Goal: Task Accomplishment & Management: Manage account settings

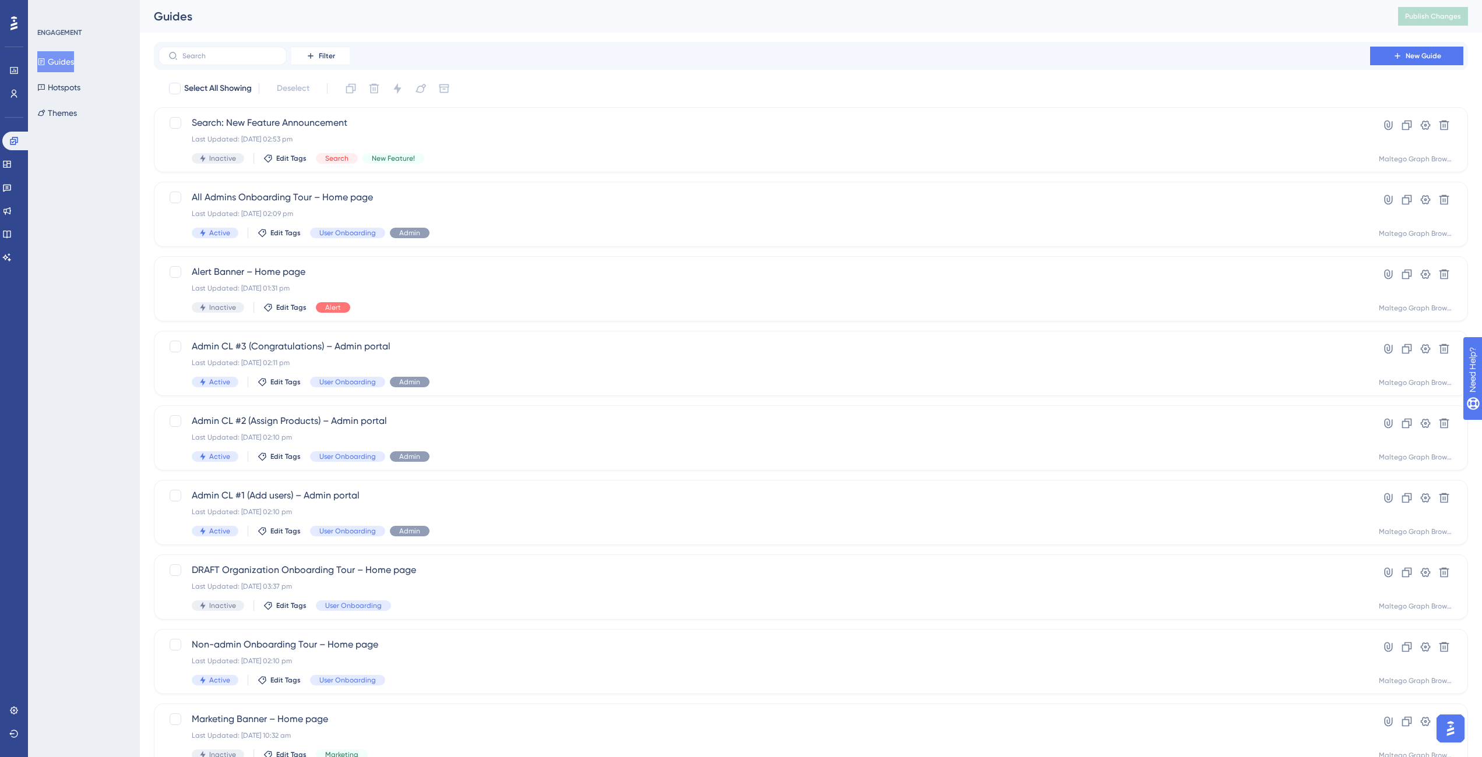
click at [99, 191] on div "ENGAGEMENT Guides Hotspots Themes" at bounding box center [84, 378] width 112 height 757
click at [527, 213] on div "Last Updated: 02 Sept 2025 02:09 pm" at bounding box center [764, 213] width 1145 height 9
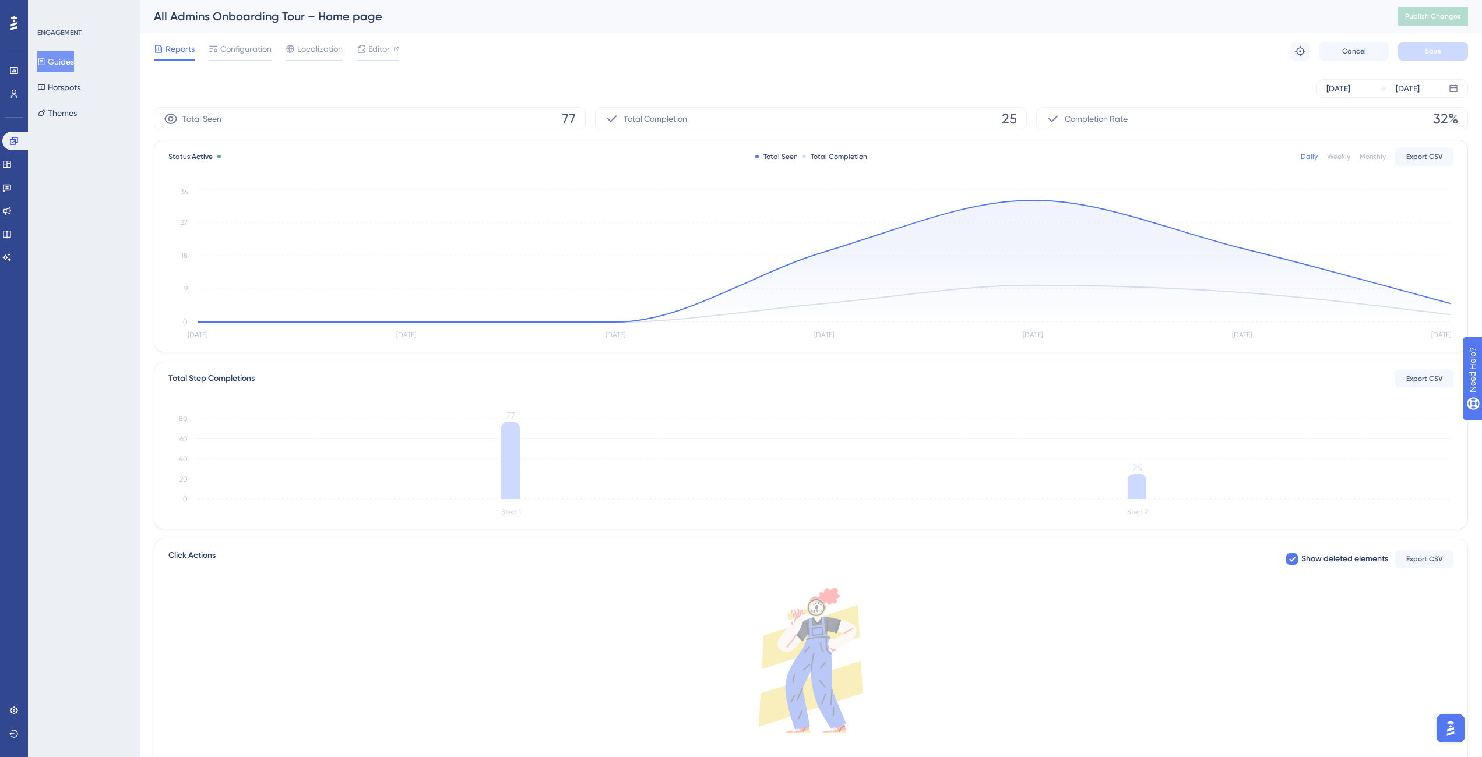
click at [74, 65] on button "Guides" at bounding box center [55, 61] width 37 height 21
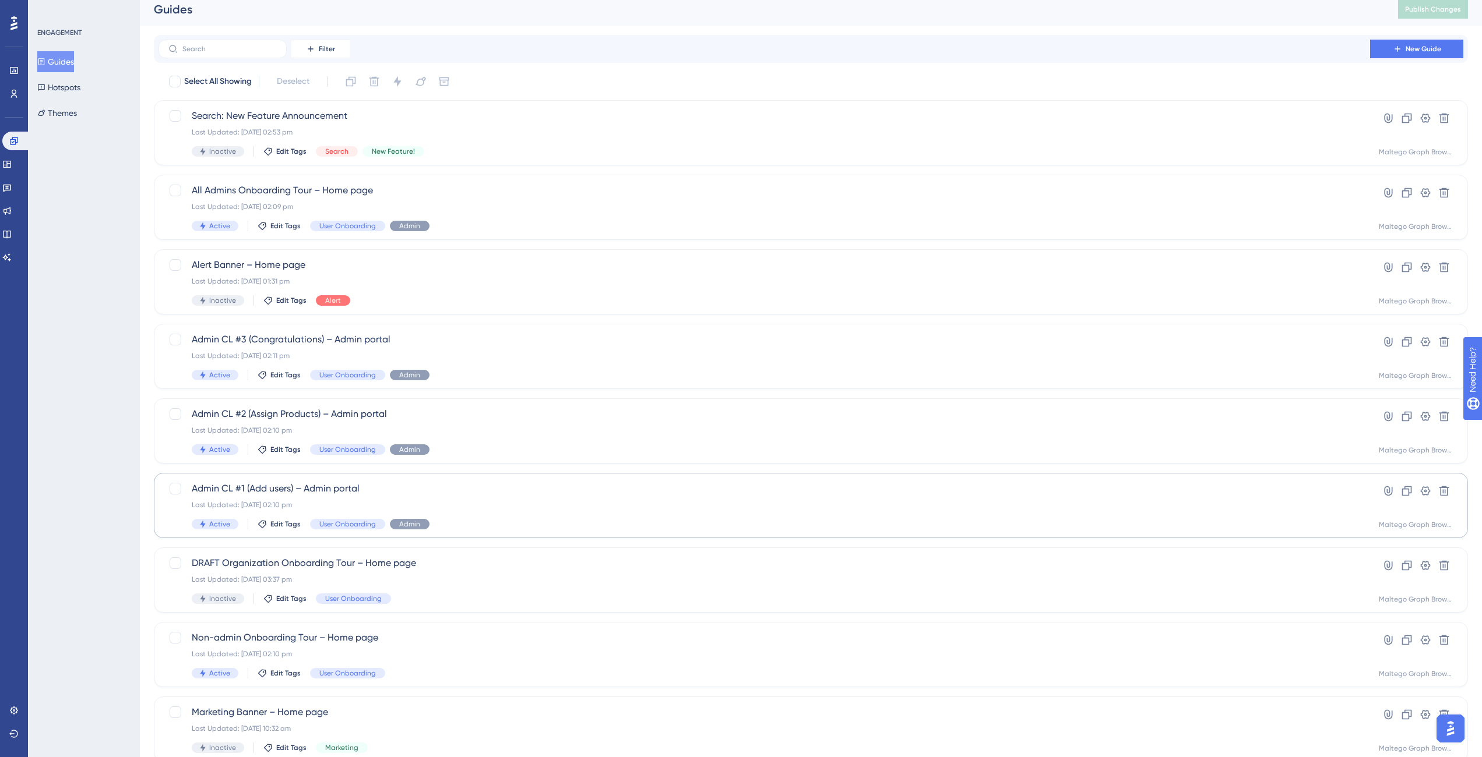
scroll to position [16, 0]
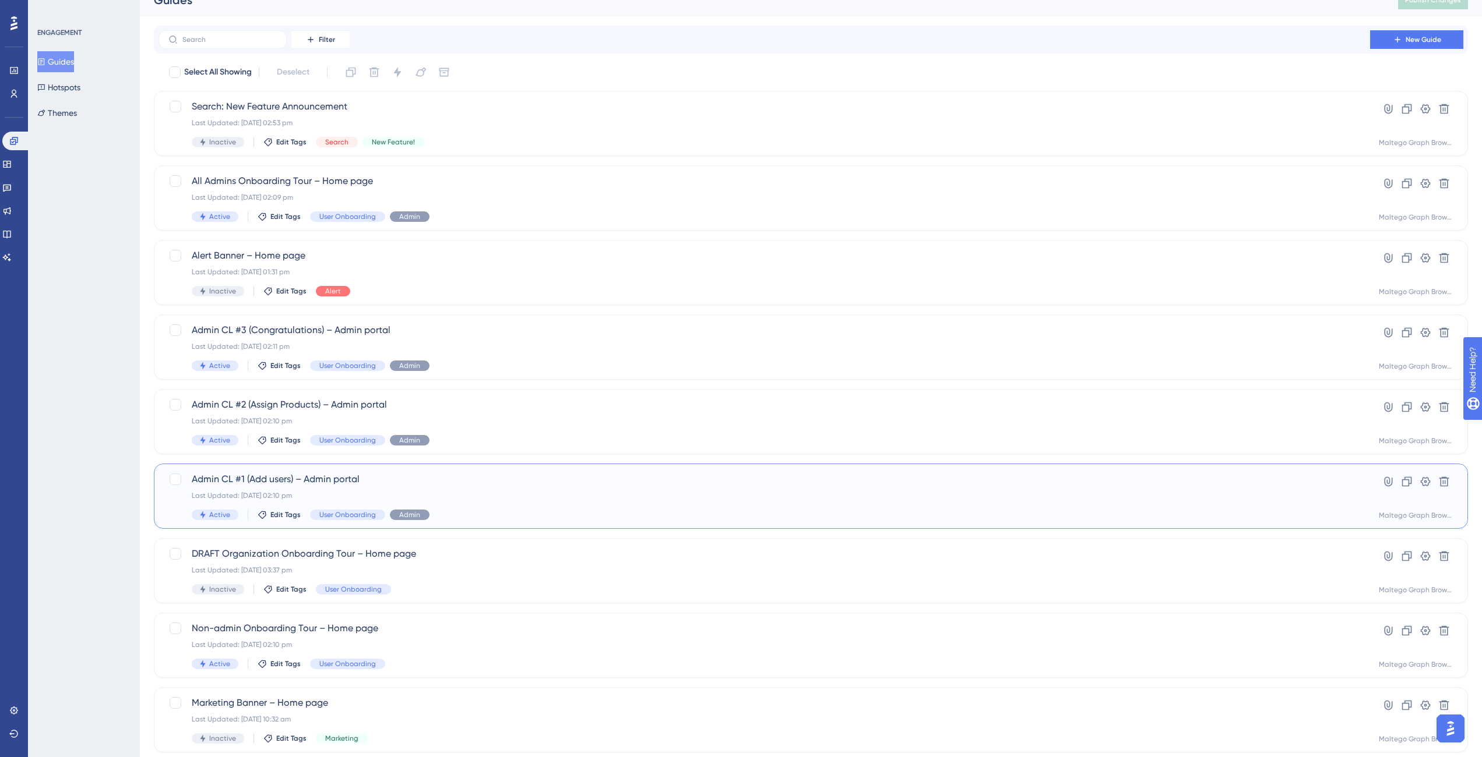
click at [521, 490] on div "Admin CL #1 (Add users) – Admin portal Last Updated: 02 Sept 2025 02:10 pm Acti…" at bounding box center [764, 497] width 1145 height 48
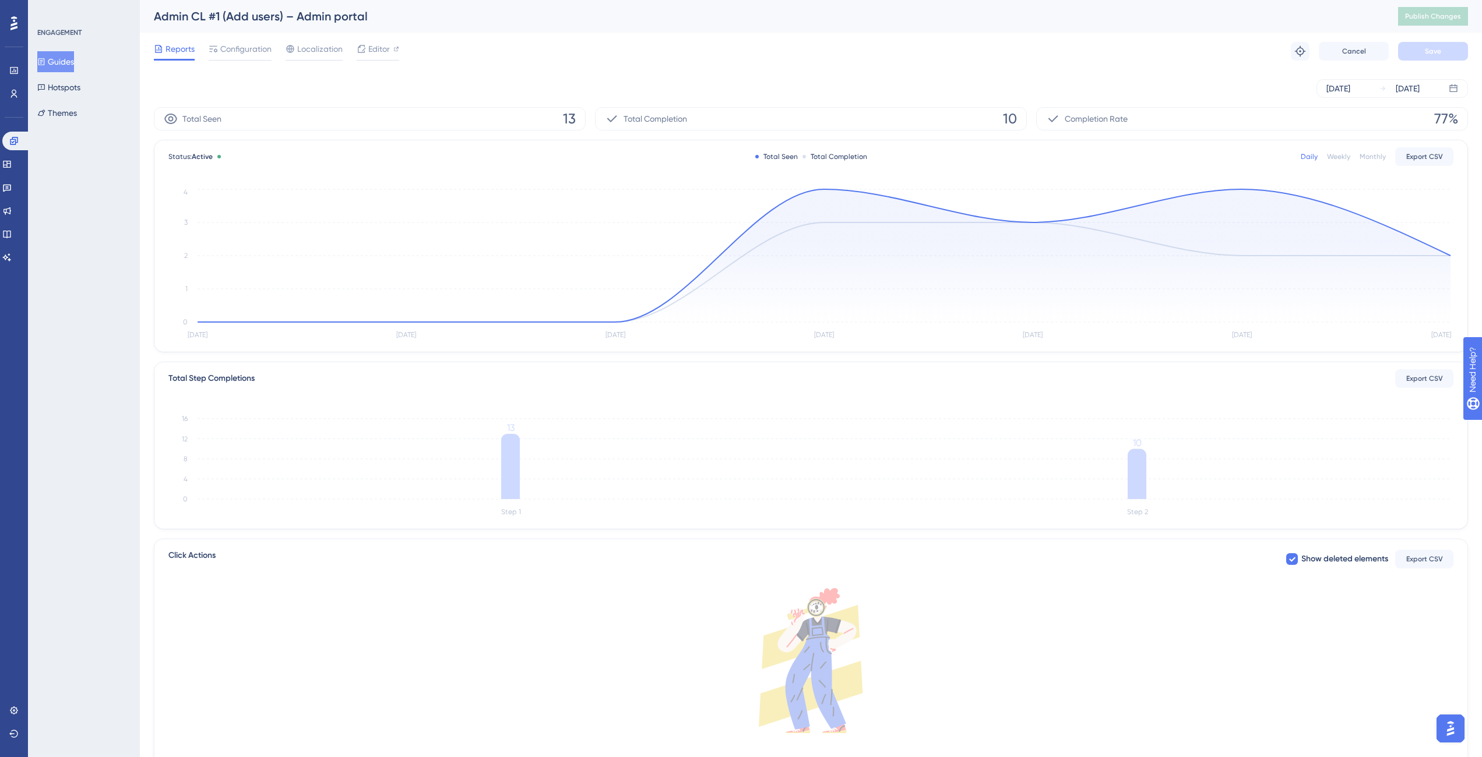
click at [74, 66] on button "Guides" at bounding box center [55, 61] width 37 height 21
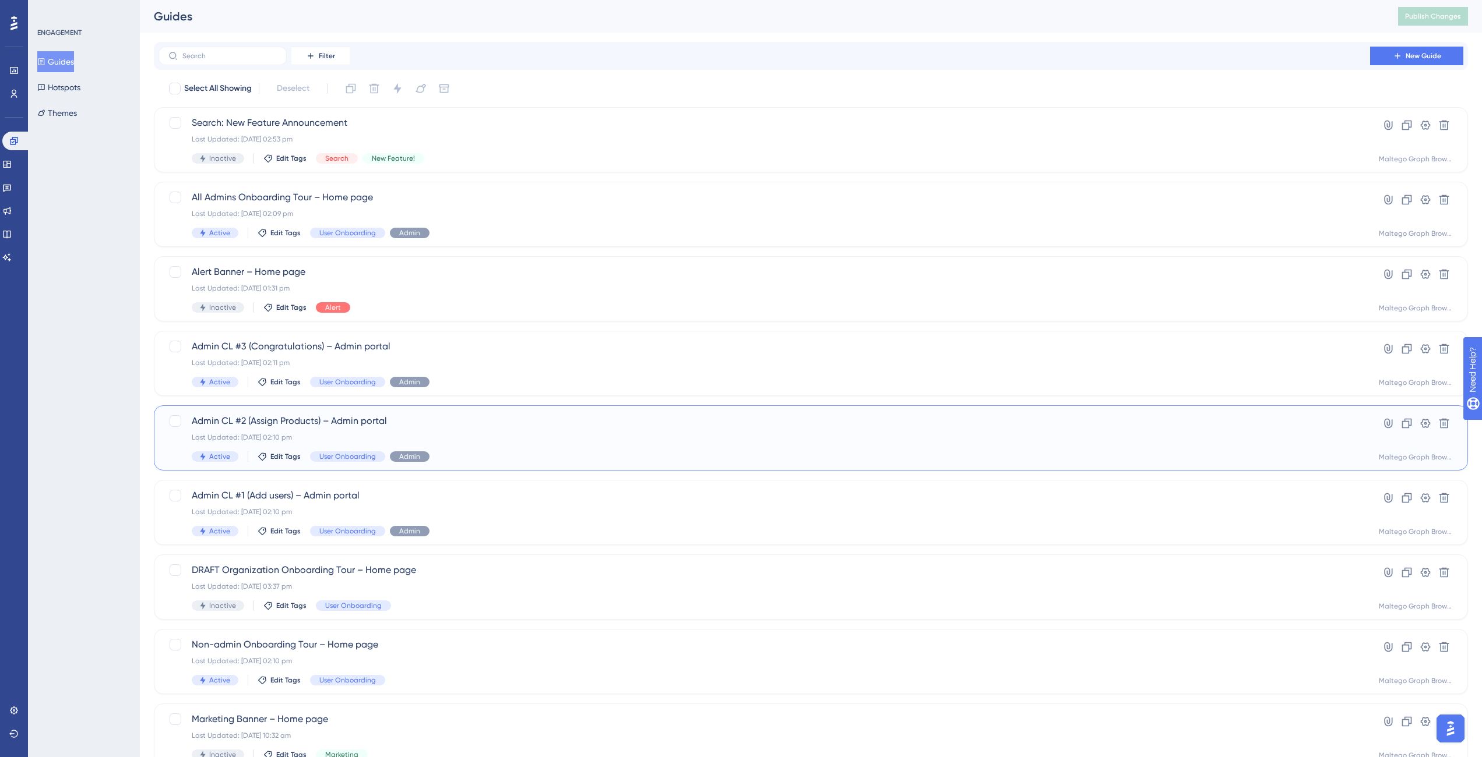
click at [534, 463] on div "Admin CL #2 (Assign Products) – Admin portal Last Updated: 02 Sept 2025 02:10 p…" at bounding box center [811, 438] width 1314 height 65
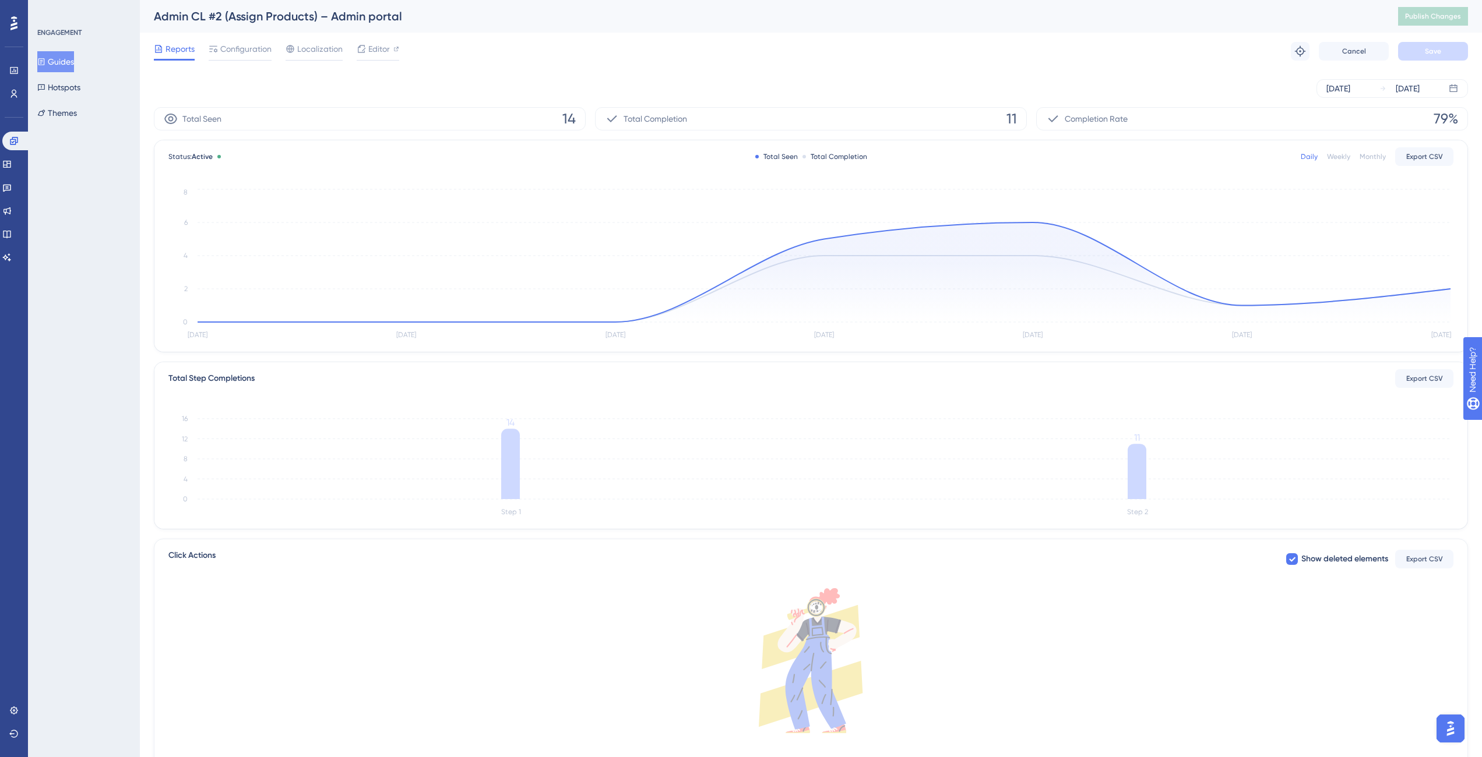
click at [74, 67] on button "Guides" at bounding box center [55, 61] width 37 height 21
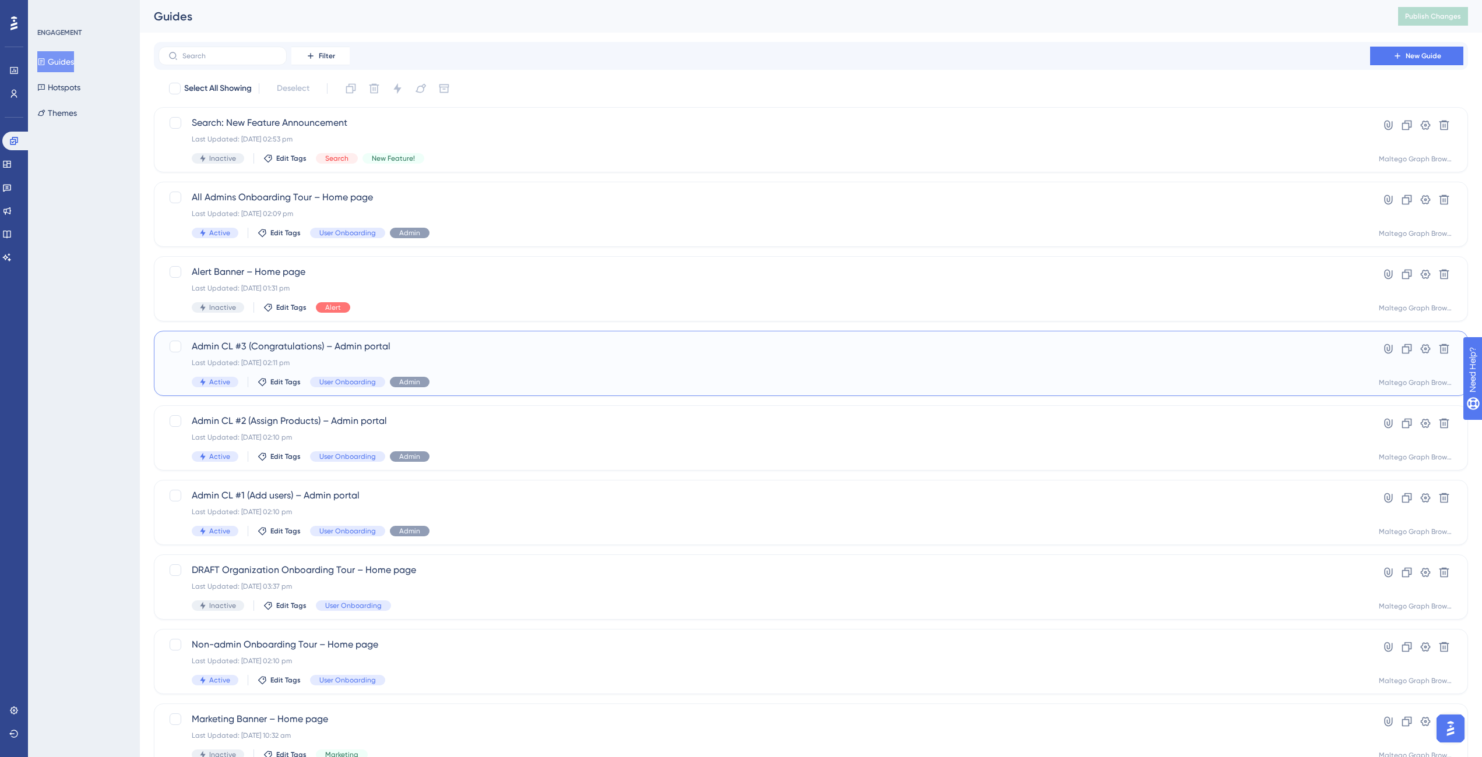
click at [506, 366] on div "Last Updated: 02 Sept 2025 02:11 pm" at bounding box center [764, 362] width 1145 height 9
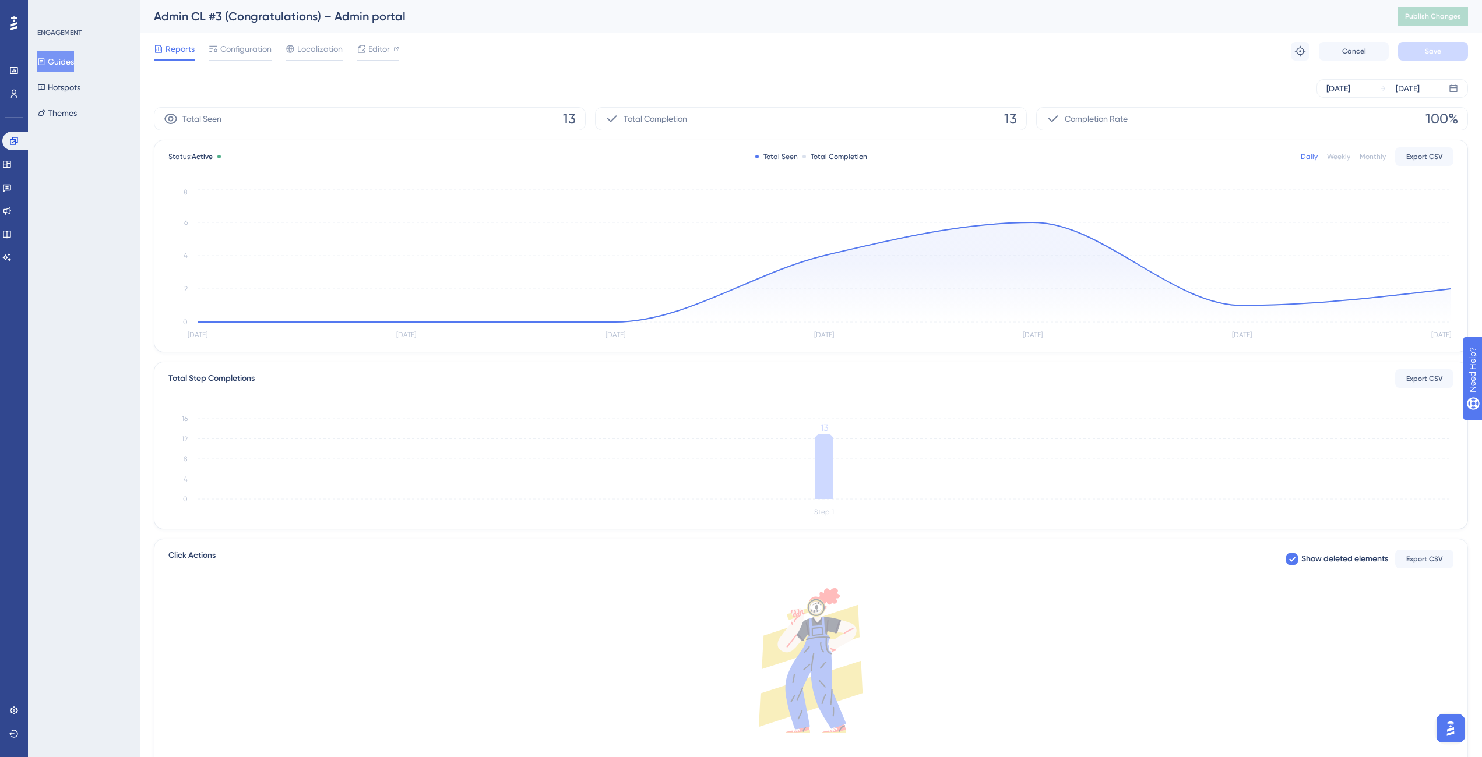
click at [65, 69] on button "Guides" at bounding box center [55, 61] width 37 height 21
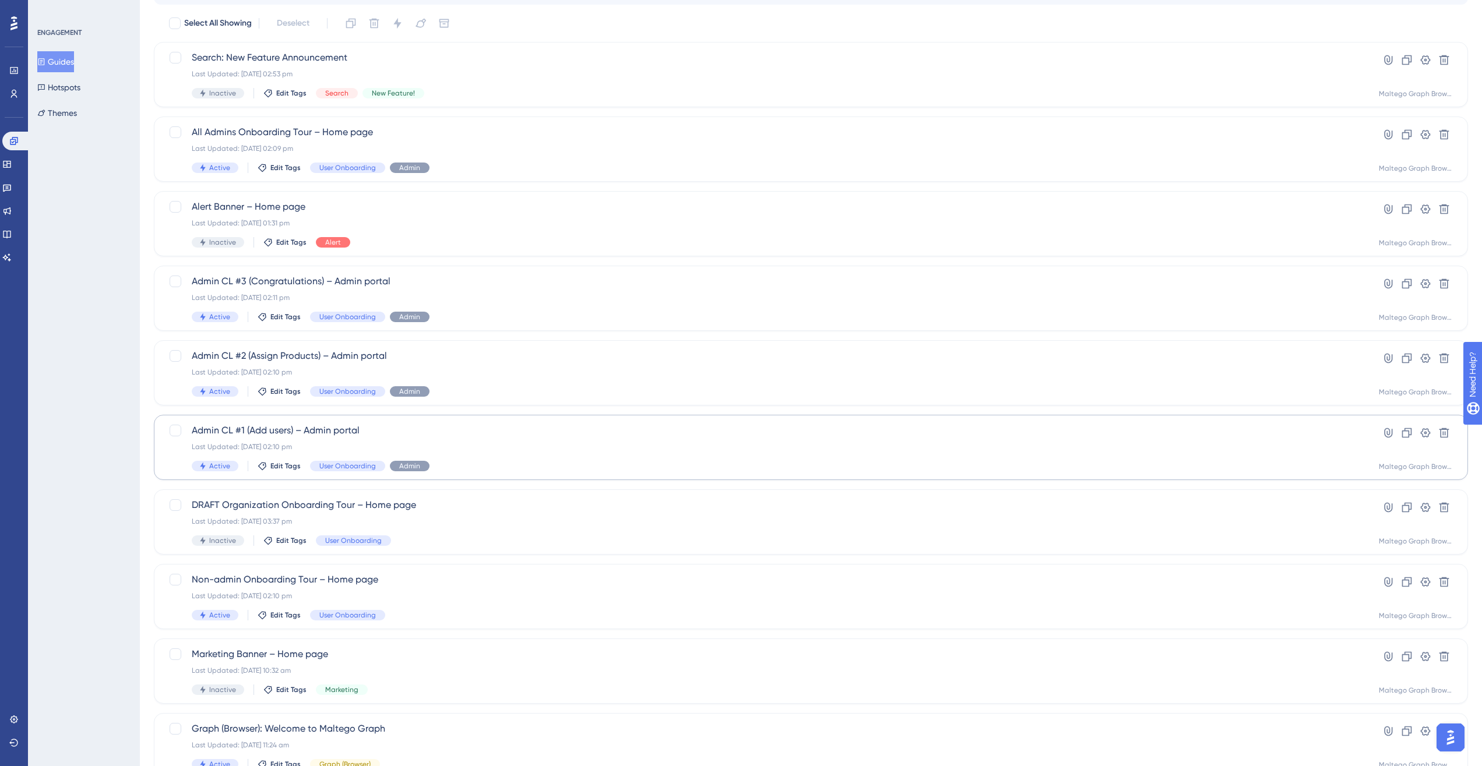
scroll to position [68, 0]
click at [609, 555] on div "Active Edit Tags User Onboarding" at bounding box center [764, 612] width 1145 height 10
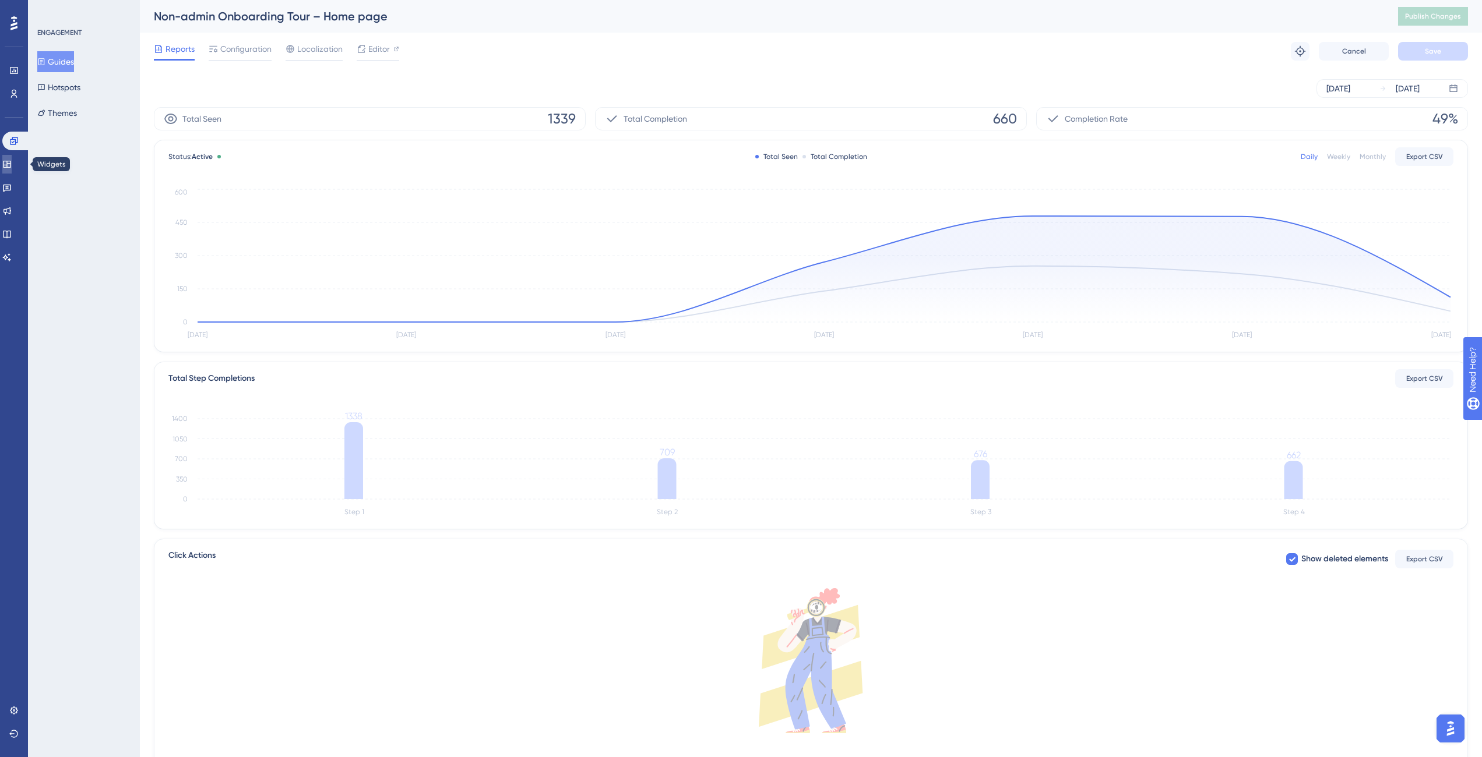
click at [12, 168] on icon at bounding box center [6, 164] width 9 height 9
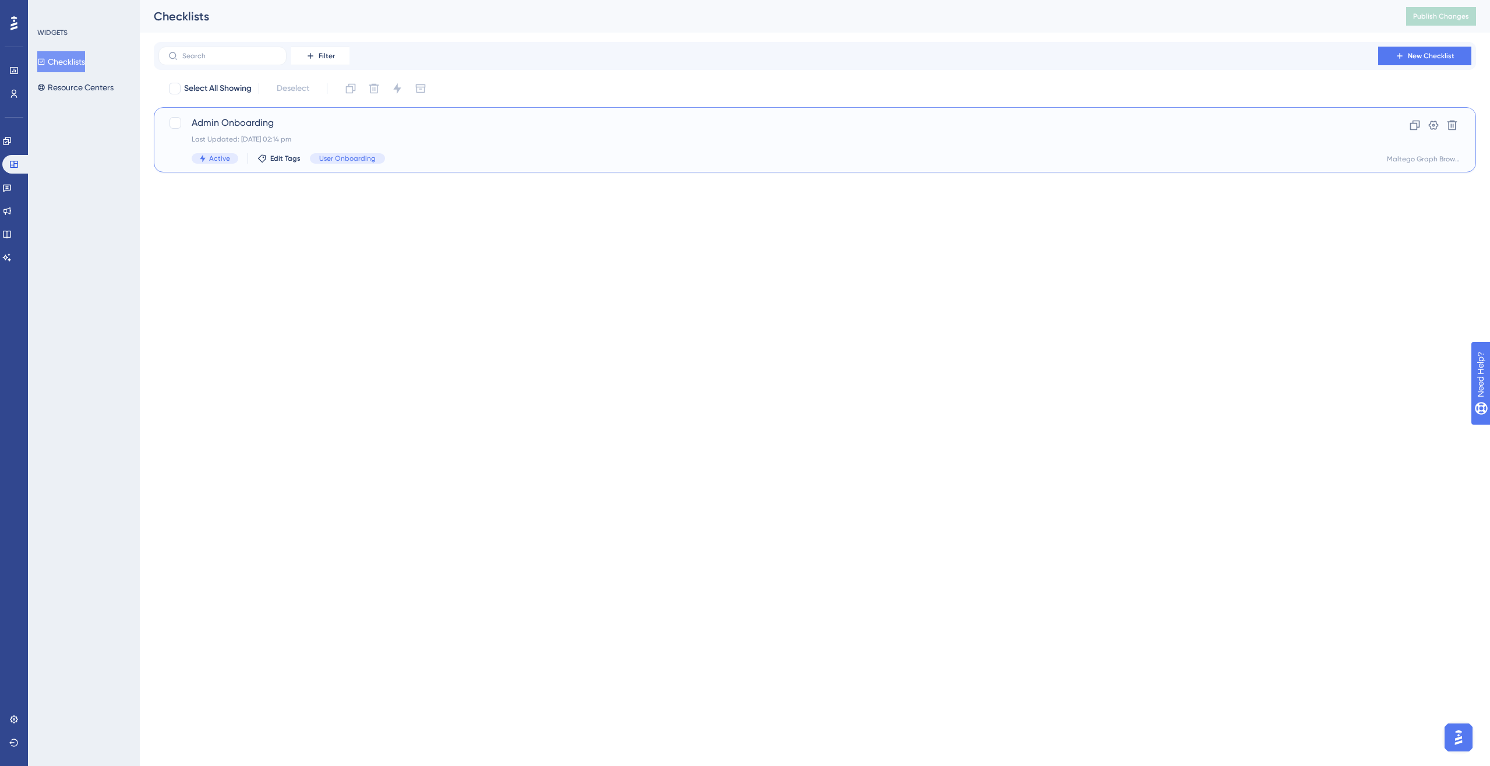
click at [503, 154] on div "Active Edit Tags User Onboarding" at bounding box center [769, 158] width 1154 height 10
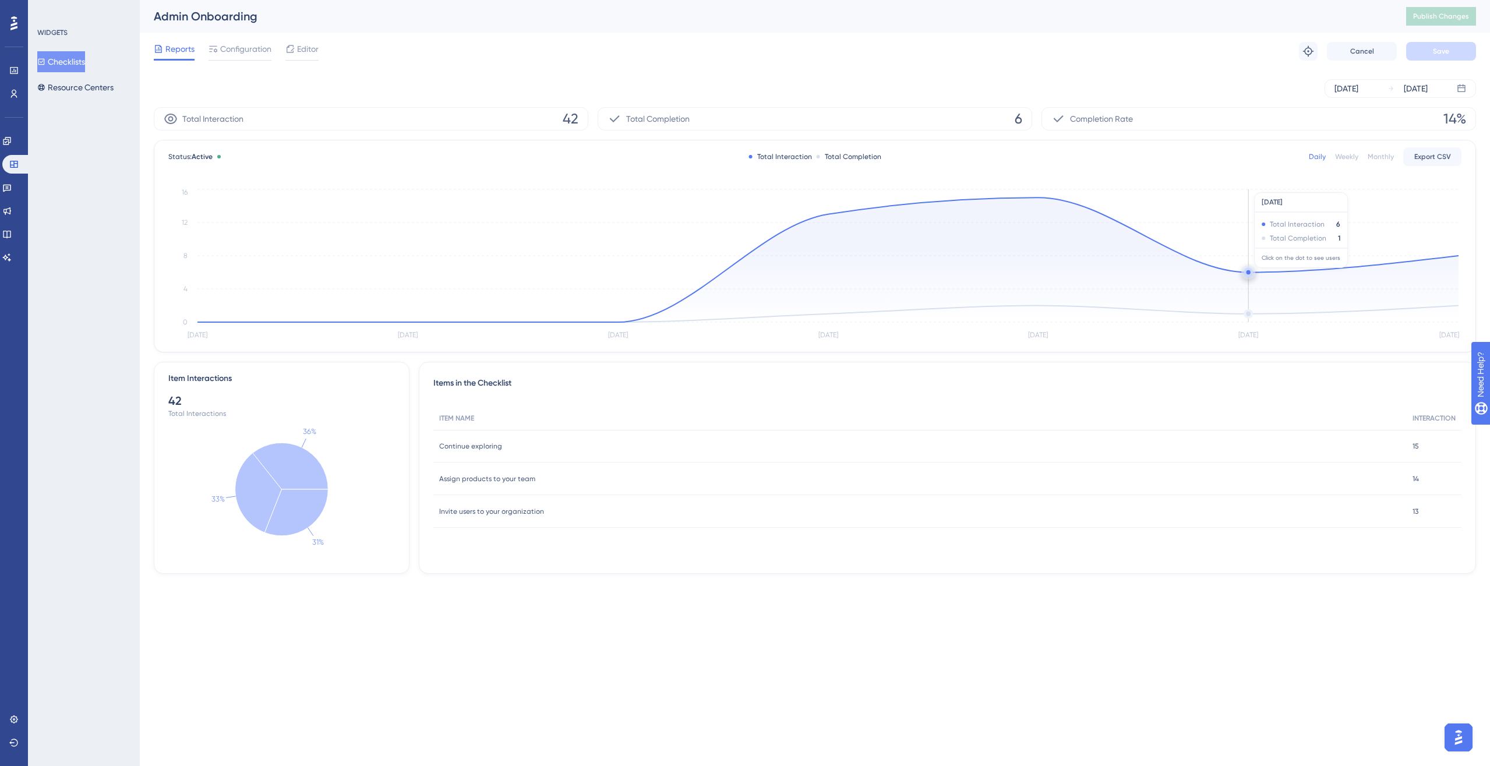
click at [1109, 274] on circle at bounding box center [1248, 272] width 9 height 9
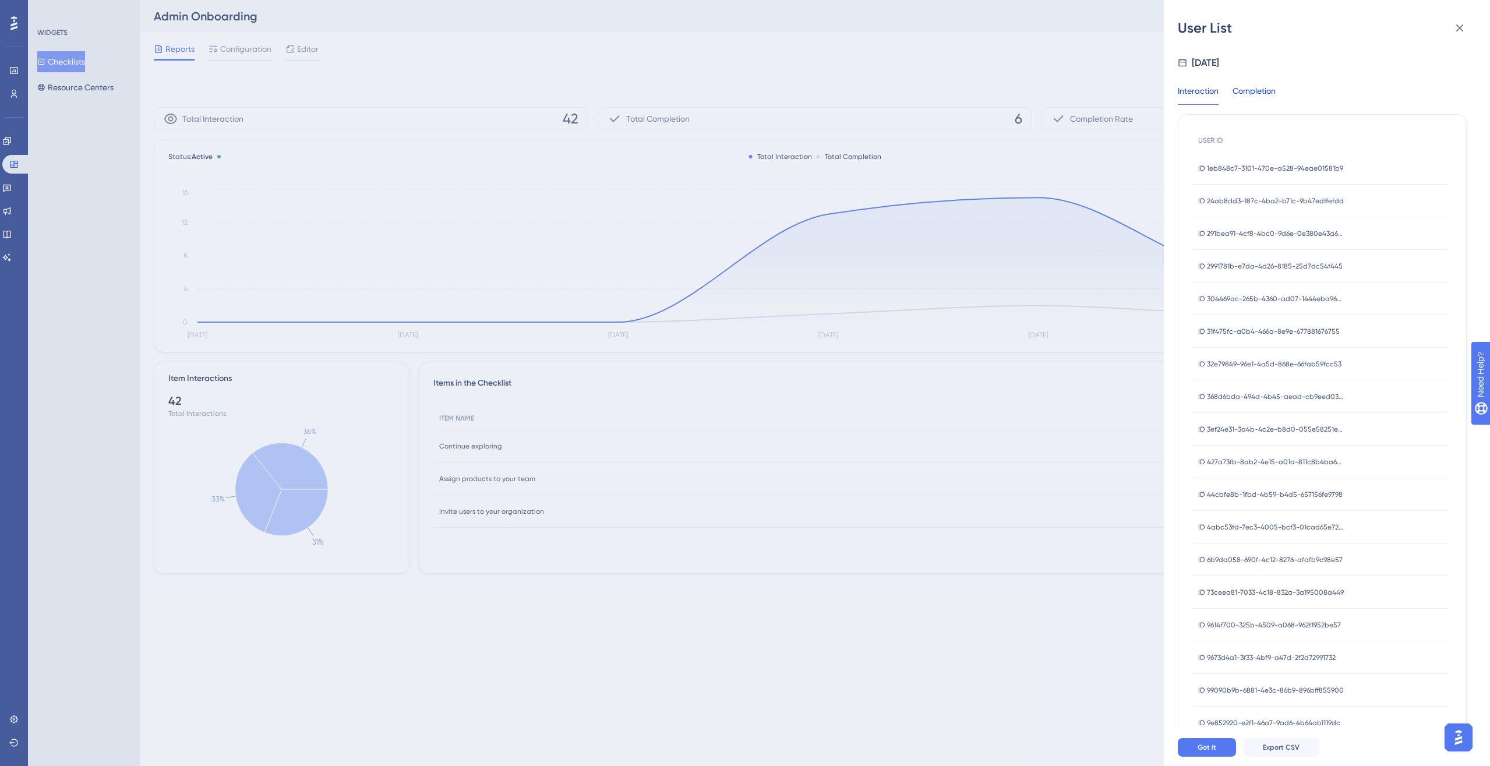
click at [1109, 87] on div "Completion" at bounding box center [1254, 94] width 43 height 21
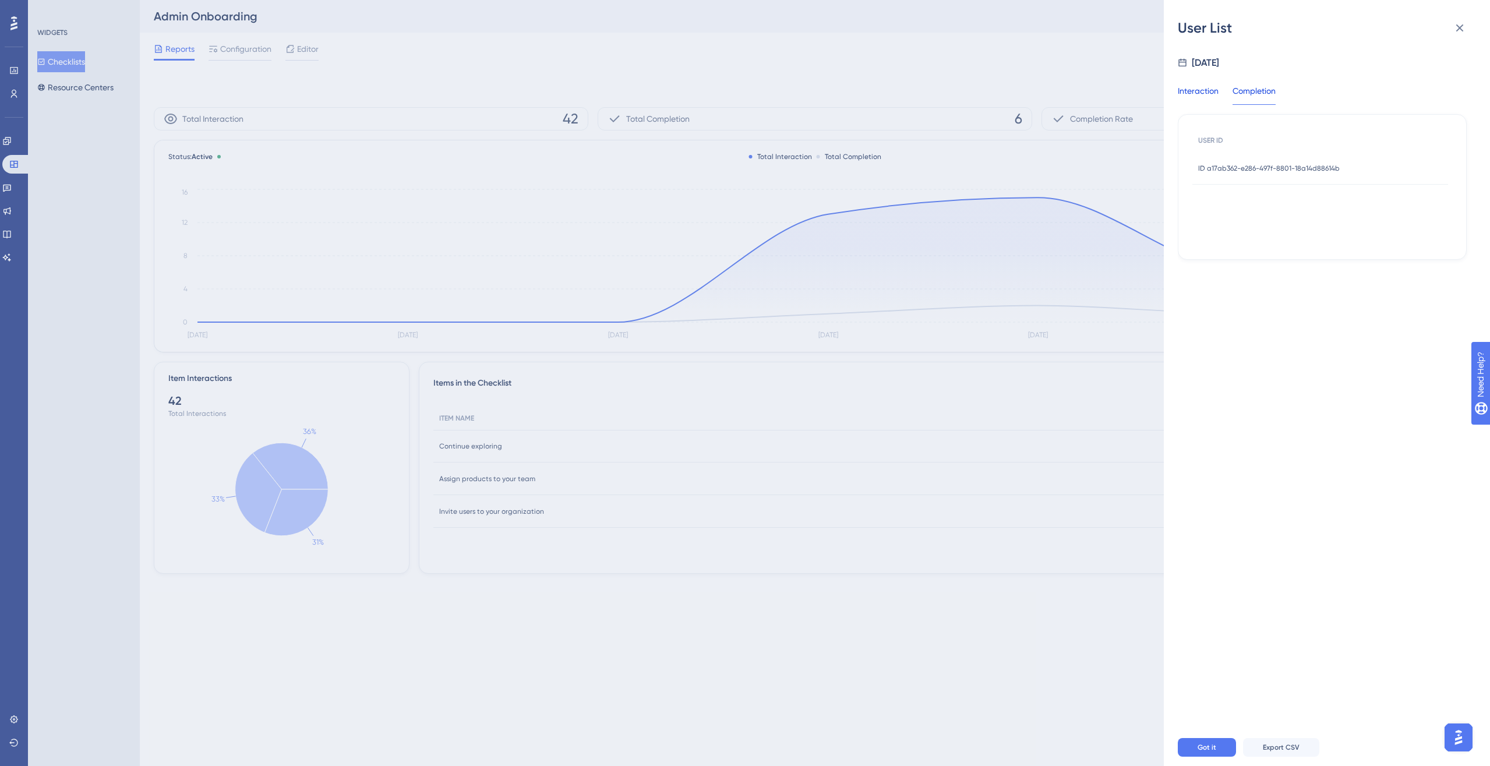
click at [1109, 94] on div "Interaction" at bounding box center [1198, 94] width 41 height 21
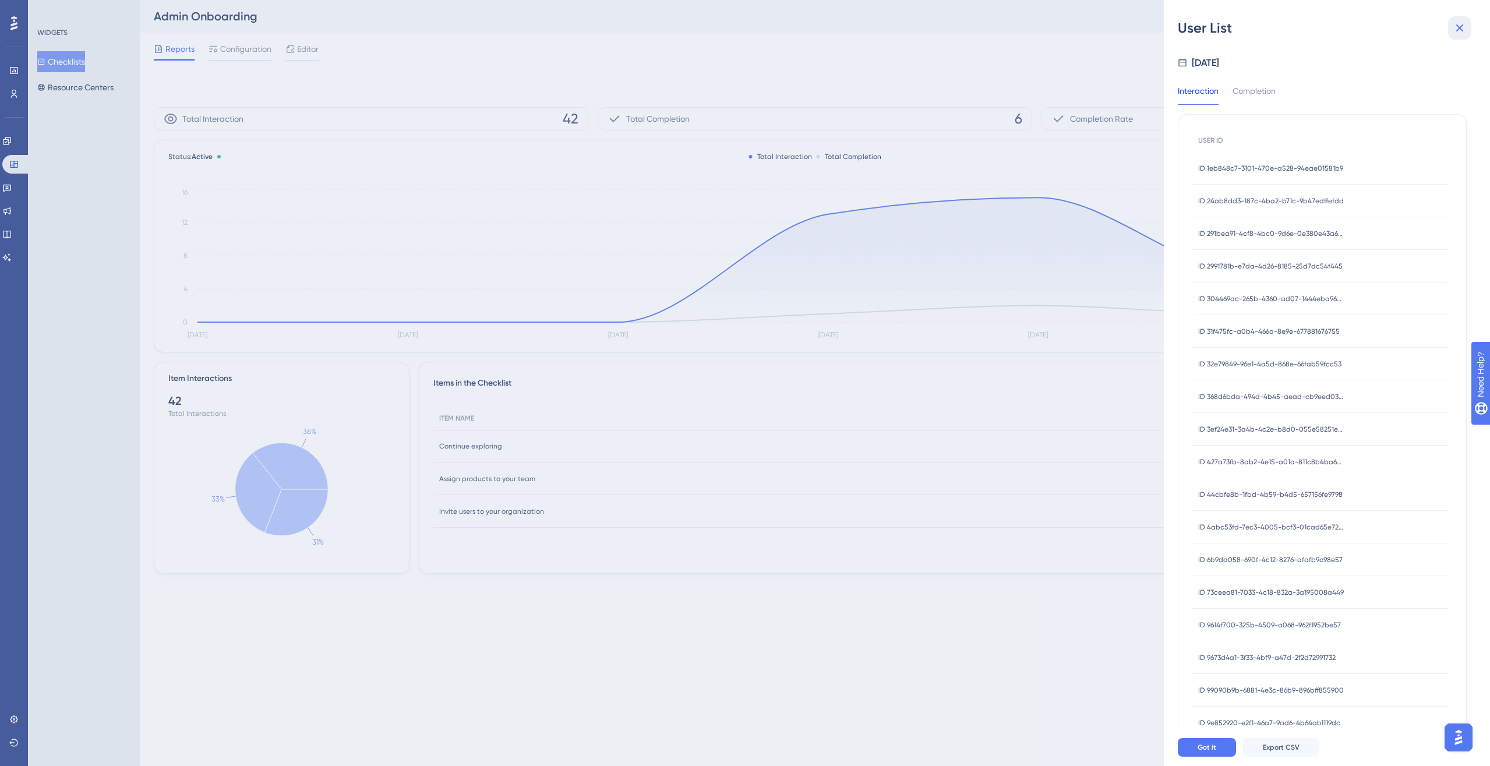
click at [1109, 27] on button at bounding box center [1459, 27] width 23 height 23
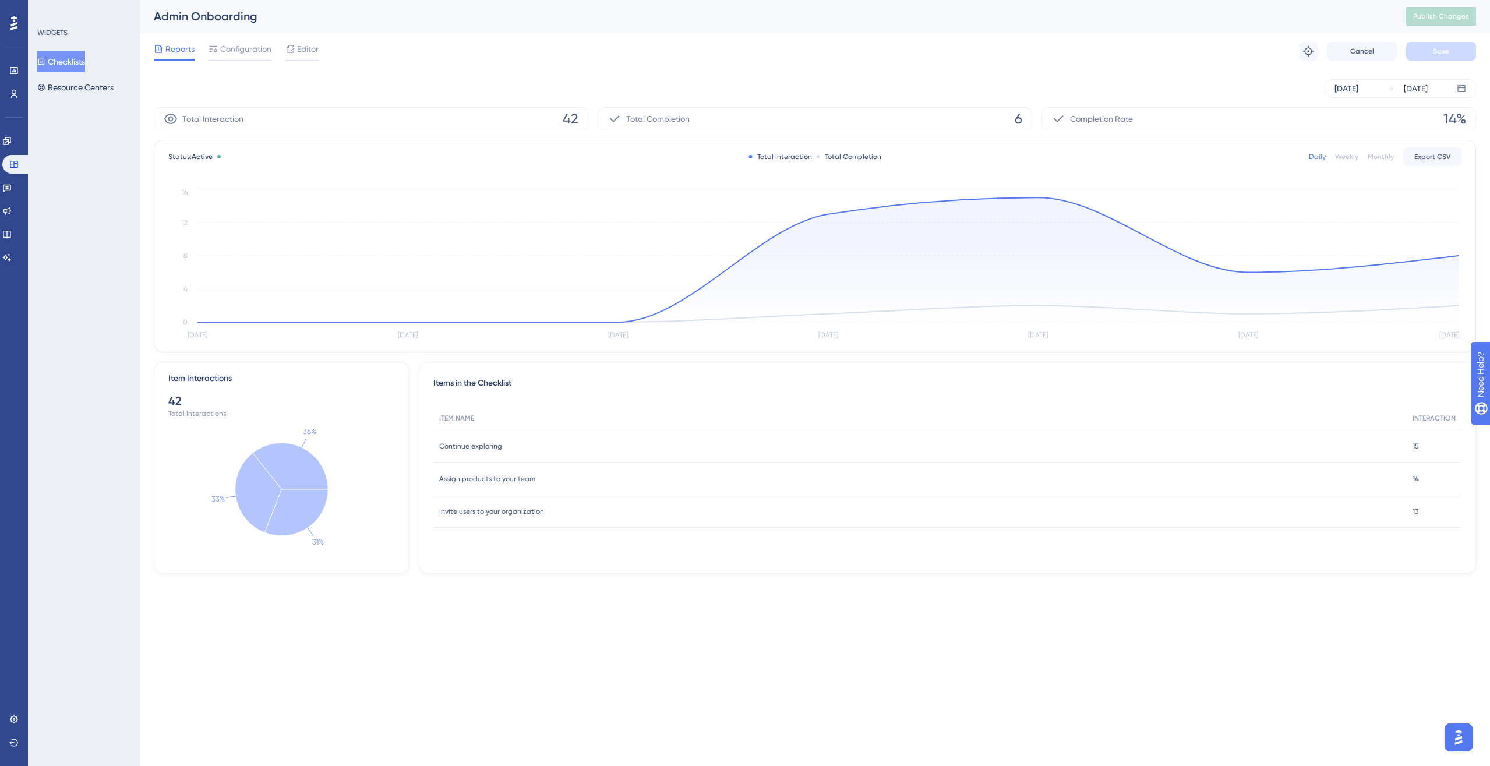
click at [830, 0] on html "Performance Users Engagement Widgets Feedback Product Updates Knowledge Base AI…" at bounding box center [745, 0] width 1490 height 0
click at [9, 141] on icon at bounding box center [6, 140] width 9 height 9
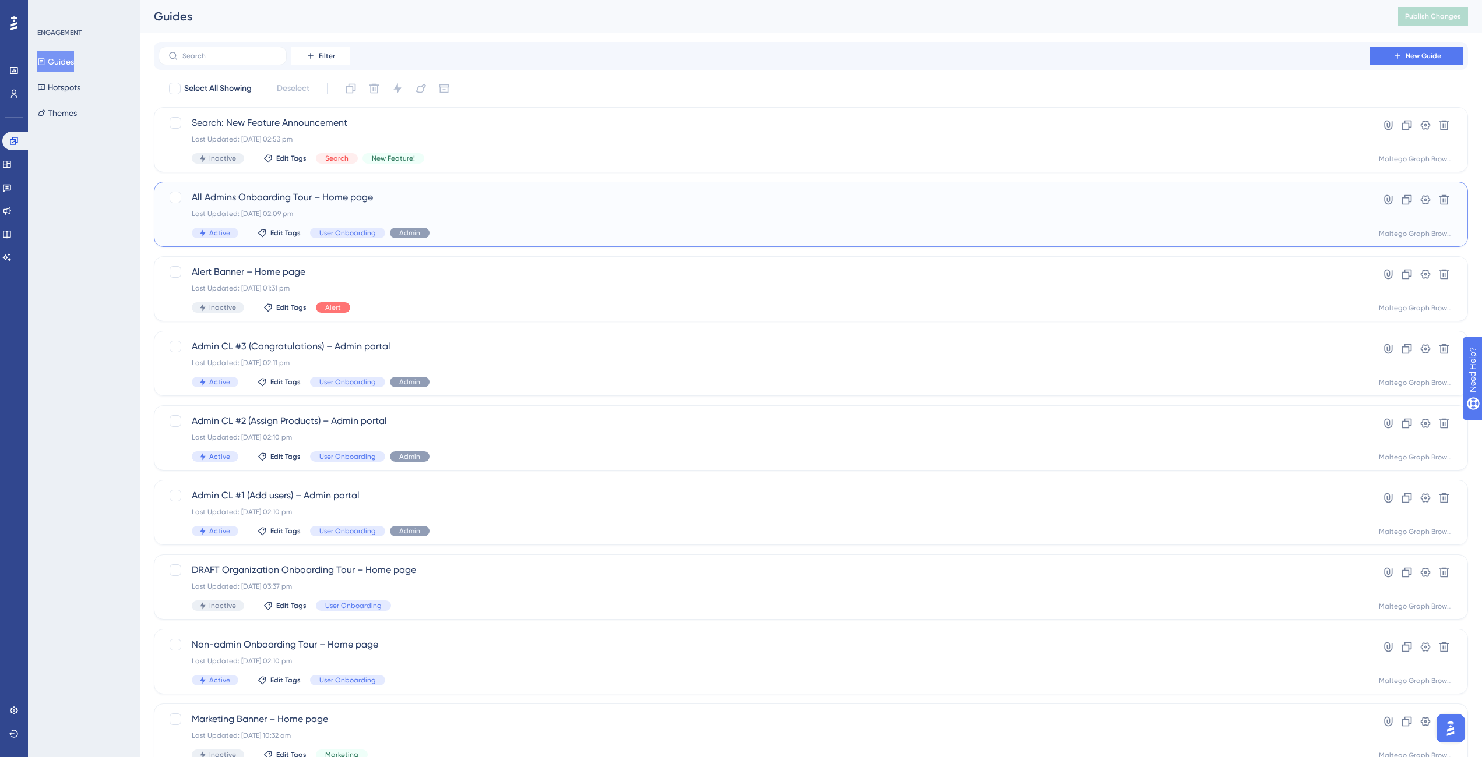
click at [468, 221] on div "All Admins Onboarding Tour – Home page Last Updated: 02 Sept 2025 02:09 pm Acti…" at bounding box center [764, 215] width 1145 height 48
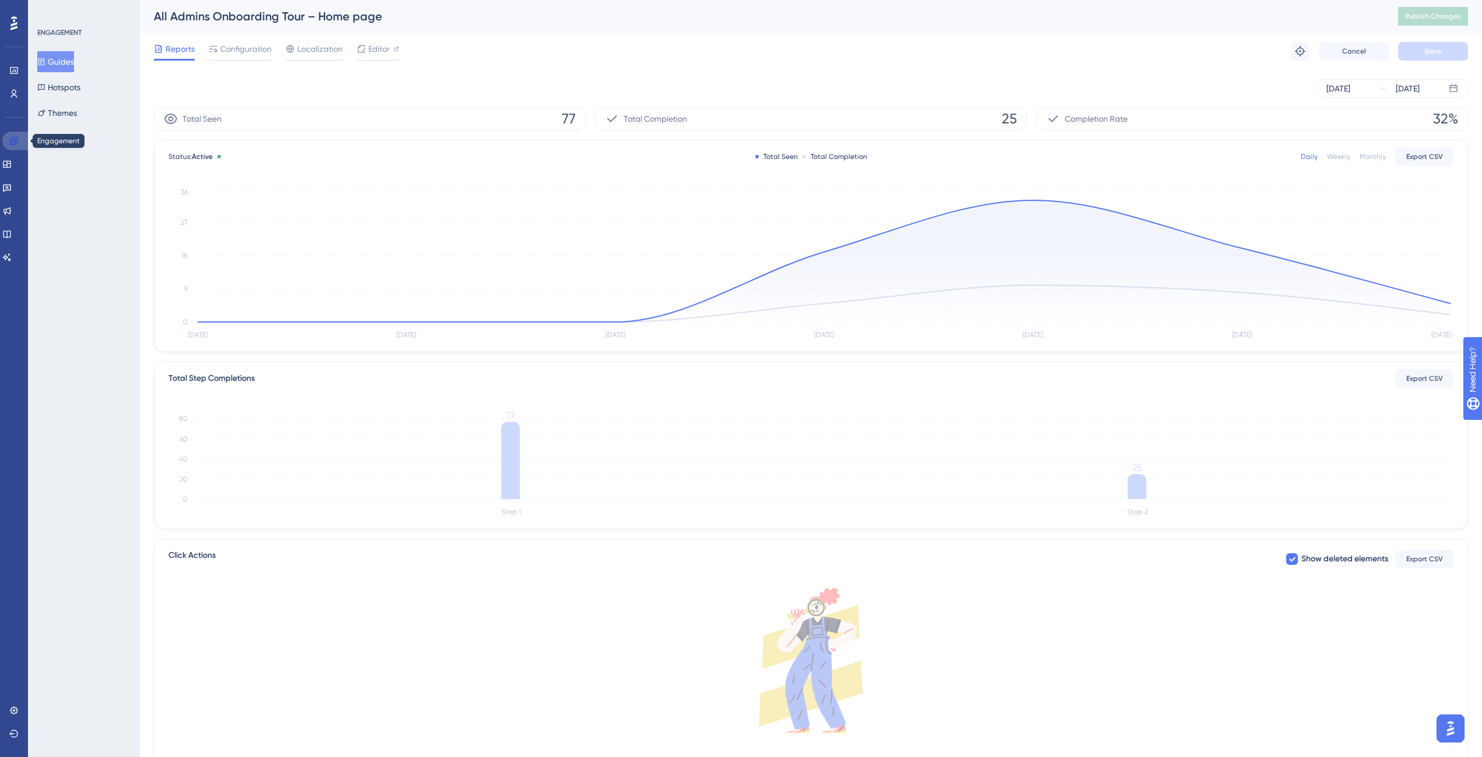
click at [6, 136] on link at bounding box center [16, 141] width 28 height 19
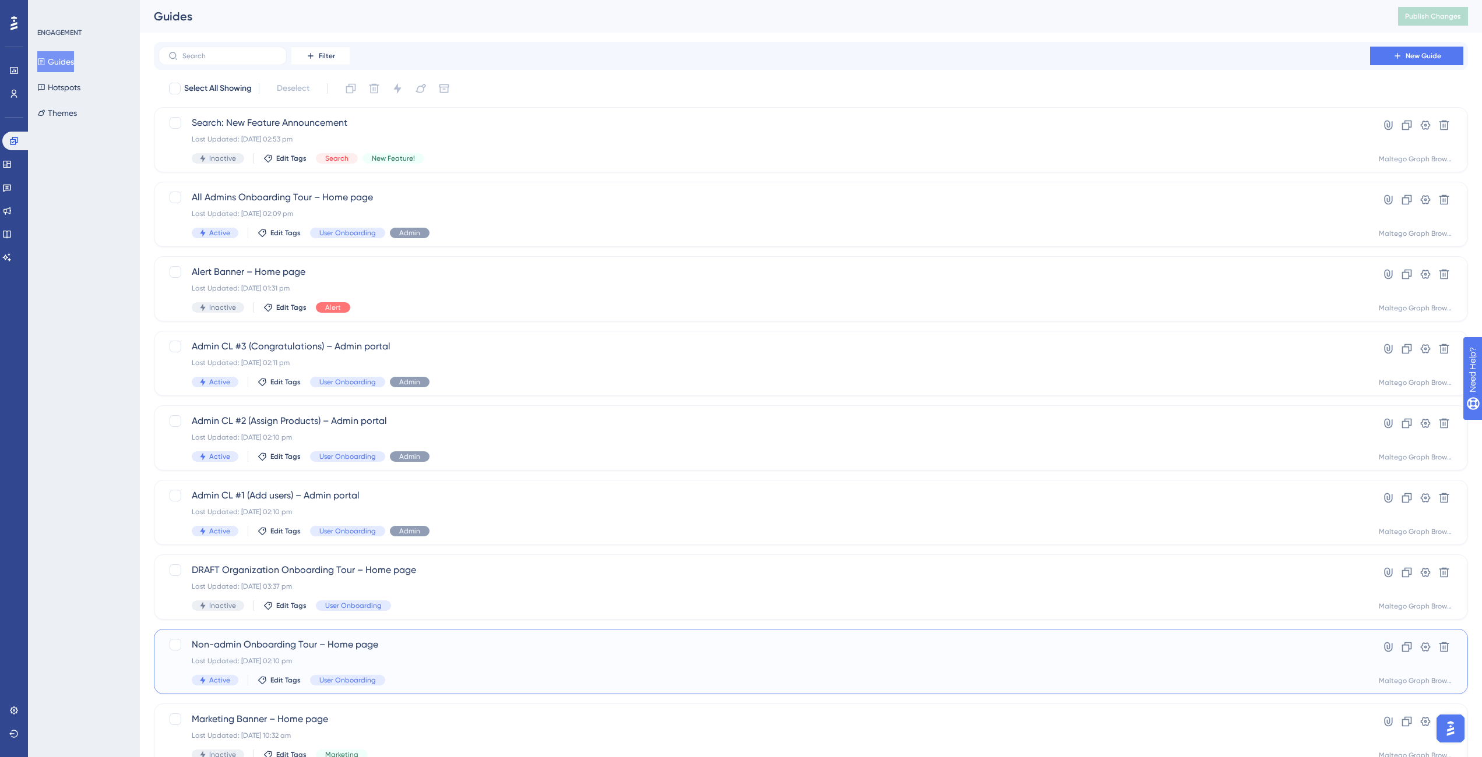
click at [541, 555] on div "Last Updated: 02 Sept 2025 02:10 pm" at bounding box center [764, 661] width 1145 height 9
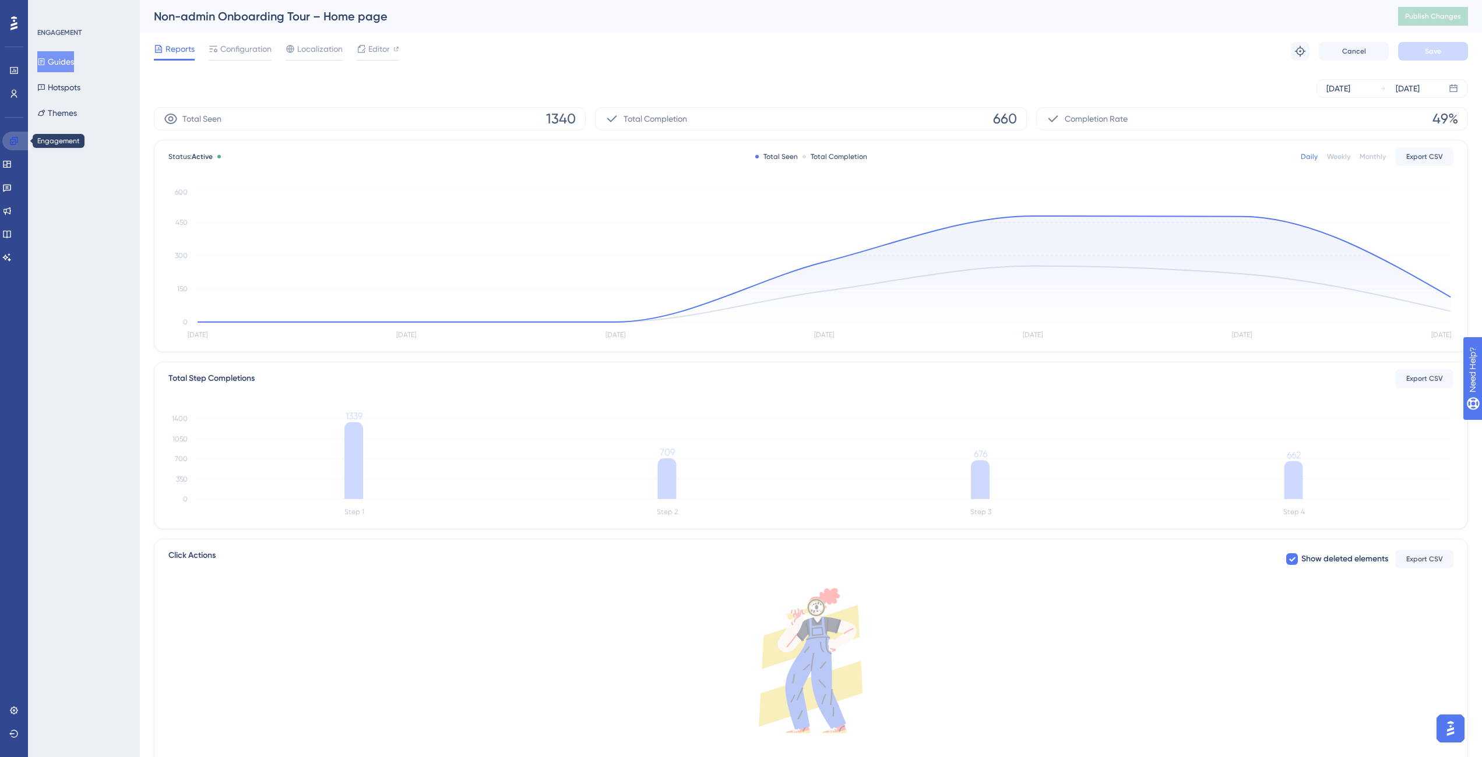
click at [18, 144] on icon at bounding box center [13, 140] width 9 height 9
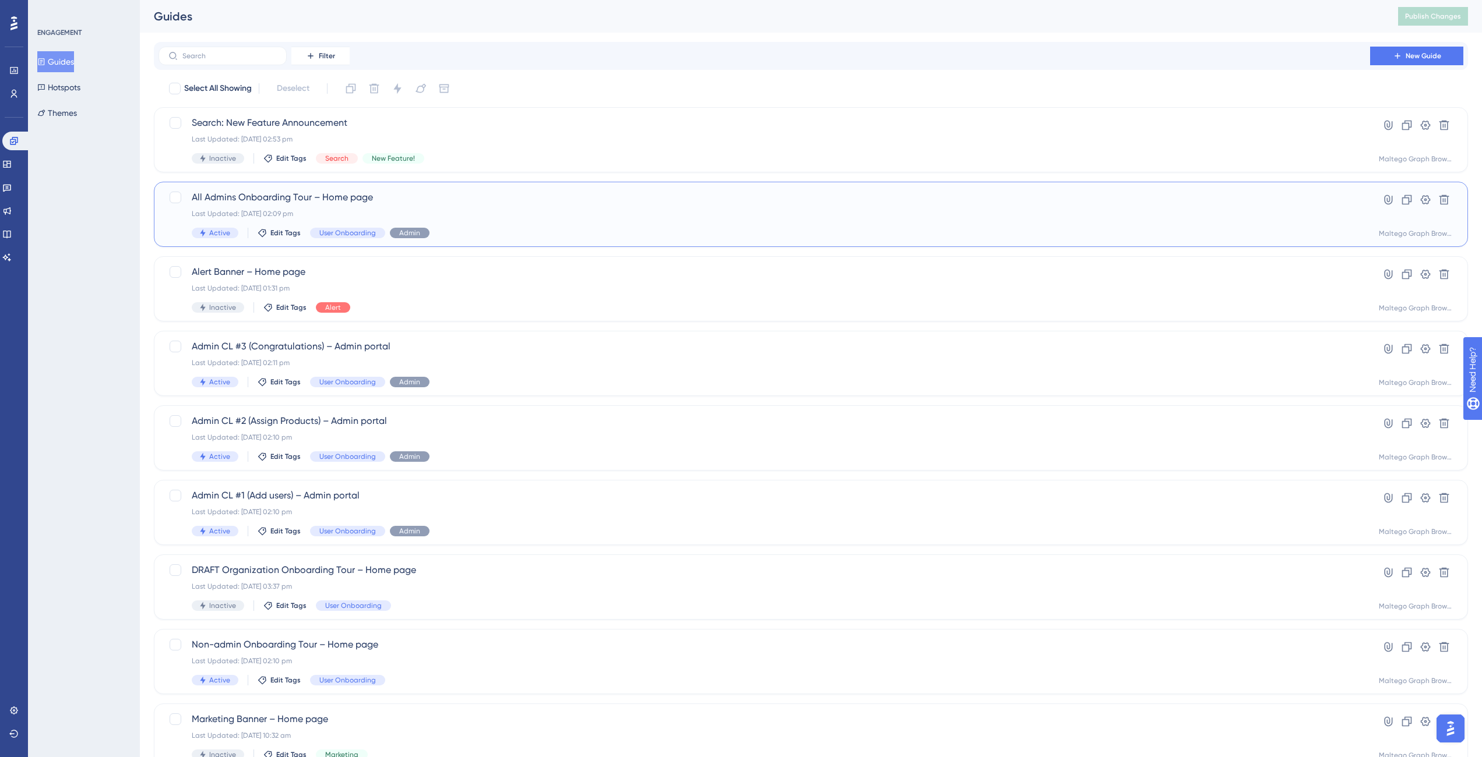
click at [537, 224] on div "All Admins Onboarding Tour – Home page Last Updated: 02 Sept 2025 02:09 pm Acti…" at bounding box center [764, 215] width 1145 height 48
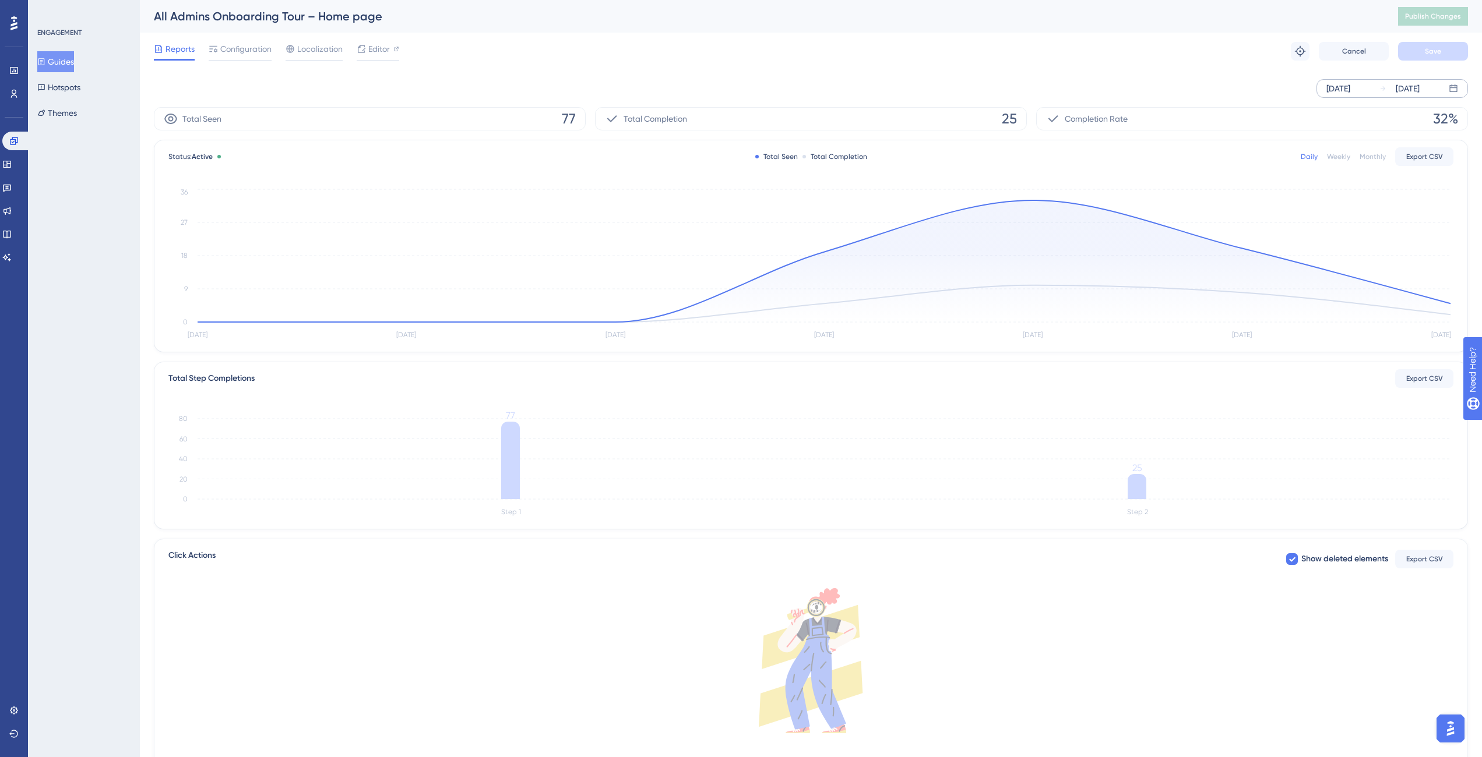
click at [1109, 90] on div "Aug 30 2025" at bounding box center [1338, 89] width 24 height 14
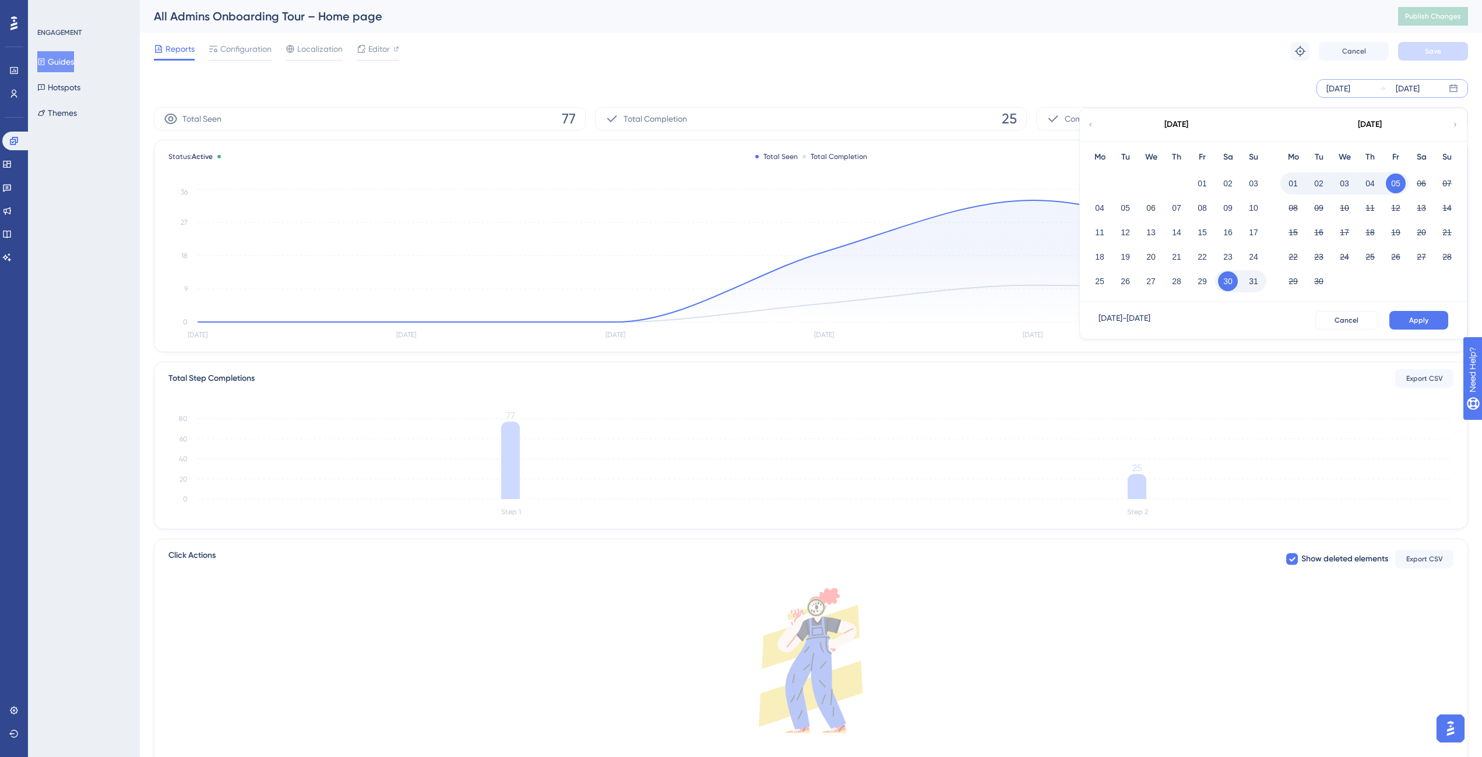
click at [1109, 82] on div "Aug 30 2025 Sep 05 2025 August 2025 Mo Tu We Th Fr Sa Su 01 02 03 04 05 06 07 0…" at bounding box center [811, 88] width 1314 height 19
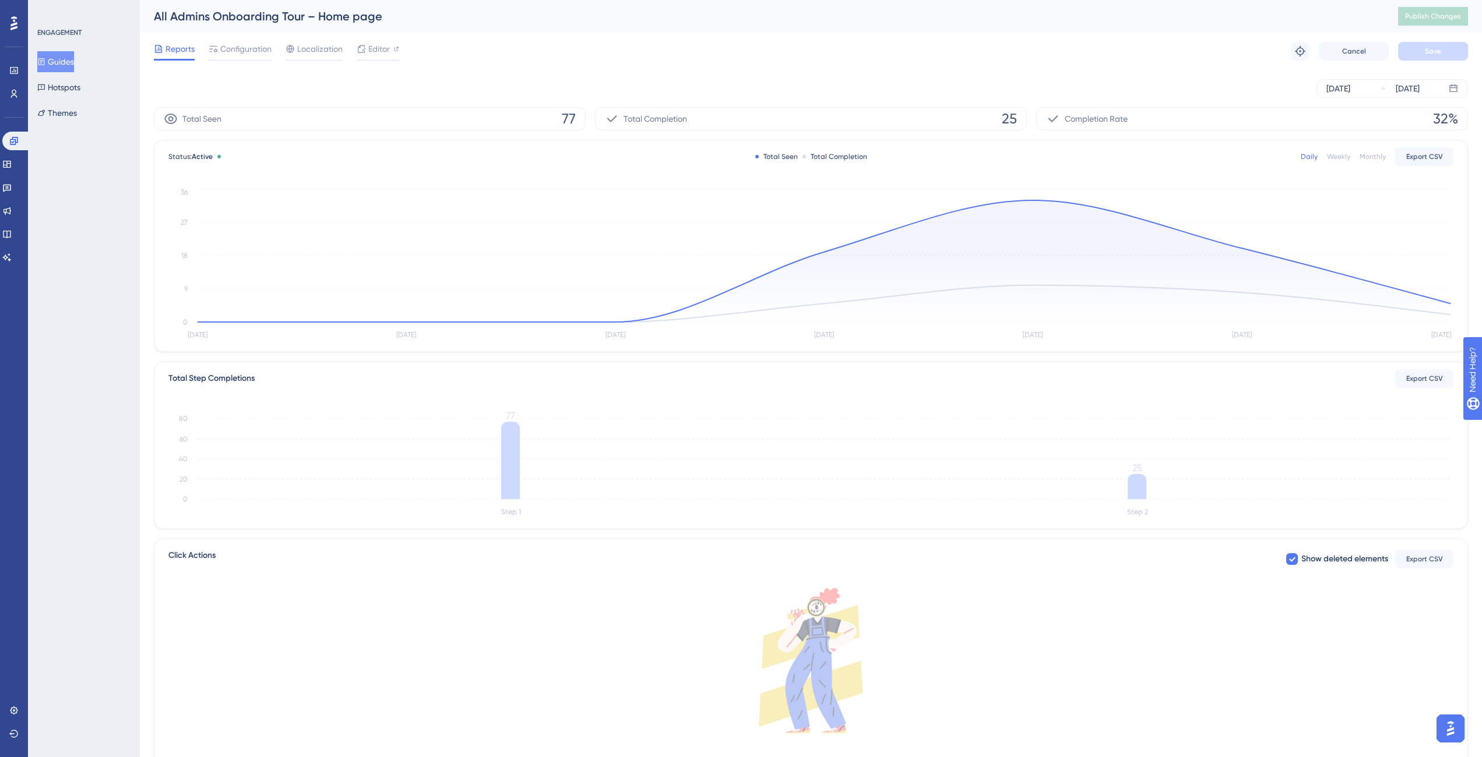
click at [73, 64] on button "Guides" at bounding box center [55, 61] width 37 height 21
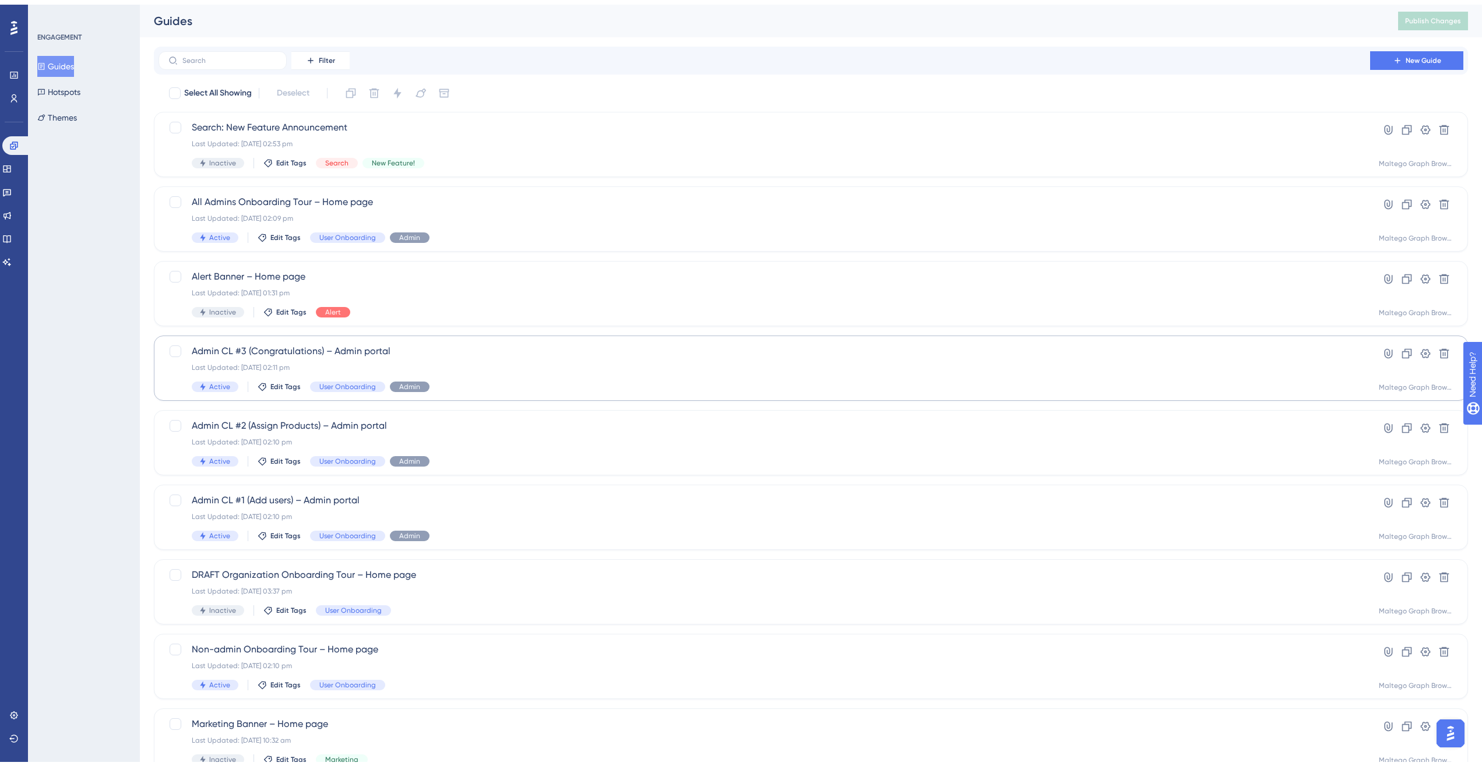
scroll to position [138, 0]
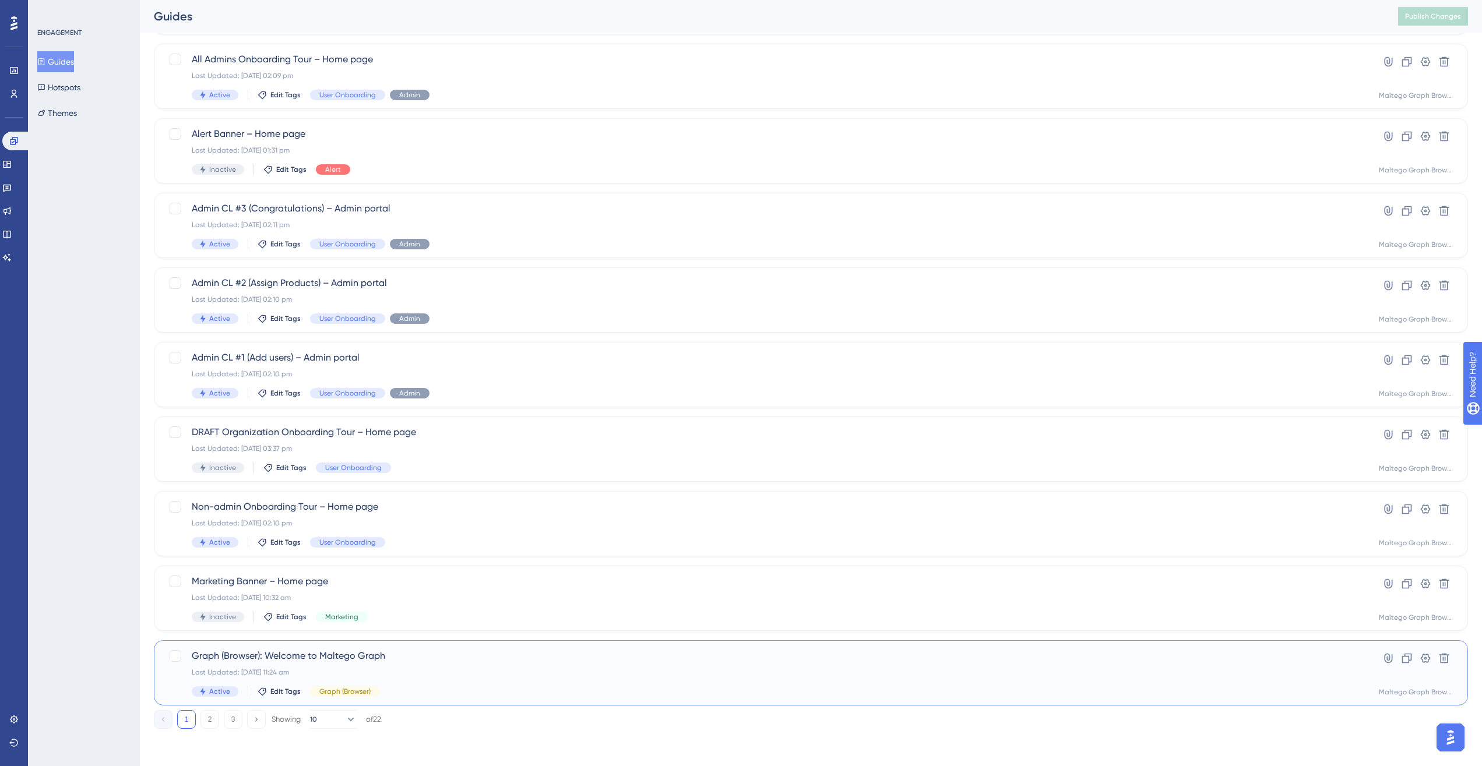
click at [477, 555] on div "Graph (Browser): Welcome to Maltego Graph Last Updated: 26 Aug 2025 11:24 am Ac…" at bounding box center [764, 673] width 1145 height 48
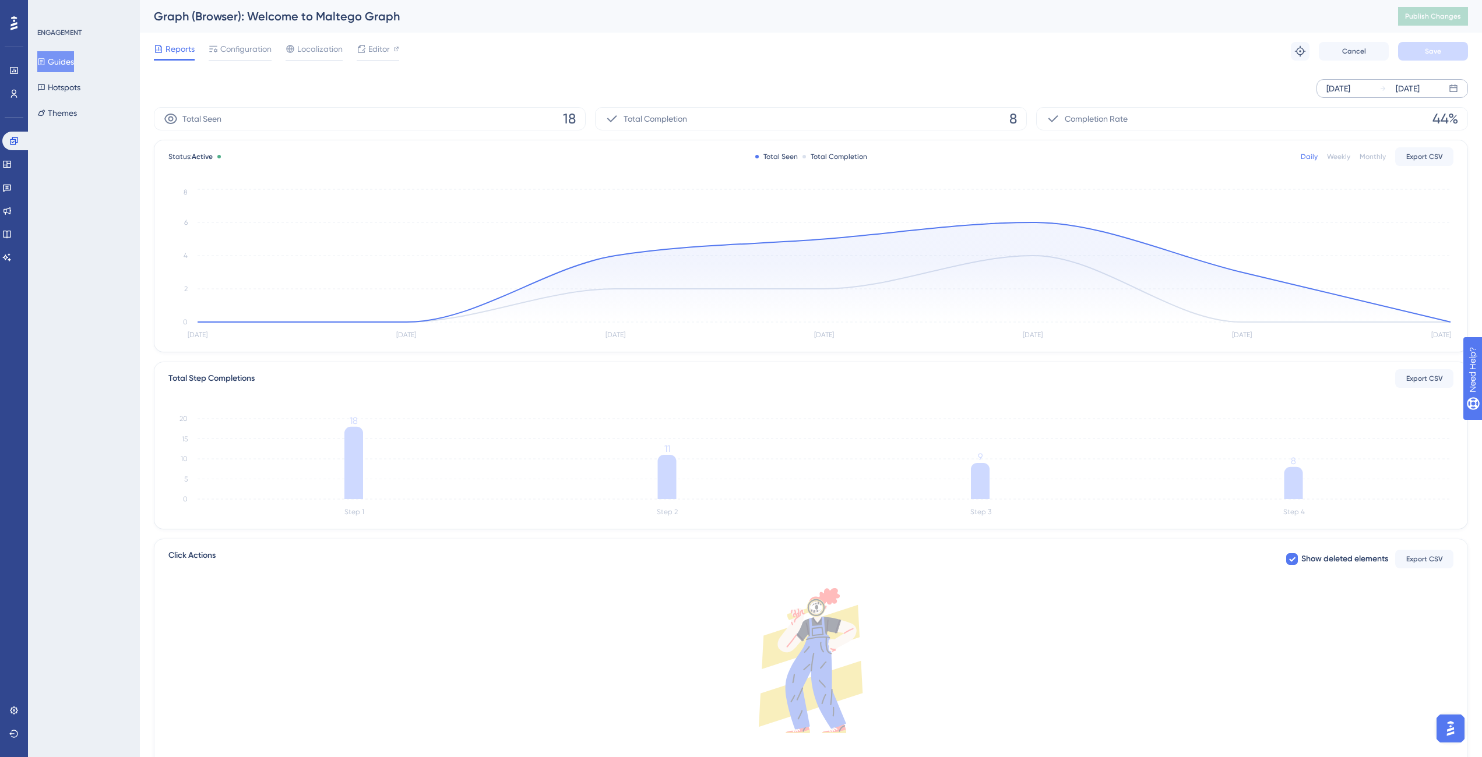
click at [1109, 91] on div "Aug 30 2025" at bounding box center [1338, 89] width 24 height 14
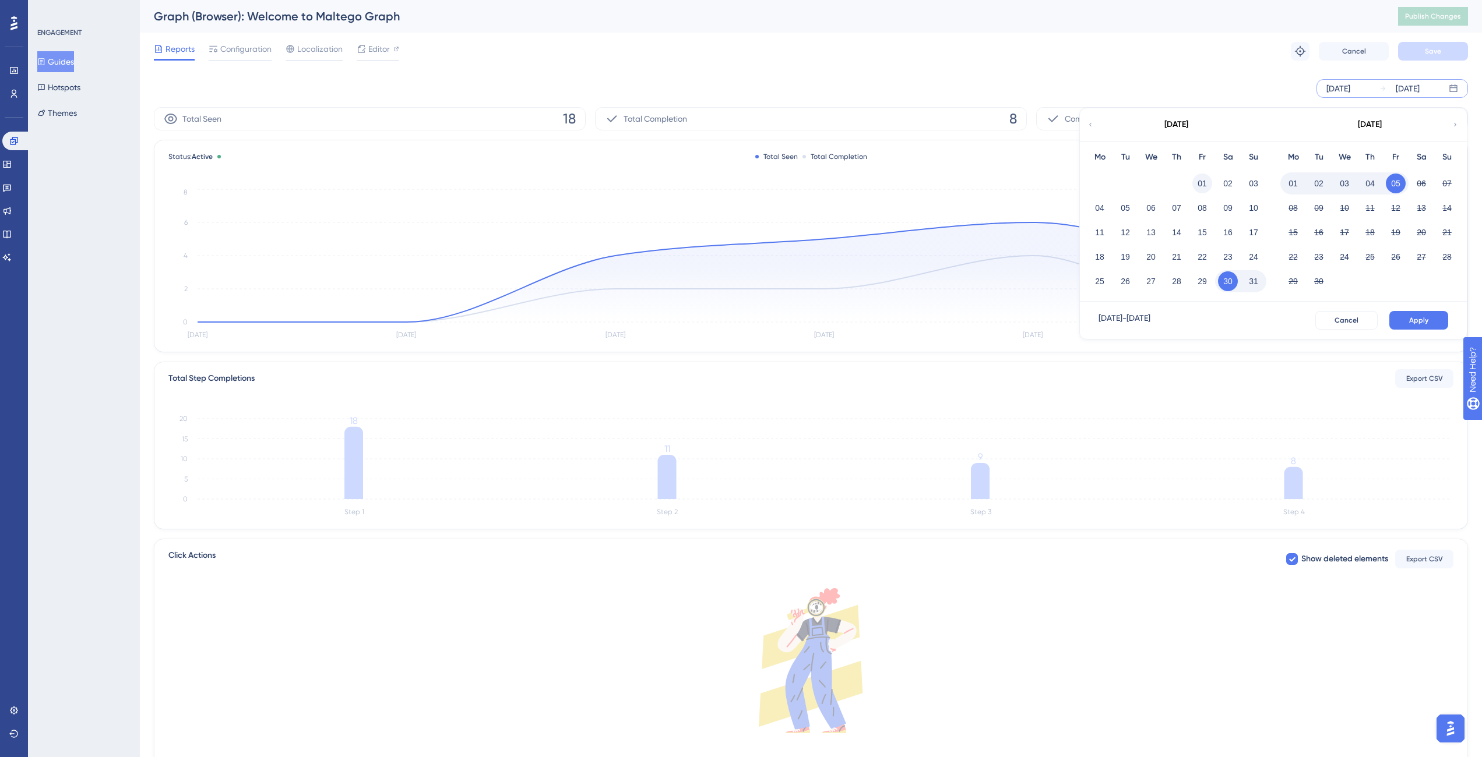
click at [1109, 184] on button "01" at bounding box center [1202, 184] width 20 height 20
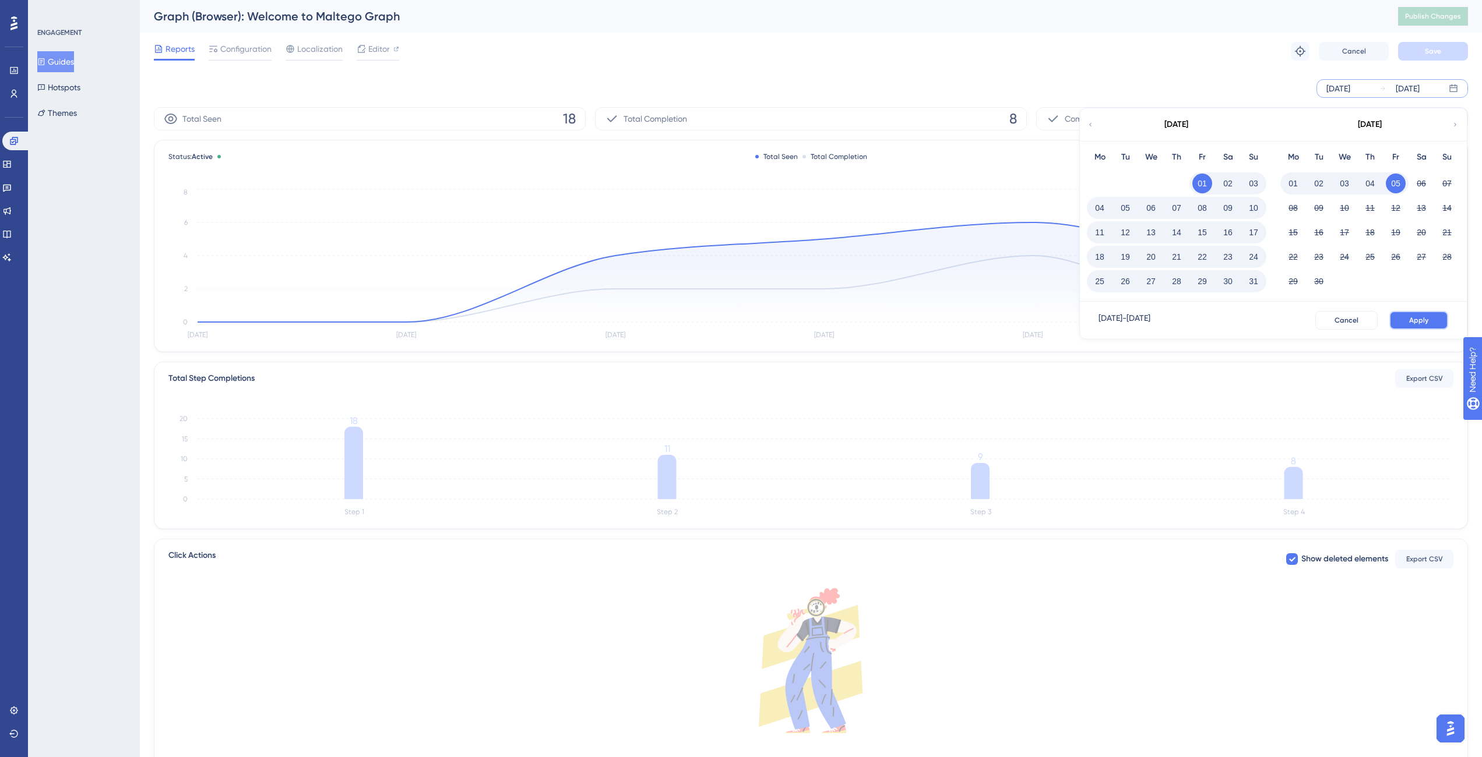
click at [1109, 316] on span "Apply" at bounding box center [1418, 320] width 19 height 9
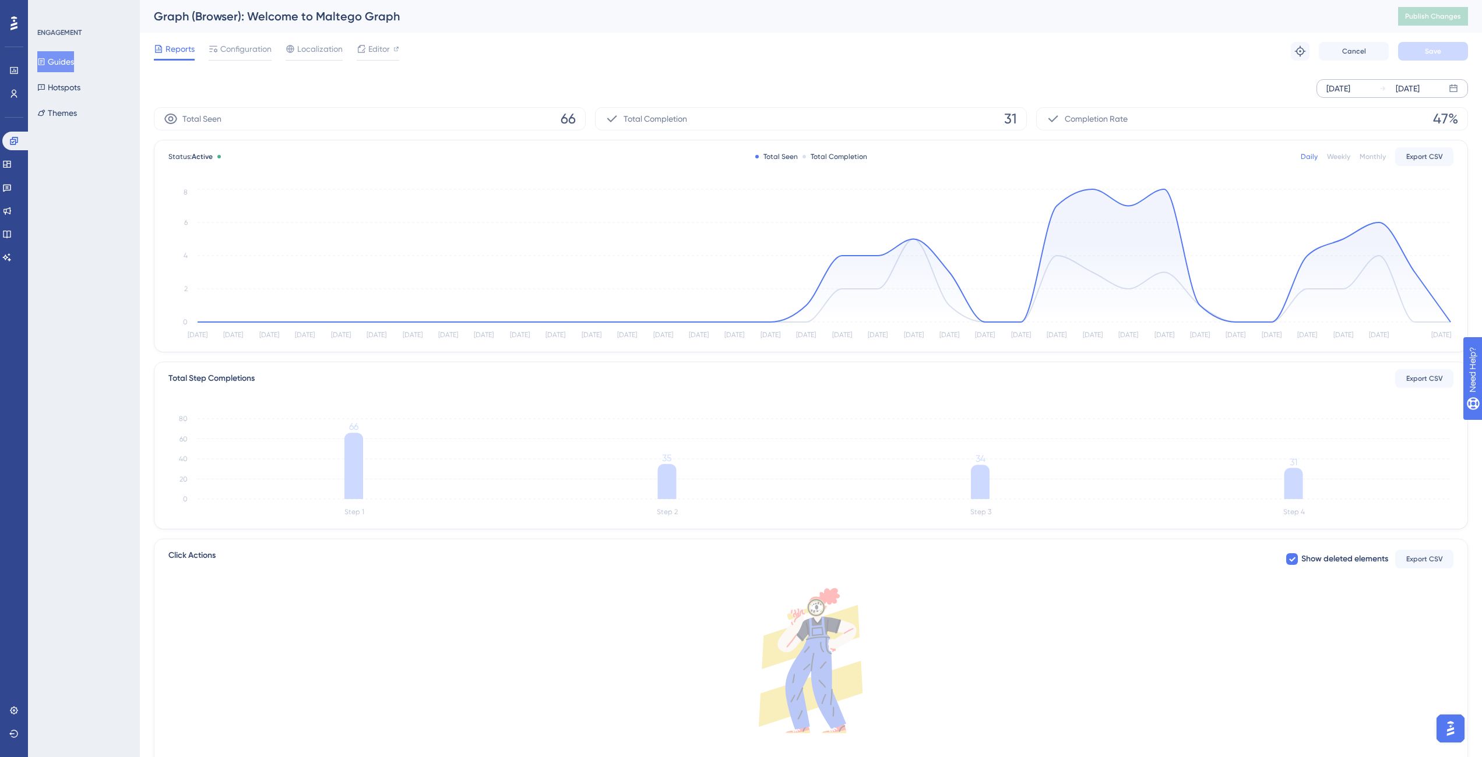
click at [66, 62] on button "Guides" at bounding box center [55, 61] width 37 height 21
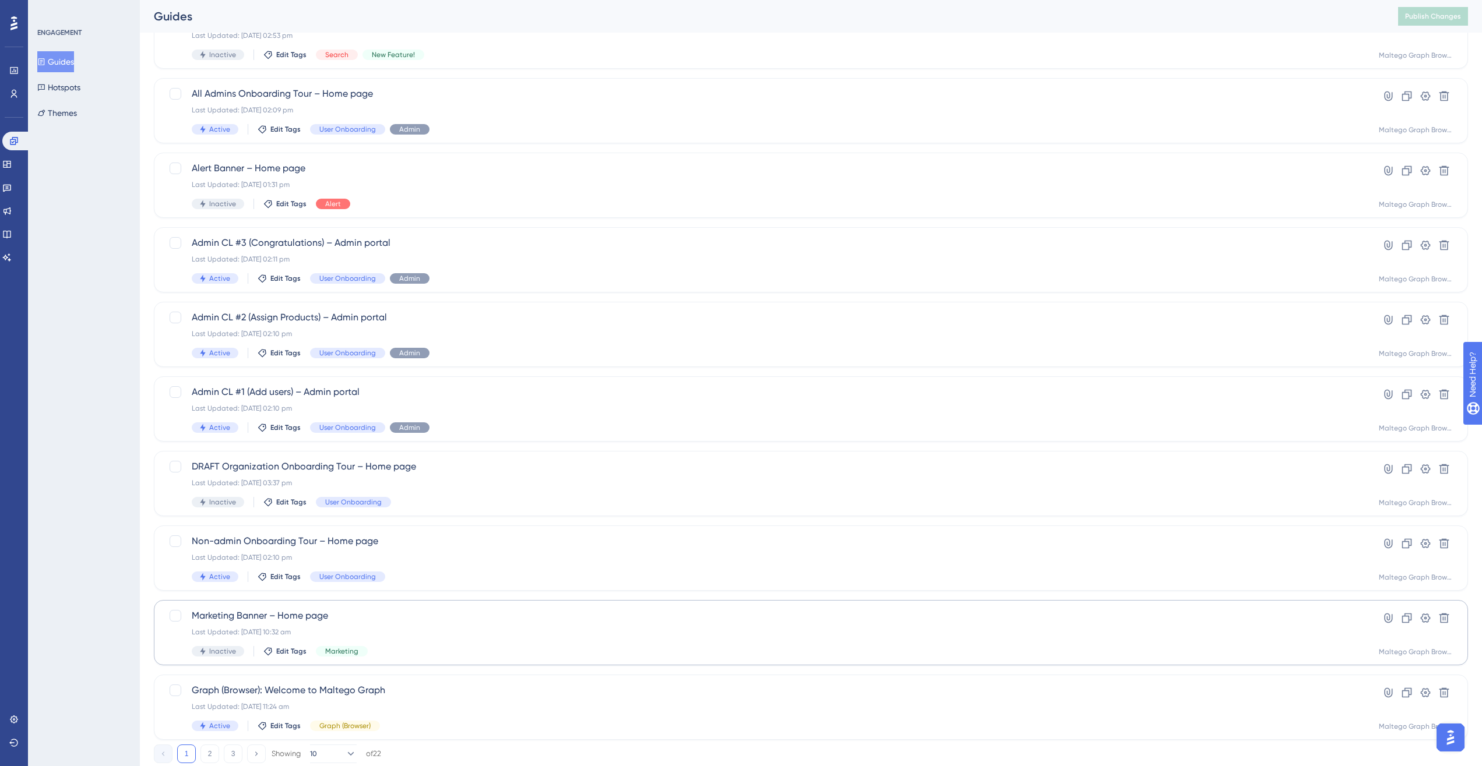
scroll to position [138, 0]
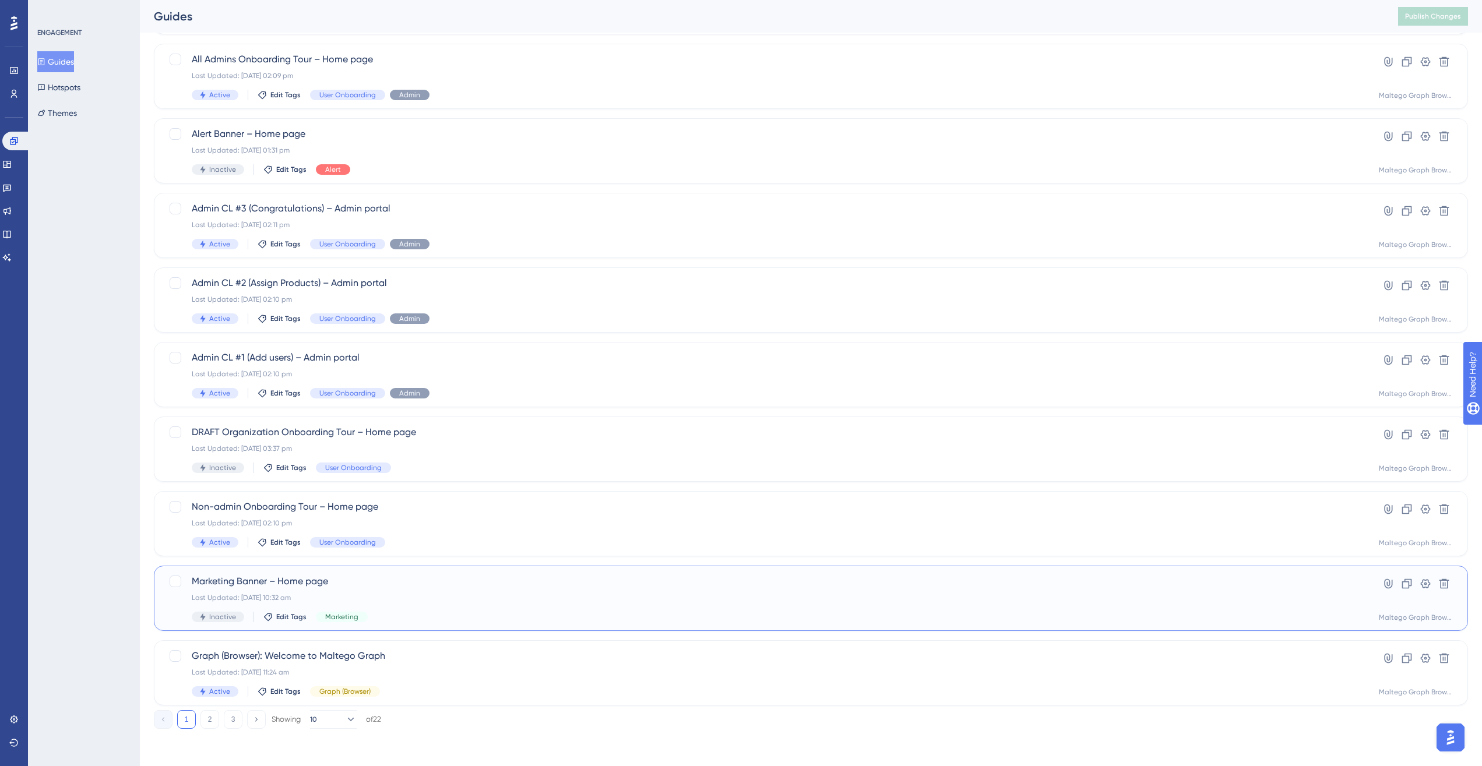
click at [407, 555] on div "Marketing Banner – Home page Last Updated: 23 Jul 2025 10:32 am Inactive Edit T…" at bounding box center [764, 598] width 1145 height 48
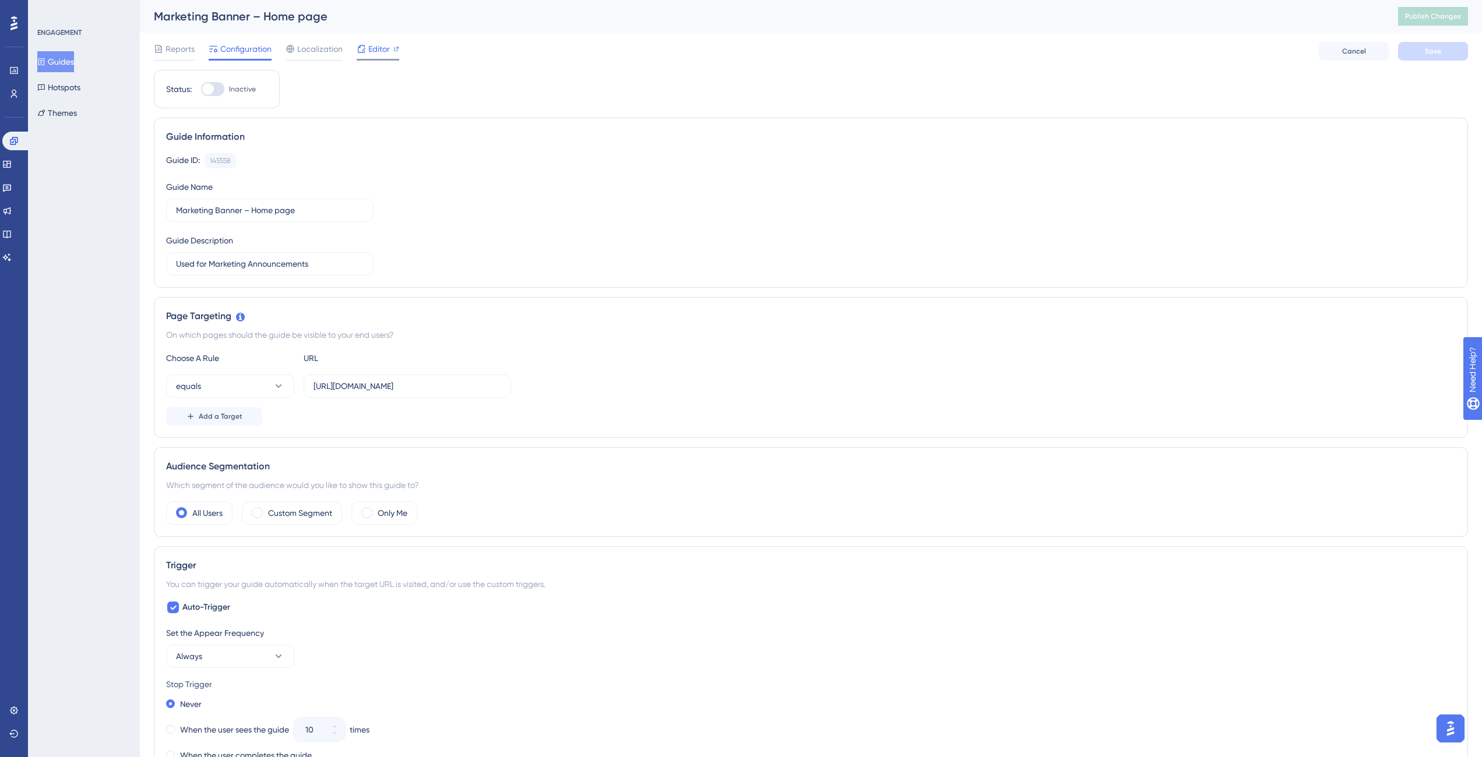
click at [373, 48] on span "Editor" at bounding box center [379, 49] width 22 height 14
click at [212, 89] on div at bounding box center [208, 89] width 12 height 12
click at [201, 89] on input "Inactive" at bounding box center [200, 89] width 1 height 1
checkbox input "true"
click at [1109, 52] on span "Save" at bounding box center [1433, 51] width 16 height 9
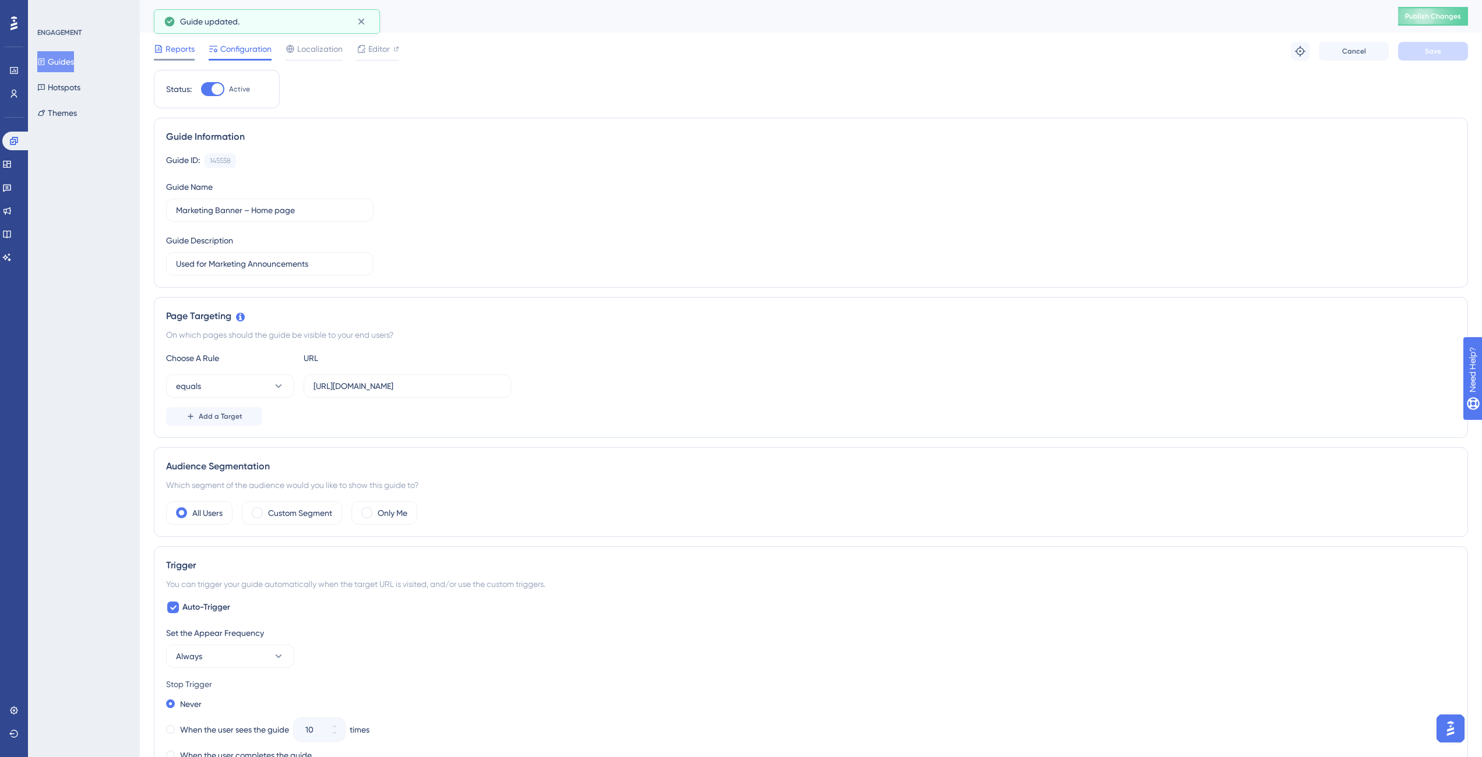
click at [164, 49] on div "Reports" at bounding box center [174, 49] width 41 height 14
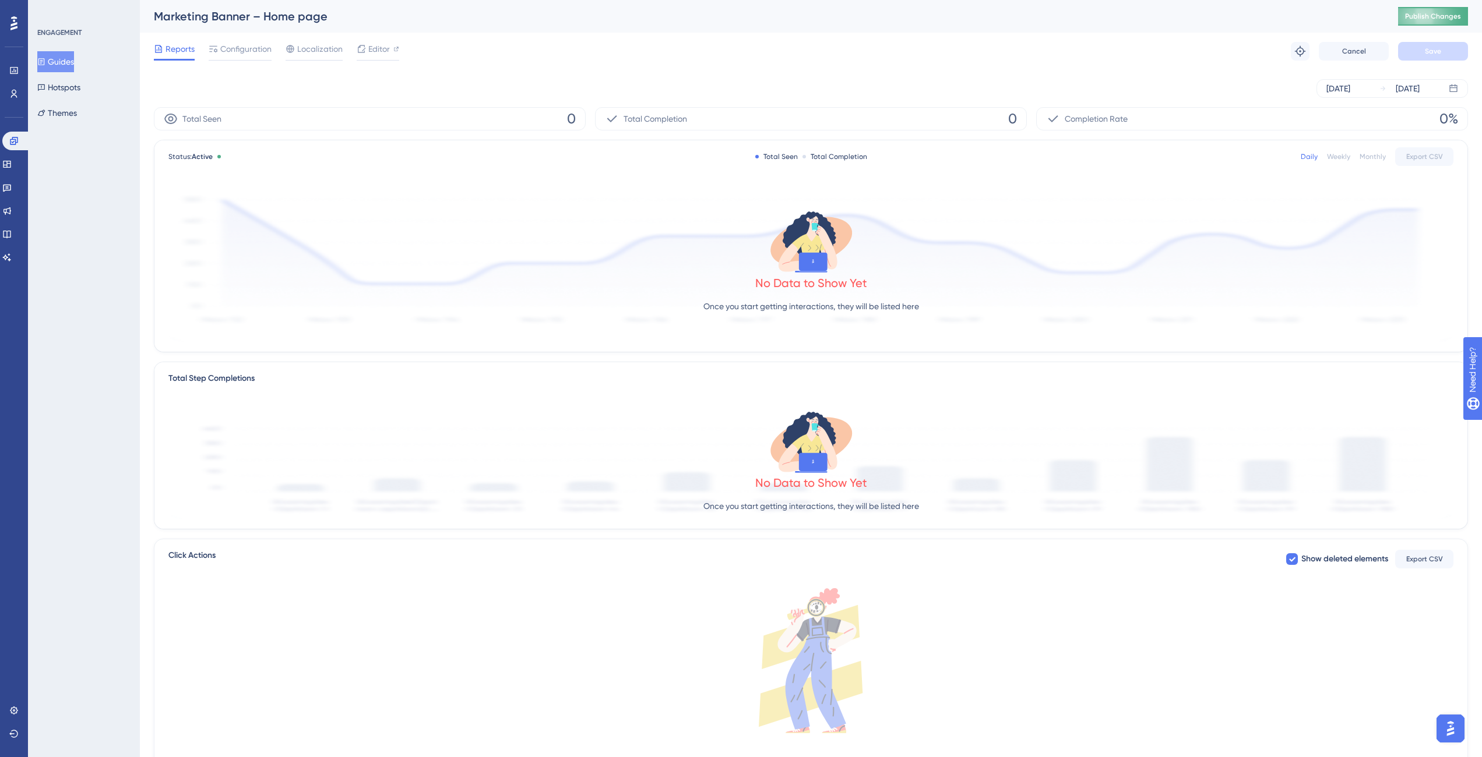
click at [1109, 10] on button "Publish Changes" at bounding box center [1433, 16] width 70 height 19
click at [310, 53] on span "Localization" at bounding box center [319, 49] width 45 height 14
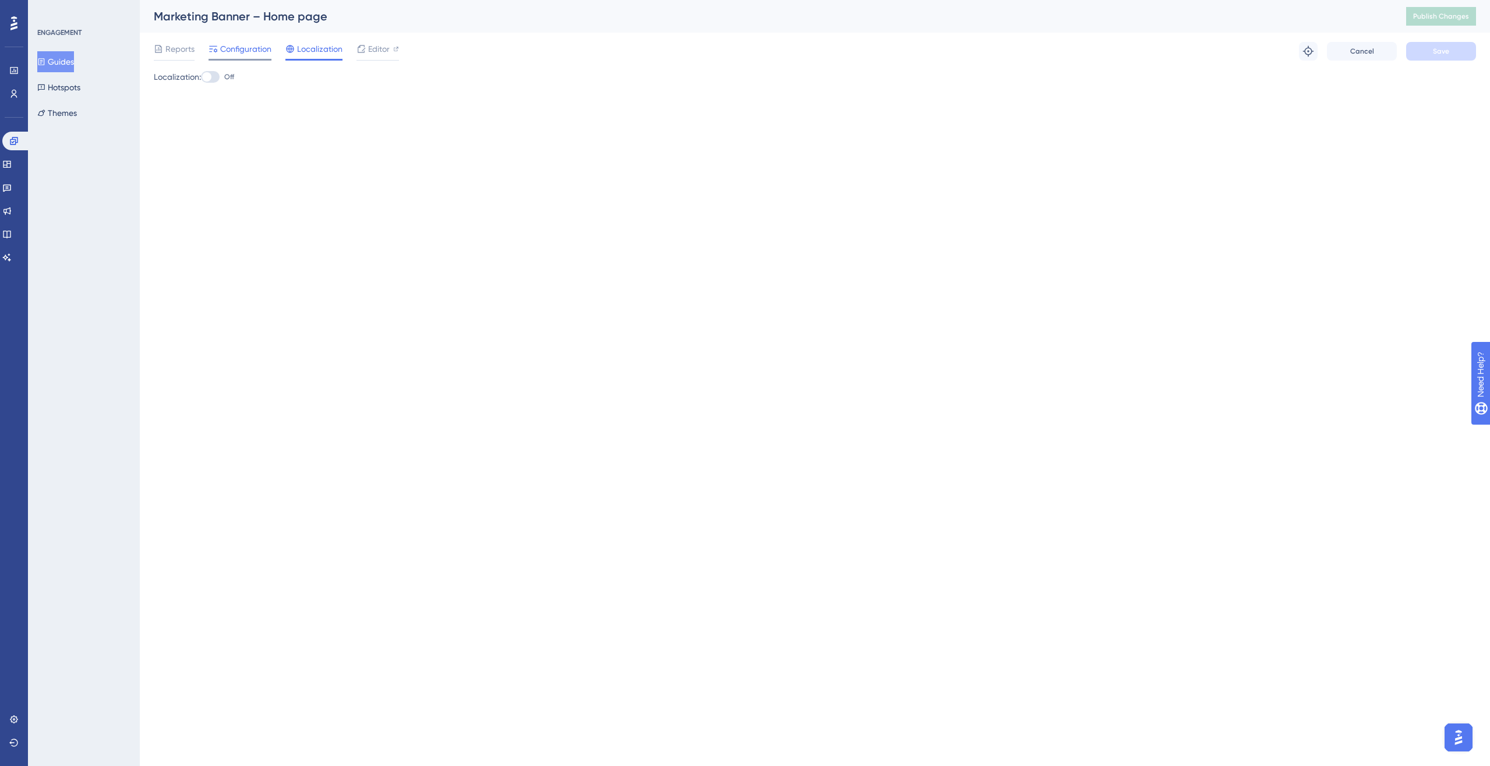
click at [237, 48] on span "Configuration" at bounding box center [245, 49] width 51 height 14
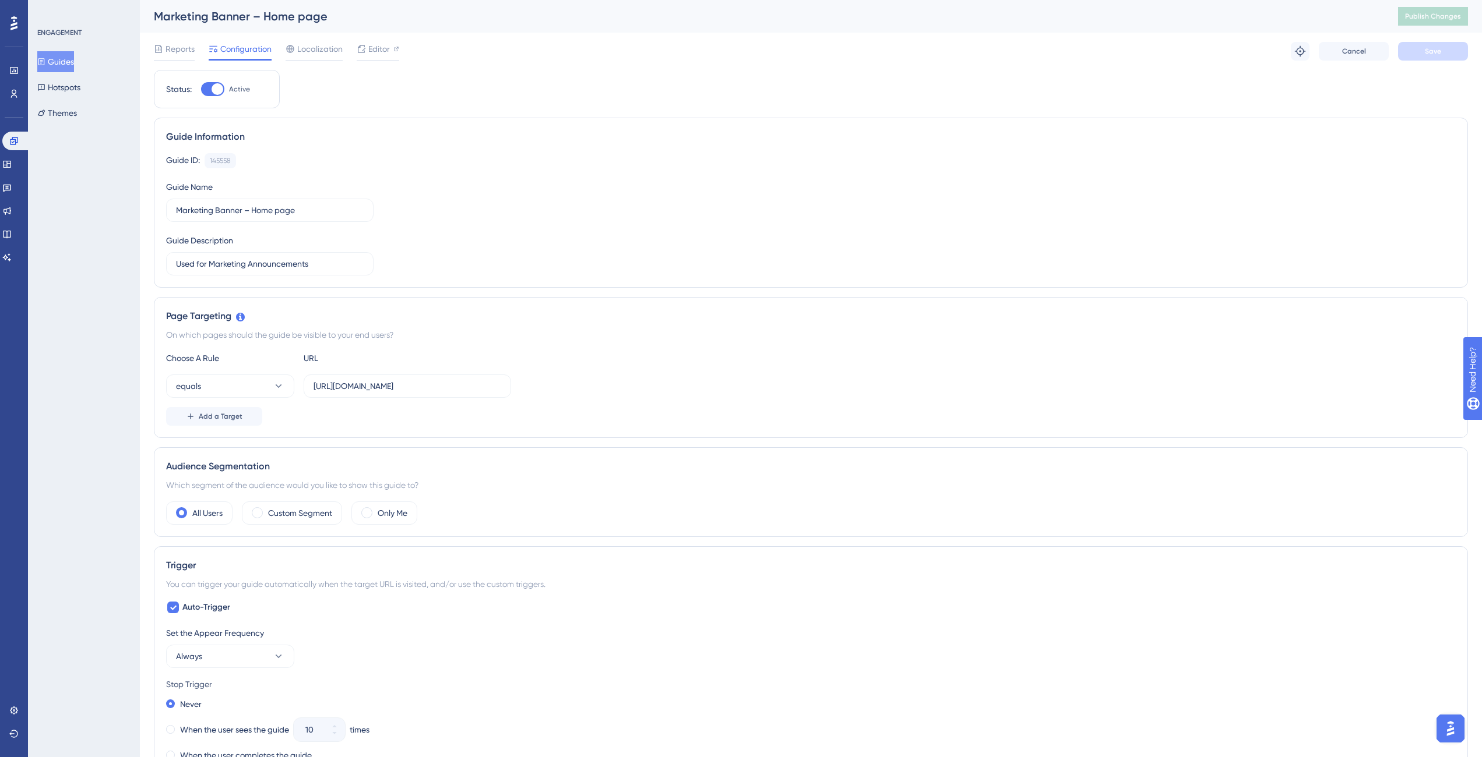
click at [59, 61] on button "Guides" at bounding box center [55, 61] width 37 height 21
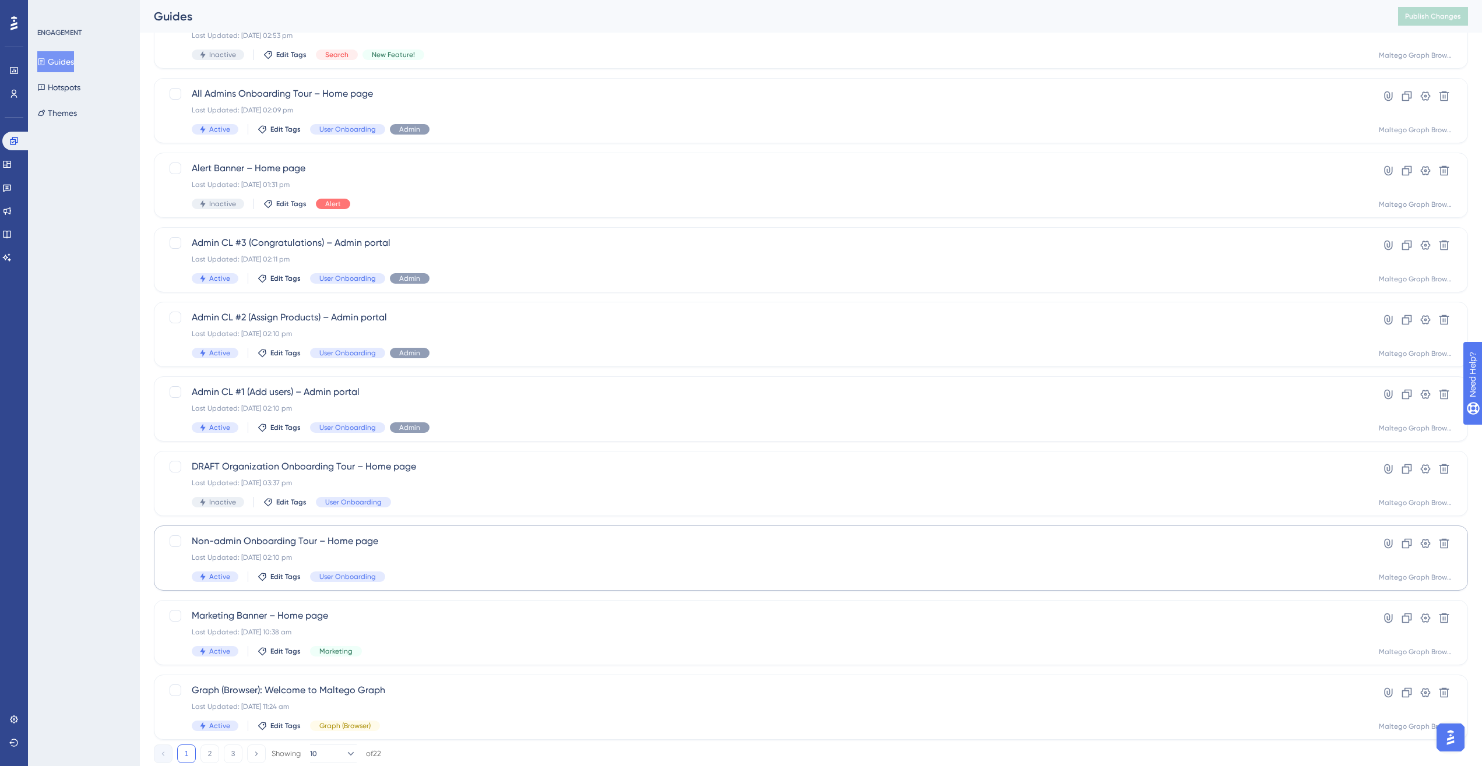
scroll to position [138, 0]
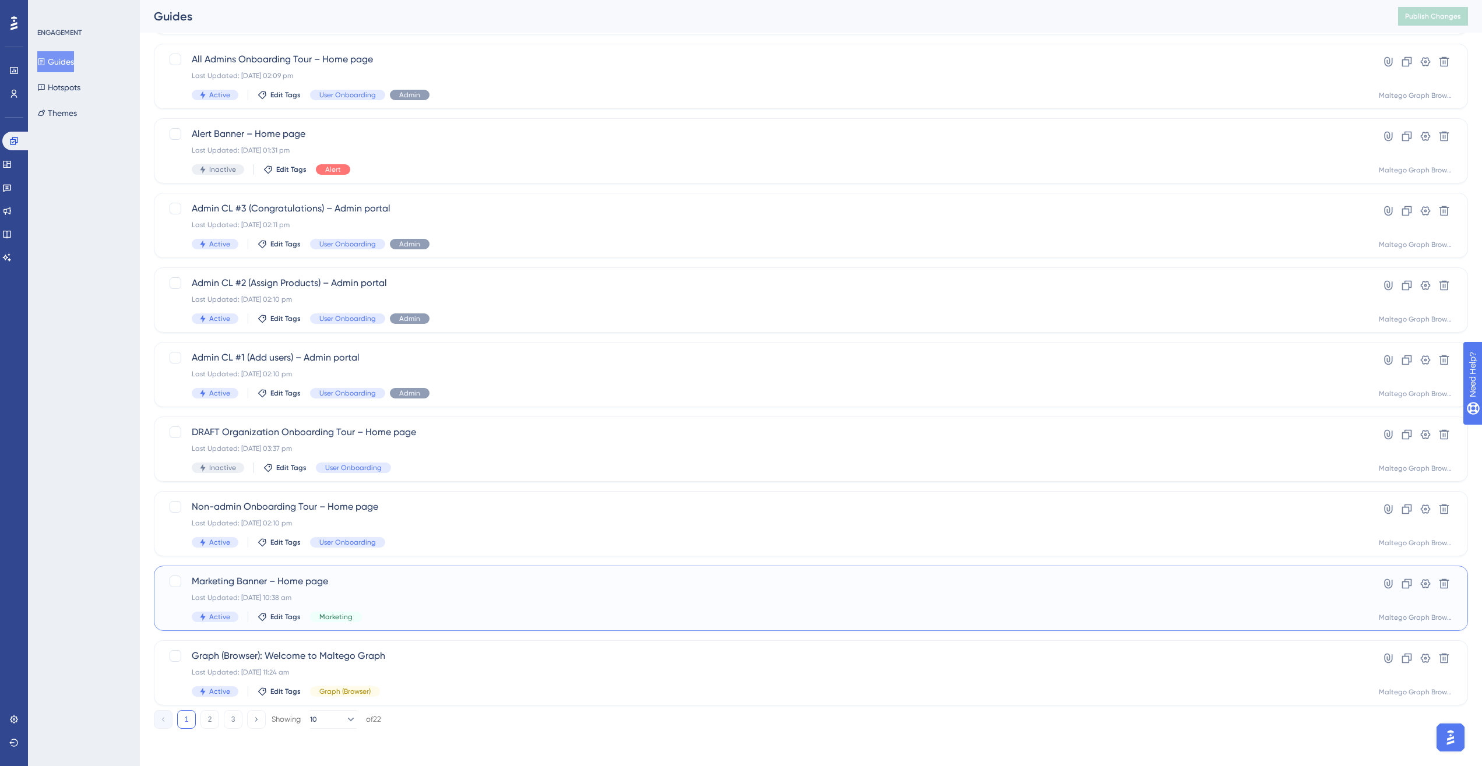
click at [612, 555] on div "Marketing Banner – Home page Last Updated: 05 Sept 2025 10:38 am Active Edit Ta…" at bounding box center [764, 598] width 1145 height 48
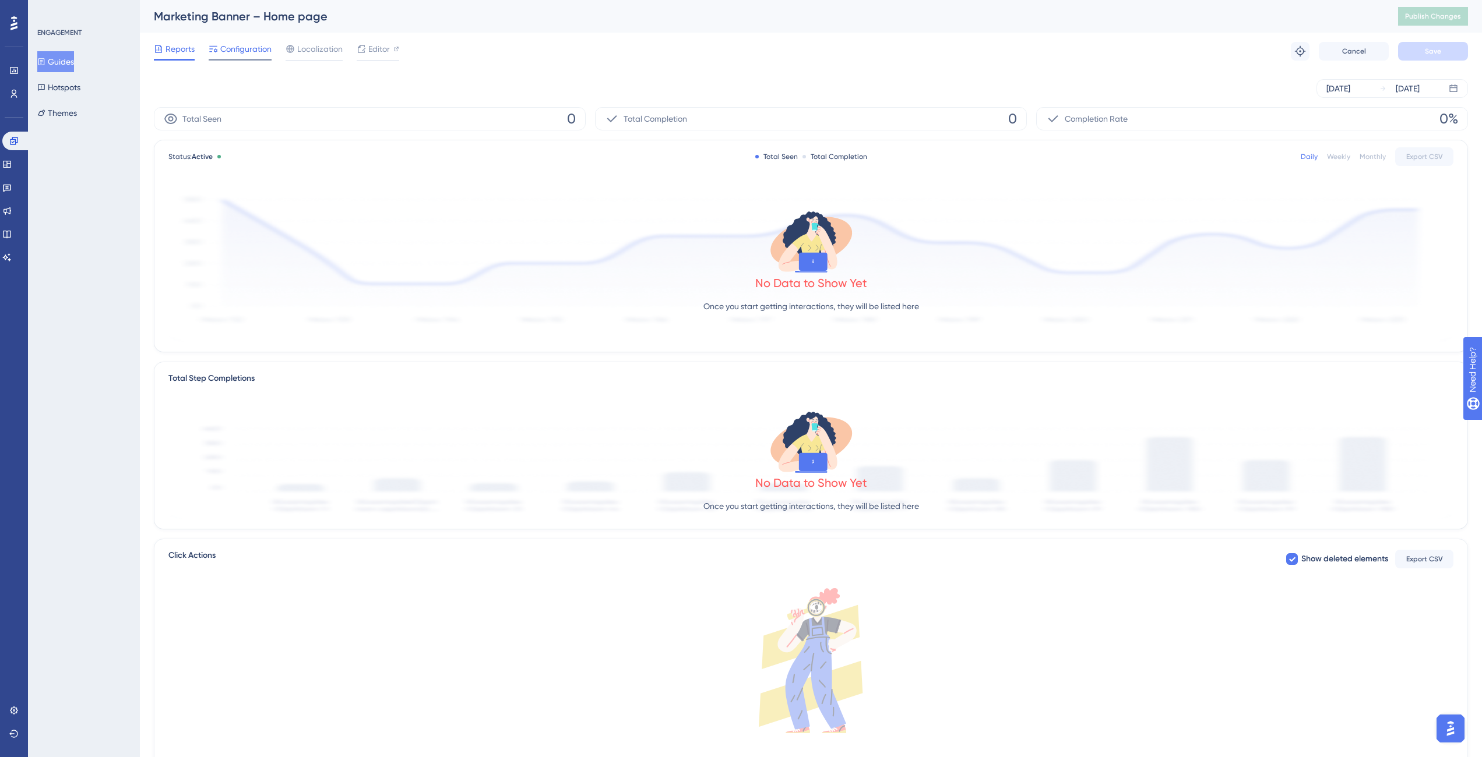
click at [242, 44] on span "Configuration" at bounding box center [245, 49] width 51 height 14
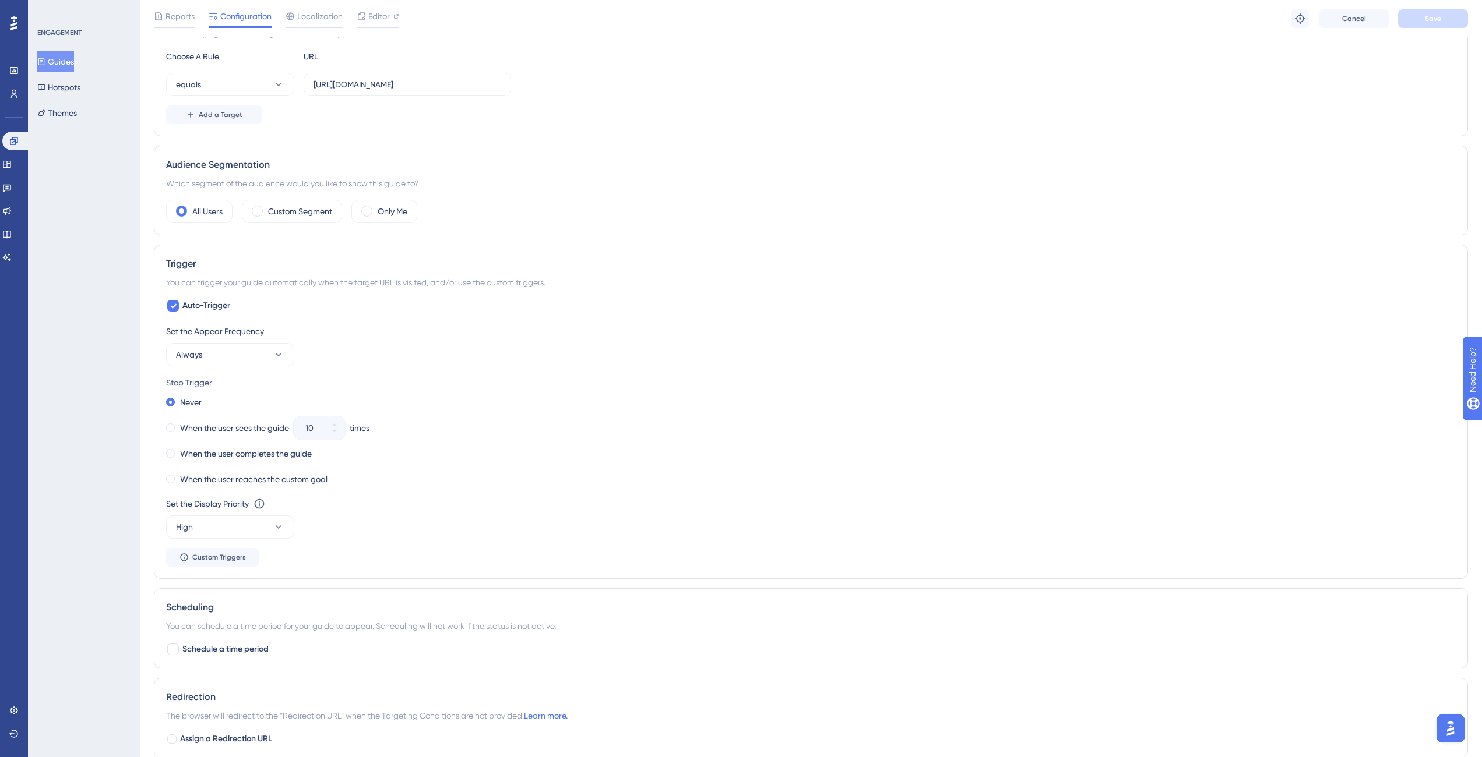
scroll to position [380, 0]
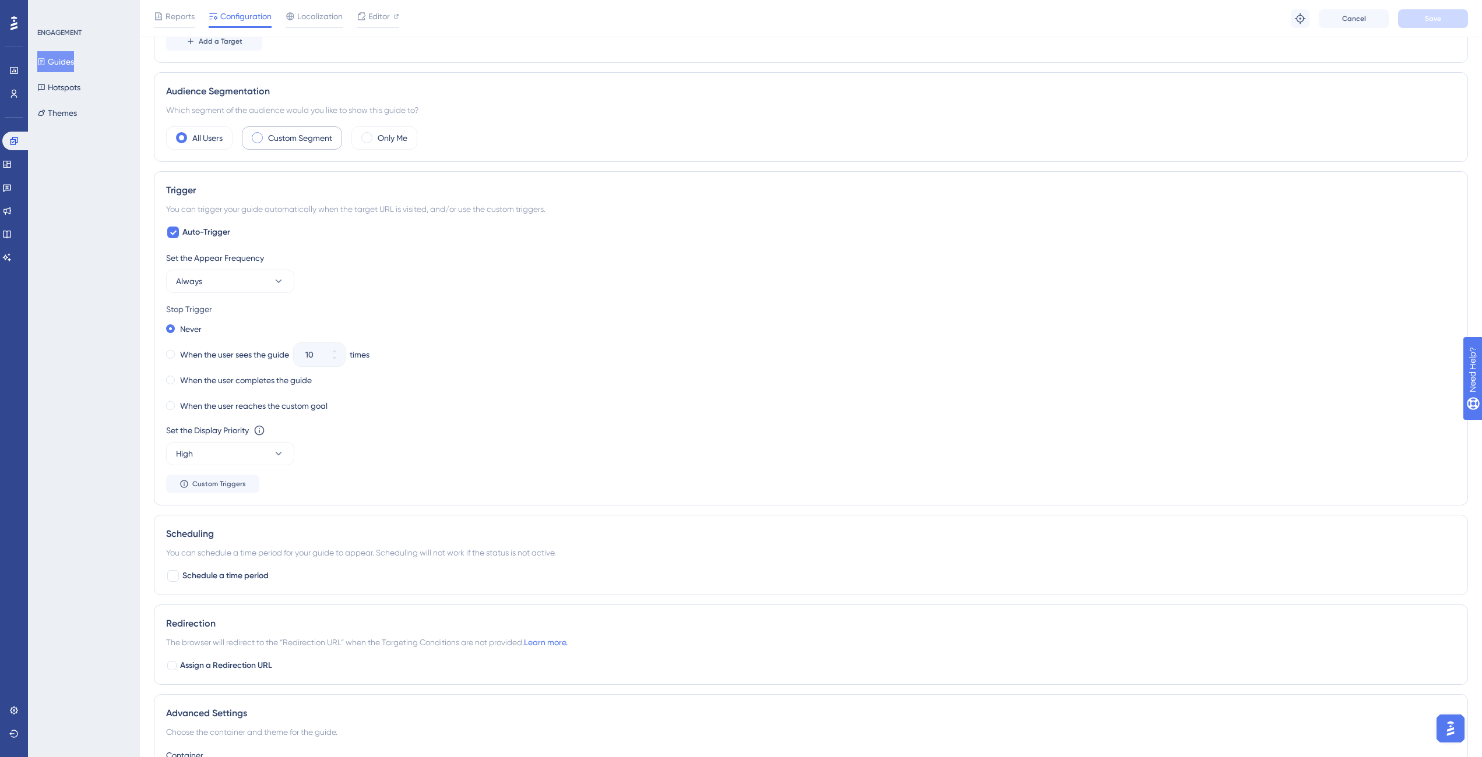
click at [256, 142] on span at bounding box center [257, 137] width 11 height 11
click at [266, 134] on input "radio" at bounding box center [266, 134] width 0 height 0
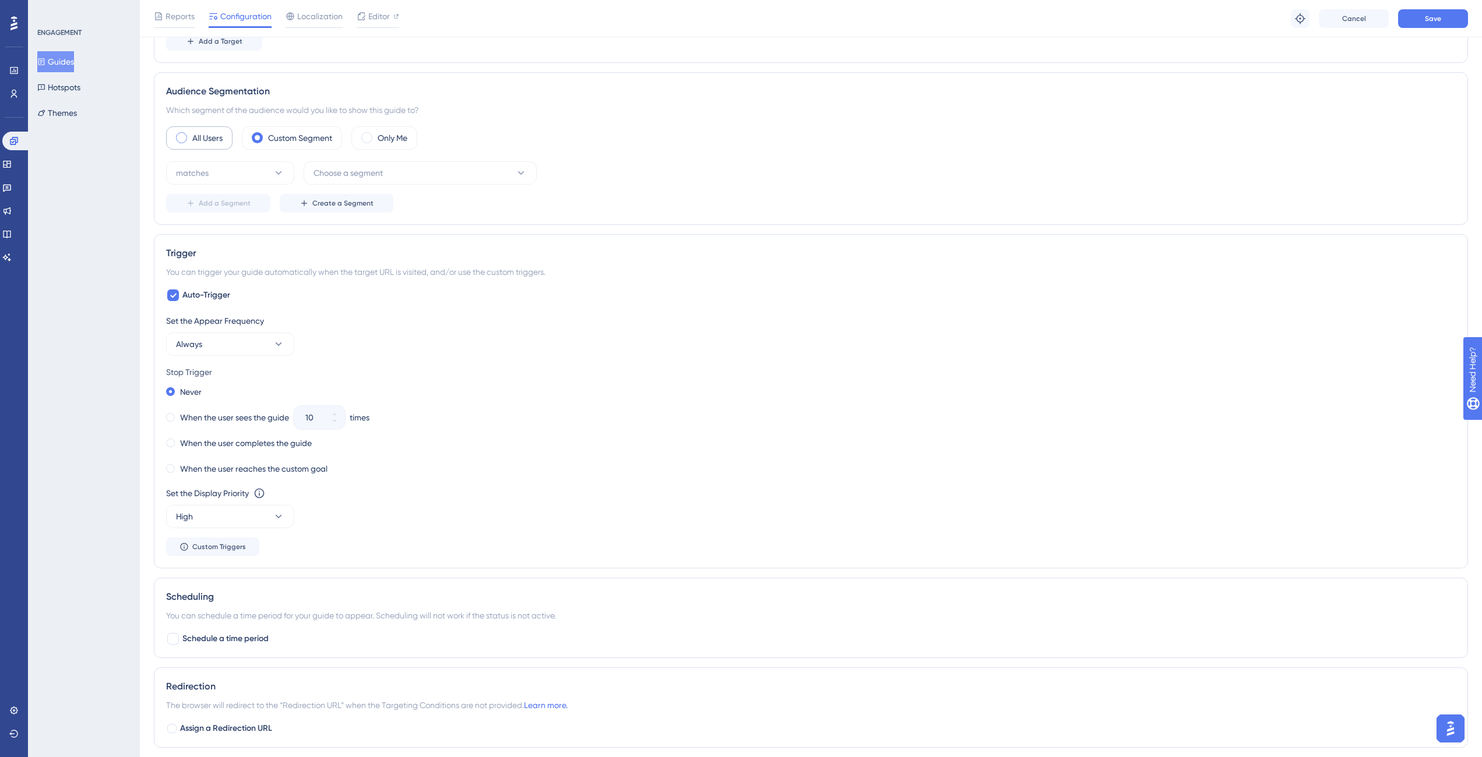
click at [189, 139] on div "All Users" at bounding box center [199, 137] width 66 height 23
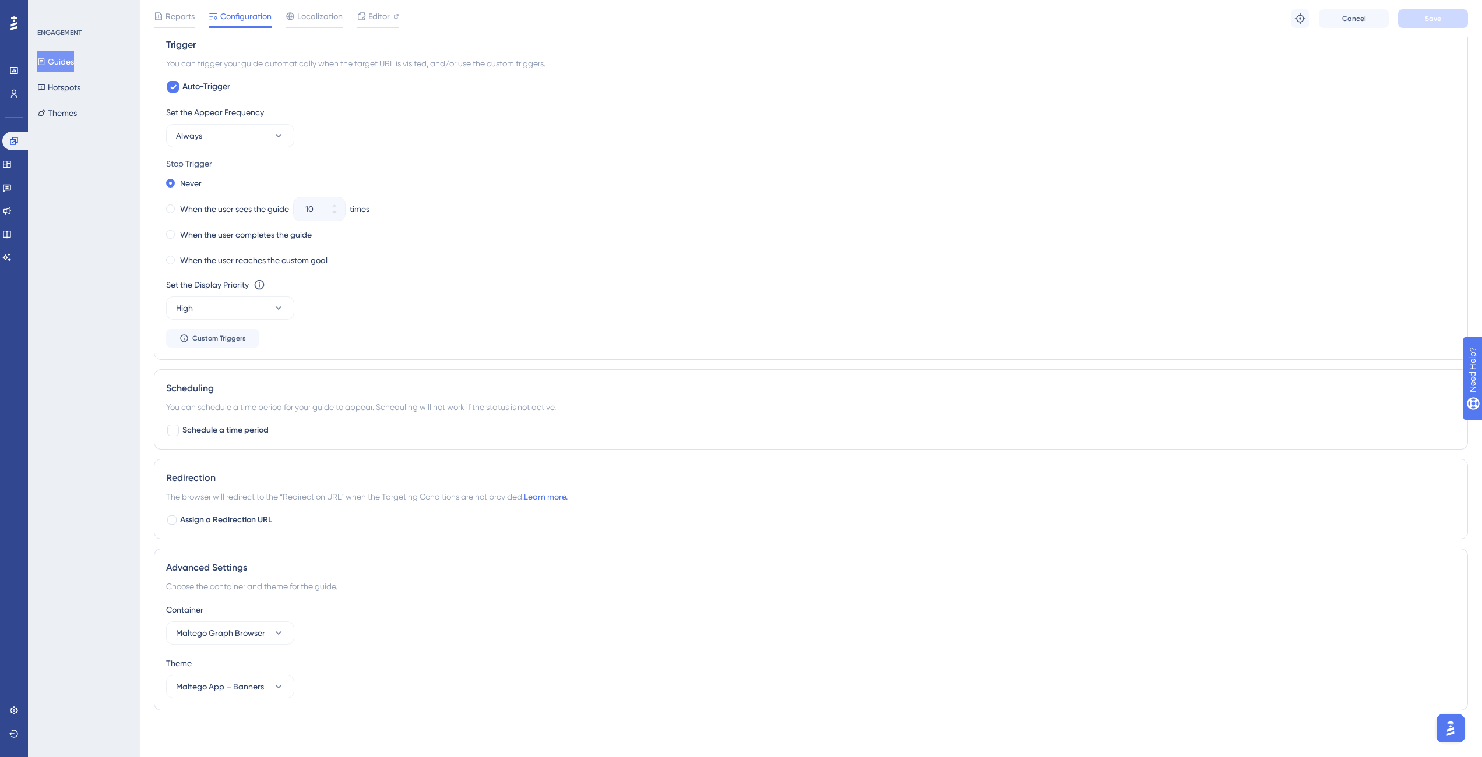
scroll to position [0, 0]
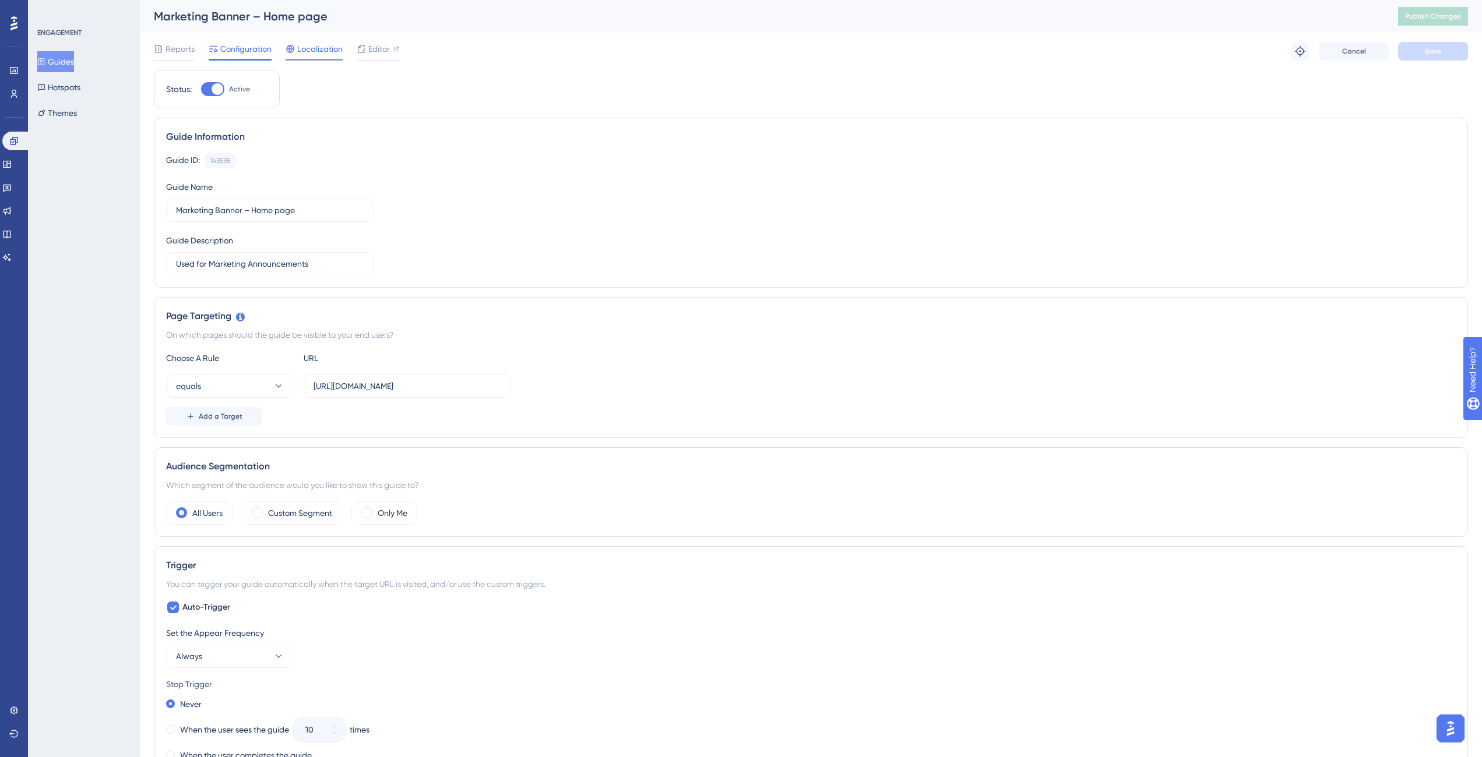
click at [315, 48] on span "Localization" at bounding box center [319, 49] width 45 height 14
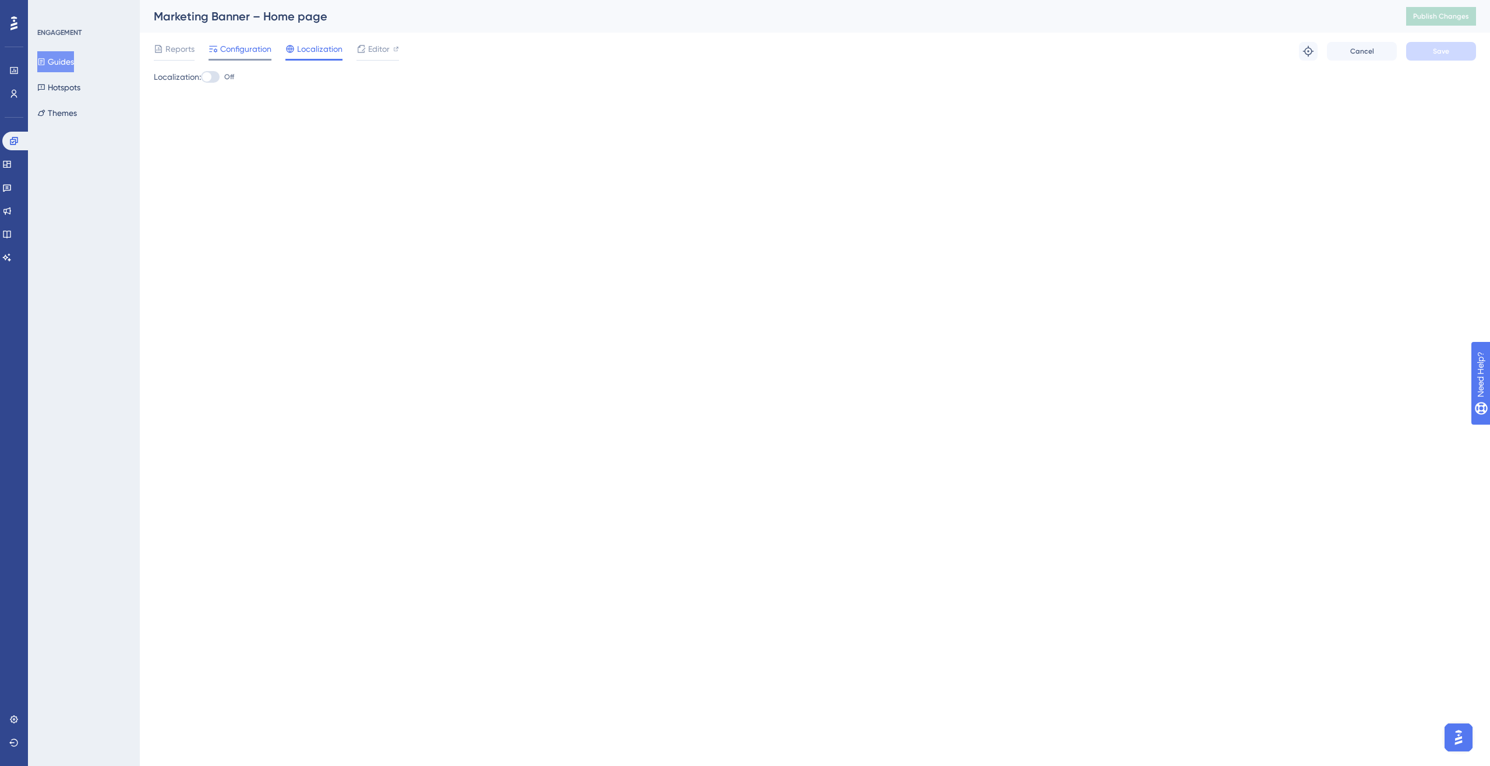
click at [258, 52] on span "Configuration" at bounding box center [245, 49] width 51 height 14
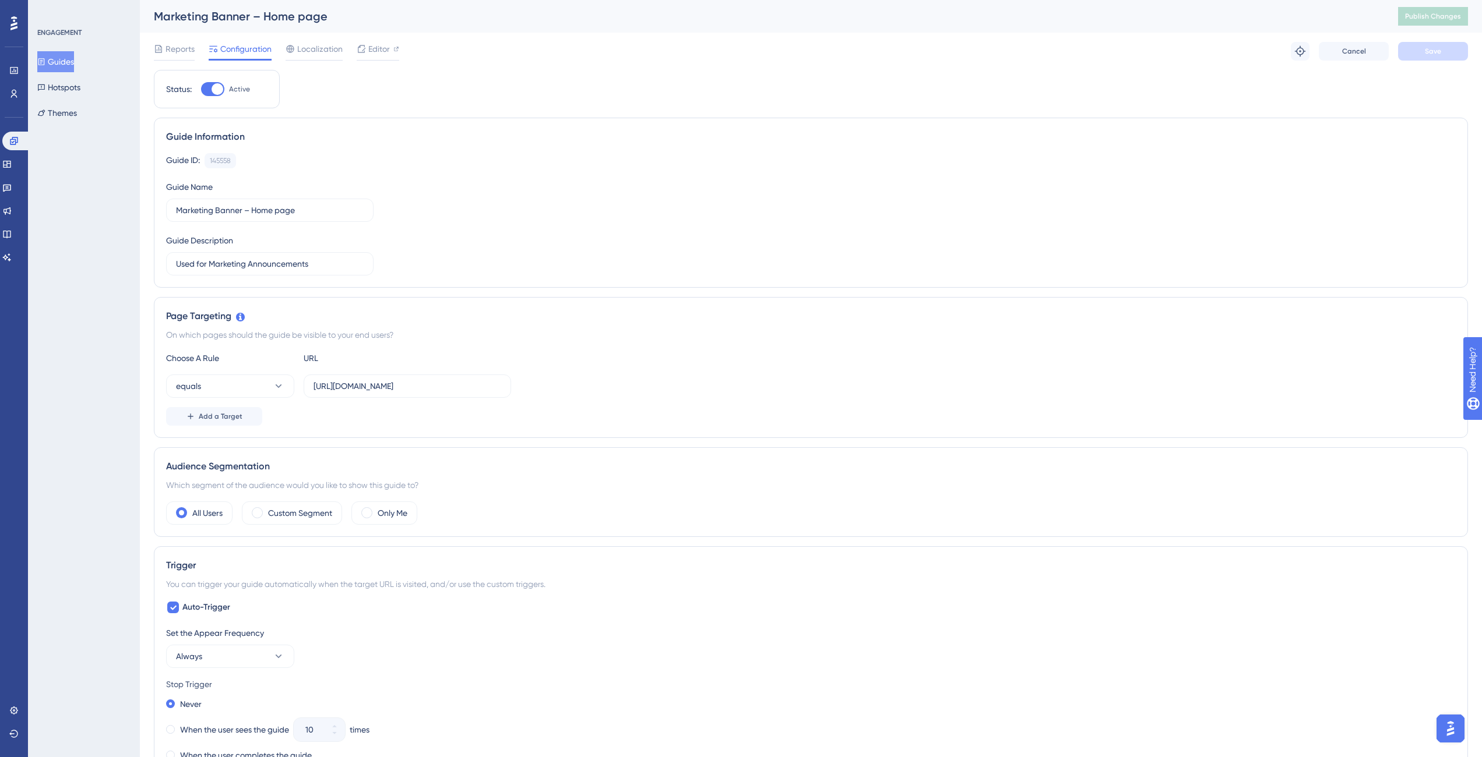
click at [216, 89] on div at bounding box center [218, 89] width 12 height 12
click at [201, 89] on input "Active" at bounding box center [200, 89] width 1 height 1
click at [209, 93] on div at bounding box center [208, 89] width 12 height 12
click at [201, 90] on input "Inactive" at bounding box center [200, 89] width 1 height 1
click at [209, 89] on div at bounding box center [212, 89] width 23 height 14
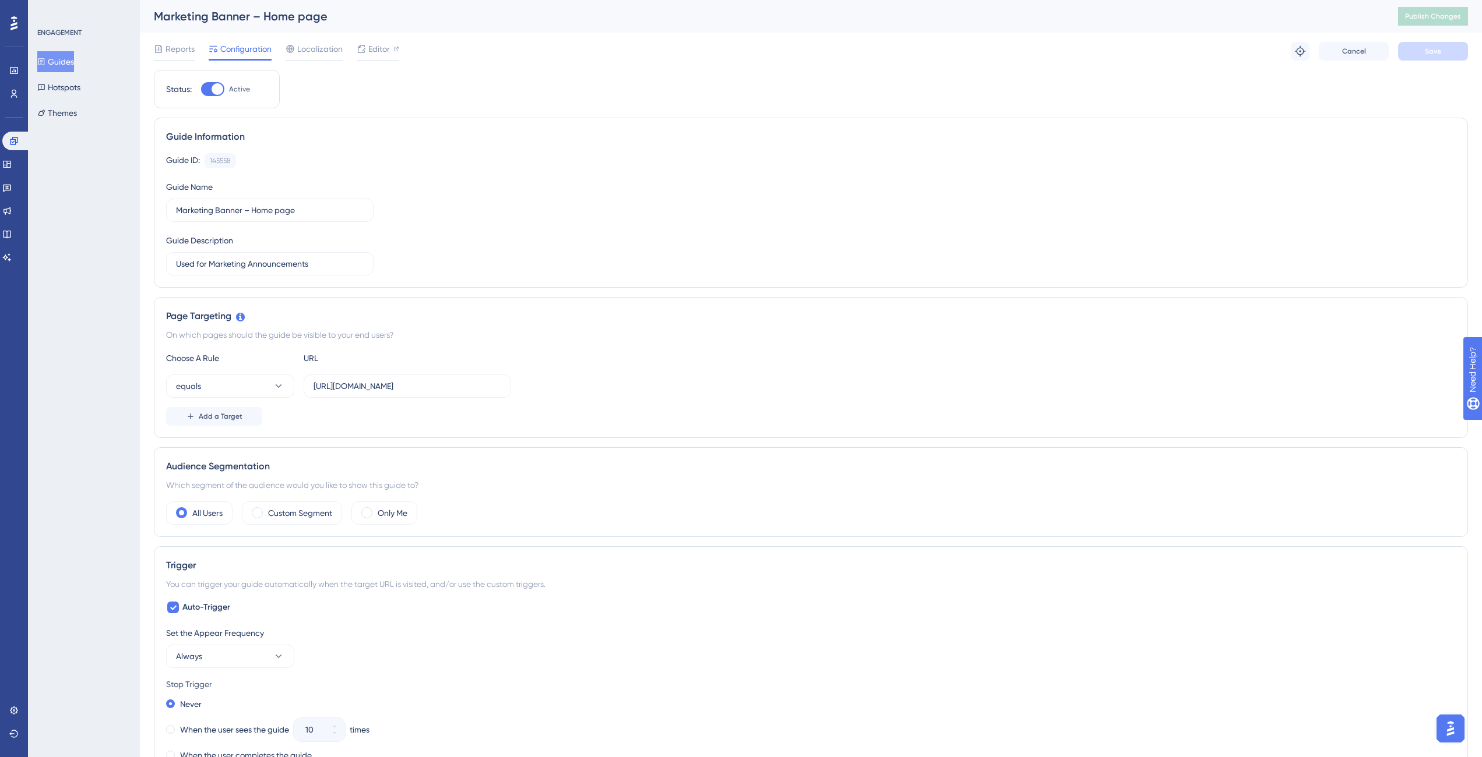
click at [201, 89] on input "Active" at bounding box center [200, 89] width 1 height 1
click at [1109, 61] on div "Reports Configuration Localization Editor Cancel Save" at bounding box center [811, 51] width 1314 height 37
click at [1109, 59] on button "Save" at bounding box center [1433, 51] width 70 height 19
click at [191, 84] on div "Status:" at bounding box center [179, 89] width 26 height 14
click at [225, 91] on label "Inactive" at bounding box center [228, 89] width 55 height 14
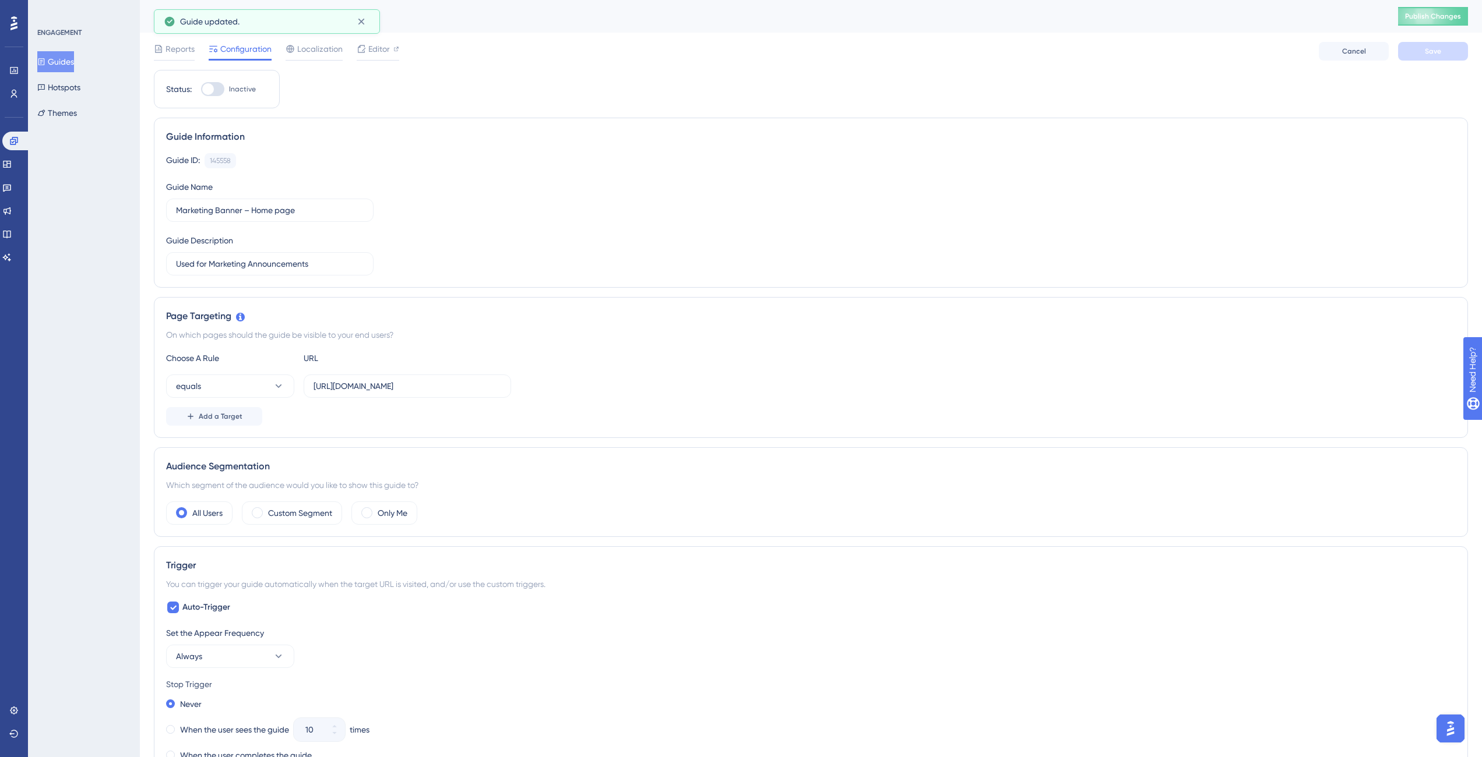
click at [201, 90] on input "Inactive" at bounding box center [200, 89] width 1 height 1
checkbox input "true"
click at [1109, 59] on button "Save" at bounding box center [1433, 51] width 70 height 19
click at [1109, 17] on span "Publish Changes" at bounding box center [1433, 16] width 56 height 9
click at [364, 23] on icon at bounding box center [361, 22] width 6 height 6
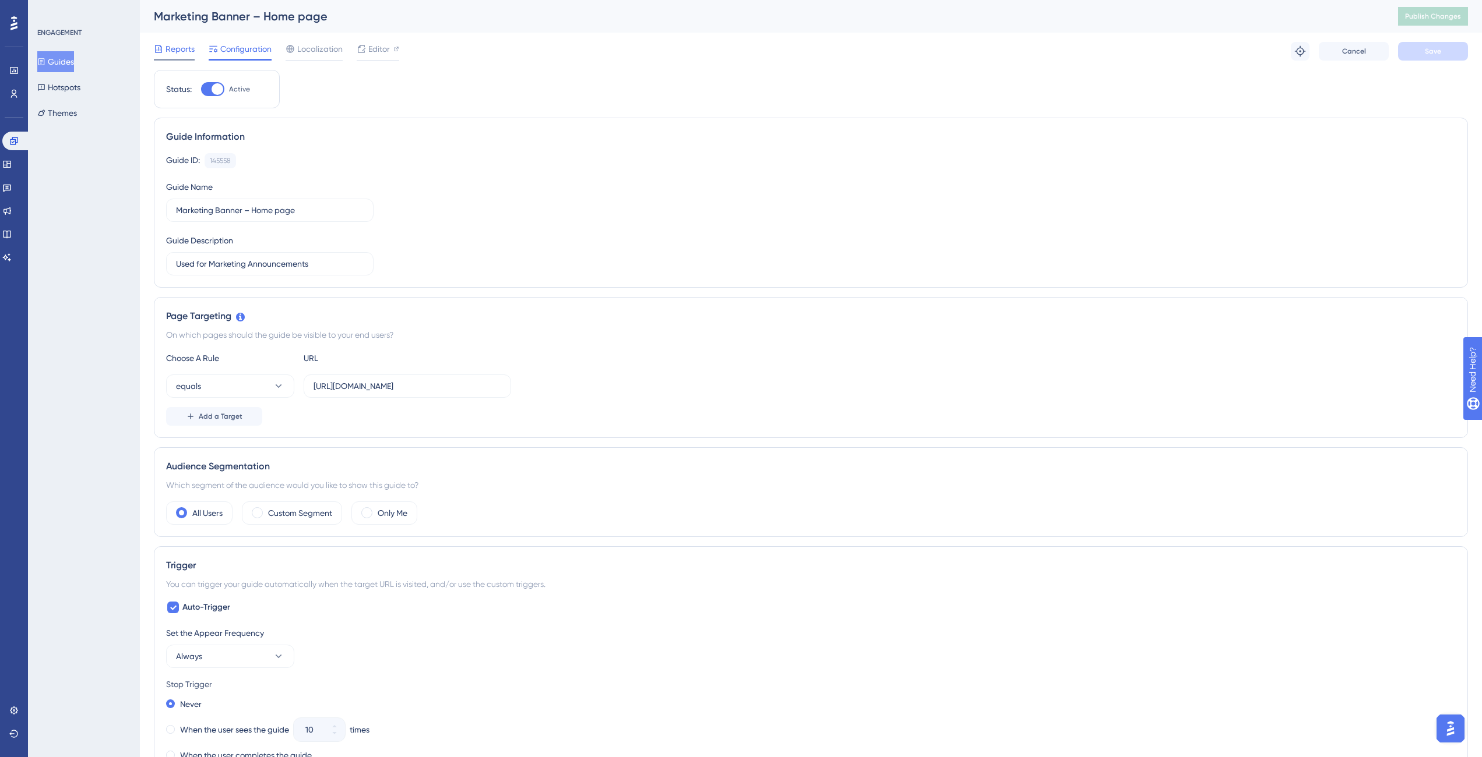
click at [175, 49] on span "Reports" at bounding box center [179, 49] width 29 height 14
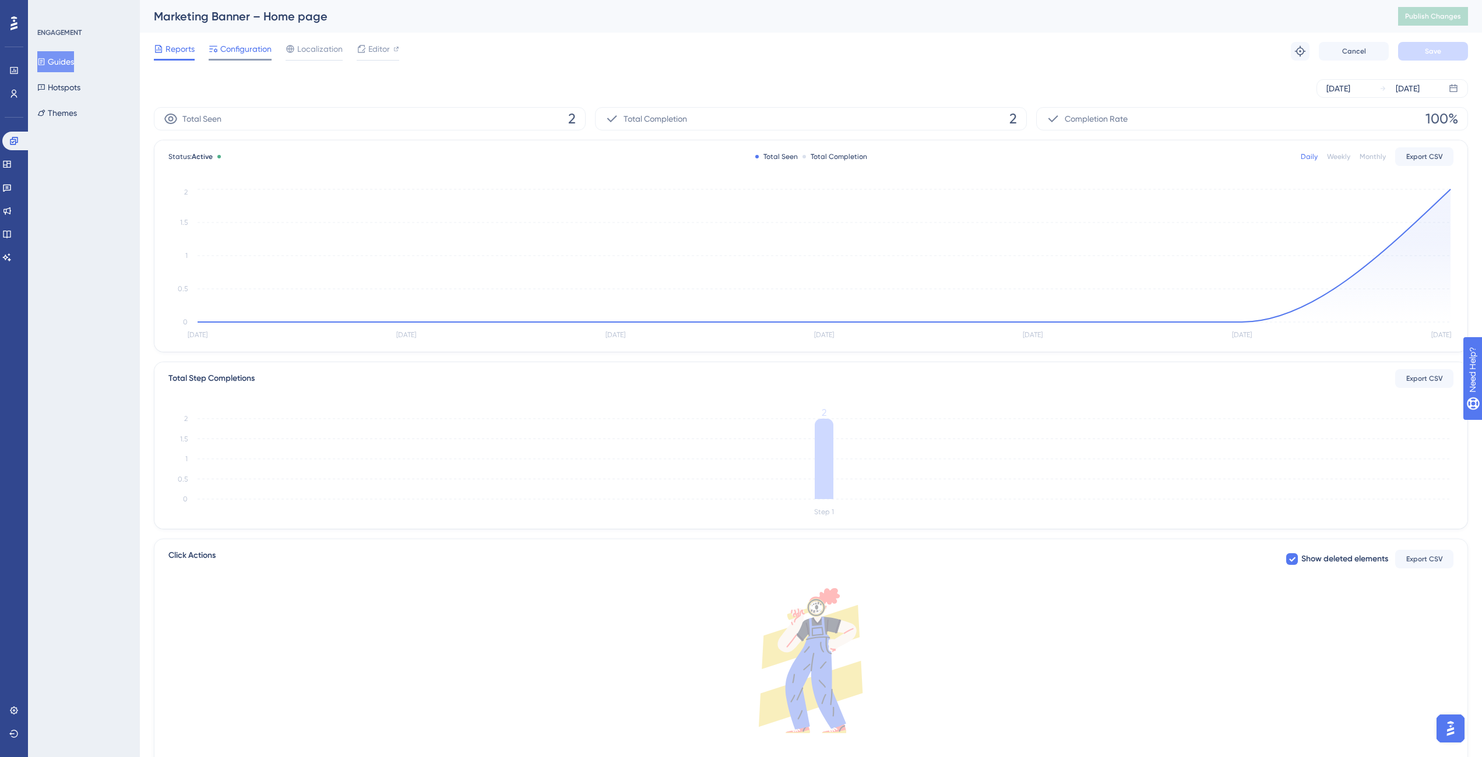
click at [244, 56] on div "Configuration" at bounding box center [240, 51] width 63 height 19
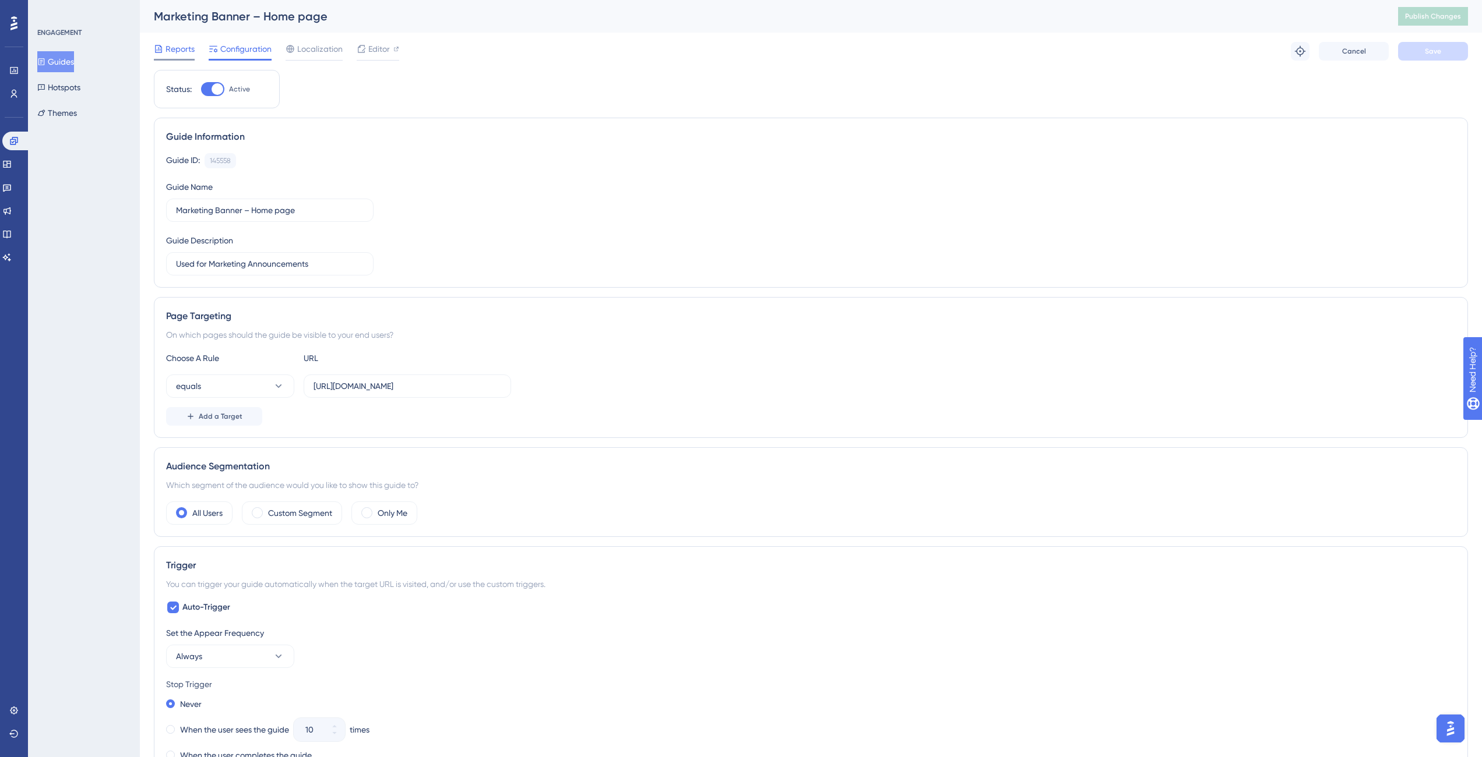
click at [177, 47] on span "Reports" at bounding box center [179, 49] width 29 height 14
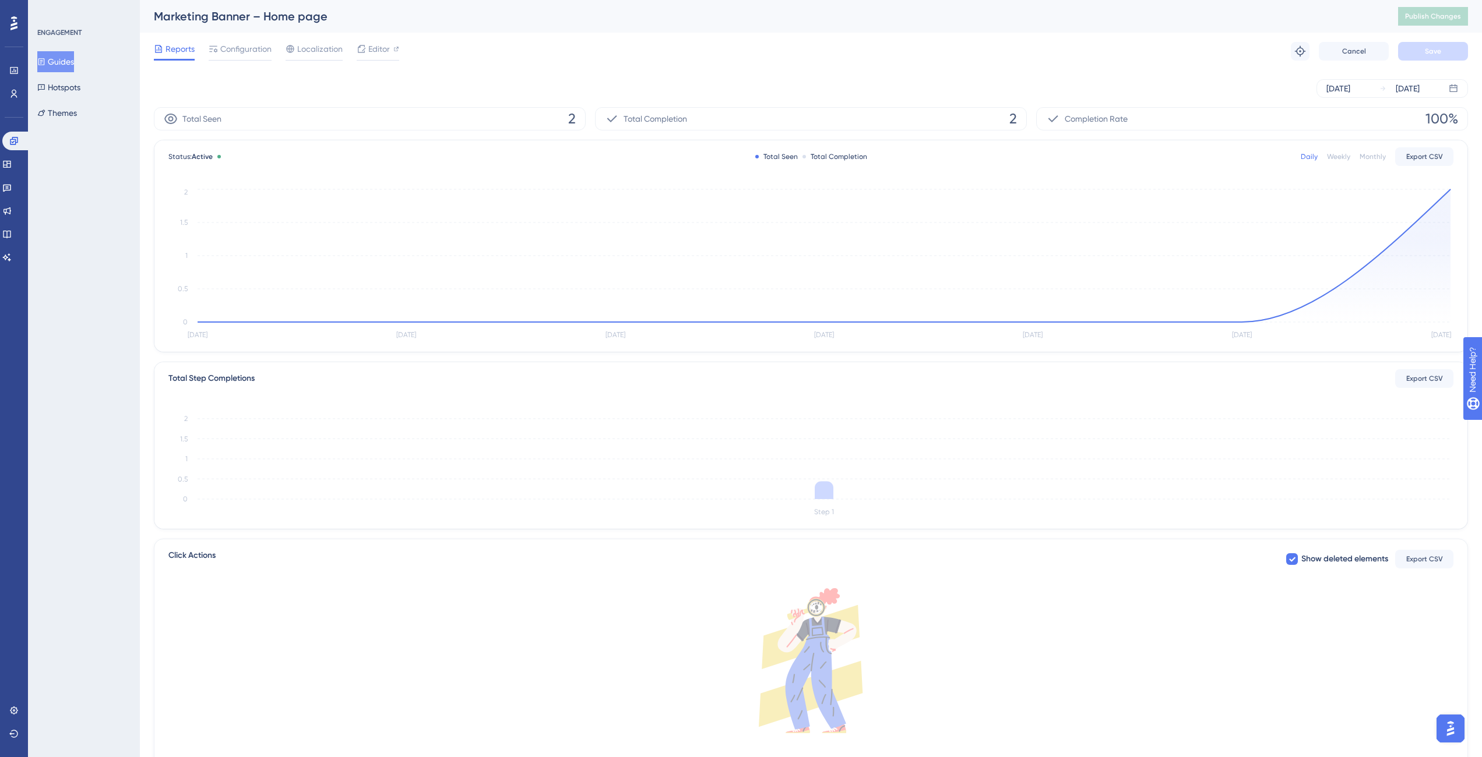
click at [74, 65] on button "Guides" at bounding box center [55, 61] width 37 height 21
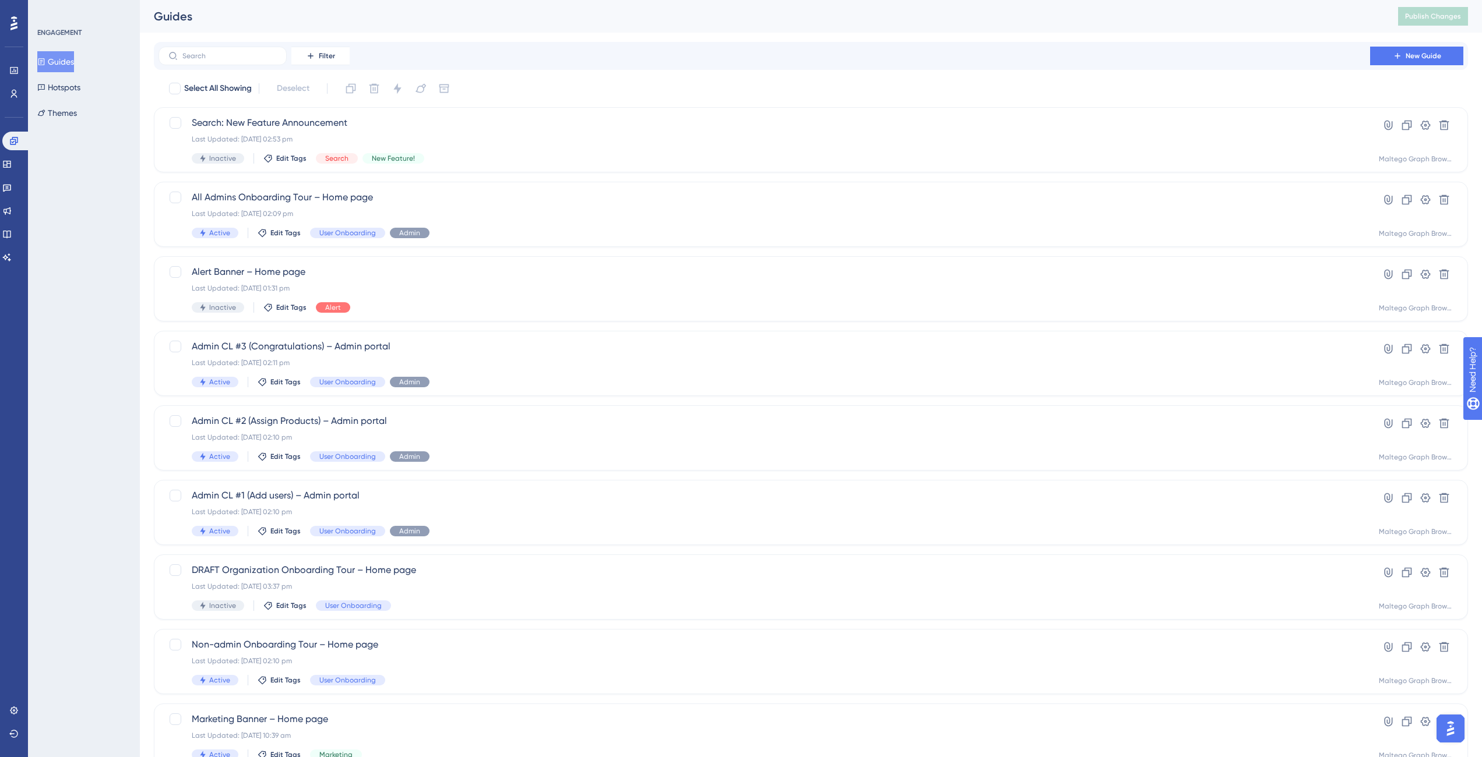
click at [110, 191] on div "ENGAGEMENT Guides Hotspots Themes" at bounding box center [84, 378] width 112 height 757
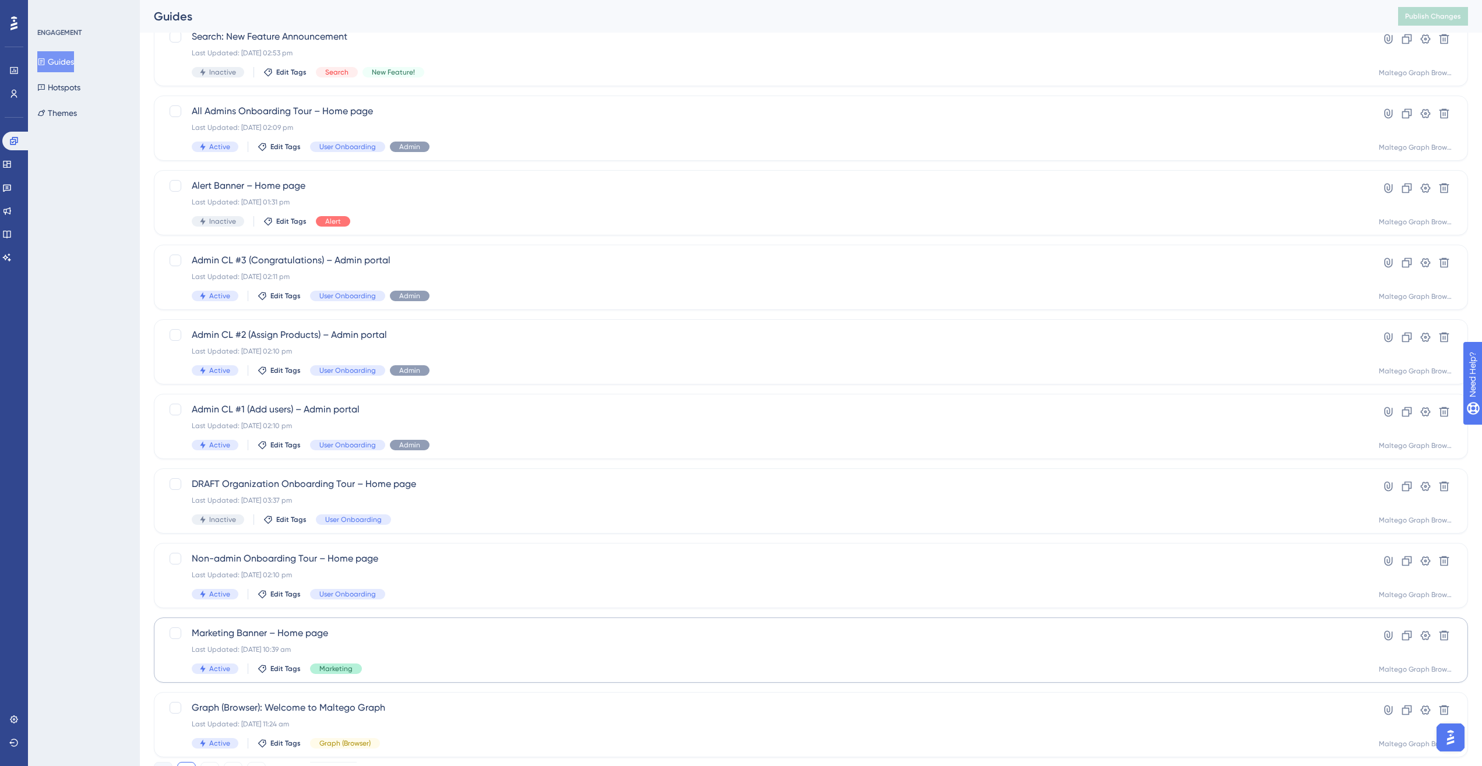
scroll to position [138, 0]
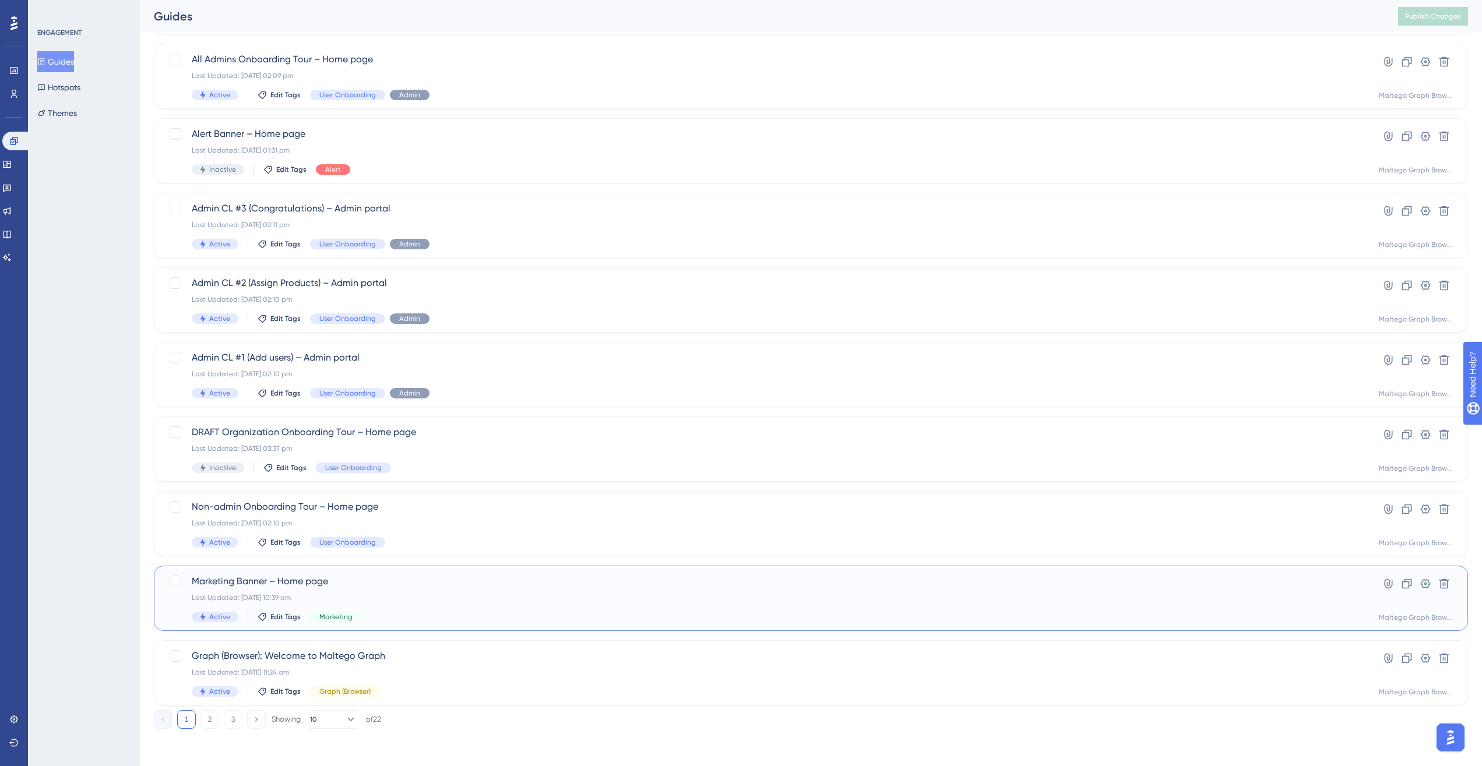
click at [387, 555] on div "Marketing Banner – Home page Last Updated: 05 Sept 2025 10:39 am Active Edit Ta…" at bounding box center [764, 598] width 1145 height 48
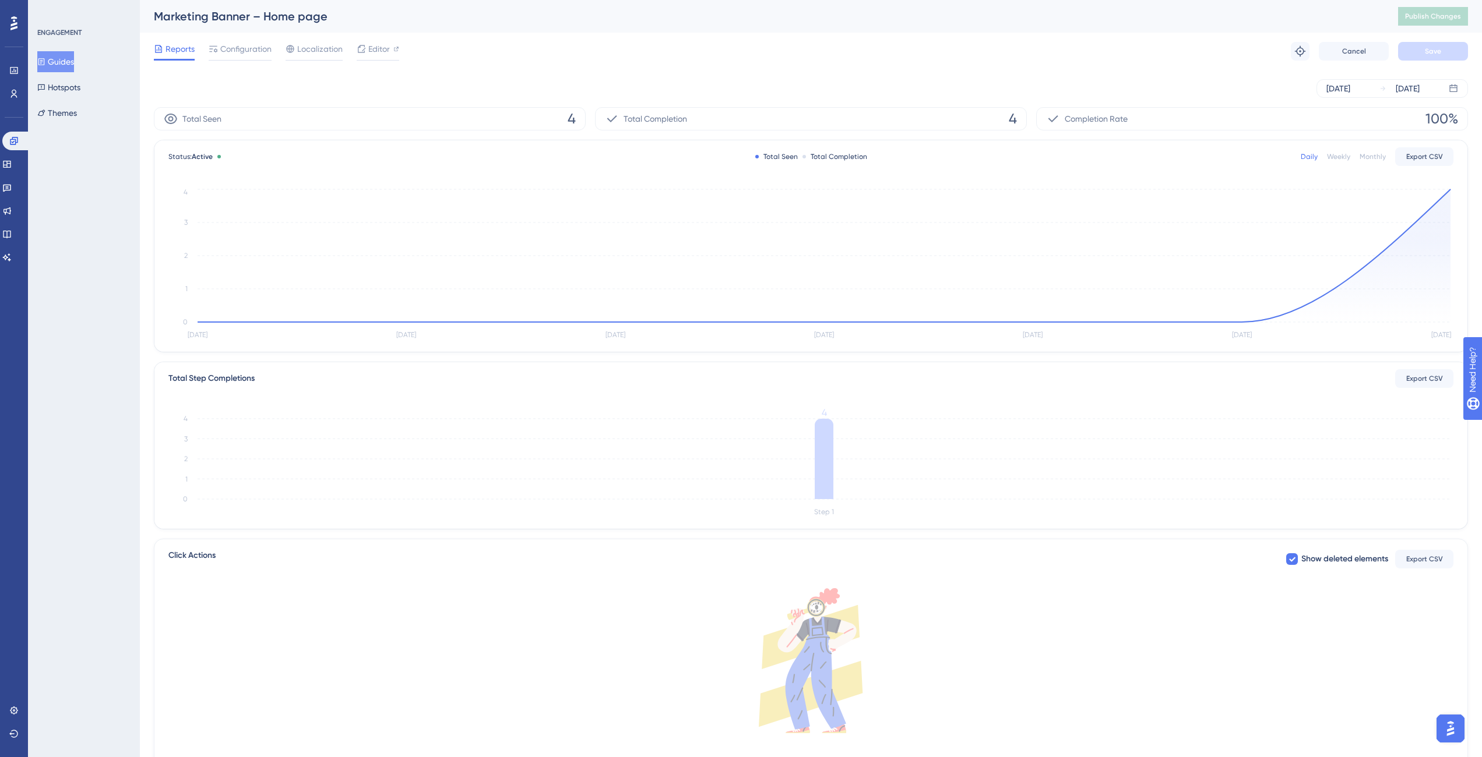
click at [58, 61] on button "Guides" at bounding box center [55, 61] width 37 height 21
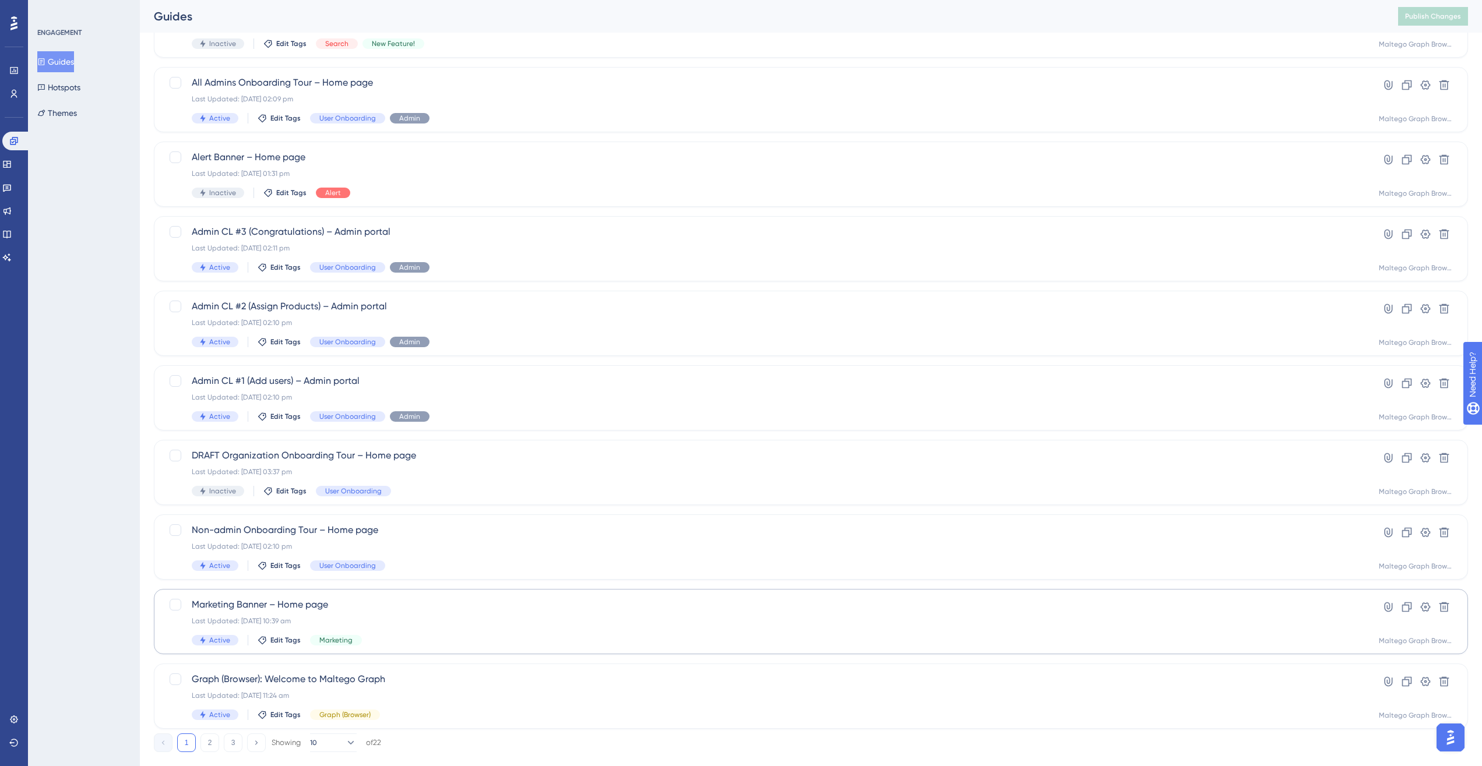
scroll to position [138, 0]
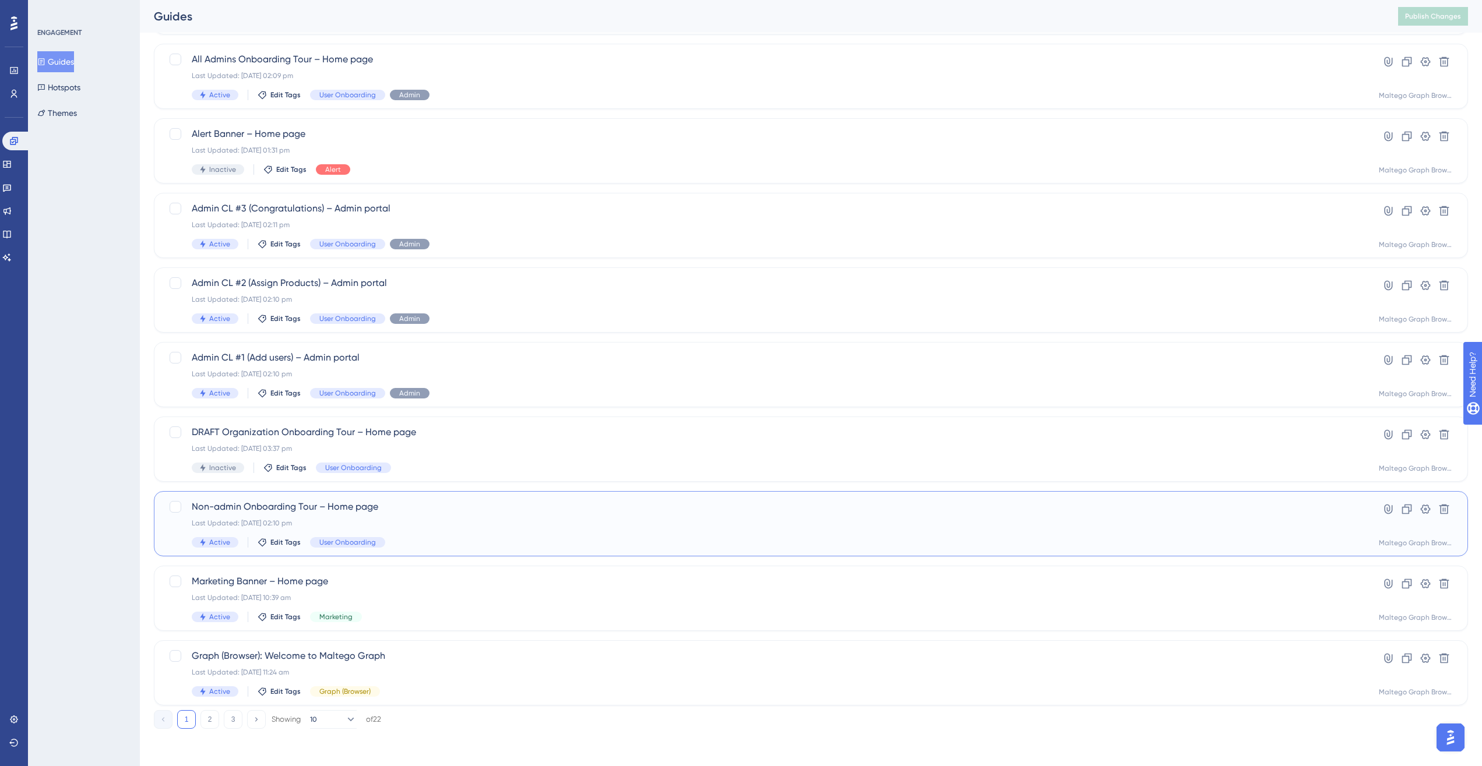
click at [510, 527] on div "Last Updated: 02 Sept 2025 02:10 pm" at bounding box center [764, 523] width 1145 height 9
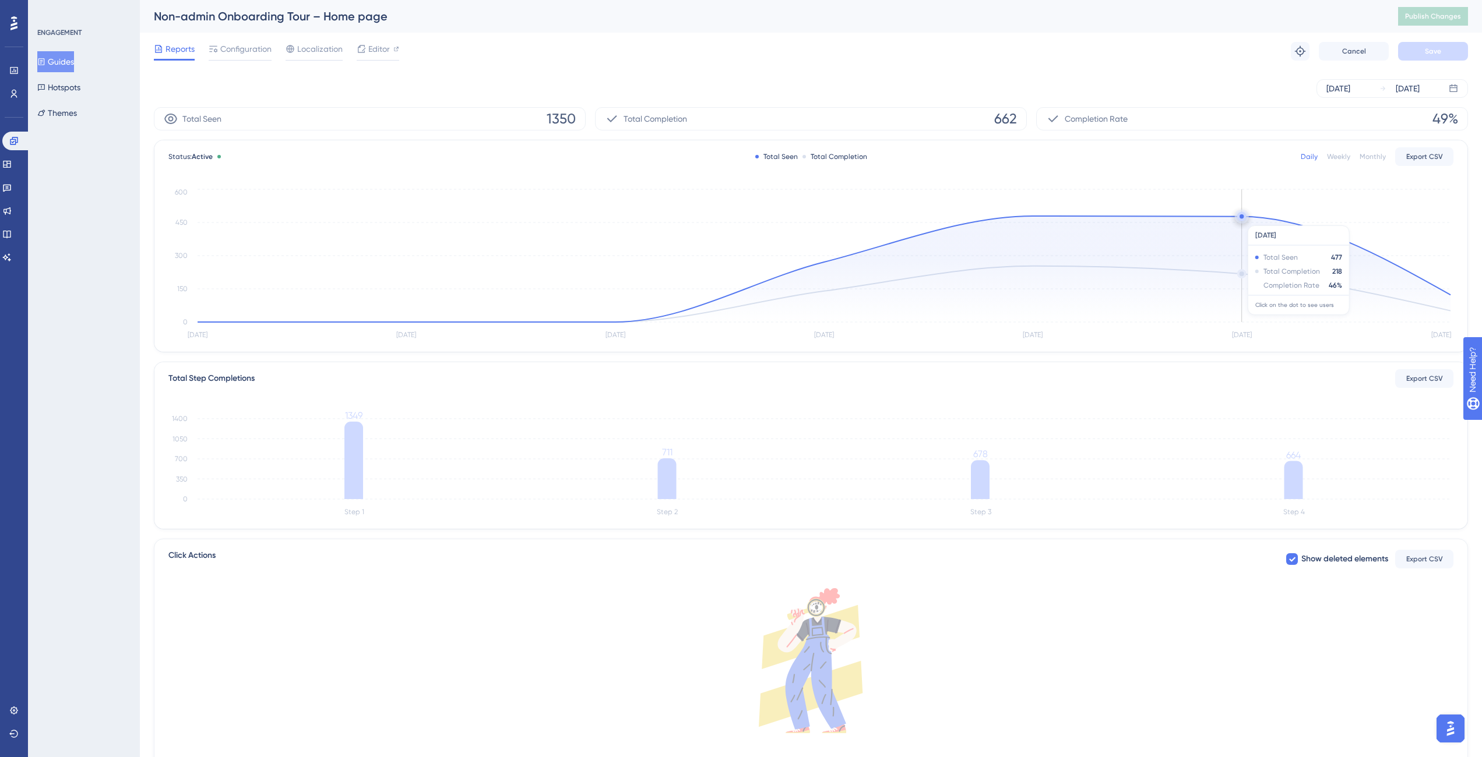
click at [1109, 220] on circle at bounding box center [1241, 216] width 9 height 9
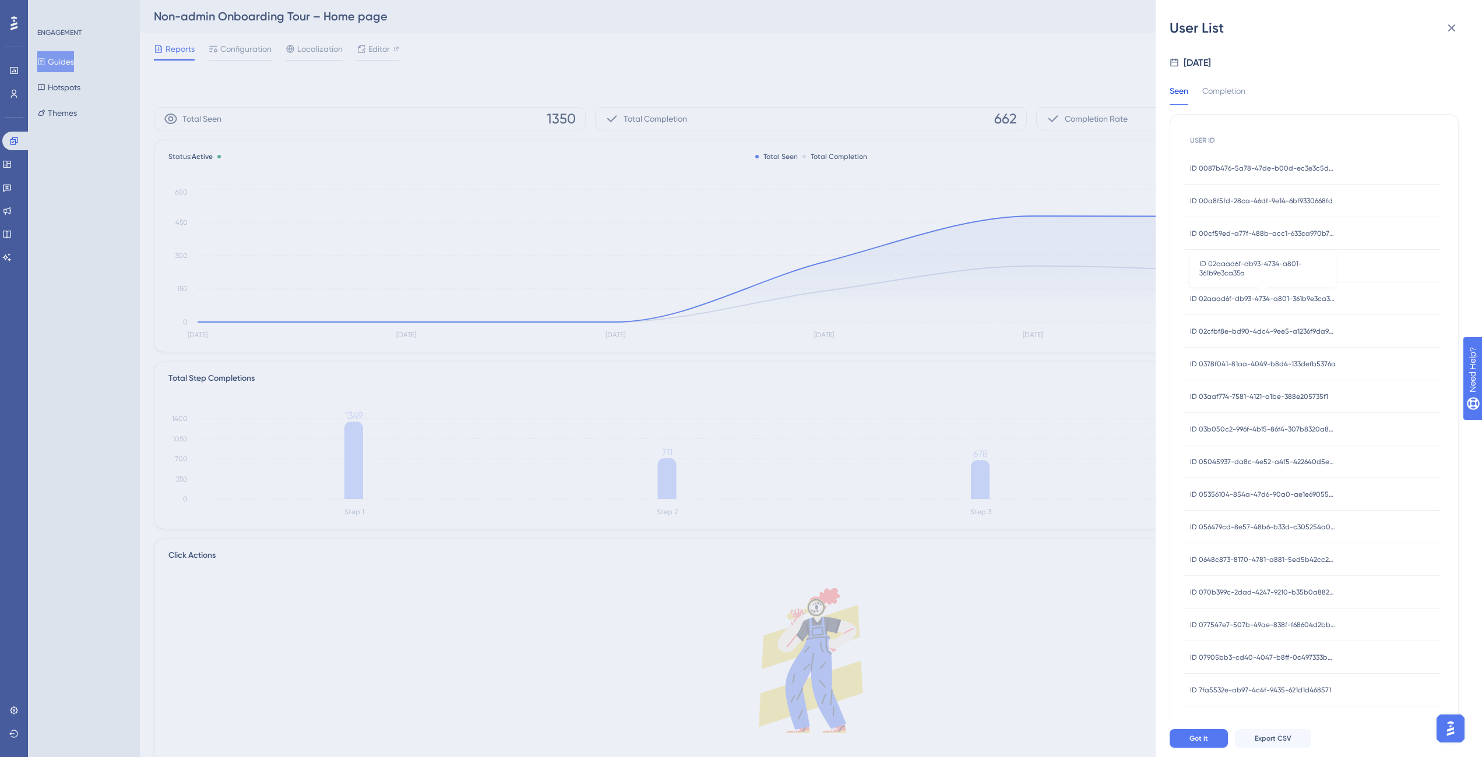
scroll to position [128, 0]
click at [1109, 555] on span "ID 81063d0e-9be2-48d6-be7c-f55eb40dbdd4" at bounding box center [1263, 595] width 146 height 9
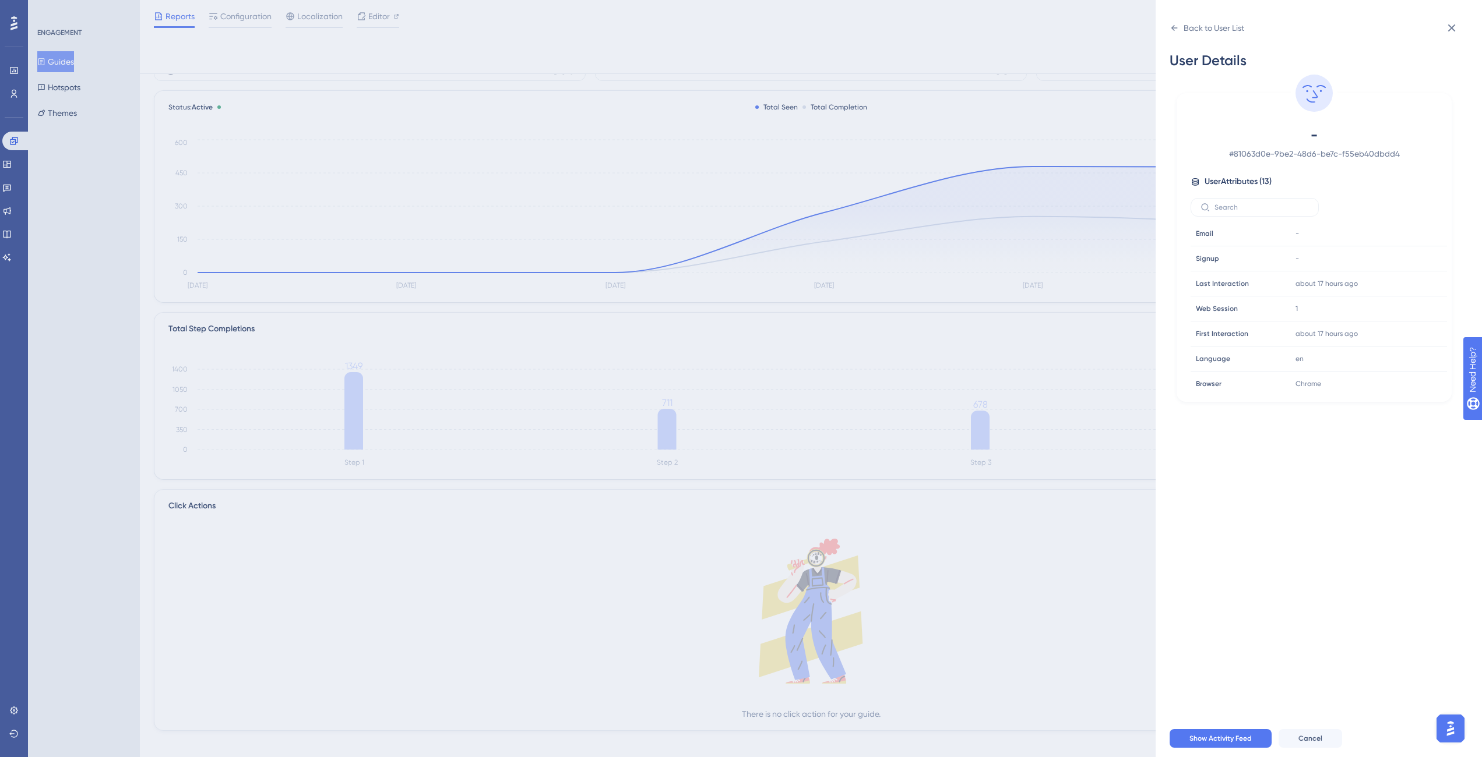
scroll to position [0, 0]
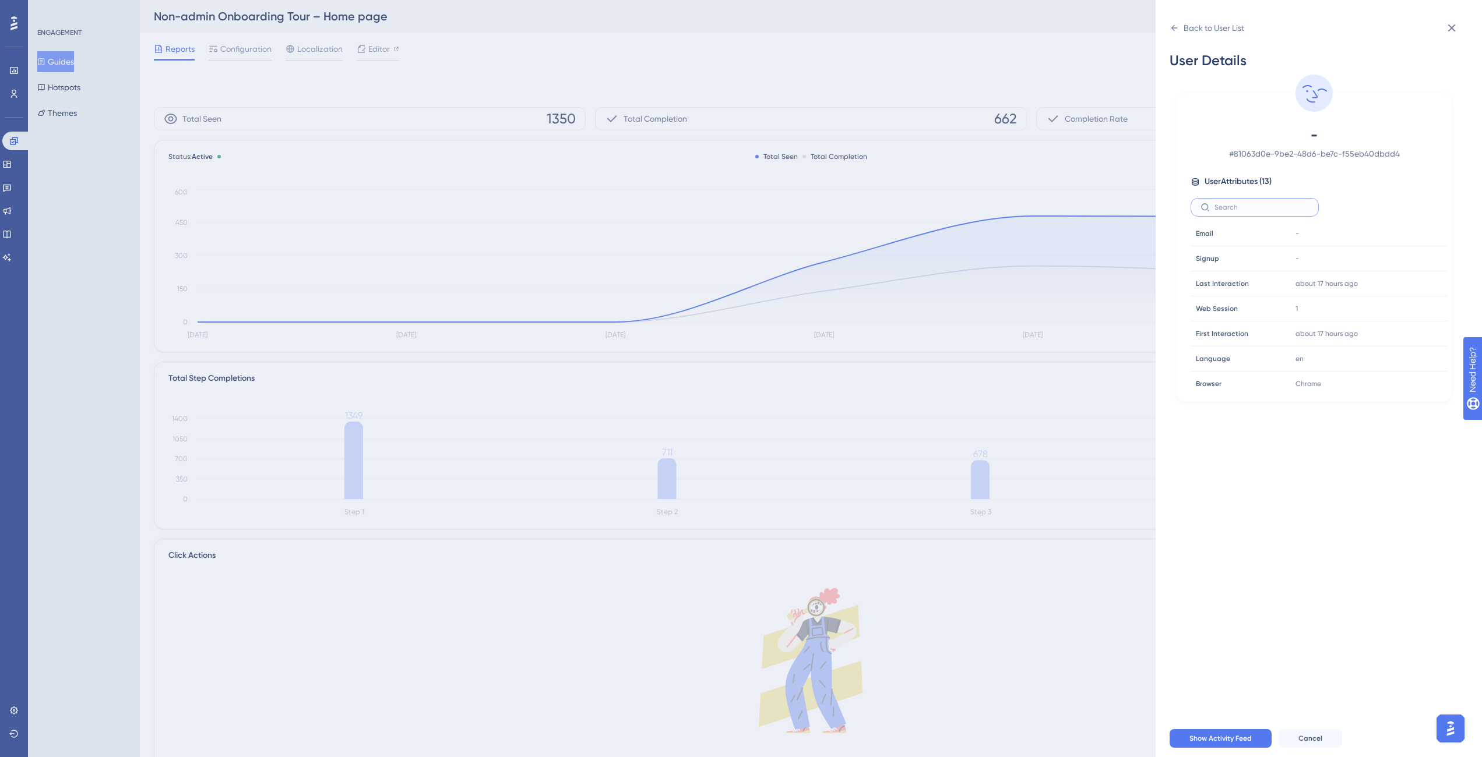
click at [1109, 205] on input "text" at bounding box center [1261, 207] width 94 height 8
type input "P"
type input "p"
click at [1109, 36] on div "Back to User List" at bounding box center [1206, 28] width 75 height 19
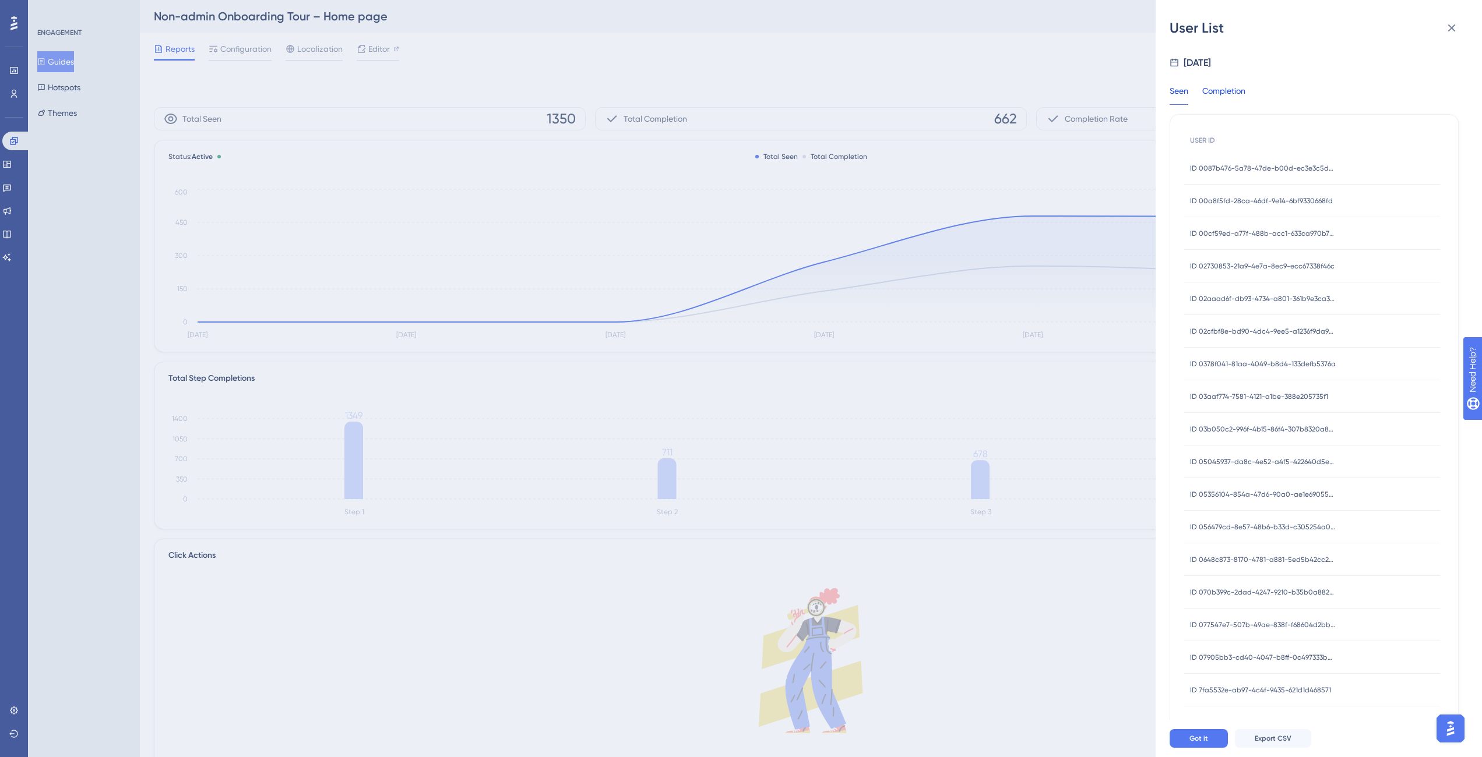
click at [1109, 101] on div "Completion" at bounding box center [1223, 94] width 43 height 21
click at [1109, 94] on div "Seen" at bounding box center [1178, 94] width 19 height 21
click at [1109, 555] on button "Export CSV" at bounding box center [1273, 738] width 76 height 19
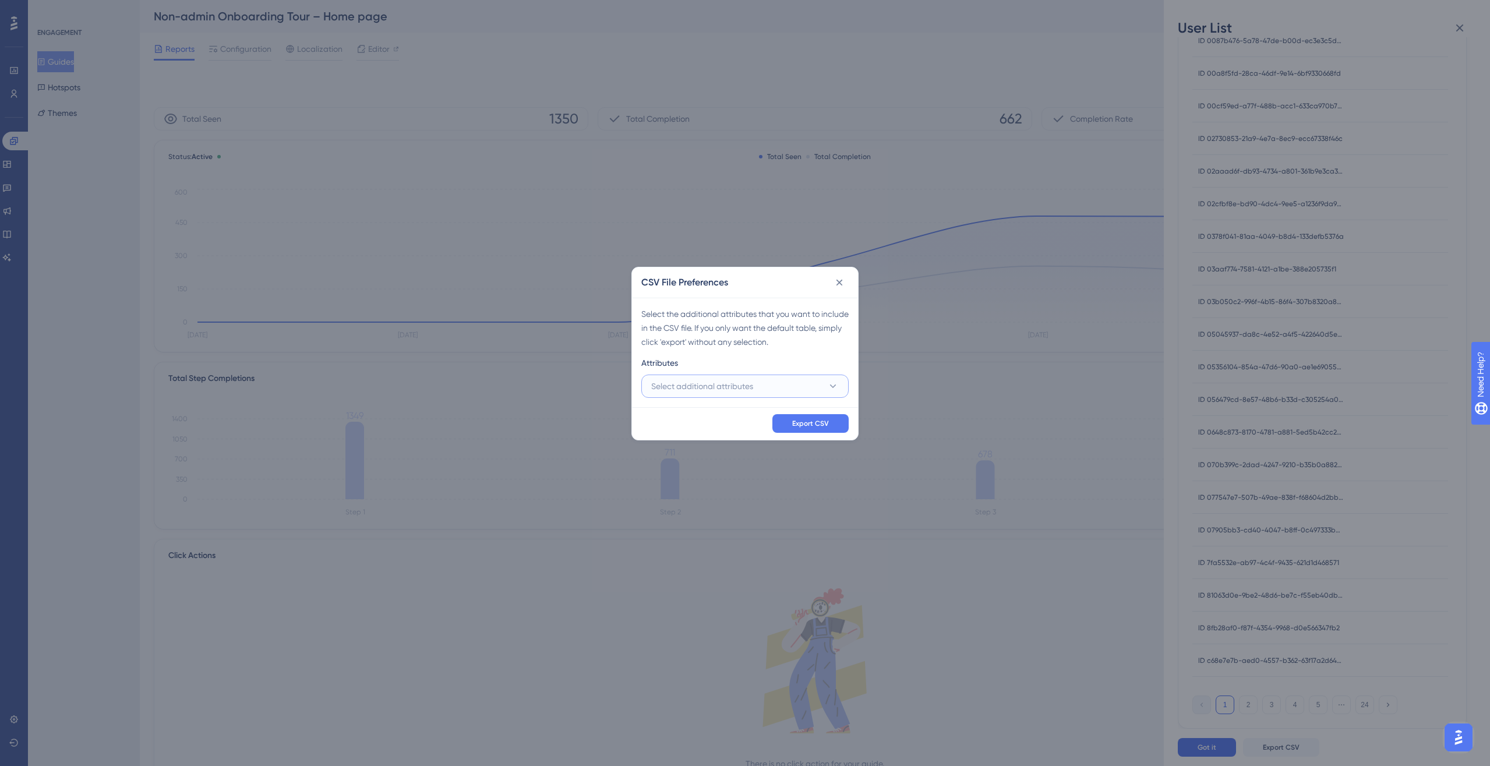
click at [800, 394] on button "Select additional attributes" at bounding box center [744, 386] width 207 height 23
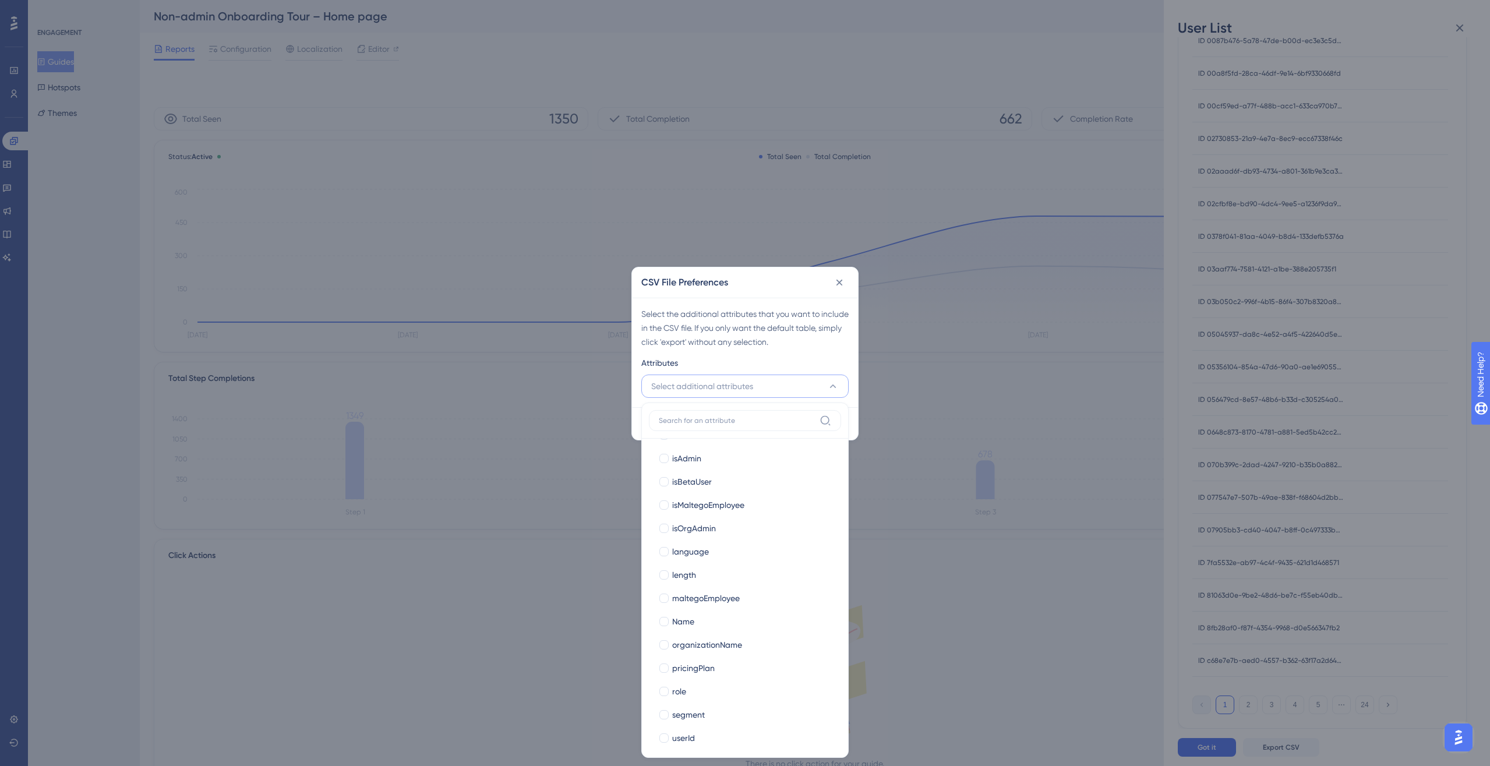
scroll to position [214, 0]
click at [664, 555] on div at bounding box center [664, 662] width 9 height 9
checkbox input "true"
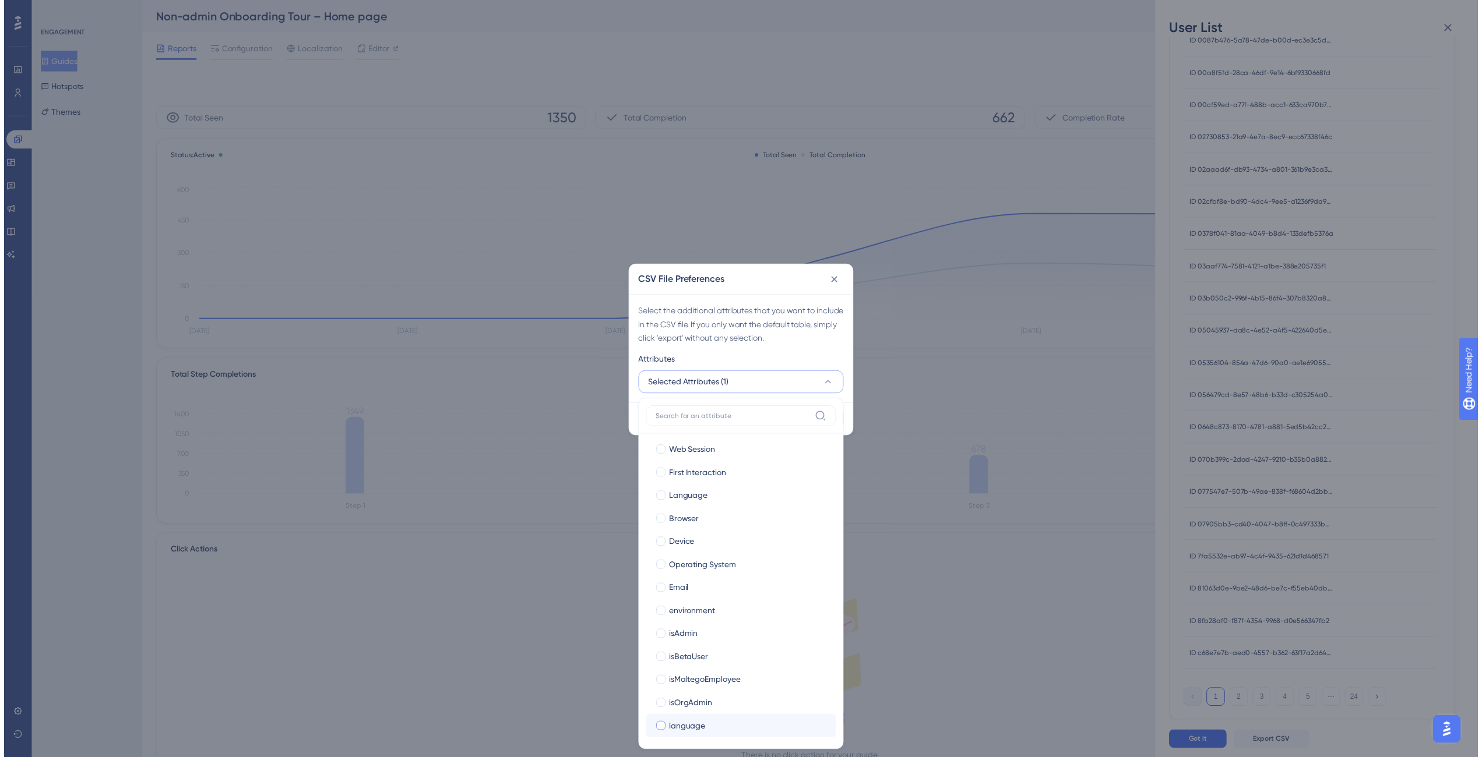
scroll to position [0, 0]
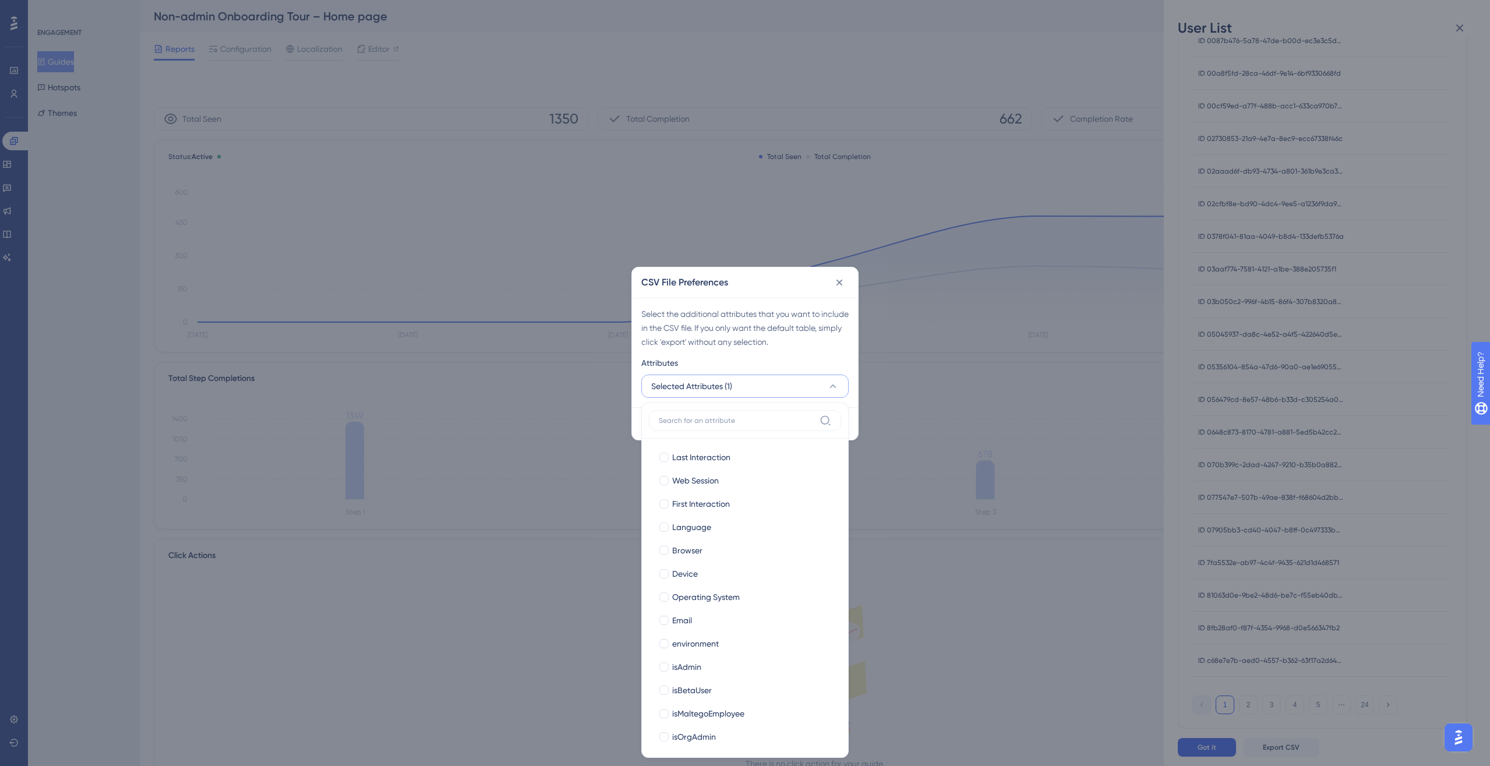
click at [782, 341] on div "Select the additional attributes that you want to include in the CSV file. If y…" at bounding box center [744, 328] width 207 height 42
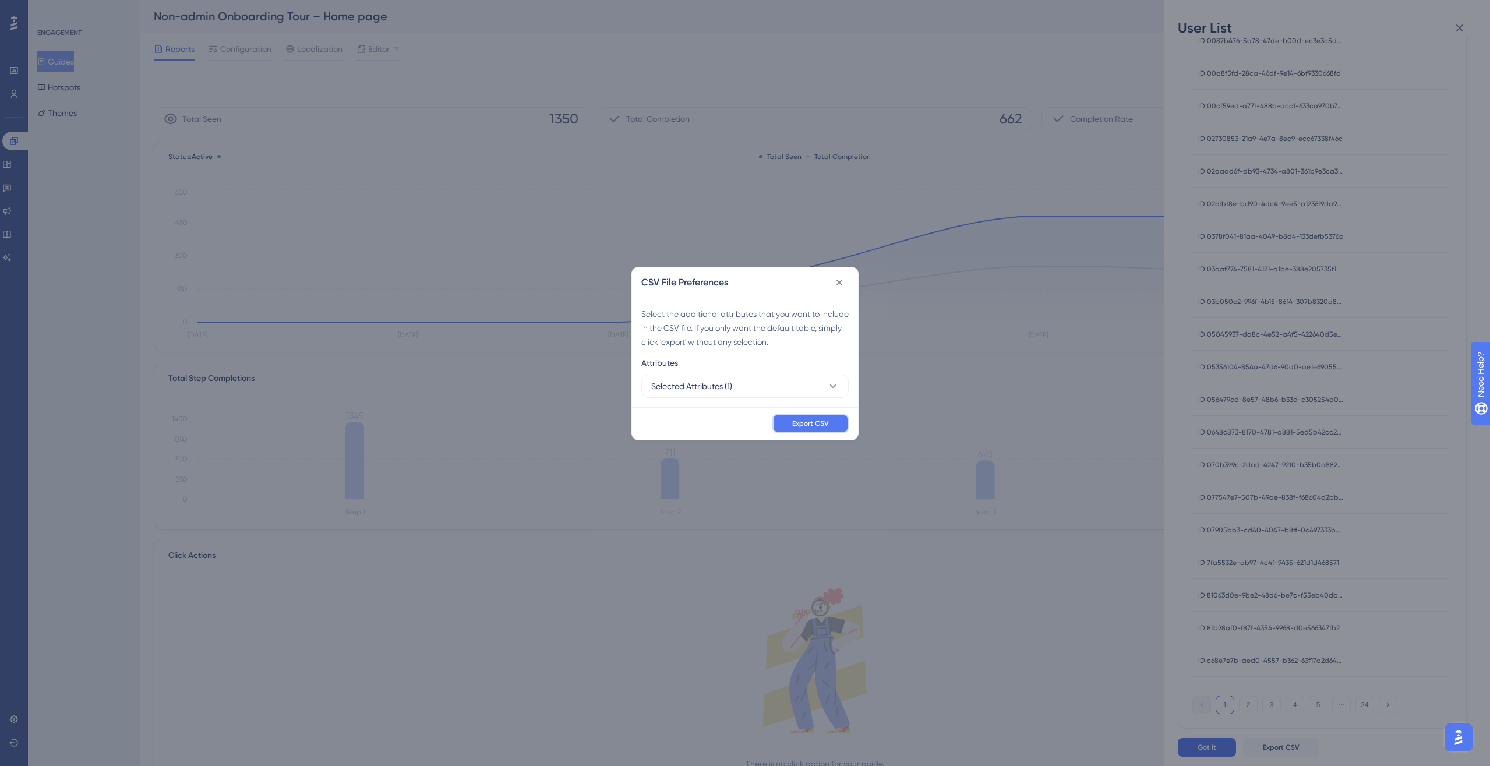
click at [800, 424] on span "Export CSV" at bounding box center [810, 423] width 37 height 9
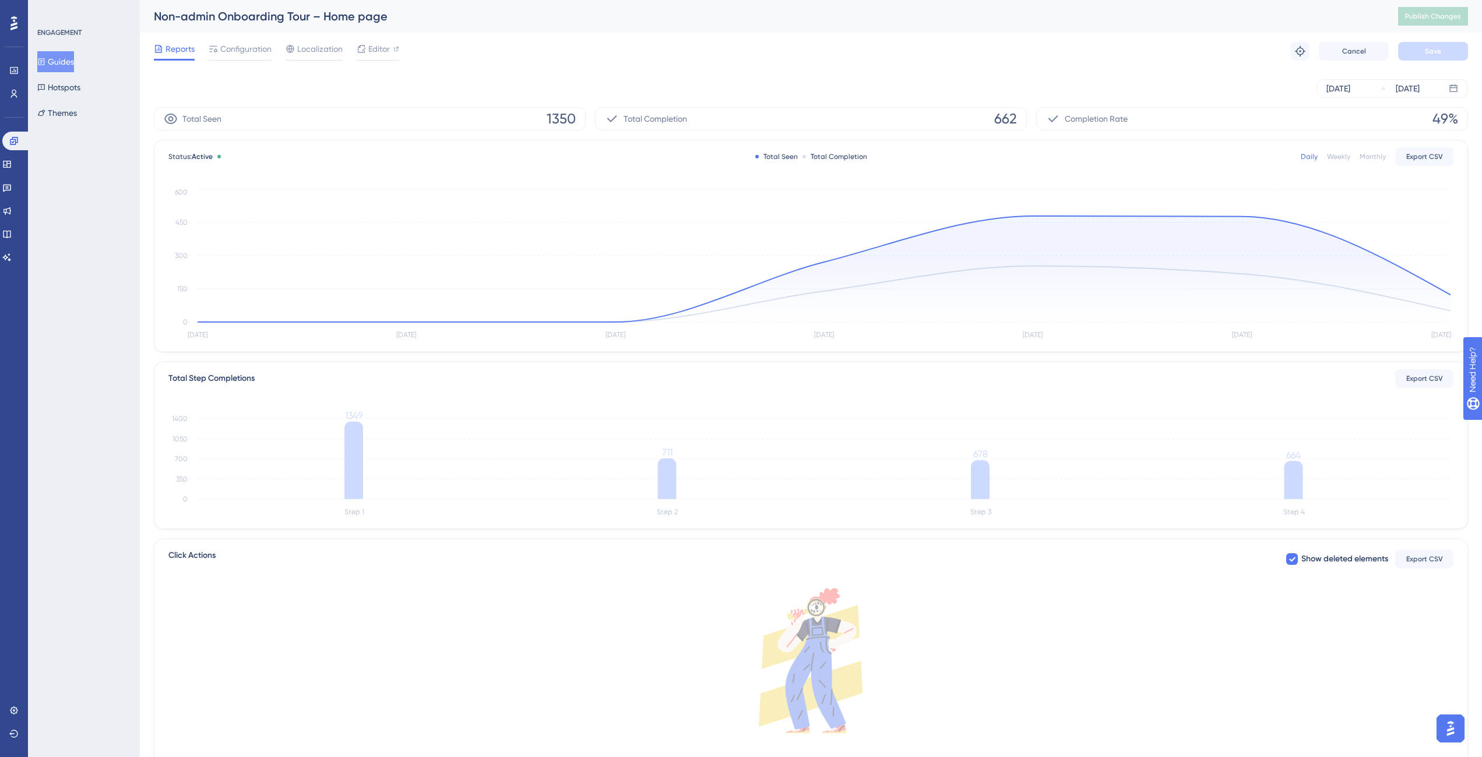
click at [69, 63] on button "Guides" at bounding box center [55, 61] width 37 height 21
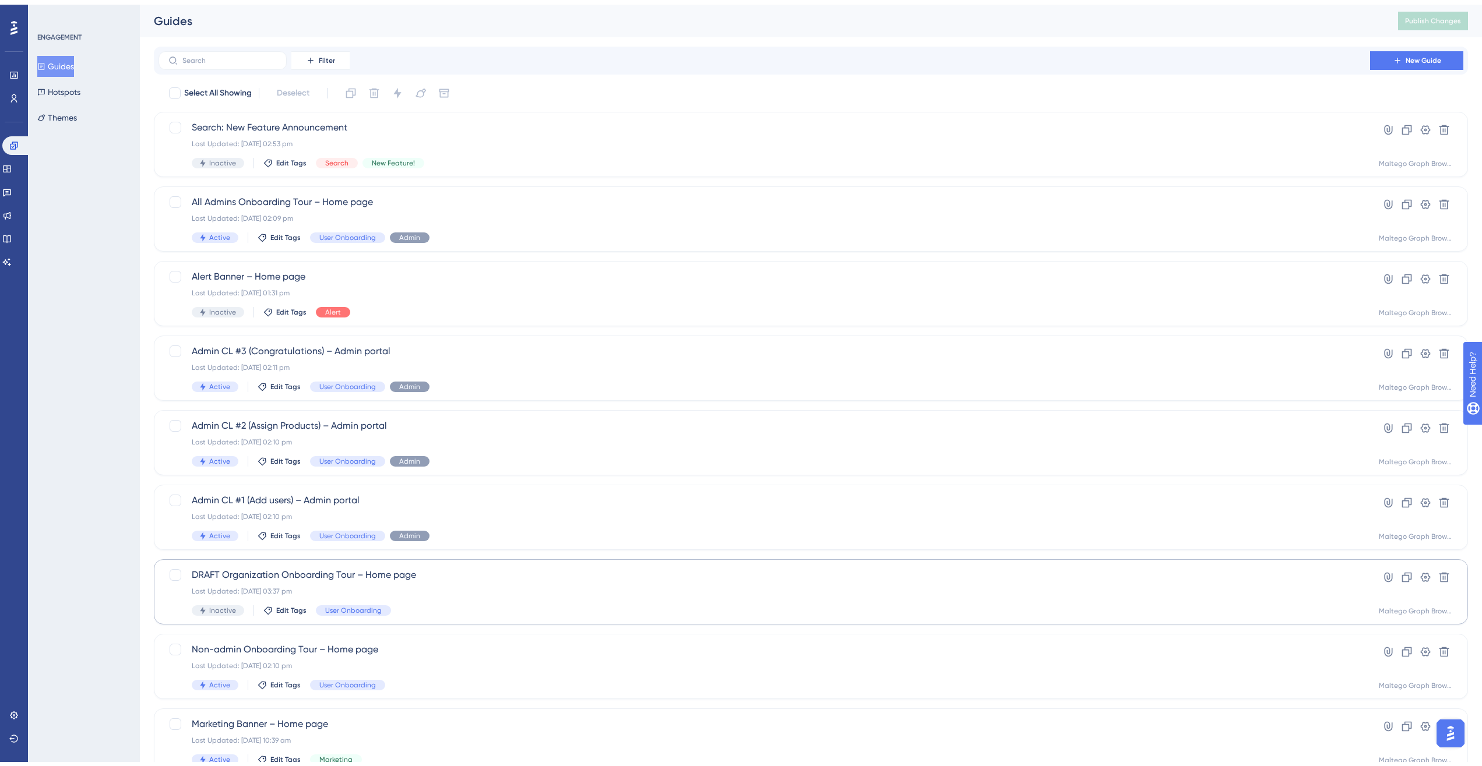
scroll to position [138, 0]
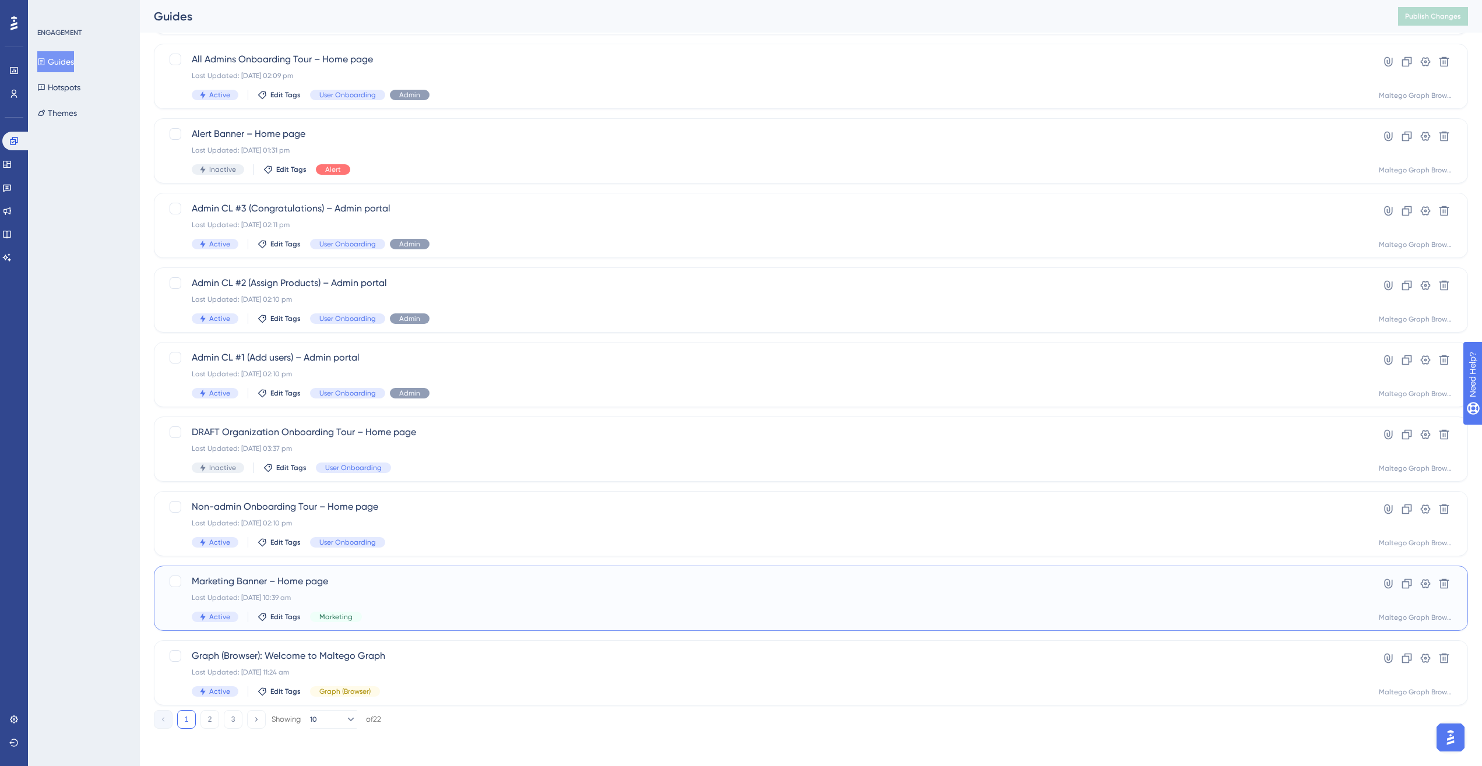
click at [396, 555] on div "Last Updated: 05 Sept 2025 10:39 am" at bounding box center [764, 597] width 1145 height 9
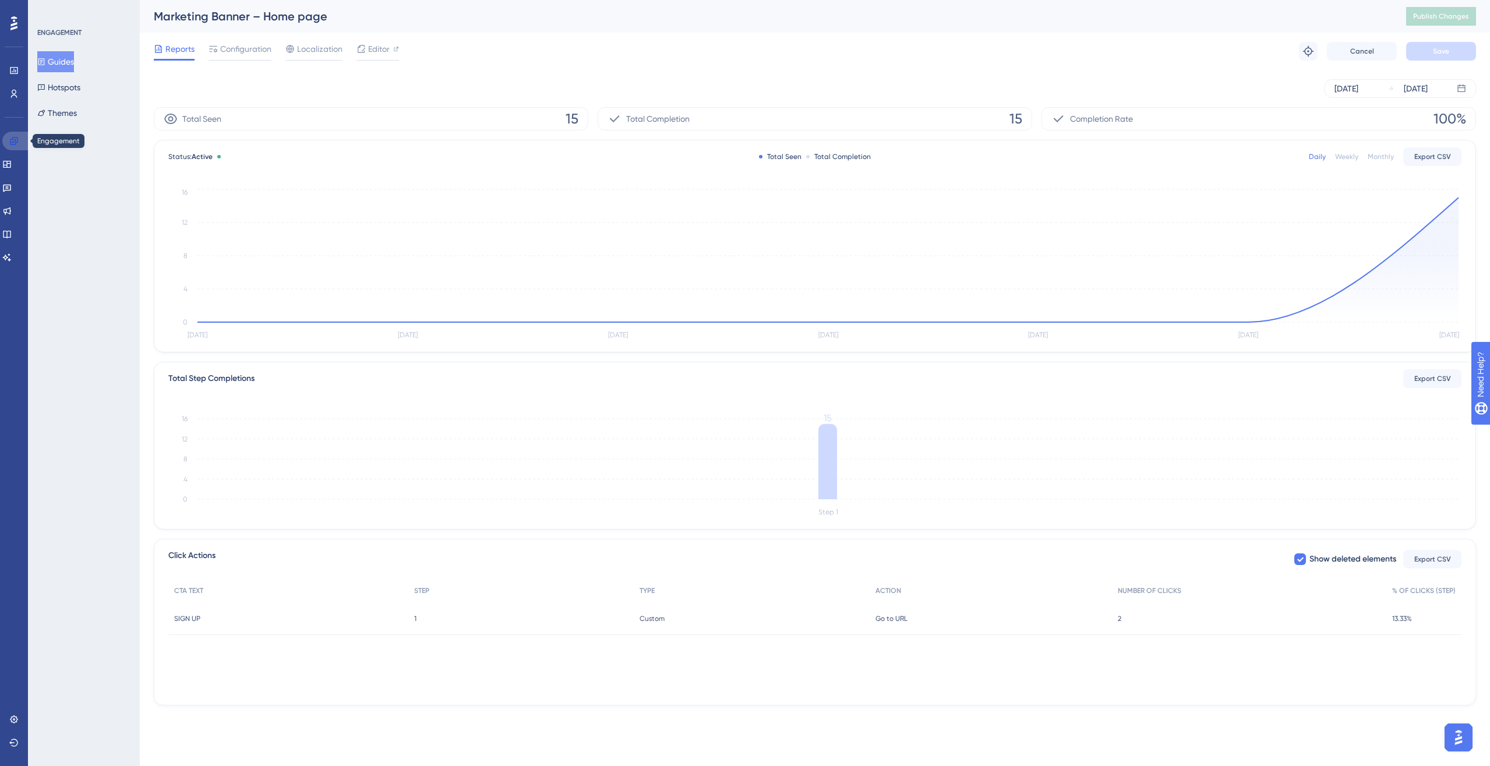
click at [14, 141] on icon at bounding box center [14, 141] width 8 height 8
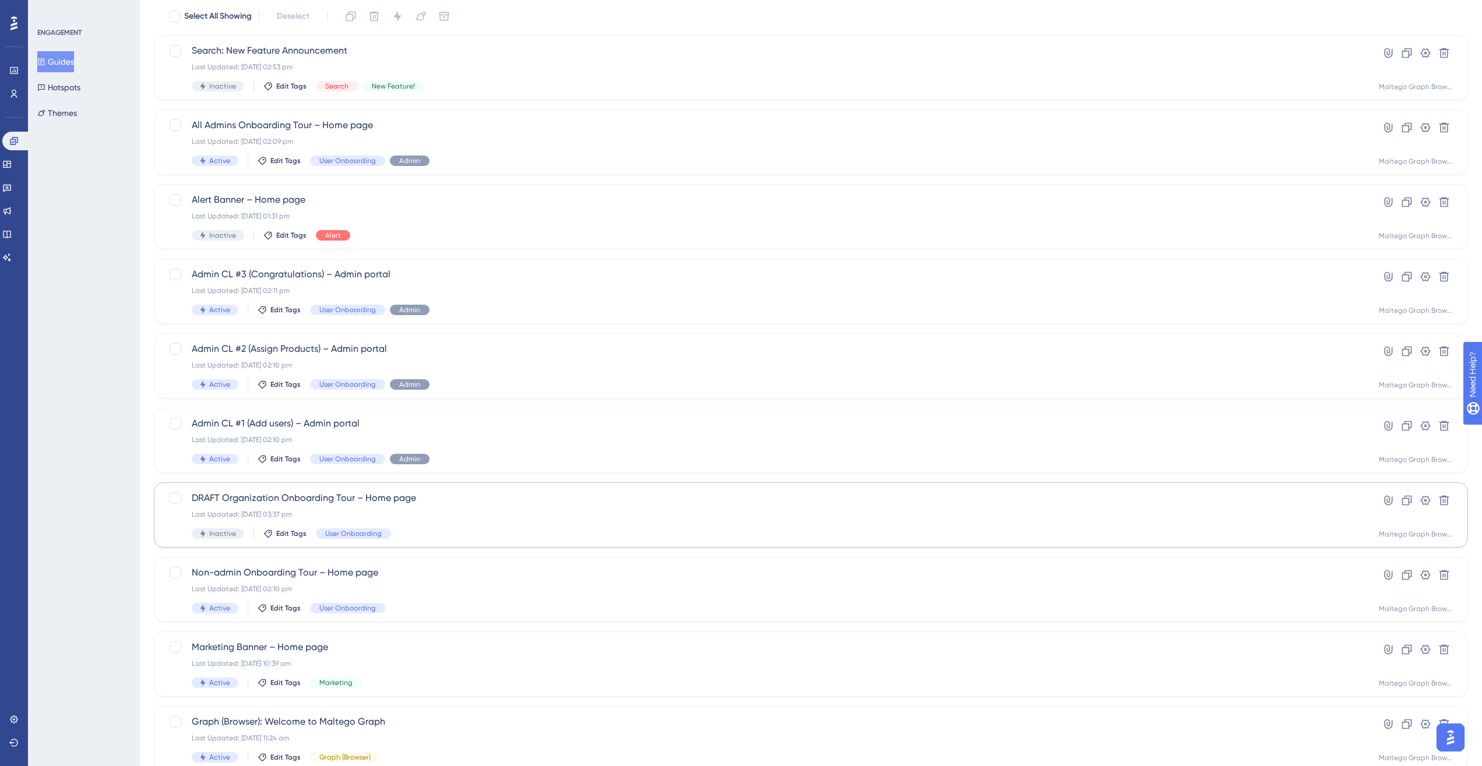
scroll to position [138, 0]
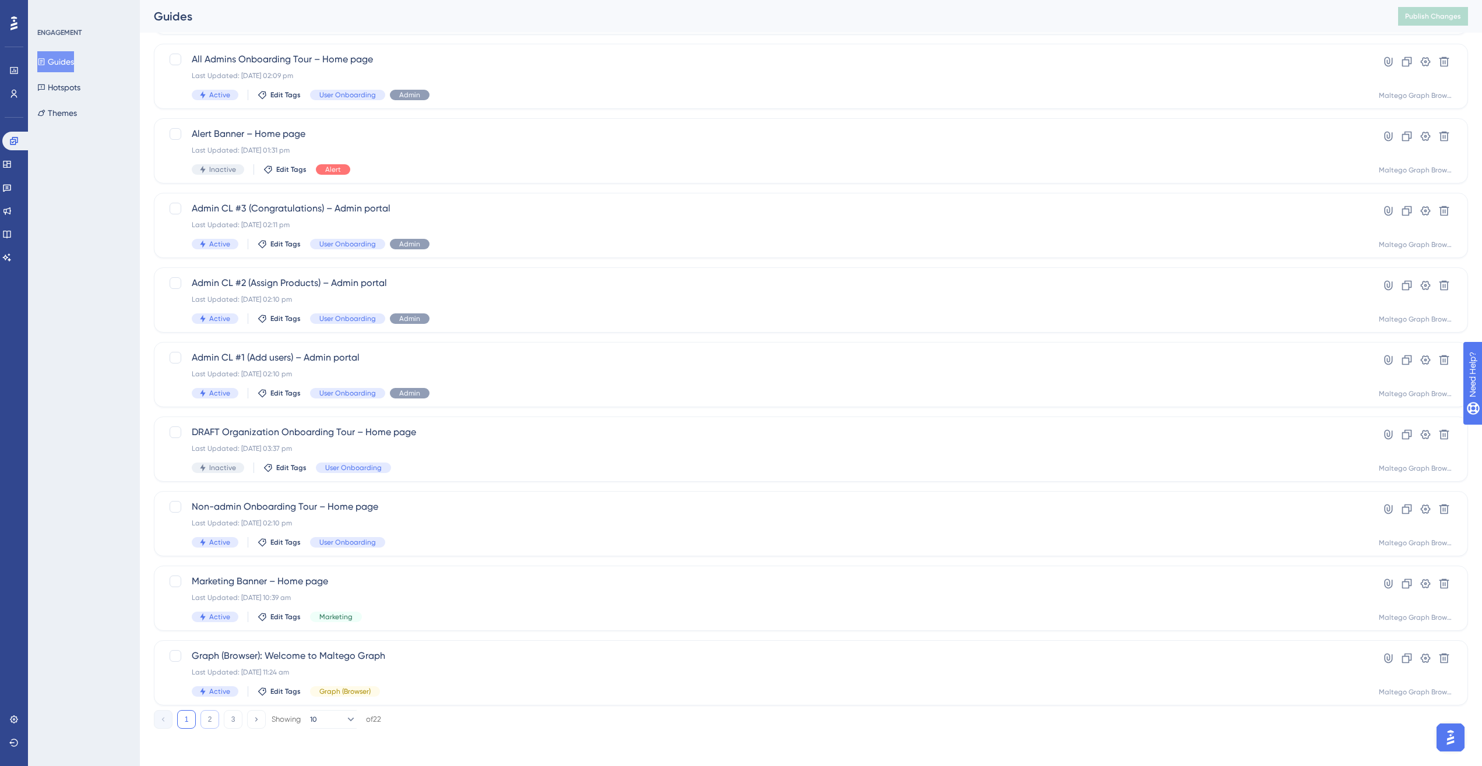
click at [207, 555] on button "2" at bounding box center [209, 719] width 19 height 19
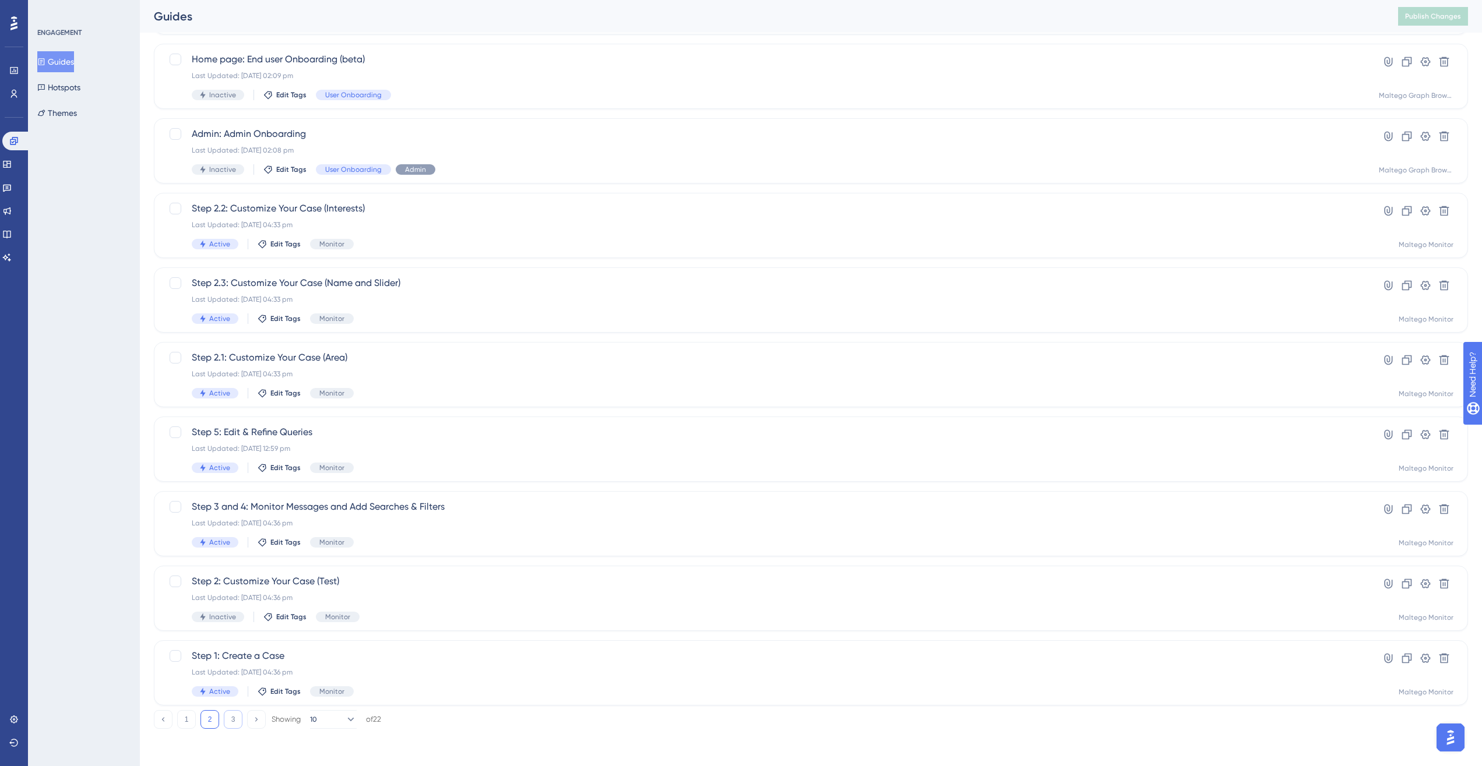
click at [229, 555] on button "3" at bounding box center [233, 719] width 19 height 19
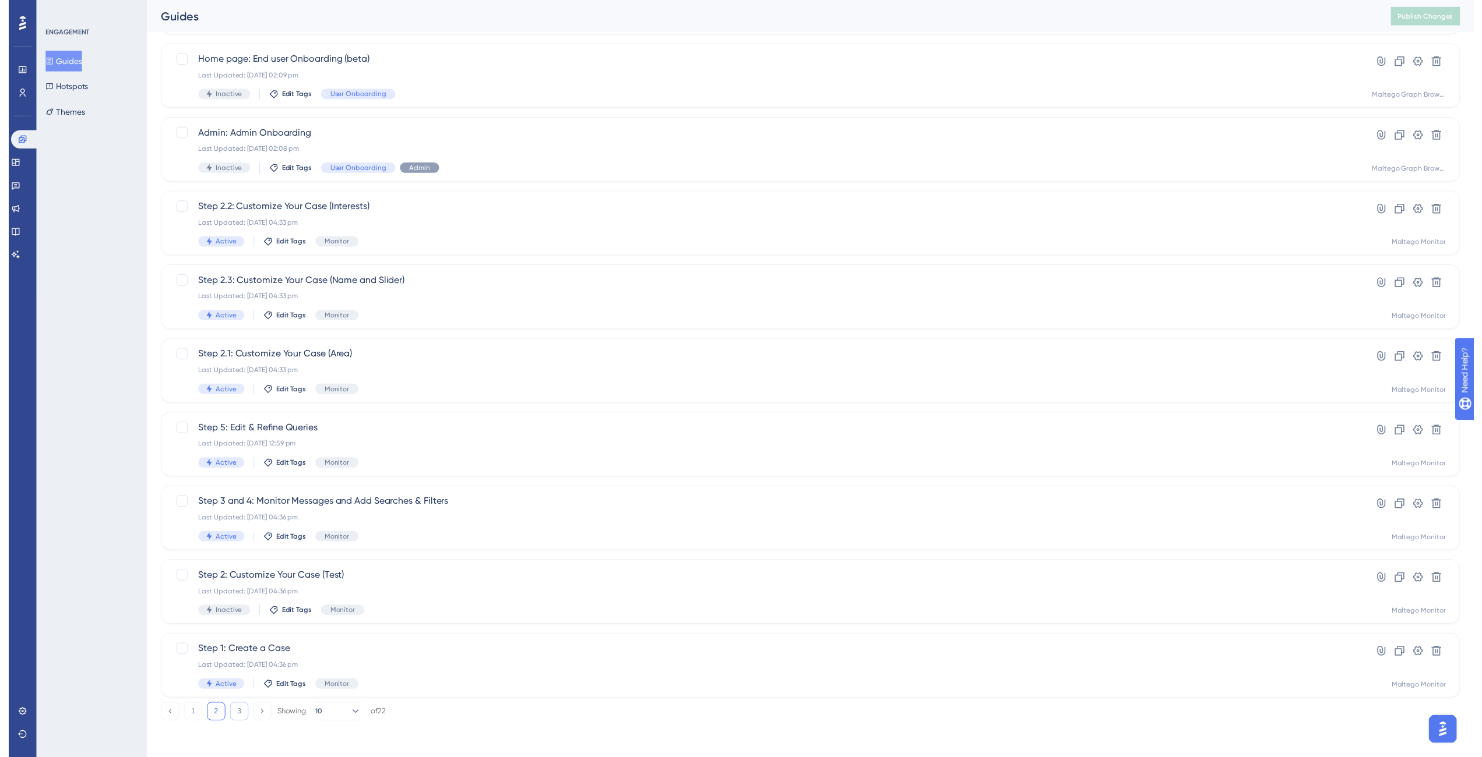
scroll to position [0, 0]
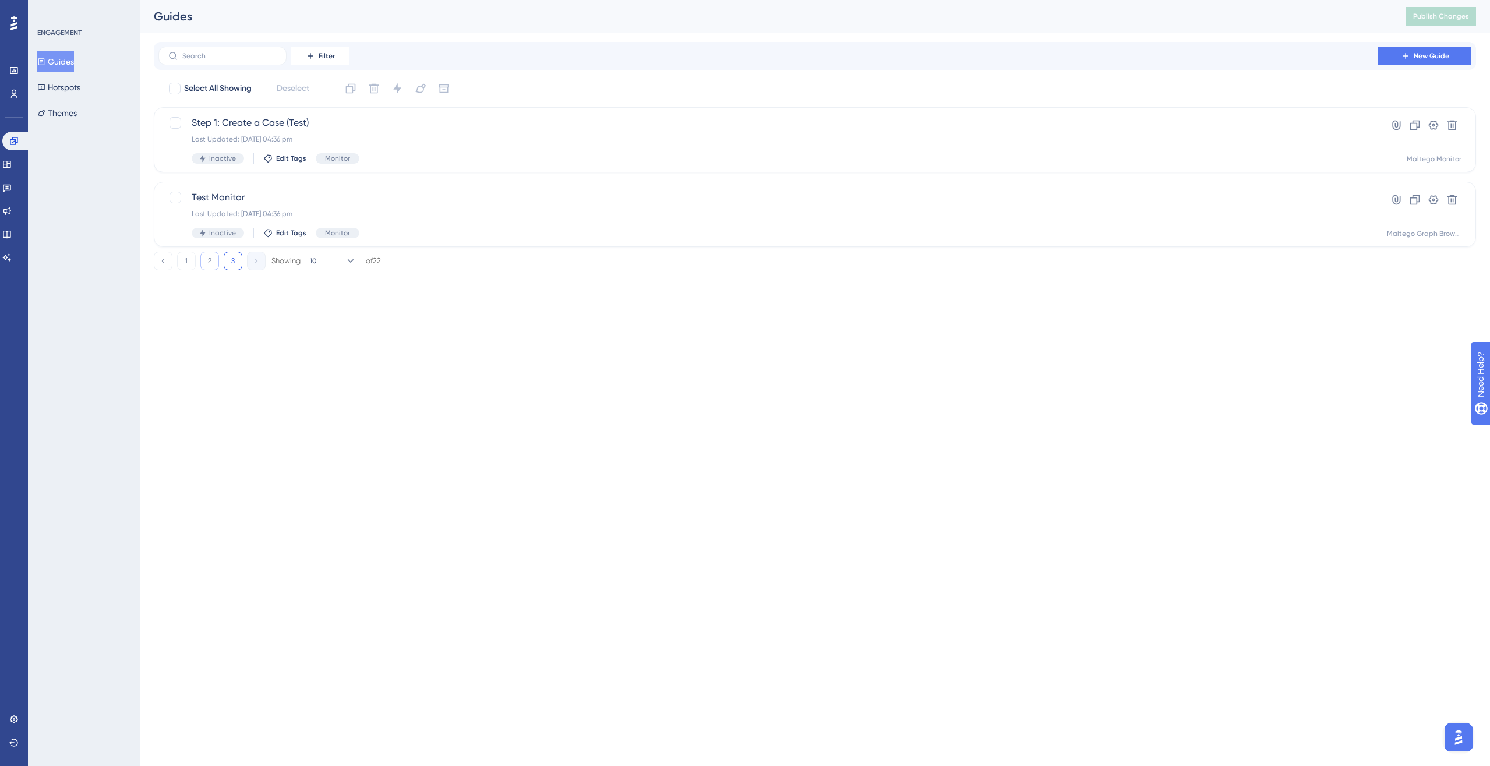
click at [212, 268] on button "2" at bounding box center [209, 261] width 19 height 19
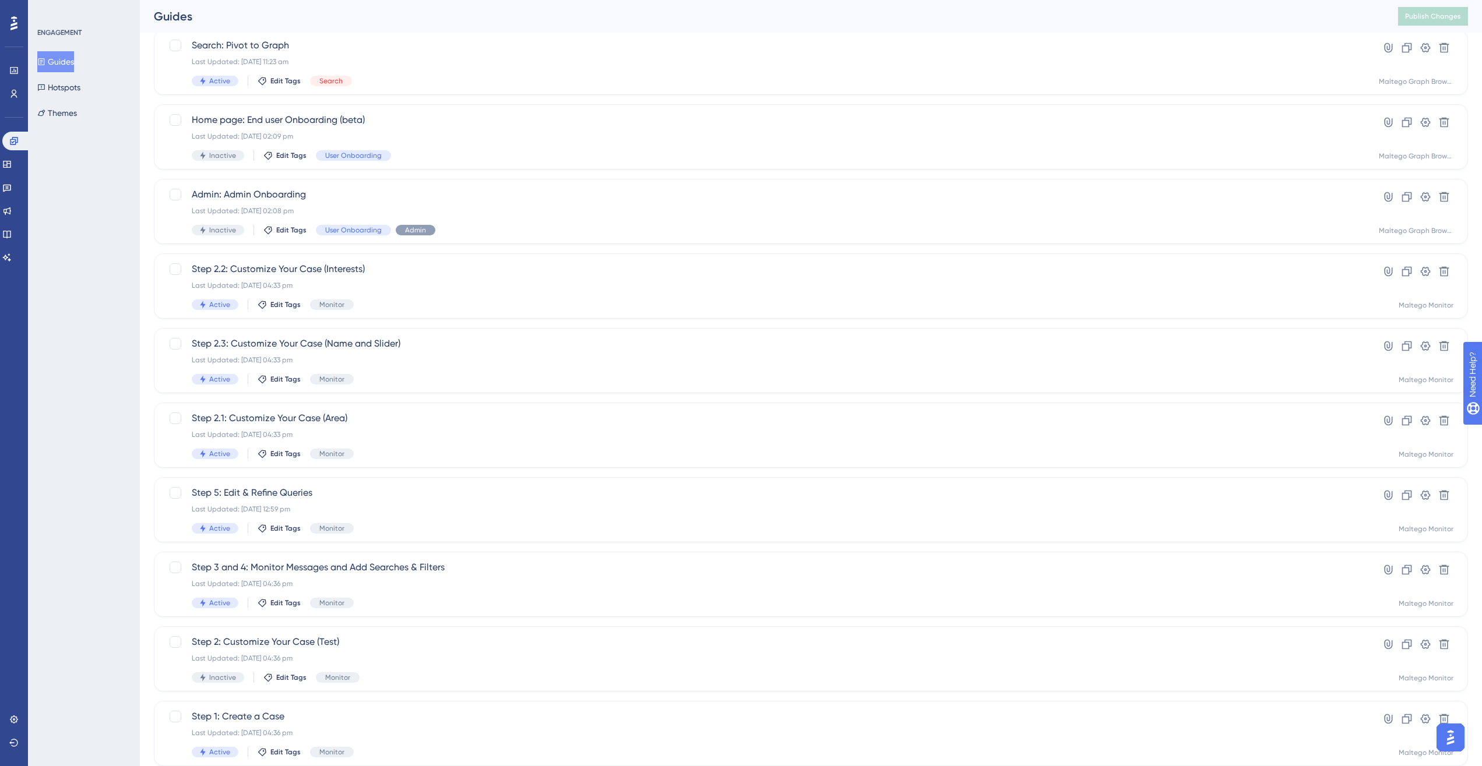
scroll to position [138, 0]
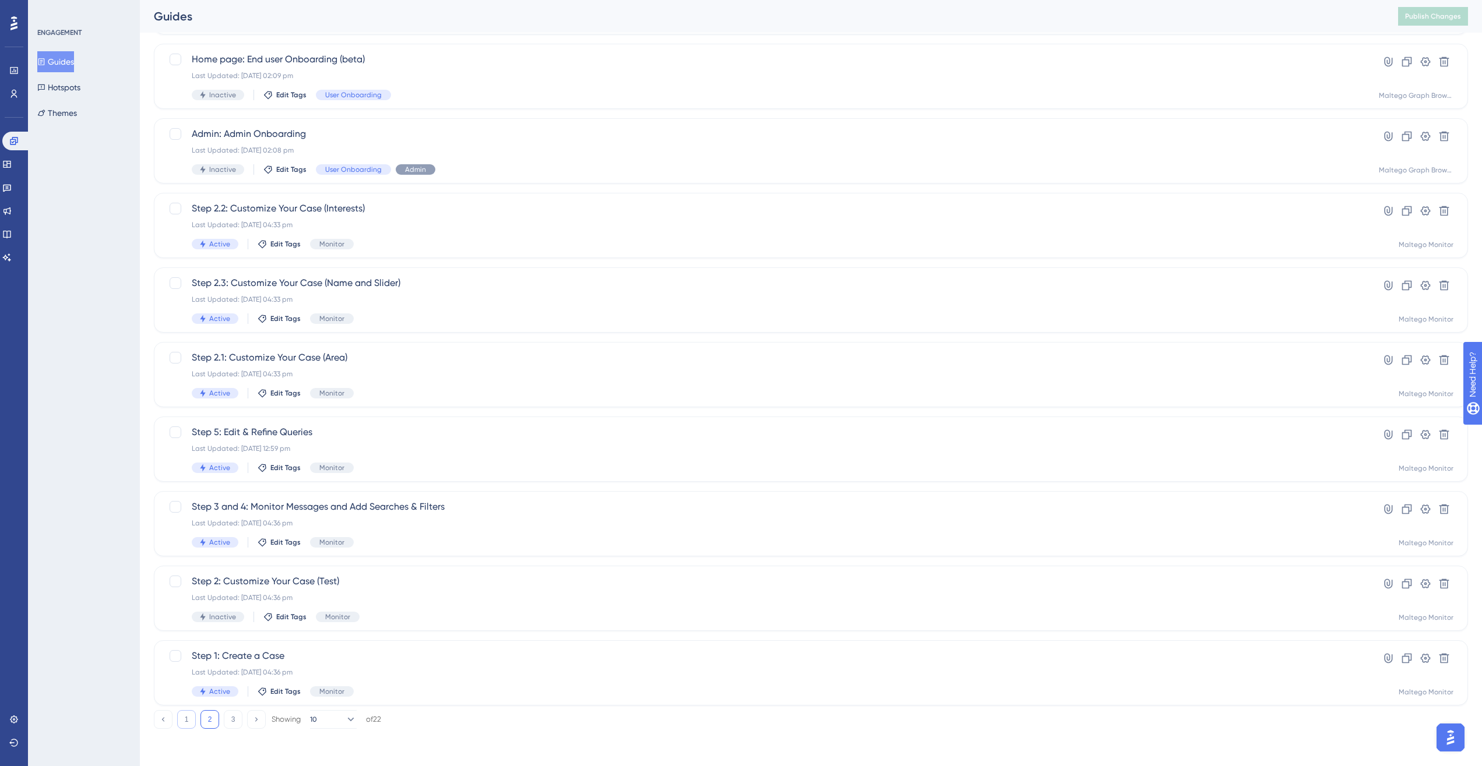
click at [184, 555] on button "1" at bounding box center [186, 719] width 19 height 19
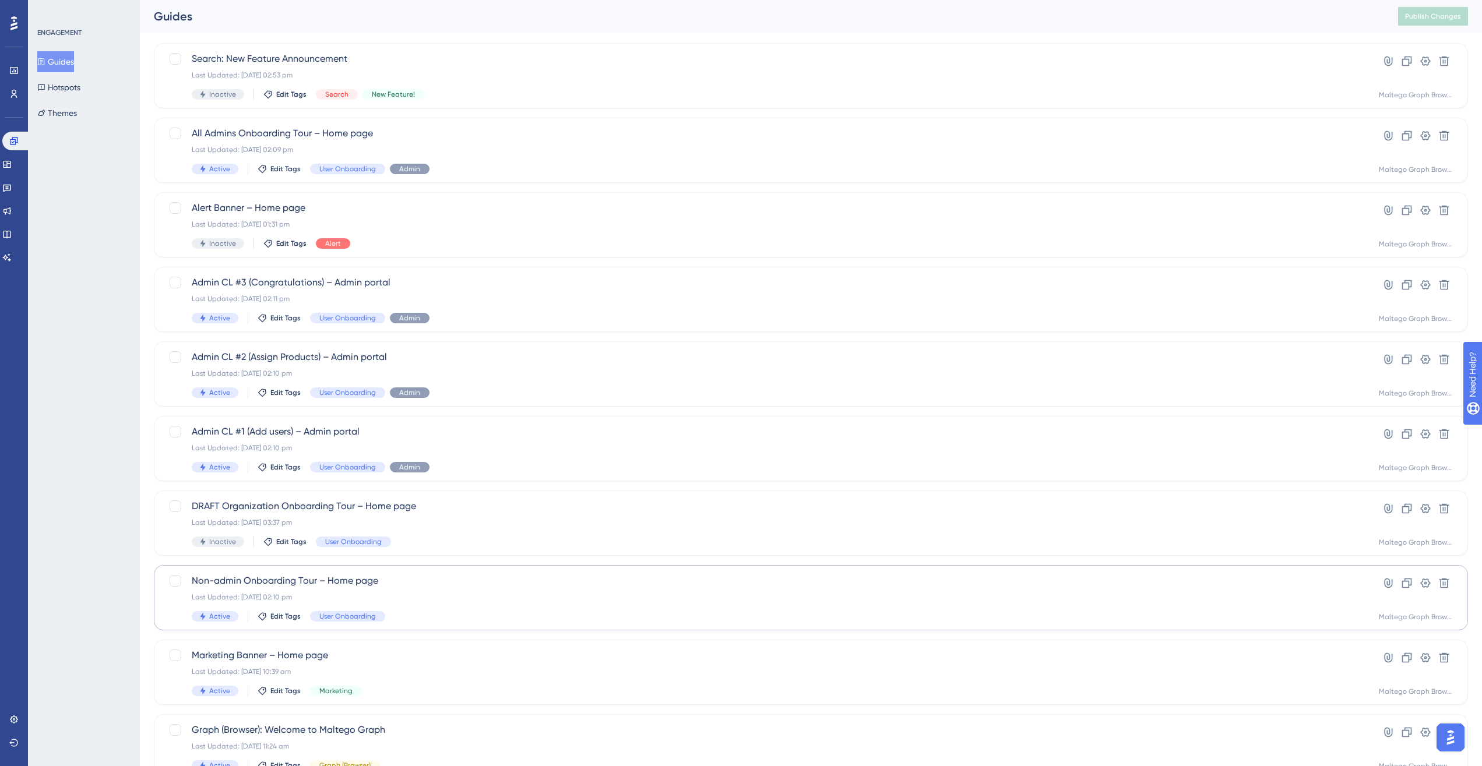
scroll to position [62, 0]
click at [13, 69] on icon at bounding box center [13, 70] width 9 height 9
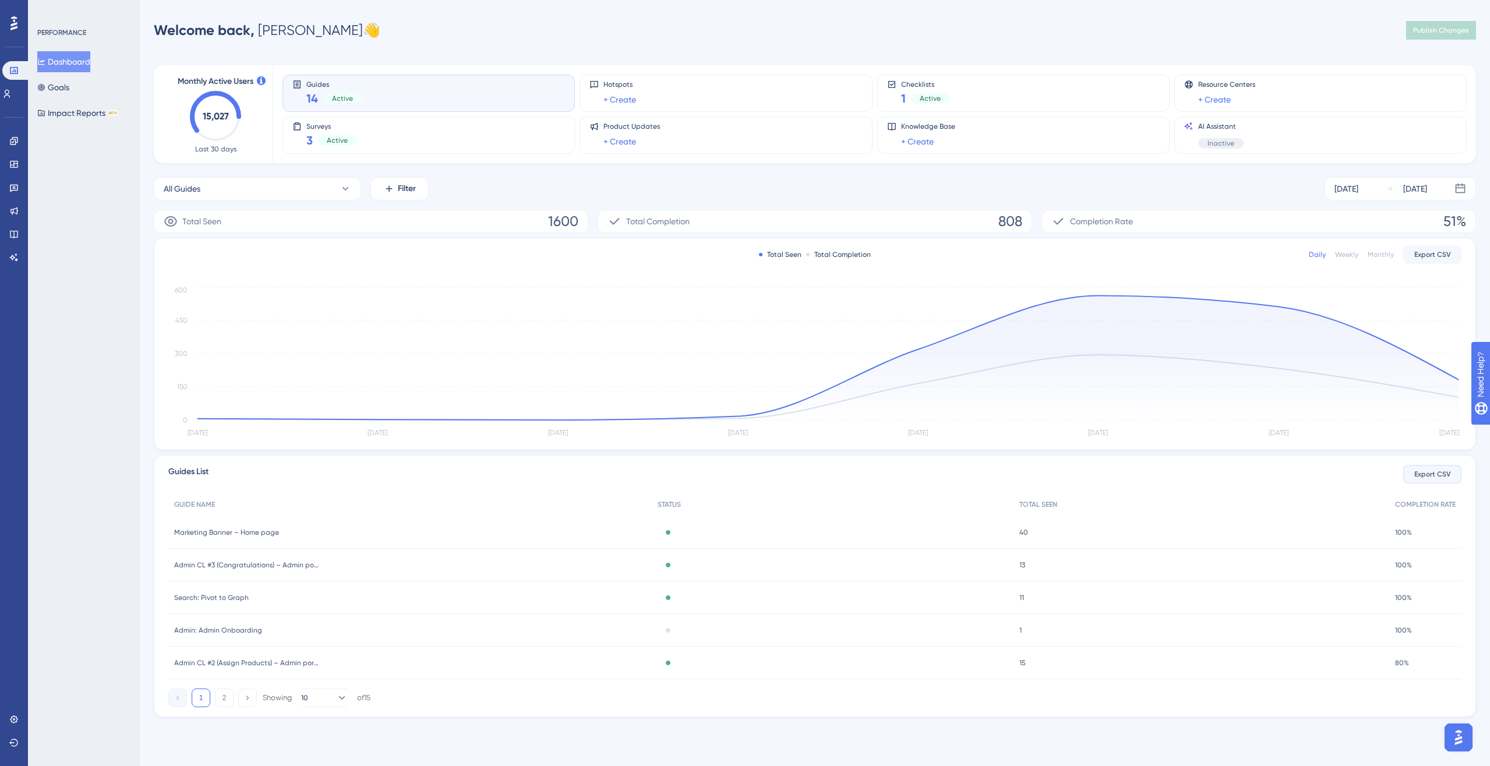
click at [1109, 471] on span "Export CSV" at bounding box center [1433, 474] width 37 height 9
click at [81, 111] on button "Impact Reports BETA" at bounding box center [77, 113] width 81 height 21
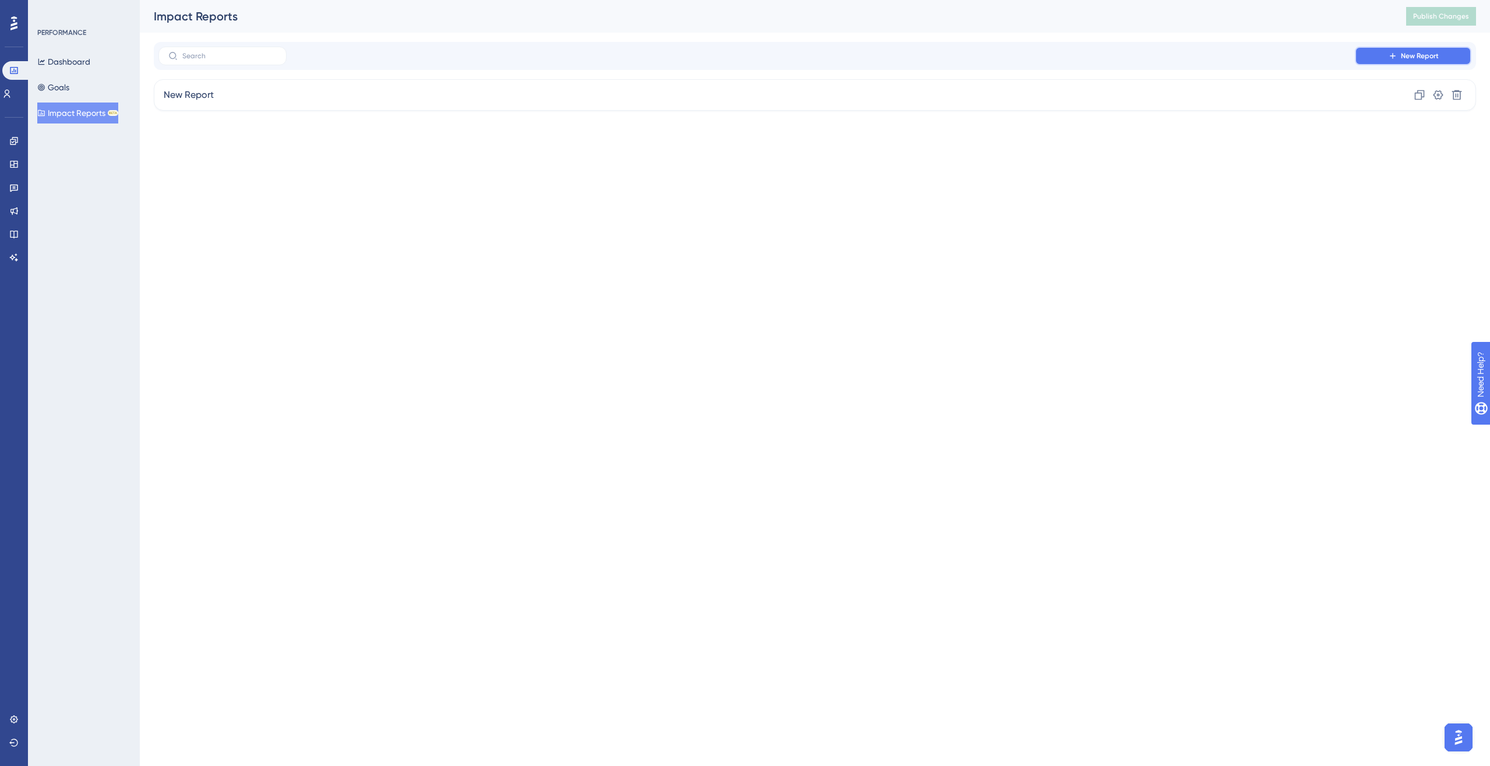
click at [1109, 50] on button "New Report" at bounding box center [1413, 56] width 117 height 19
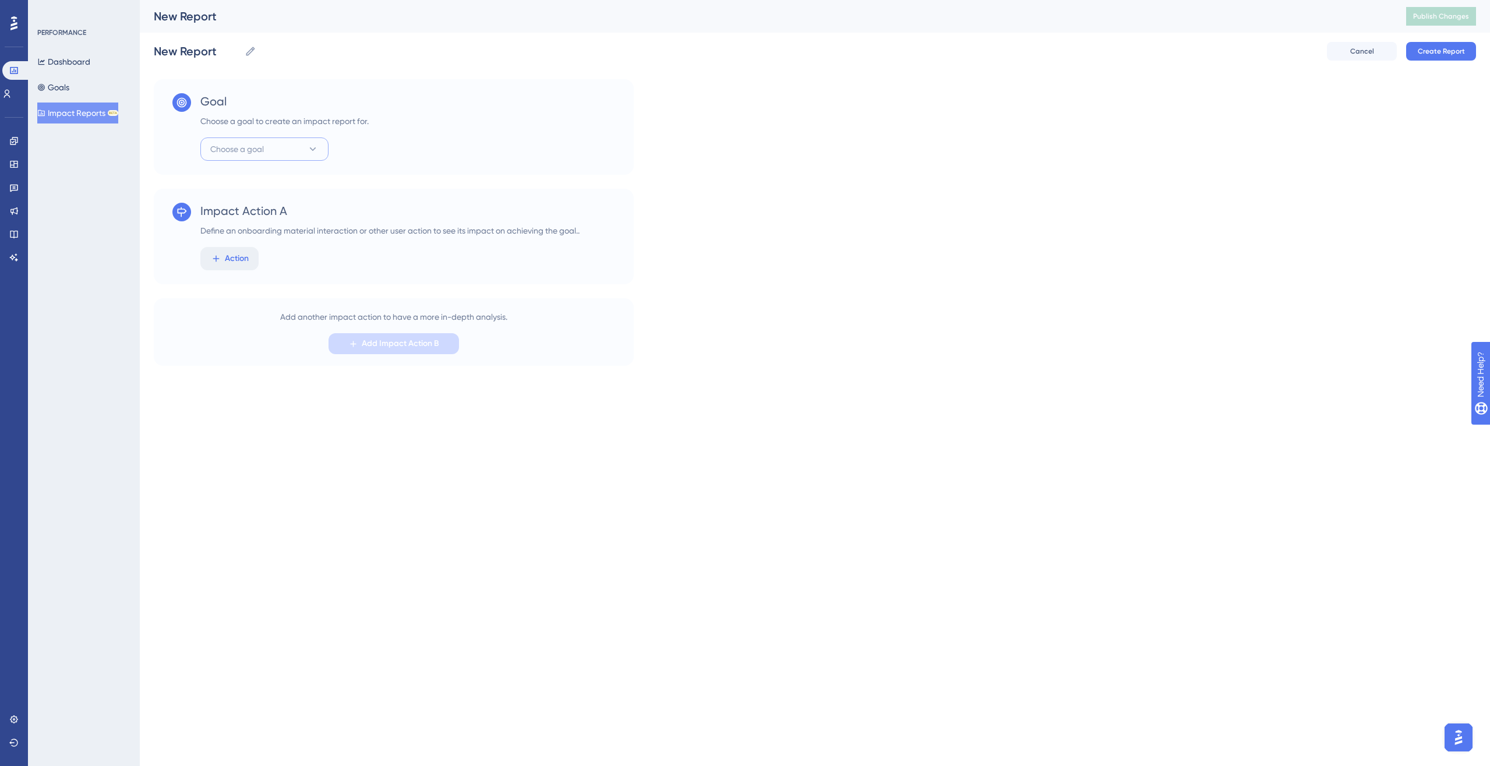
click at [308, 156] on button "Choose a goal" at bounding box center [264, 149] width 128 height 23
click at [312, 147] on icon at bounding box center [313, 148] width 6 height 3
click at [322, 151] on button "Choose a goal" at bounding box center [264, 149] width 128 height 23
click at [326, 238] on div "Impact Action A Define an onboarding material interaction or other user action …" at bounding box center [389, 237] width 379 height 68
drag, startPoint x: 213, startPoint y: 211, endPoint x: 336, endPoint y: 222, distance: 124.0
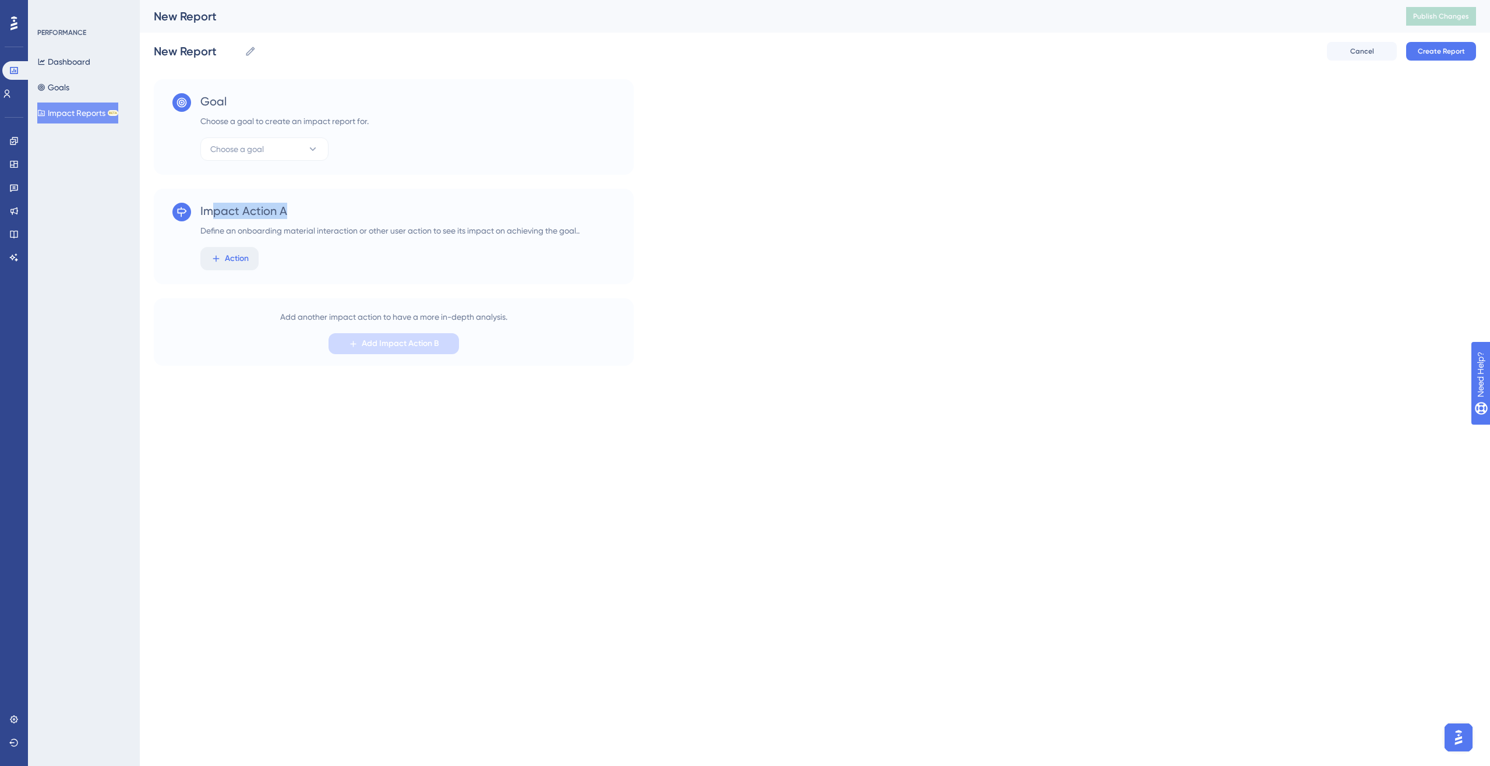
click at [337, 222] on div "Impact Action A Define an onboarding material interaction or other user action …" at bounding box center [389, 220] width 379 height 35
click at [422, 224] on div "Define an onboarding material interaction or other user action to see its impac…" at bounding box center [389, 231] width 379 height 14
drag, startPoint x: 505, startPoint y: 234, endPoint x: 311, endPoint y: 231, distance: 194.0
click at [311, 231] on div "Define an onboarding material interaction or other user action to see its impac…" at bounding box center [389, 231] width 379 height 14
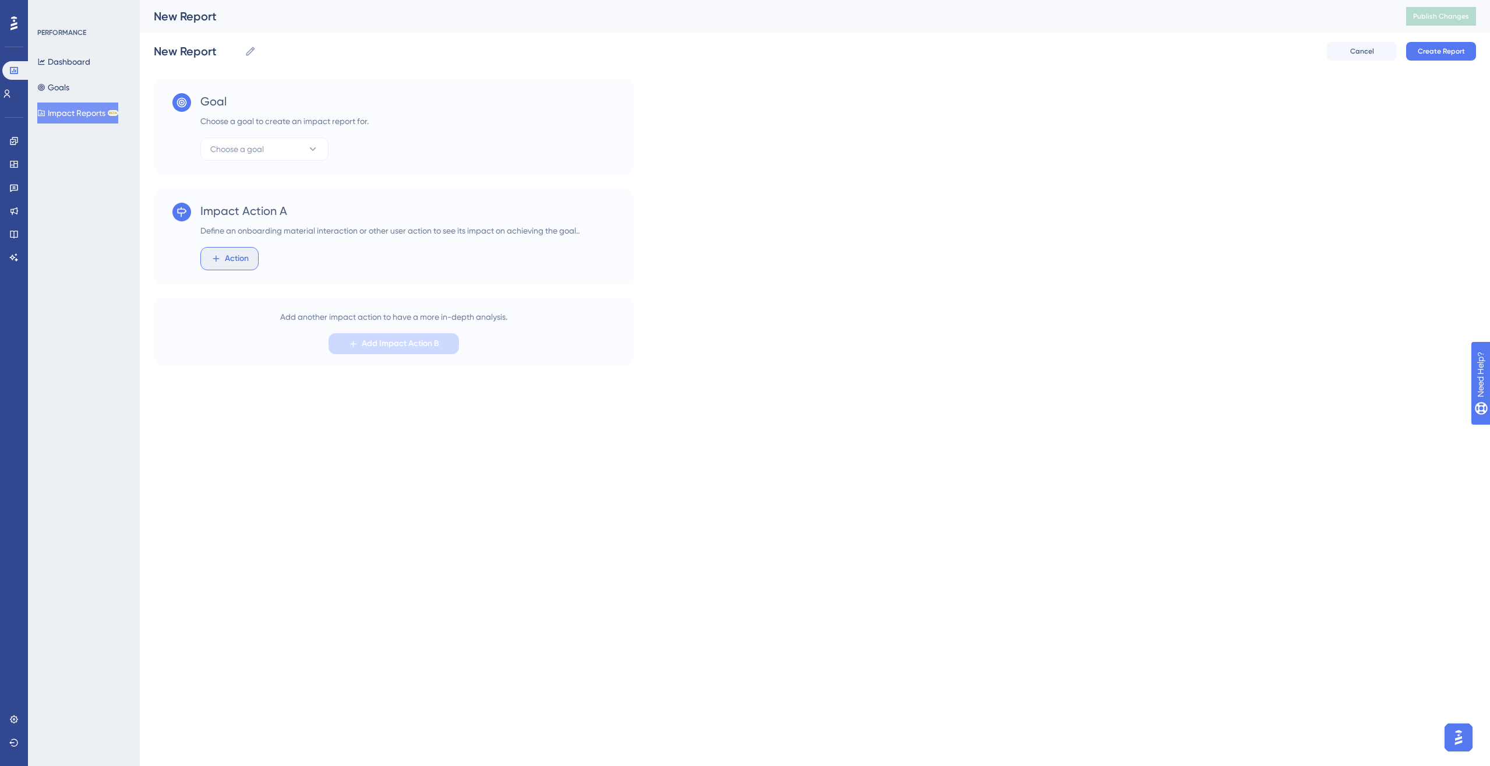
click at [235, 259] on span "Action" at bounding box center [237, 259] width 24 height 14
click at [251, 344] on button "Guide Guide" at bounding box center [293, 345] width 171 height 23
click at [313, 316] on button "Choose a guide" at bounding box center [277, 315] width 128 height 23
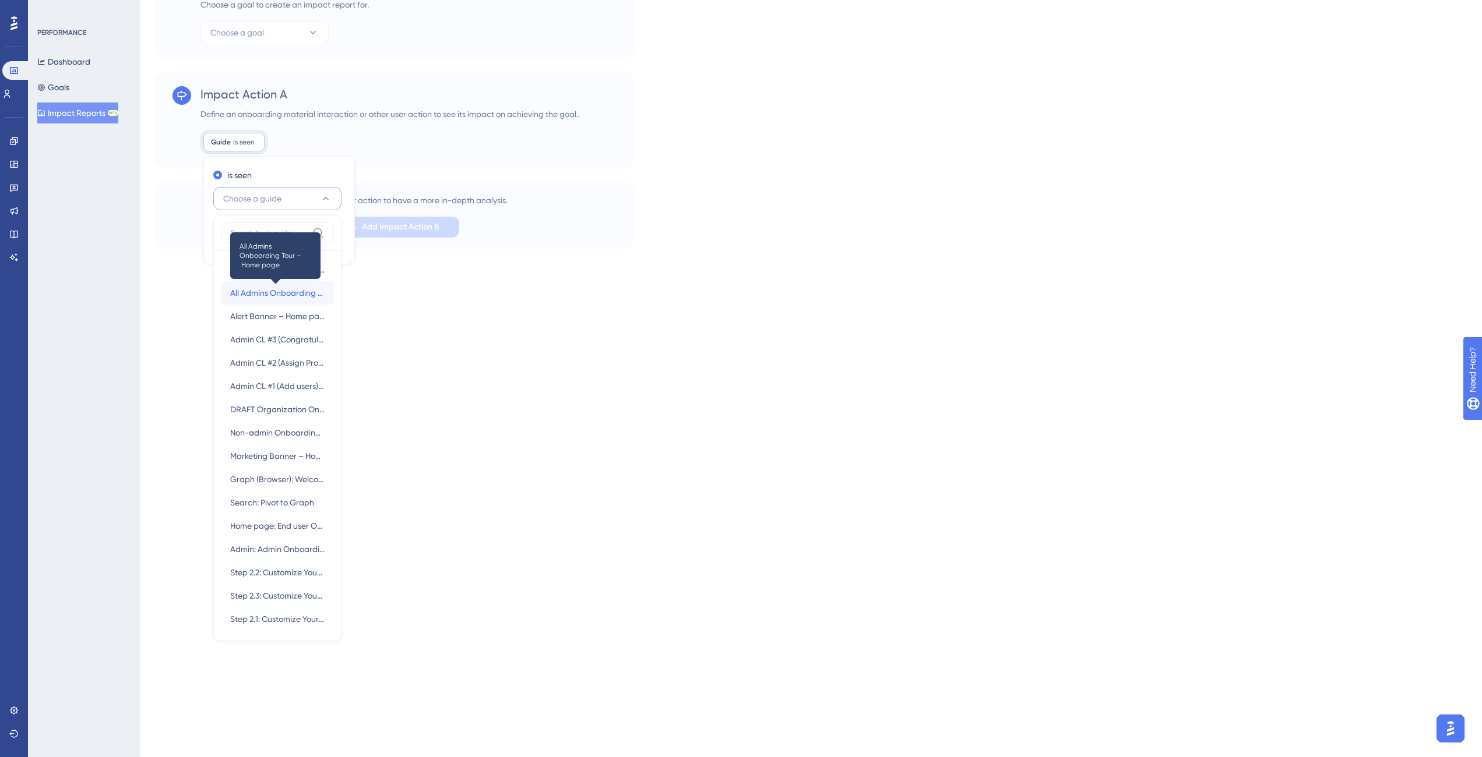
click at [284, 289] on span "All Admins Onboarding Tour – Home page" at bounding box center [277, 293] width 94 height 14
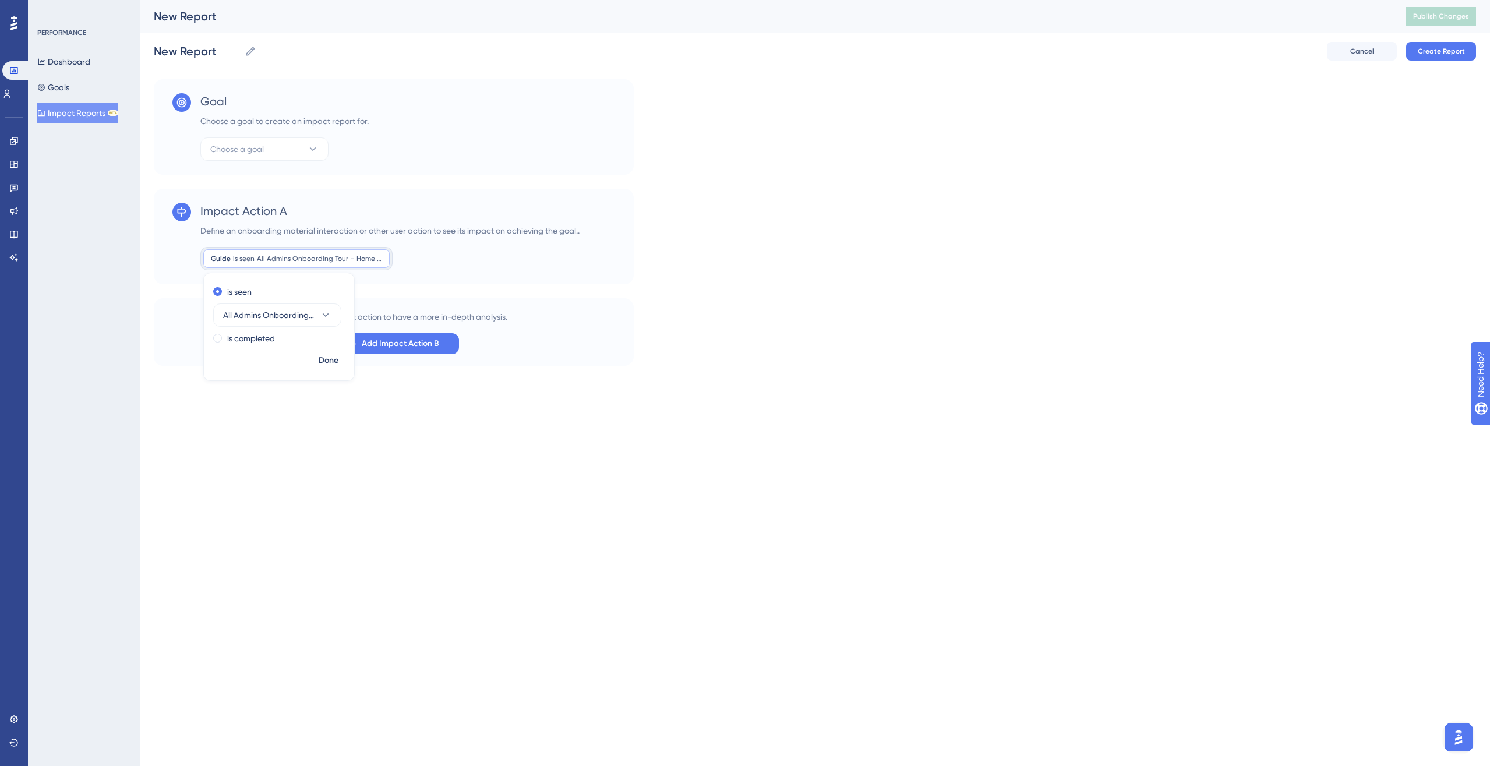
click at [676, 0] on html "Performance Users Engagement Widgets Feedback Product Updates Knowledge Base AI…" at bounding box center [745, 0] width 1490 height 0
click at [392, 345] on span "Add Impact Action B" at bounding box center [400, 344] width 77 height 14
click at [242, 372] on span "Action" at bounding box center [237, 368] width 24 height 14
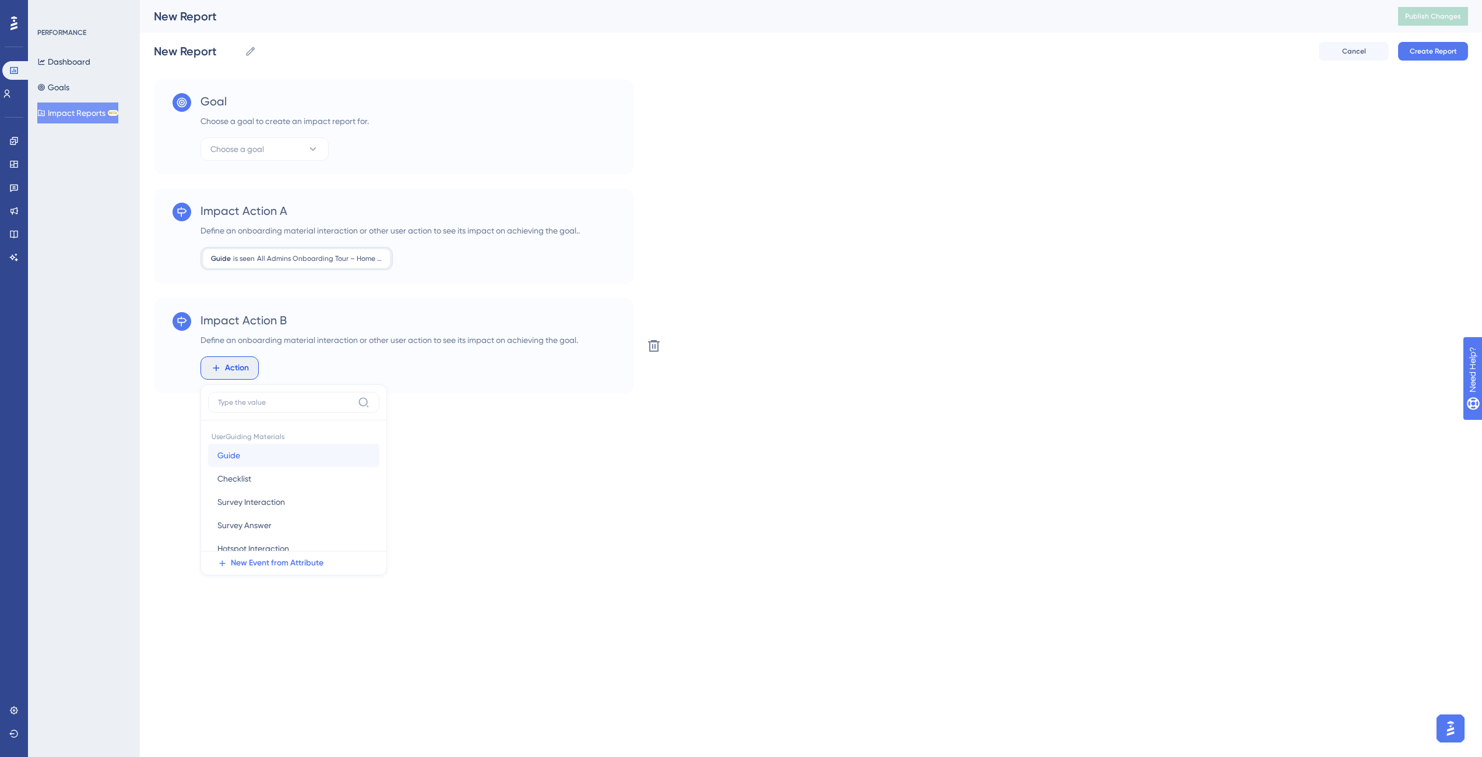
click at [272, 455] on button "Guide Guide" at bounding box center [293, 455] width 171 height 23
click at [320, 429] on icon at bounding box center [326, 425] width 12 height 12
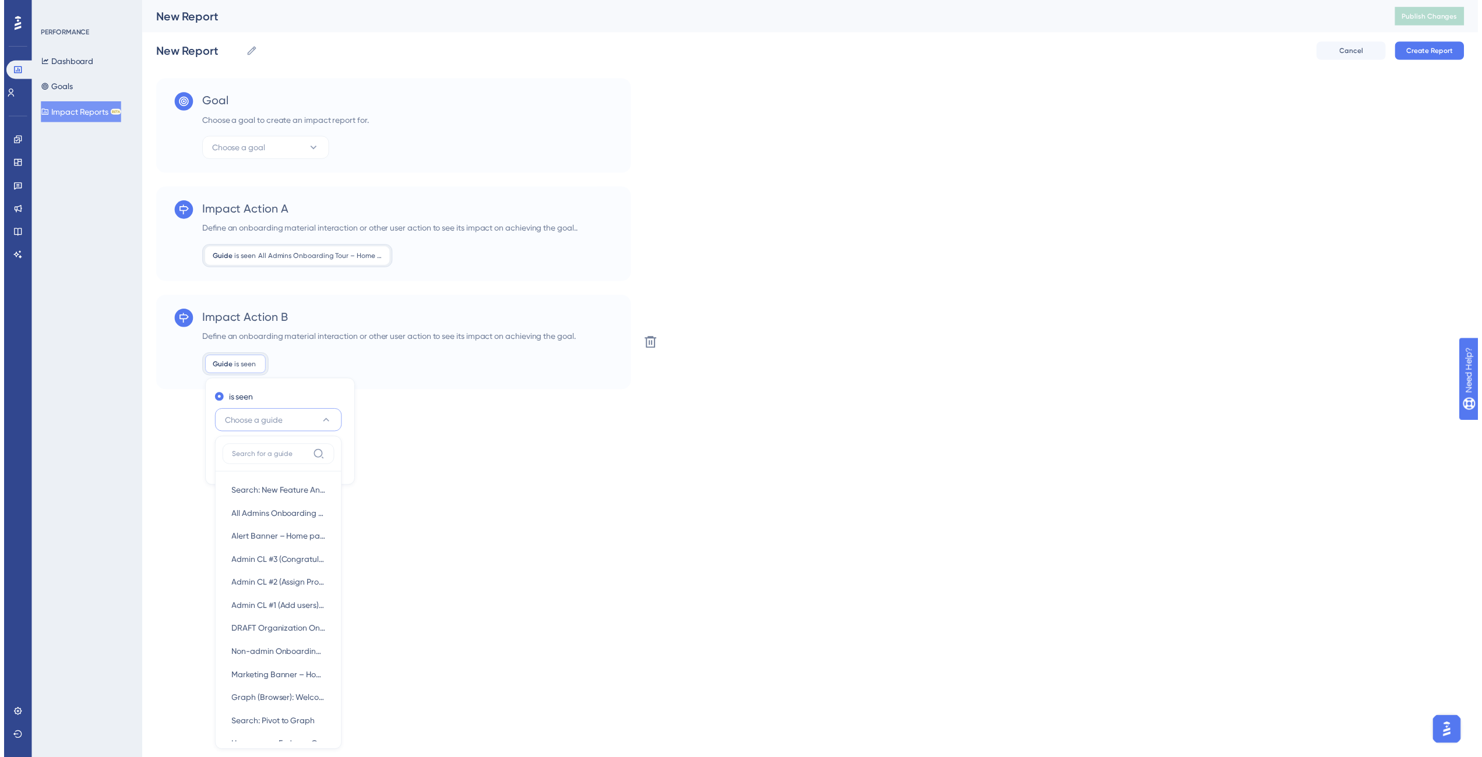
scroll to position [218, 0]
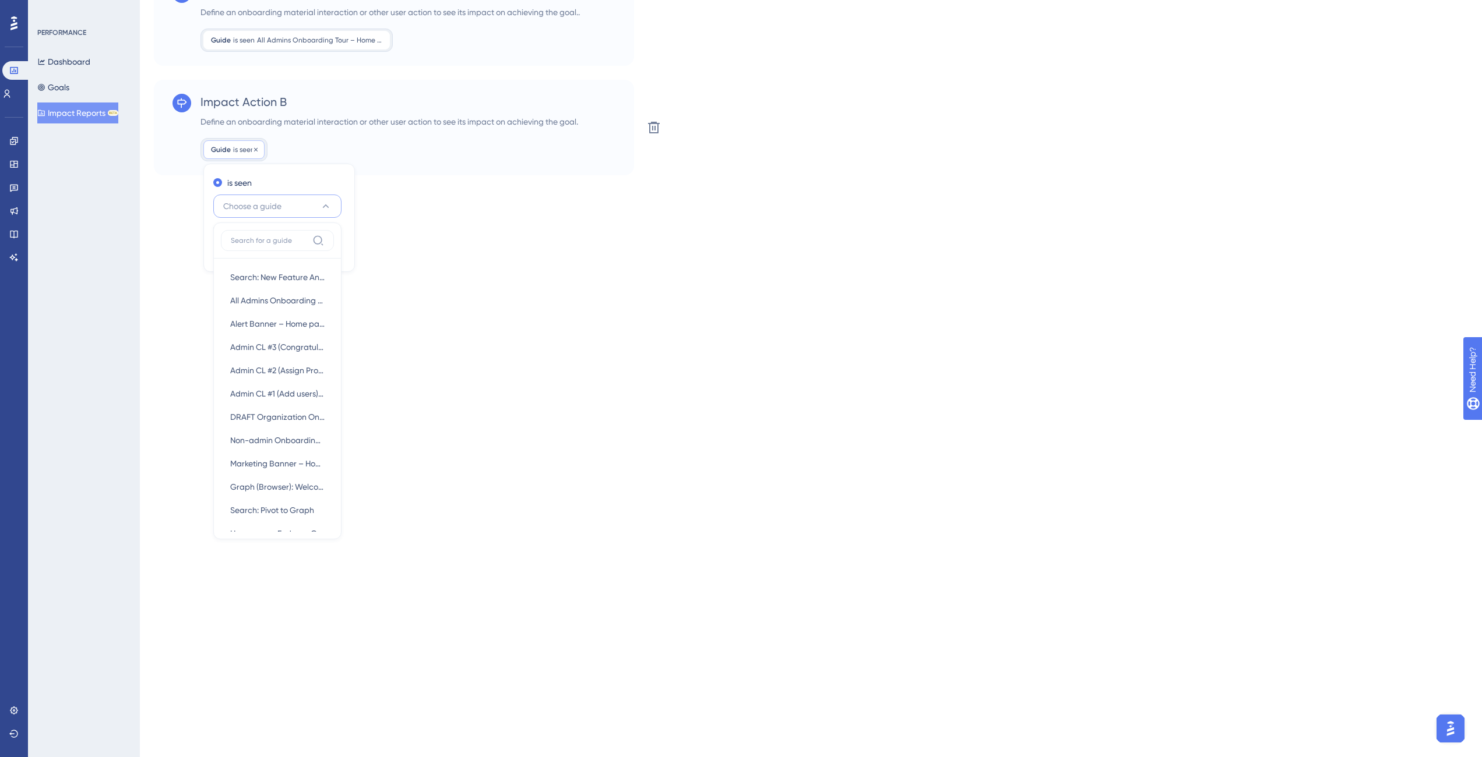
click at [235, 149] on span "is seen" at bounding box center [244, 149] width 22 height 9
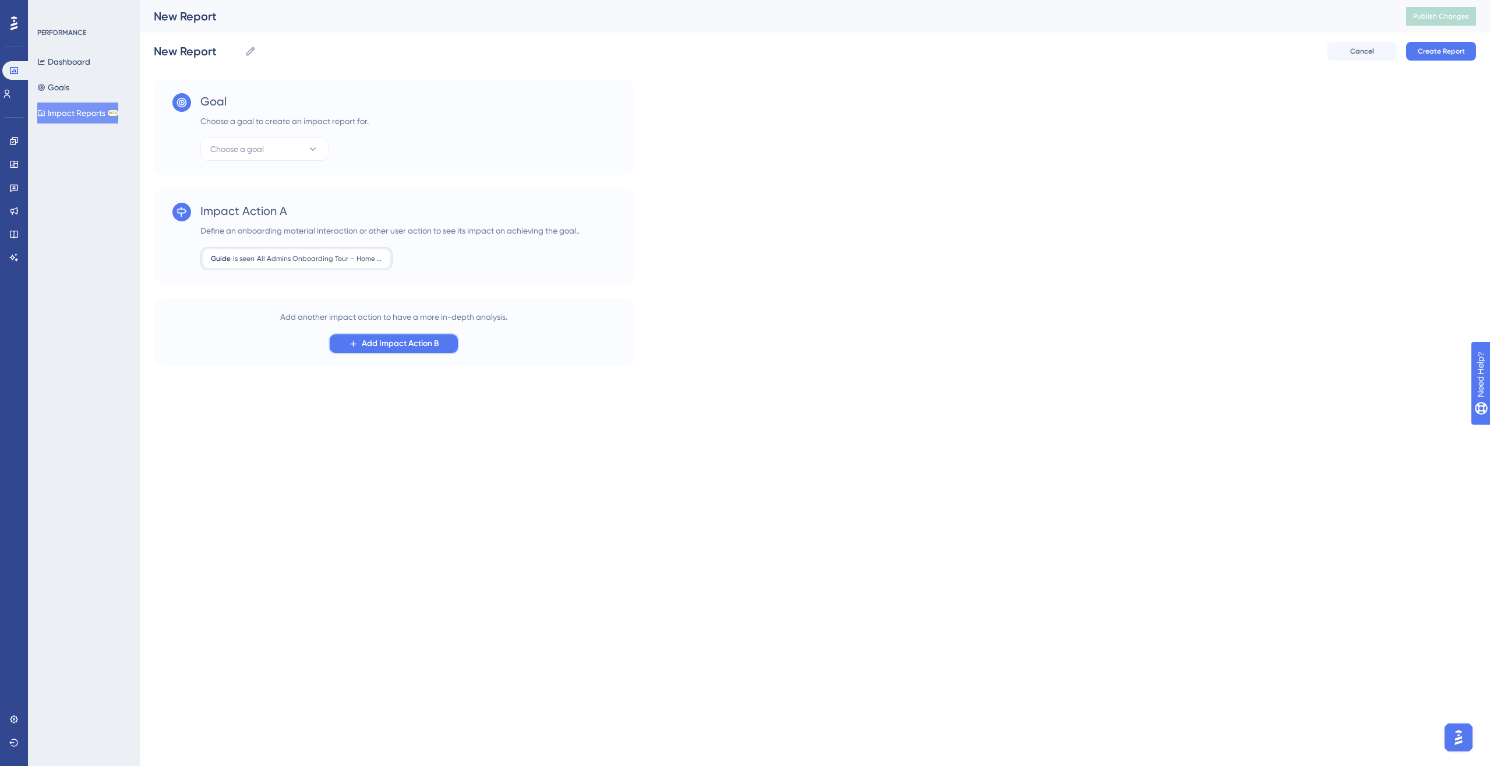
click at [357, 340] on icon at bounding box center [353, 344] width 10 height 10
click at [231, 365] on span "Action" at bounding box center [237, 368] width 24 height 14
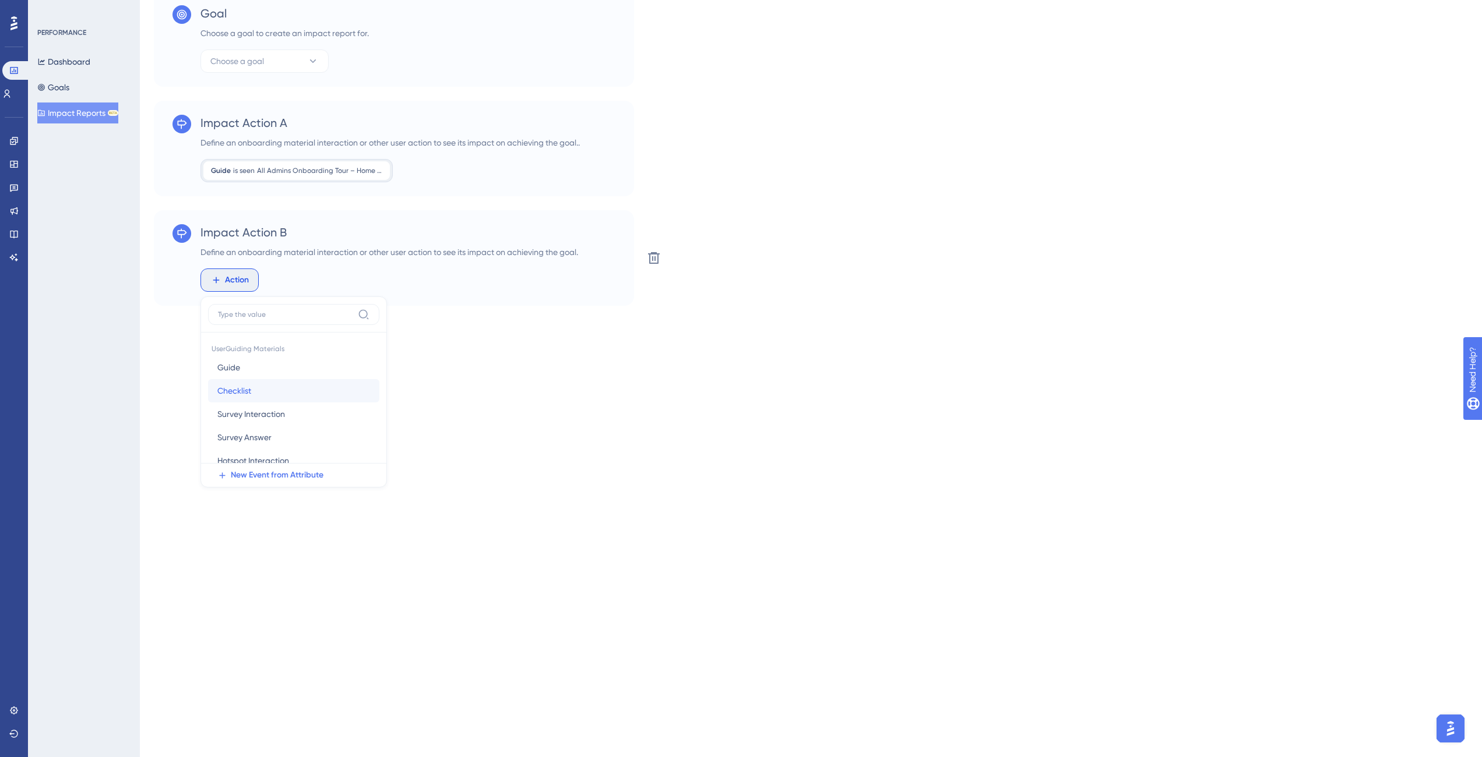
click at [270, 396] on button "Checklist Checklist" at bounding box center [293, 390] width 171 height 23
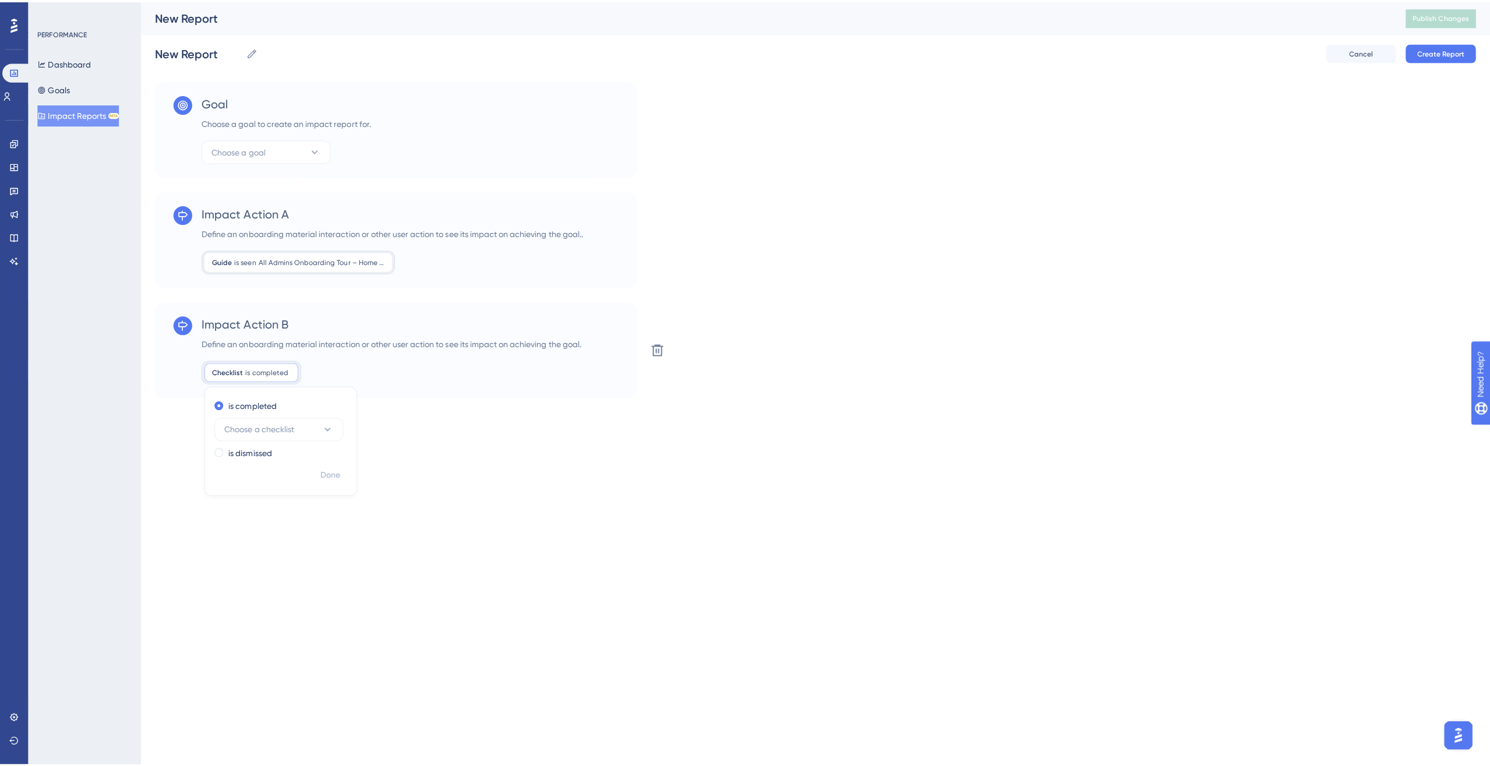
scroll to position [0, 0]
click at [280, 425] on span "Choose a checklist" at bounding box center [257, 425] width 69 height 14
drag, startPoint x: 281, startPoint y: 492, endPoint x: 298, endPoint y: 492, distance: 16.3
click at [281, 492] on span "Admin Onboarding" at bounding box center [266, 496] width 72 height 14
click at [334, 471] on span "Done" at bounding box center [329, 470] width 20 height 14
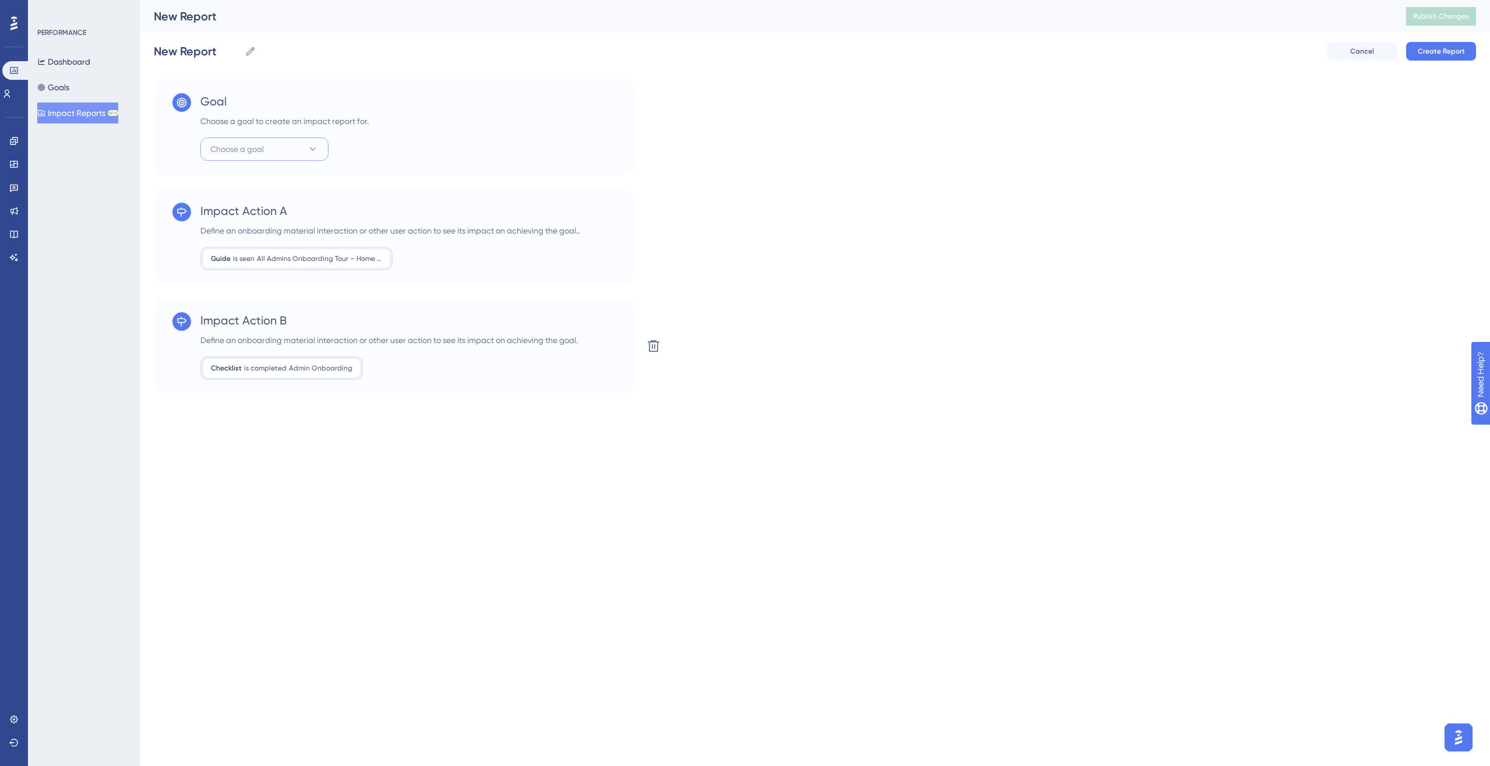
click at [315, 142] on button "Choose a goal" at bounding box center [264, 149] width 128 height 23
drag, startPoint x: 559, startPoint y: 235, endPoint x: 238, endPoint y: 234, distance: 321.0
click at [238, 235] on div "Define an onboarding material interaction or other user action to see its impac…" at bounding box center [389, 231] width 379 height 14
drag, startPoint x: 207, startPoint y: 230, endPoint x: 585, endPoint y: 232, distance: 378.1
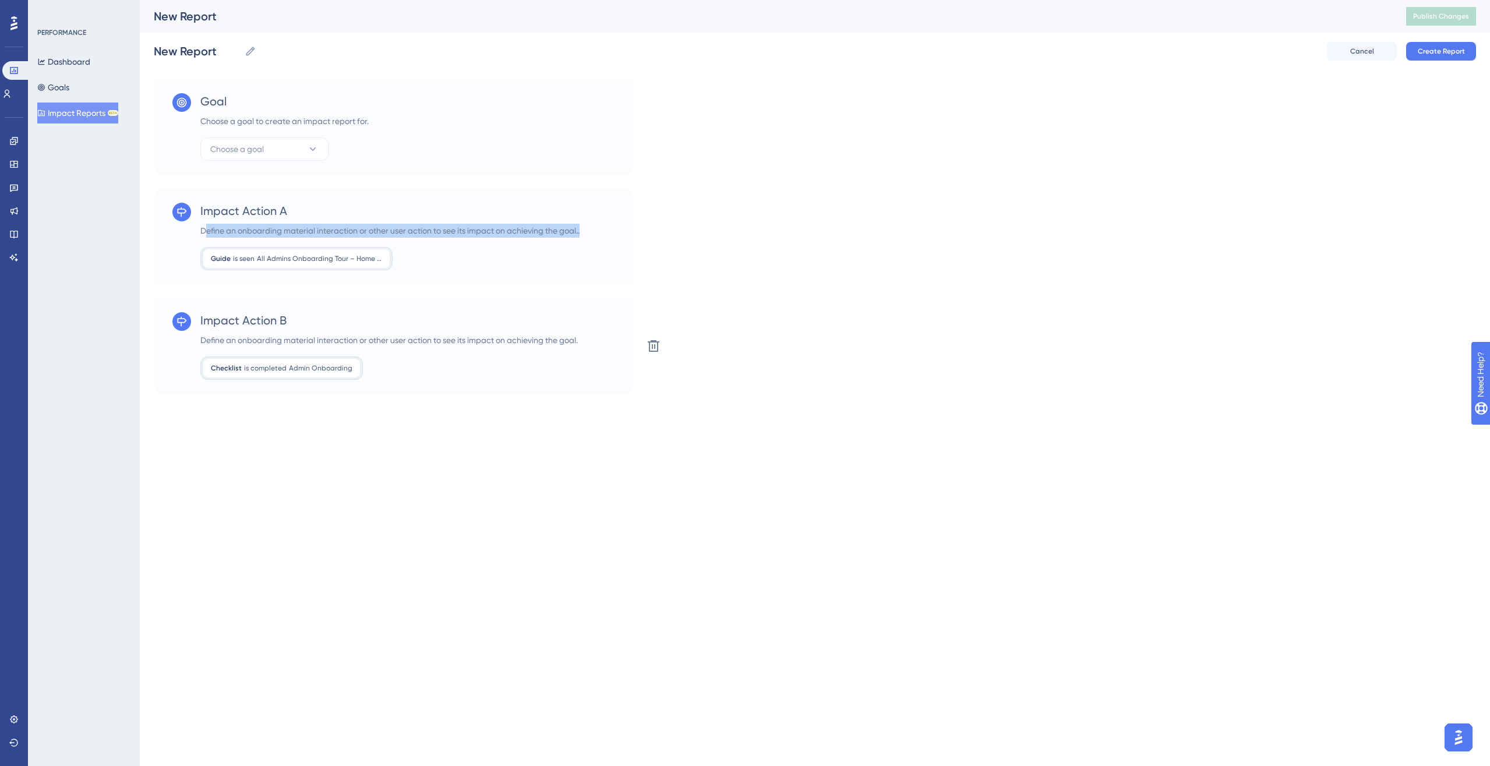
click at [585, 232] on div "Impact Action A Define an onboarding material interaction or other user action …" at bounding box center [394, 237] width 480 height 96
click at [580, 231] on div "Define an onboarding material interaction or other user action to see its impac…" at bounding box center [389, 231] width 379 height 14
click at [651, 344] on icon at bounding box center [654, 346] width 14 height 14
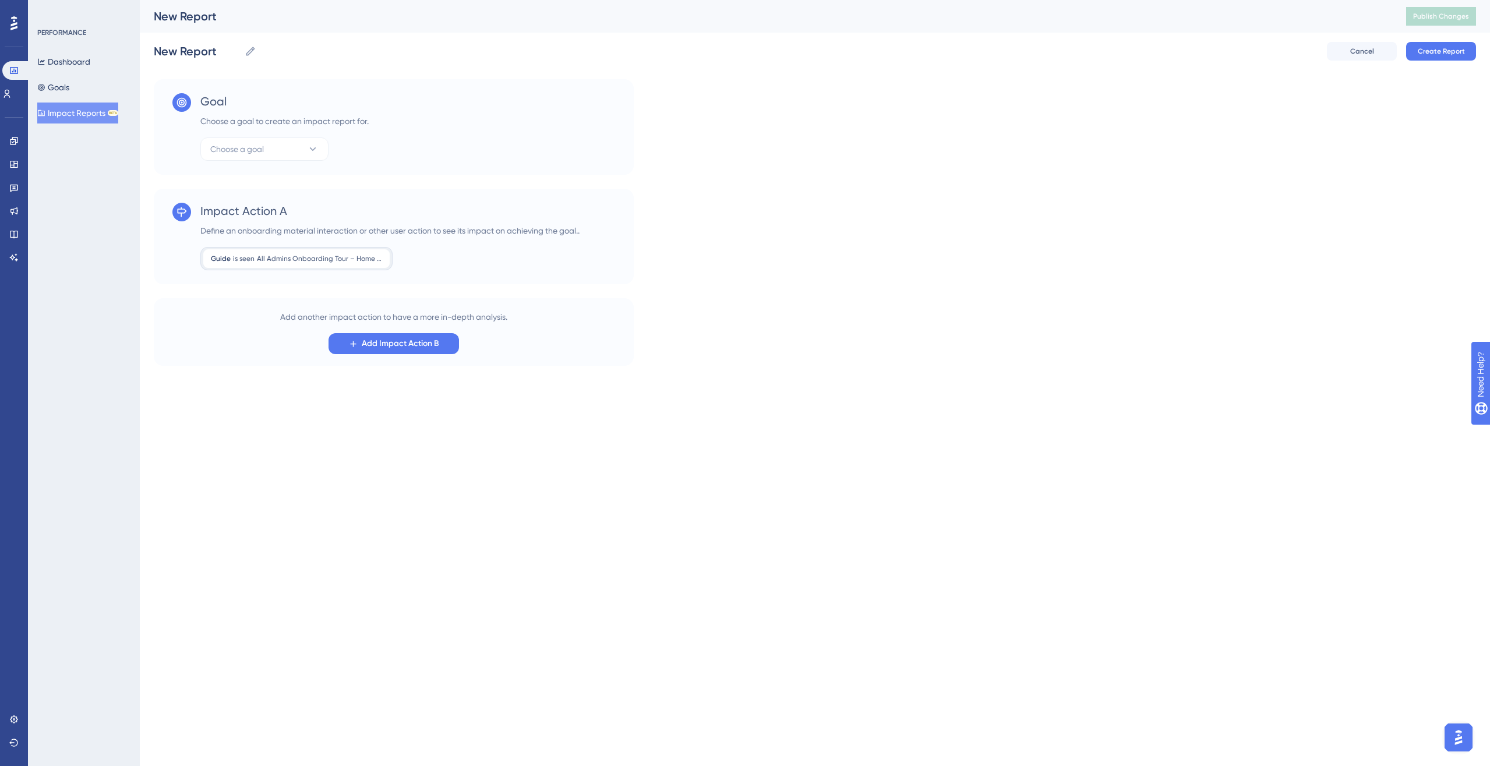
click at [522, 234] on div "Define an onboarding material interaction or other user action to see its impac…" at bounding box center [389, 231] width 379 height 14
click at [368, 249] on div "Guide is seen All Admins Onboarding Tour – Home page All Admins Onboarding Tour…" at bounding box center [296, 258] width 186 height 19
click at [502, 252] on div "Guide is seen All Admins Onboarding Tour – Home page All Admins Onboarding Tour…" at bounding box center [389, 258] width 379 height 23
click at [1109, 51] on span "Cancel" at bounding box center [1363, 51] width 24 height 9
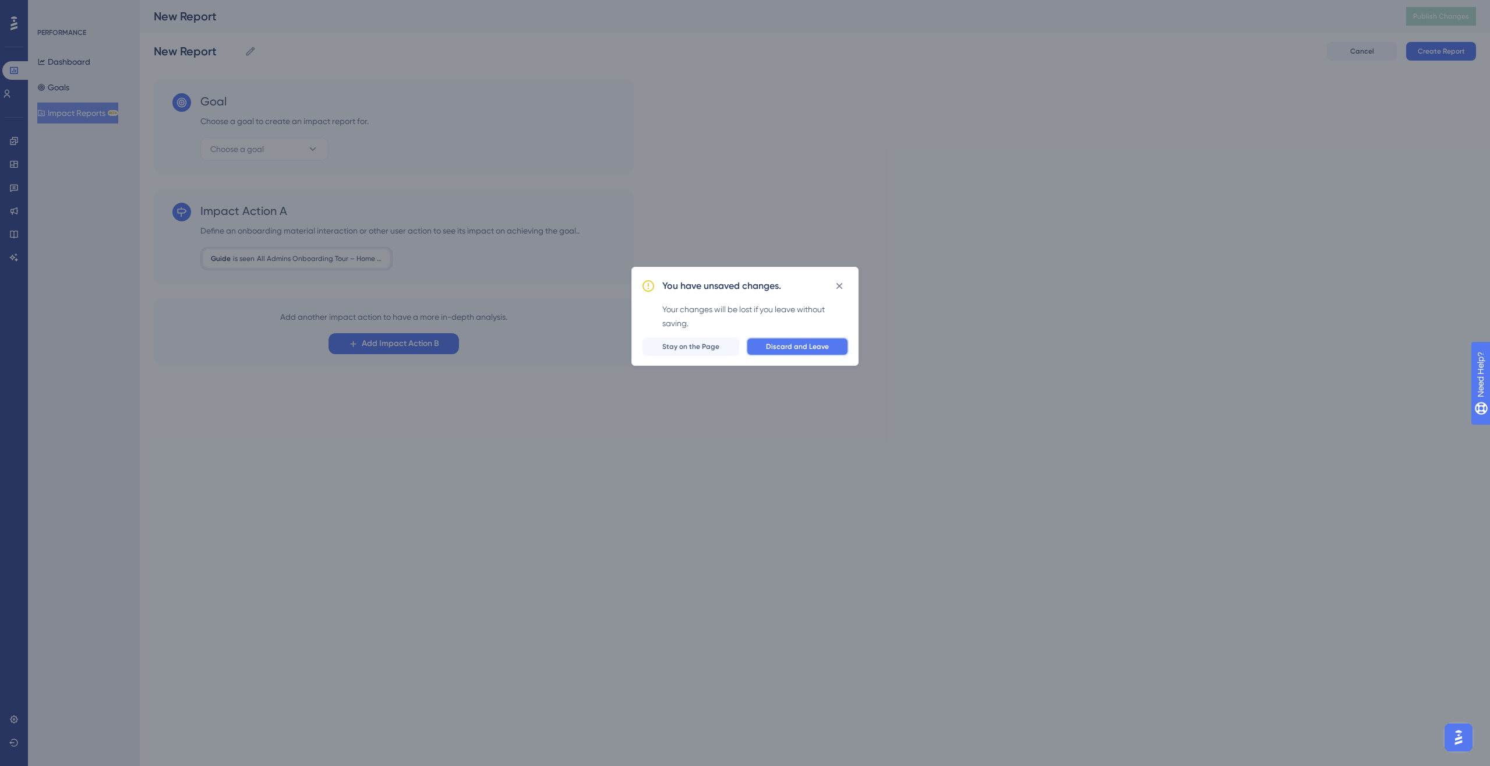
click at [806, 347] on span "Discard and Leave" at bounding box center [797, 346] width 63 height 9
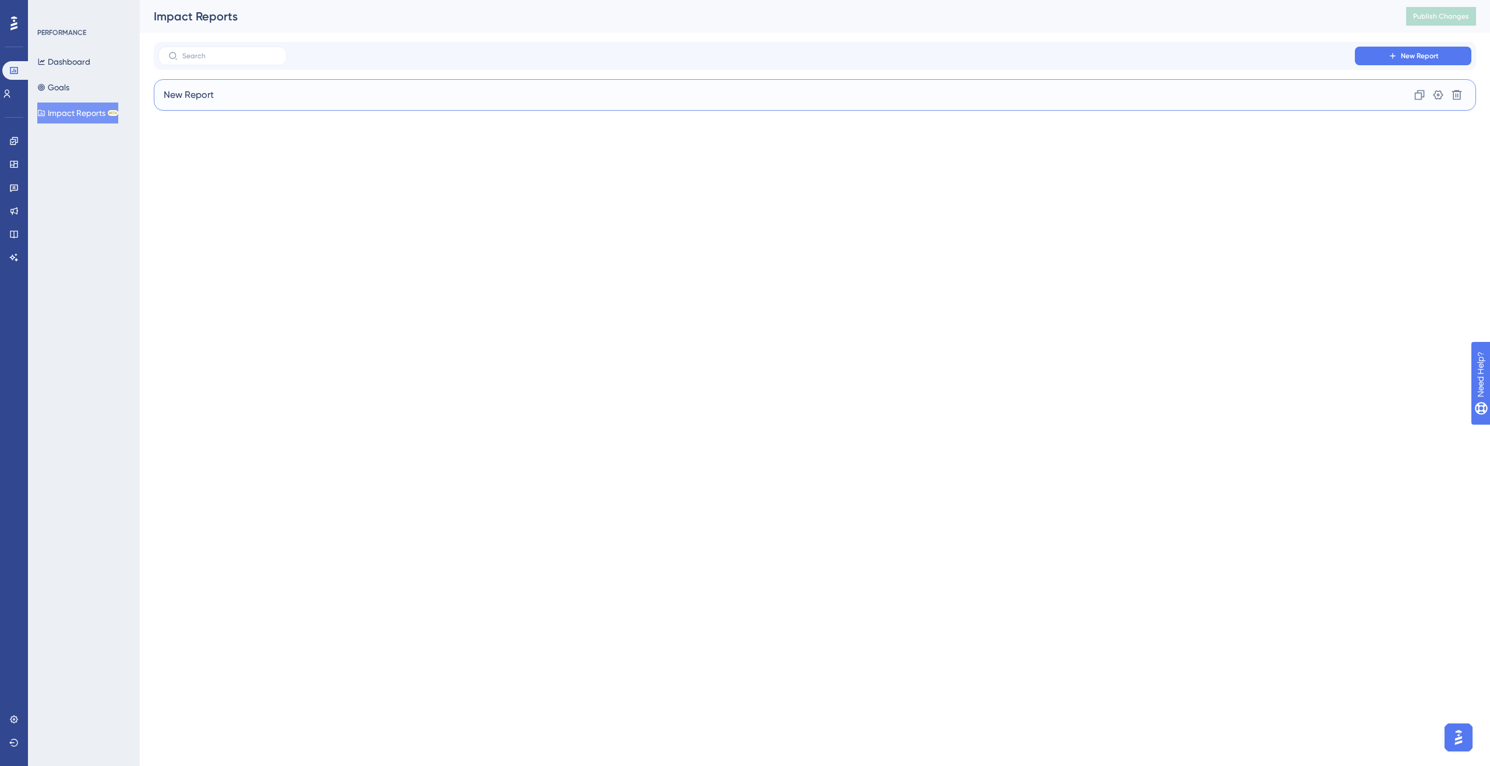
click at [445, 105] on div "New Report Clone Settings Delete" at bounding box center [815, 94] width 1323 height 31
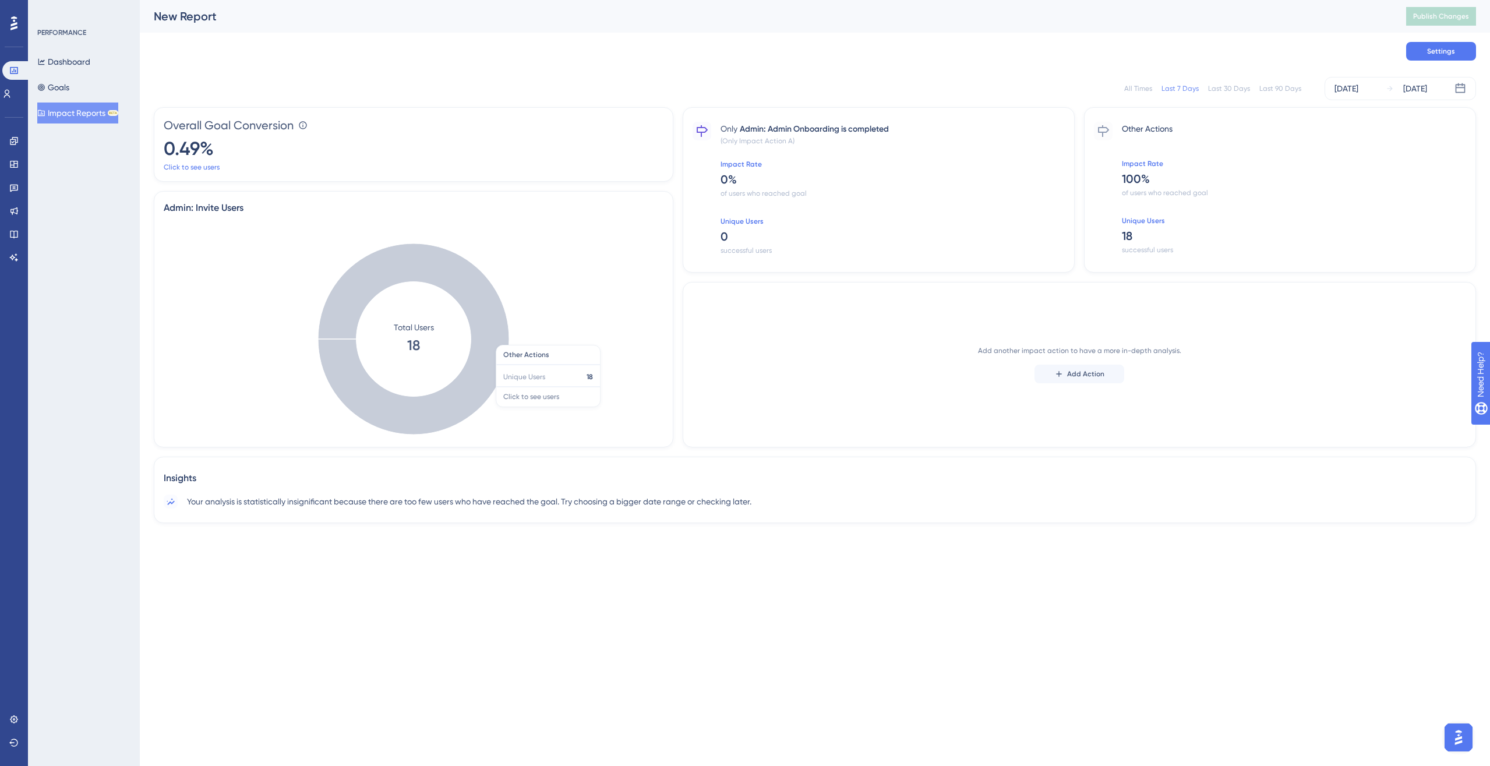
click at [506, 361] on icon at bounding box center [413, 339] width 191 height 191
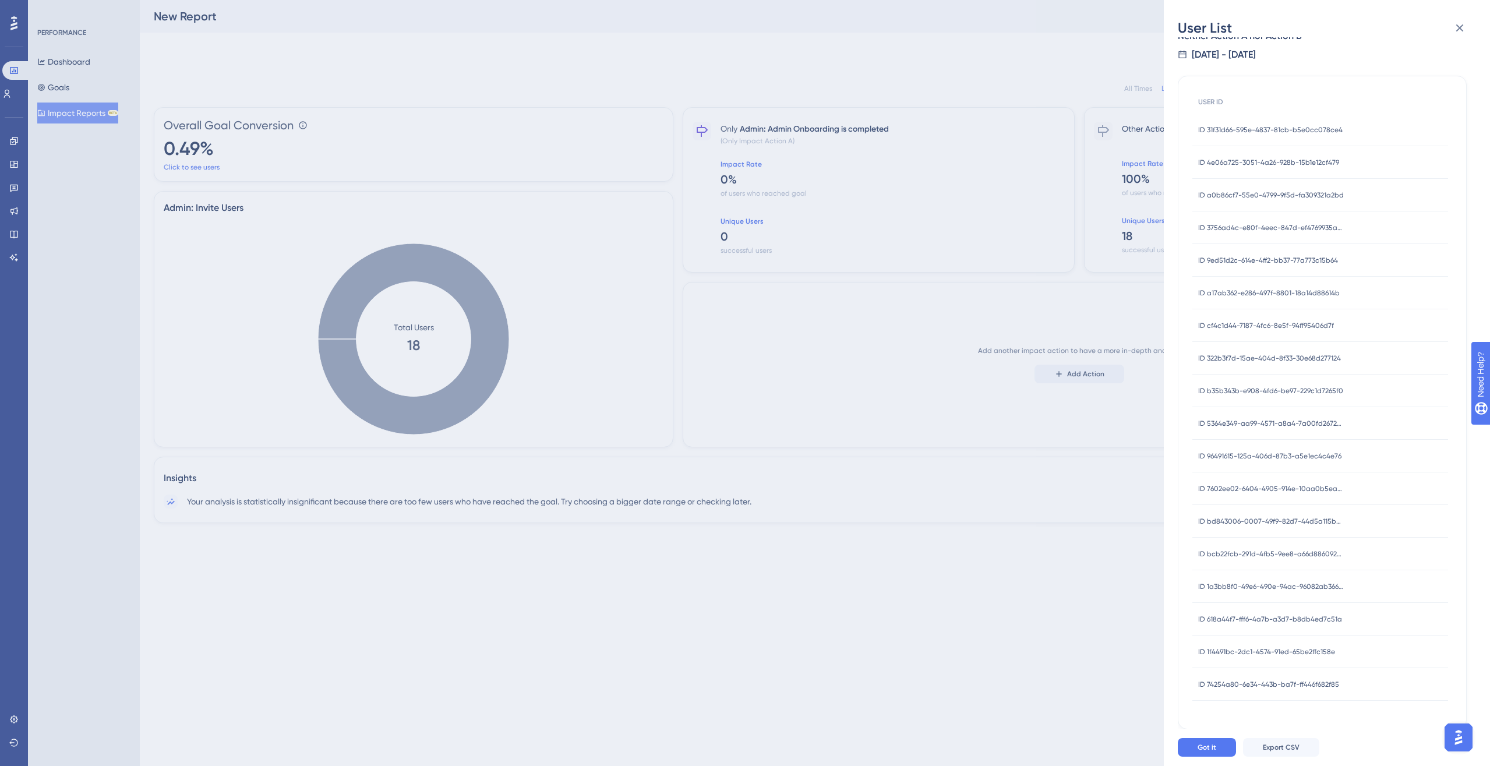
scroll to position [23, 0]
click at [1109, 29] on icon at bounding box center [1460, 28] width 14 height 14
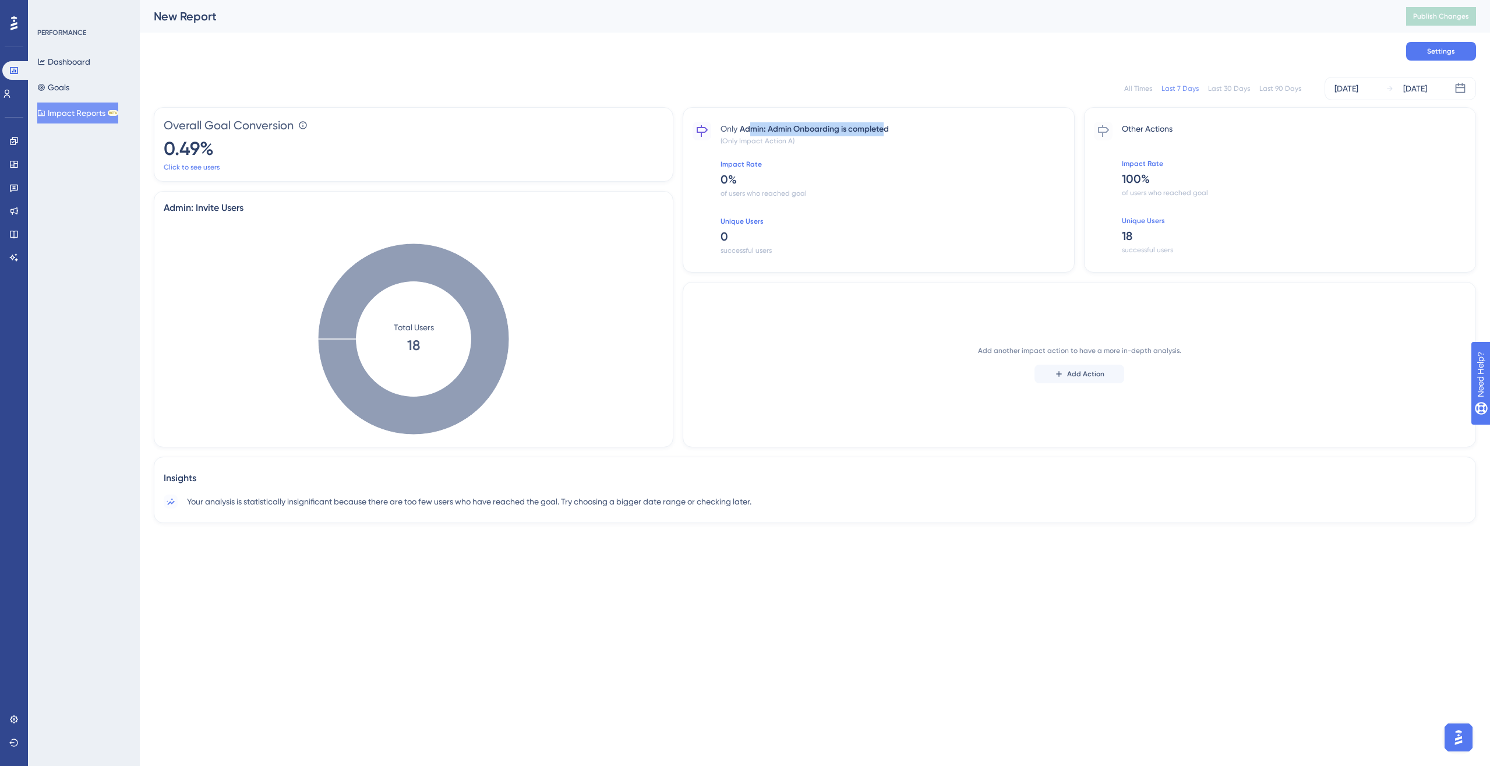
drag, startPoint x: 883, startPoint y: 128, endPoint x: 750, endPoint y: 125, distance: 132.9
click at [750, 125] on span "Admin: Admin Onboarding is completed" at bounding box center [814, 129] width 149 height 14
drag, startPoint x: 760, startPoint y: 122, endPoint x: 876, endPoint y: 129, distance: 115.6
click at [876, 128] on span "Admin: Admin Onboarding is completed" at bounding box center [814, 129] width 149 height 14
drag, startPoint x: 879, startPoint y: 129, endPoint x: 743, endPoint y: 129, distance: 135.8
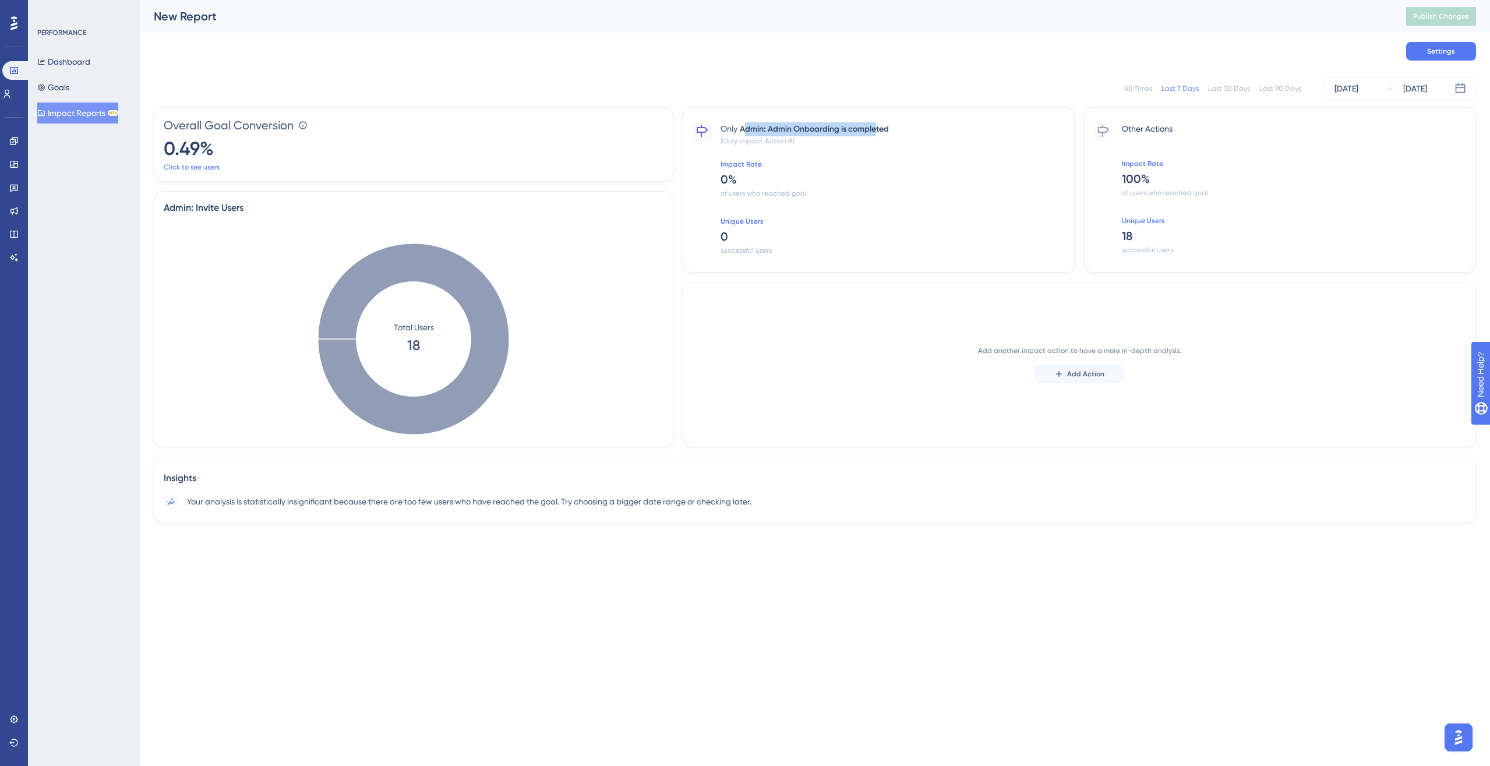
click at [743, 129] on span "Admin: Admin Onboarding is completed" at bounding box center [814, 129] width 149 height 14
click at [532, 513] on div "Insights Your analysis is statistically insignificant because there are too few…" at bounding box center [815, 490] width 1323 height 66
drag, startPoint x: 543, startPoint y: 502, endPoint x: 391, endPoint y: 494, distance: 152.3
click at [391, 494] on div "Insights Your analysis is statistically insignificant because there are too few…" at bounding box center [815, 490] width 1323 height 66
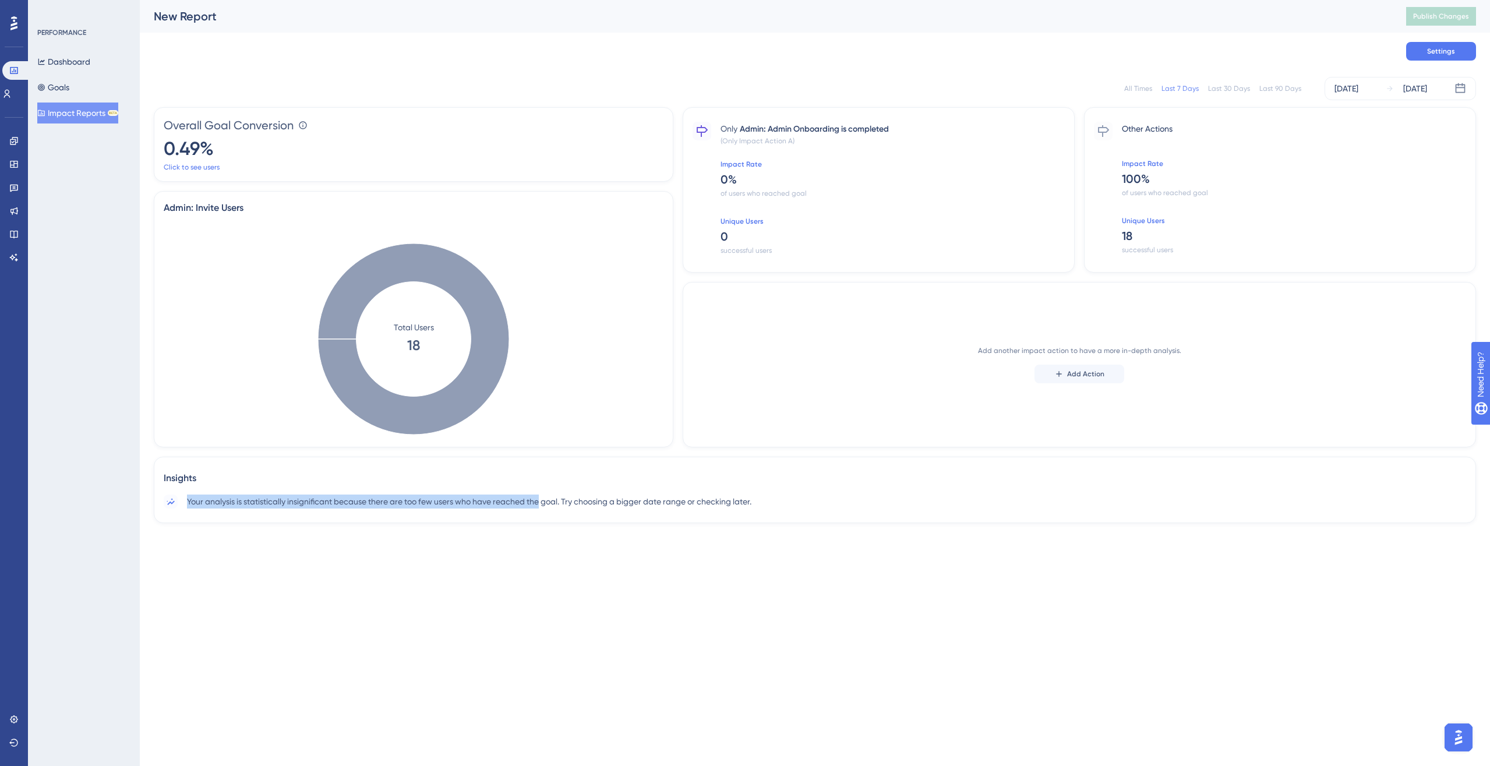
click at [391, 494] on div "Insights Your analysis is statistically insignificant because there are too few…" at bounding box center [815, 490] width 1323 height 66
click at [75, 125] on div "PERFORMANCE Dashboard Goals Impact Reports BETA" at bounding box center [84, 383] width 112 height 766
click at [79, 113] on button "Impact Reports BETA" at bounding box center [77, 113] width 81 height 21
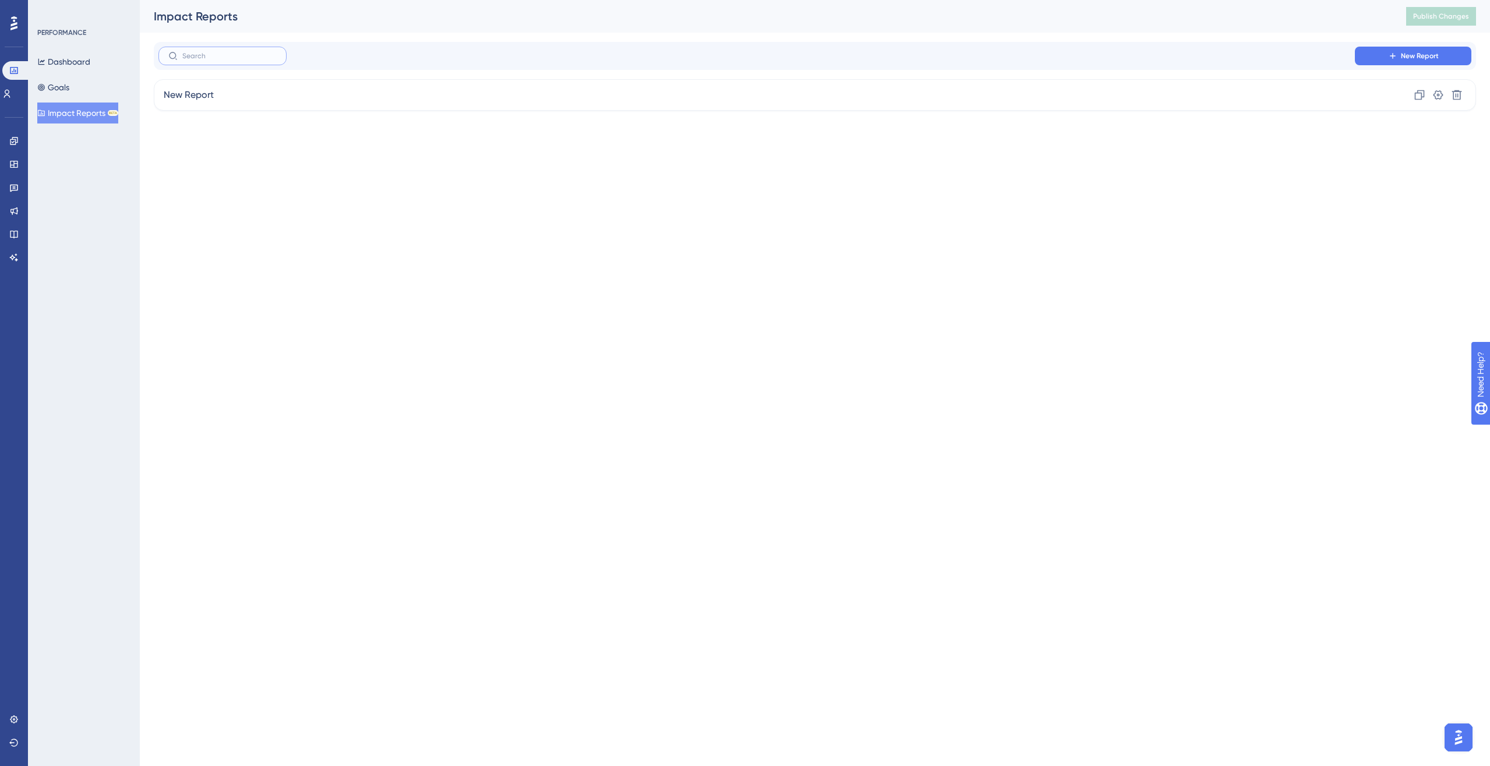
click at [214, 59] on input "text" at bounding box center [229, 56] width 94 height 8
click at [1109, 0] on html "Performance Users Engagement Widgets Feedback Product Updates Knowledge Base AI…" at bounding box center [745, 0] width 1490 height 0
click at [1109, 555] on img "Open AI Assistant Launcher" at bounding box center [1458, 737] width 21 height 21
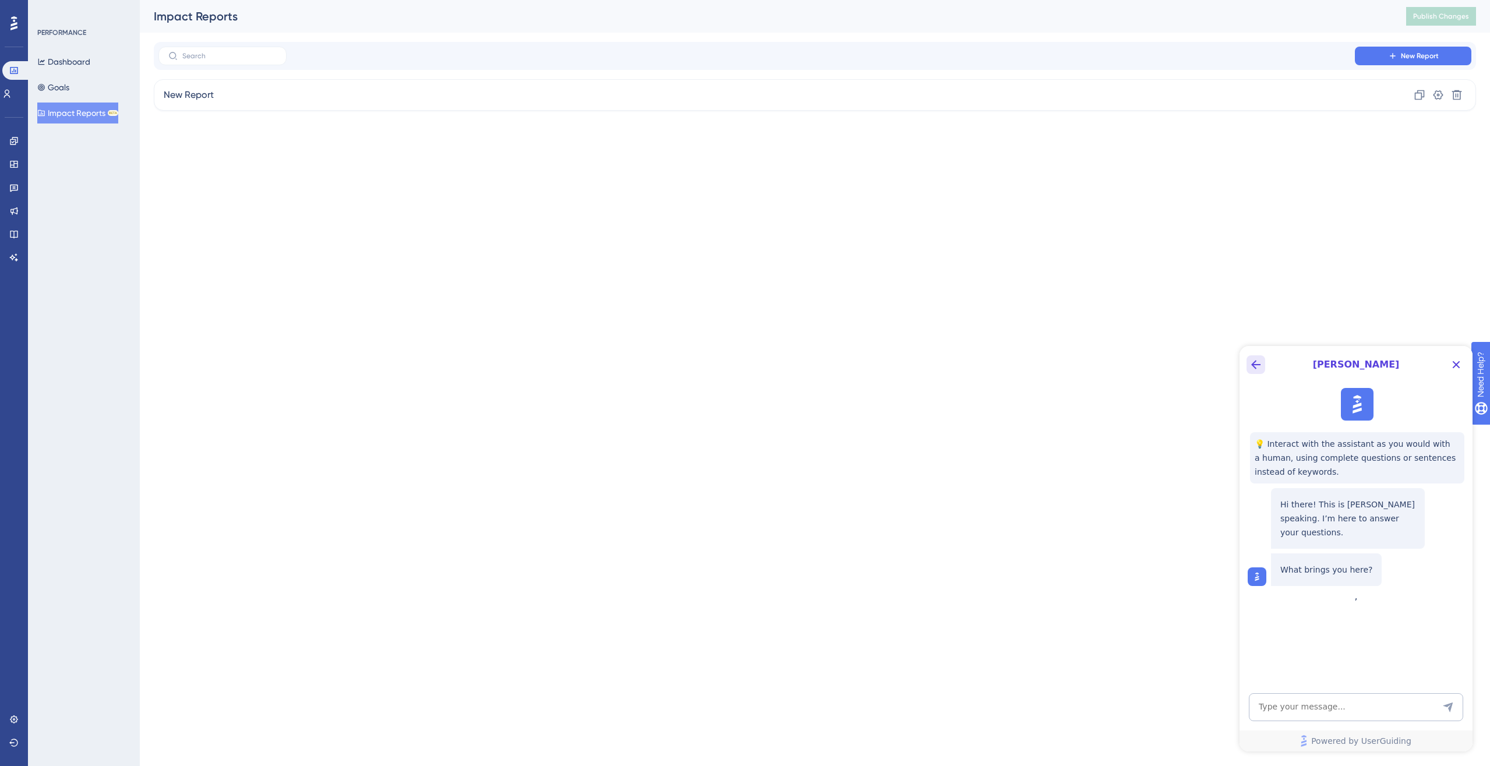
click at [1109, 363] on icon "Back Button" at bounding box center [1256, 365] width 14 height 14
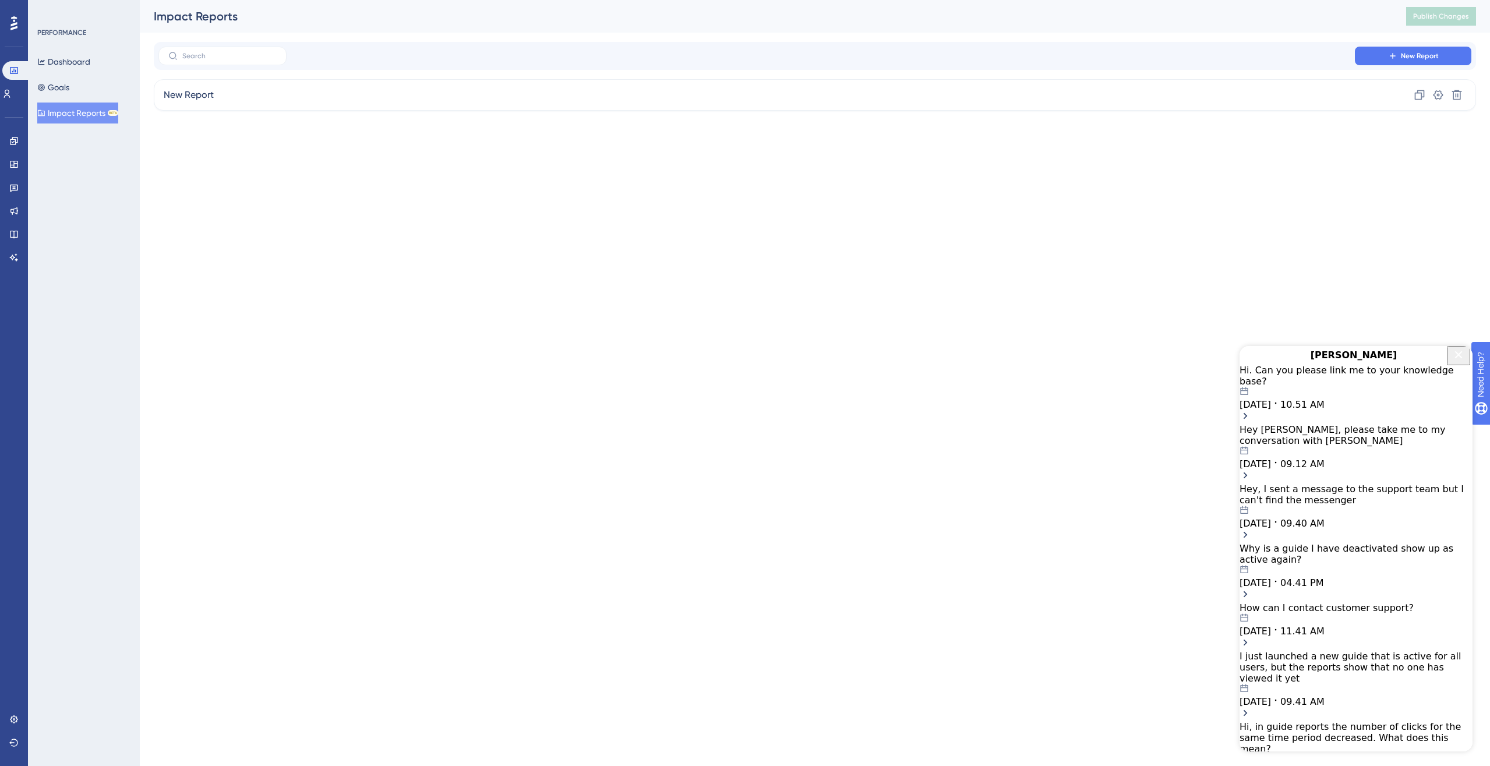
click at [1109, 362] on icon "Close Button" at bounding box center [1459, 355] width 14 height 14
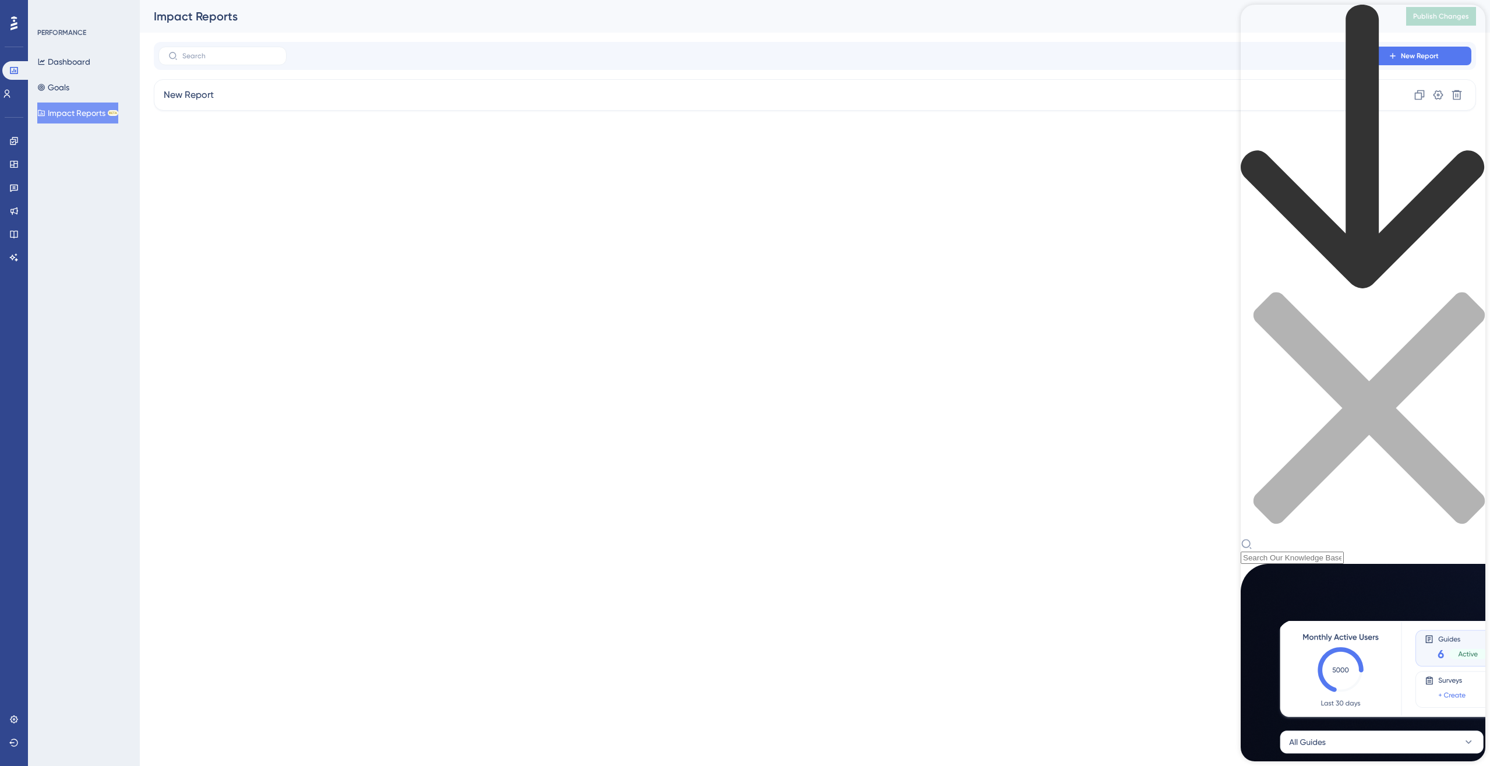
click at [1109, 69] on div "Resource Center Header" at bounding box center [1363, 284] width 245 height 559
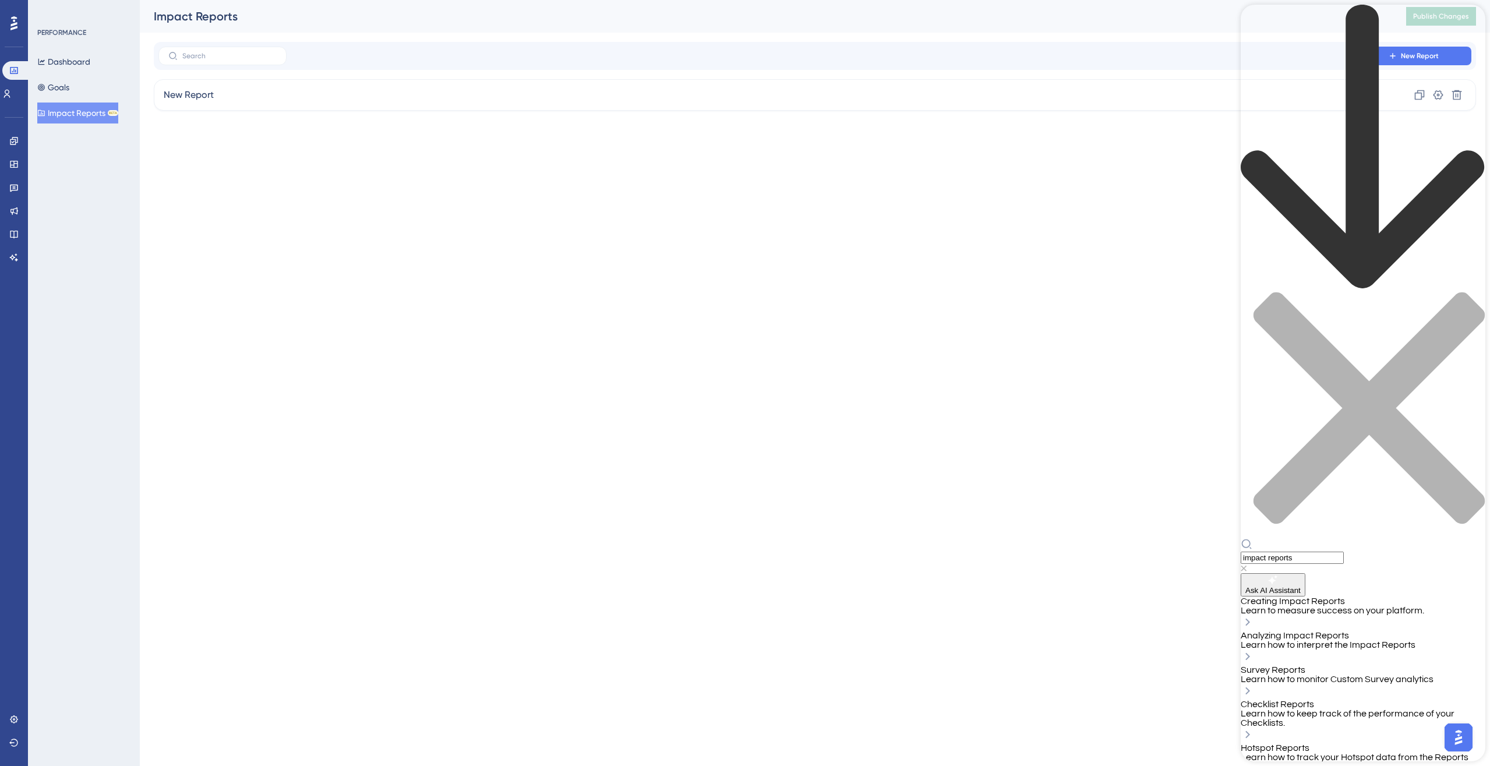
type input "impact reports"
click at [1109, 555] on div "Creating Impact Reports Learn to measure success on your platform." at bounding box center [1363, 606] width 245 height 19
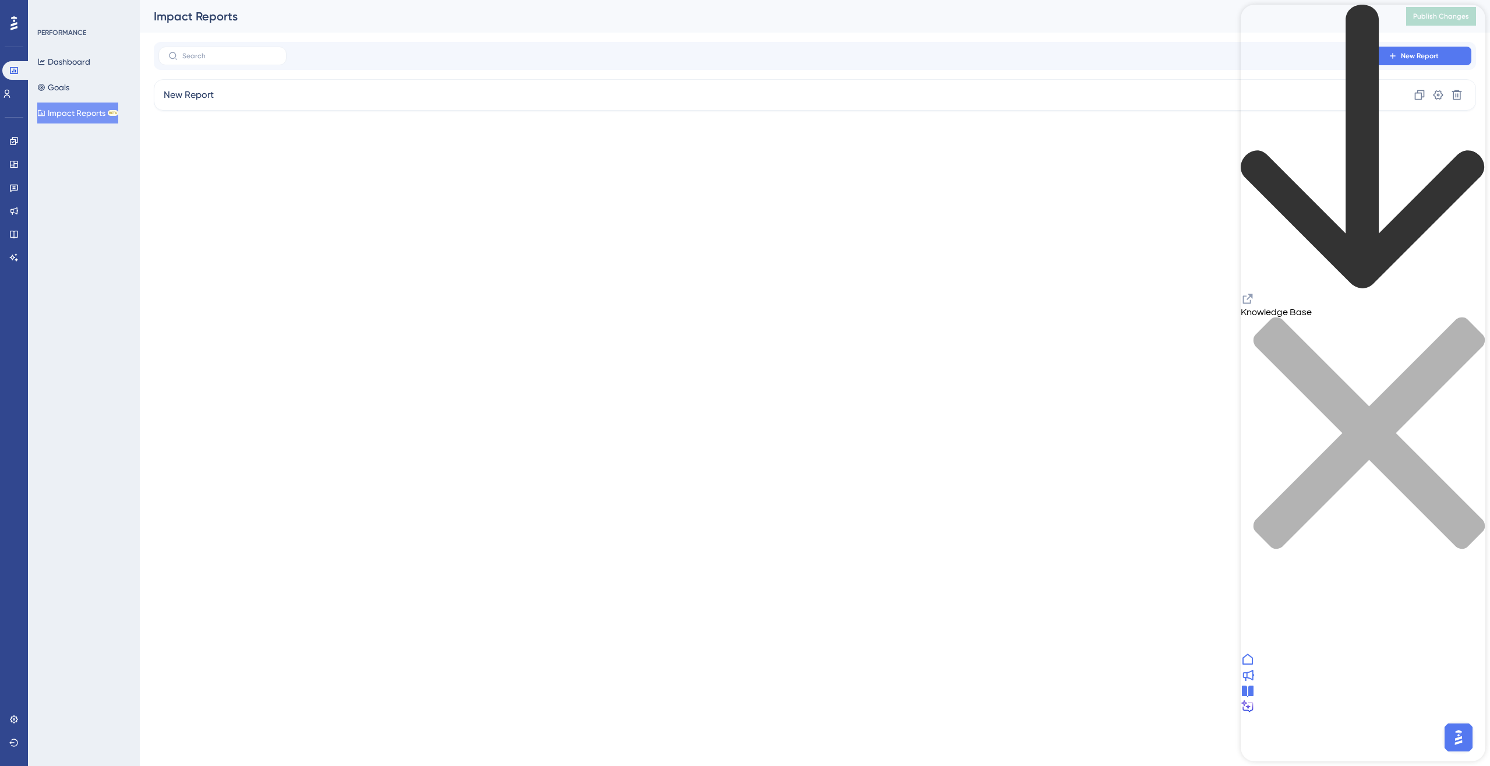
click at [1109, 317] on icon "close resource center" at bounding box center [1363, 439] width 245 height 245
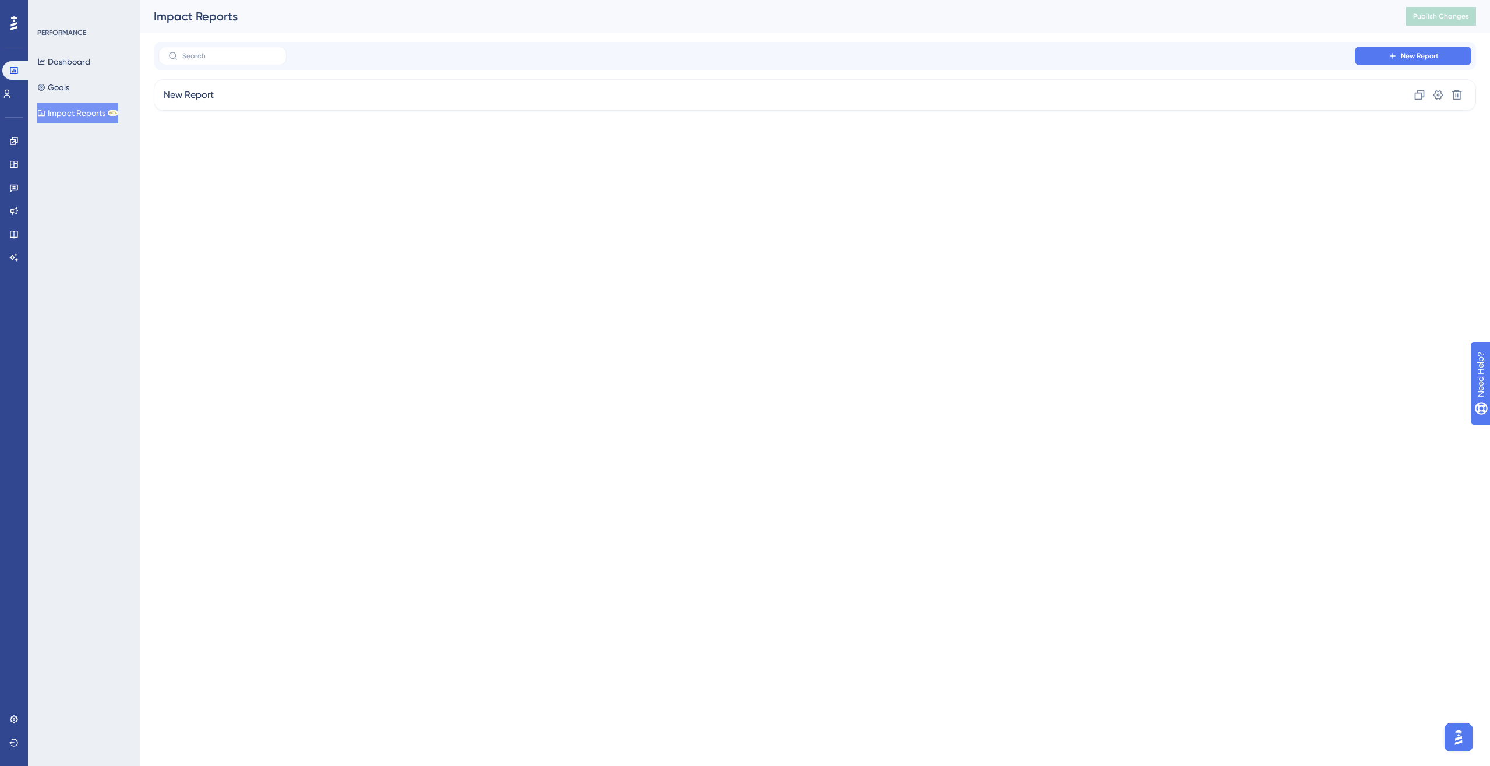
click at [655, 0] on html "Performance Users Engagement Widgets Feedback Product Updates Knowledge Base AI…" at bounding box center [745, 0] width 1490 height 0
click at [84, 81] on div "Dashboard Goals Impact Reports BETA" at bounding box center [84, 87] width 94 height 72
click at [65, 90] on button "Goals" at bounding box center [53, 87] width 32 height 21
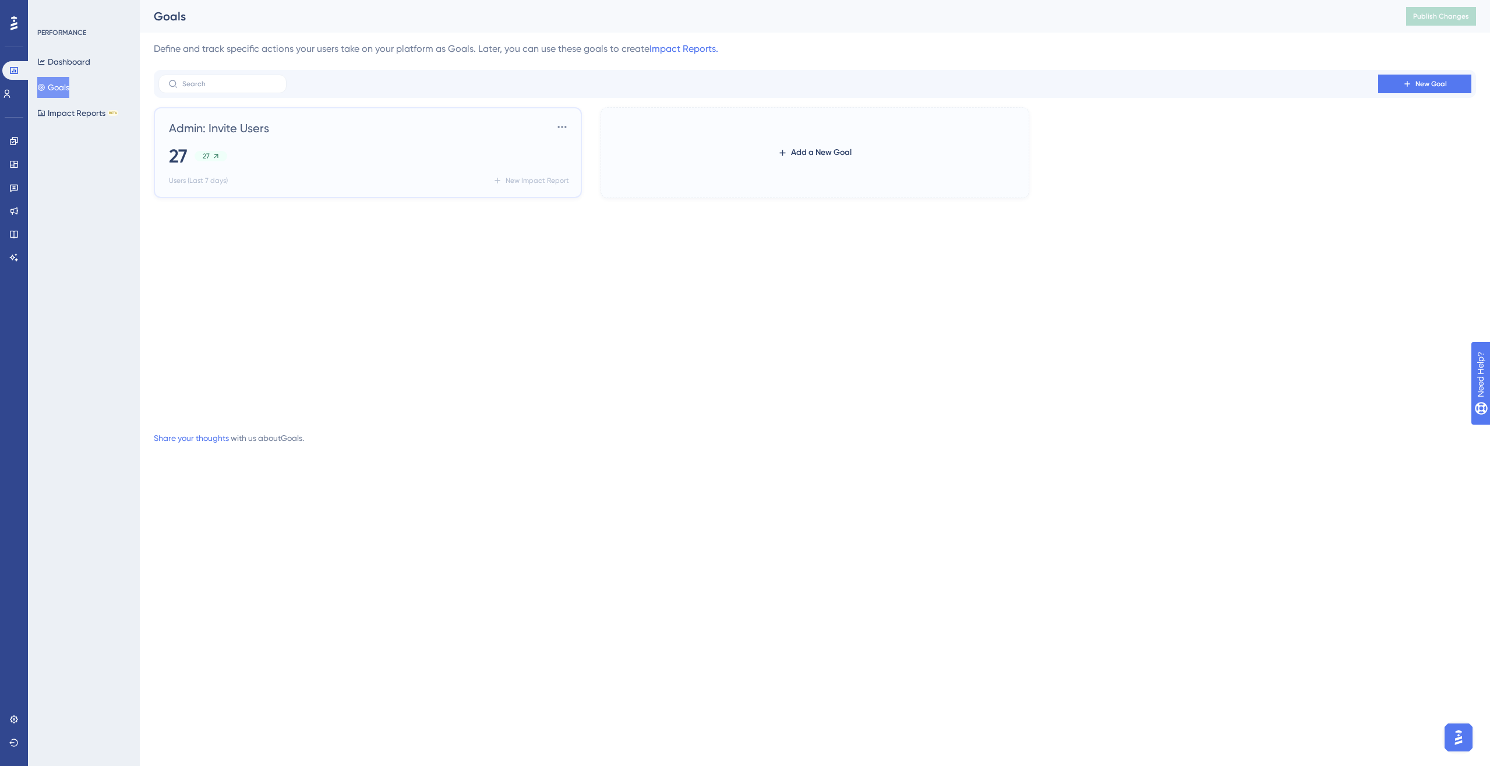
click at [409, 168] on div "27 27" at bounding box center [370, 156] width 403 height 26
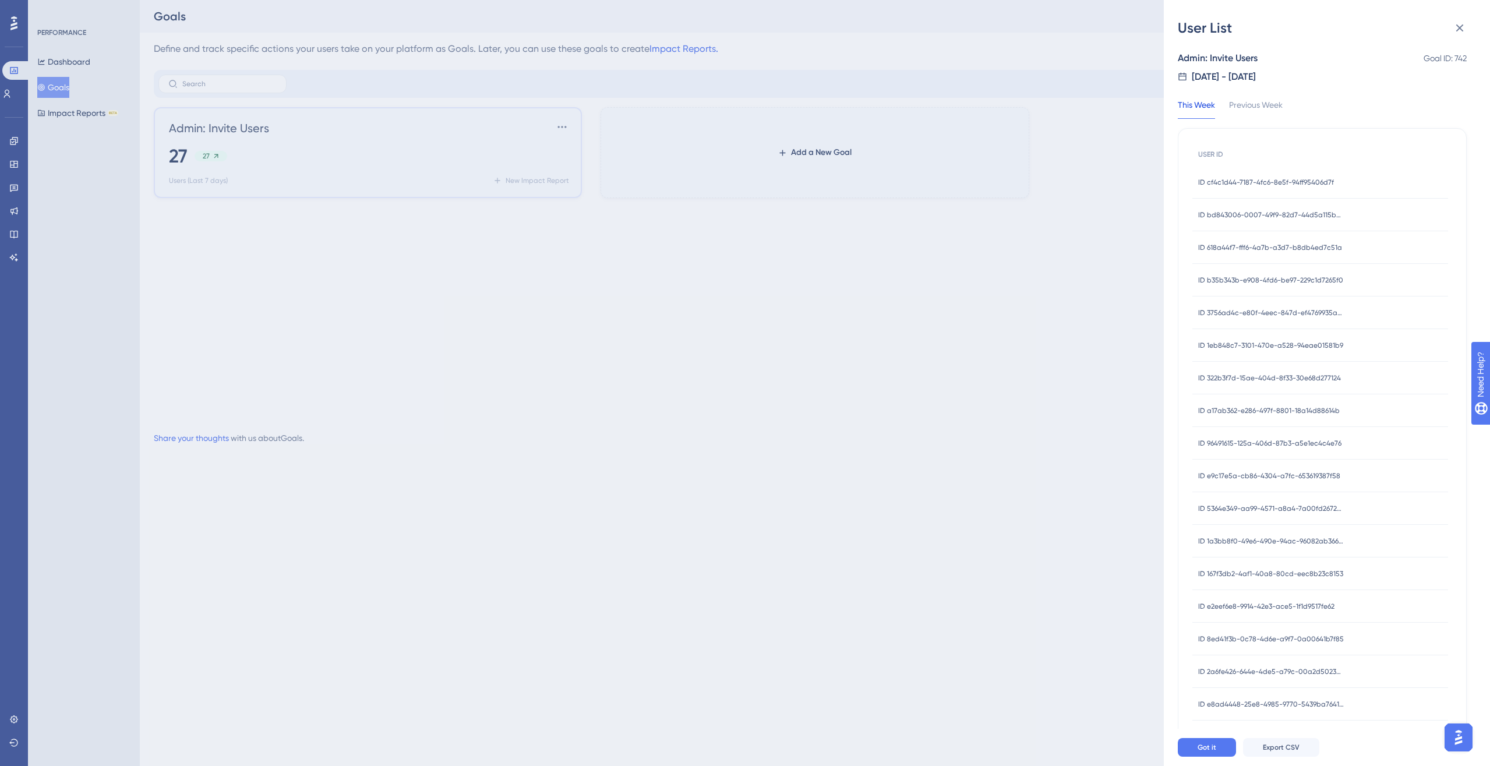
scroll to position [370, 0]
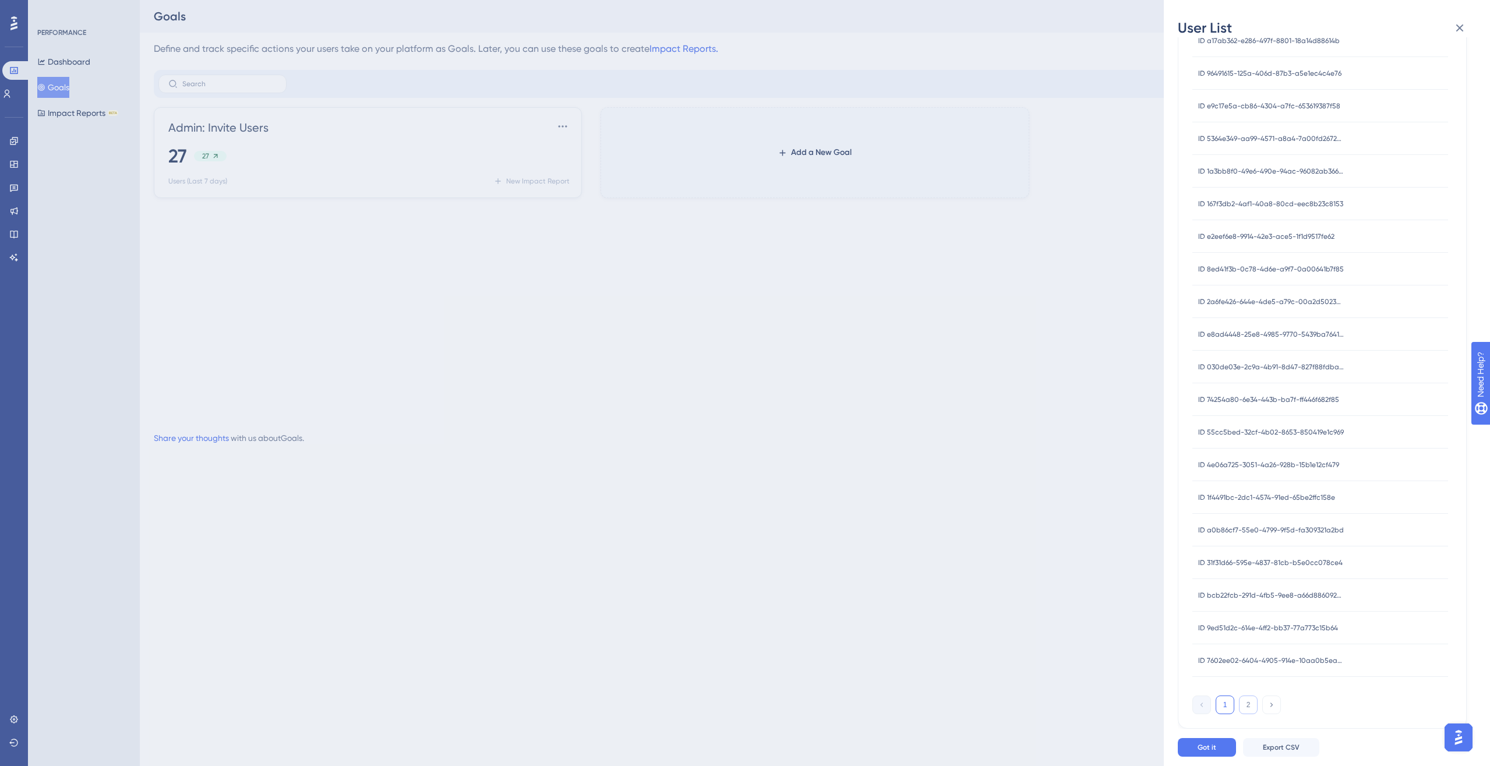
click at [1109, 555] on button "2" at bounding box center [1248, 705] width 19 height 19
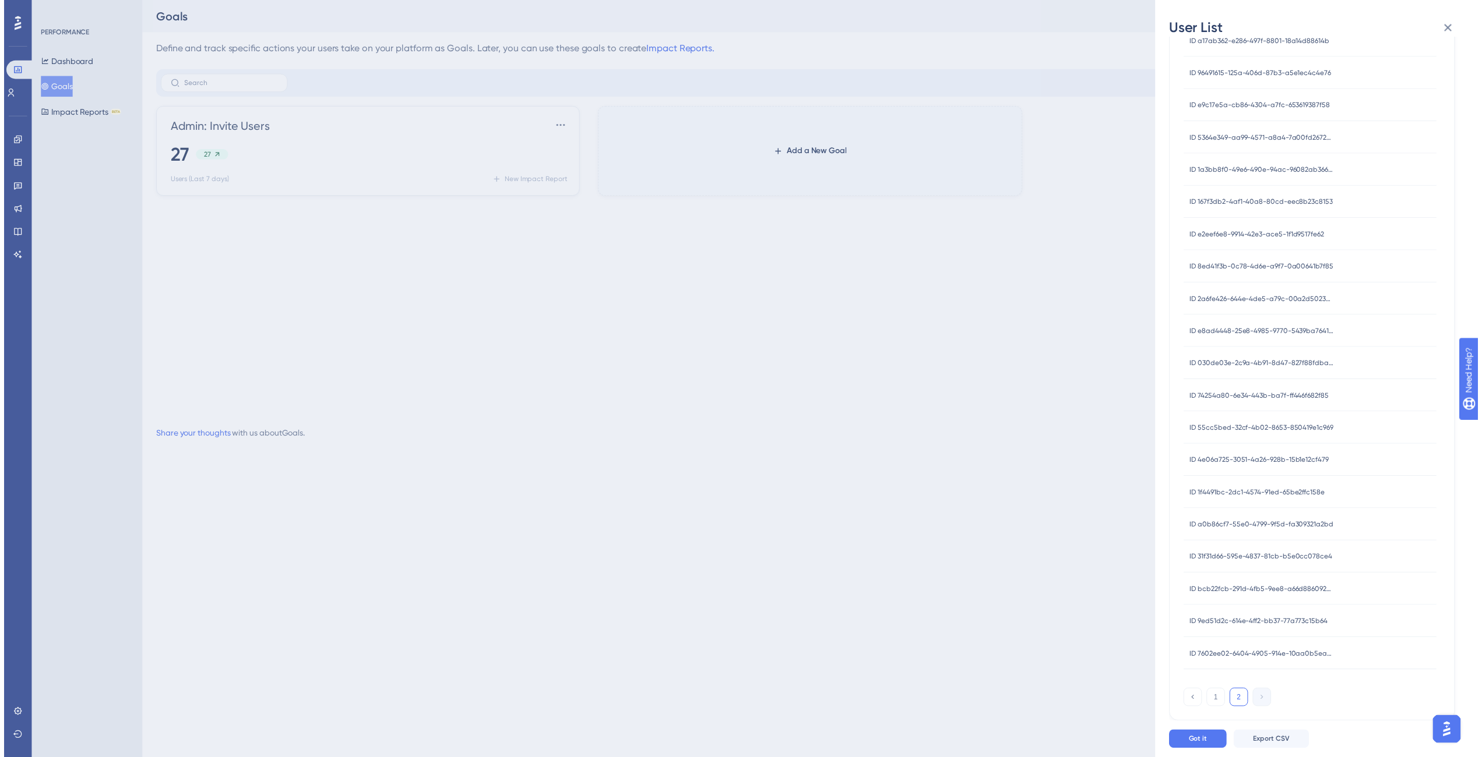
scroll to position [0, 0]
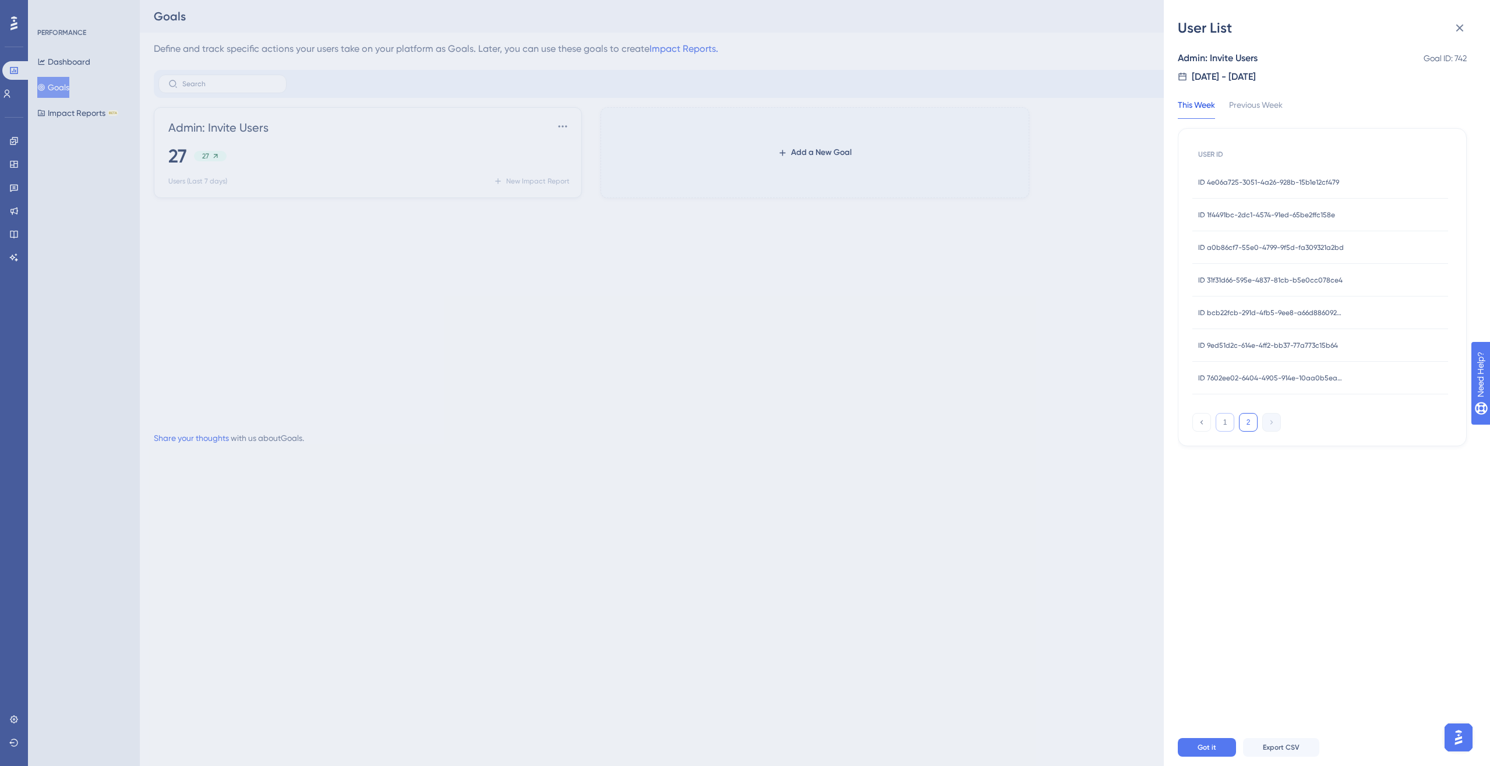
click at [1109, 418] on button "1" at bounding box center [1225, 422] width 19 height 19
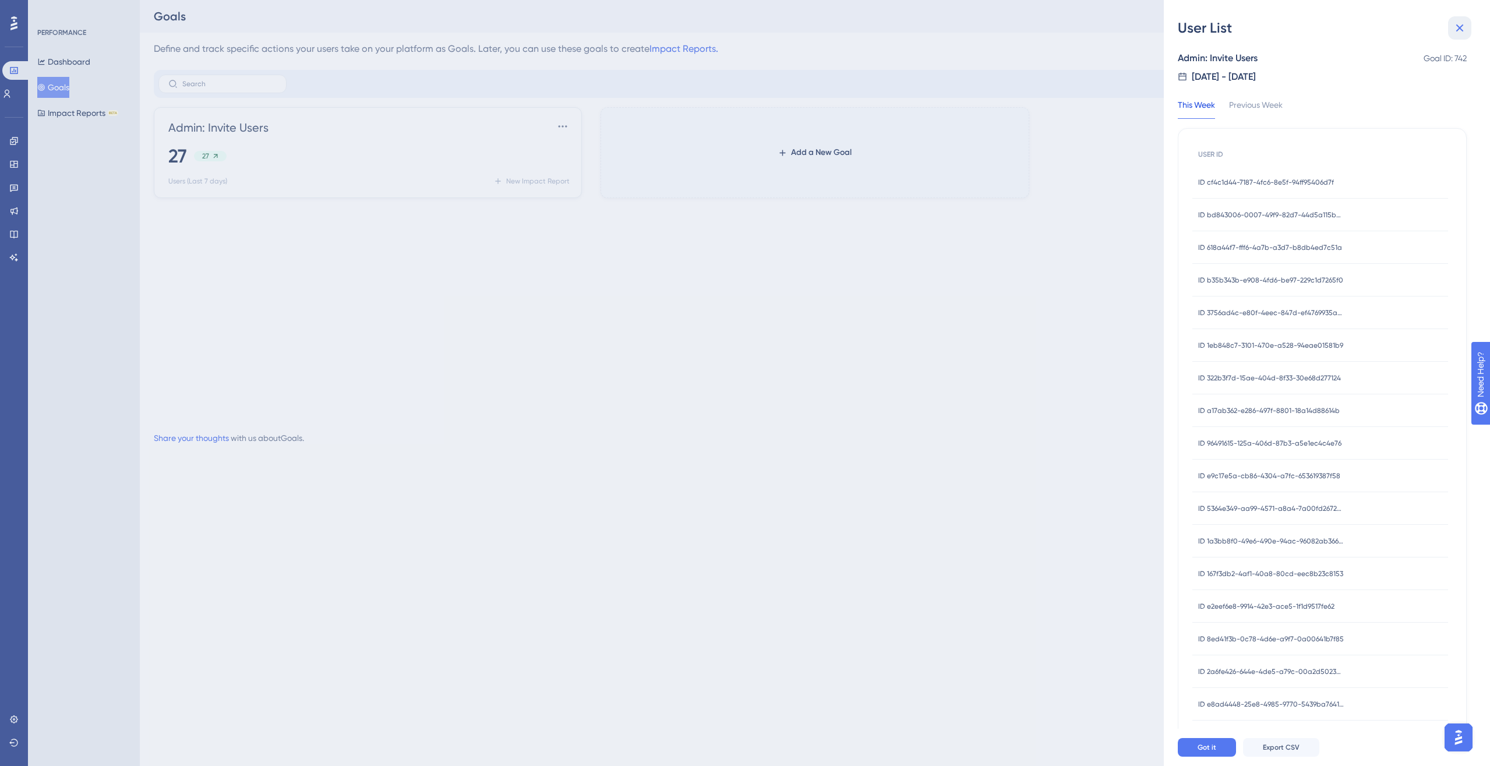
click at [1109, 26] on icon at bounding box center [1460, 28] width 14 height 14
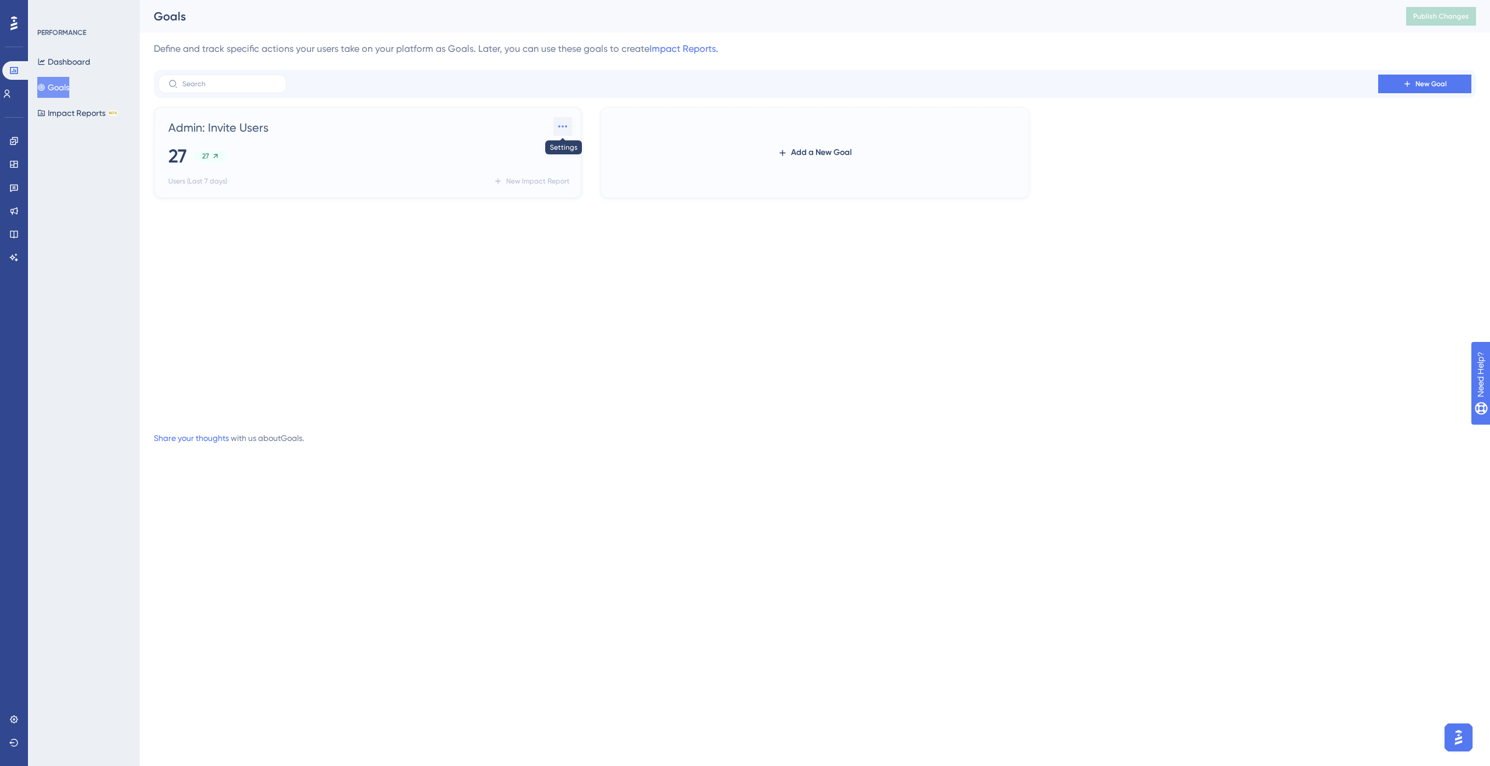
click at [561, 124] on icon at bounding box center [563, 127] width 12 height 12
click at [555, 154] on span "Settings" at bounding box center [541, 160] width 30 height 14
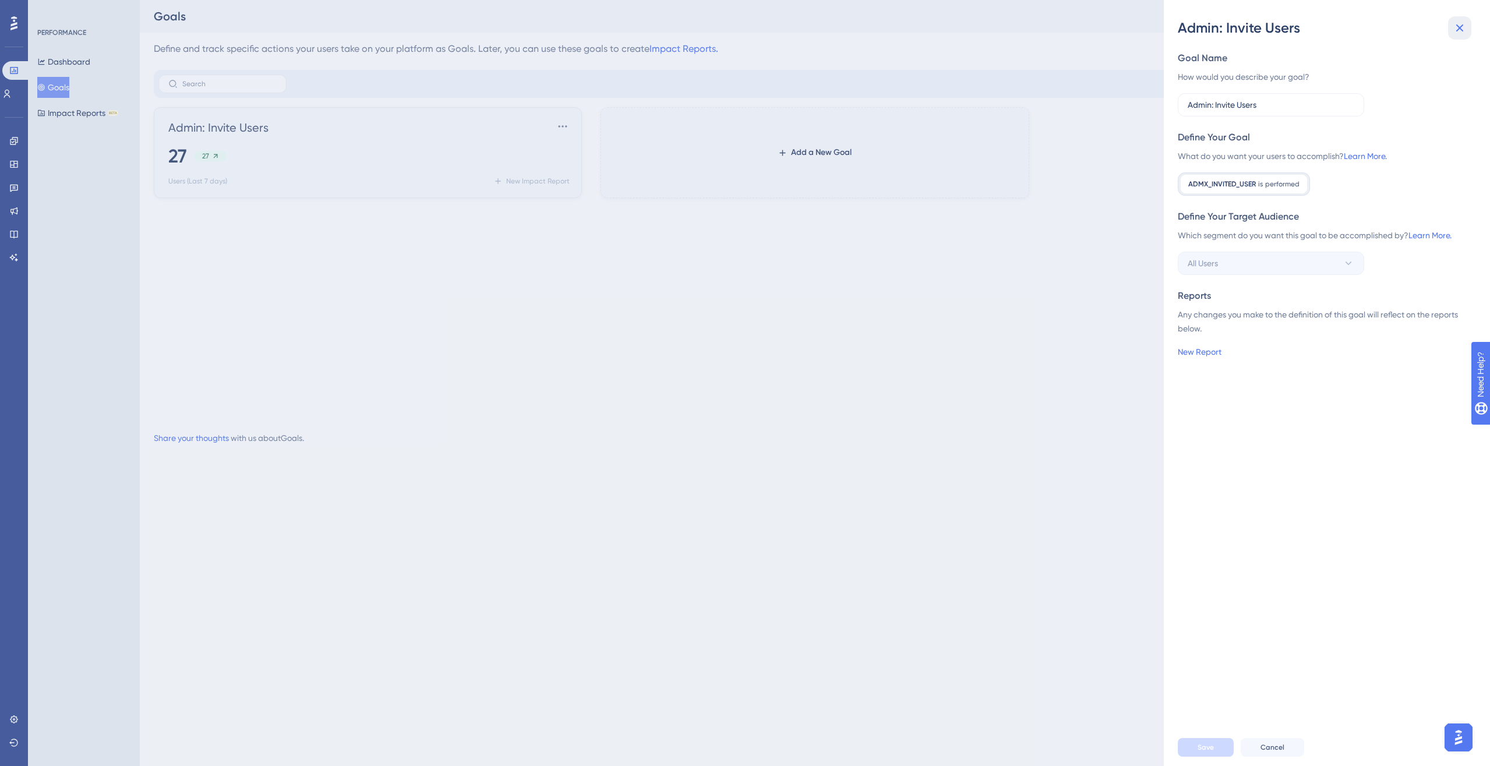
click at [1109, 26] on icon at bounding box center [1461, 28] width 8 height 8
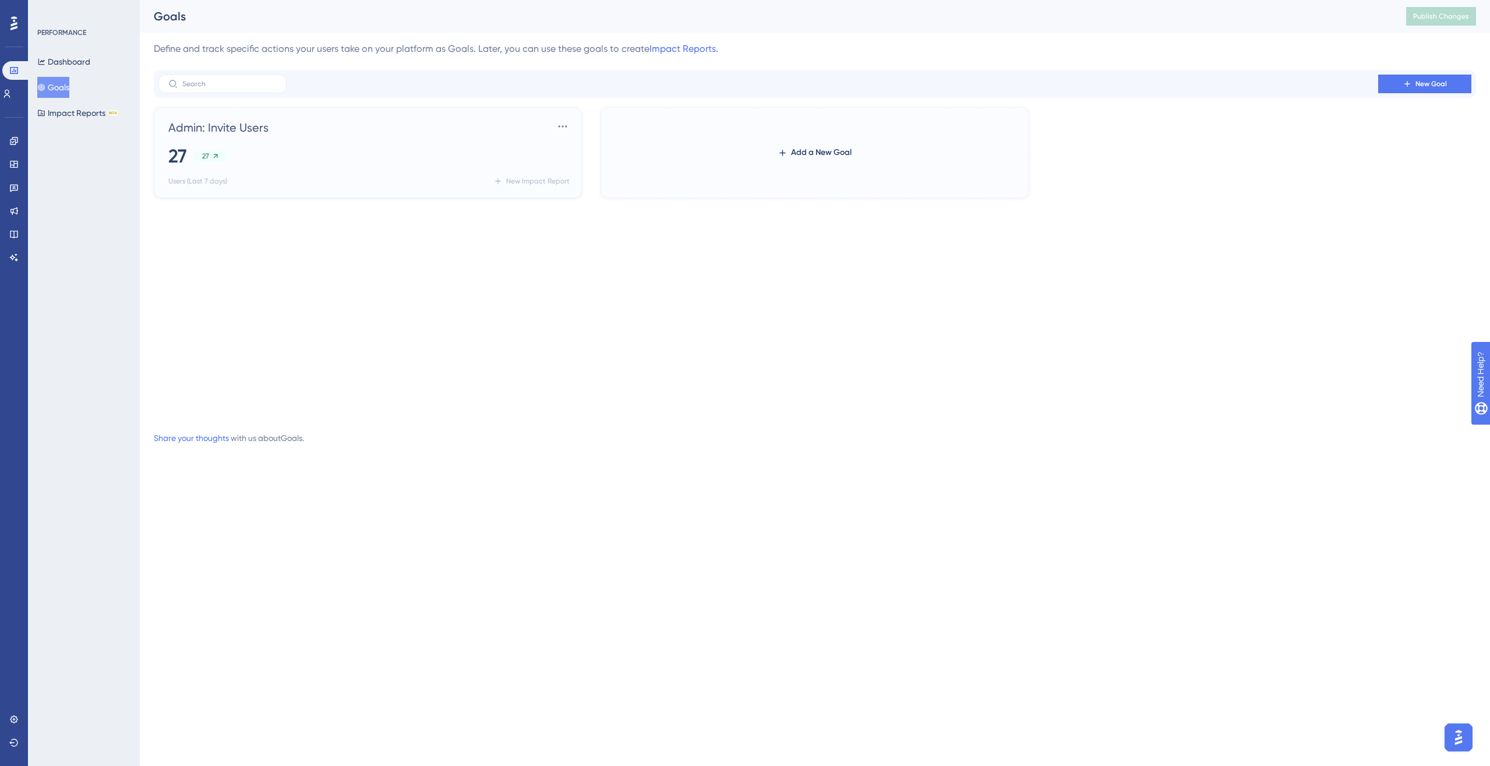
click at [855, 340] on div "Admin: Invite Users Settings 27 27 Users (Last 7 days) New Impact Report Add a …" at bounding box center [815, 262] width 1323 height 310
click at [12, 142] on icon at bounding box center [14, 141] width 8 height 8
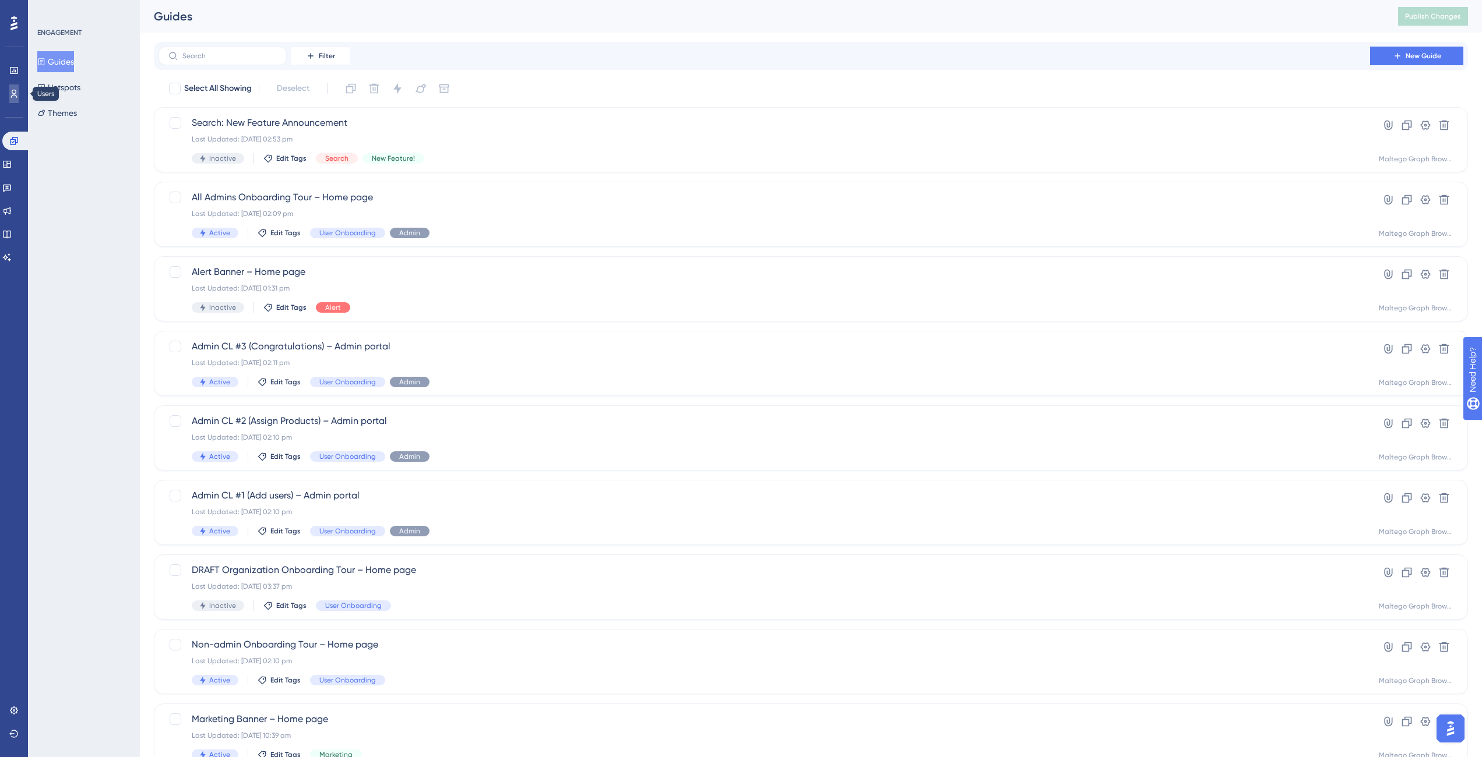
click at [18, 96] on icon at bounding box center [13, 93] width 9 height 9
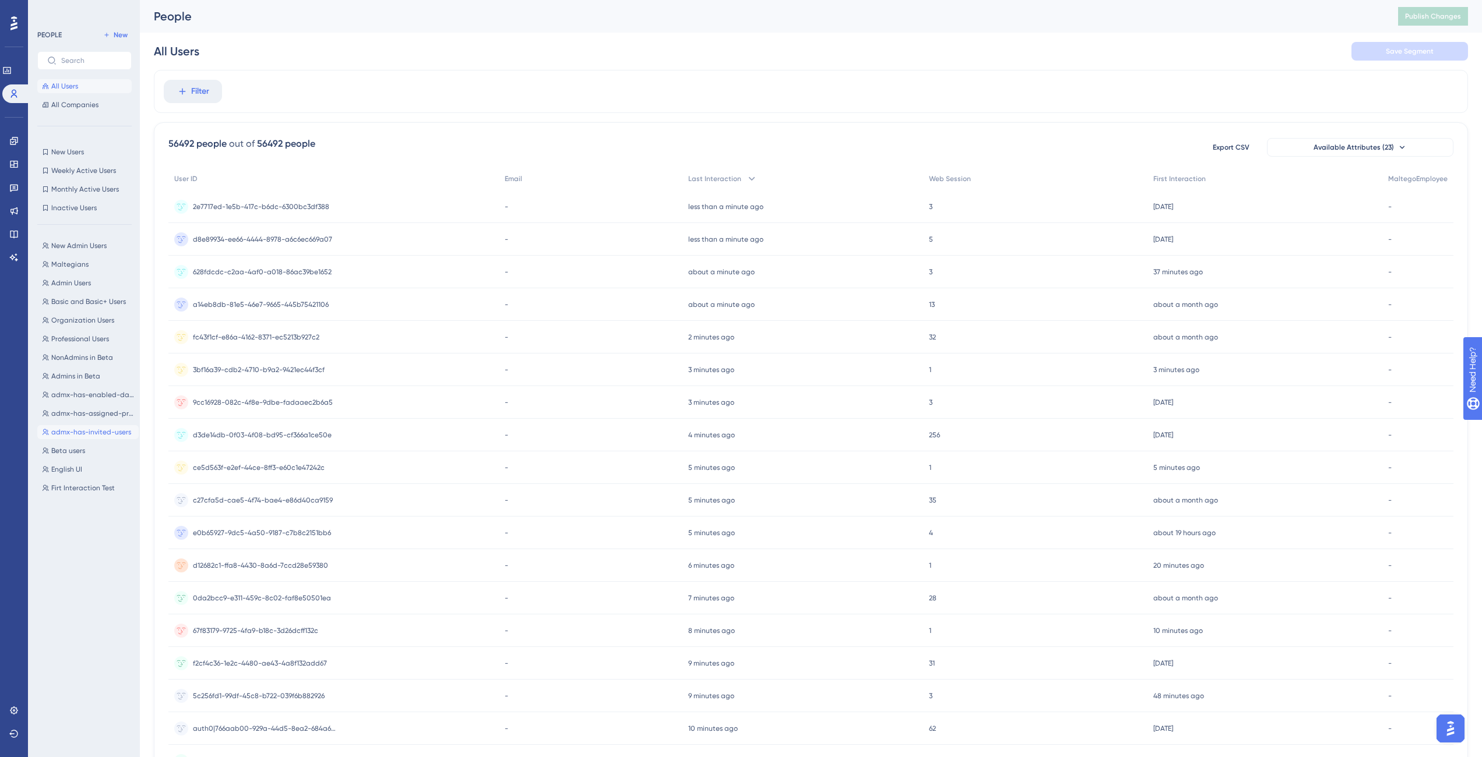
click at [90, 436] on span "admx-has-invited-users" at bounding box center [91, 432] width 80 height 9
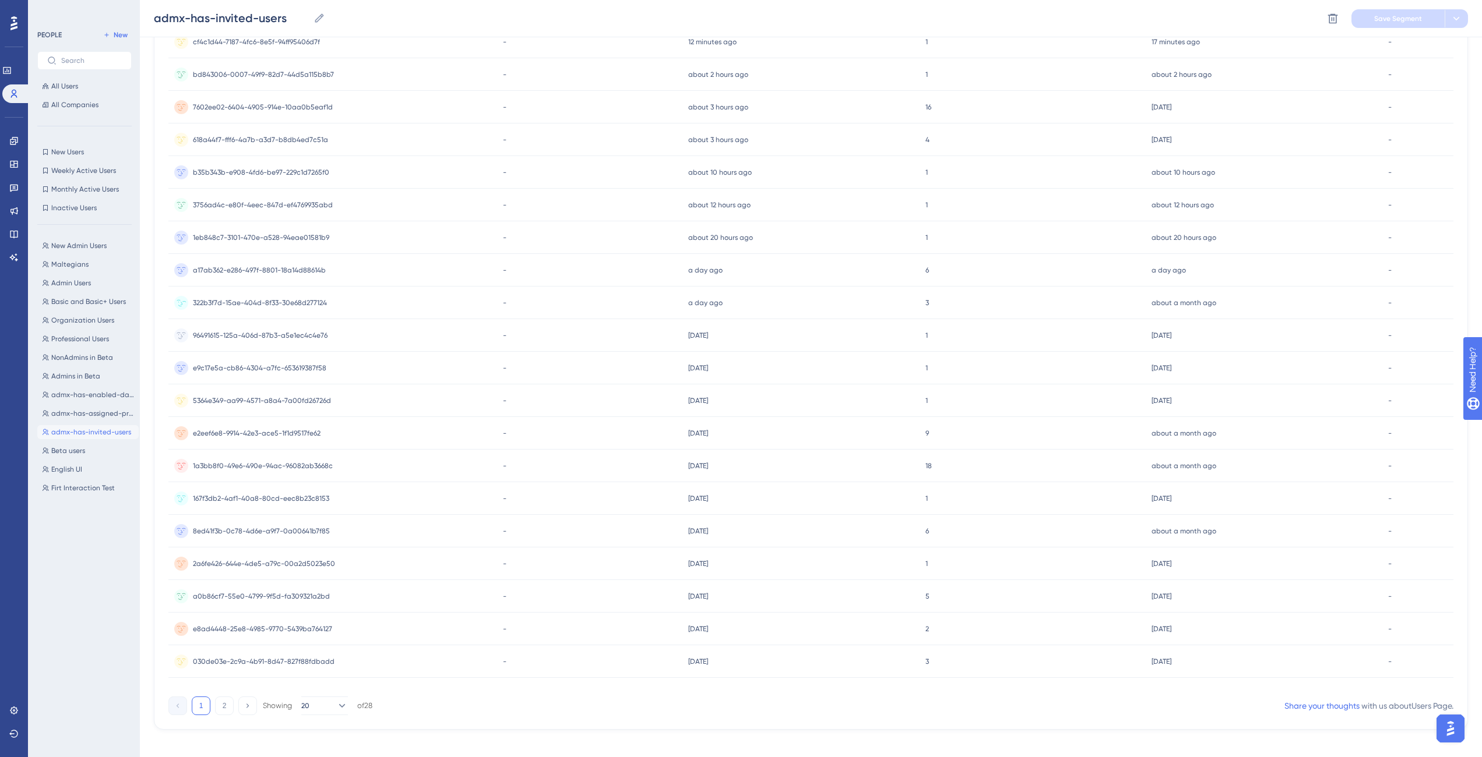
scroll to position [179, 0]
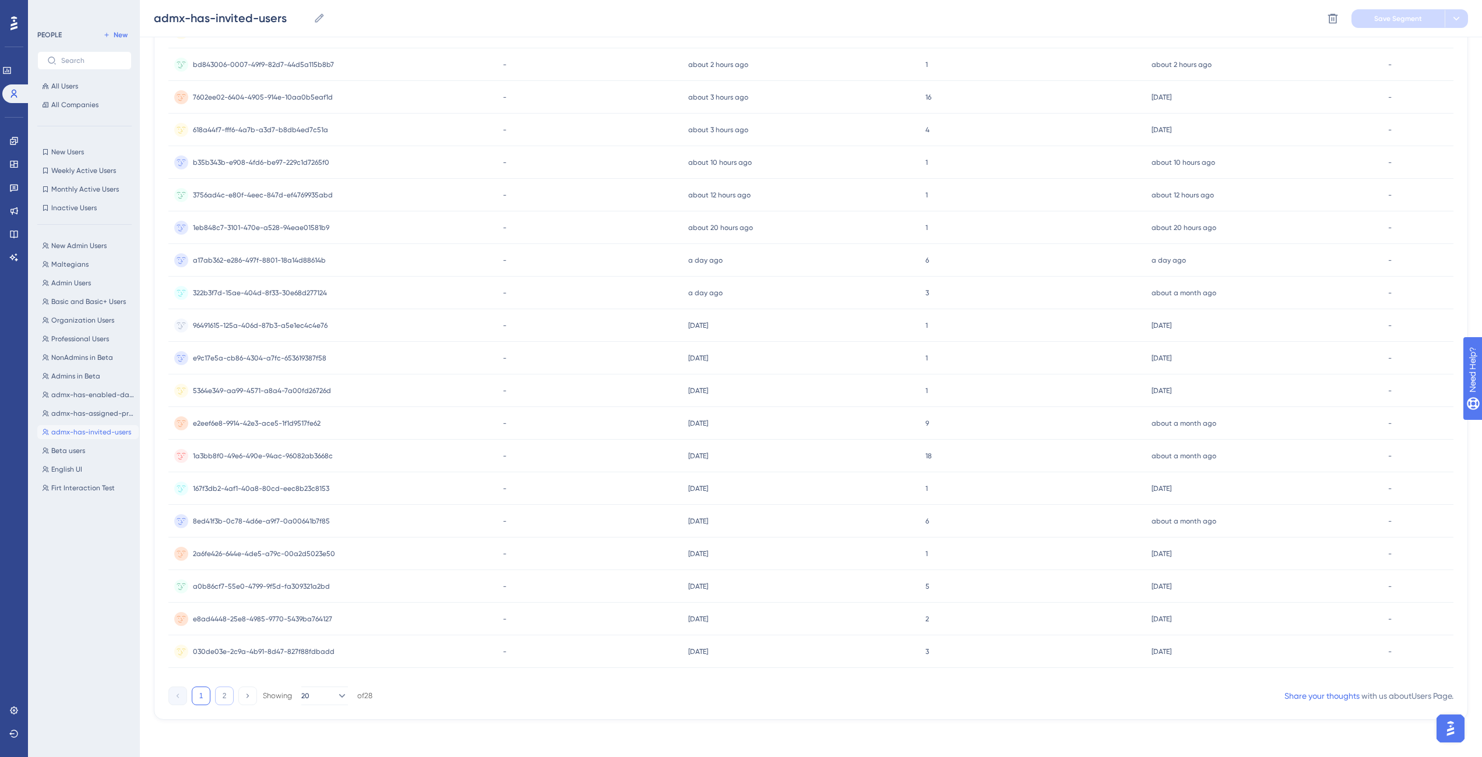
click at [225, 555] on button "2" at bounding box center [224, 696] width 19 height 19
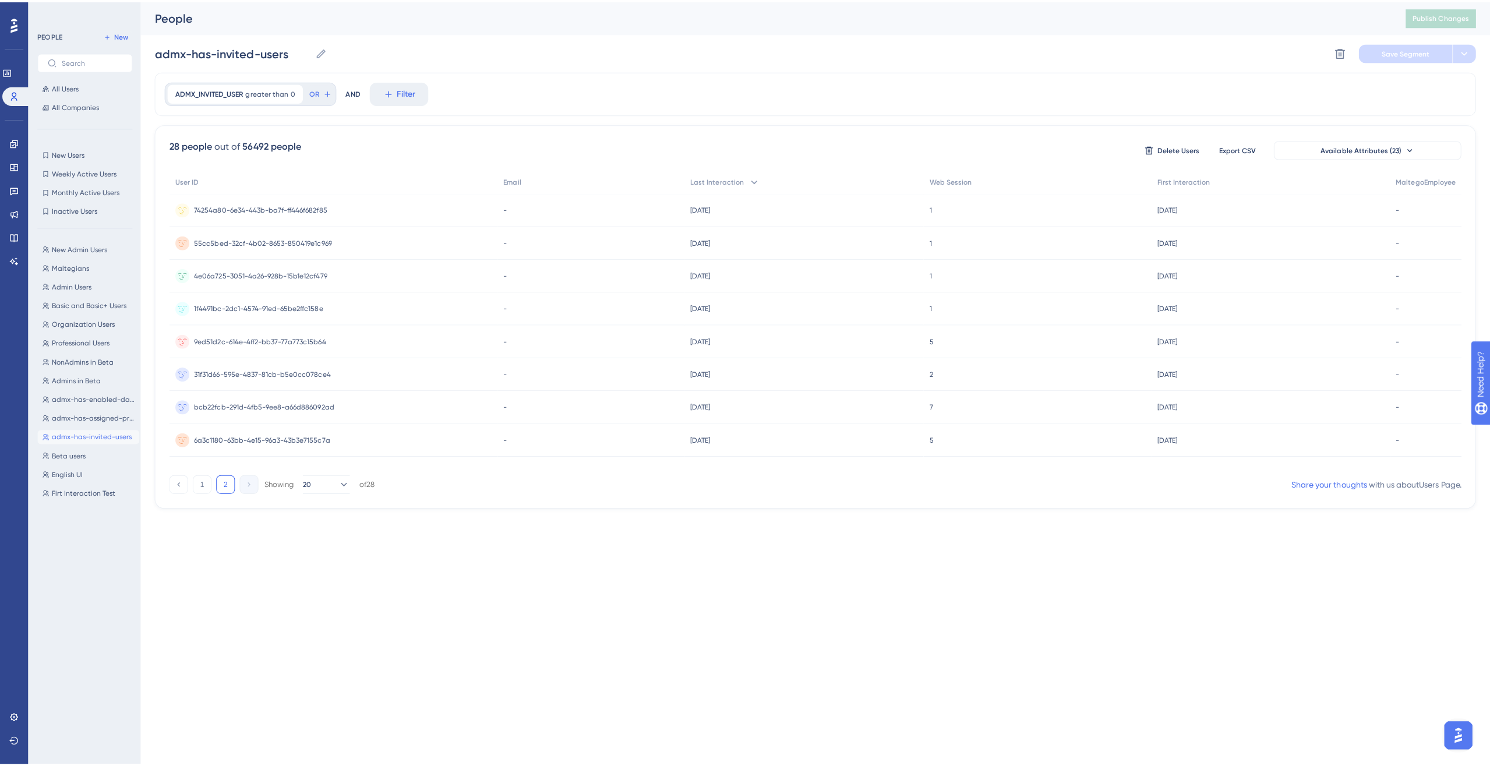
scroll to position [0, 0]
click at [202, 480] on button "1" at bounding box center [201, 479] width 19 height 19
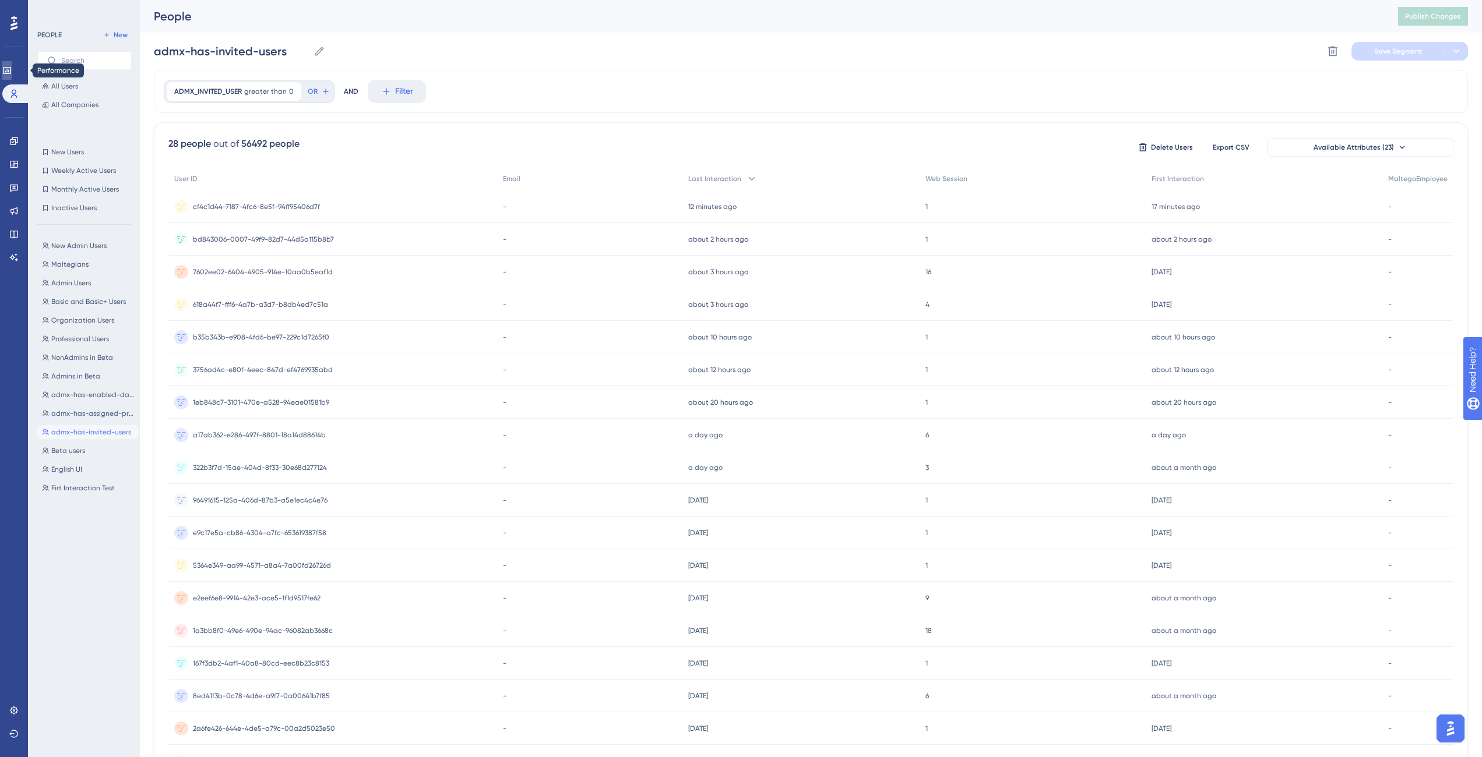
click at [12, 66] on icon at bounding box center [6, 70] width 9 height 9
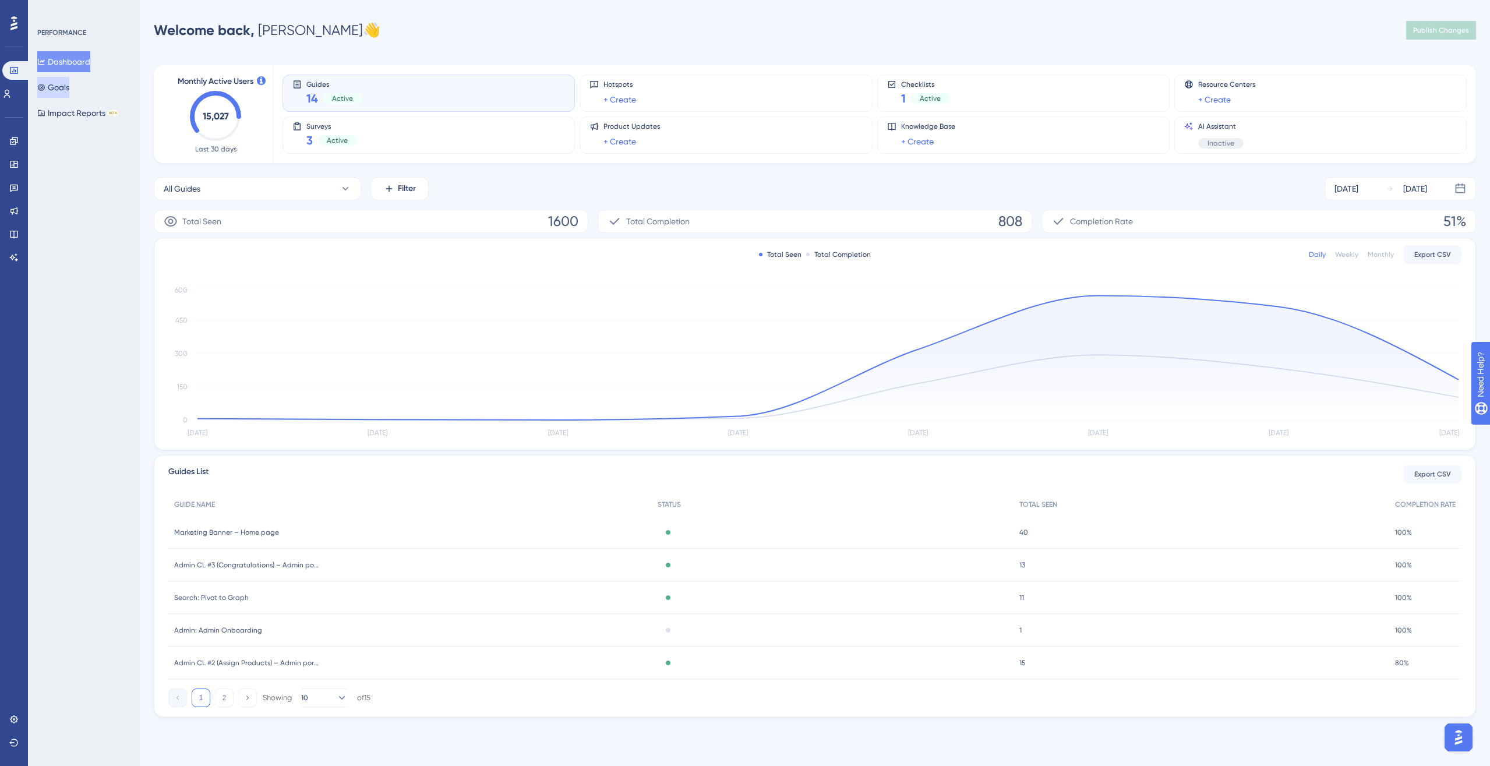
click at [69, 83] on button "Goals" at bounding box center [53, 87] width 32 height 21
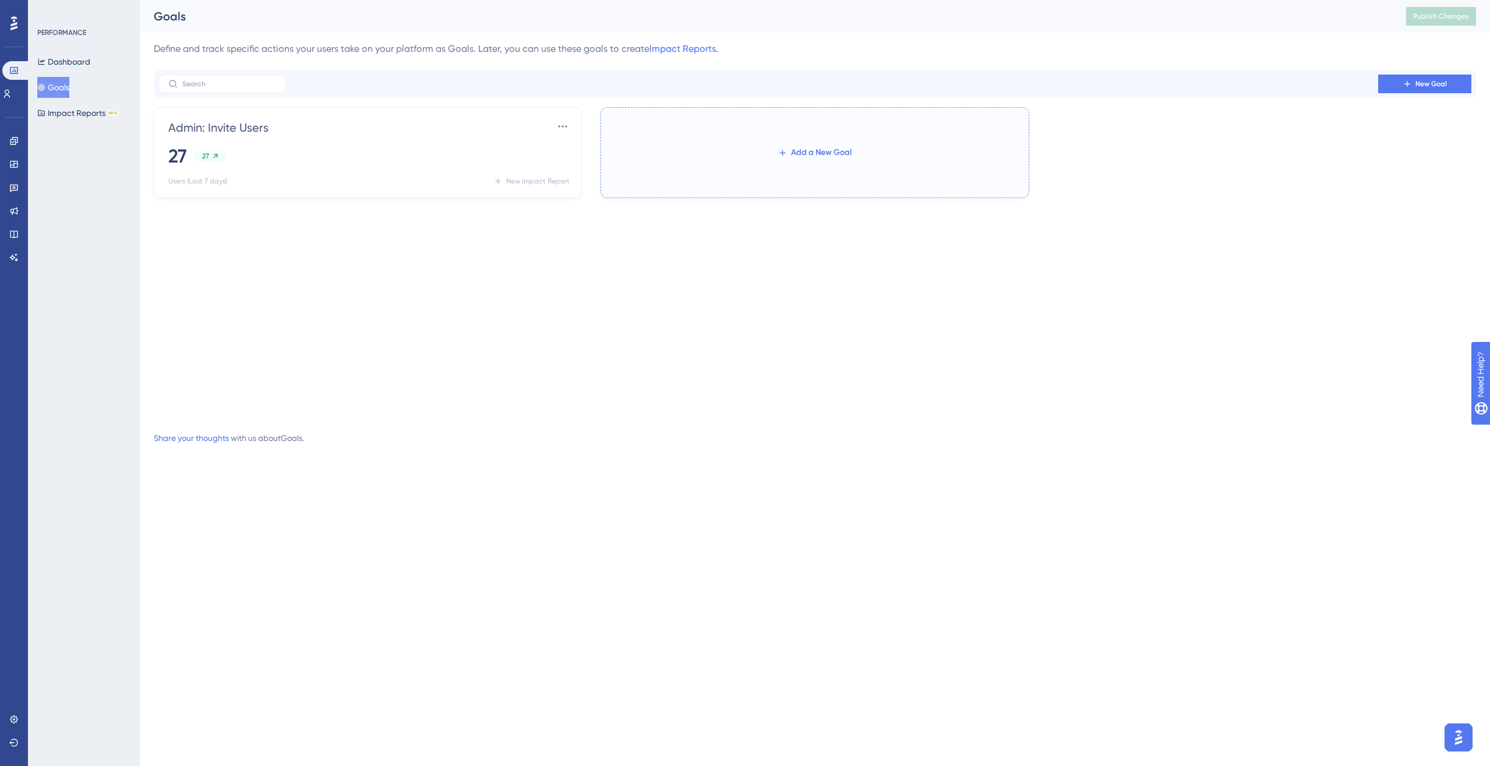
click at [798, 149] on span "Add a New Goal" at bounding box center [821, 153] width 61 height 14
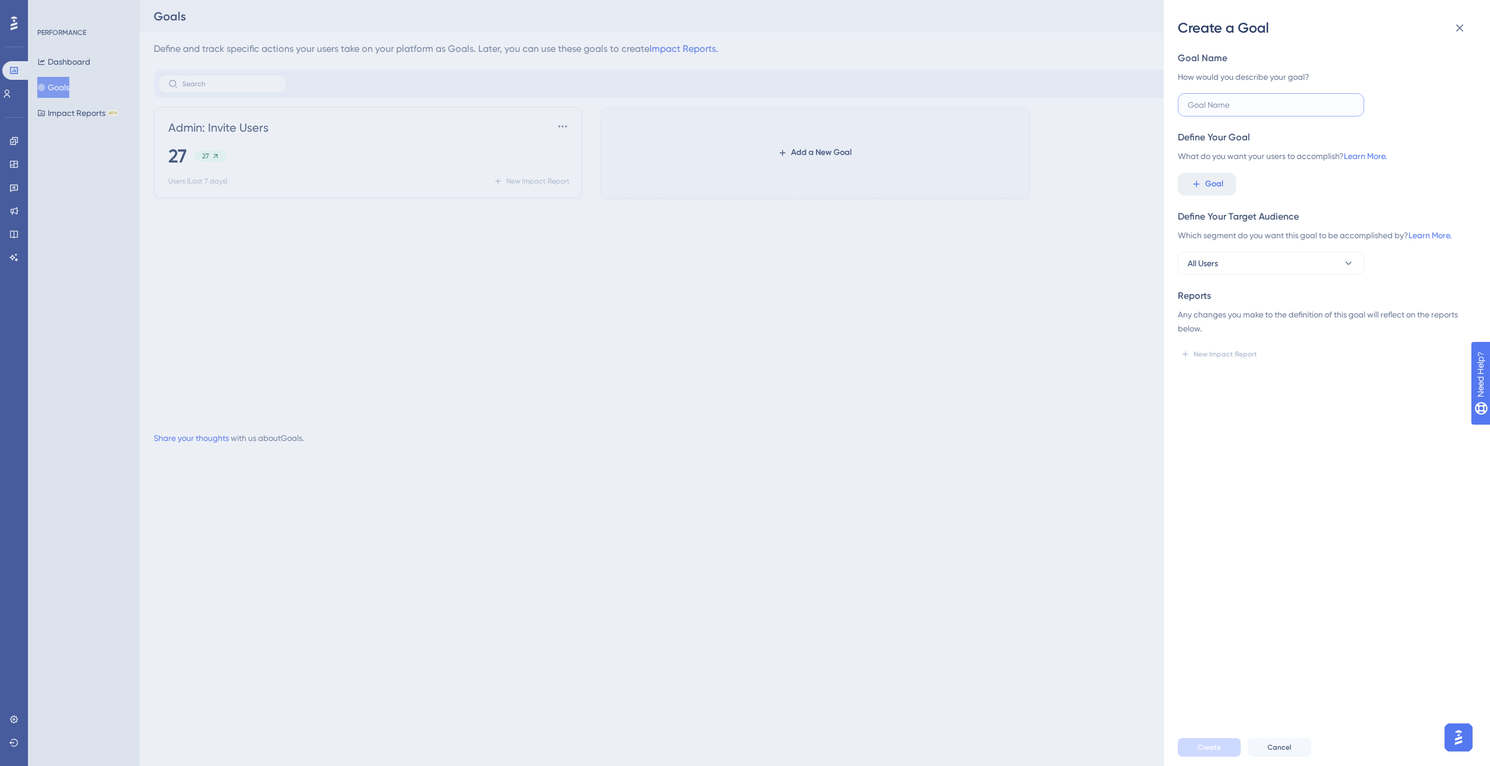
click at [1109, 100] on input "text" at bounding box center [1271, 104] width 167 height 13
type input "Admin: Assign Products"
click at [1109, 186] on button "Goal" at bounding box center [1207, 183] width 58 height 23
click at [1109, 279] on span "ADMX_ASSIGNED_PRODUCT" at bounding box center [1247, 279] width 105 height 14
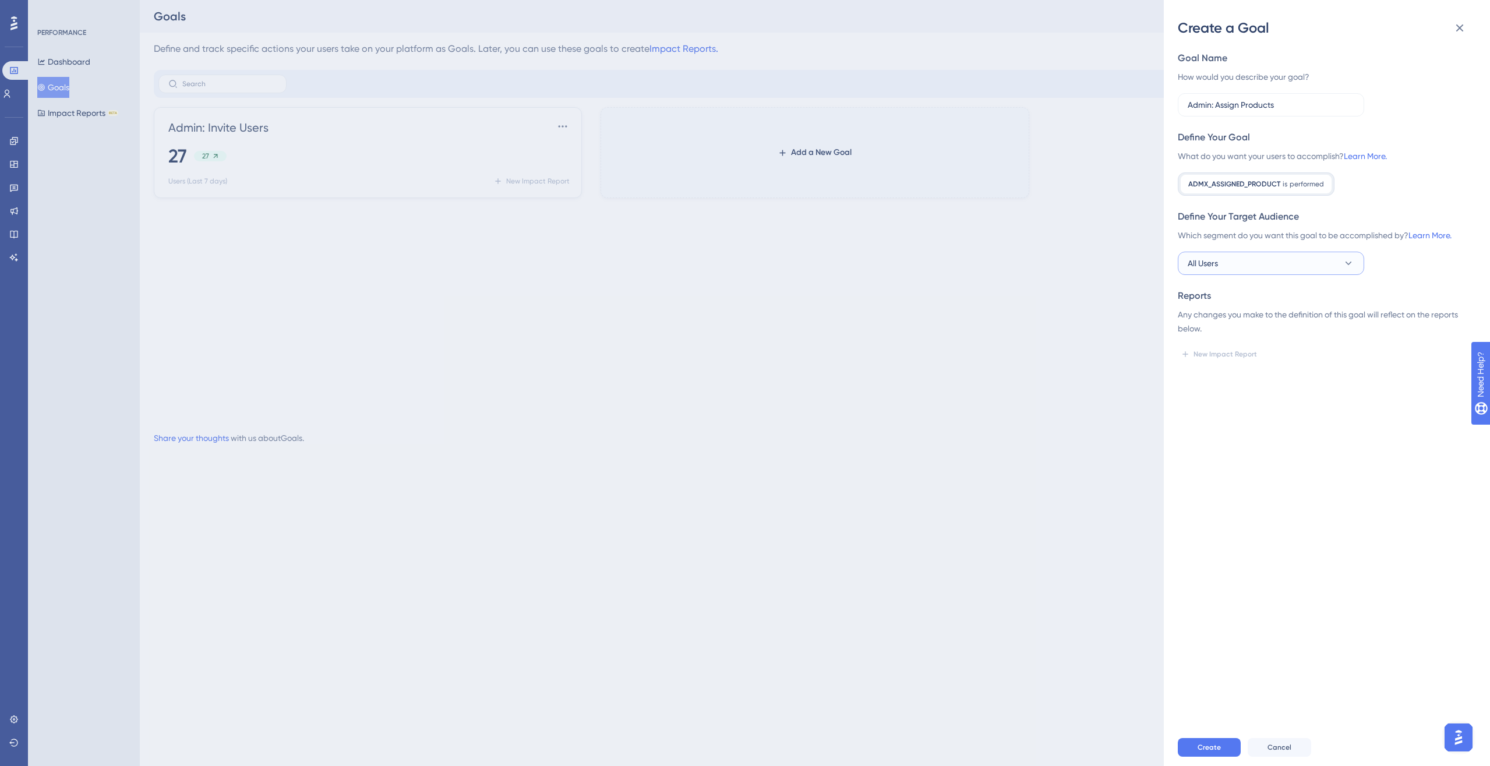
click at [1109, 252] on button "All Users" at bounding box center [1271, 263] width 186 height 23
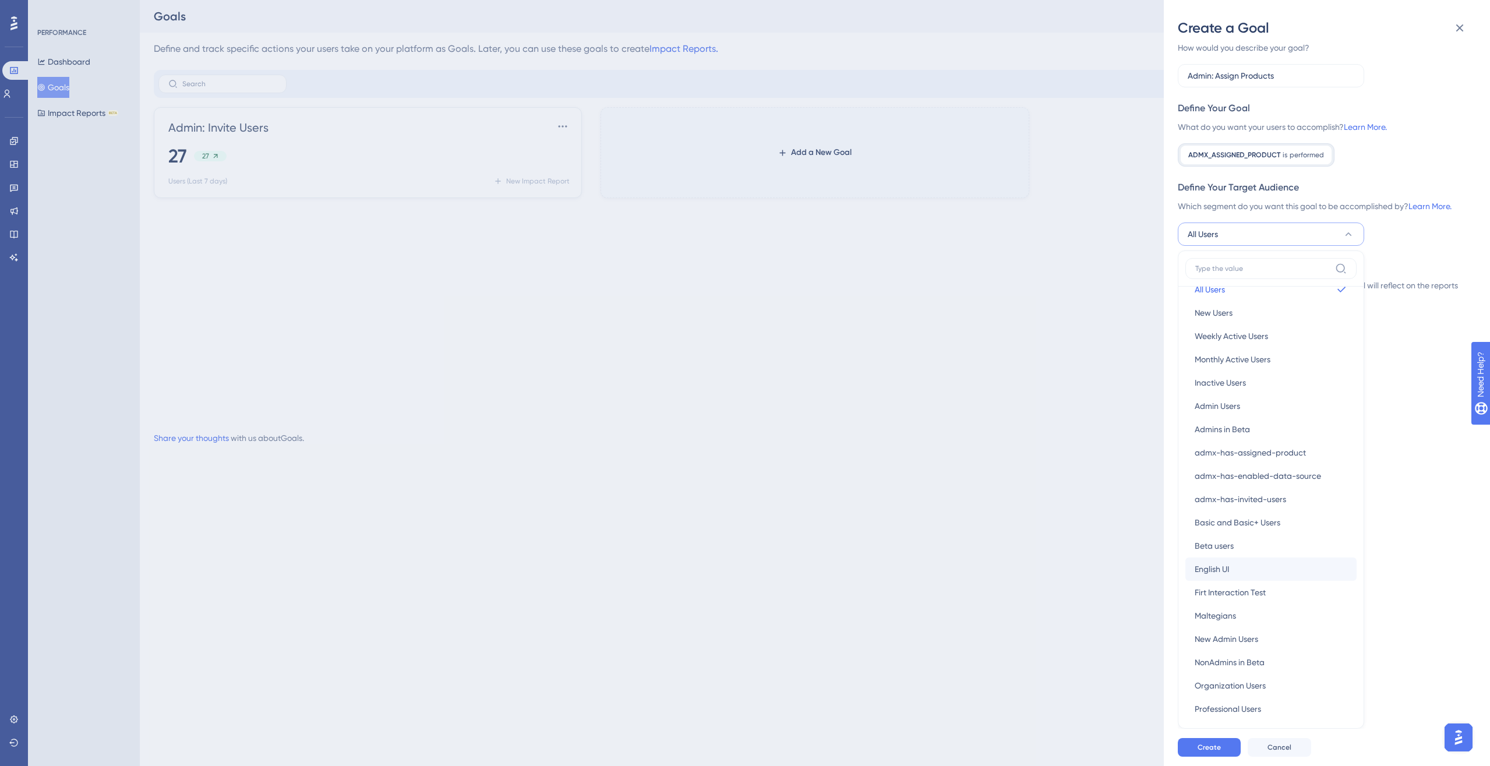
scroll to position [22, 0]
click at [1109, 401] on button "Admin Users Admin Users" at bounding box center [1271, 399] width 171 height 23
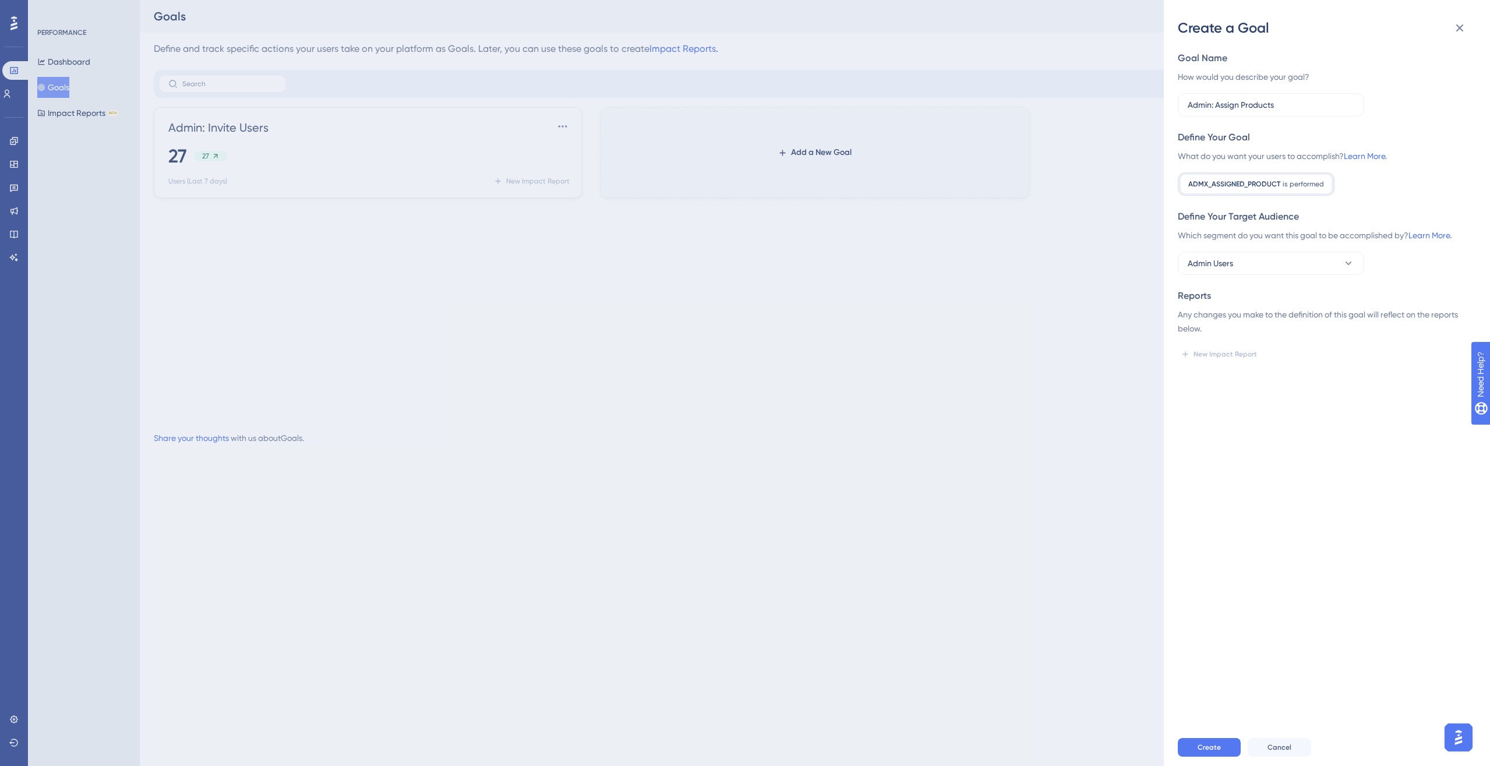
scroll to position [0, 0]
click at [1109, 555] on span "Create" at bounding box center [1209, 747] width 23 height 9
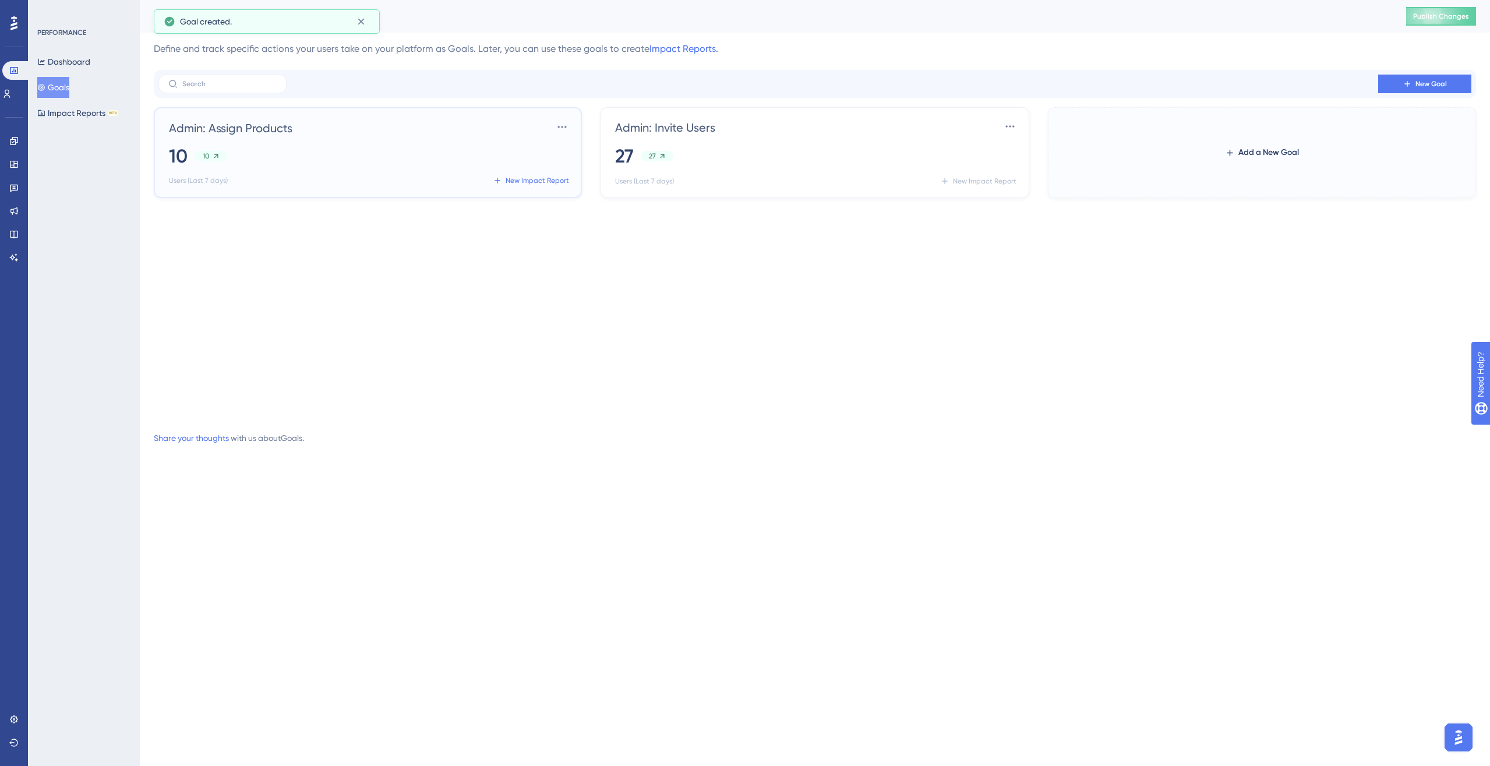
click at [335, 163] on div "10 10" at bounding box center [370, 156] width 403 height 26
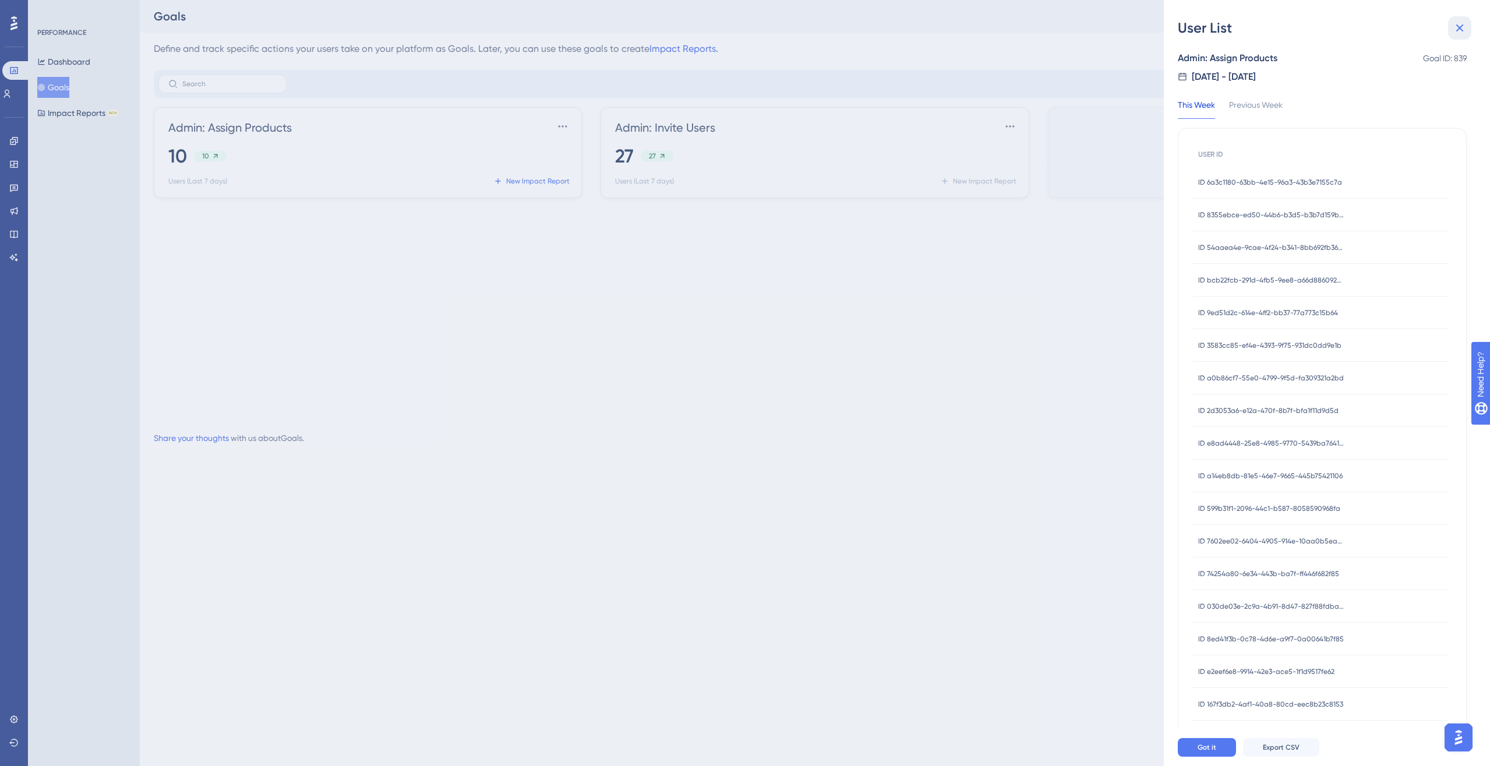
click at [1109, 27] on icon at bounding box center [1460, 28] width 14 height 14
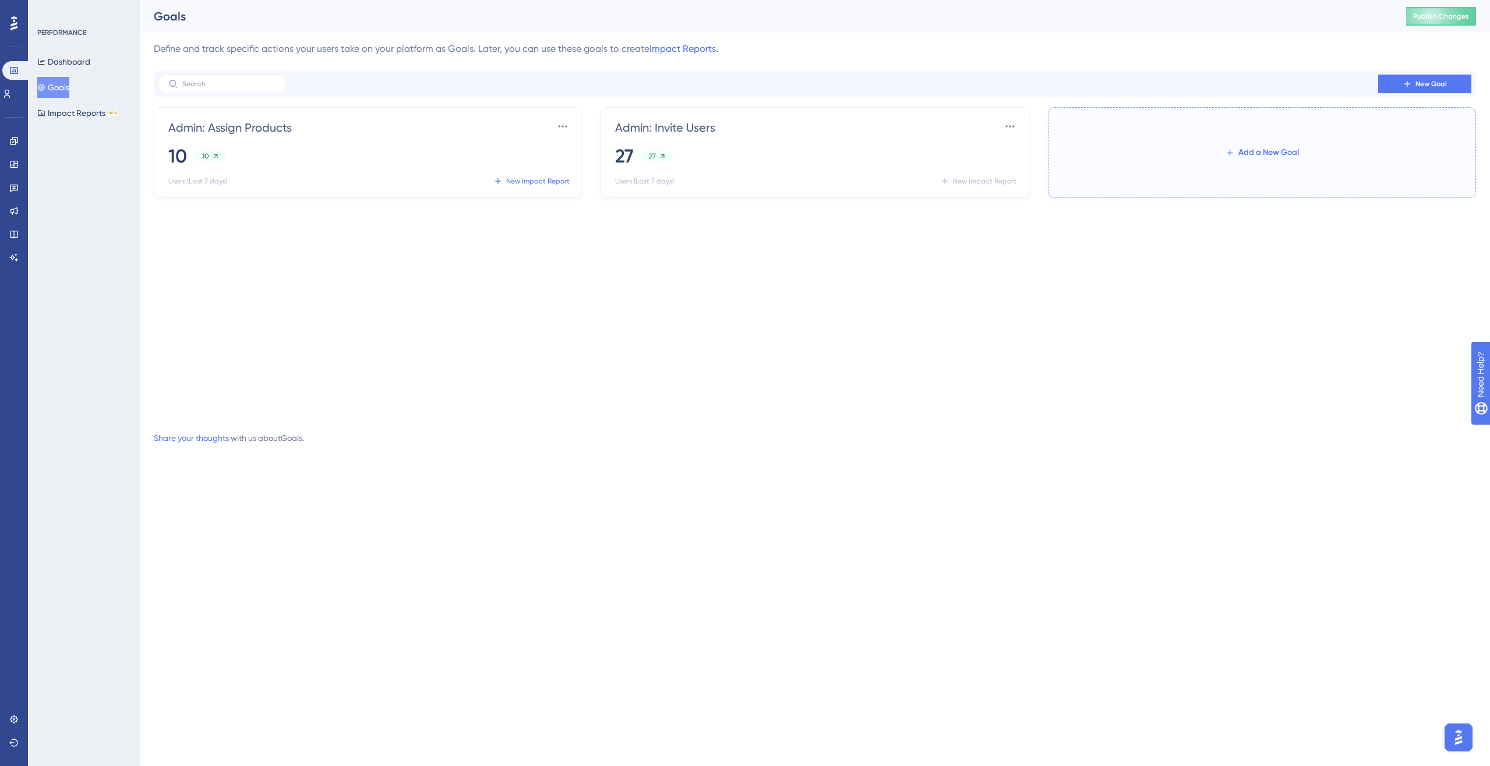
click at [1109, 159] on span "Add a New Goal" at bounding box center [1269, 153] width 61 height 14
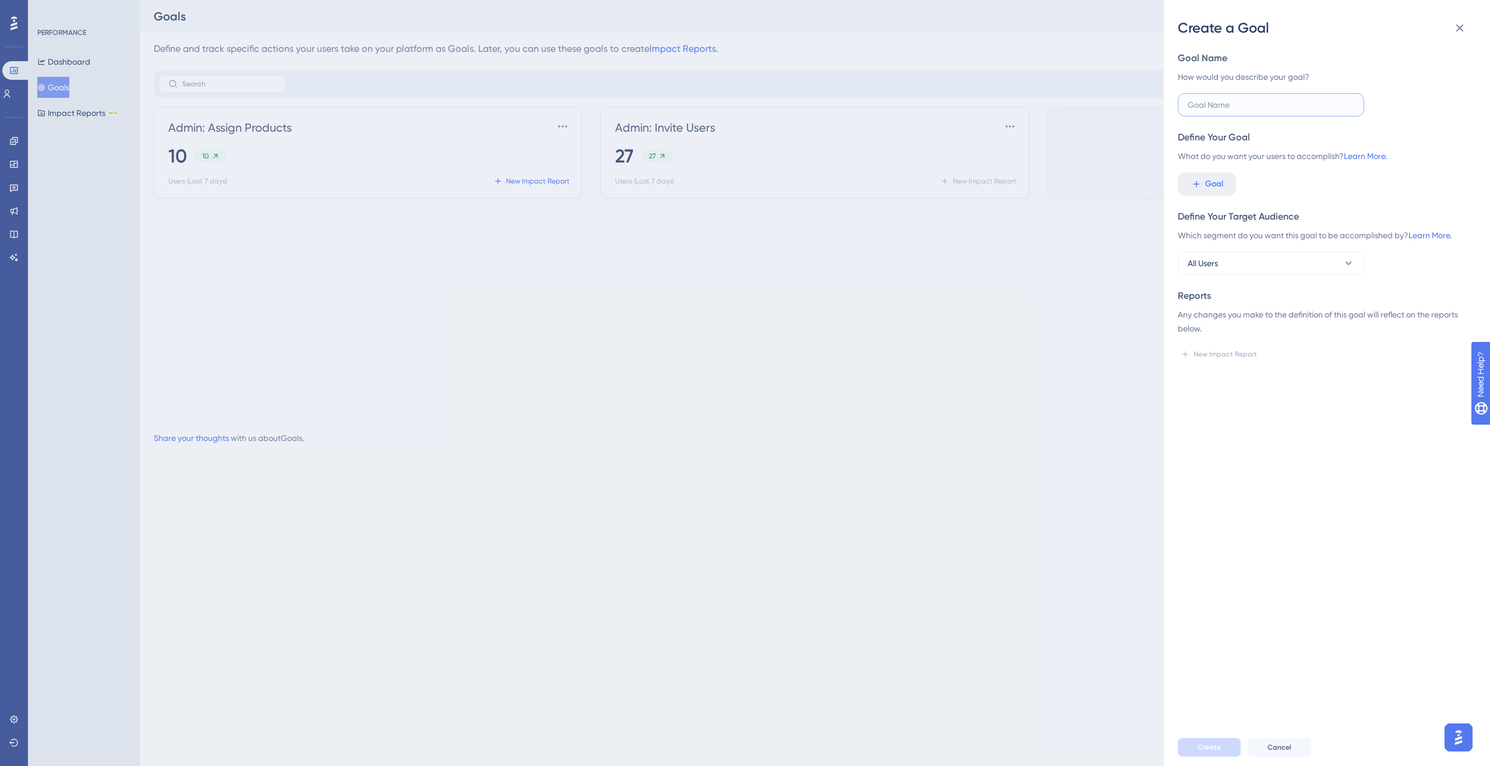
click at [1109, 100] on input "text" at bounding box center [1271, 104] width 167 height 13
type input "Admin: Enabled E2E Encryption"
click at [1109, 178] on span "Goal" at bounding box center [1214, 184] width 18 height 14
click at [1109, 300] on span "ADMX_CONFIGURED_E2E" at bounding box center [1240, 302] width 91 height 14
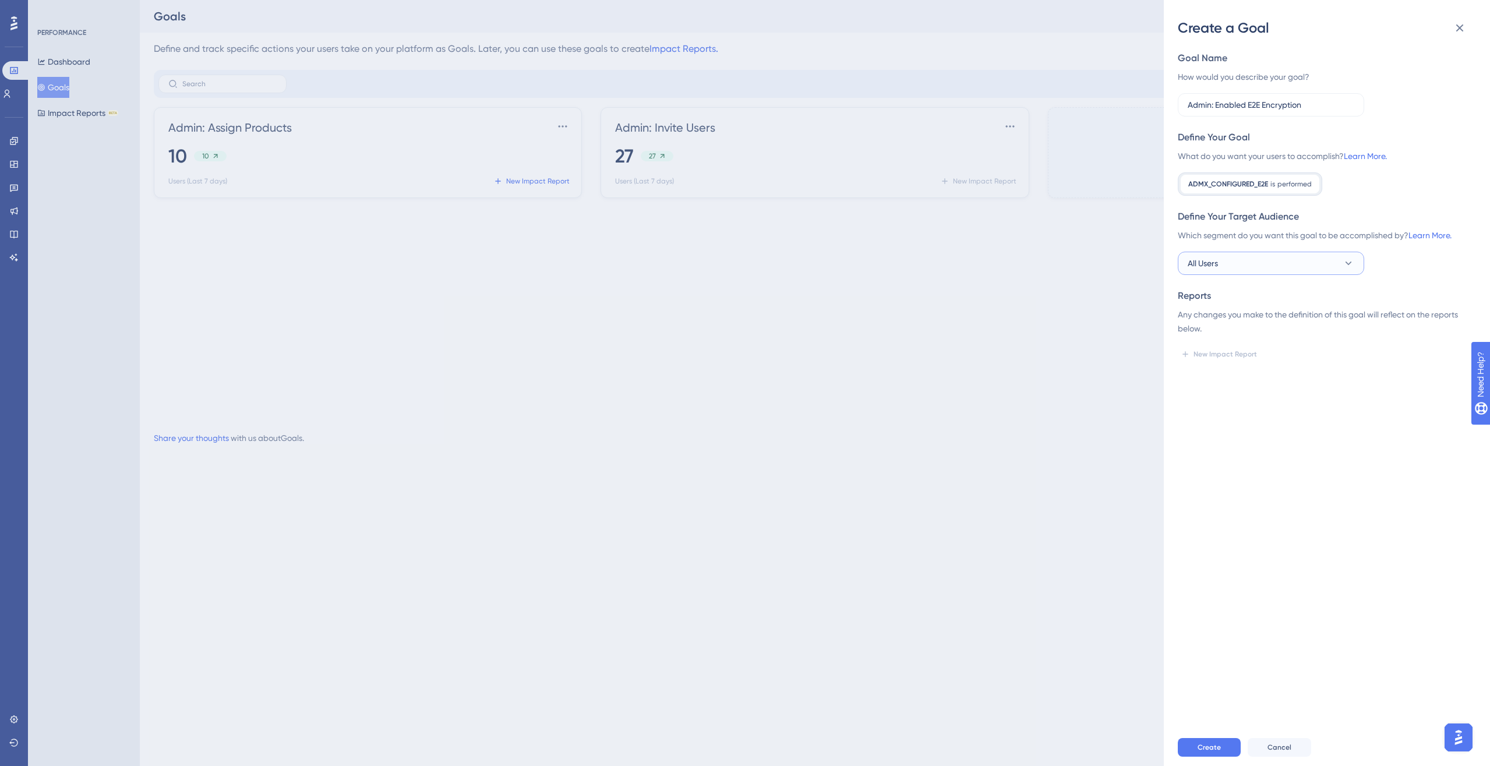
click at [1109, 257] on button "All Users" at bounding box center [1271, 263] width 186 height 23
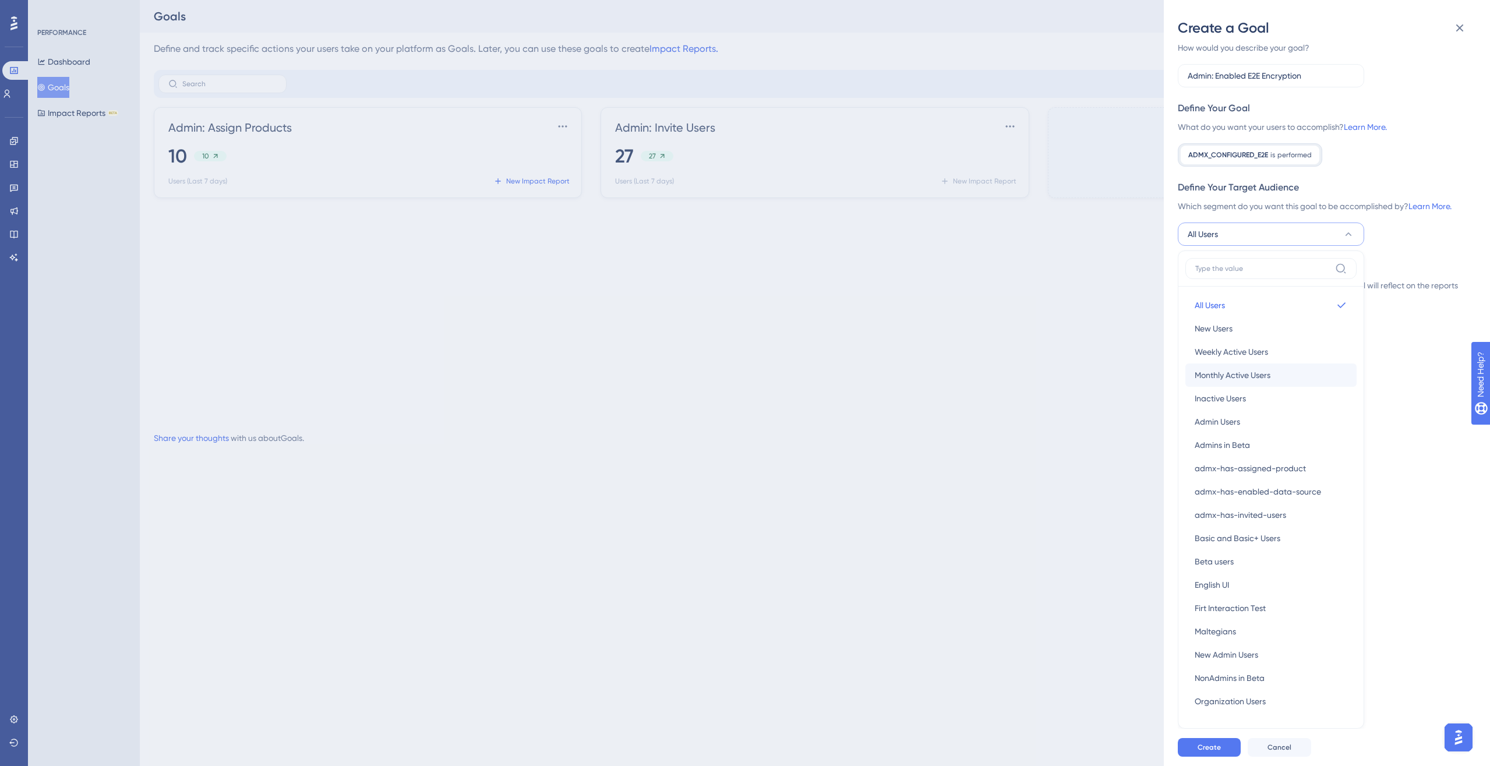
scroll to position [22, 0]
click at [1109, 344] on div "Goal Name How would you describe your goal? Admin: Enabled E2E Encryption Defin…" at bounding box center [1332, 383] width 308 height 692
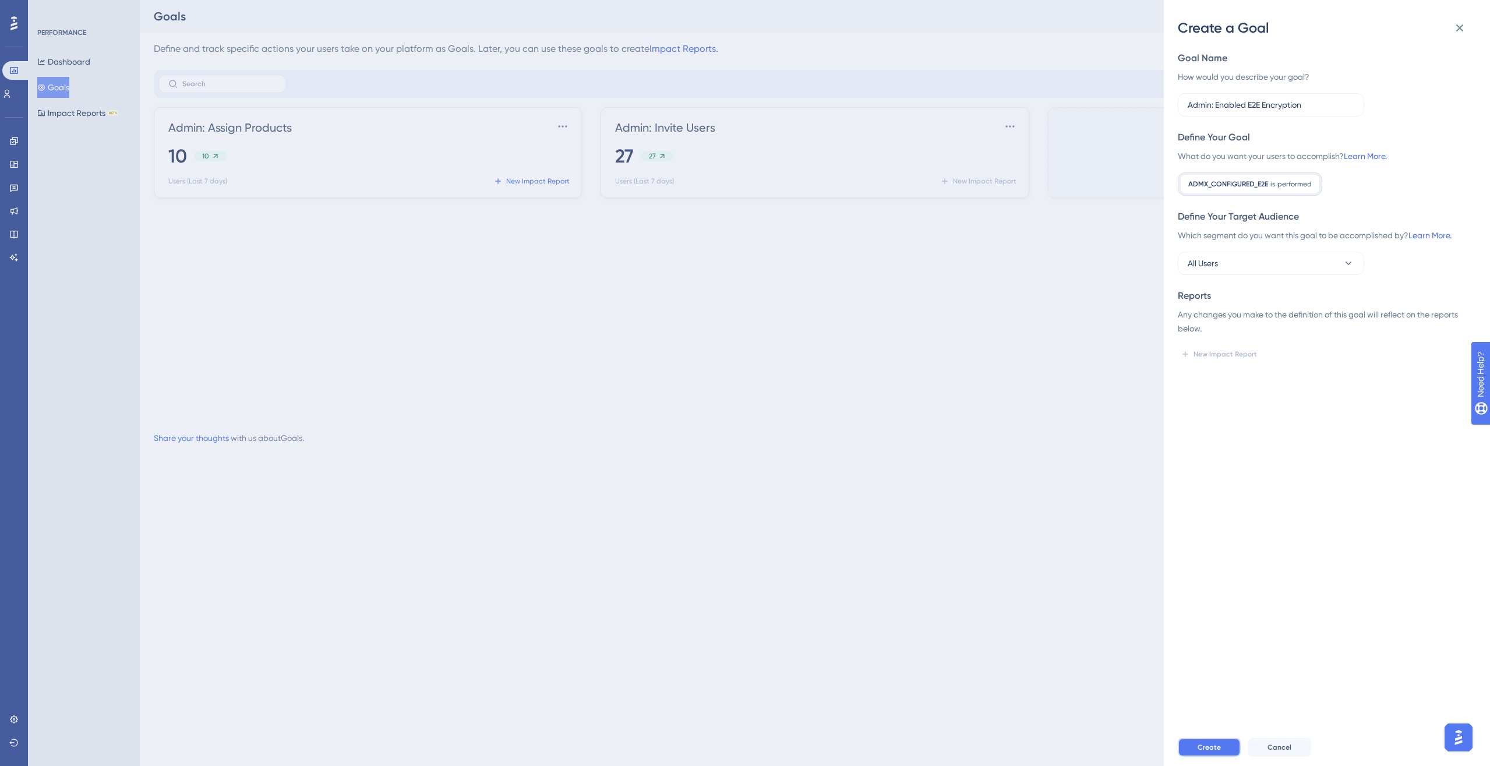
click at [1109, 555] on span "Create" at bounding box center [1209, 747] width 23 height 9
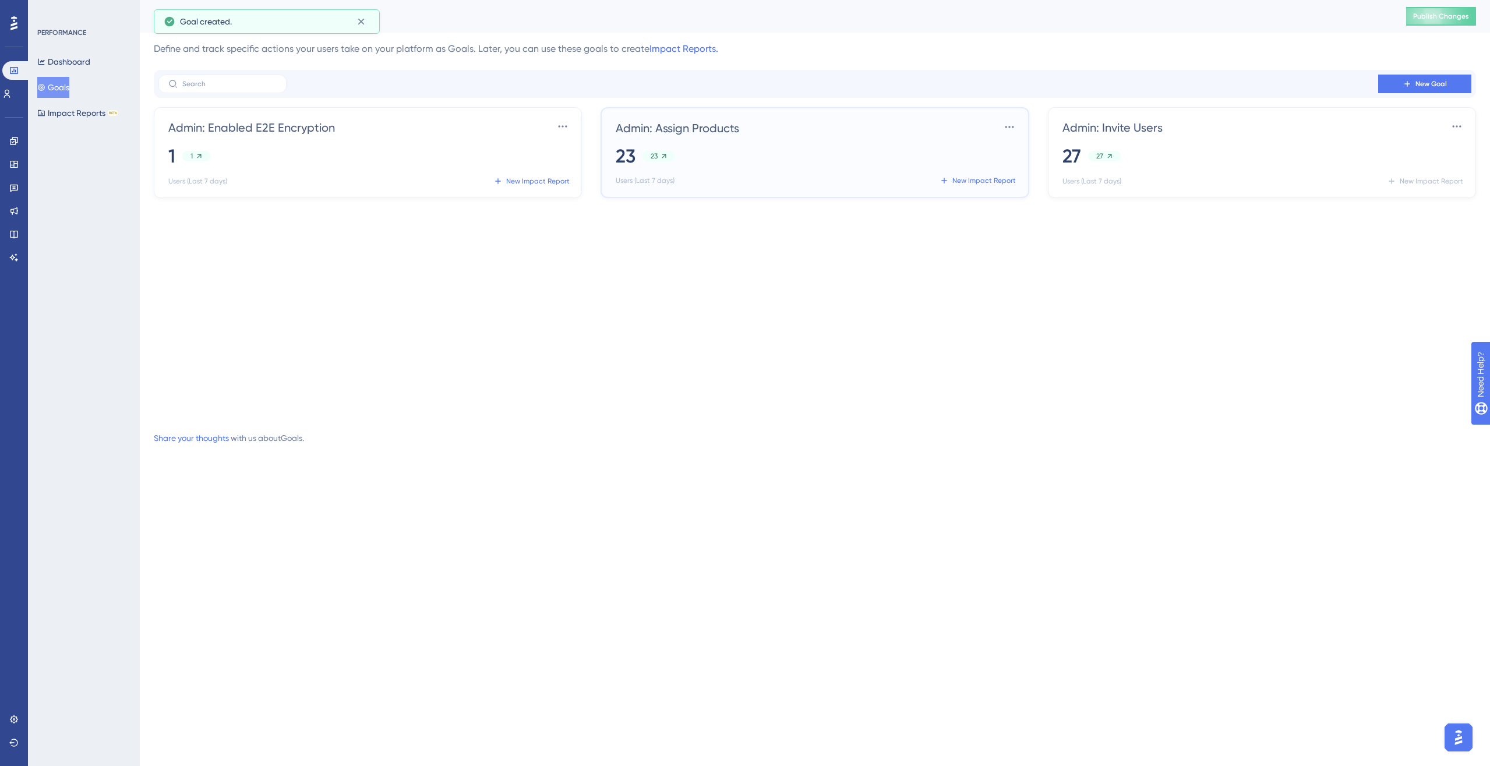
click at [845, 142] on div "Admin: Assign Products Settings 23 23 Users (Last 7 days) New Impact Report" at bounding box center [817, 154] width 403 height 72
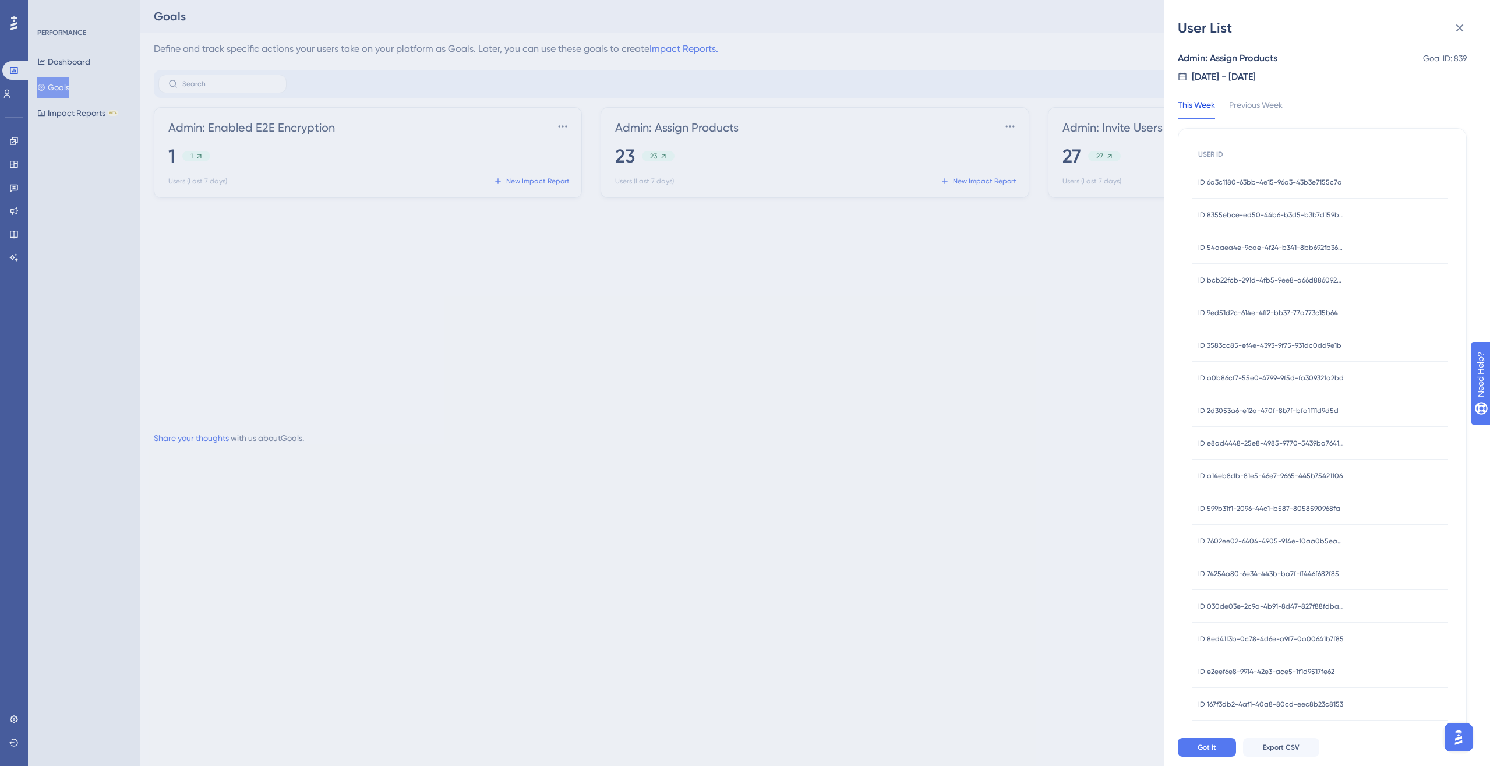
click at [1109, 96] on div "This Week Previous Week USER ID ID 6a3c1180-63bb-4e15-96a3-43b3e7155c7a ID 6a3c…" at bounding box center [1322, 526] width 289 height 884
click at [1109, 26] on icon at bounding box center [1460, 28] width 14 height 14
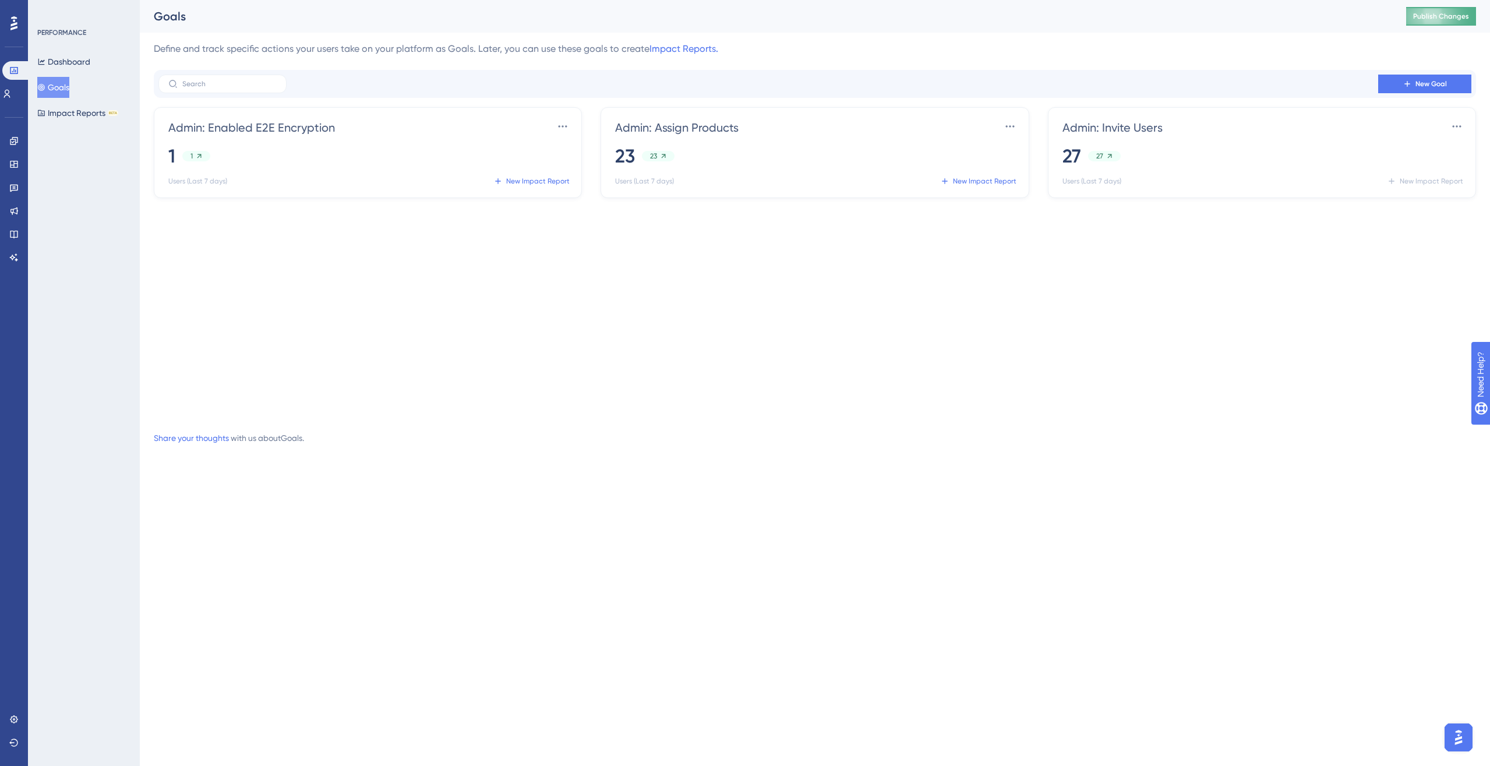
click at [1109, 20] on span "Publish Changes" at bounding box center [1441, 16] width 56 height 9
click at [66, 113] on button "Impact Reports BETA" at bounding box center [77, 113] width 81 height 21
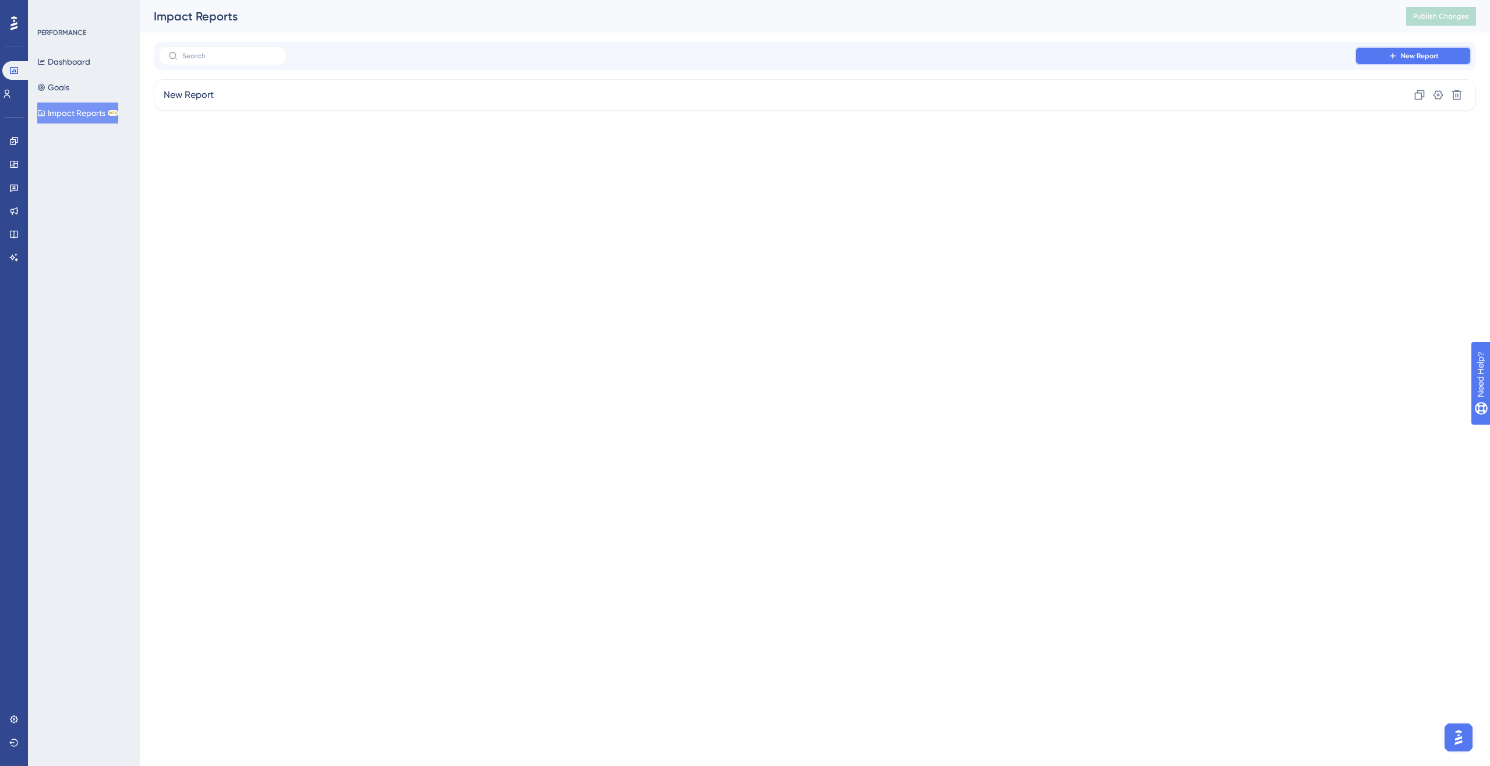
click at [1109, 55] on span "New Report" at bounding box center [1420, 55] width 38 height 9
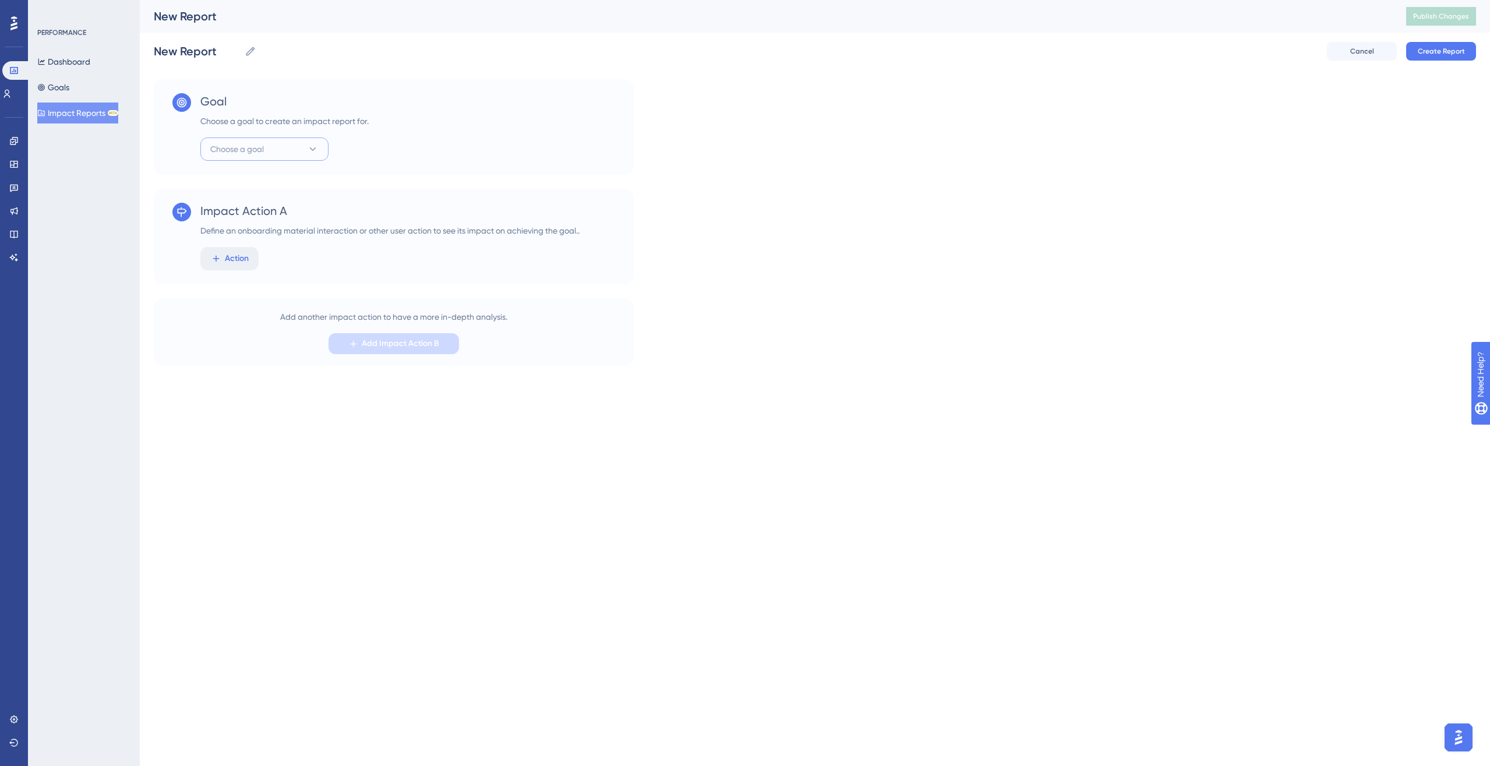
click at [269, 143] on button "Choose a goal" at bounding box center [264, 149] width 128 height 23
click at [281, 228] on span "Admin: Invite Users" at bounding box center [251, 231] width 69 height 14
click at [305, 175] on div "Goal Choose a goal to create an impact report for. Admin: Invite Users Impact A…" at bounding box center [815, 222] width 1323 height 287
click at [251, 51] on icon at bounding box center [251, 51] width 12 height 12
click at [240, 51] on input "New Report" at bounding box center [197, 51] width 86 height 16
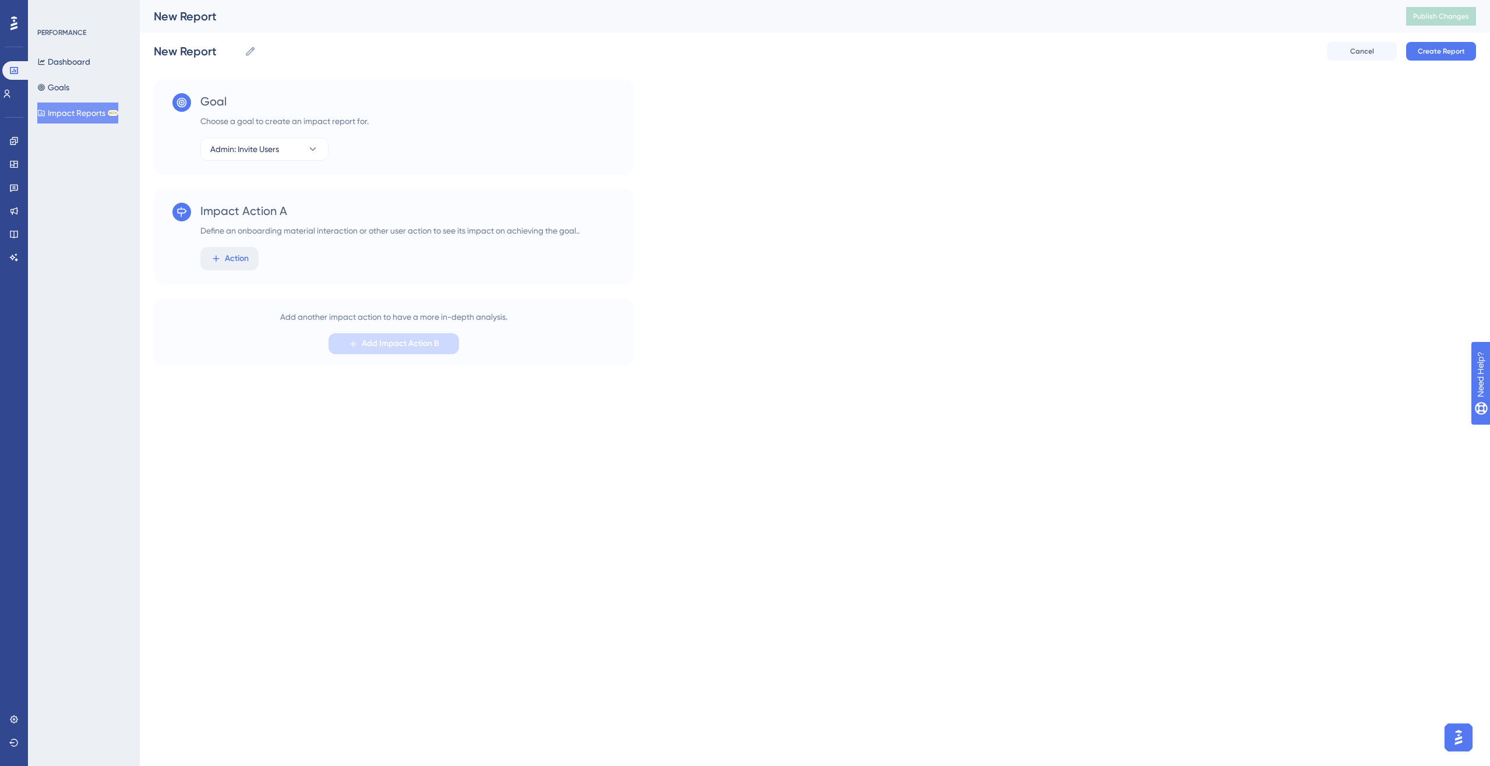
click at [427, 147] on div "Goal Choose a goal to create an impact report for. Admin: Invite Users" at bounding box center [394, 127] width 480 height 96
click at [245, 262] on span "Action" at bounding box center [237, 259] width 24 height 14
click at [308, 153] on icon at bounding box center [313, 149] width 12 height 12
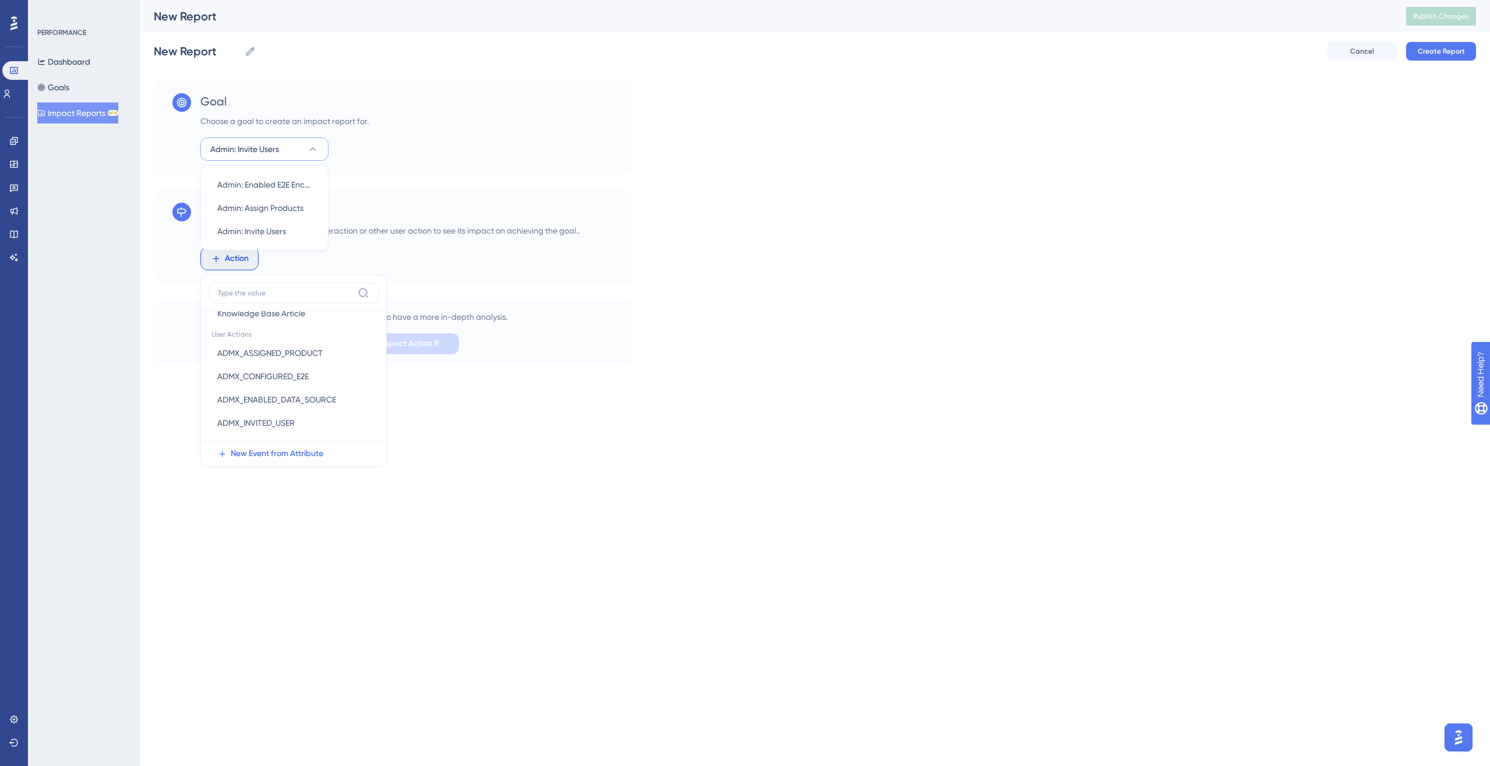
click at [321, 149] on button "Admin: Invite Users" at bounding box center [264, 149] width 128 height 23
click at [1109, 54] on button "Cancel" at bounding box center [1362, 51] width 70 height 19
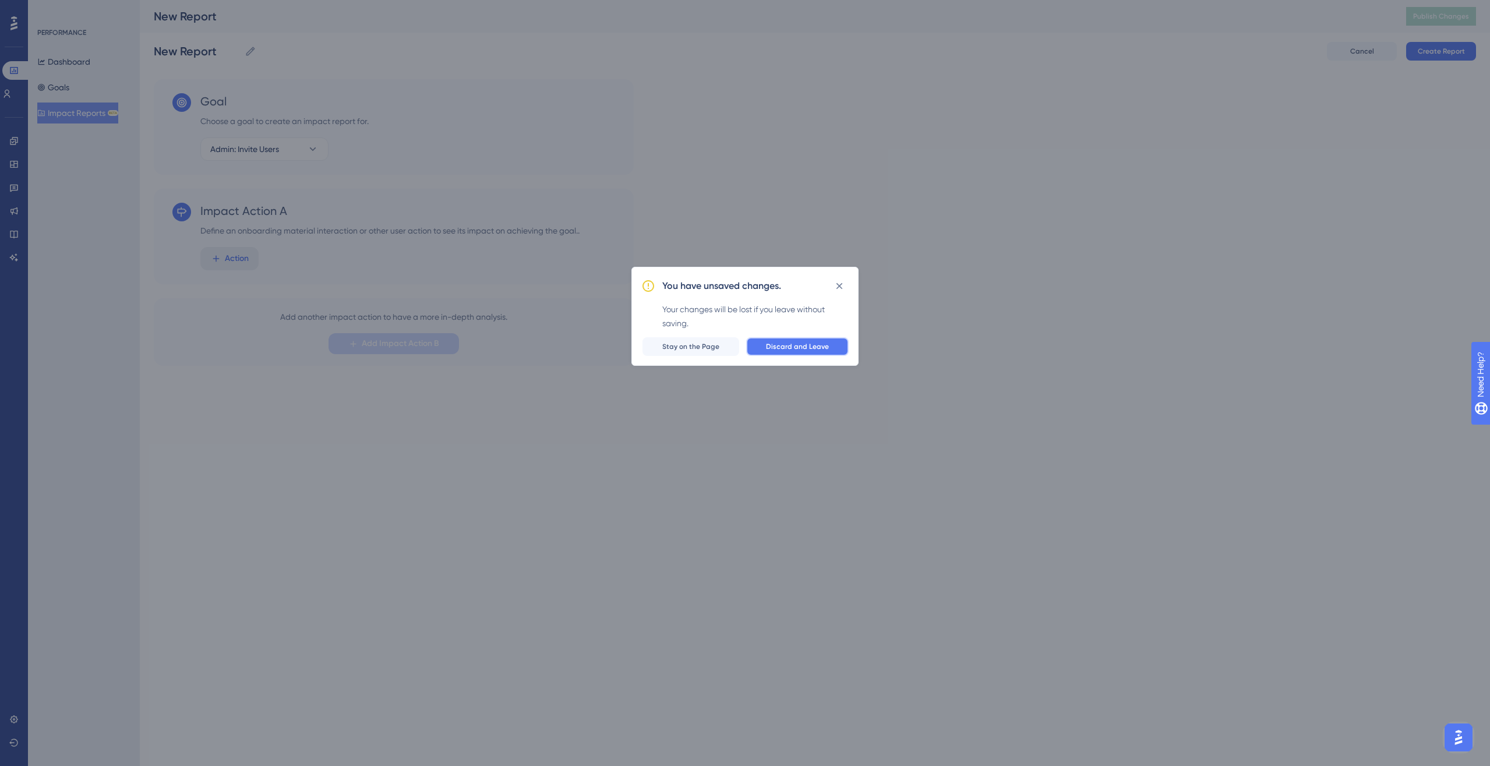
click at [789, 339] on button "Discard and Leave" at bounding box center [797, 346] width 103 height 19
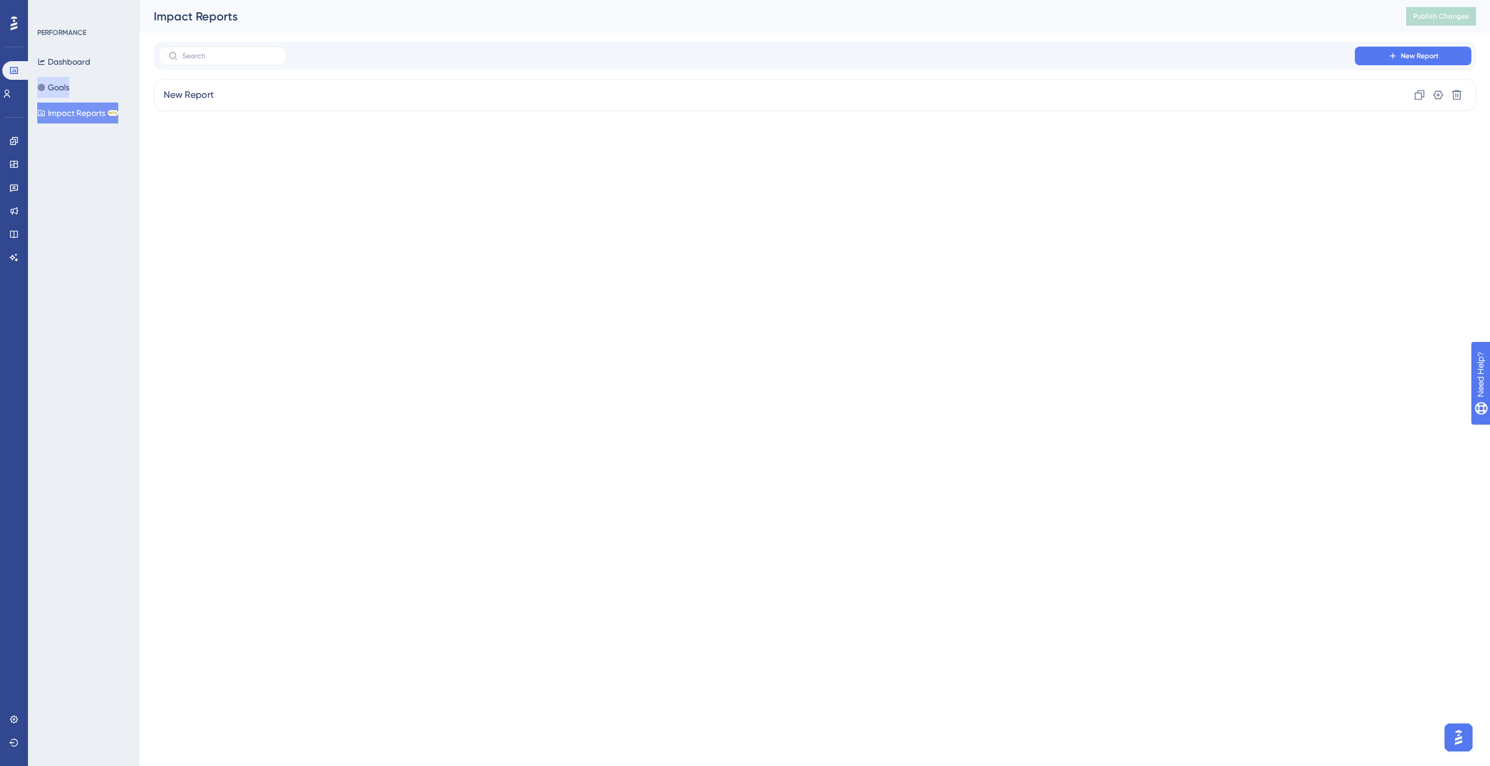
click at [69, 84] on button "Goals" at bounding box center [53, 87] width 32 height 21
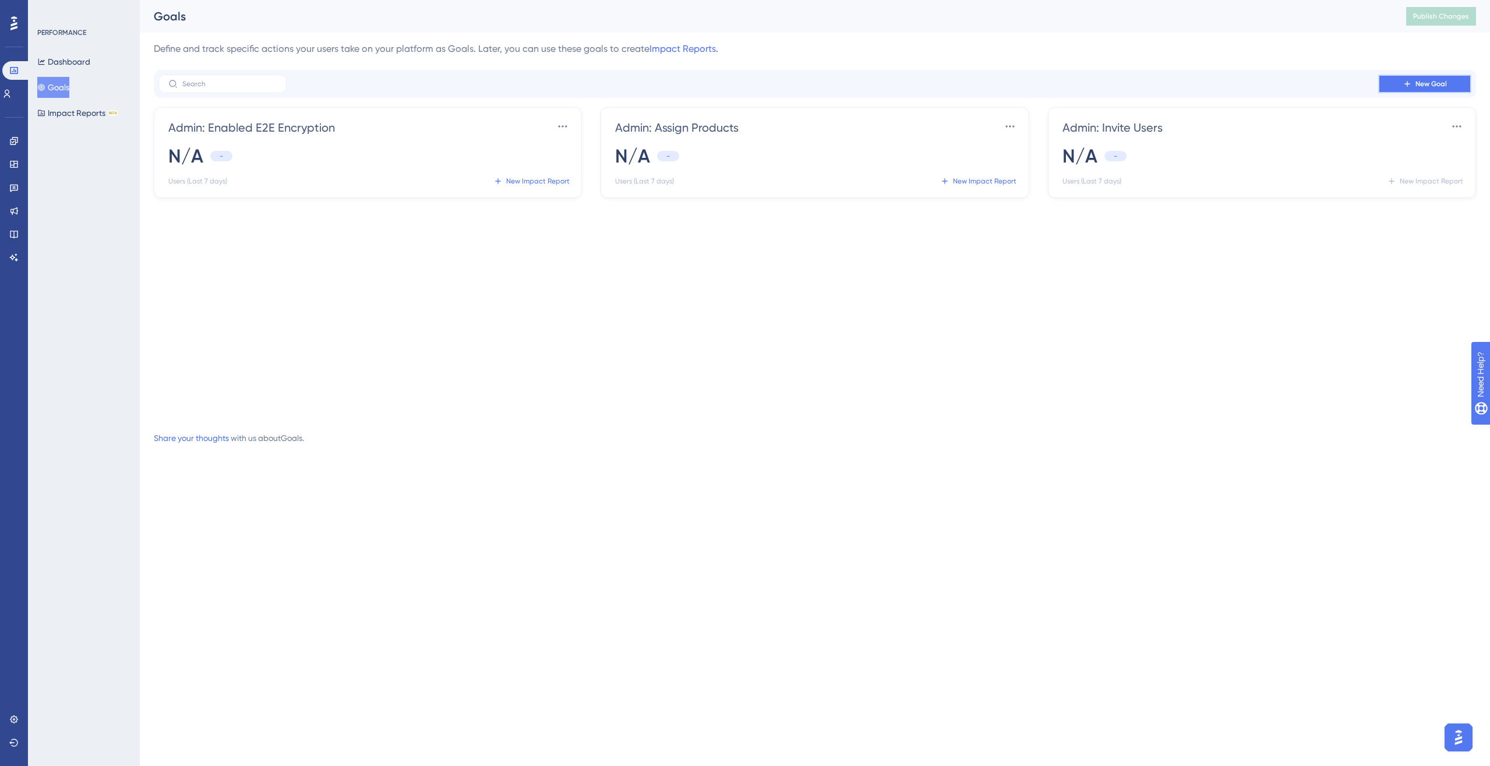
click at [1109, 79] on span "New Goal" at bounding box center [1431, 83] width 31 height 9
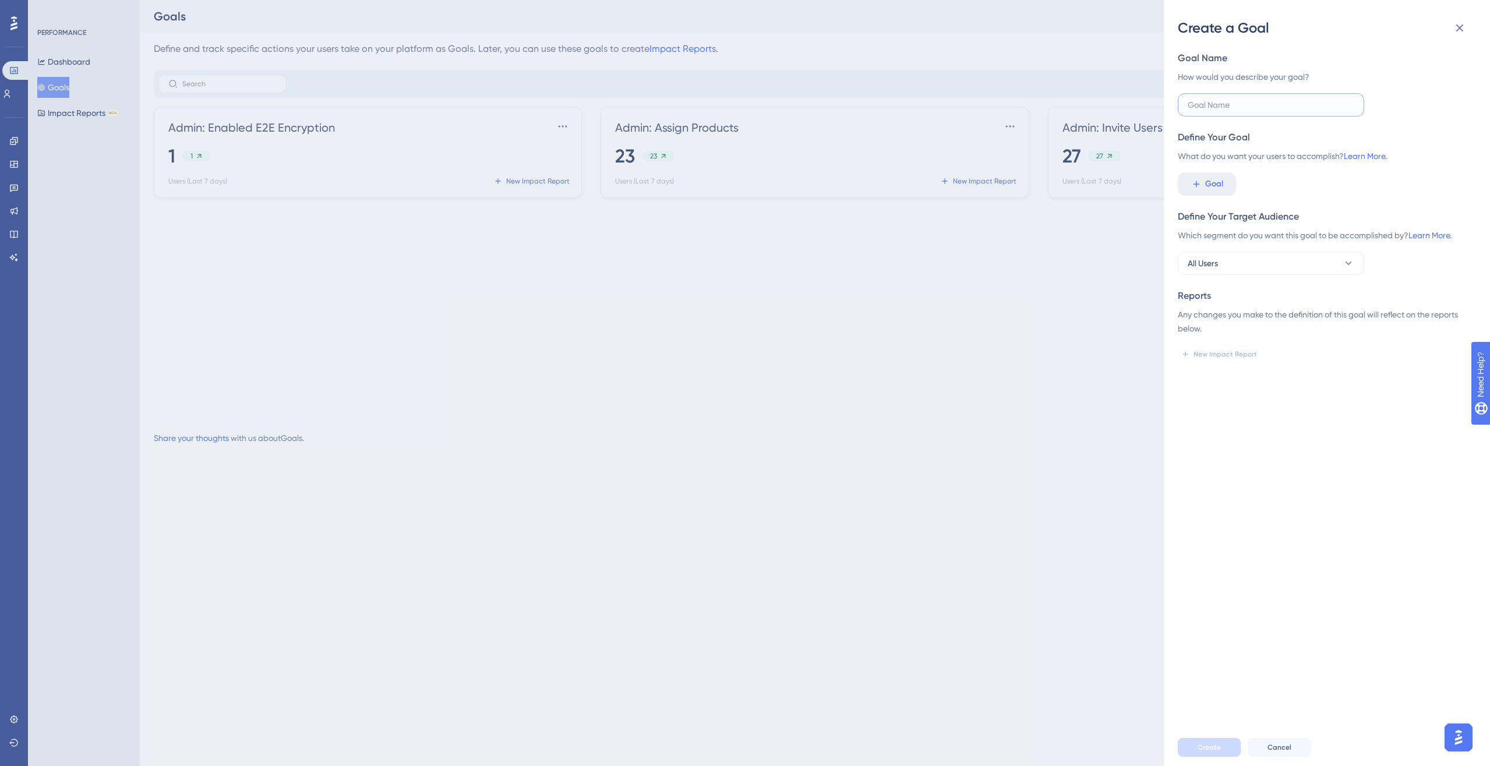
click at [1109, 108] on input "text" at bounding box center [1271, 104] width 167 height 13
click at [1109, 185] on button "Goal" at bounding box center [1207, 183] width 58 height 23
click at [1109, 492] on div "Goal Name How would you describe your goal? Define Your Goal What do you want y…" at bounding box center [1332, 383] width 308 height 692
click at [1109, 179] on span "Goal" at bounding box center [1214, 184] width 18 height 14
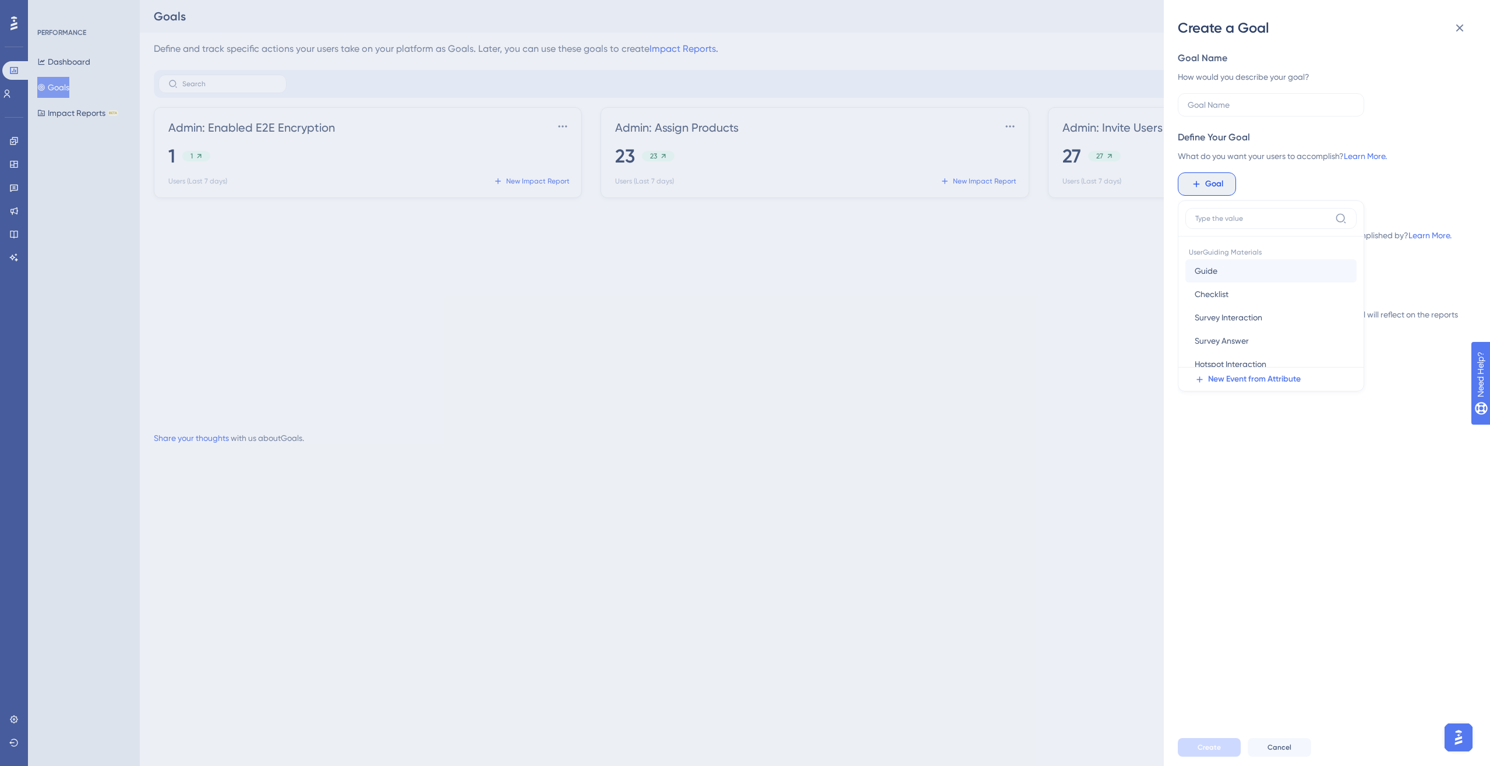
scroll to position [0, 0]
click at [1109, 288] on button "Checklist Checklist" at bounding box center [1271, 294] width 171 height 23
click at [1109, 241] on icon at bounding box center [1304, 241] width 12 height 12
click at [1109, 309] on span "Admin Onboarding" at bounding box center [1244, 312] width 72 height 14
click at [1109, 290] on span "Done" at bounding box center [1306, 286] width 20 height 14
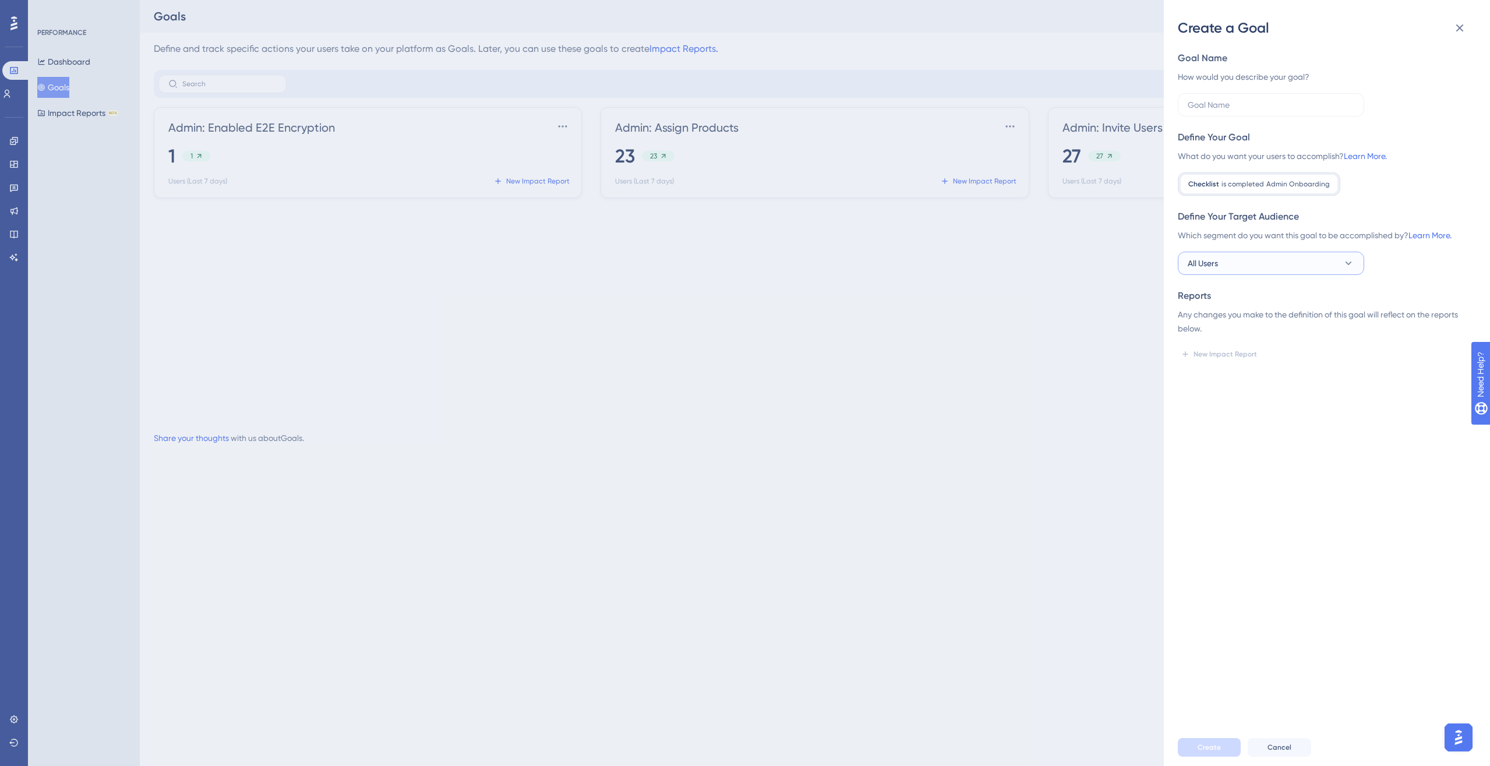
click at [1109, 270] on button "All Users" at bounding box center [1271, 263] width 186 height 23
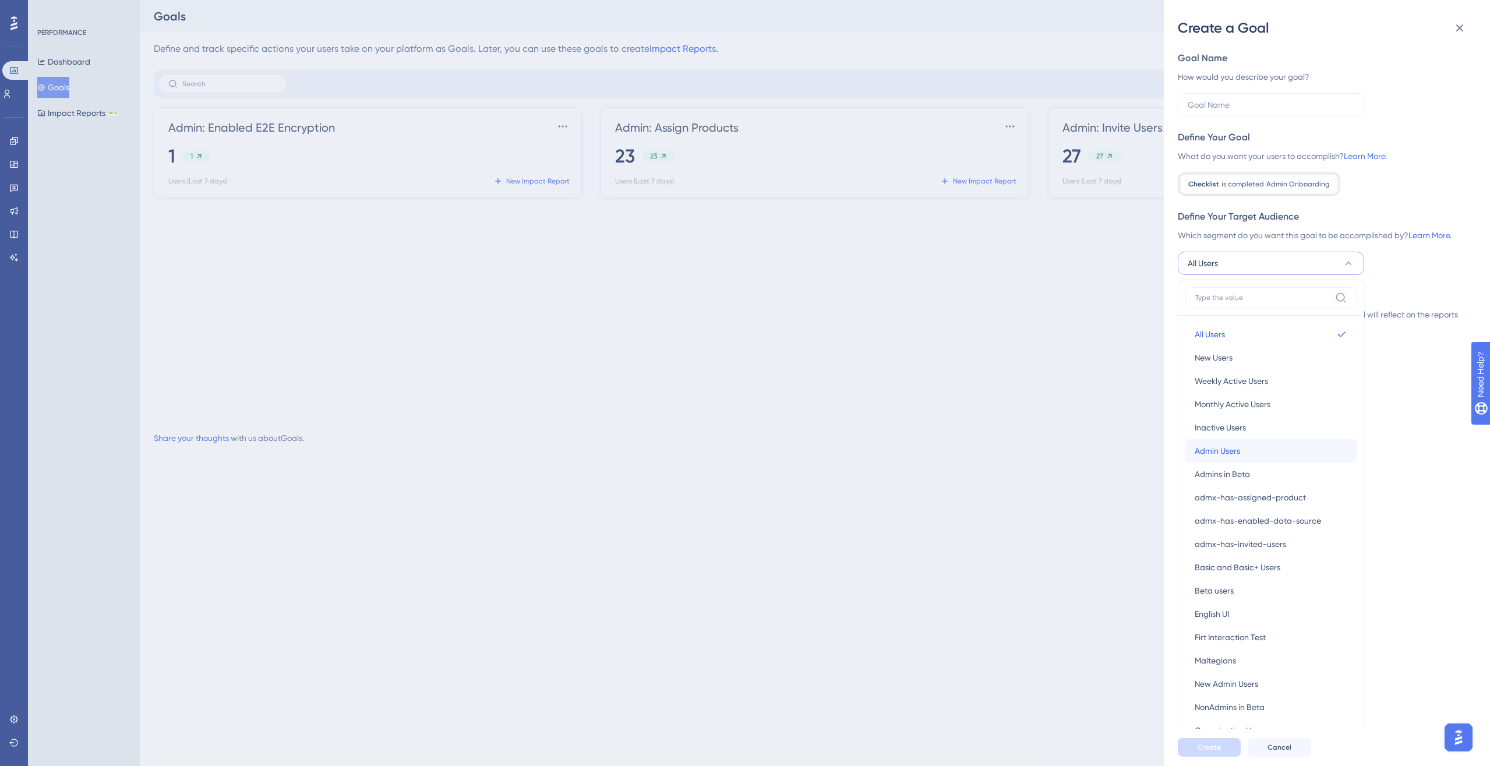
click at [1109, 454] on button "Admin Users Admin Users" at bounding box center [1271, 450] width 171 height 23
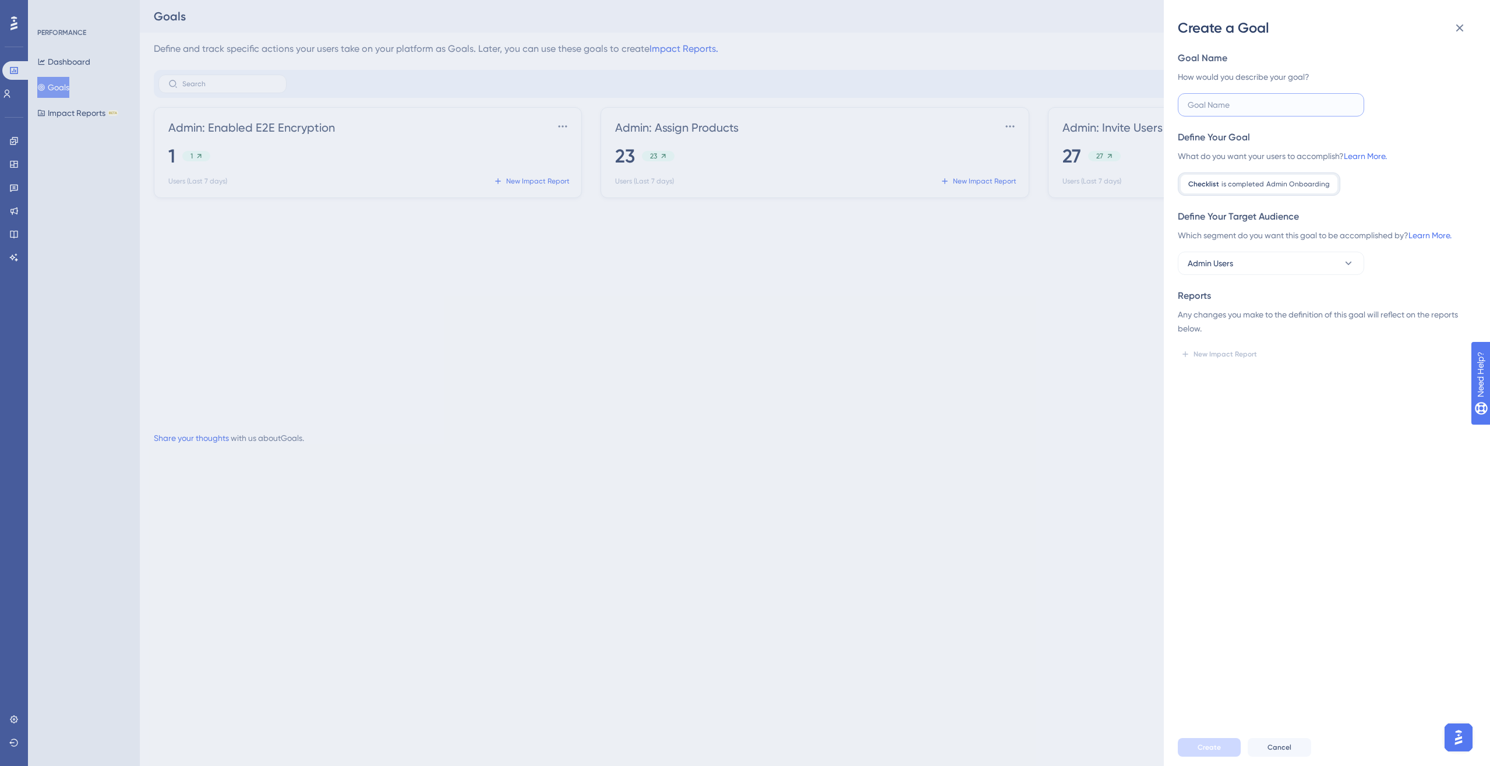
click at [1109, 110] on input "text" at bounding box center [1271, 104] width 167 height 13
type input "C"
type input "Admin: Checklist completed"
click at [1109, 555] on button "Create" at bounding box center [1209, 747] width 63 height 19
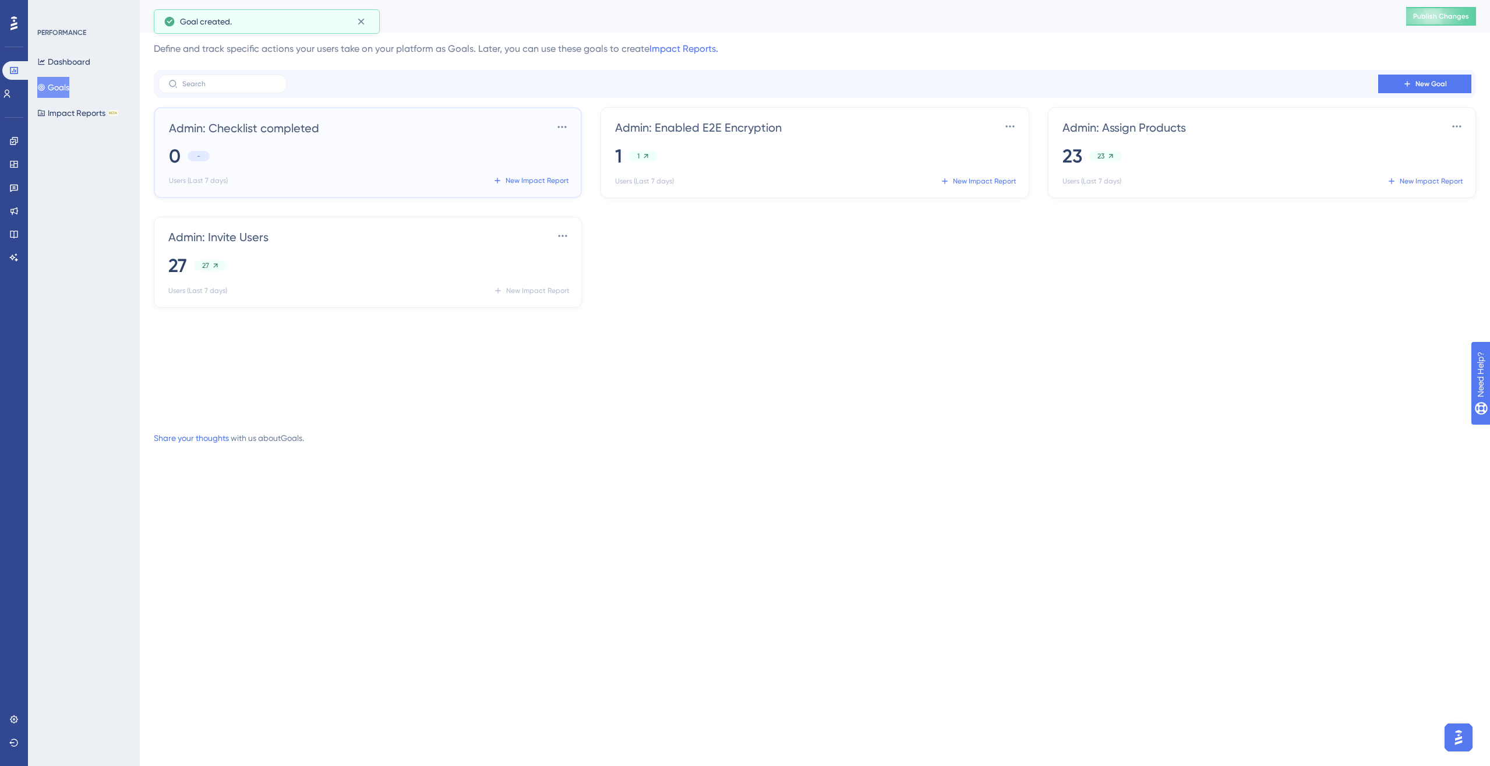
click at [410, 157] on div "0 -" at bounding box center [370, 156] width 403 height 26
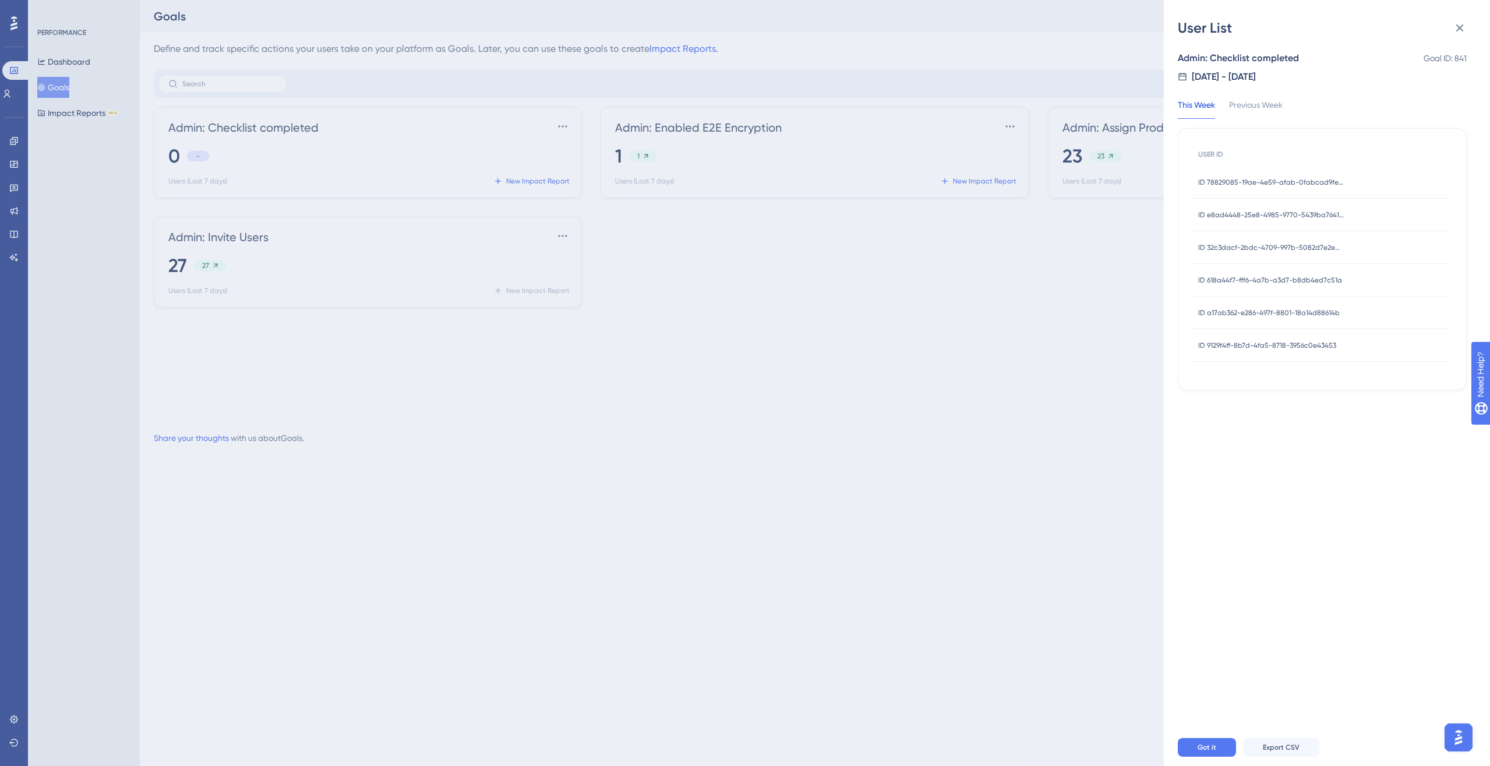
click at [979, 516] on div "User List Admin: Checklist completed Goal ID: 841 8/22/2025 - 8/29/2025 This We…" at bounding box center [745, 383] width 1490 height 766
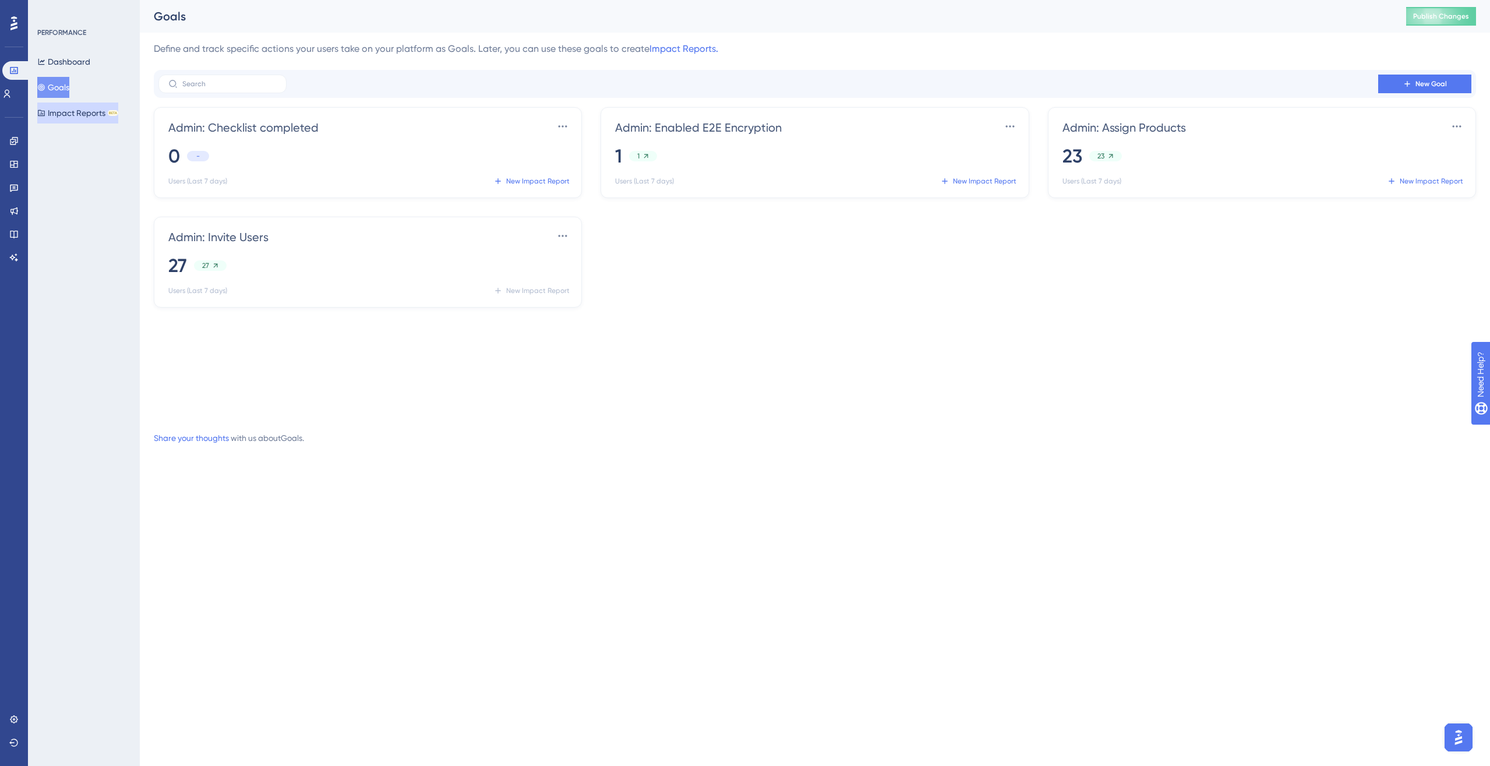
click at [71, 108] on button "Impact Reports BETA" at bounding box center [77, 113] width 81 height 21
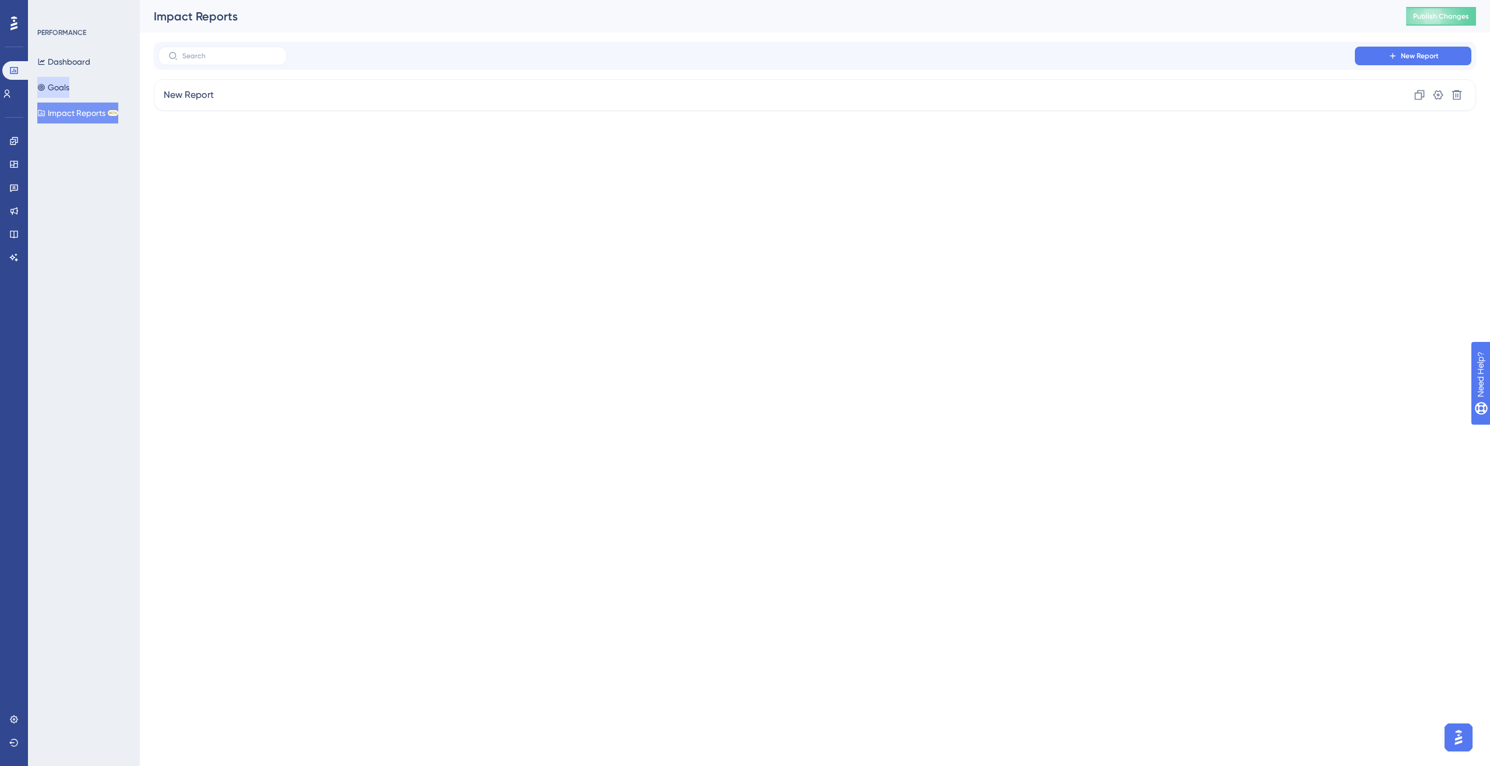
click at [60, 83] on button "Goals" at bounding box center [53, 87] width 32 height 21
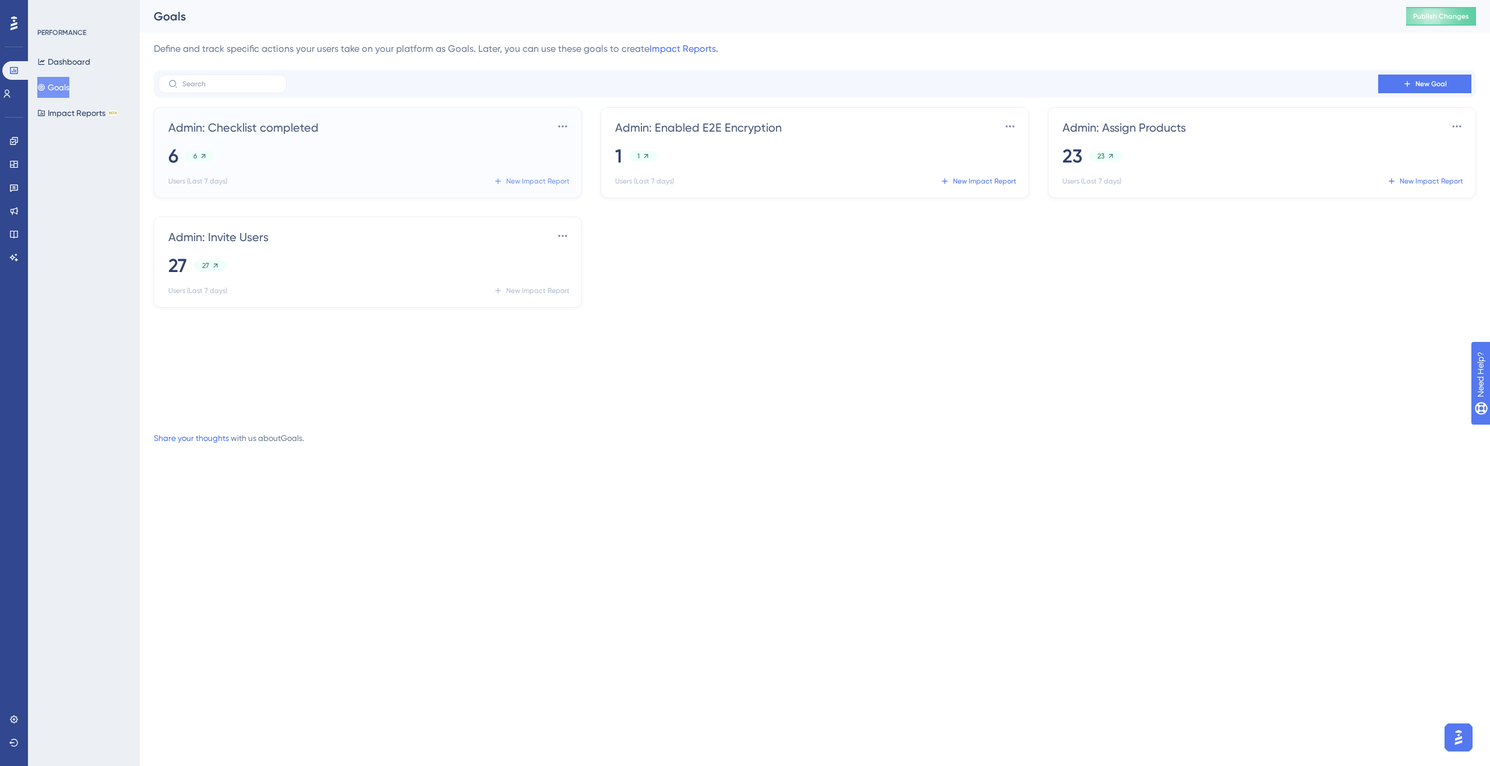
click at [535, 183] on span "New Impact Report" at bounding box center [538, 181] width 64 height 9
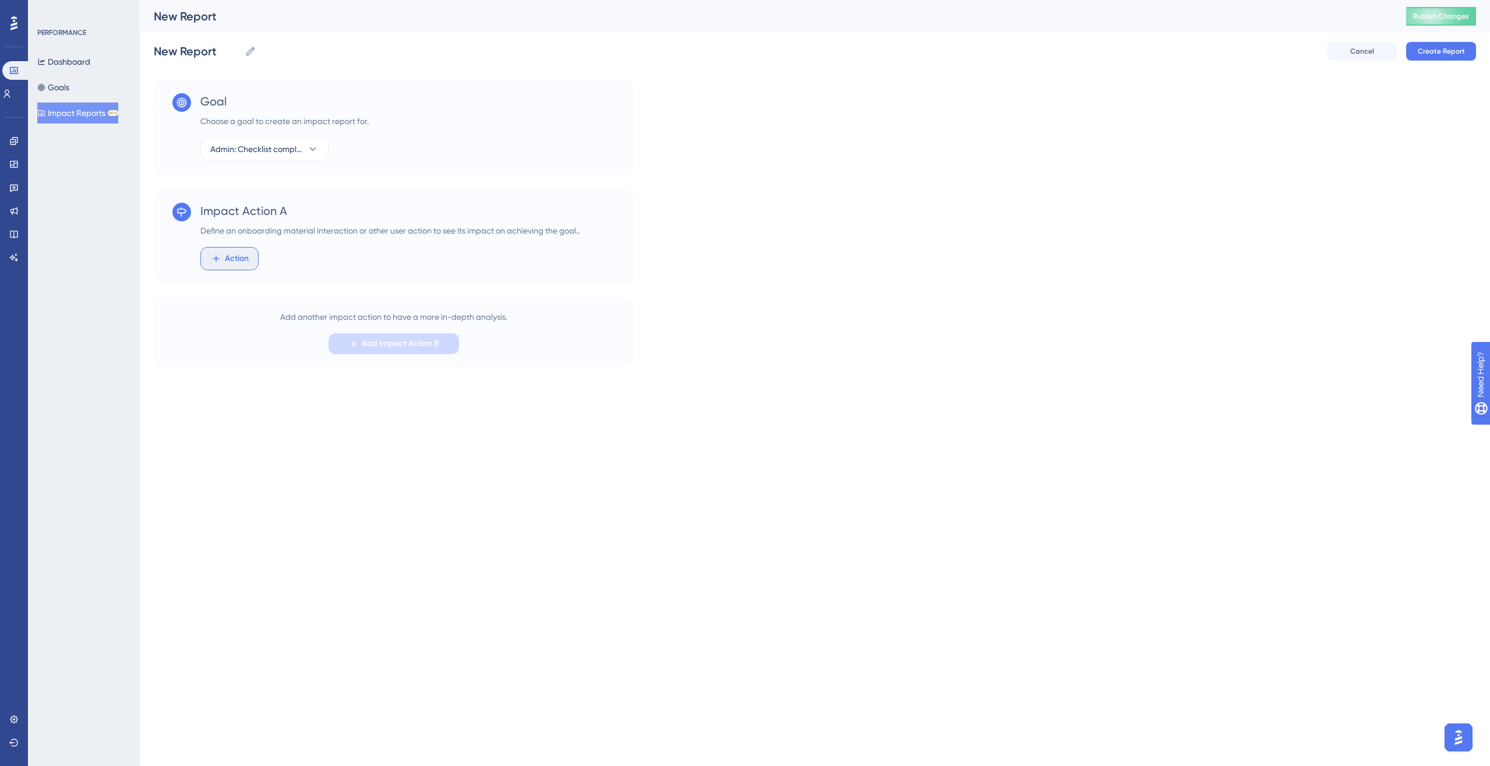
click at [239, 256] on span "Action" at bounding box center [237, 259] width 24 height 14
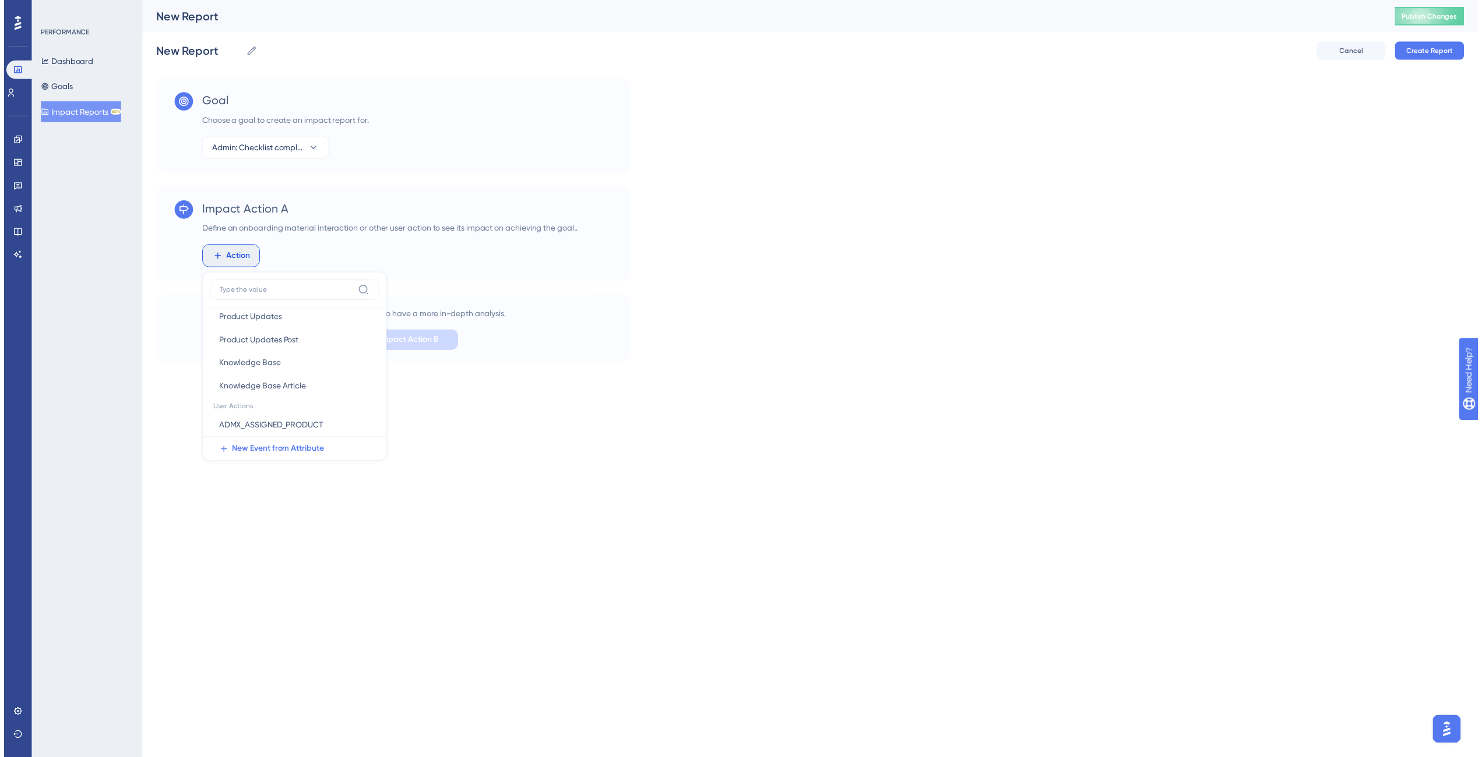
scroll to position [312, 0]
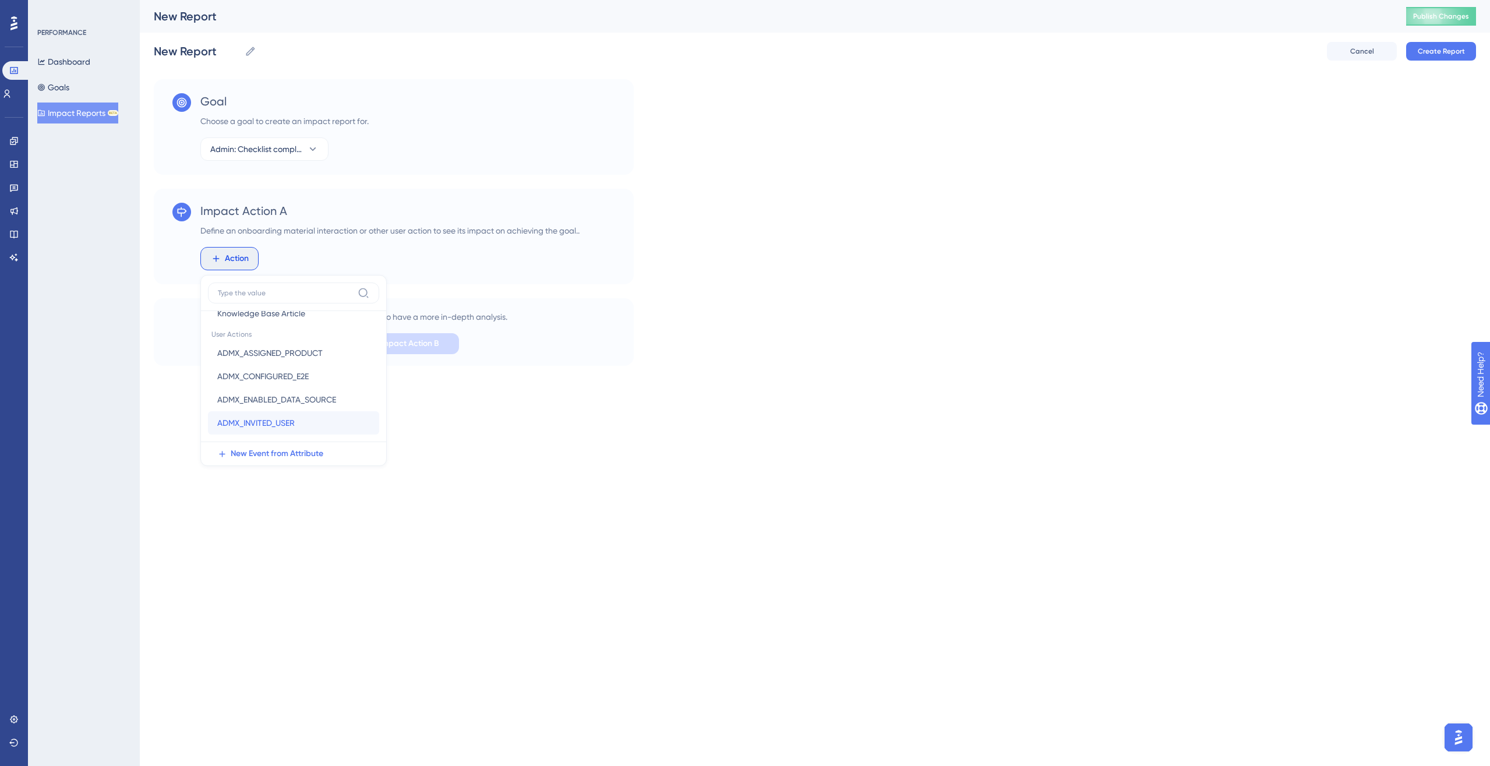
click at [279, 417] on span "ADMX_INVITED_USER" at bounding box center [255, 423] width 77 height 14
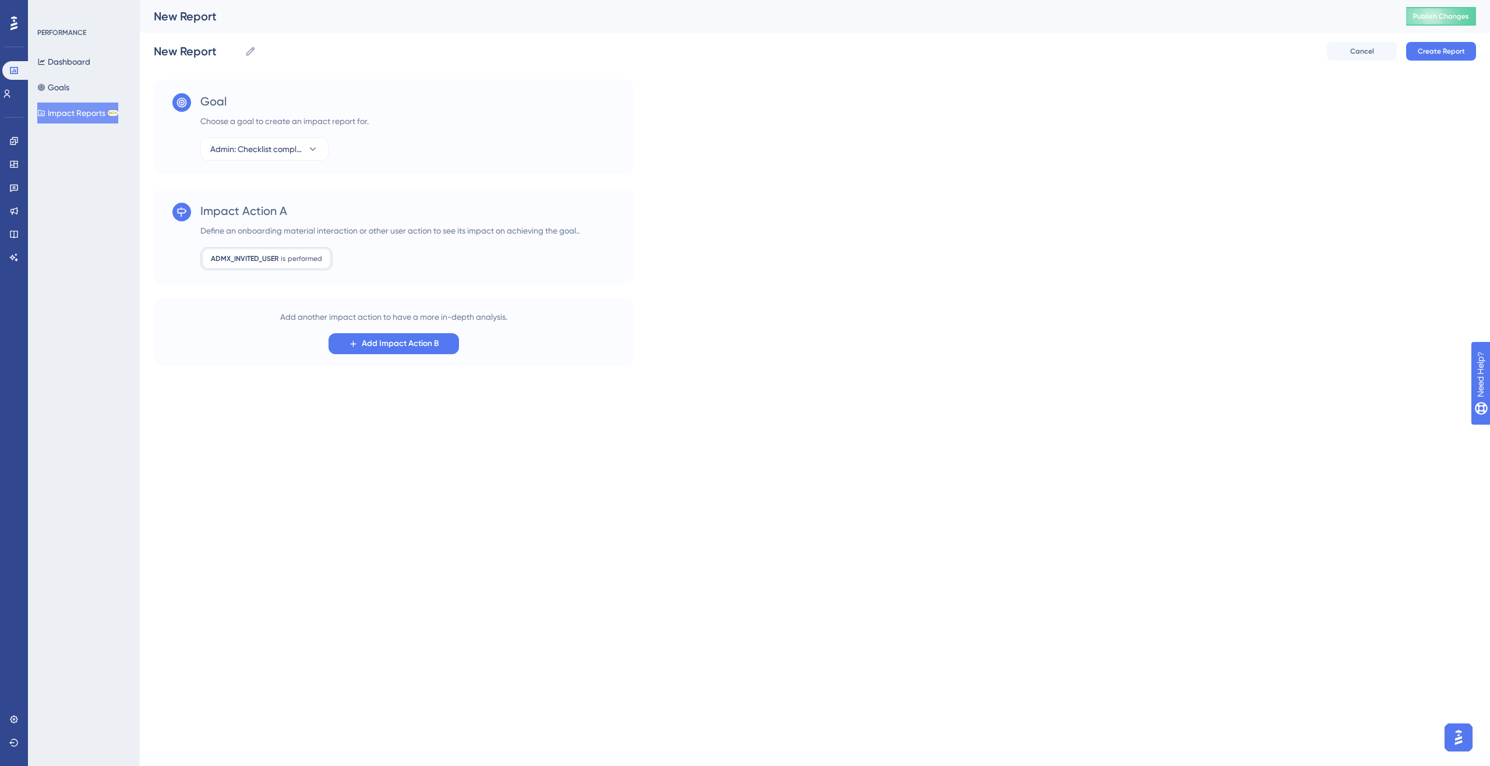
click at [349, 355] on div "Add another impact action to have a more in-depth analysis. Add Impact Action B" at bounding box center [394, 332] width 480 height 68
click at [353, 346] on icon at bounding box center [354, 344] width 6 height 6
click at [237, 365] on span "Action" at bounding box center [237, 368] width 24 height 14
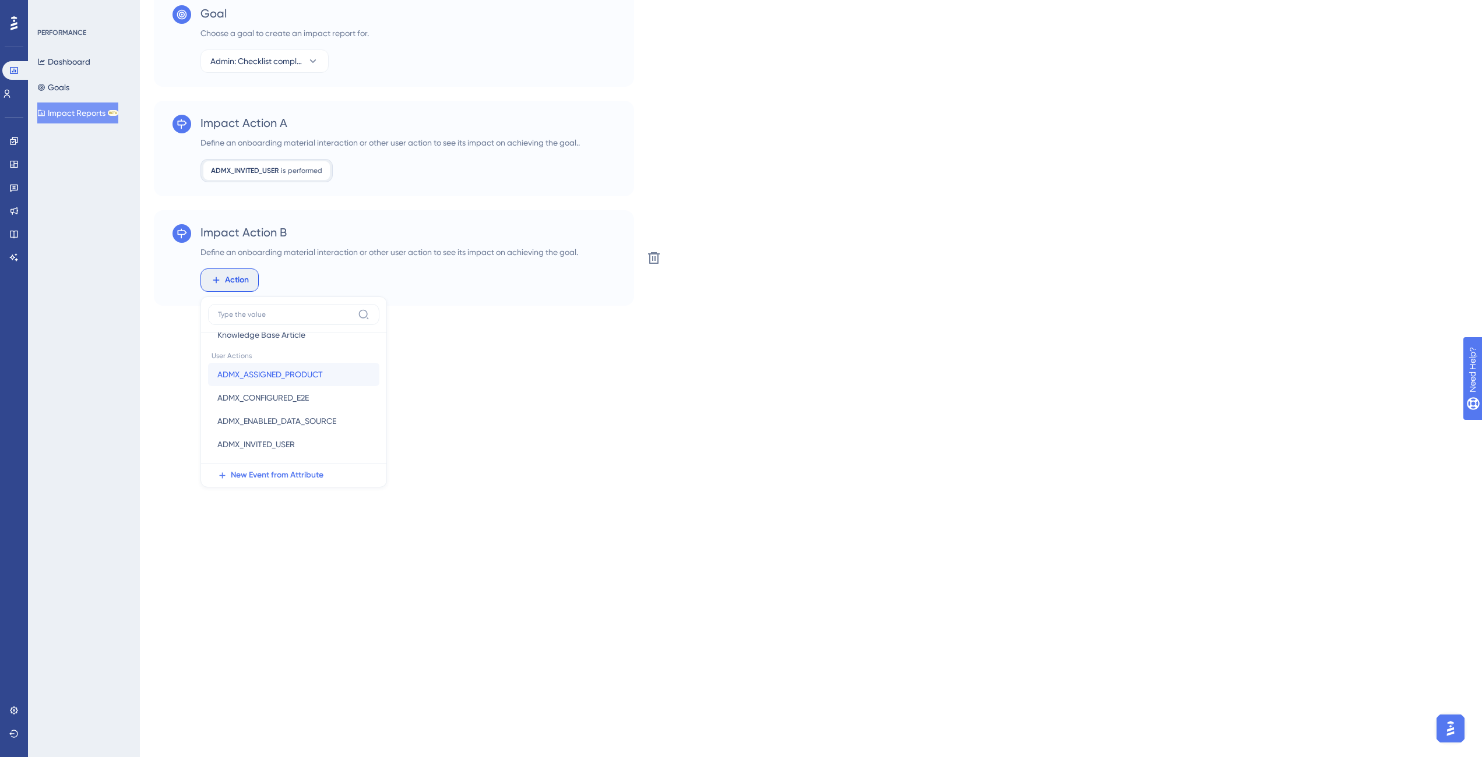
click at [325, 377] on button "ADMX_ASSIGNED_PRODUCT ADMX_ASSIGNED_PRODUCT" at bounding box center [293, 374] width 171 height 23
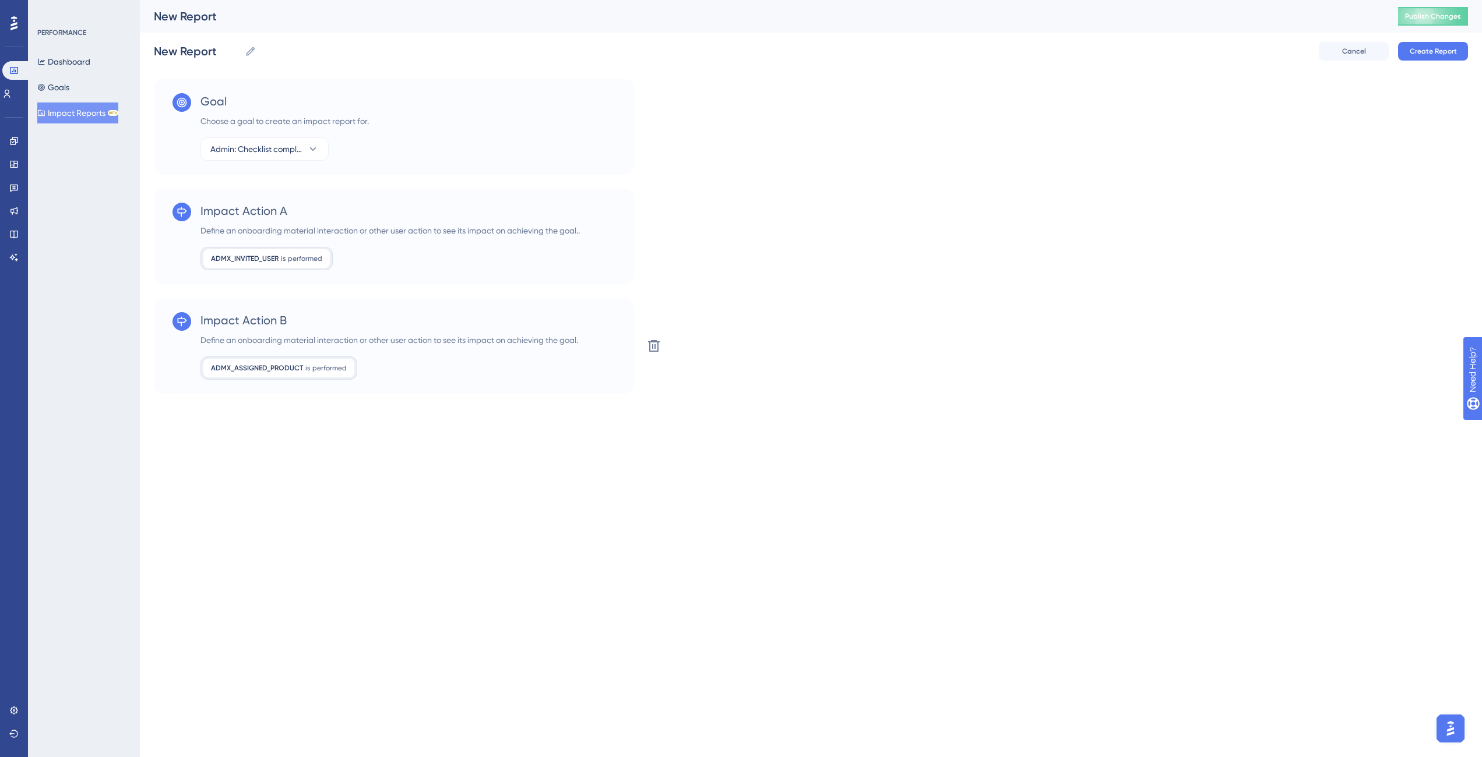
scroll to position [0, 0]
click at [449, 0] on html "Performance Users Engagement Widgets Feedback Product Updates Knowledge Base AI…" at bounding box center [745, 0] width 1490 height 0
drag, startPoint x: 355, startPoint y: 227, endPoint x: 535, endPoint y: 230, distance: 180.1
click at [535, 230] on div "Define an onboarding material interaction or other user action to see its impac…" at bounding box center [389, 231] width 379 height 14
click at [561, 230] on div "Define an onboarding material interaction or other user action to see its impac…" at bounding box center [389, 231] width 379 height 14
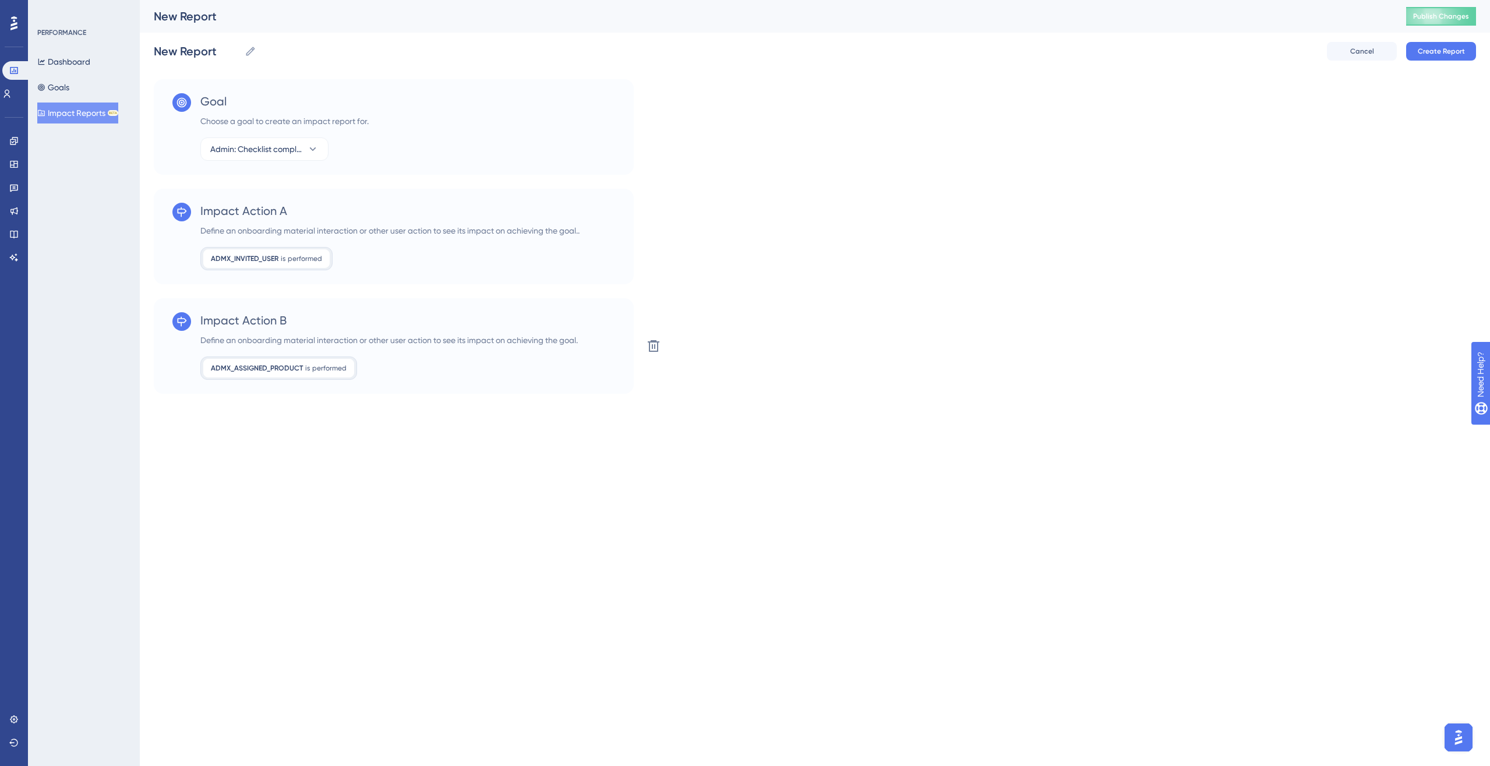
click at [565, 239] on div "Impact Action A Define an onboarding material interaction or other user action …" at bounding box center [389, 237] width 379 height 68
drag, startPoint x: 566, startPoint y: 232, endPoint x: 364, endPoint y: 232, distance: 202.2
click at [364, 232] on div "Define an onboarding material interaction or other user action to see its impac…" at bounding box center [389, 231] width 379 height 14
click at [1109, 53] on span "Create Report" at bounding box center [1441, 51] width 47 height 9
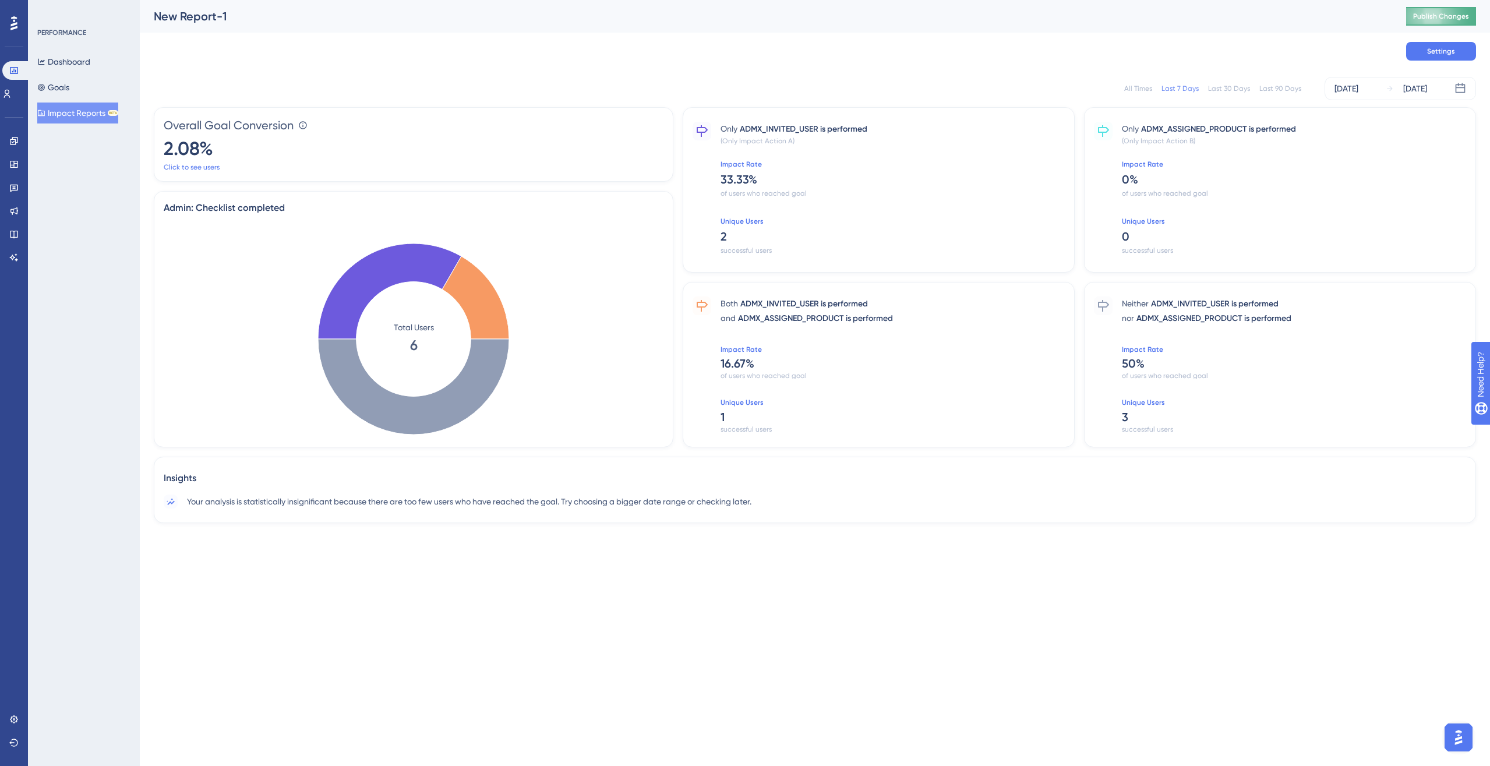
click at [1109, 14] on span "Publish Changes" at bounding box center [1441, 16] width 56 height 9
click at [1109, 100] on div "All Times Last 7 Days Last 30 Days Last 90 Days Aug 30 2025 Sep 05 2025" at bounding box center [815, 88] width 1323 height 37
click at [1109, 94] on div "All Times Last 7 Days Last 30 Days Last 90 Days Aug 30 2025 Sep 05 2025" at bounding box center [815, 88] width 1323 height 23
click at [1109, 91] on div "Last 30 Days" at bounding box center [1229, 88] width 42 height 9
click at [1109, 86] on div "Last 7 Days" at bounding box center [1180, 88] width 37 height 9
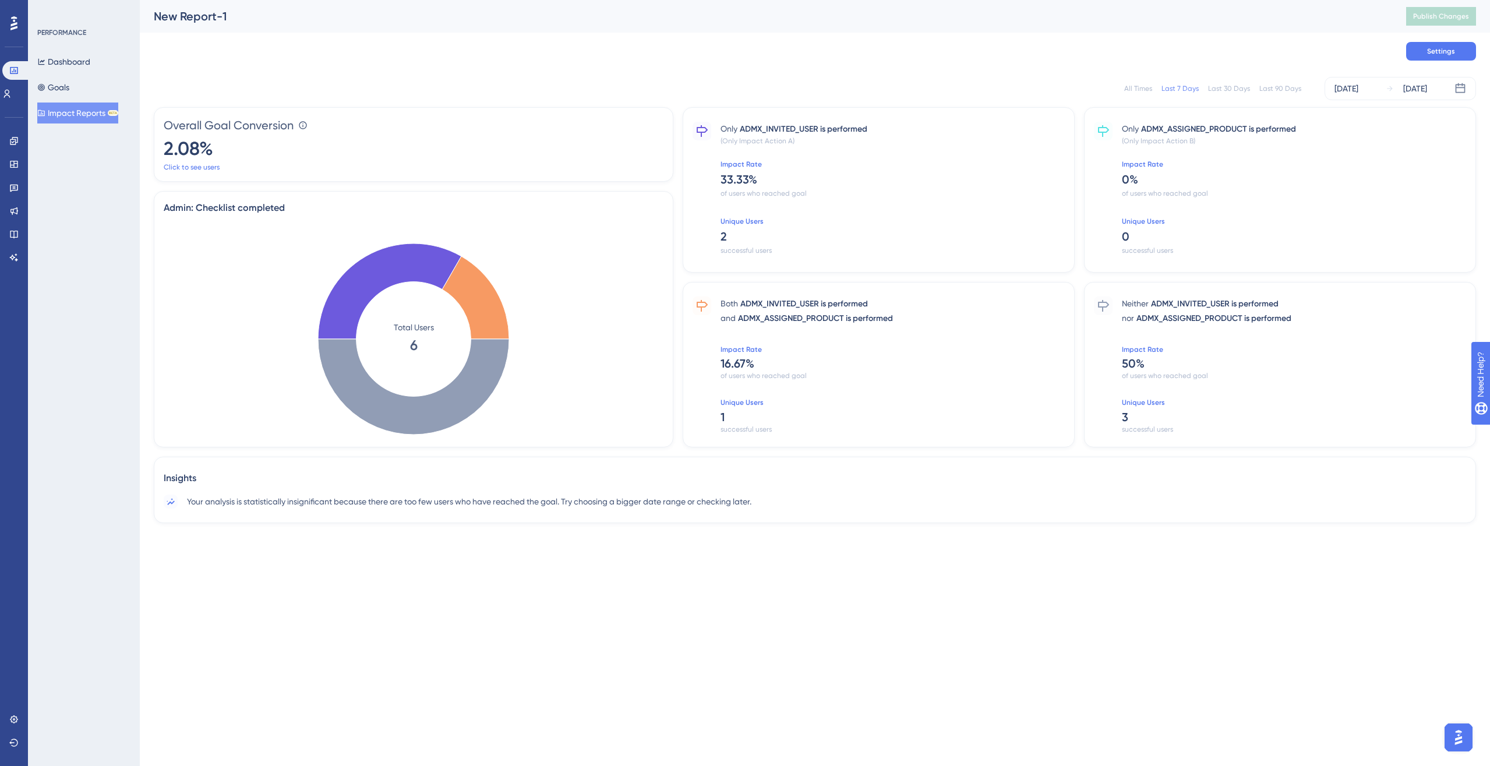
click at [107, 117] on button "Impact Reports BETA" at bounding box center [77, 113] width 81 height 21
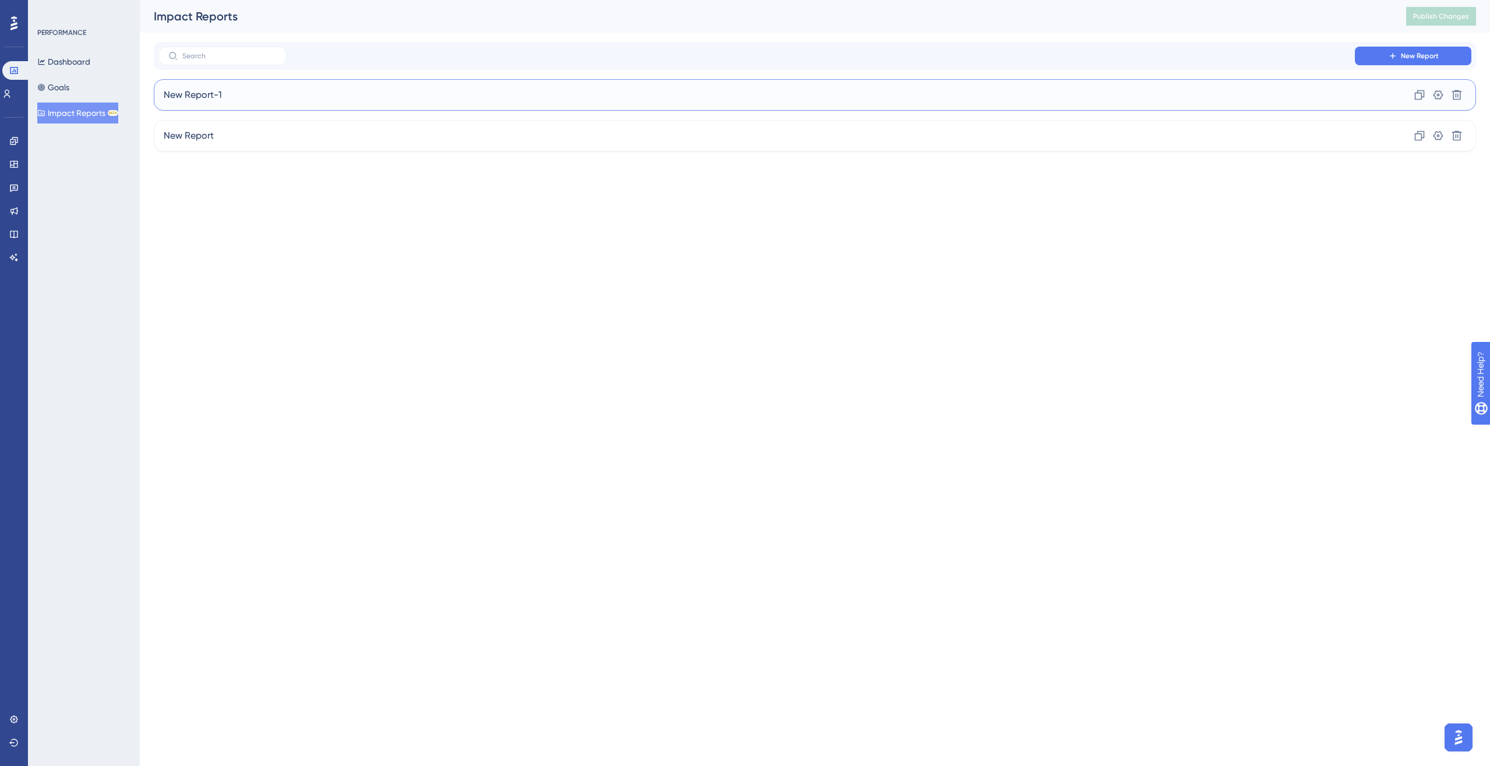
click at [353, 83] on div "New Report-1 Clone Settings Delete" at bounding box center [815, 94] width 1323 height 31
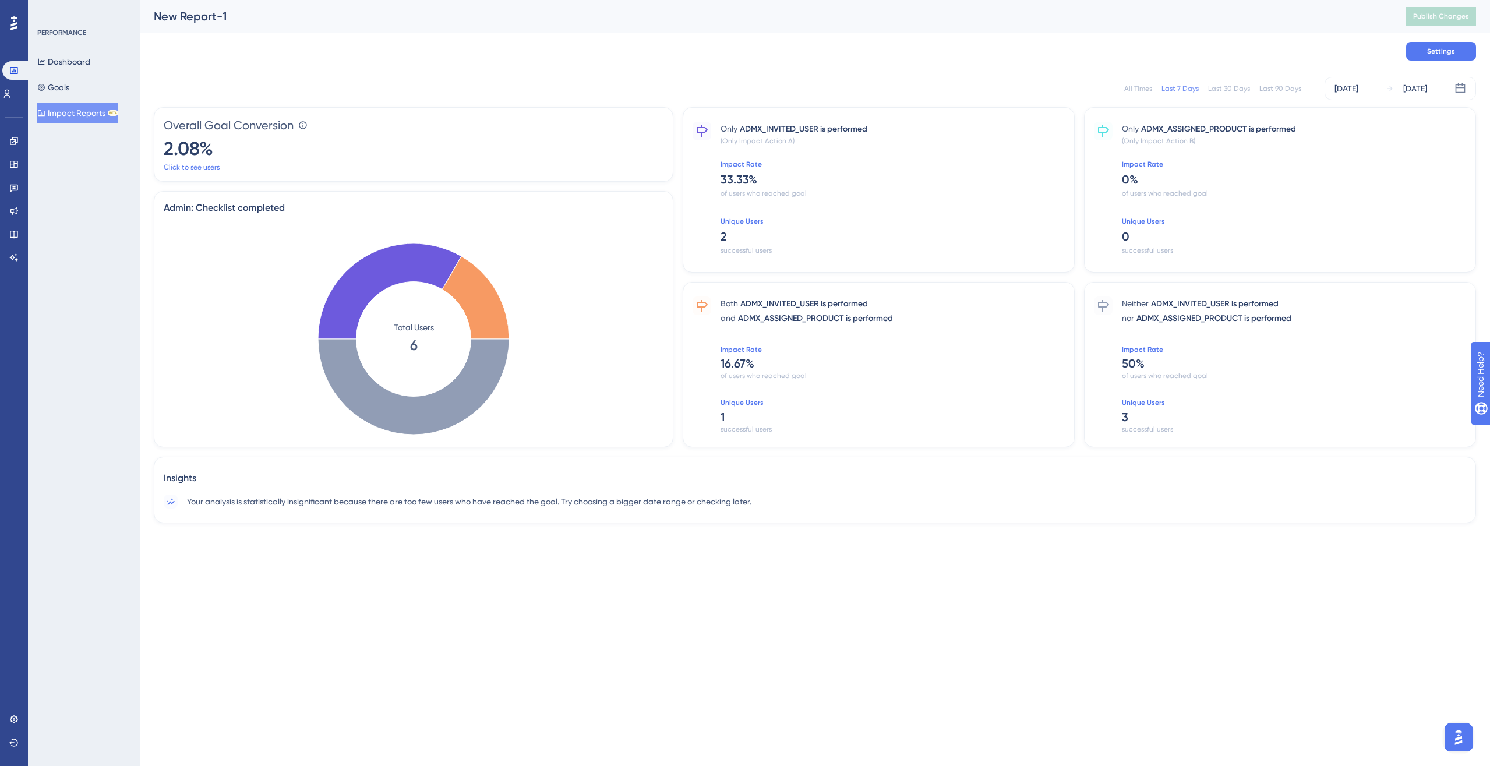
click at [212, 19] on div "New Report-1" at bounding box center [766, 16] width 1224 height 16
drag, startPoint x: 219, startPoint y: 17, endPoint x: 560, endPoint y: 17, distance: 340.8
click at [220, 17] on div "New Report-1" at bounding box center [766, 16] width 1224 height 16
click at [217, 17] on div "New Report-1" at bounding box center [766, 16] width 1224 height 16
click at [213, 17] on div "New Report-1" at bounding box center [766, 16] width 1224 height 16
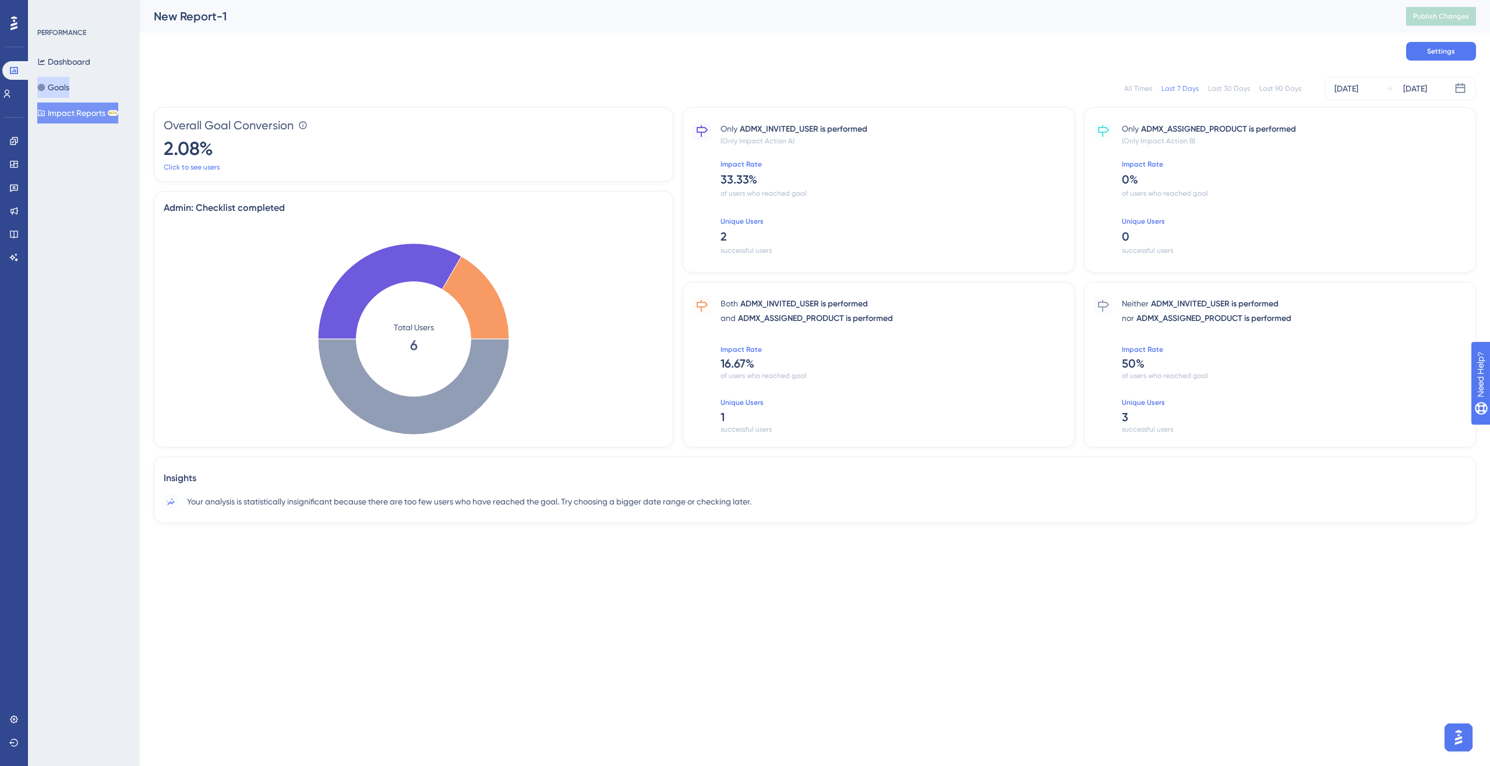
click at [52, 96] on button "Goals" at bounding box center [53, 87] width 32 height 21
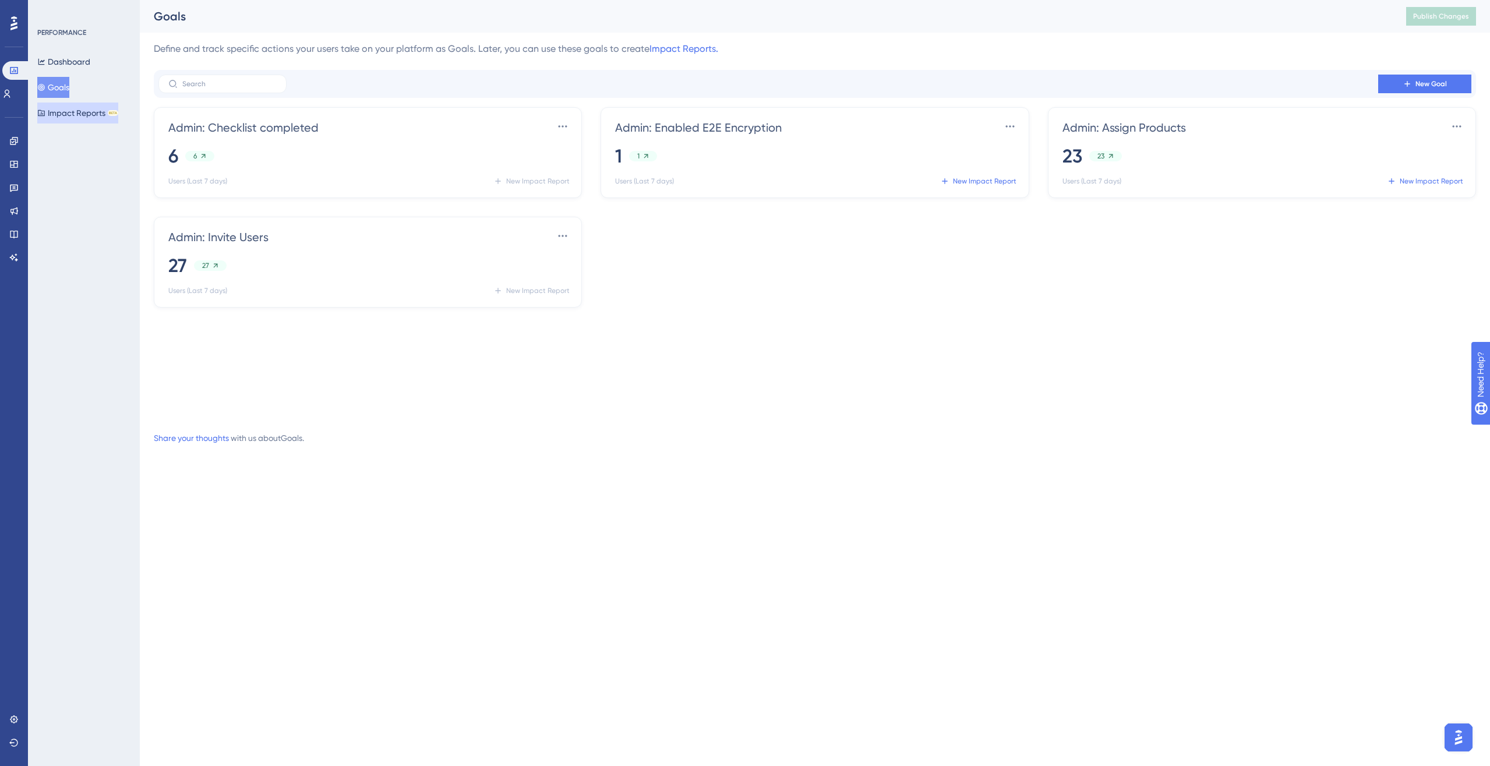
click at [66, 110] on button "Impact Reports BETA" at bounding box center [77, 113] width 81 height 21
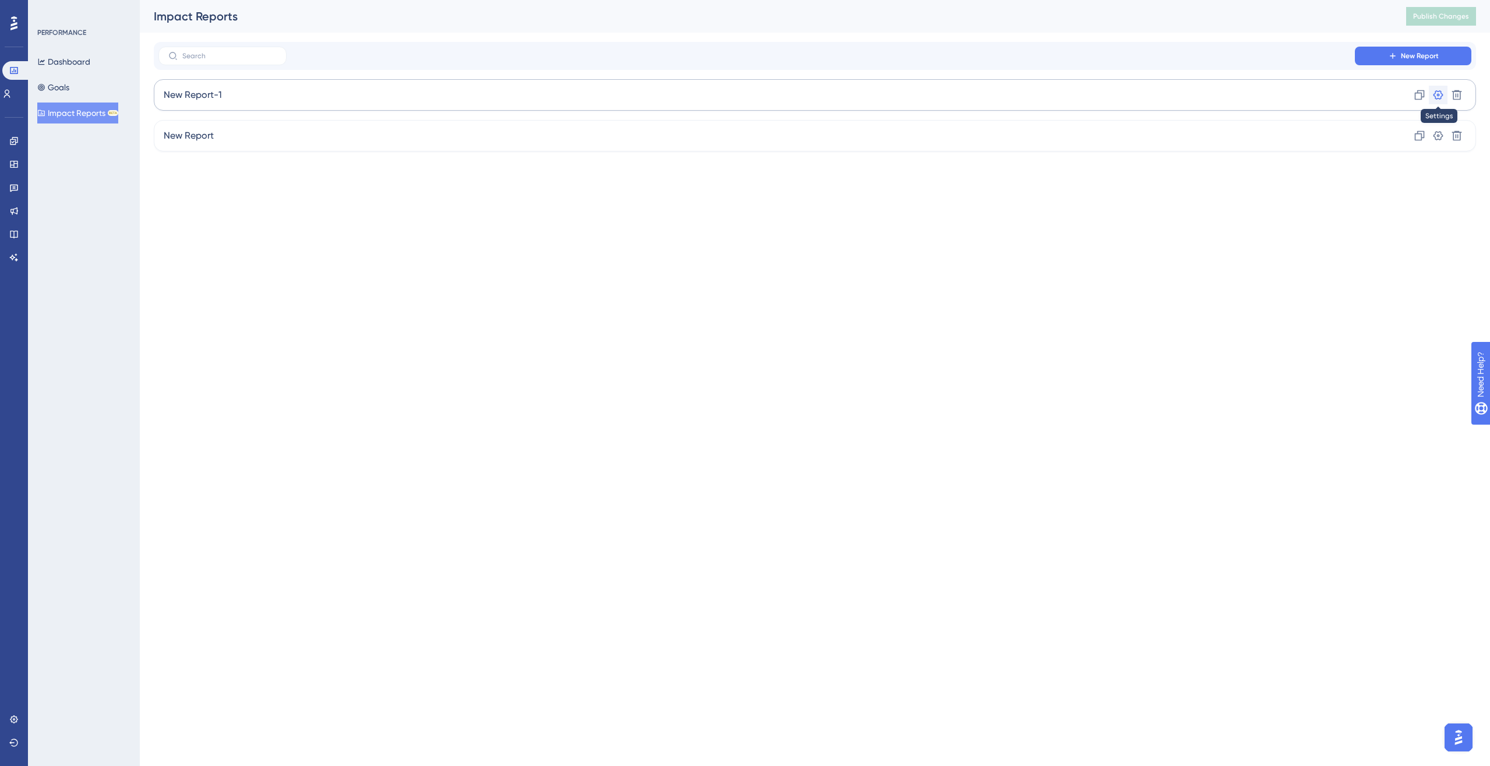
click at [1109, 94] on icon at bounding box center [1439, 95] width 12 height 12
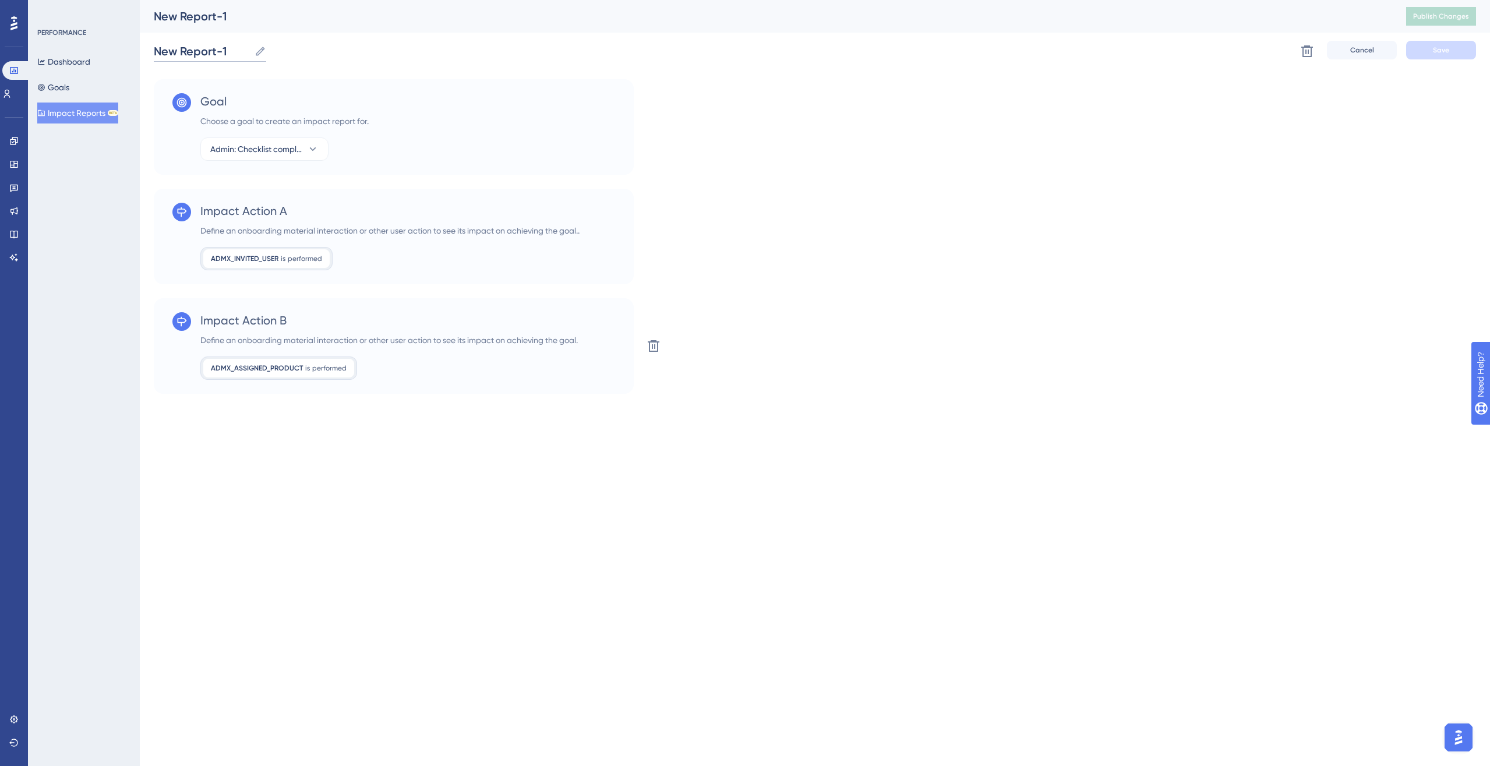
click at [217, 49] on input "New Report-1" at bounding box center [202, 51] width 96 height 16
drag, startPoint x: 233, startPoint y: 51, endPoint x: 126, endPoint y: 44, distance: 106.9
click at [140, 44] on div "Performance Users Engagement Widgets Feedback Product Updates Knowledge Base AI…" at bounding box center [815, 206] width 1351 height 413
type input "Checklist actions performed"
click at [1109, 45] on span "Save" at bounding box center [1441, 49] width 16 height 9
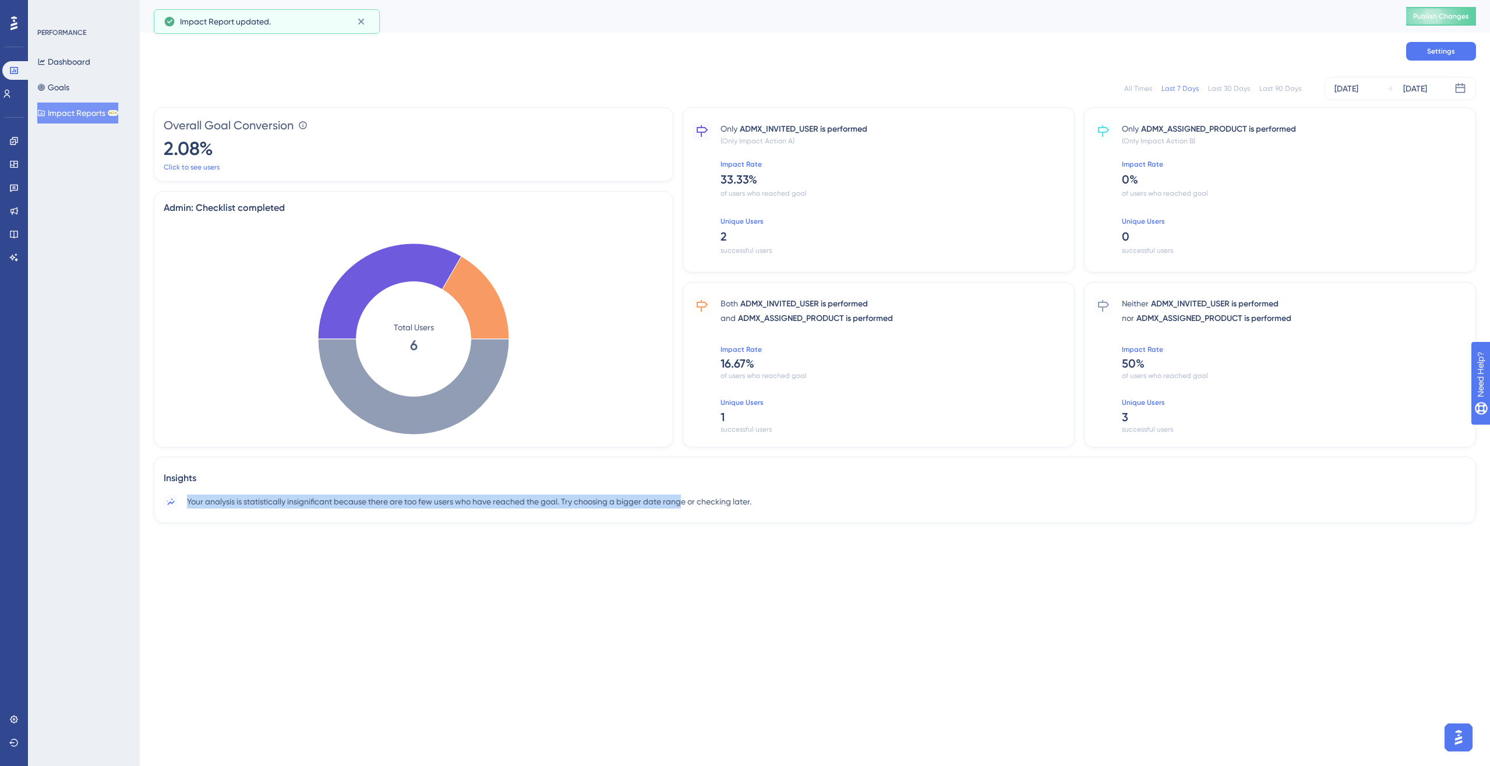
drag, startPoint x: 436, startPoint y: 494, endPoint x: 685, endPoint y: 496, distance: 248.8
click at [685, 496] on span "Your analysis is statistically insignificant because there are too few users wh…" at bounding box center [469, 502] width 565 height 14
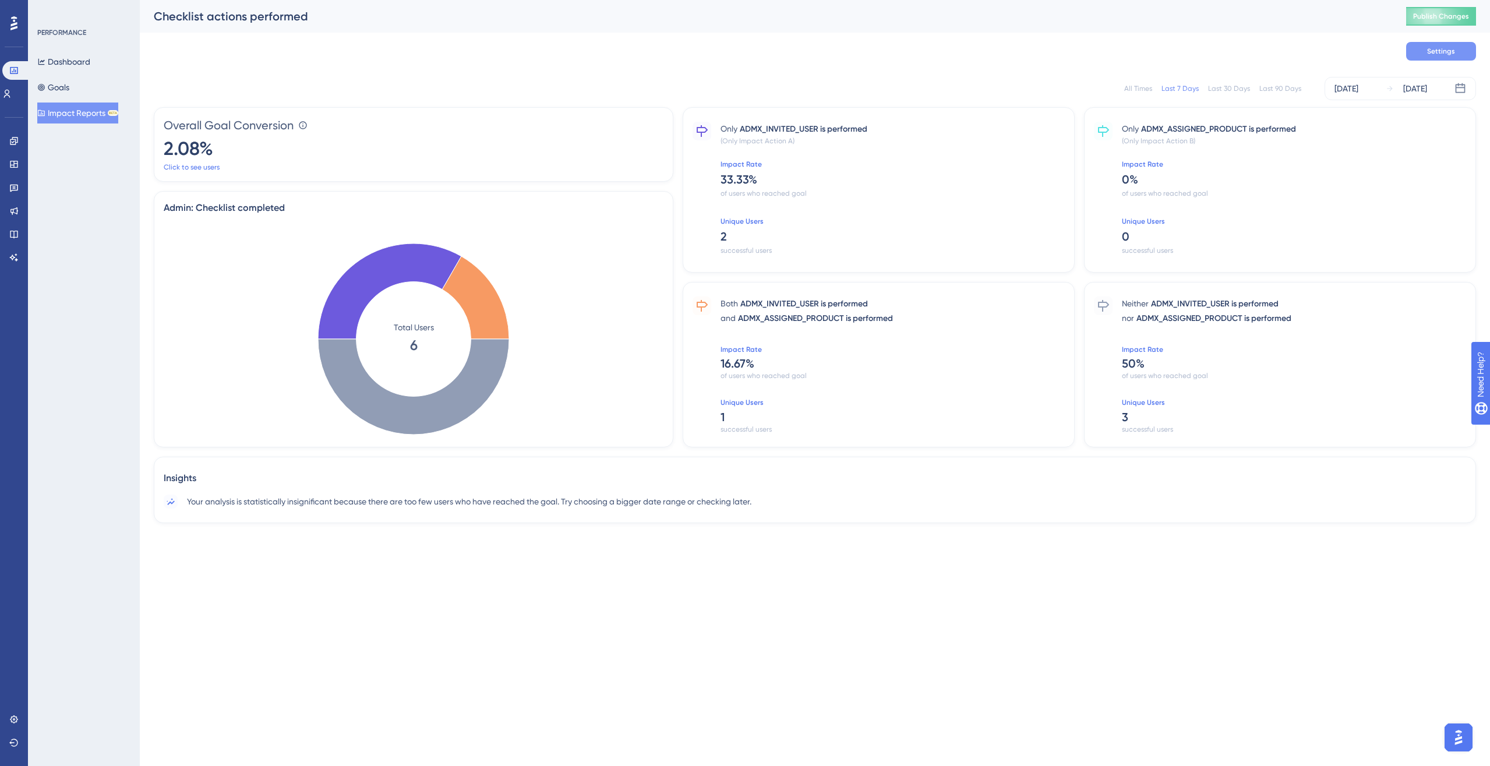
click at [1109, 55] on span "Settings" at bounding box center [1441, 51] width 28 height 9
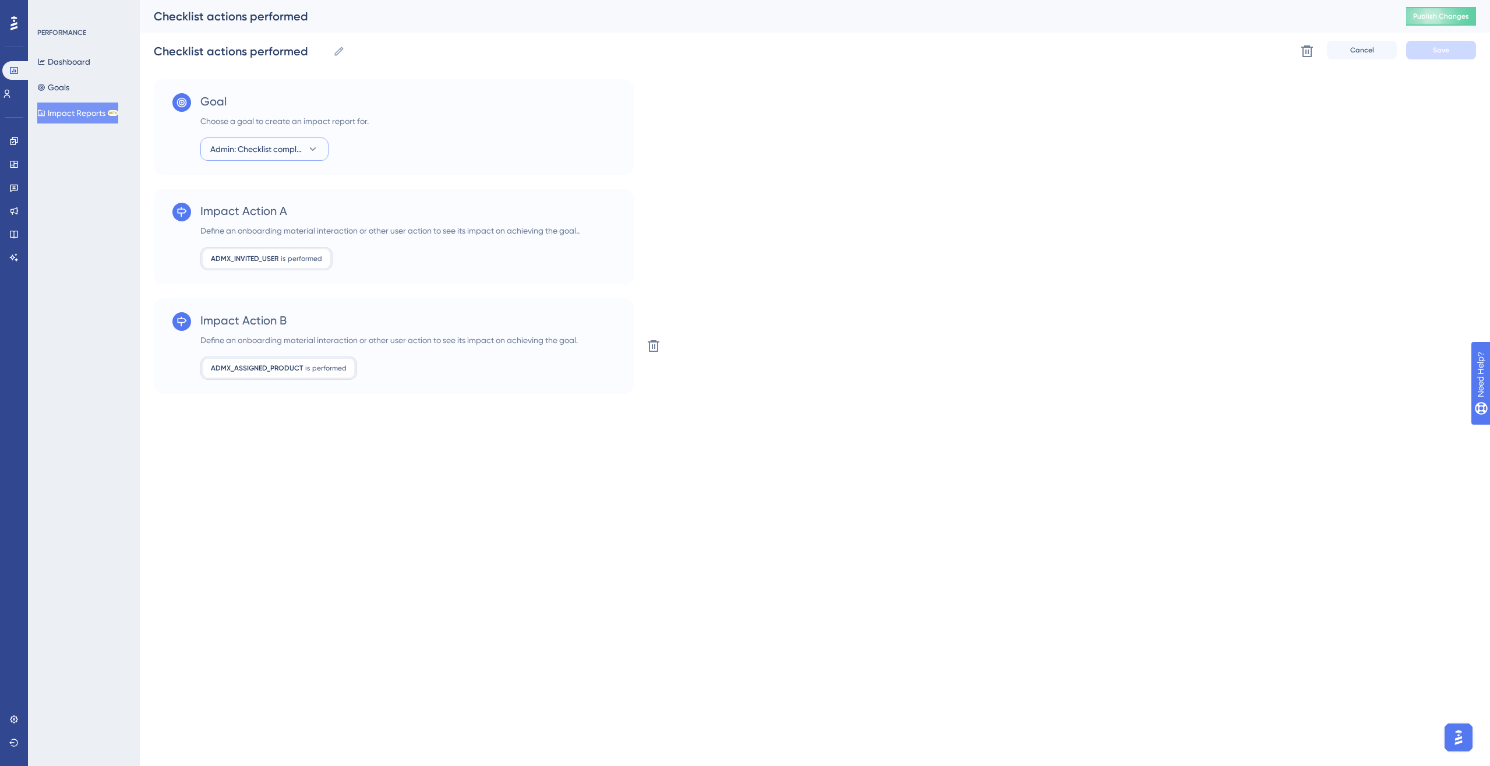
click at [299, 148] on span "Admin: Checklist completed" at bounding box center [256, 149] width 92 height 14
click at [984, 205] on div "Impact Action A Define an onboarding material interaction or other user action …" at bounding box center [815, 237] width 1323 height 96
click at [91, 111] on button "Impact Reports BETA" at bounding box center [77, 113] width 81 height 21
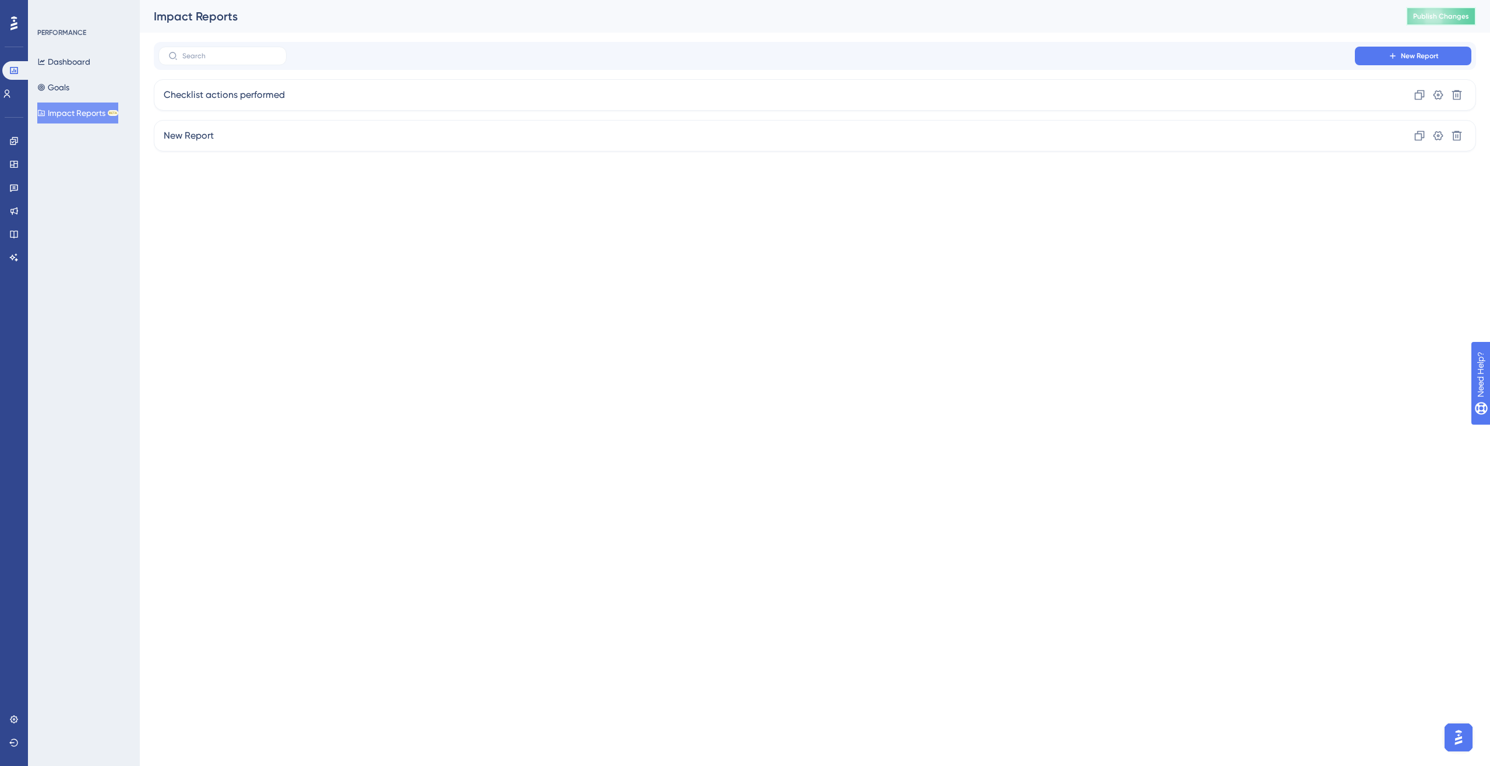
click at [1109, 7] on button "Publish Changes" at bounding box center [1442, 16] width 70 height 19
click at [387, 90] on div "Checklist actions performed Clone Settings Delete" at bounding box center [815, 94] width 1323 height 31
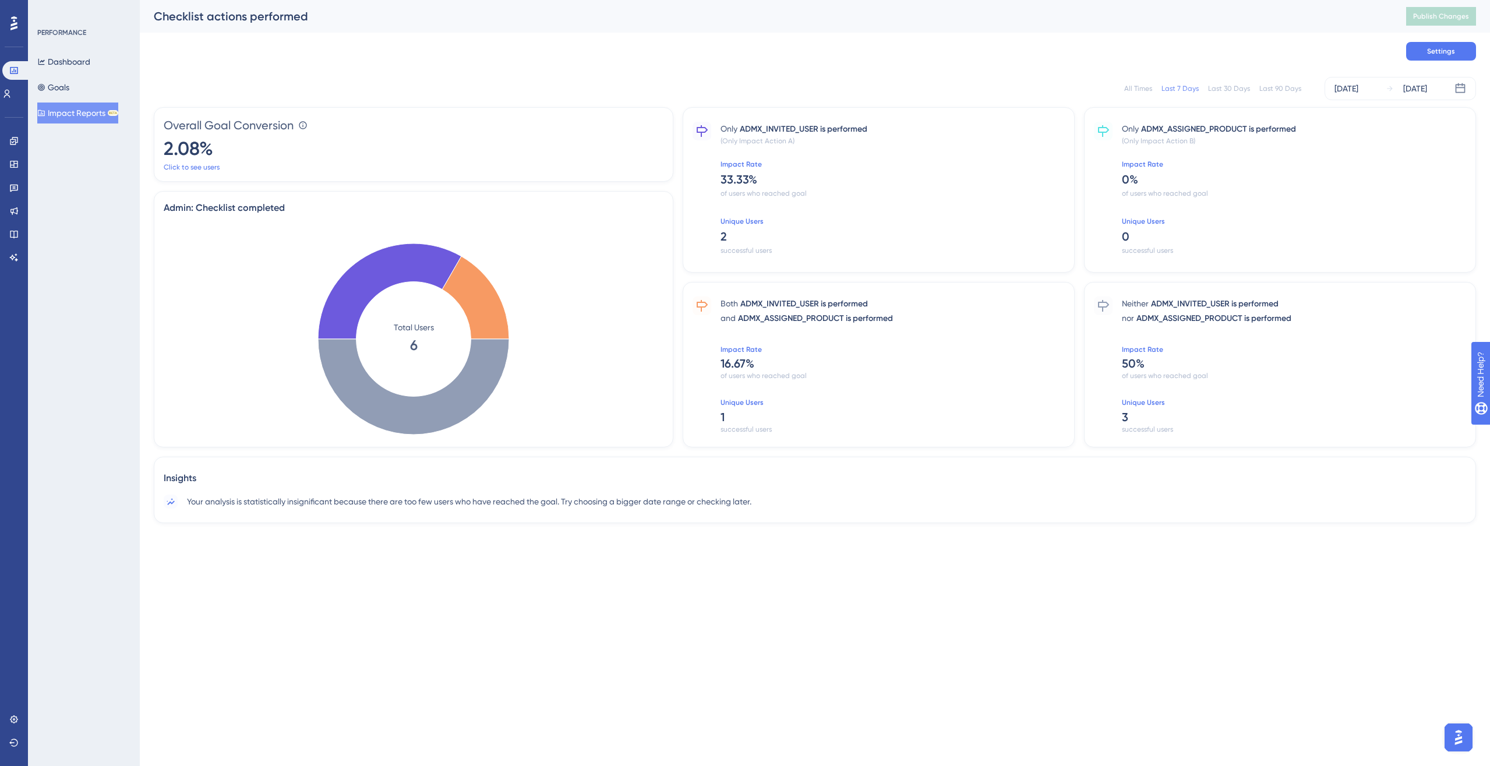
click at [93, 82] on div "Dashboard Goals Impact Reports BETA" at bounding box center [84, 87] width 94 height 72
click at [85, 84] on div "Dashboard Goals Impact Reports BETA" at bounding box center [84, 87] width 94 height 72
click at [45, 89] on icon at bounding box center [41, 87] width 8 height 8
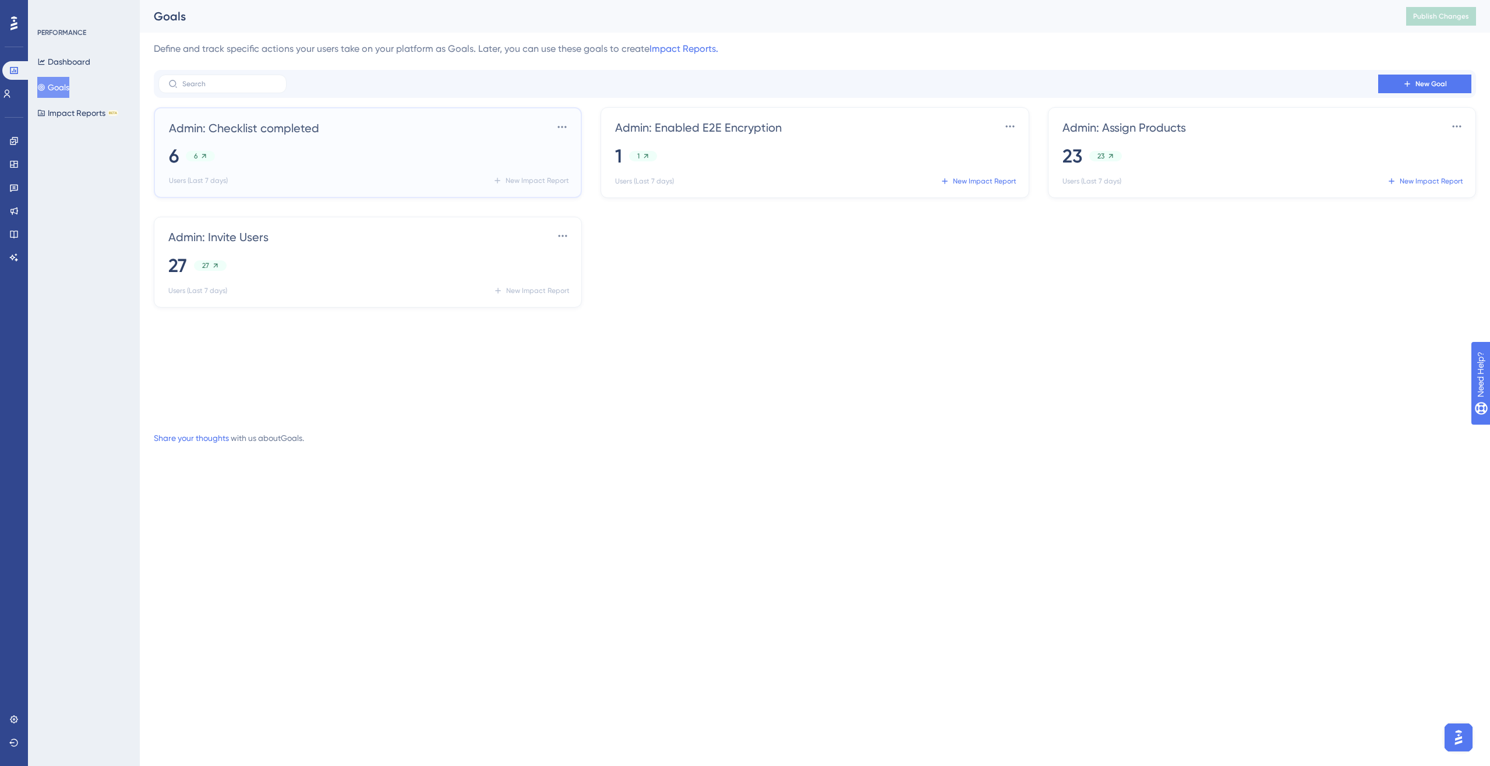
click at [445, 163] on div "6 6" at bounding box center [370, 156] width 403 height 26
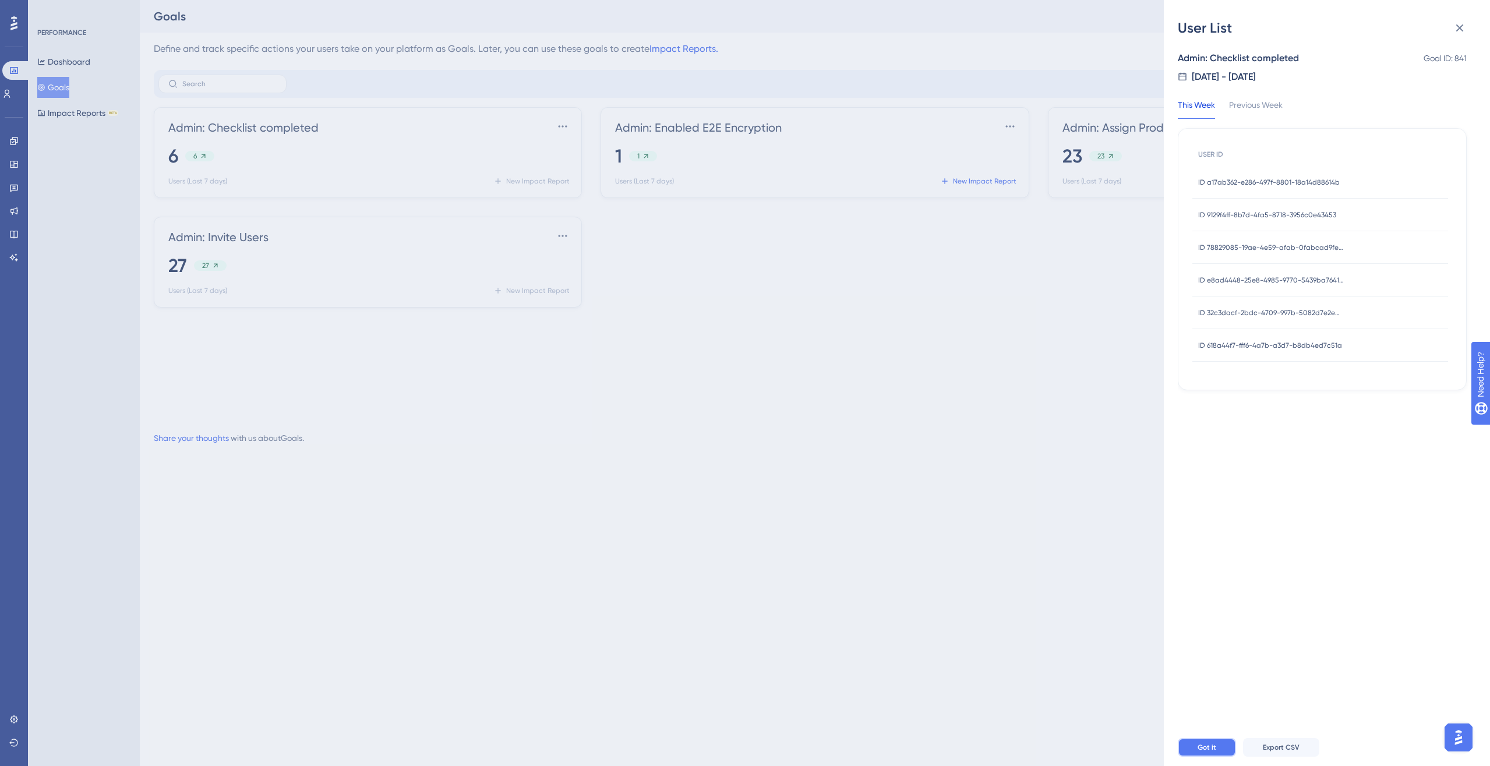
click at [1109, 555] on button "Got it" at bounding box center [1207, 747] width 58 height 19
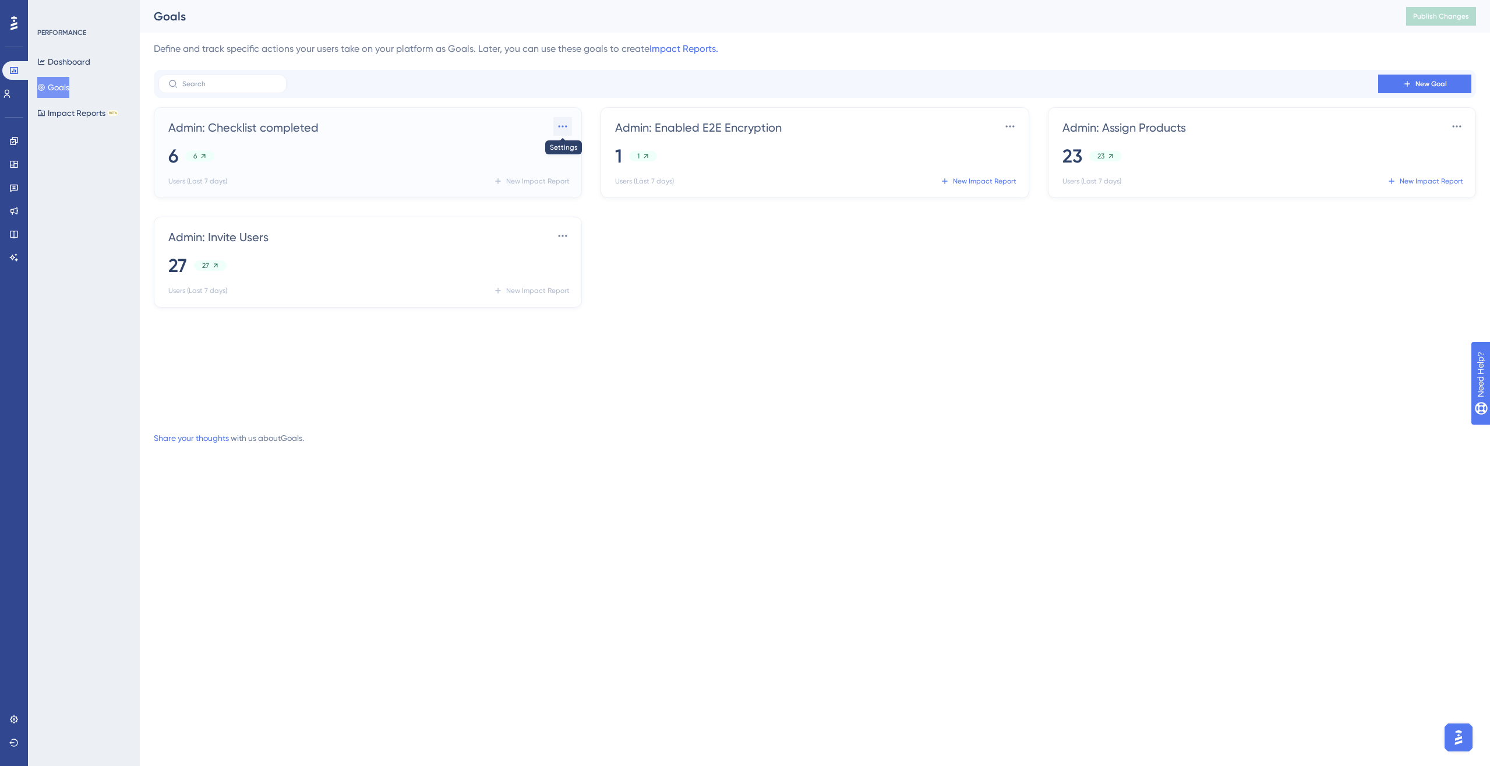
click at [566, 125] on icon at bounding box center [563, 126] width 9 height 2
click at [551, 171] on div "Delete Delete" at bounding box center [543, 182] width 34 height 23
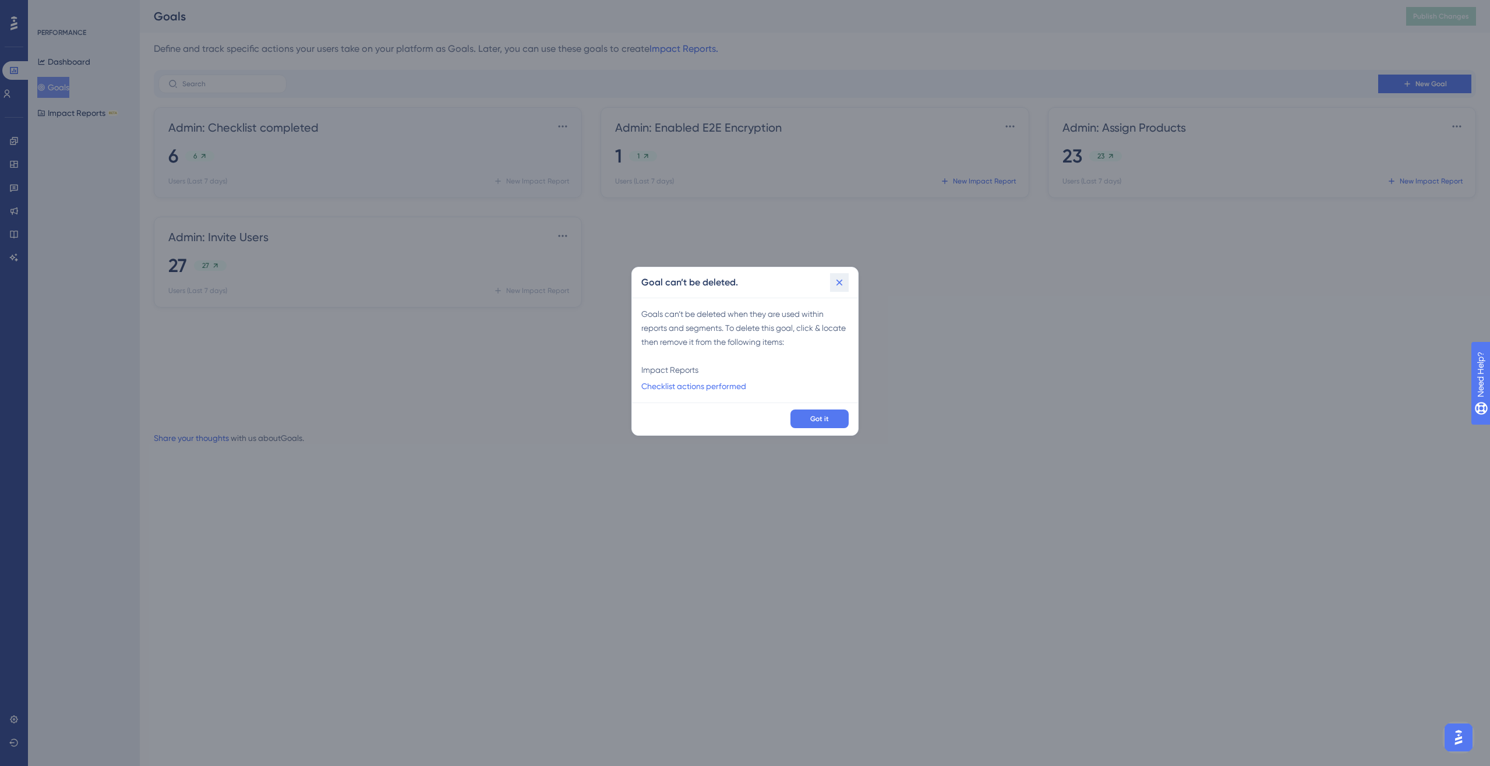
click at [842, 279] on icon at bounding box center [840, 283] width 12 height 12
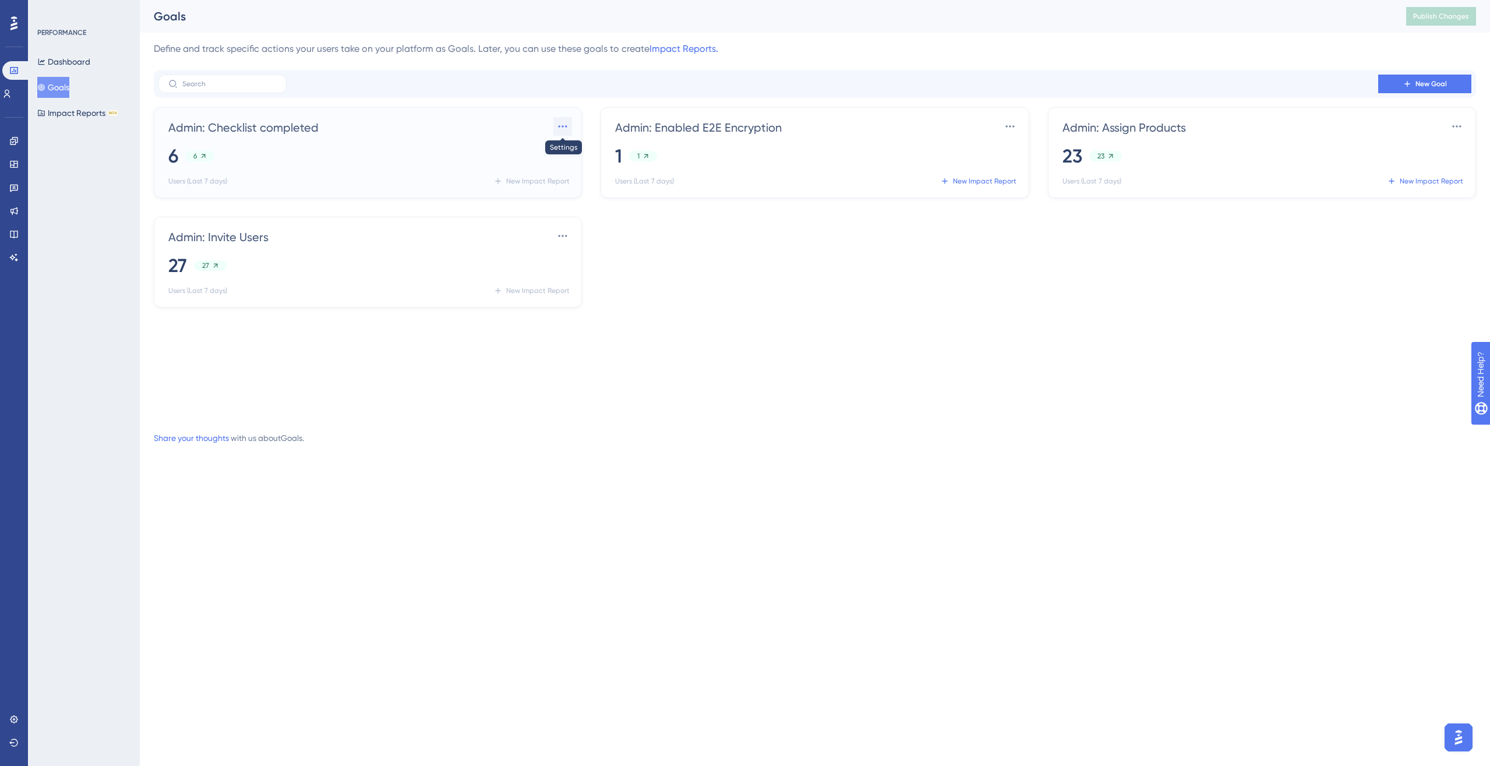
click at [560, 131] on icon at bounding box center [563, 127] width 12 height 12
click at [550, 160] on span "Settings" at bounding box center [541, 160] width 30 height 14
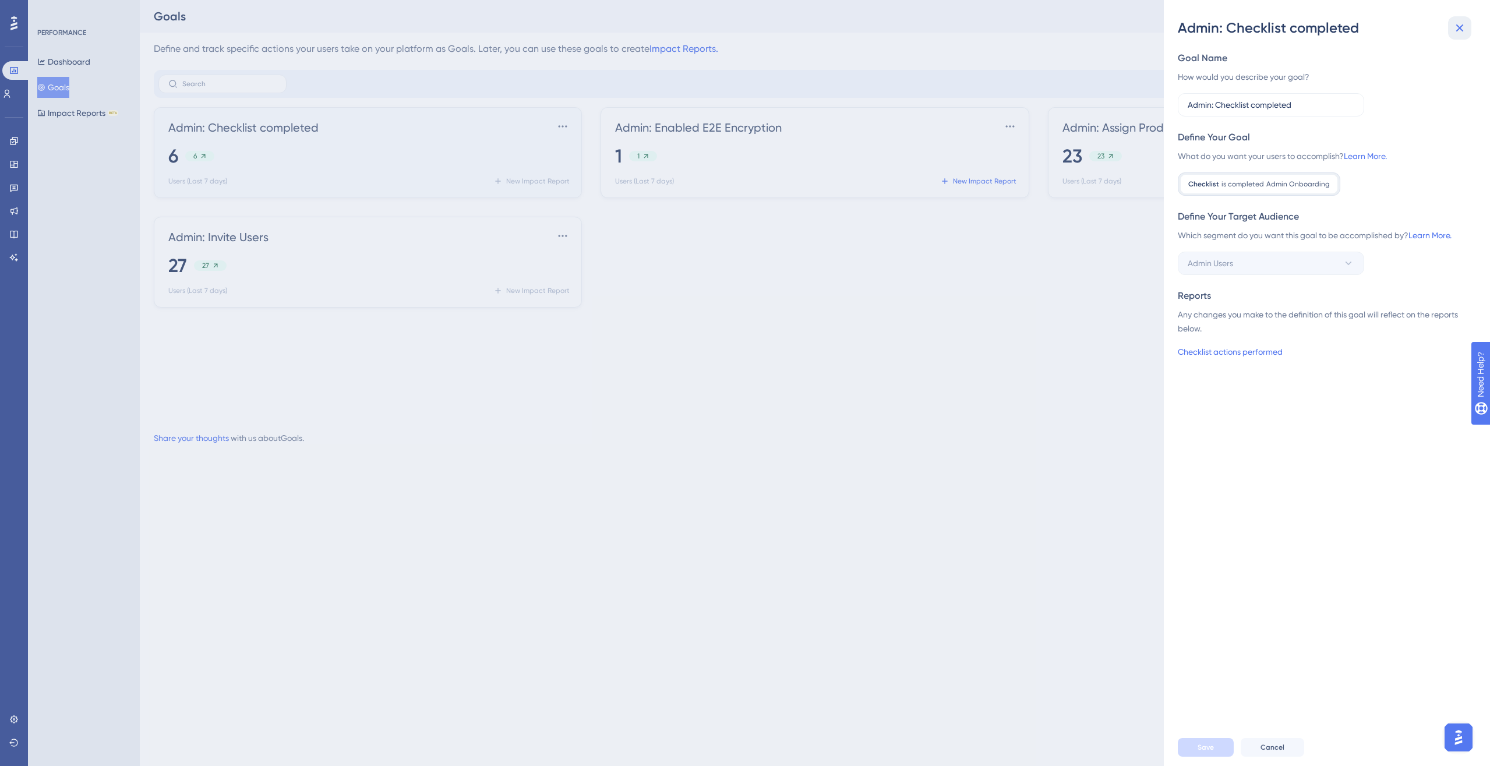
click at [1109, 23] on icon at bounding box center [1460, 28] width 14 height 14
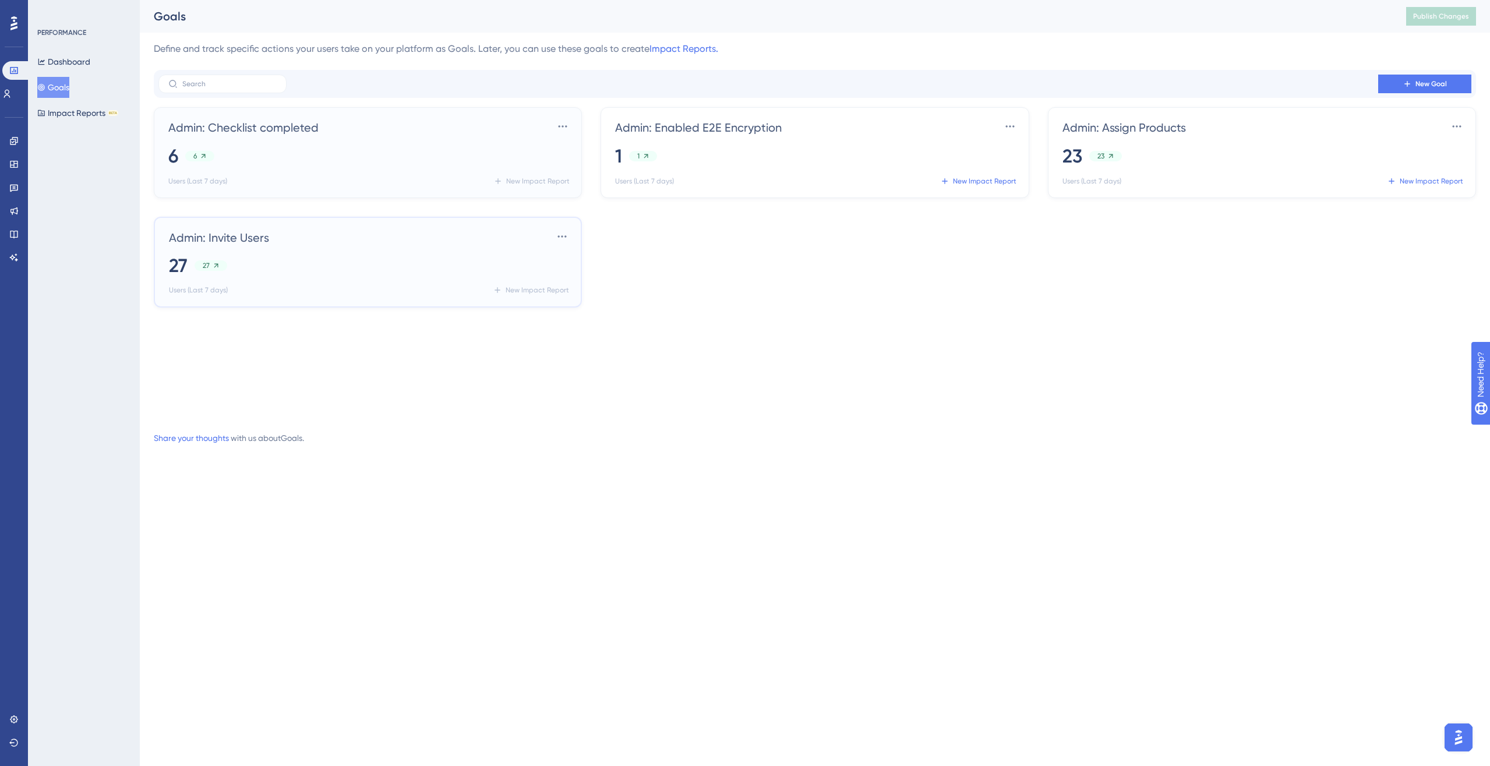
click at [422, 270] on div "27 27" at bounding box center [370, 266] width 403 height 26
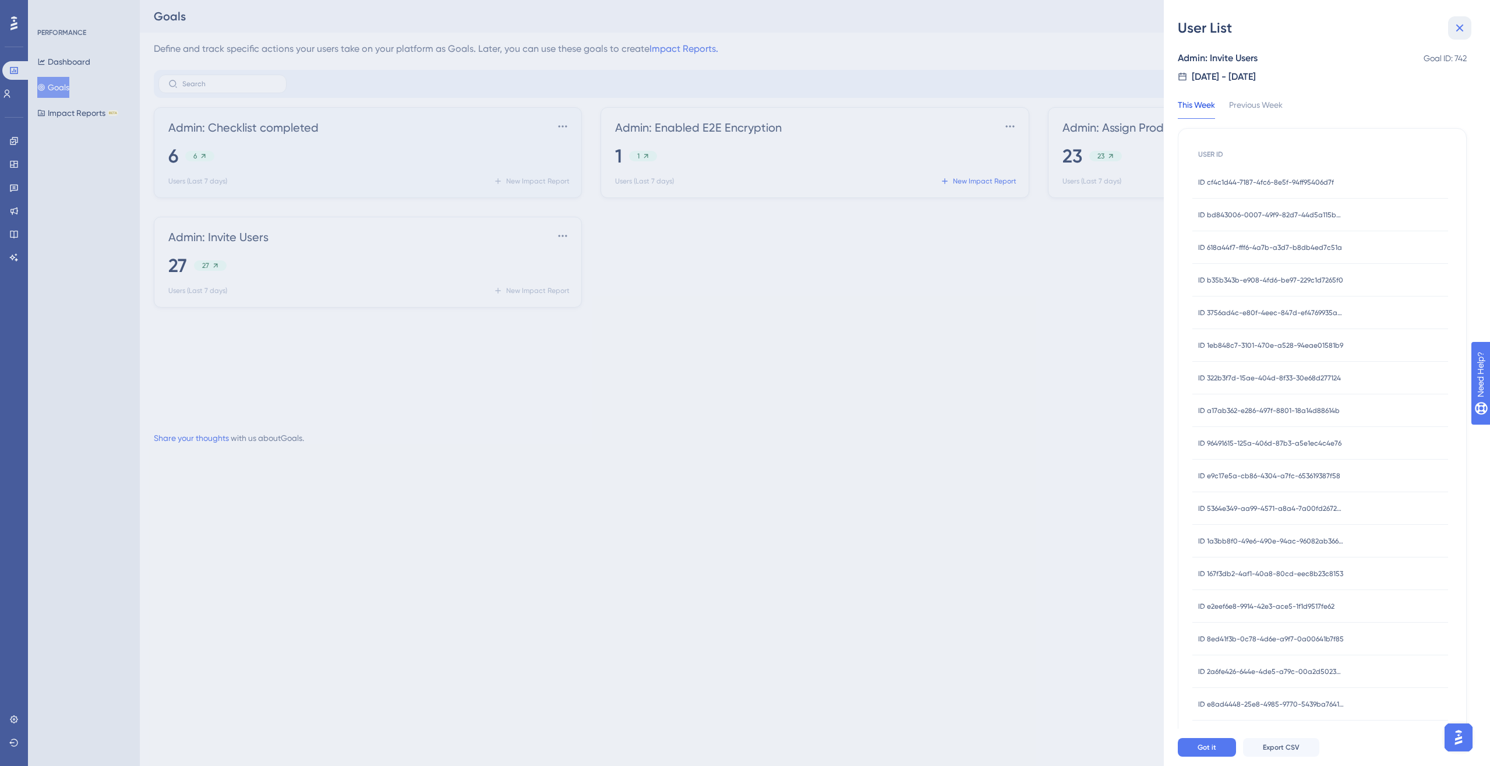
drag, startPoint x: 1455, startPoint y: 33, endPoint x: 1375, endPoint y: 64, distance: 85.4
click at [1109, 33] on icon at bounding box center [1460, 28] width 14 height 14
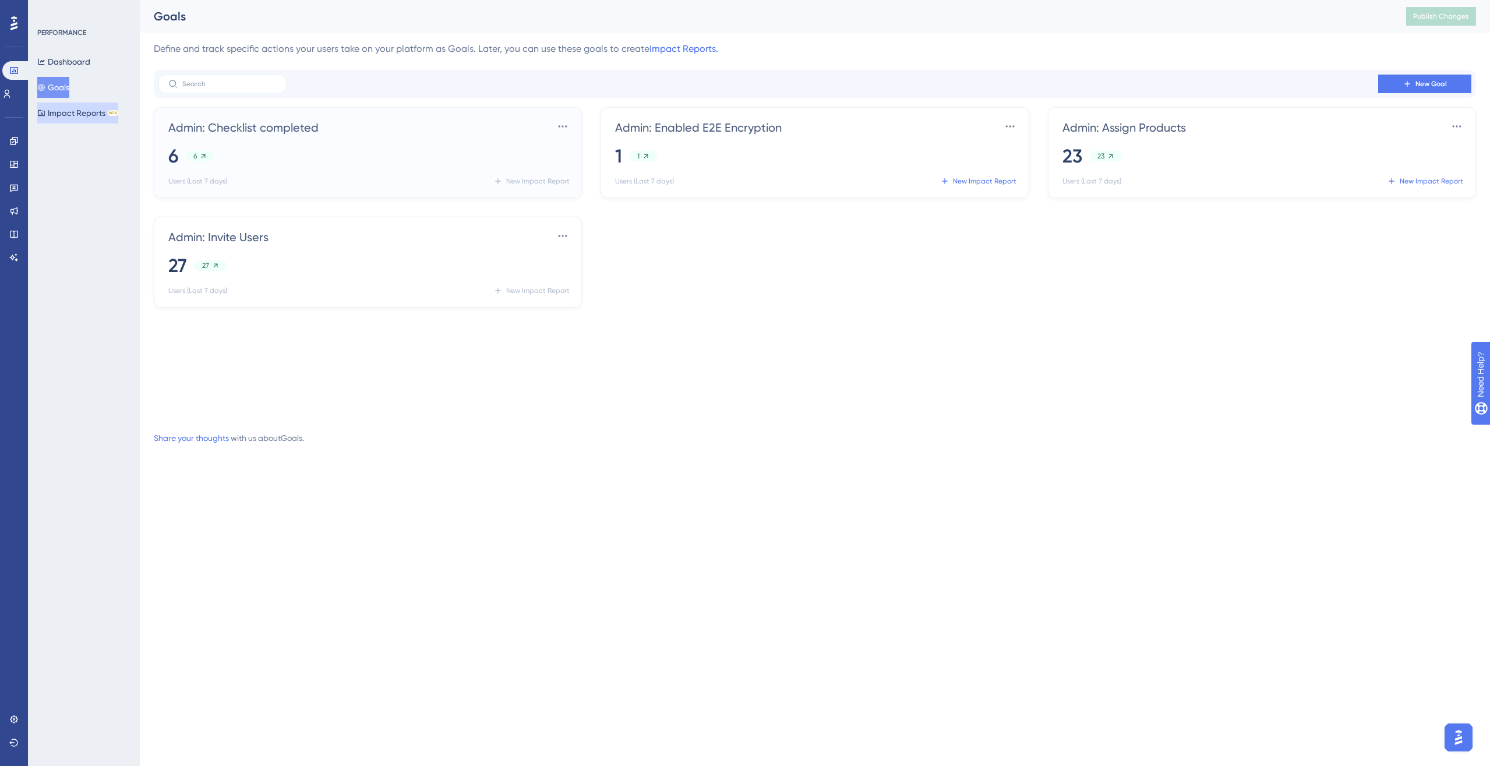
click at [91, 117] on button "Impact Reports BETA" at bounding box center [77, 113] width 81 height 21
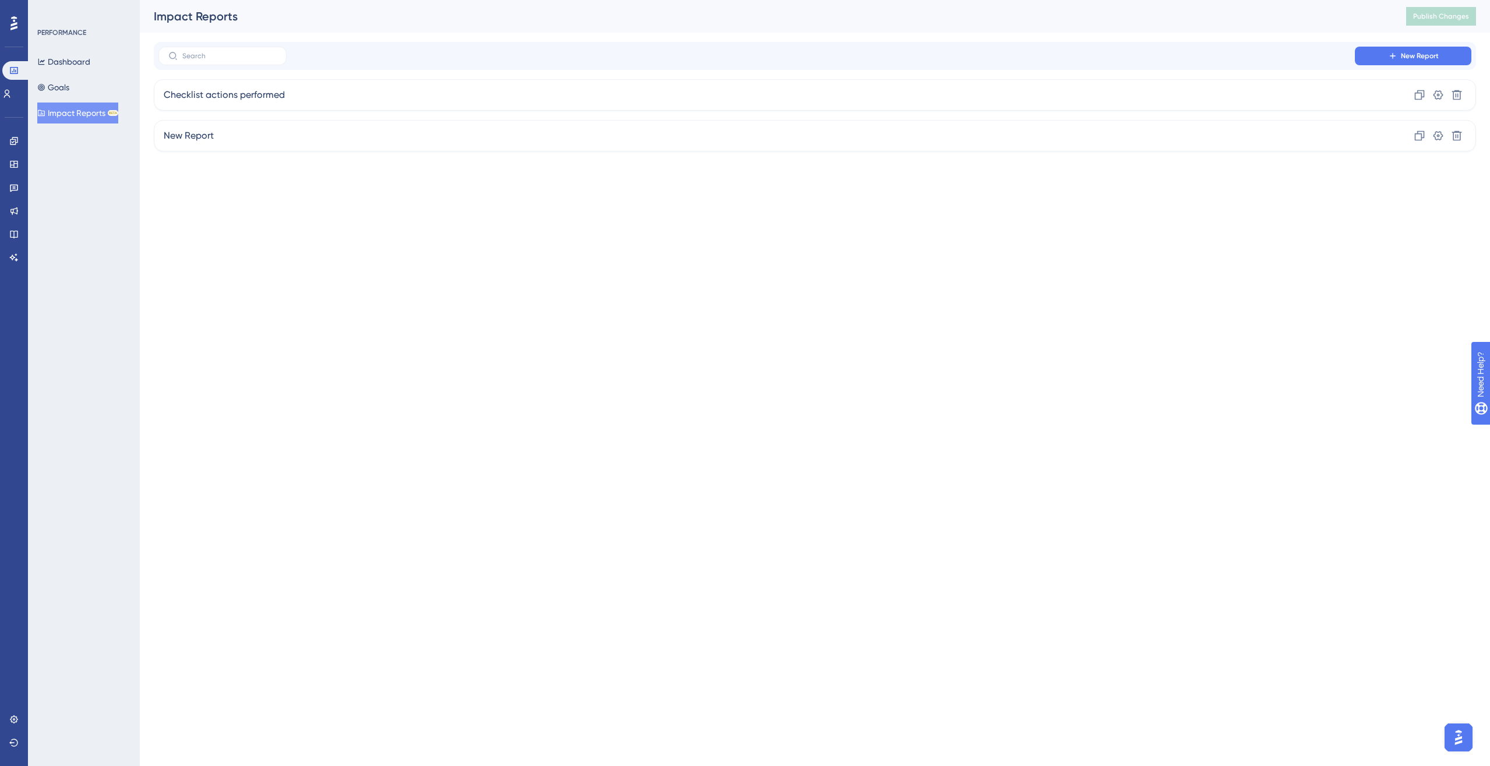
click at [373, 156] on div "Performance Users Engagement Widgets Feedback Product Updates Knowledge Base AI…" at bounding box center [815, 85] width 1351 height 170
click at [376, 146] on div "New Report Clone Settings Delete" at bounding box center [815, 135] width 1323 height 31
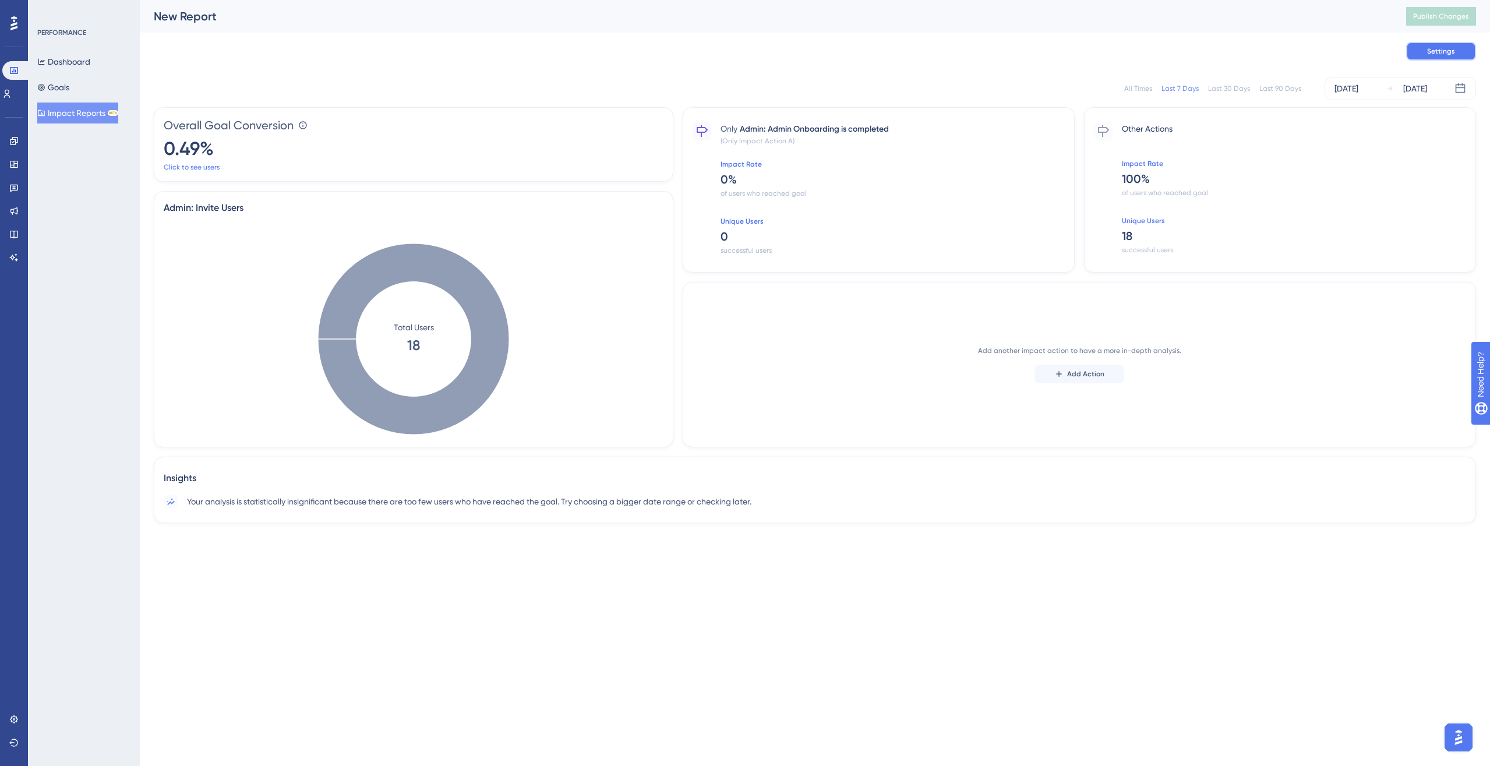
click at [1109, 53] on button "Settings" at bounding box center [1442, 51] width 70 height 19
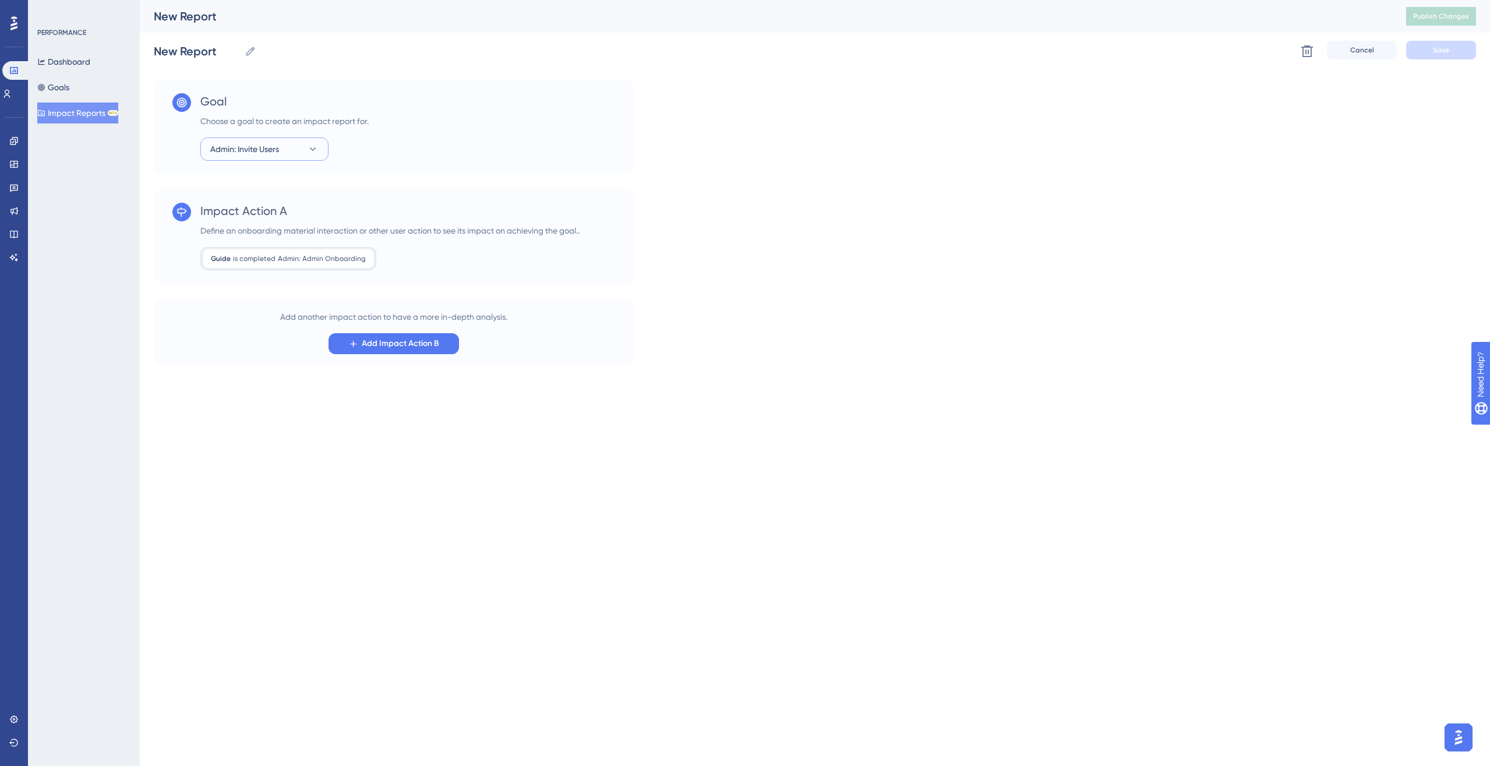
click at [308, 150] on icon at bounding box center [313, 149] width 12 height 12
click at [1109, 44] on button "Cancel" at bounding box center [1362, 50] width 70 height 19
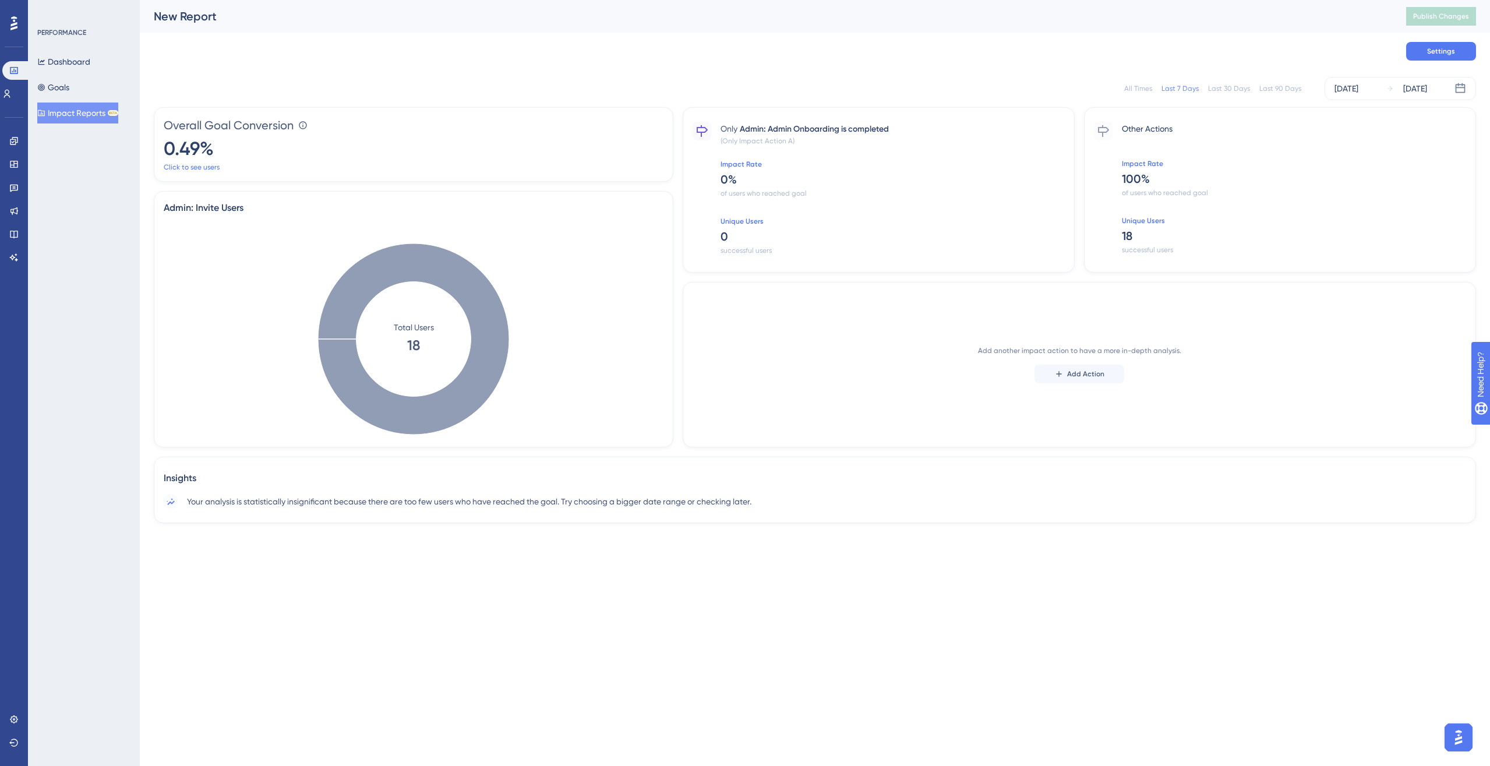
click at [77, 117] on button "Impact Reports BETA" at bounding box center [77, 113] width 81 height 21
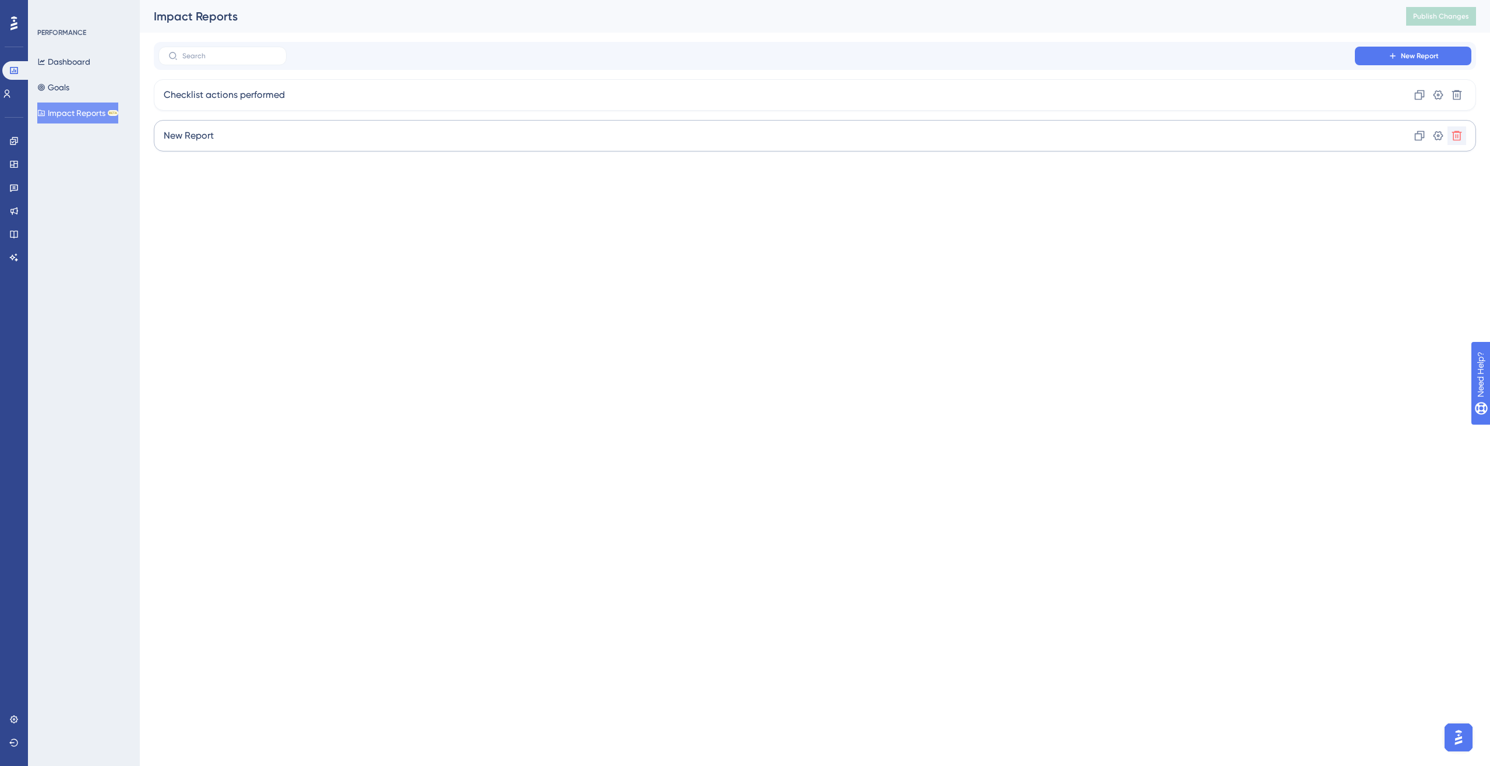
click at [1109, 133] on icon at bounding box center [1457, 136] width 12 height 12
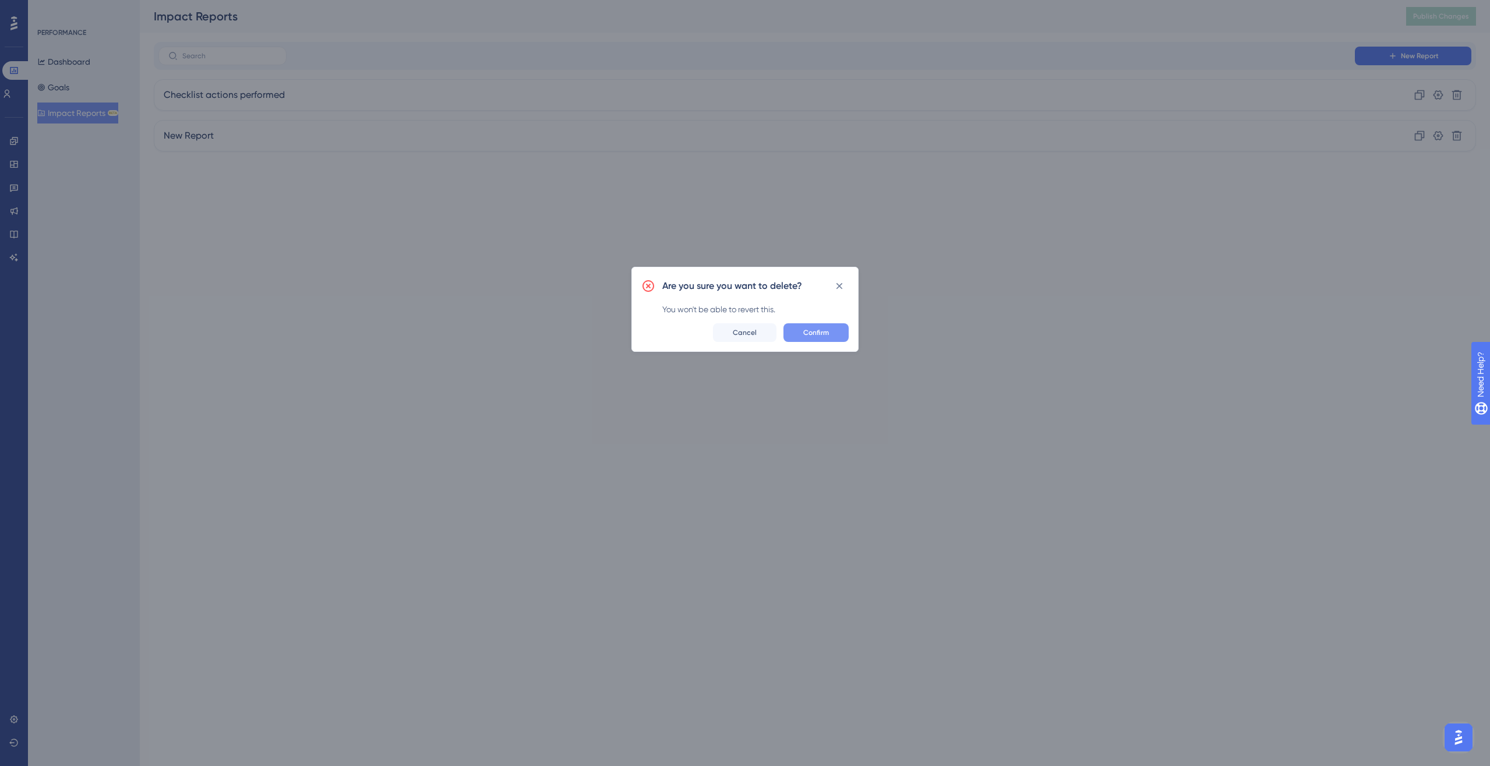
click at [815, 338] on button "Confirm" at bounding box center [816, 332] width 65 height 19
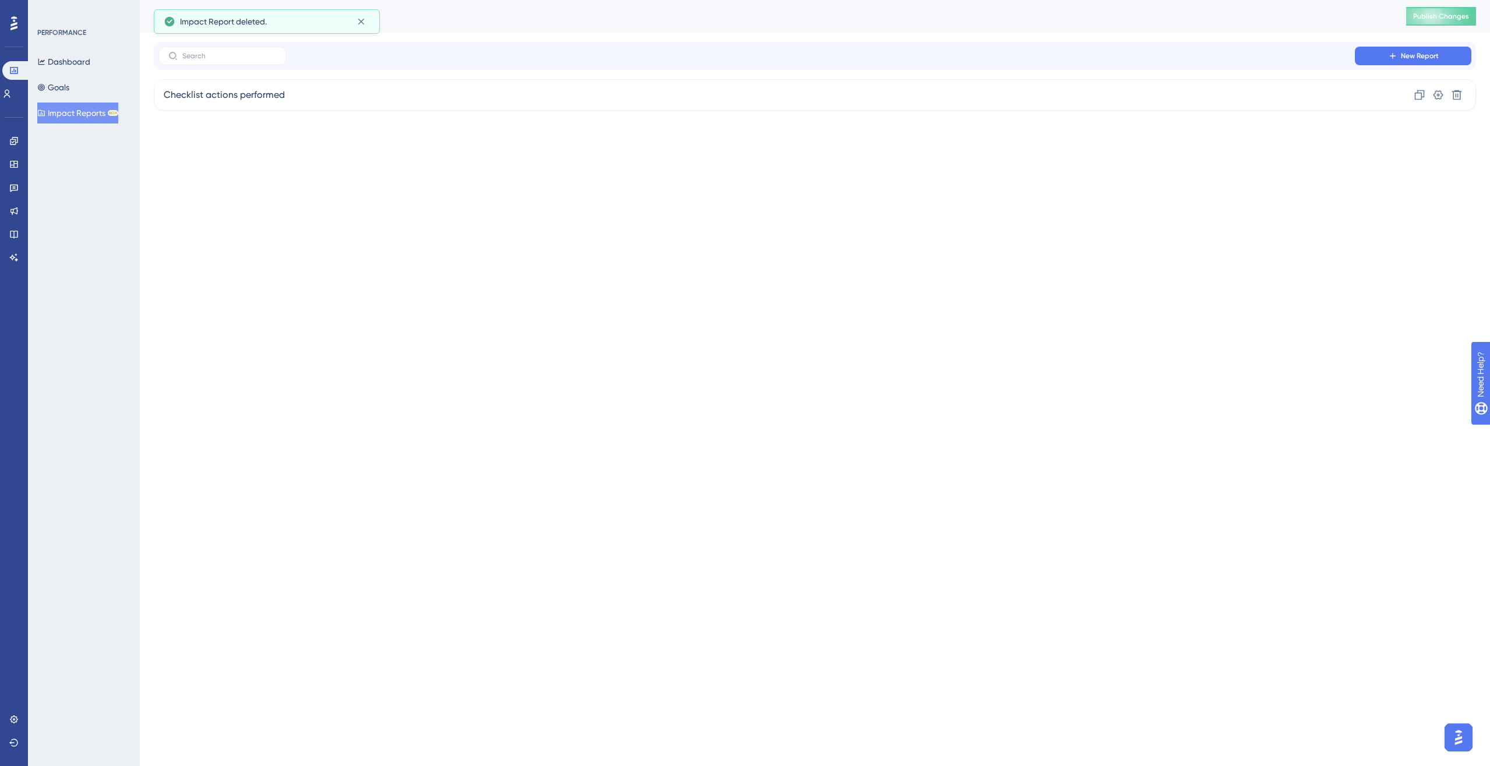
click at [405, 0] on html "Performance Users Engagement Widgets Feedback Product Updates Knowledge Base AI…" at bounding box center [745, 0] width 1490 height 0
click at [344, 101] on div "Checklist actions performed Clone Settings Delete" at bounding box center [815, 94] width 1323 height 31
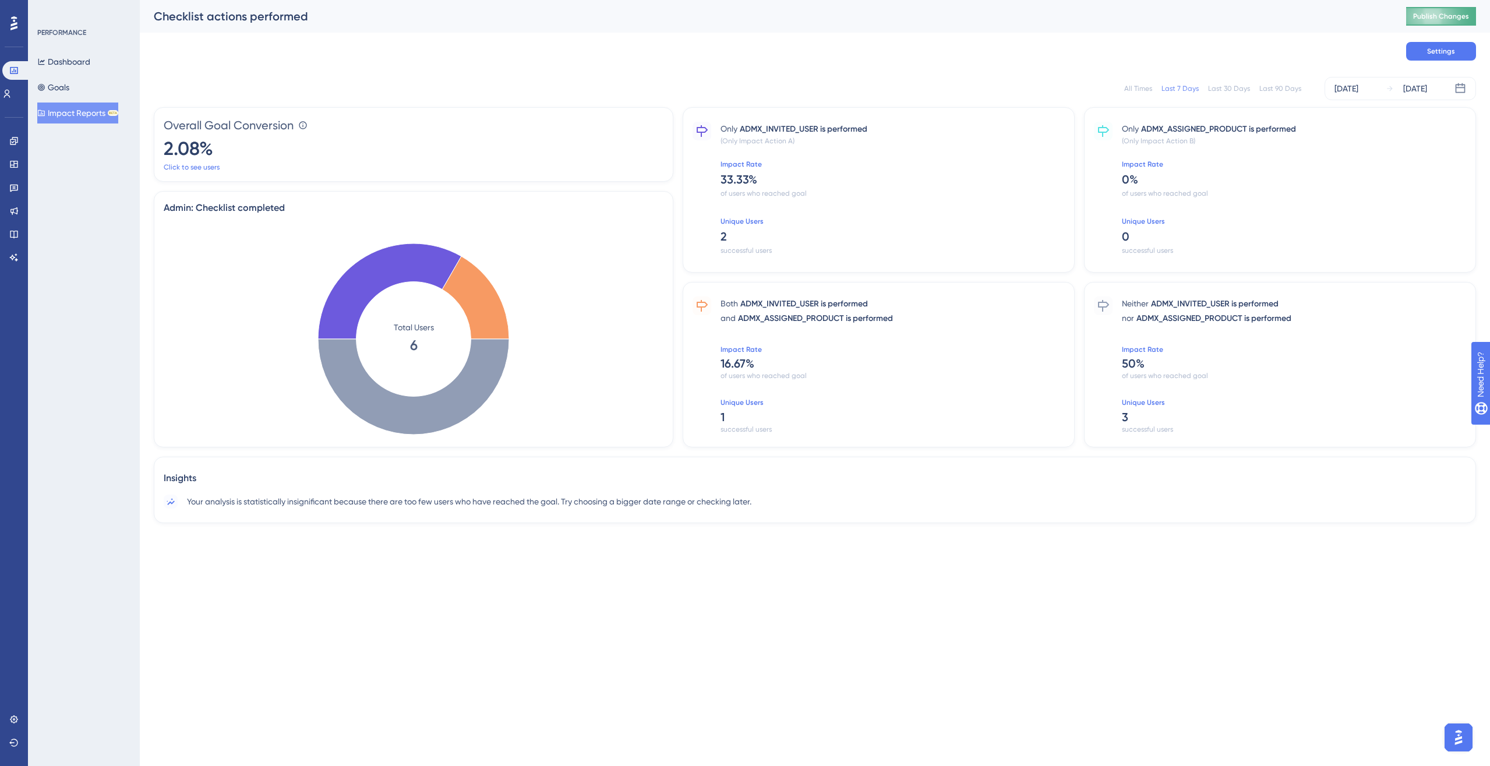
click at [1109, 19] on span "Publish Changes" at bounding box center [1441, 16] width 56 height 9
click at [94, 117] on button "Impact Reports BETA" at bounding box center [77, 113] width 81 height 21
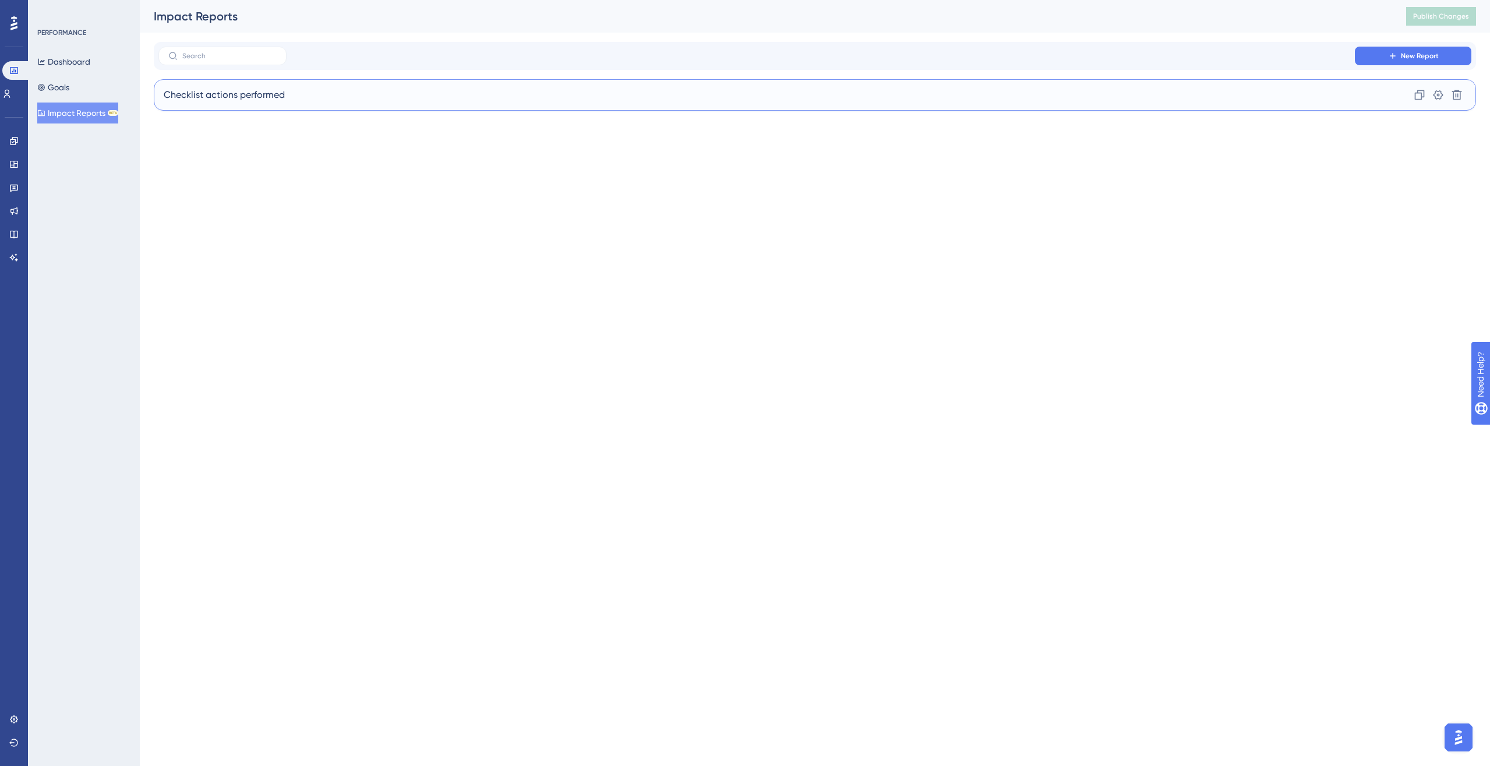
click at [1109, 96] on div "Checklist actions performed Clone Settings Delete" at bounding box center [815, 94] width 1323 height 31
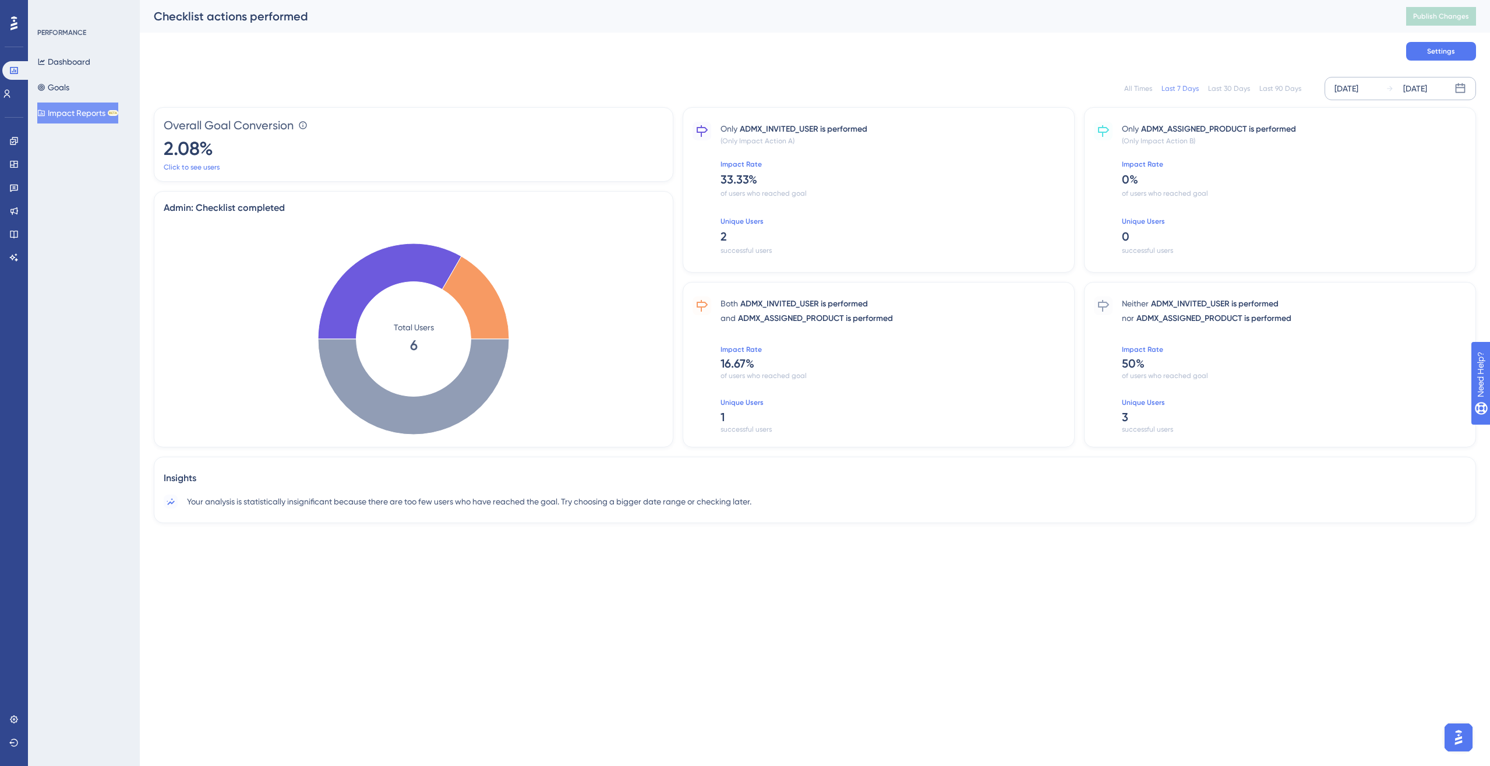
click at [1109, 88] on div "Aug 30 2025" at bounding box center [1347, 89] width 24 height 14
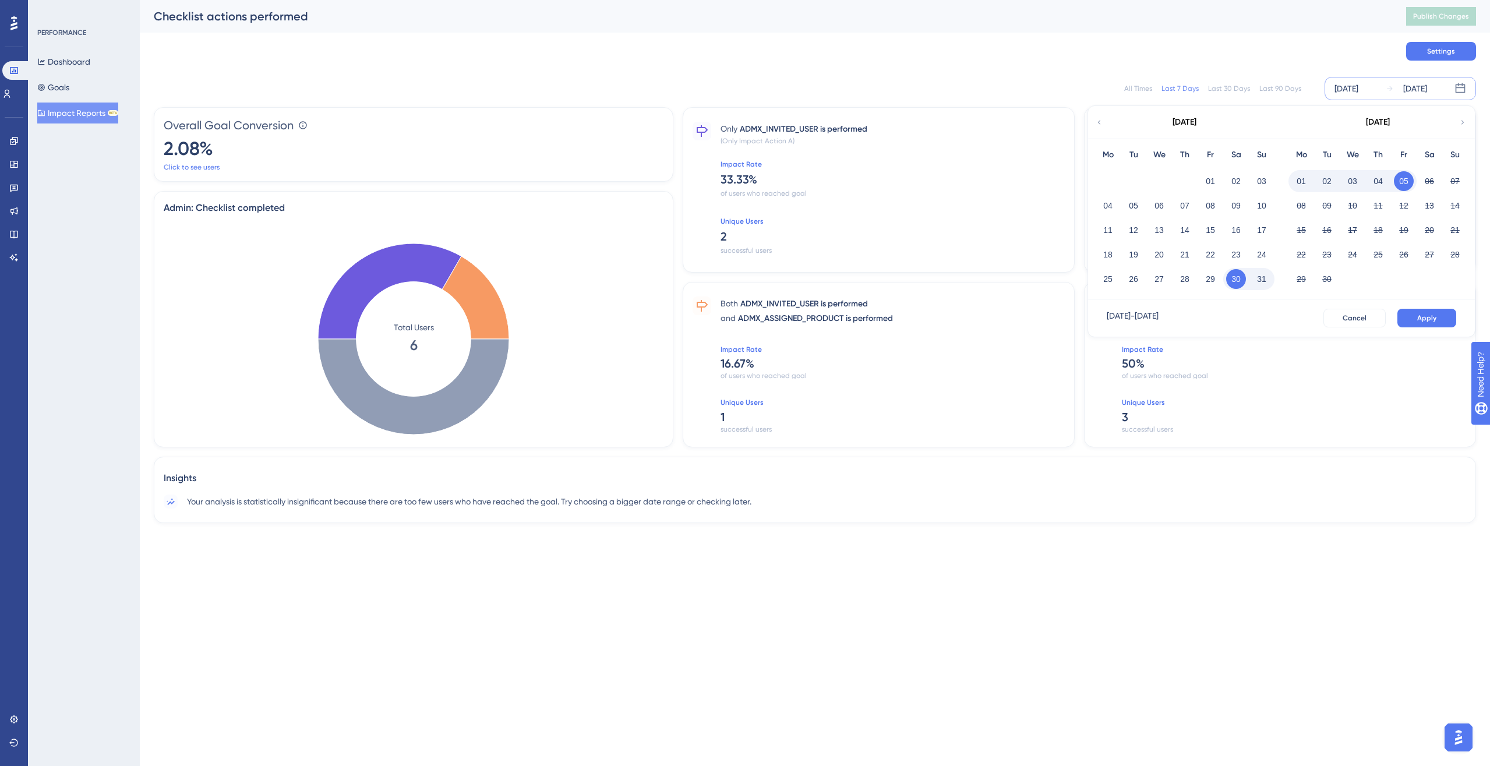
click at [1109, 182] on button "01" at bounding box center [1302, 181] width 20 height 20
click at [1109, 320] on button "Apply" at bounding box center [1427, 318] width 59 height 19
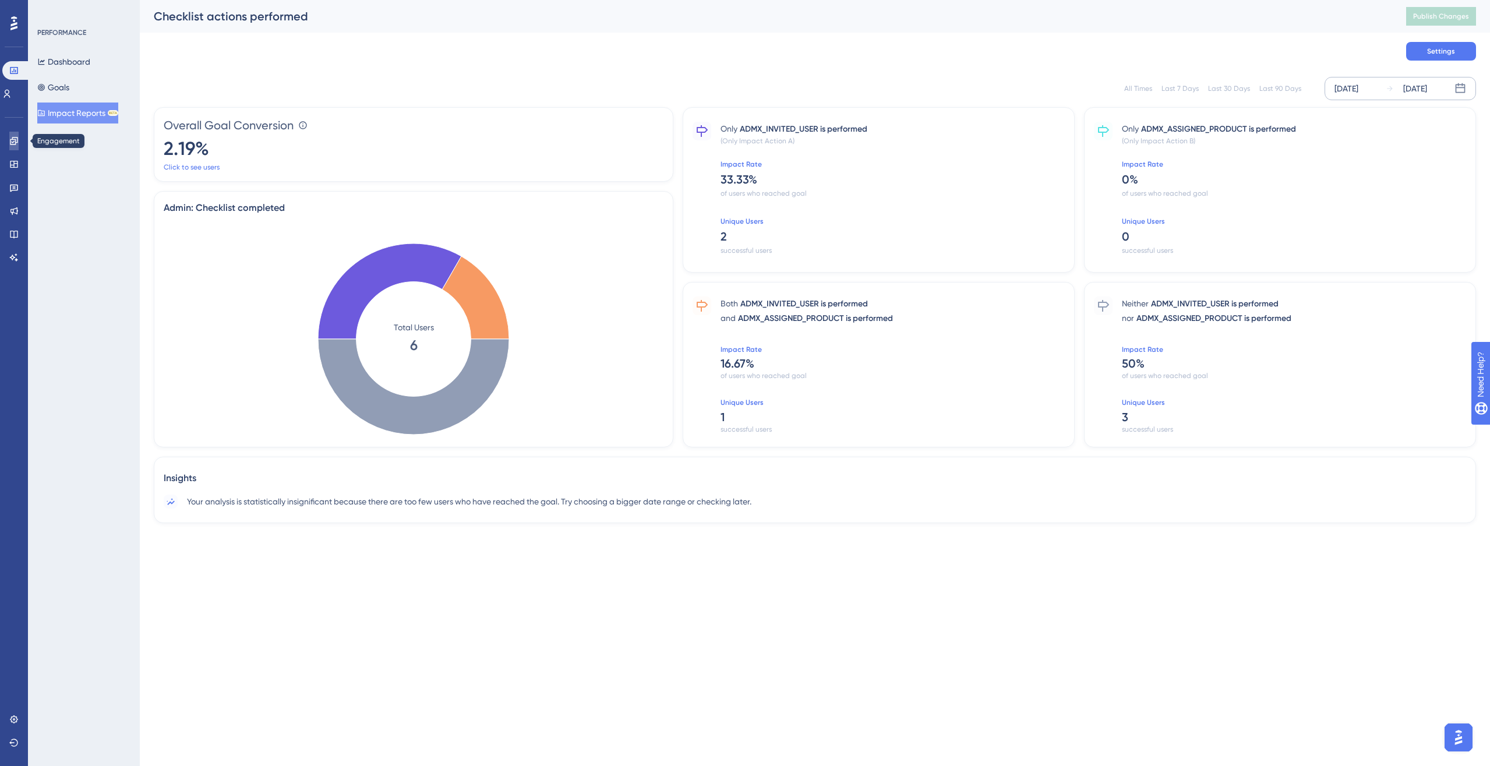
click at [14, 146] on link at bounding box center [13, 141] width 9 height 19
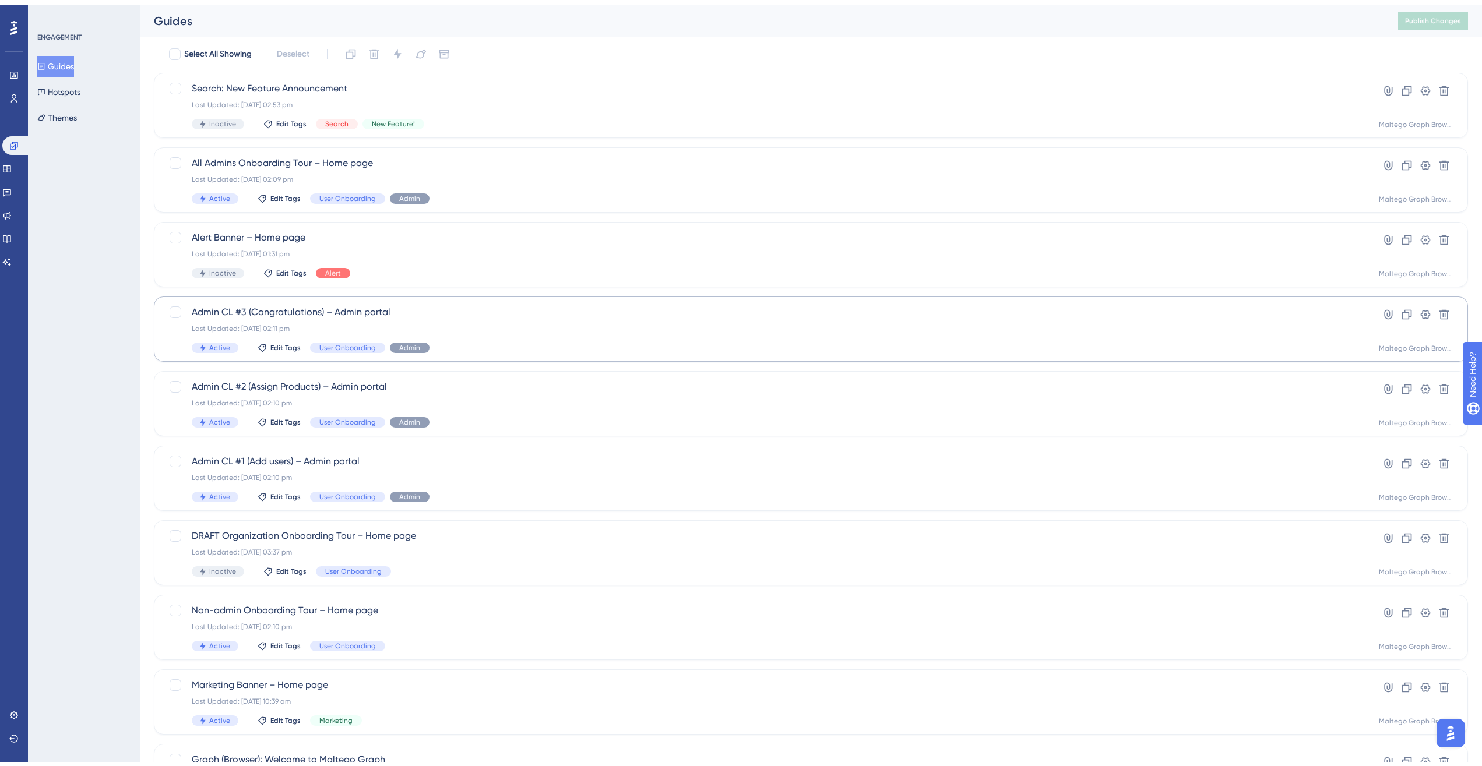
scroll to position [138, 0]
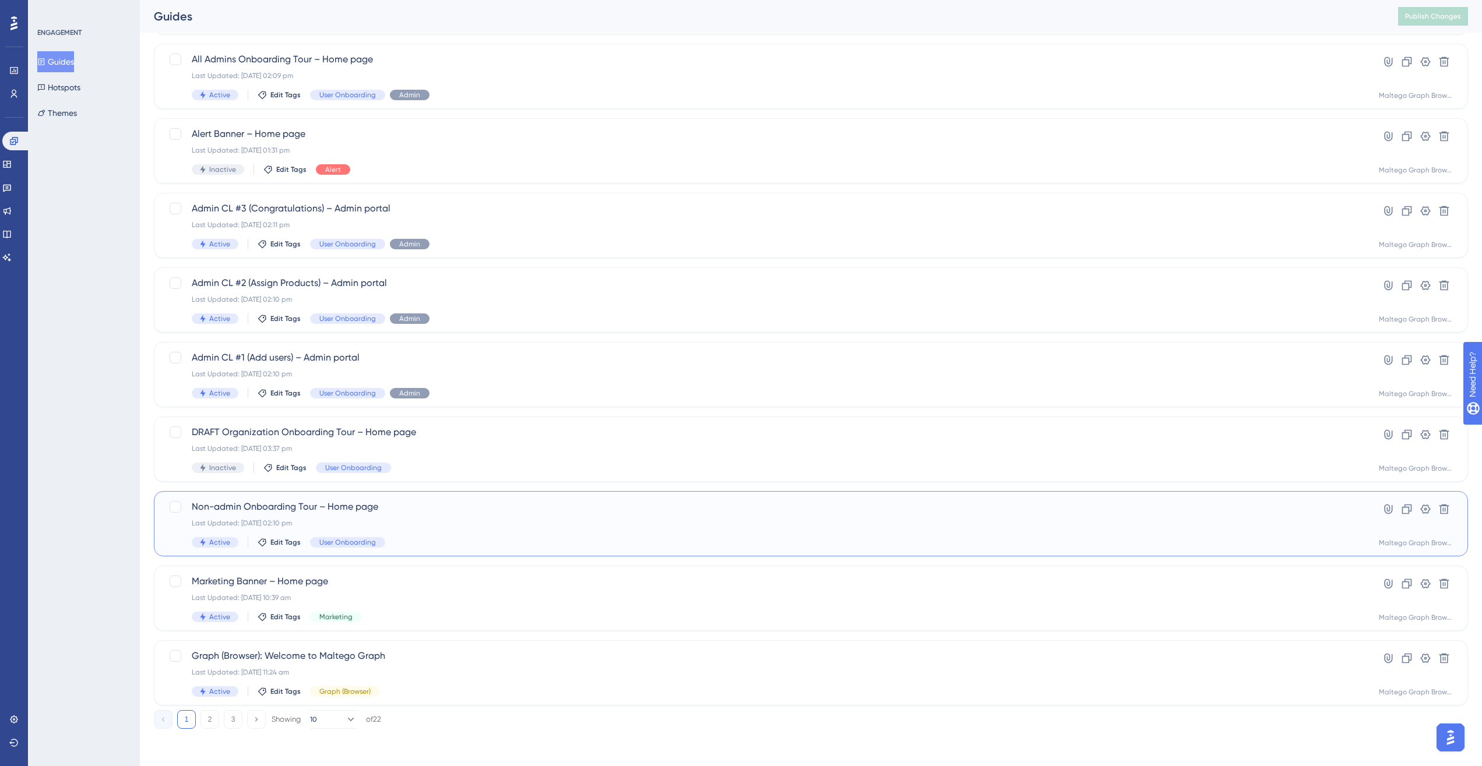
click at [548, 517] on div "Non-admin Onboarding Tour – Home page Last Updated: 02 Sept 2025 02:10 pm Activ…" at bounding box center [764, 524] width 1145 height 48
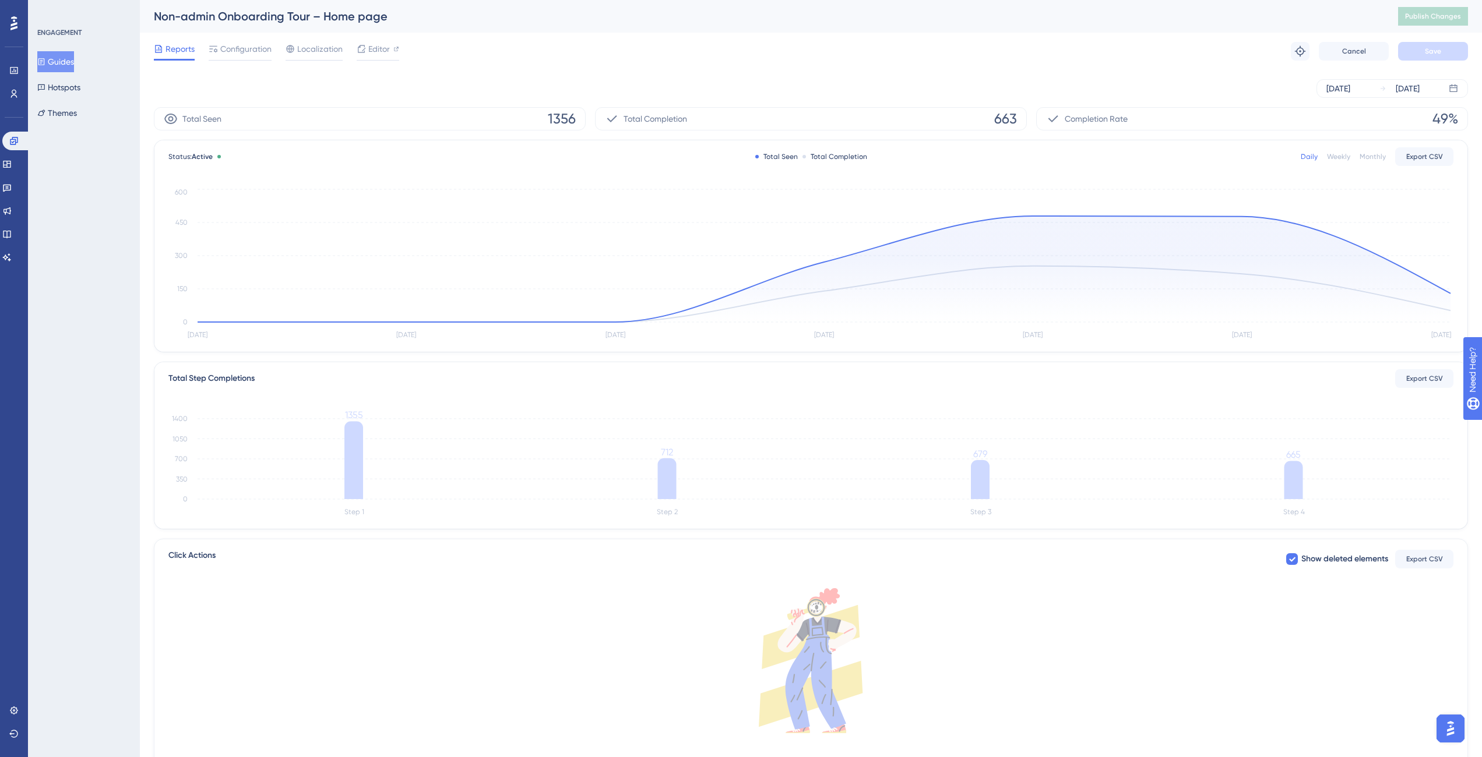
click at [69, 174] on div "ENGAGEMENT Guides Hotspots Themes" at bounding box center [84, 378] width 112 height 757
click at [16, 73] on icon at bounding box center [14, 70] width 8 height 7
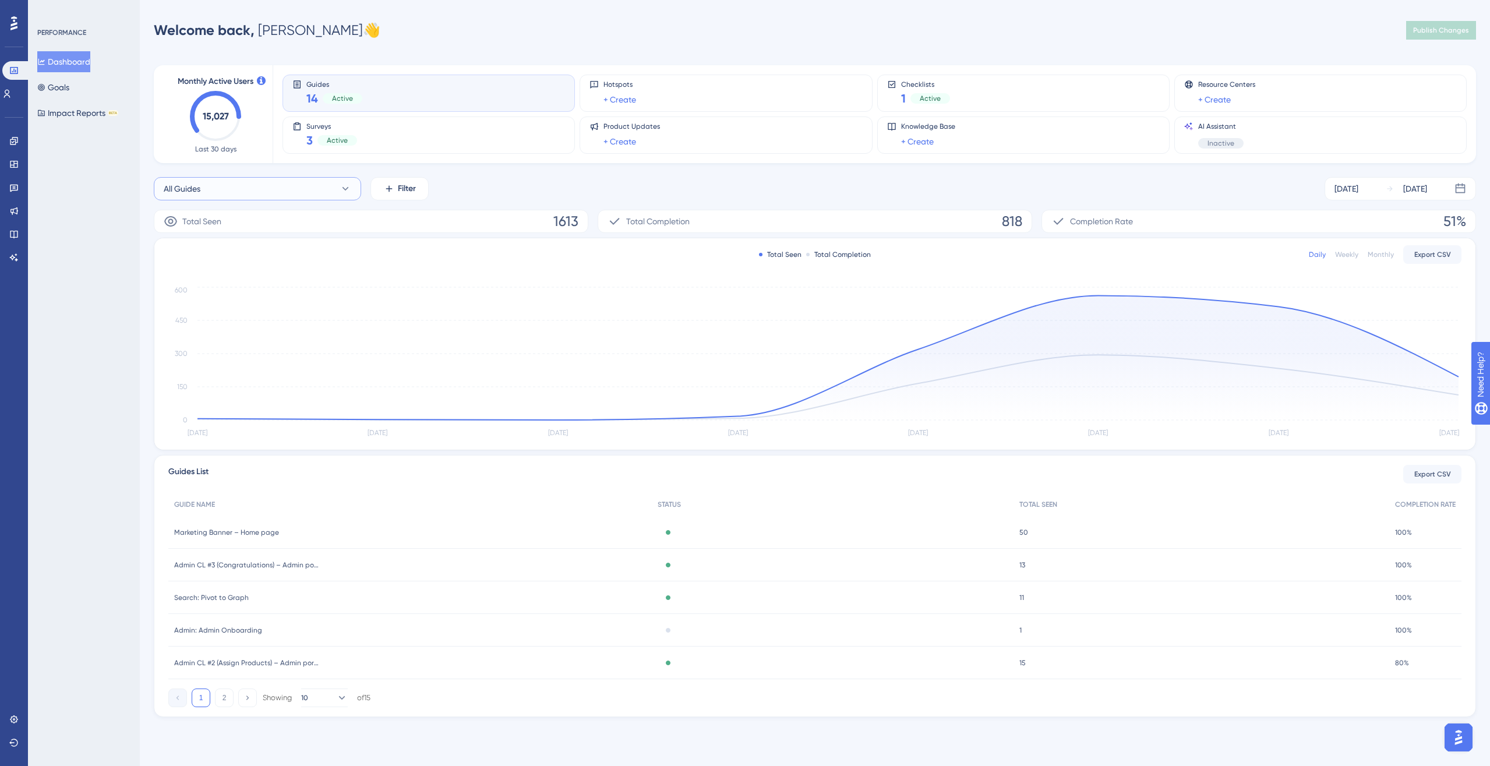
click at [337, 188] on button "All Guides" at bounding box center [257, 188] width 207 height 23
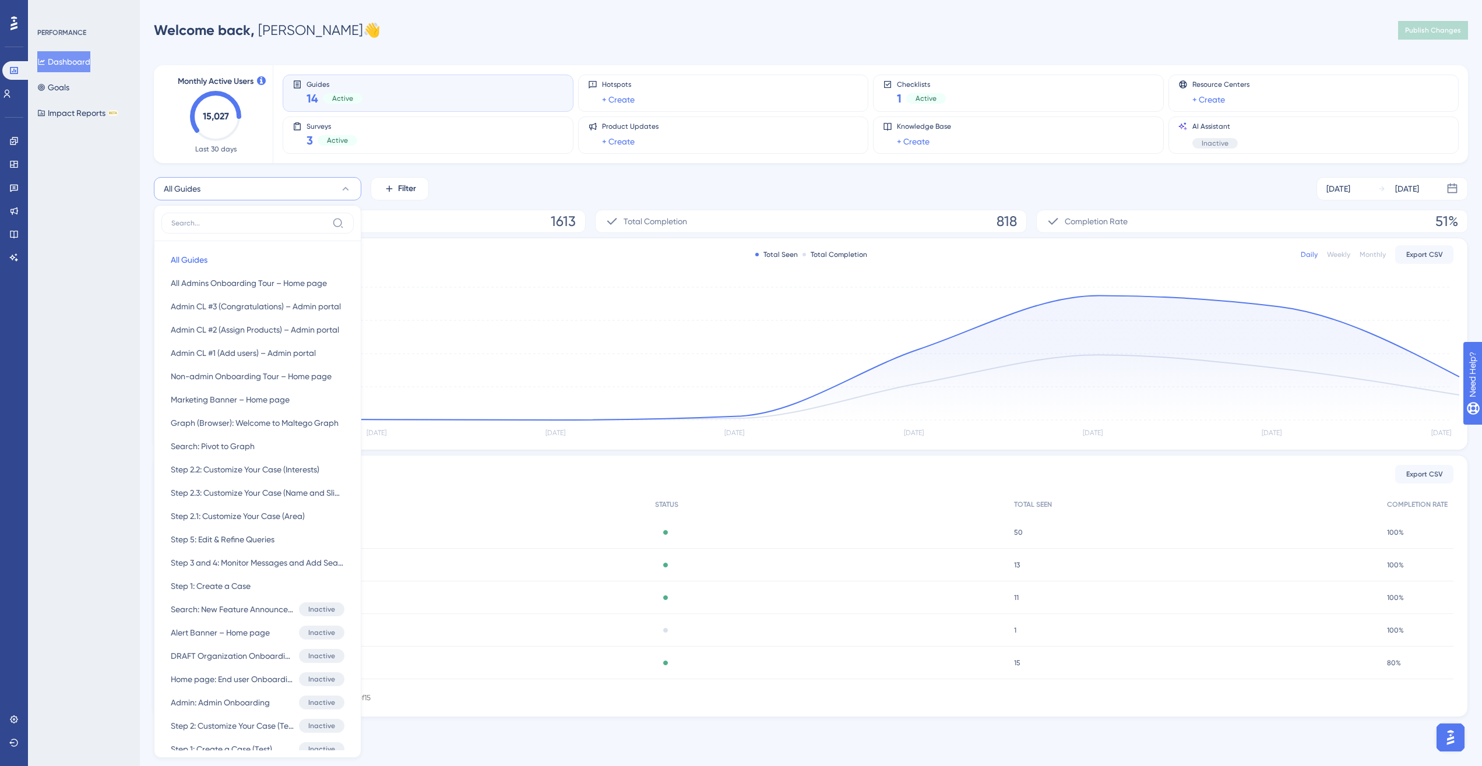
scroll to position [7, 0]
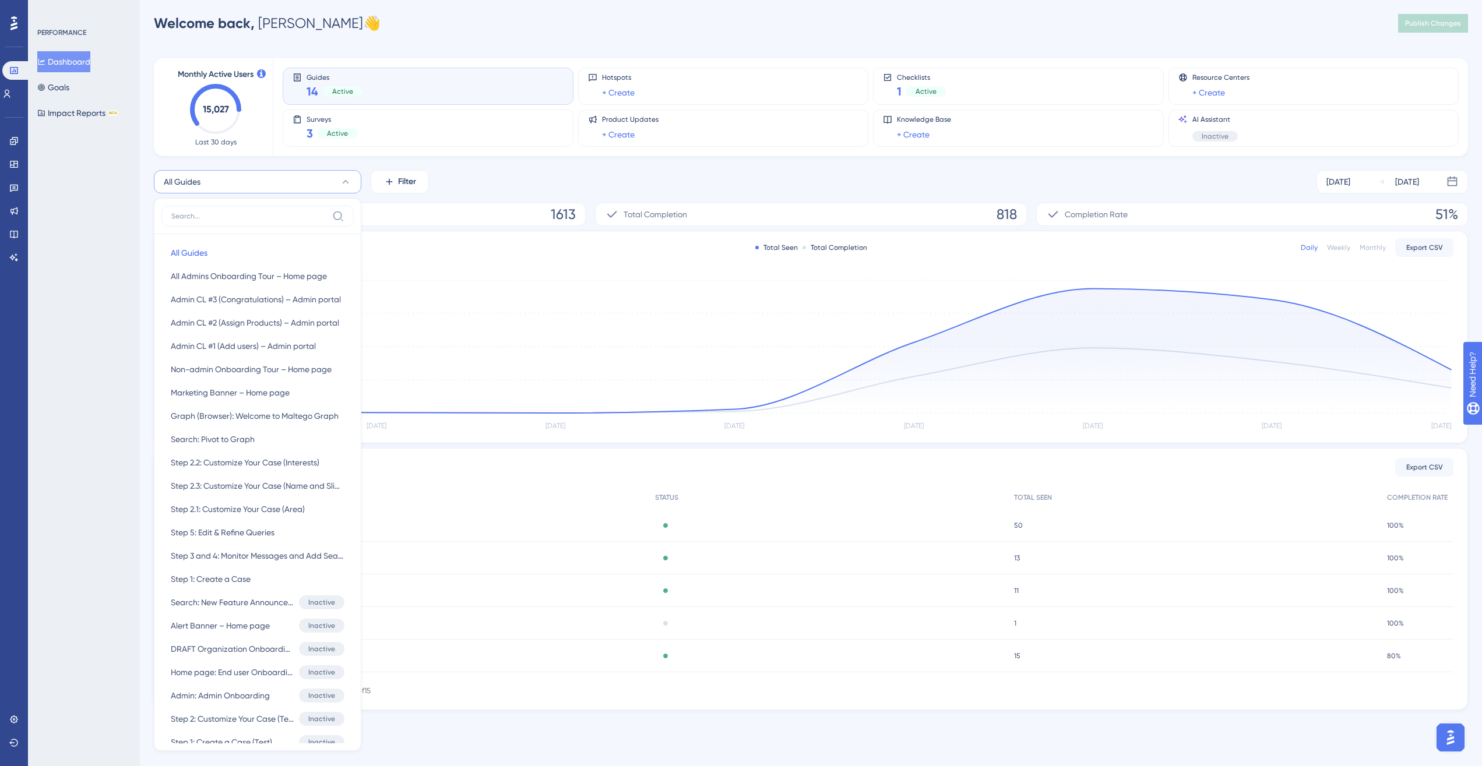
click at [336, 188] on button "All Guides" at bounding box center [257, 181] width 207 height 23
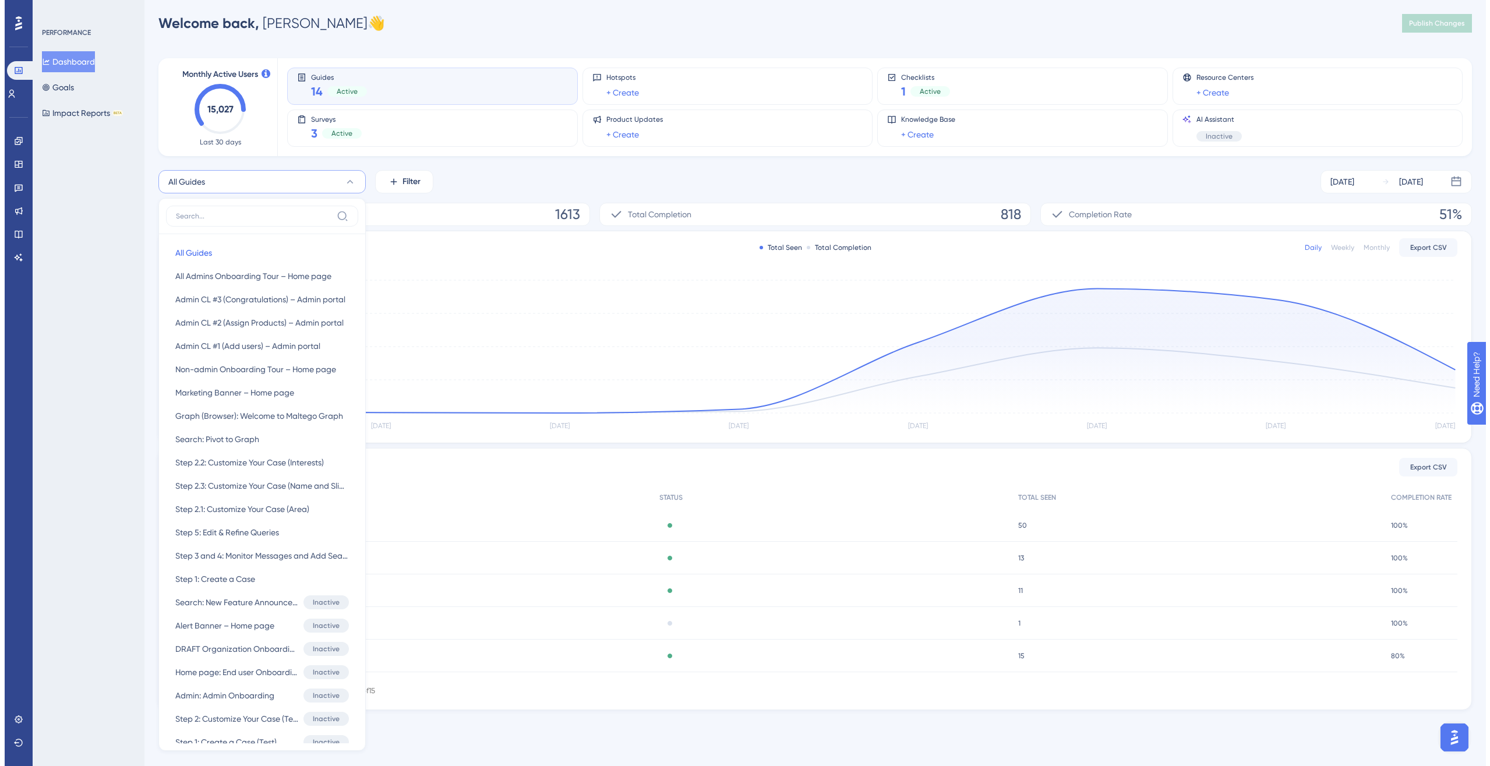
scroll to position [0, 0]
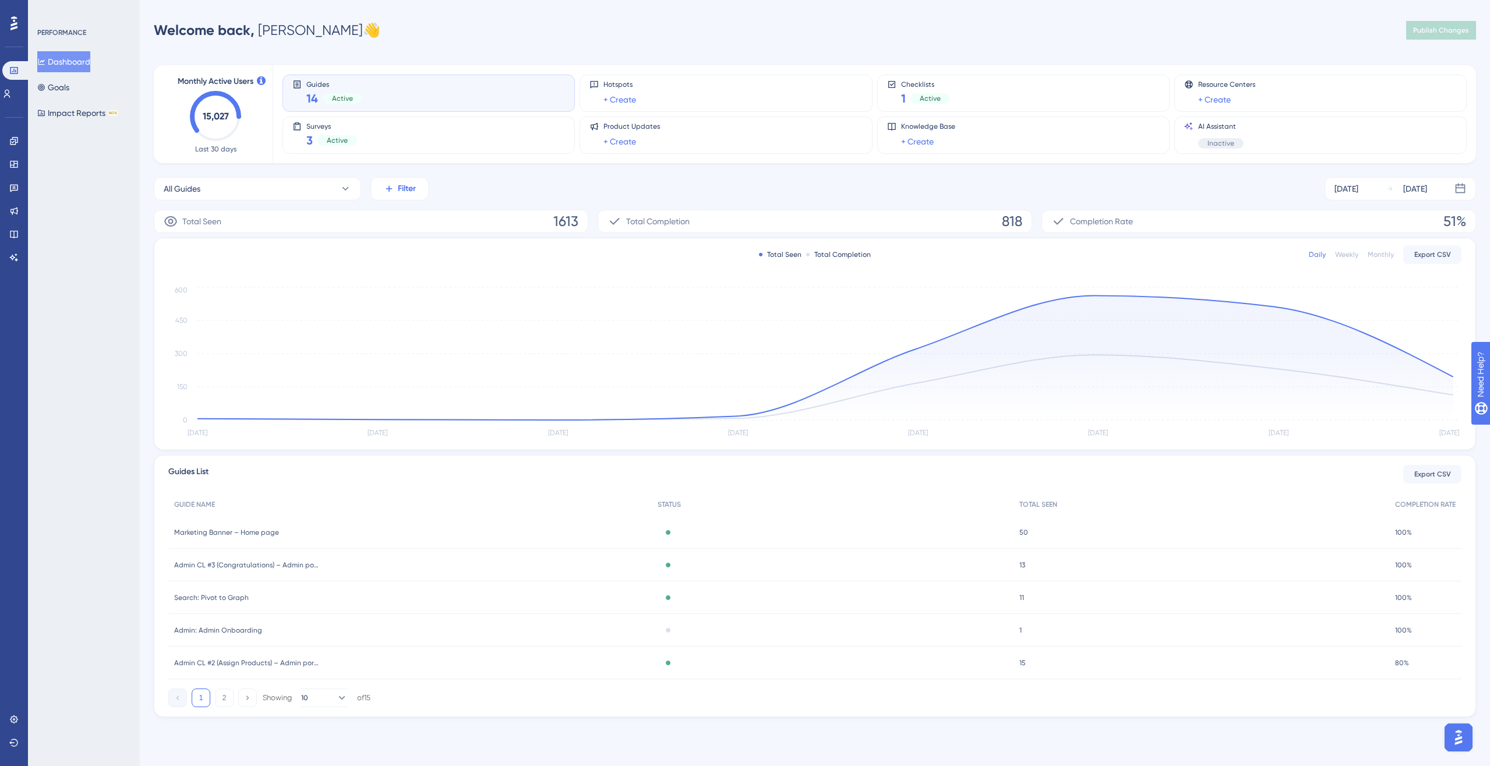
click at [408, 180] on button "Filter" at bounding box center [400, 188] width 58 height 23
click at [597, 174] on div "Monthly Active Users 15,027 Last 30 days Guides 14 Active Hotspots + Create Che…" at bounding box center [815, 384] width 1323 height 666
click at [641, 224] on span "Total Completion" at bounding box center [658, 221] width 64 height 14
click at [1109, 505] on span "COMPLETION RATE" at bounding box center [1421, 504] width 61 height 9
click at [562, 218] on span "1613" at bounding box center [566, 221] width 25 height 19
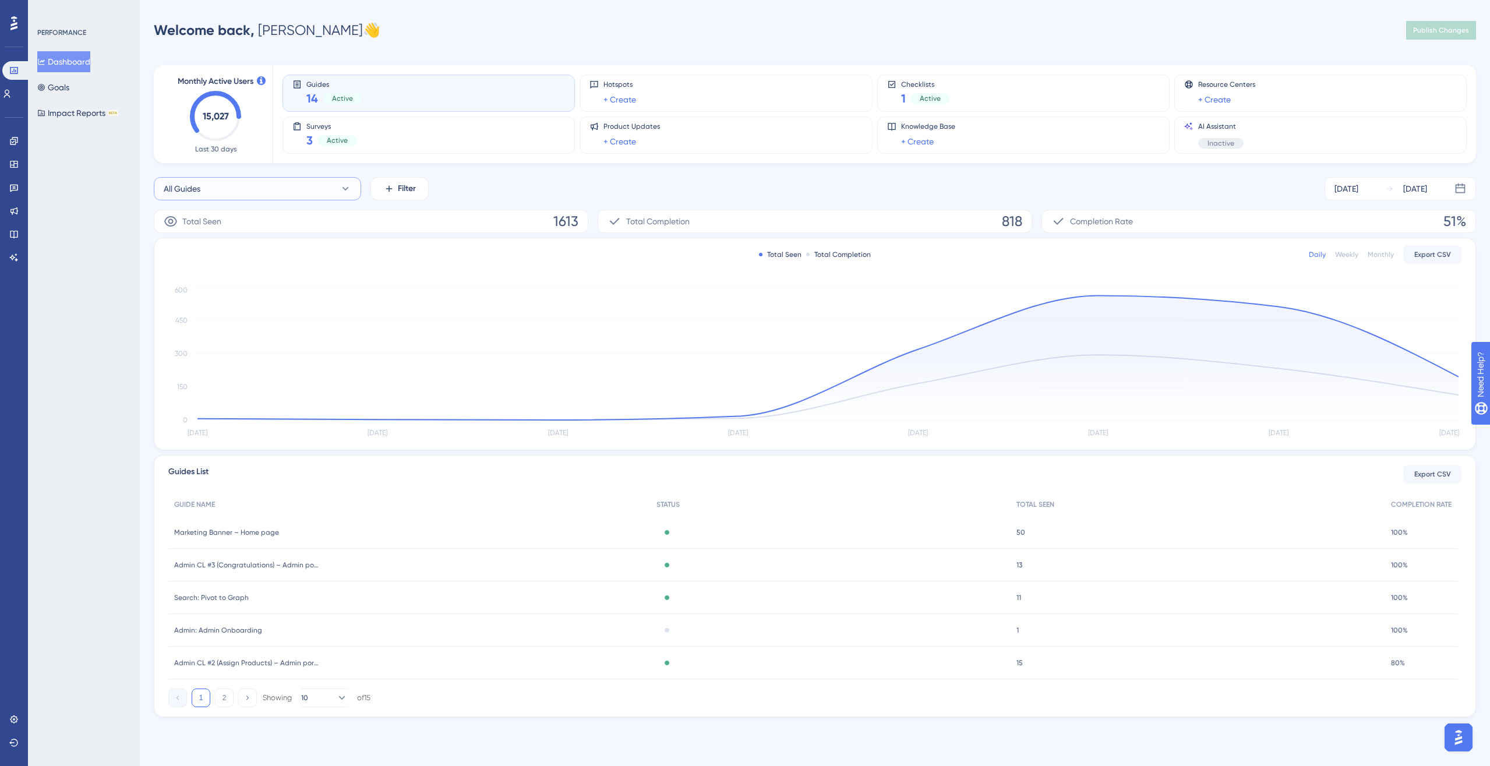
click at [298, 185] on button "All Guides" at bounding box center [257, 188] width 207 height 23
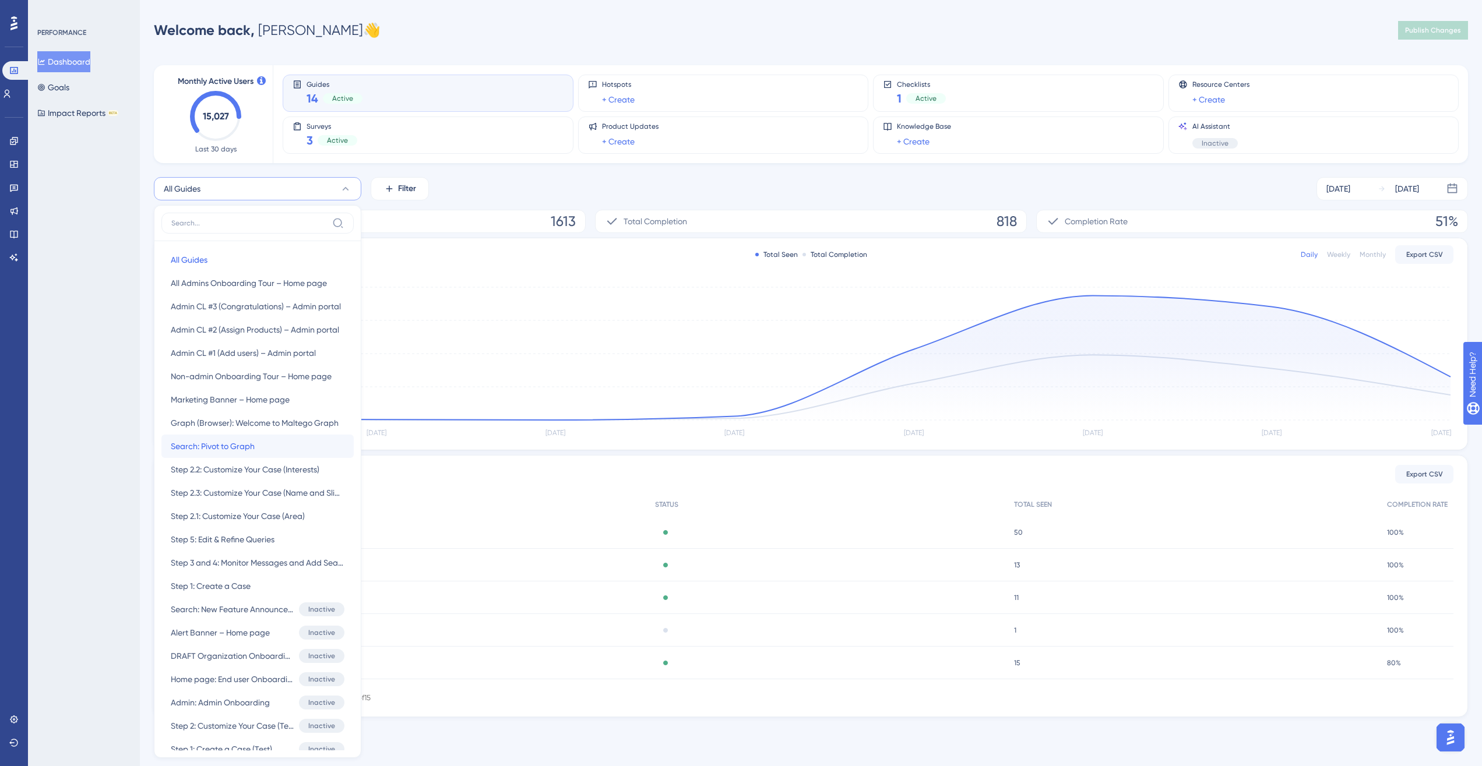
click at [279, 446] on button "Search: Pivot to Graph Search: Pivot to Graph" at bounding box center [257, 446] width 192 height 23
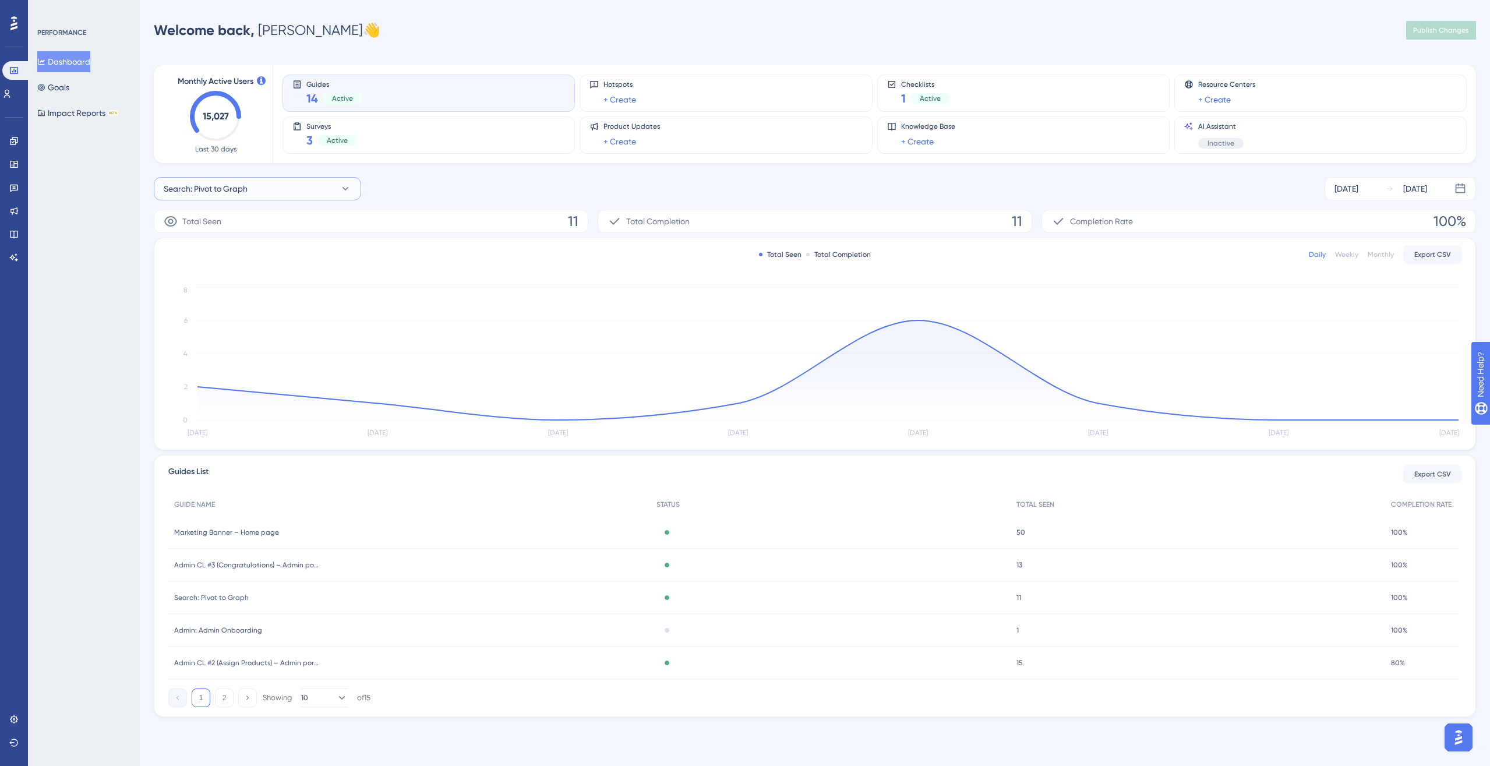
click at [321, 189] on button "Search: Pivot to Graph" at bounding box center [257, 188] width 207 height 23
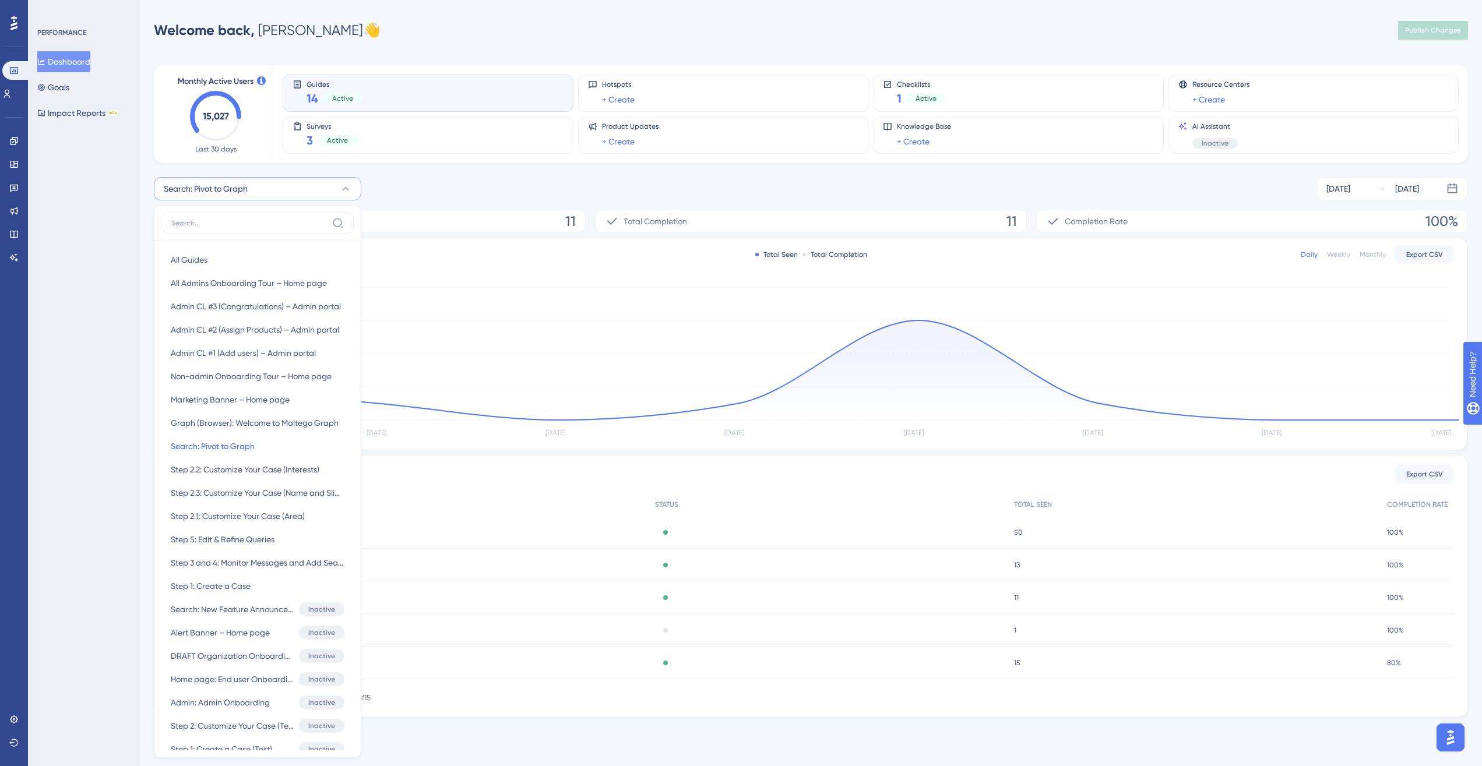
scroll to position [7, 0]
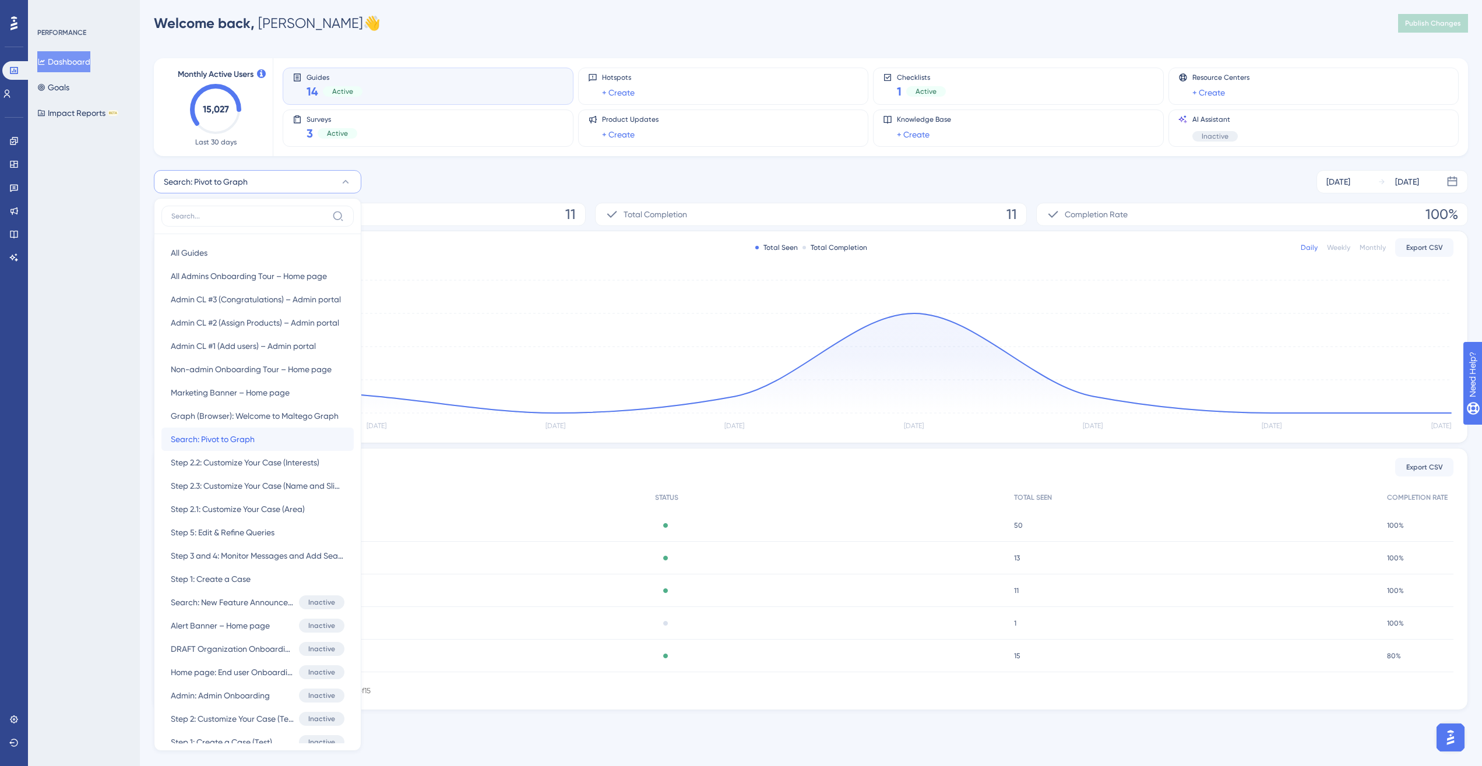
click at [286, 450] on button "Search: Pivot to Graph Search: Pivot to Graph" at bounding box center [257, 439] width 192 height 23
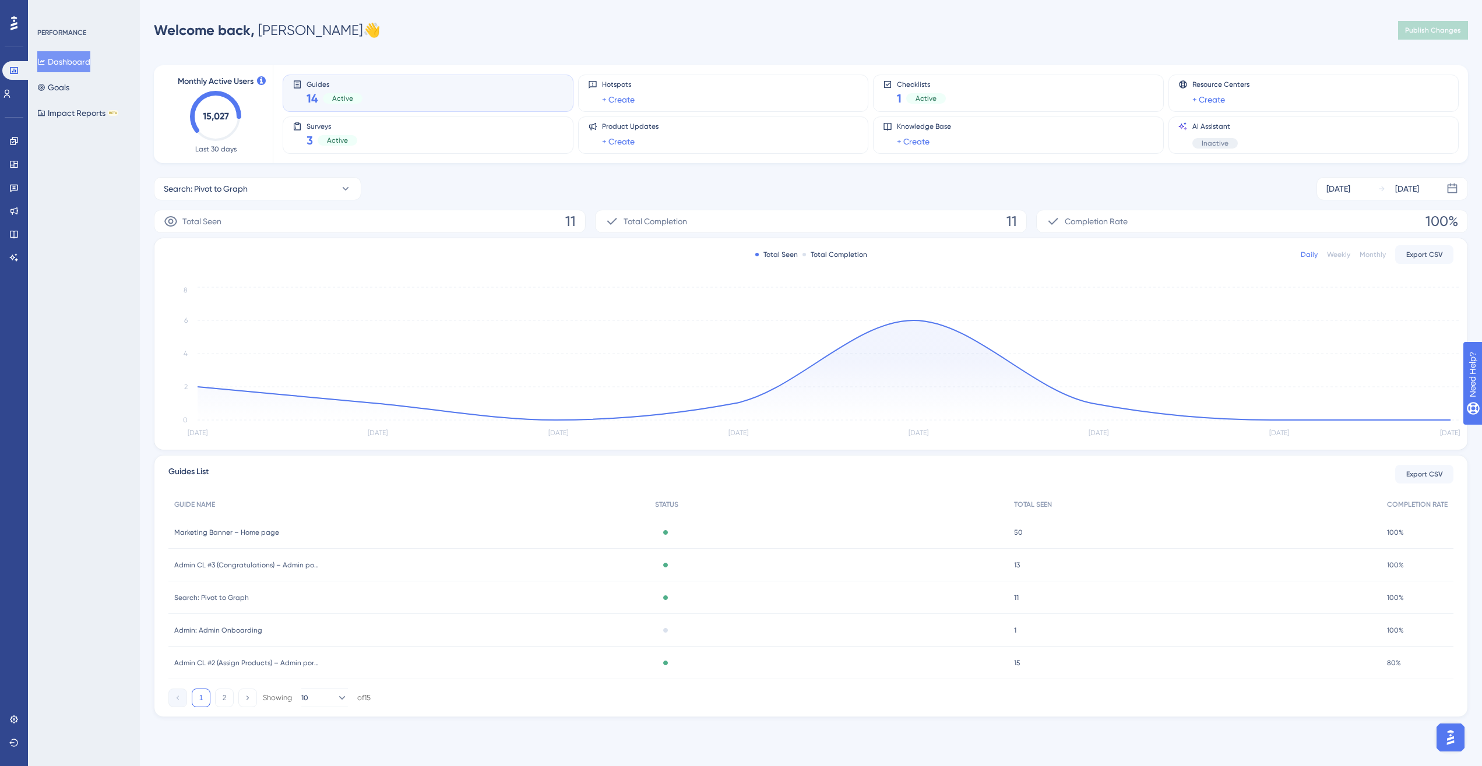
scroll to position [0, 0]
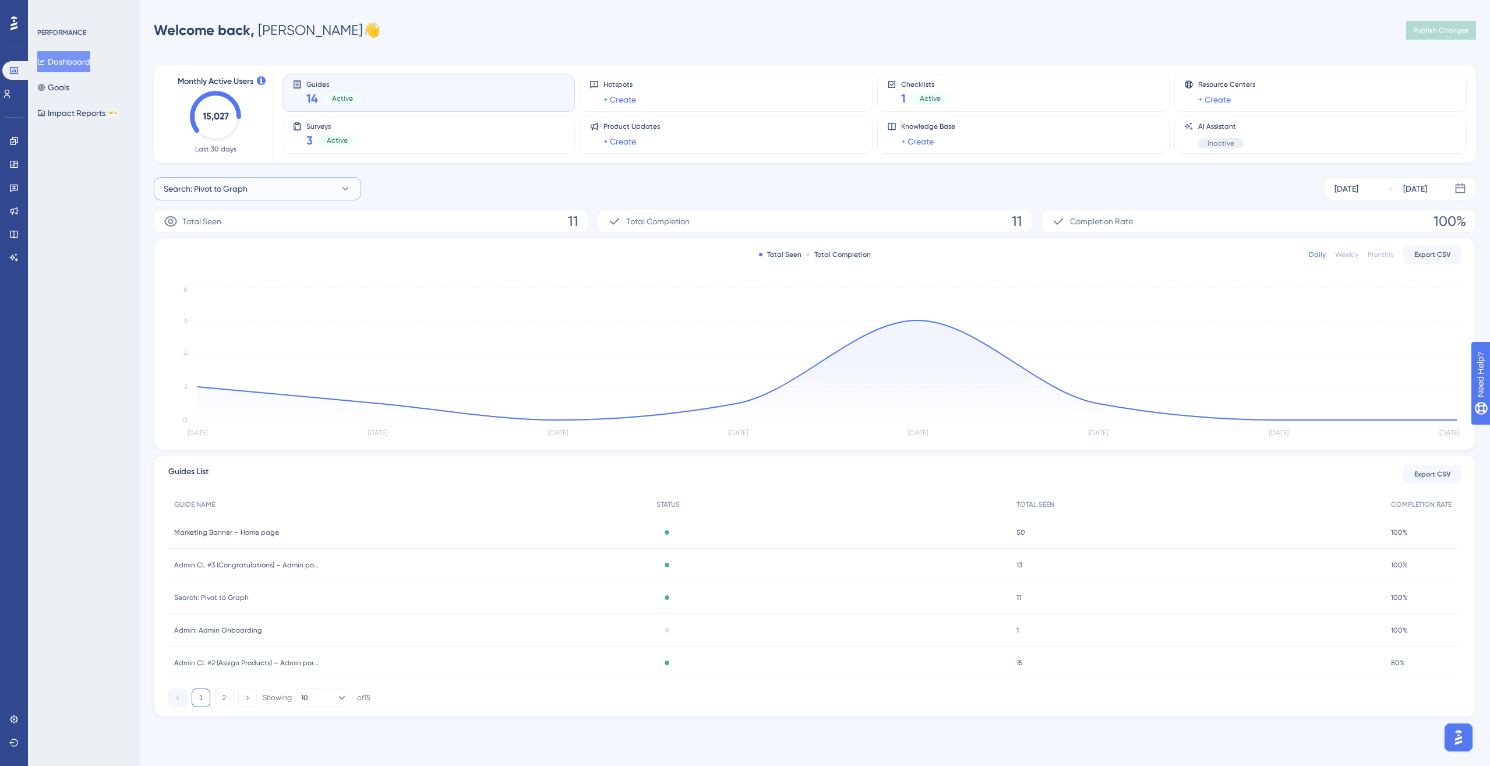
click at [300, 182] on button "Search: Pivot to Graph" at bounding box center [257, 188] width 207 height 23
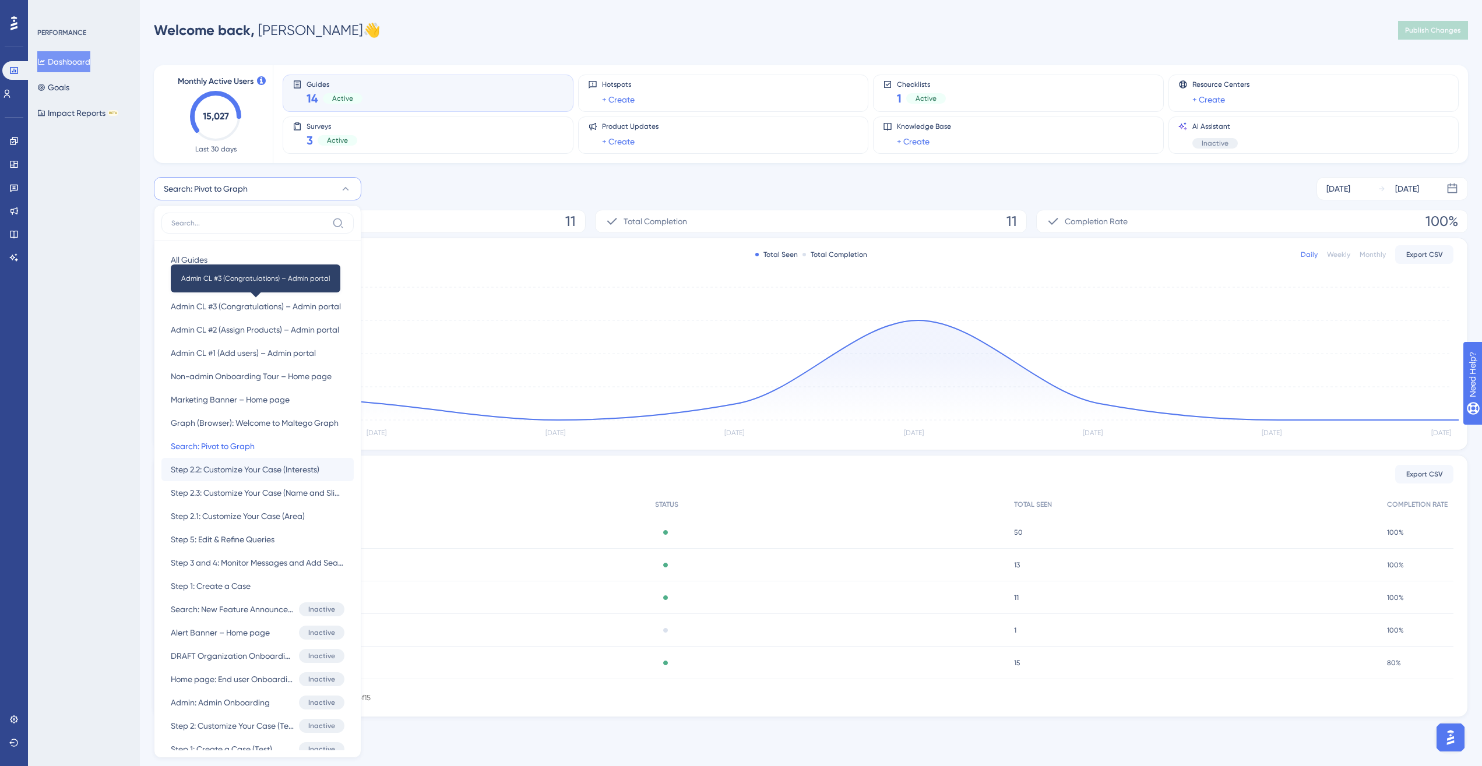
scroll to position [7, 0]
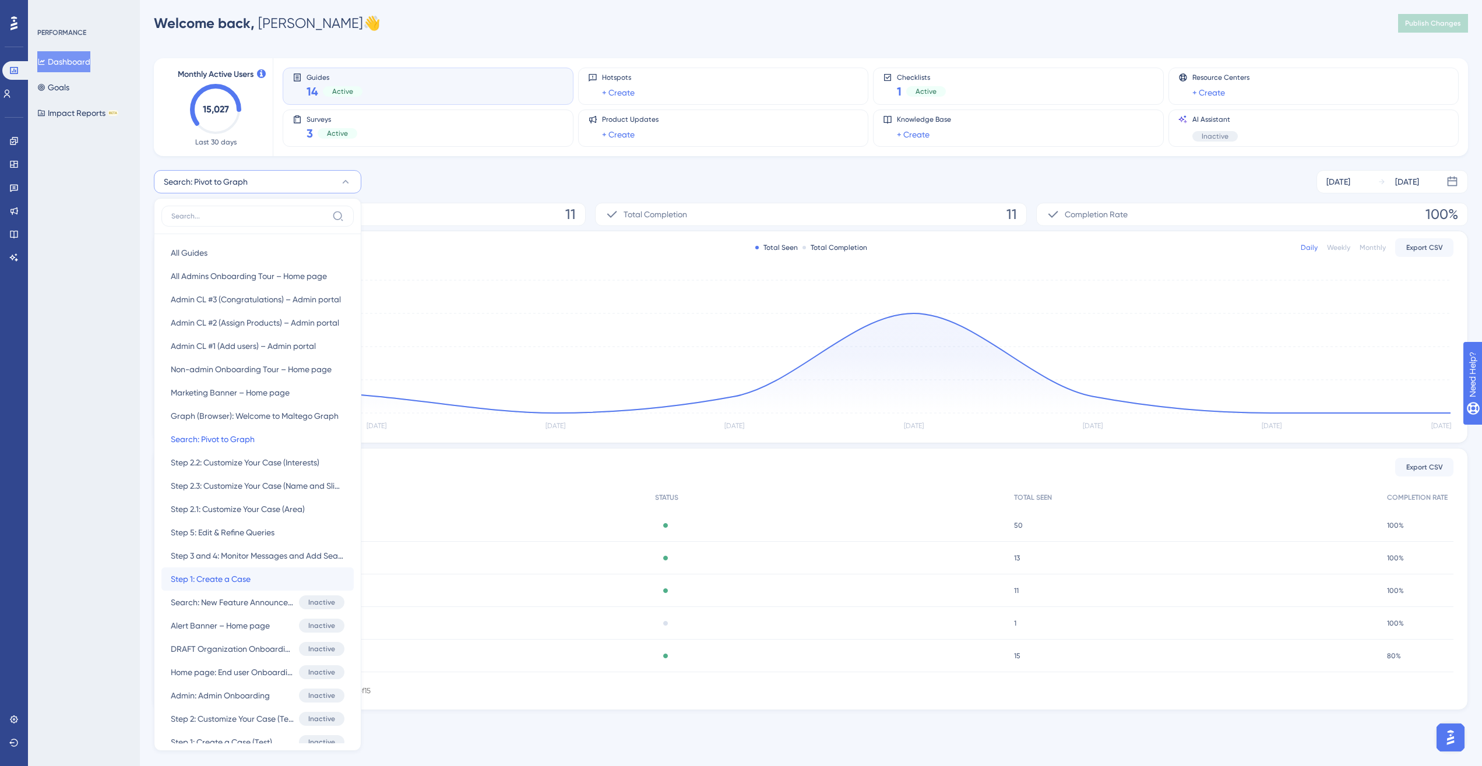
click at [294, 555] on button "Step 1: Create a Case Step 1: Create a Case" at bounding box center [257, 578] width 192 height 23
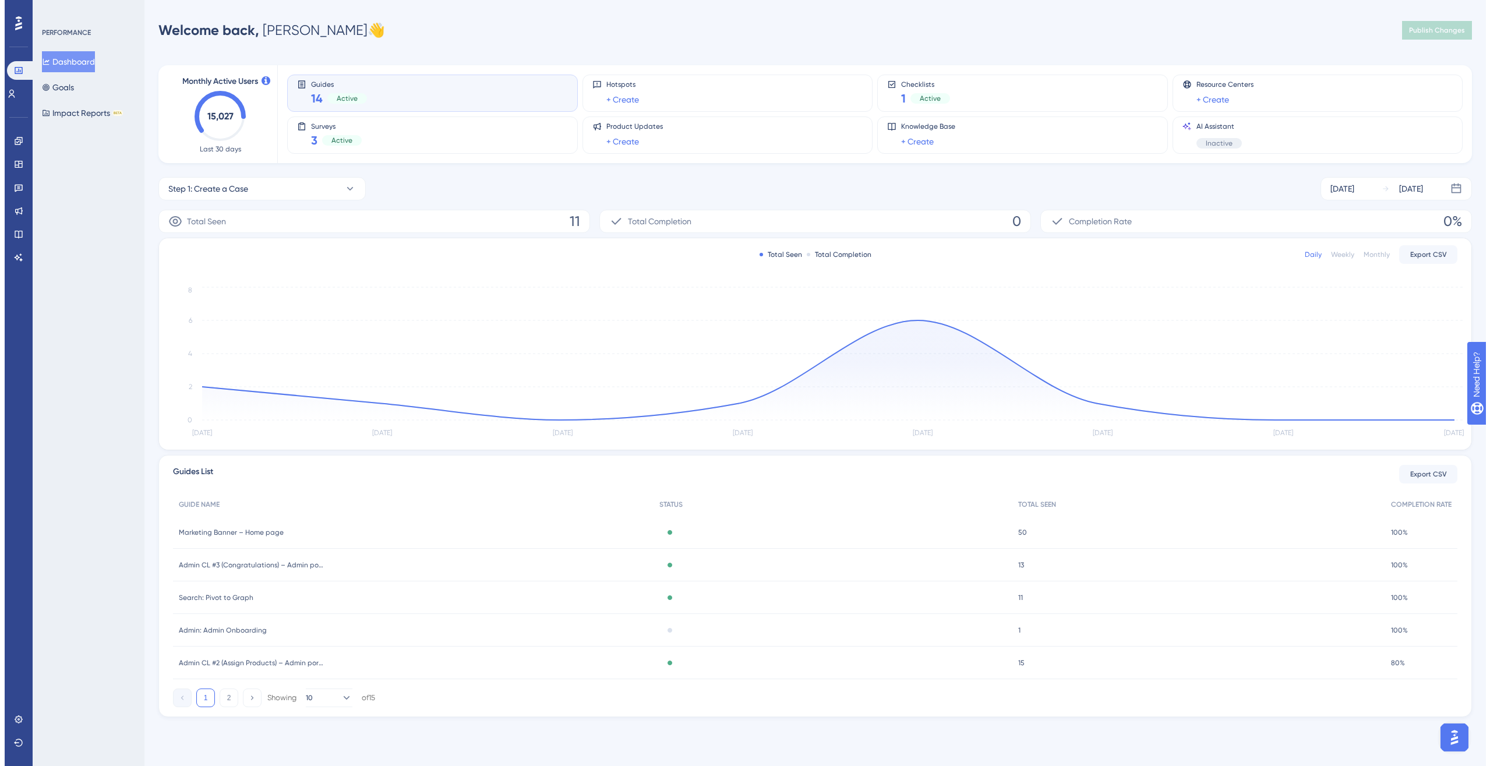
scroll to position [0, 0]
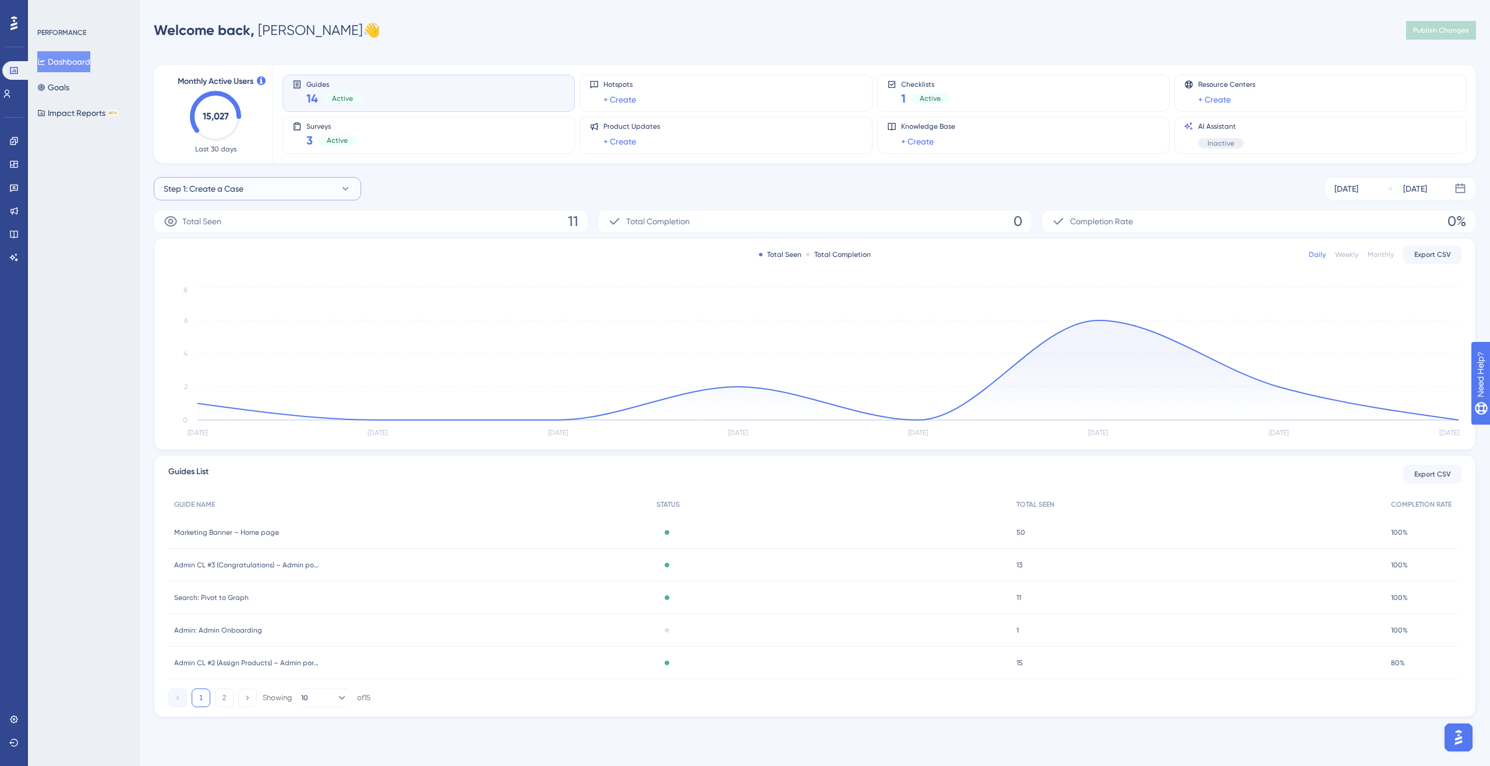
click at [254, 192] on button "Step 1: Create a Case" at bounding box center [257, 188] width 207 height 23
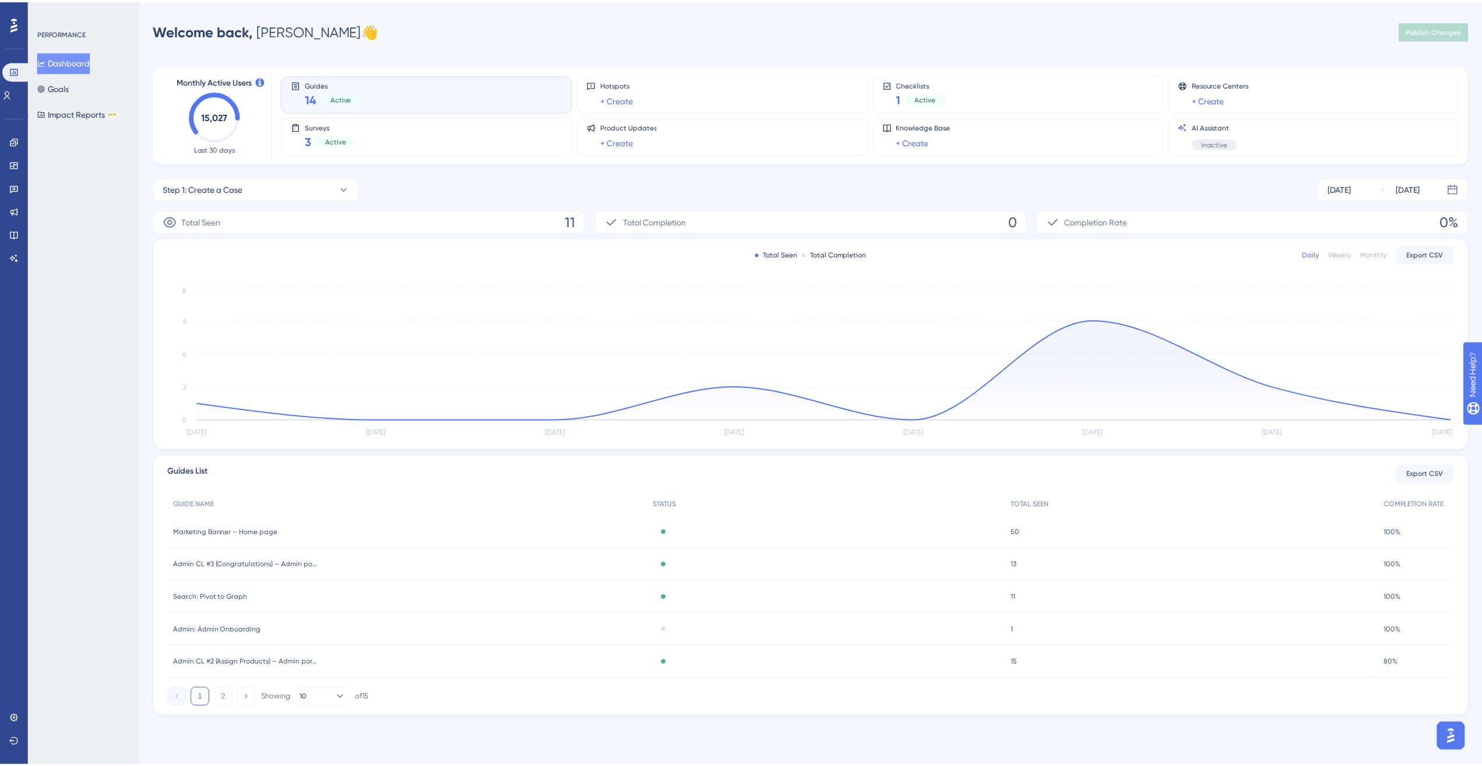
scroll to position [7, 0]
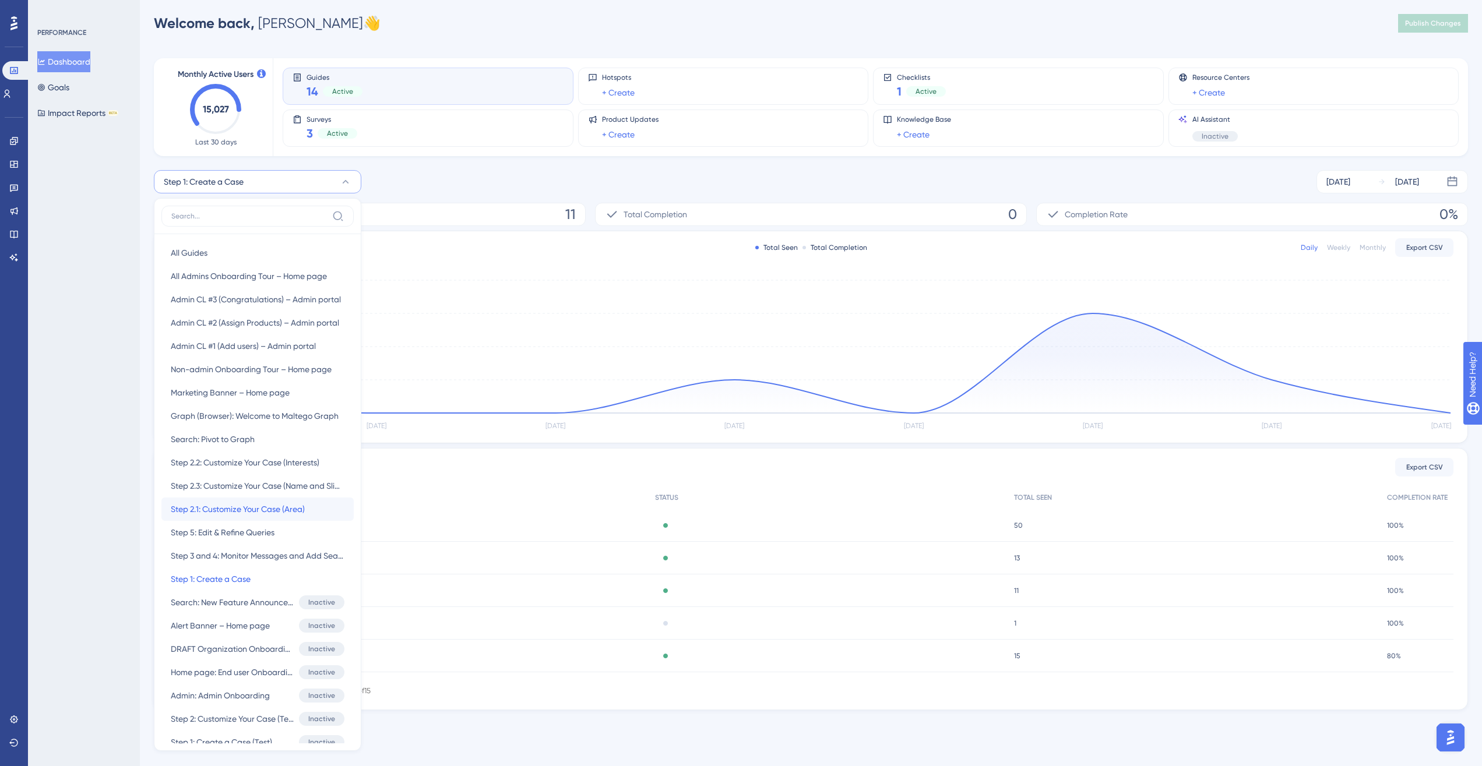
click at [265, 506] on span "Step 2.1: Customize Your Case (Area)" at bounding box center [238, 509] width 134 height 14
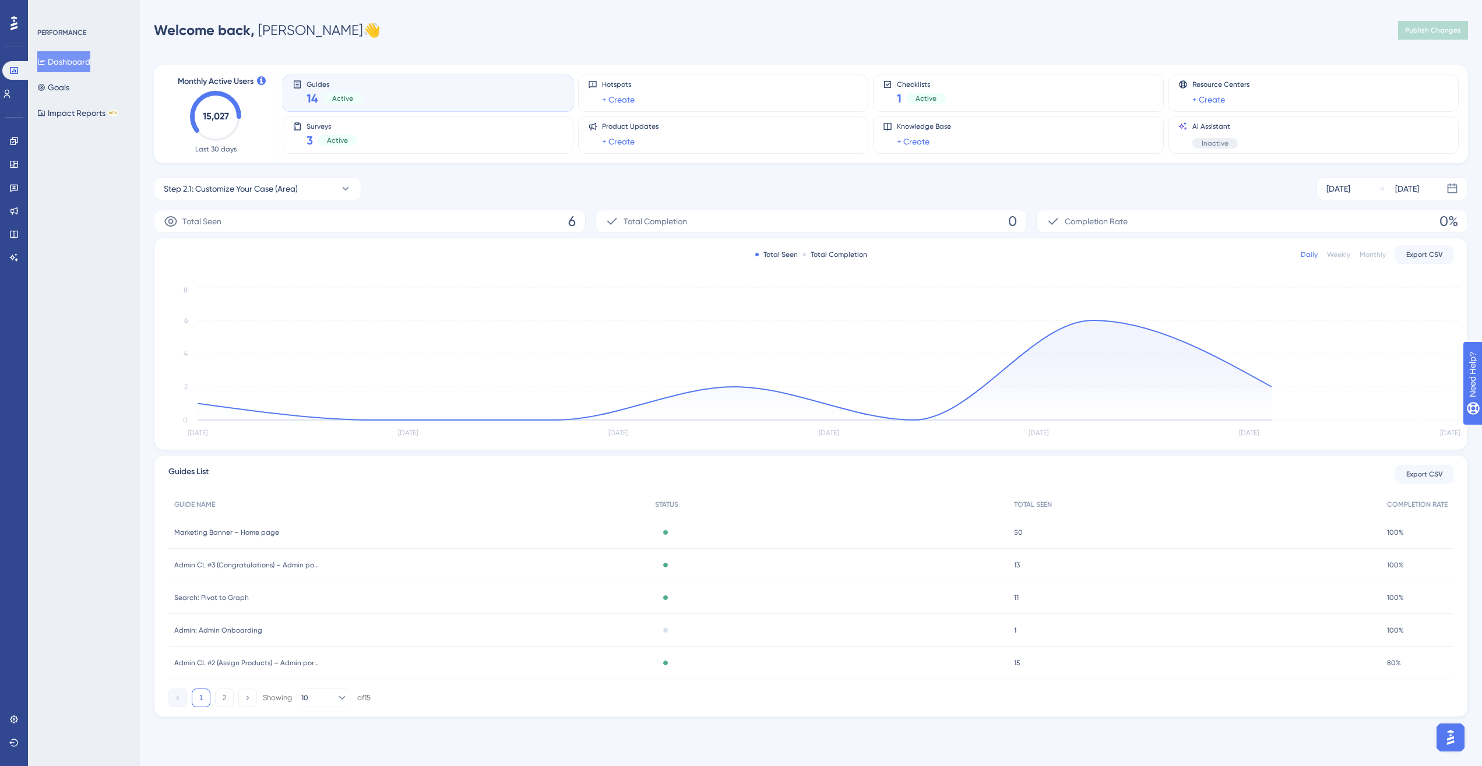
scroll to position [0, 0]
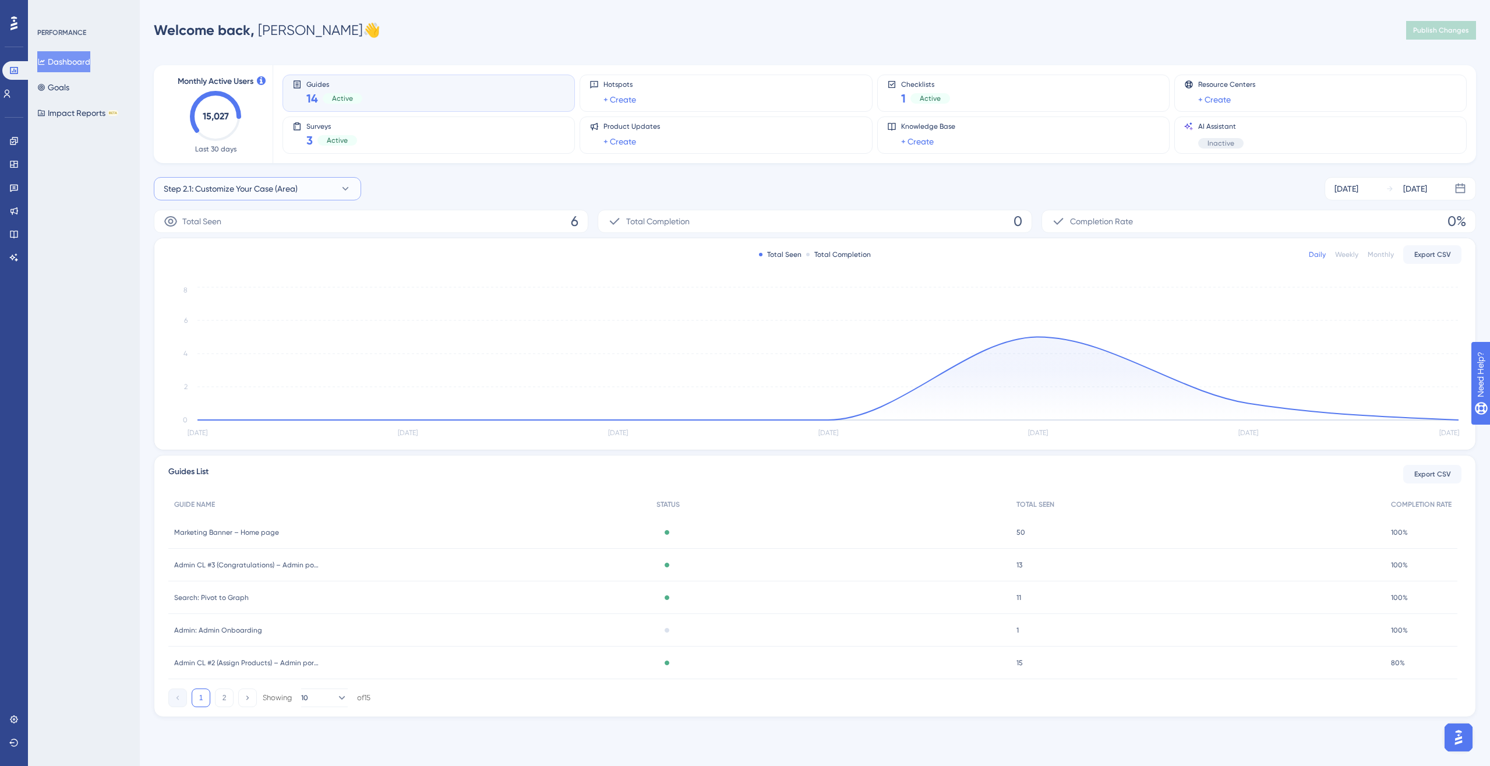
click at [294, 189] on span "Step 2.1: Customize Your Case (Area)" at bounding box center [231, 189] width 134 height 14
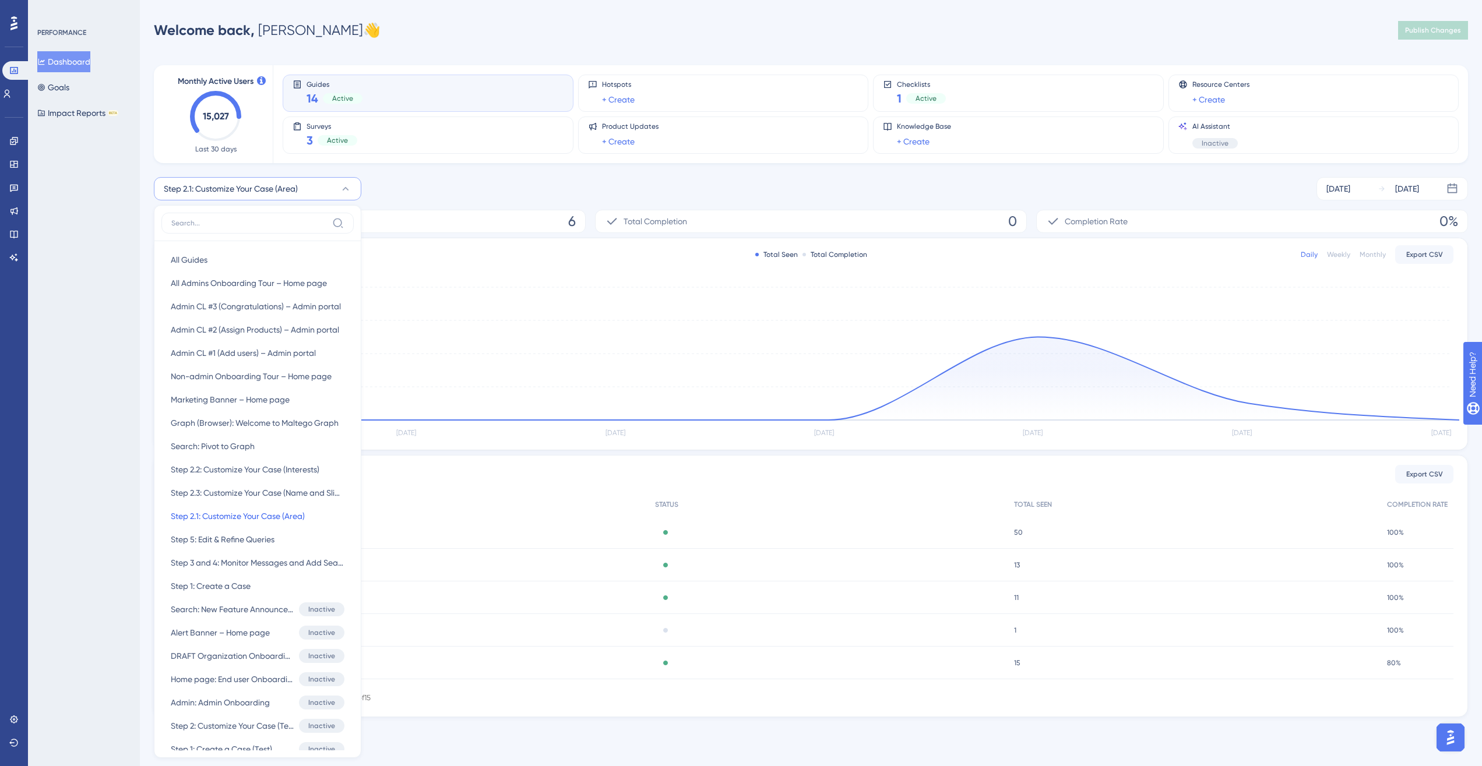
scroll to position [7, 0]
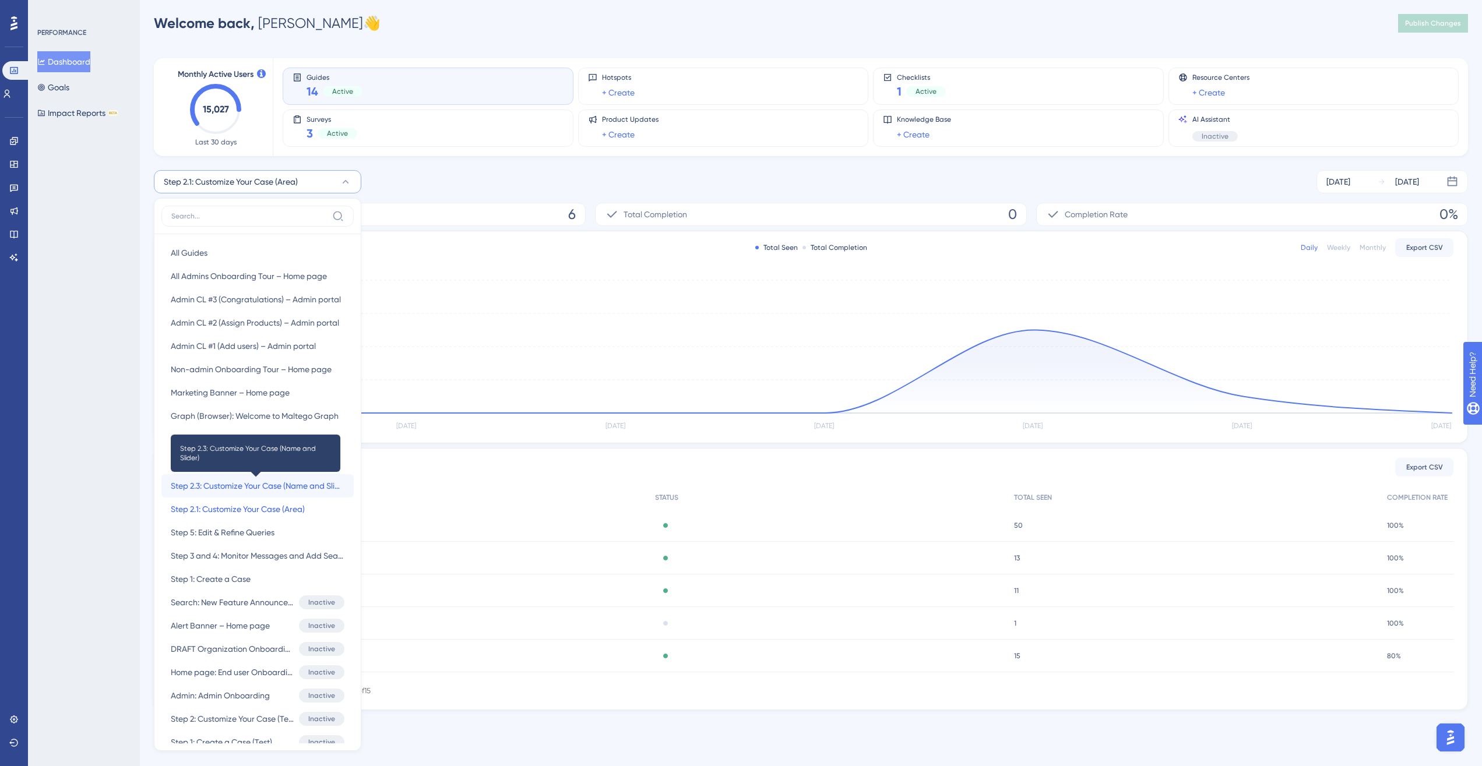
click at [258, 489] on span "Step 2.3: Customize Your Case (Name and Slider)" at bounding box center [258, 486] width 174 height 14
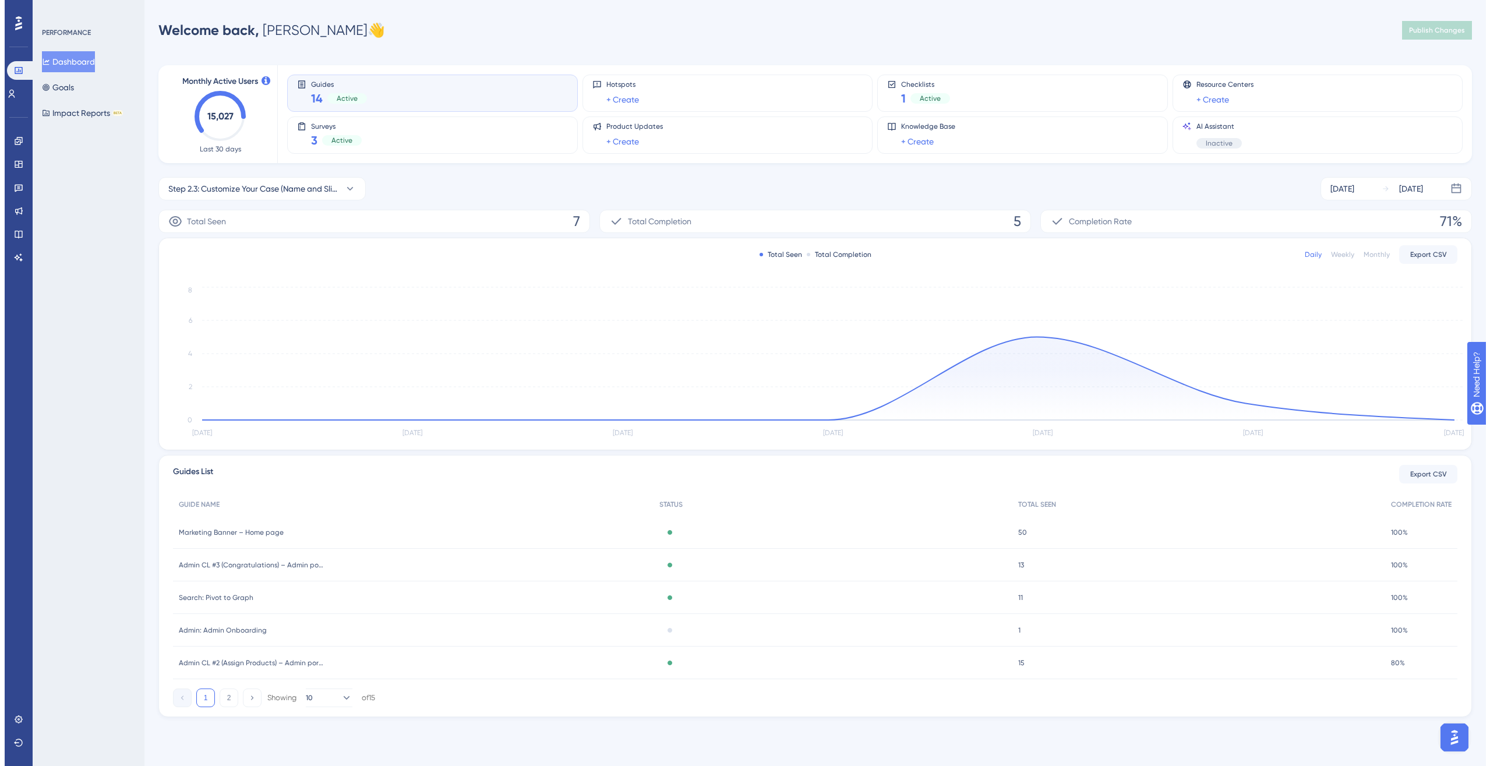
scroll to position [0, 0]
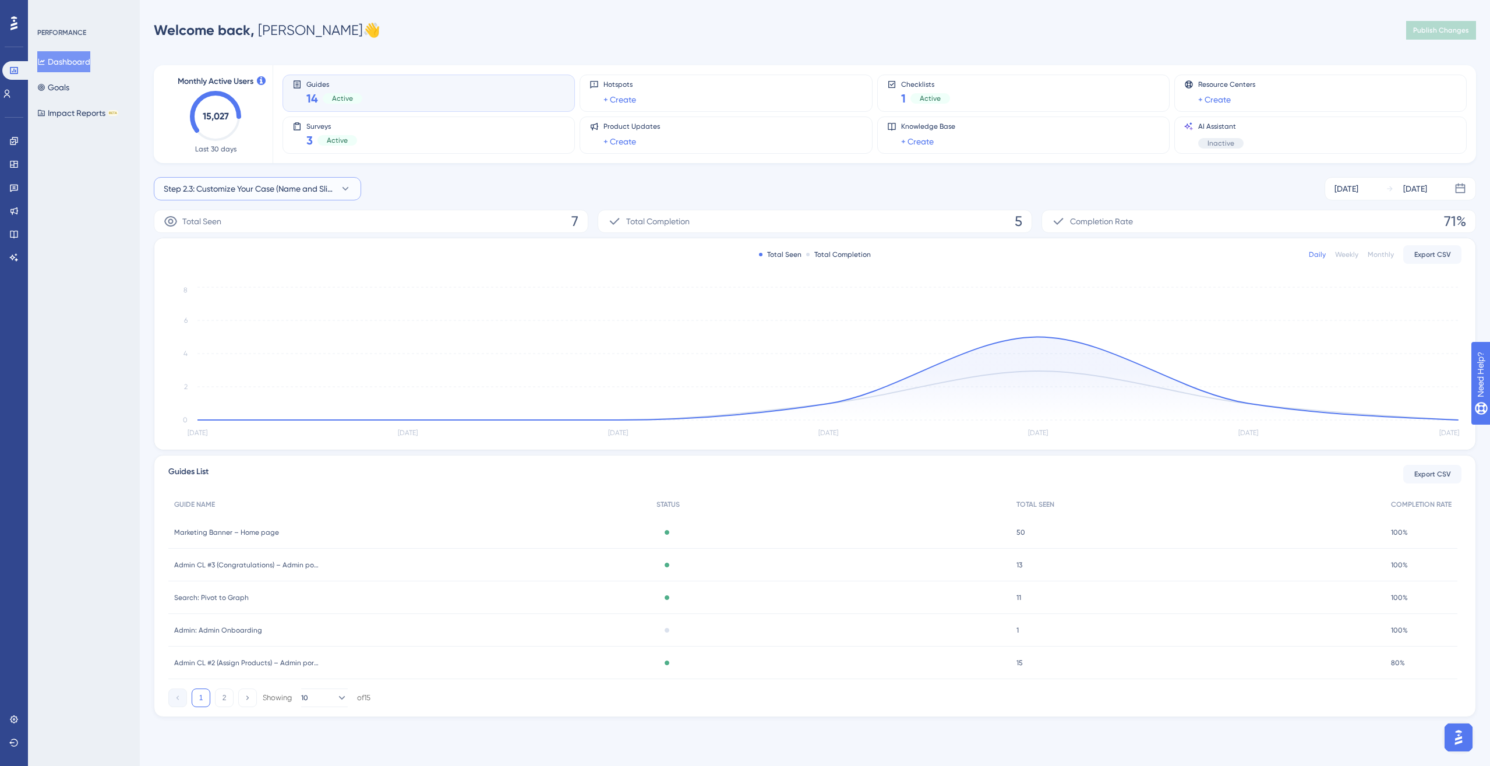
click at [251, 184] on span "Step 2.3: Customize Your Case (Name and Slider)" at bounding box center [249, 189] width 171 height 14
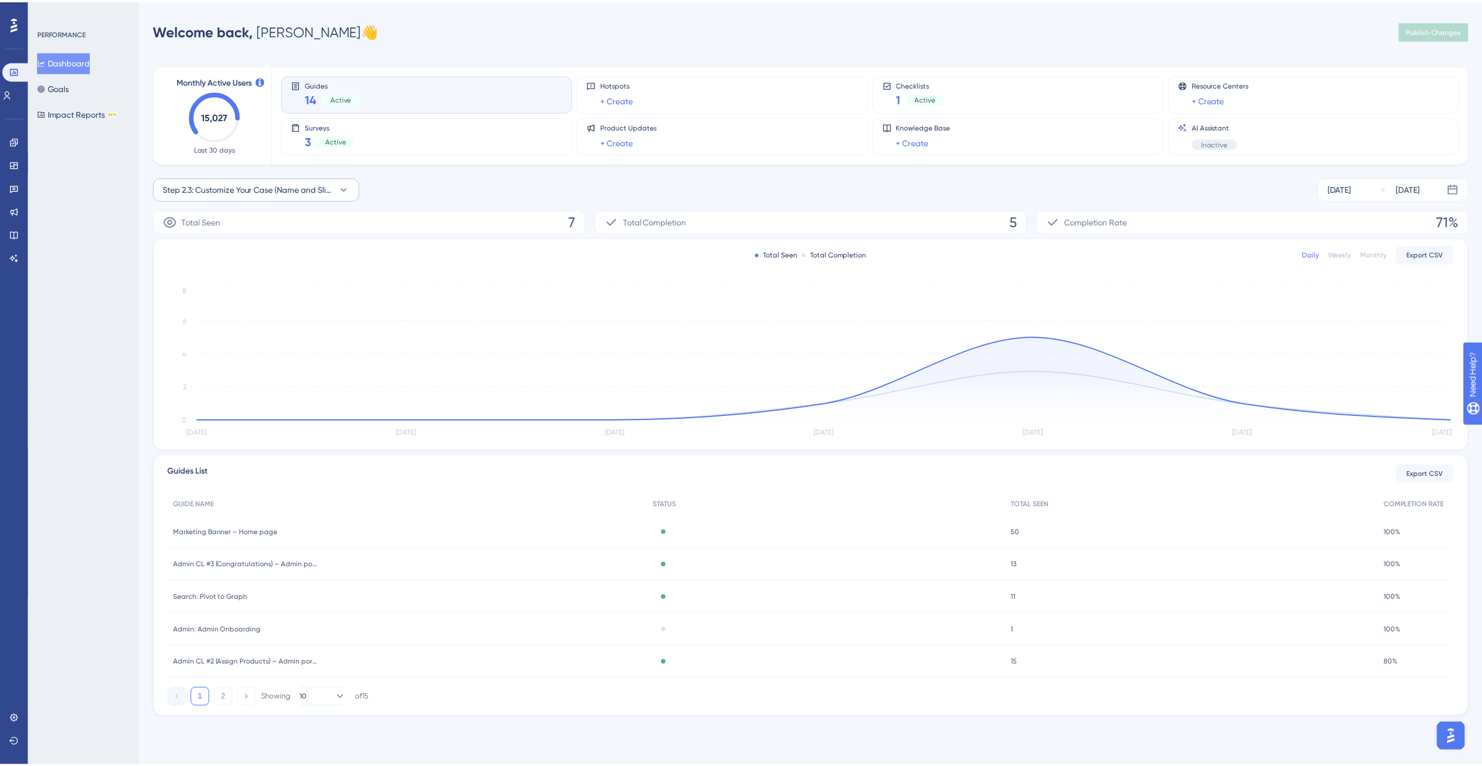
scroll to position [7, 0]
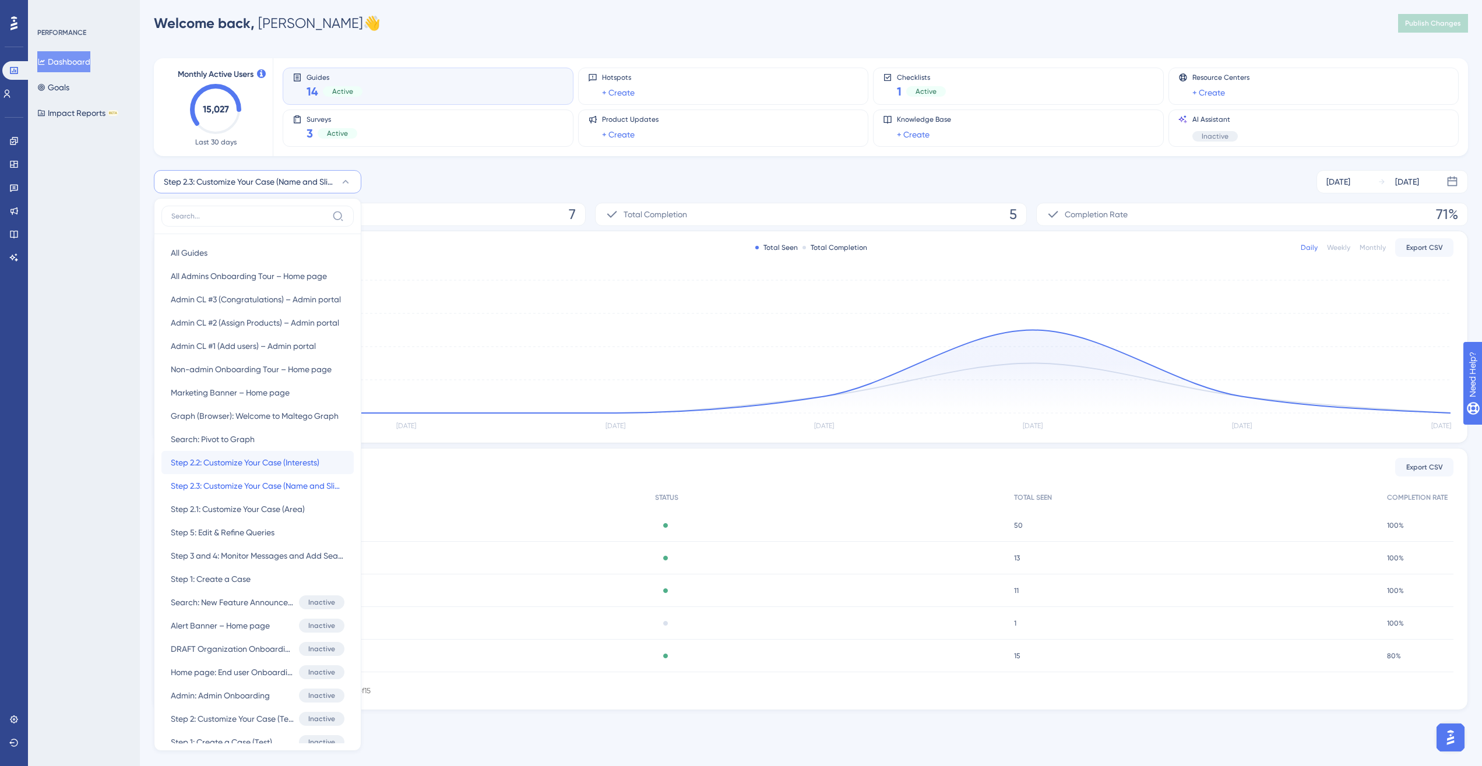
click at [262, 457] on span "Step 2.2: Customize Your Case (Interests)" at bounding box center [245, 463] width 149 height 14
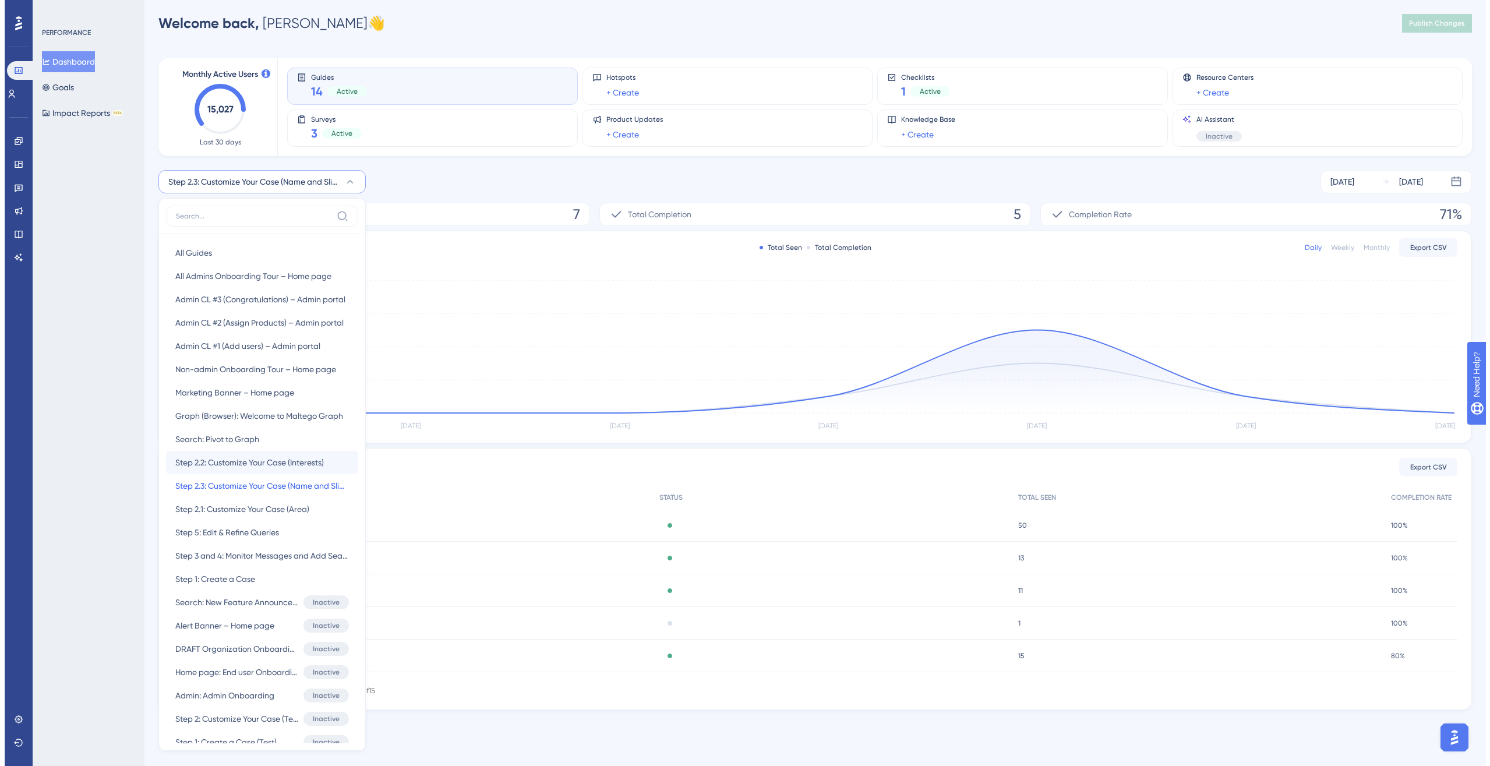
scroll to position [0, 0]
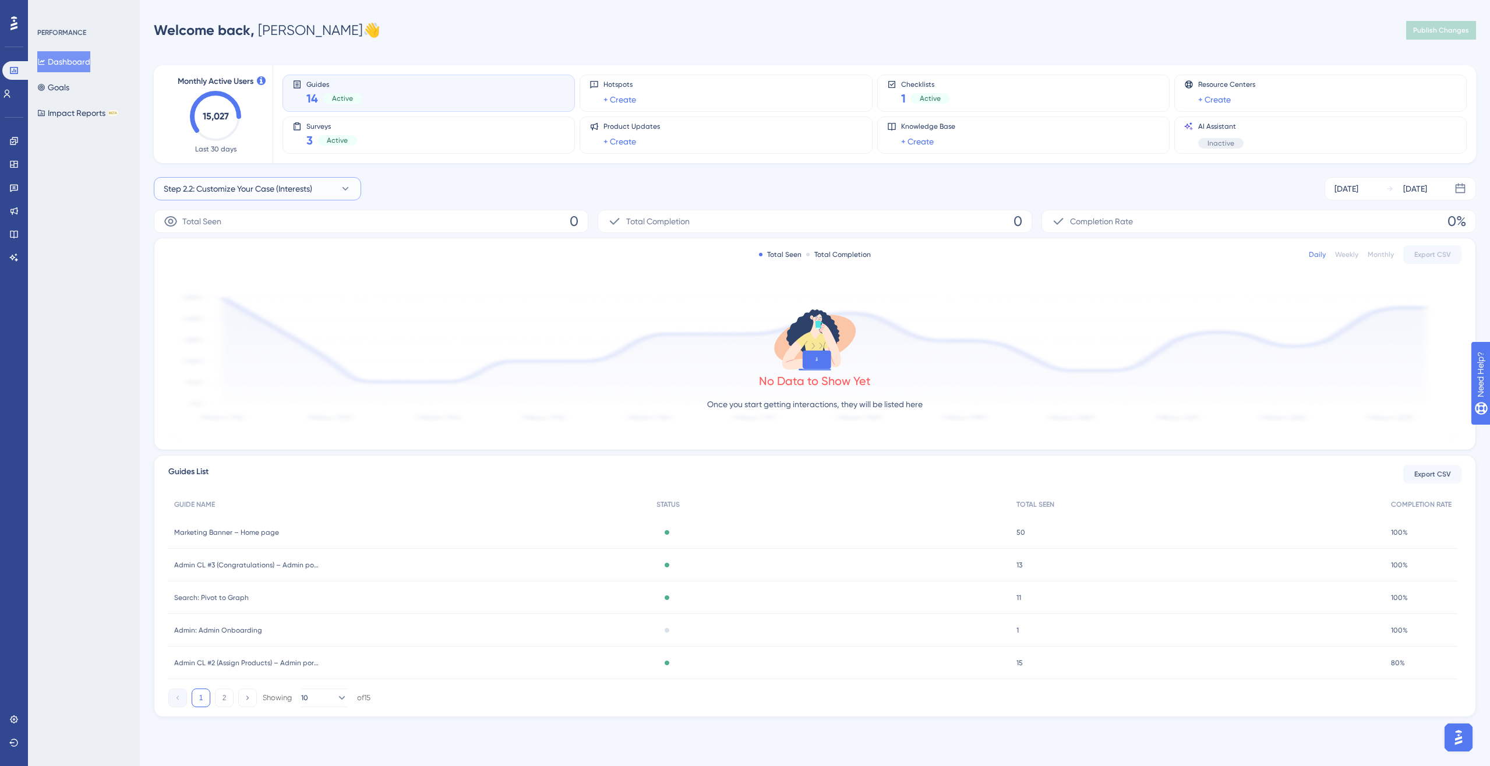
click at [281, 188] on span "Step 2.2: Customize Your Case (Interests)" at bounding box center [238, 189] width 149 height 14
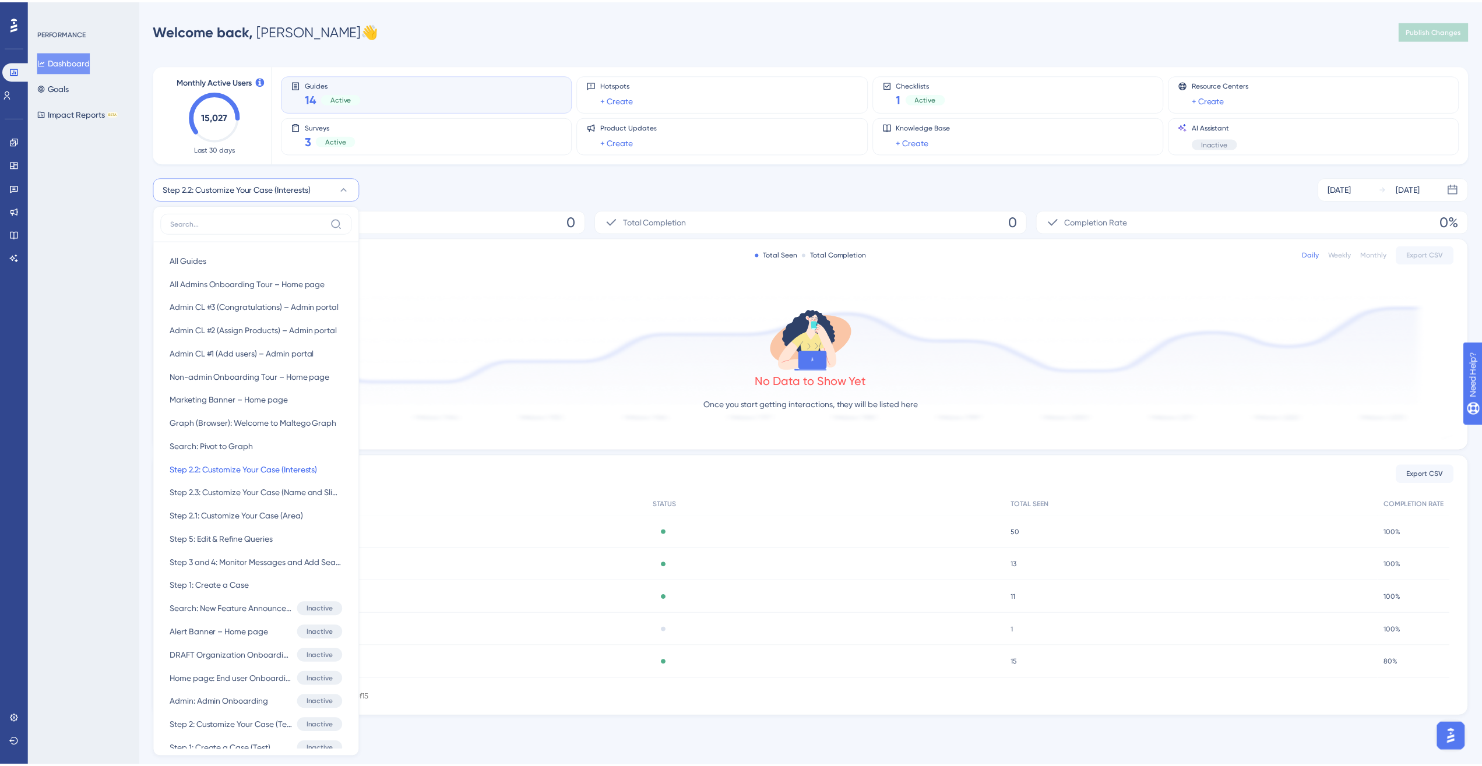
scroll to position [7, 0]
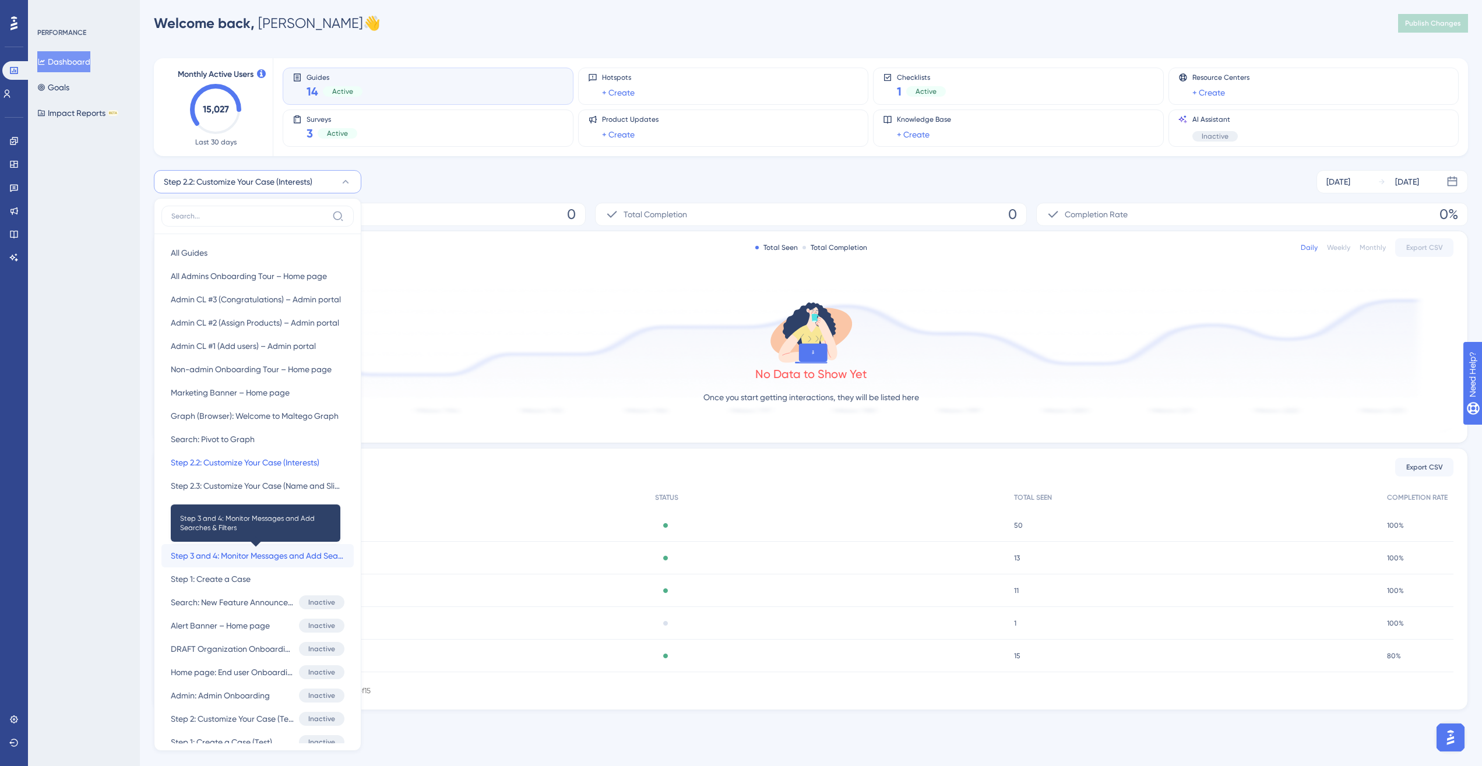
click at [274, 555] on span "Step 3 and 4: Monitor Messages and Add Searches & Filters" at bounding box center [258, 556] width 174 height 14
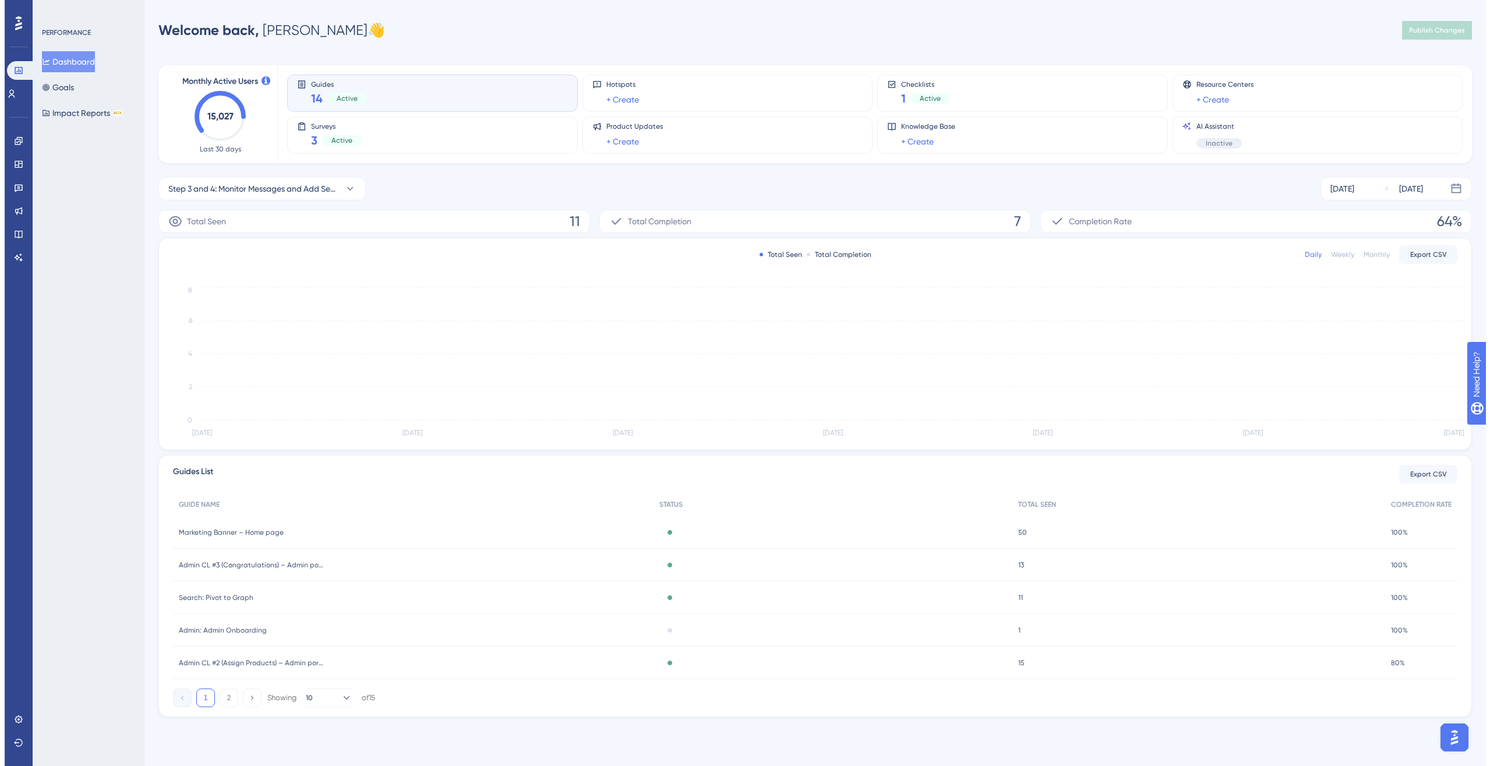
scroll to position [0, 0]
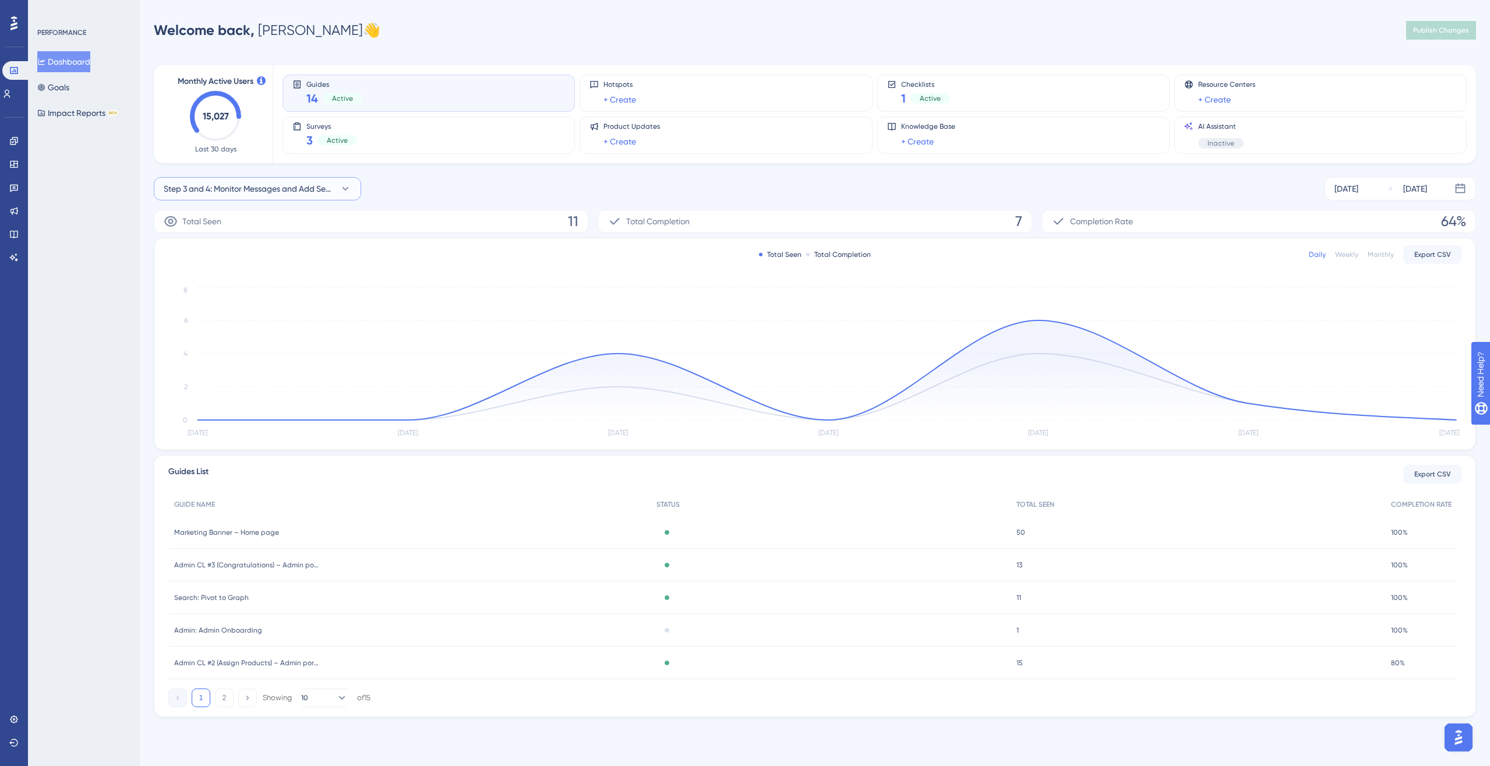
click at [252, 189] on span "Step 3 and 4: Monitor Messages and Add Searches & Filters" at bounding box center [249, 189] width 171 height 14
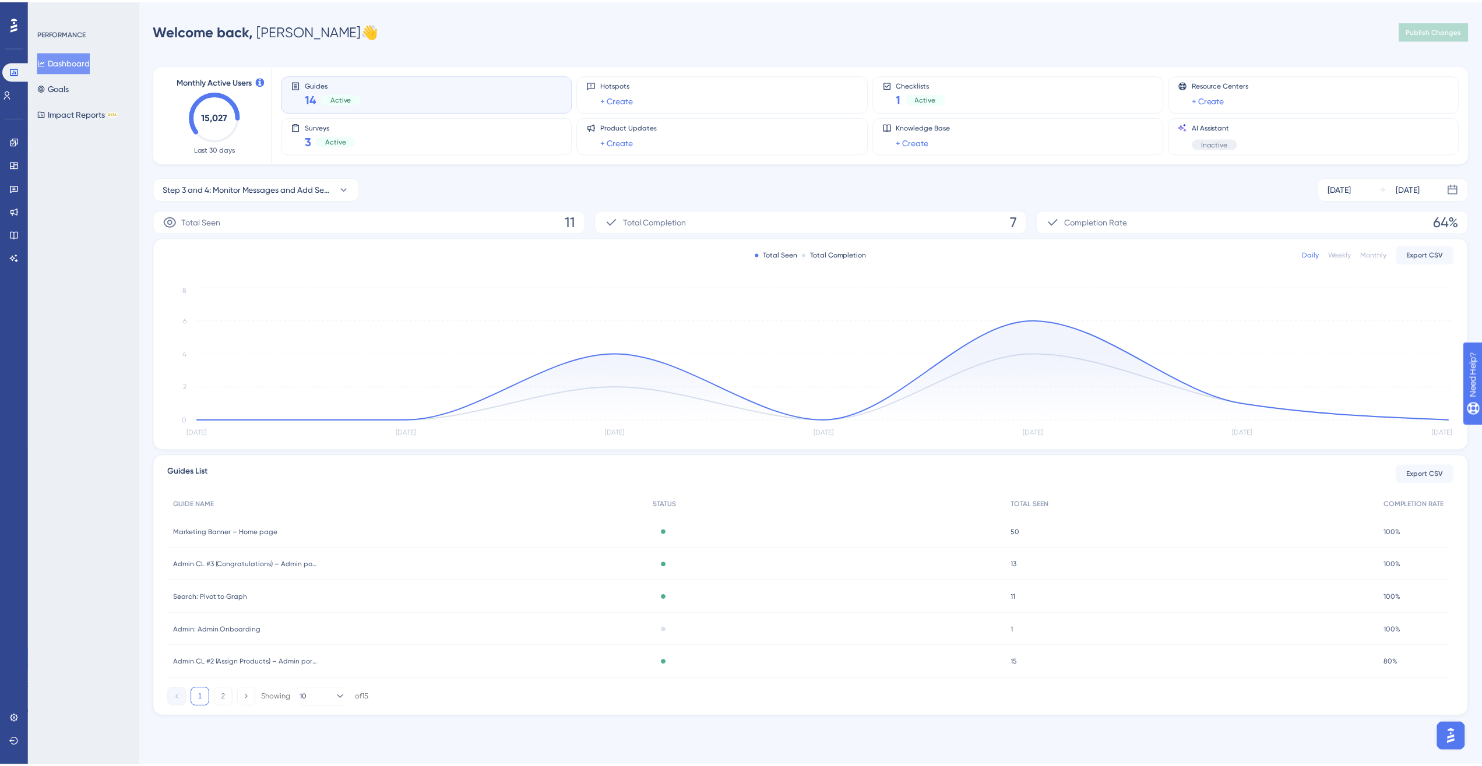
scroll to position [7, 0]
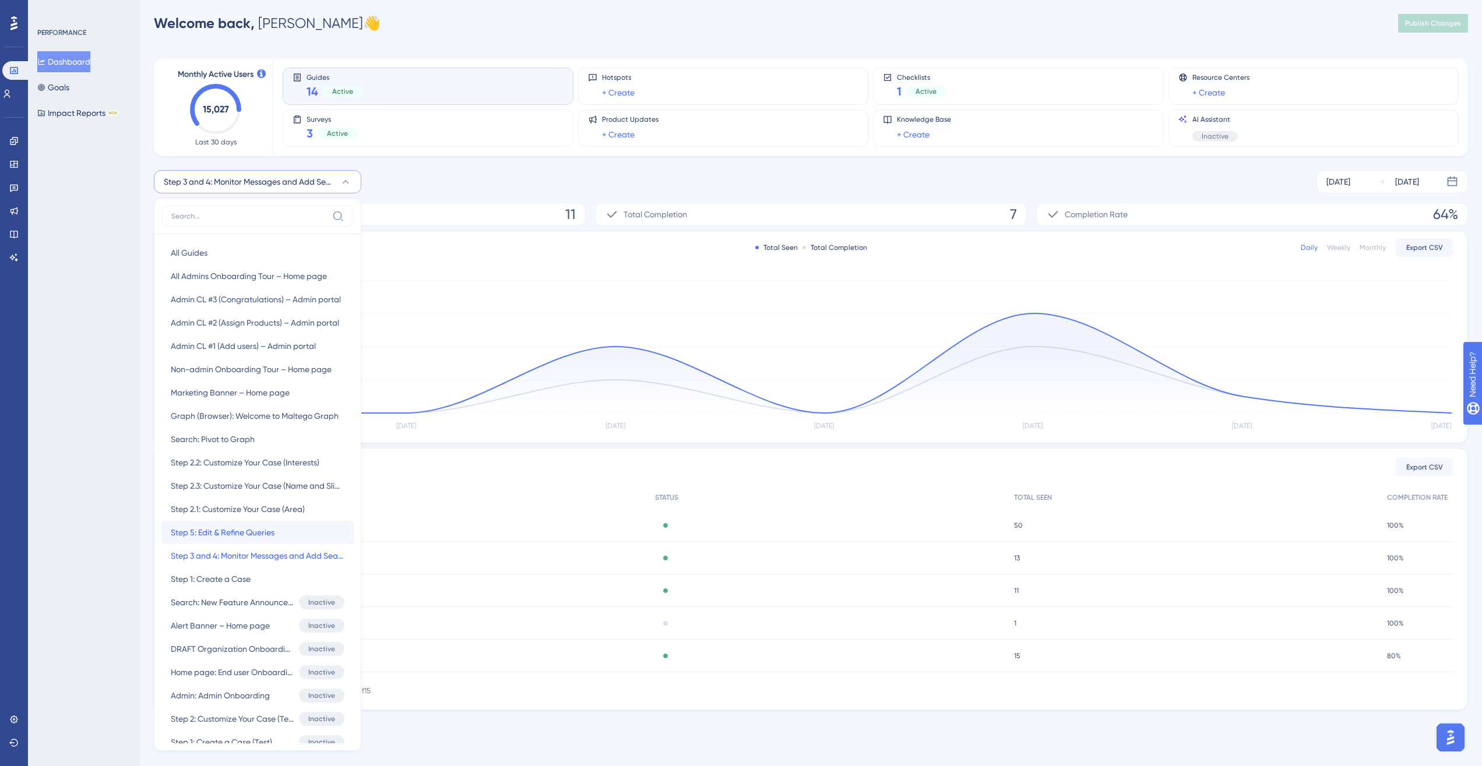
click at [282, 530] on button "Step 5: Edit & Refine Queries Step 5: Edit & Refine Queries" at bounding box center [257, 532] width 192 height 23
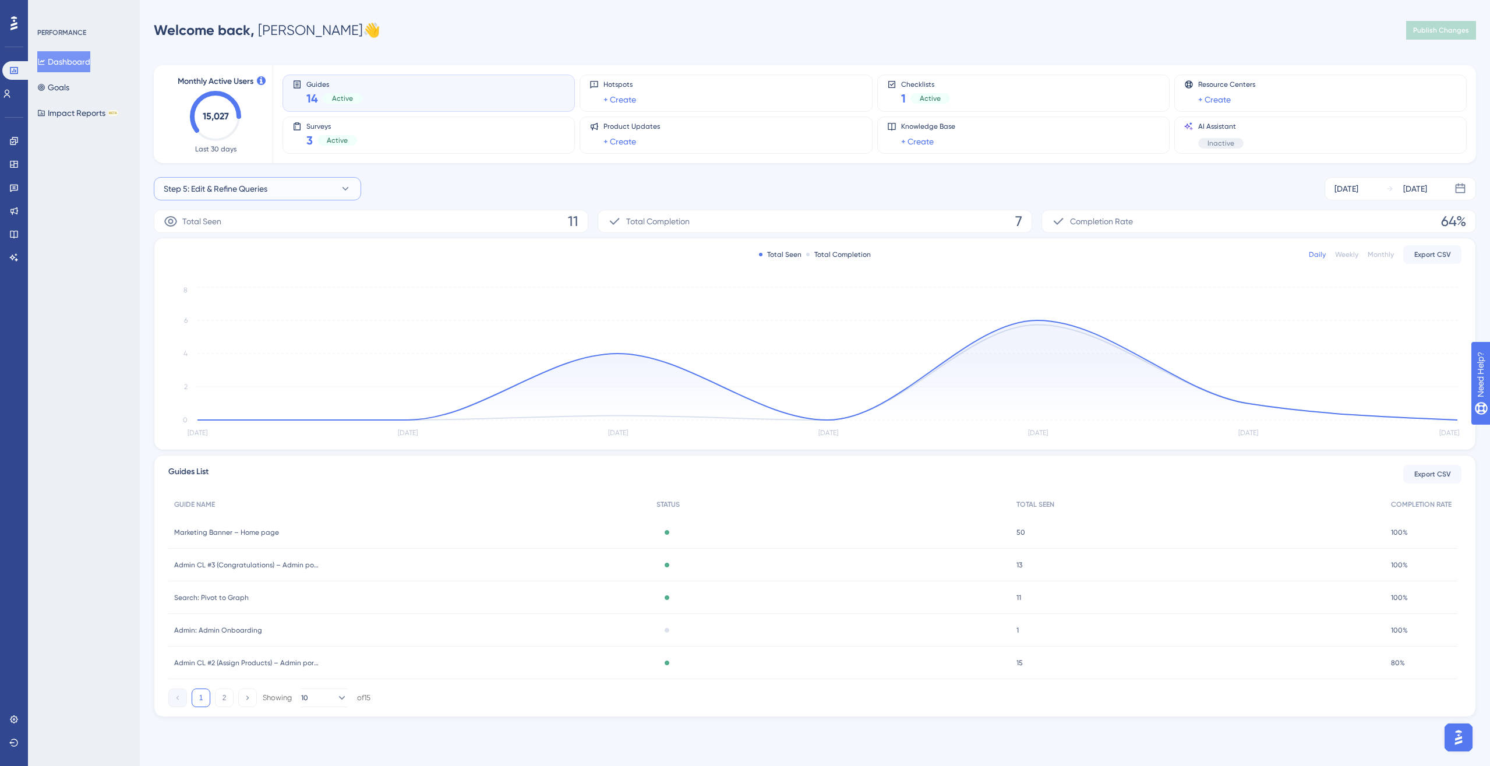
click at [282, 183] on button "Step 5: Edit & Refine Queries" at bounding box center [257, 188] width 207 height 23
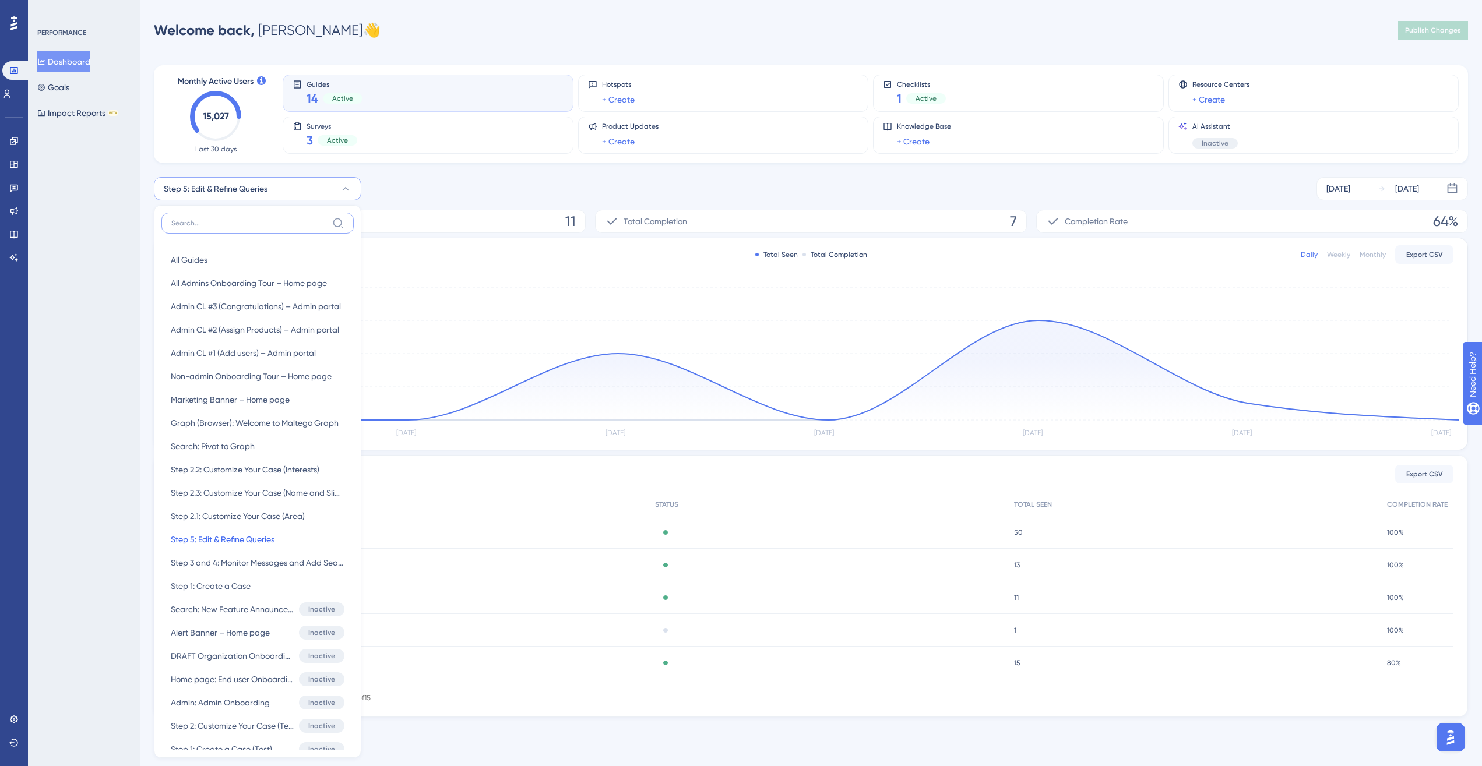
scroll to position [7, 0]
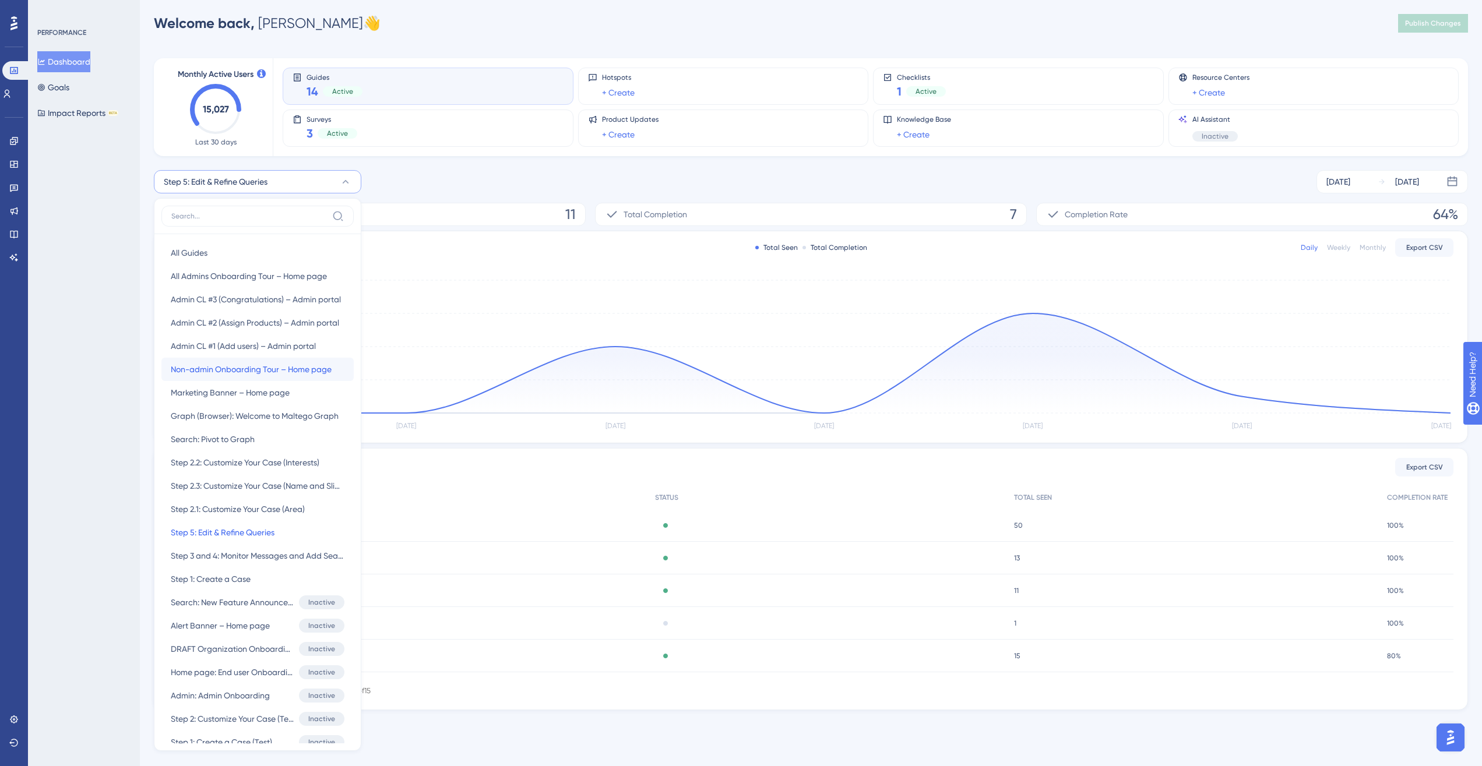
click at [277, 374] on span "Non-admin Onboarding Tour – Home page" at bounding box center [251, 369] width 161 height 14
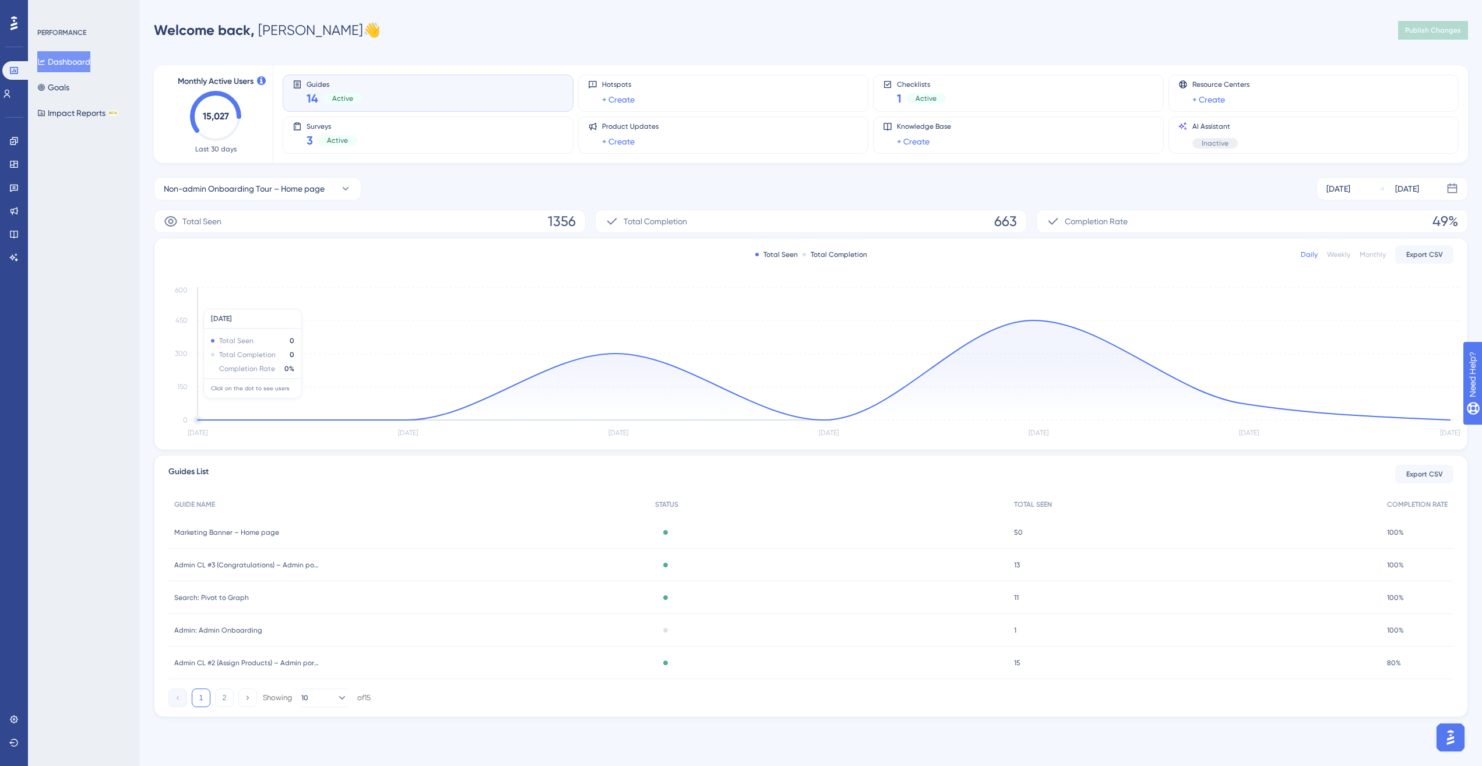
scroll to position [0, 0]
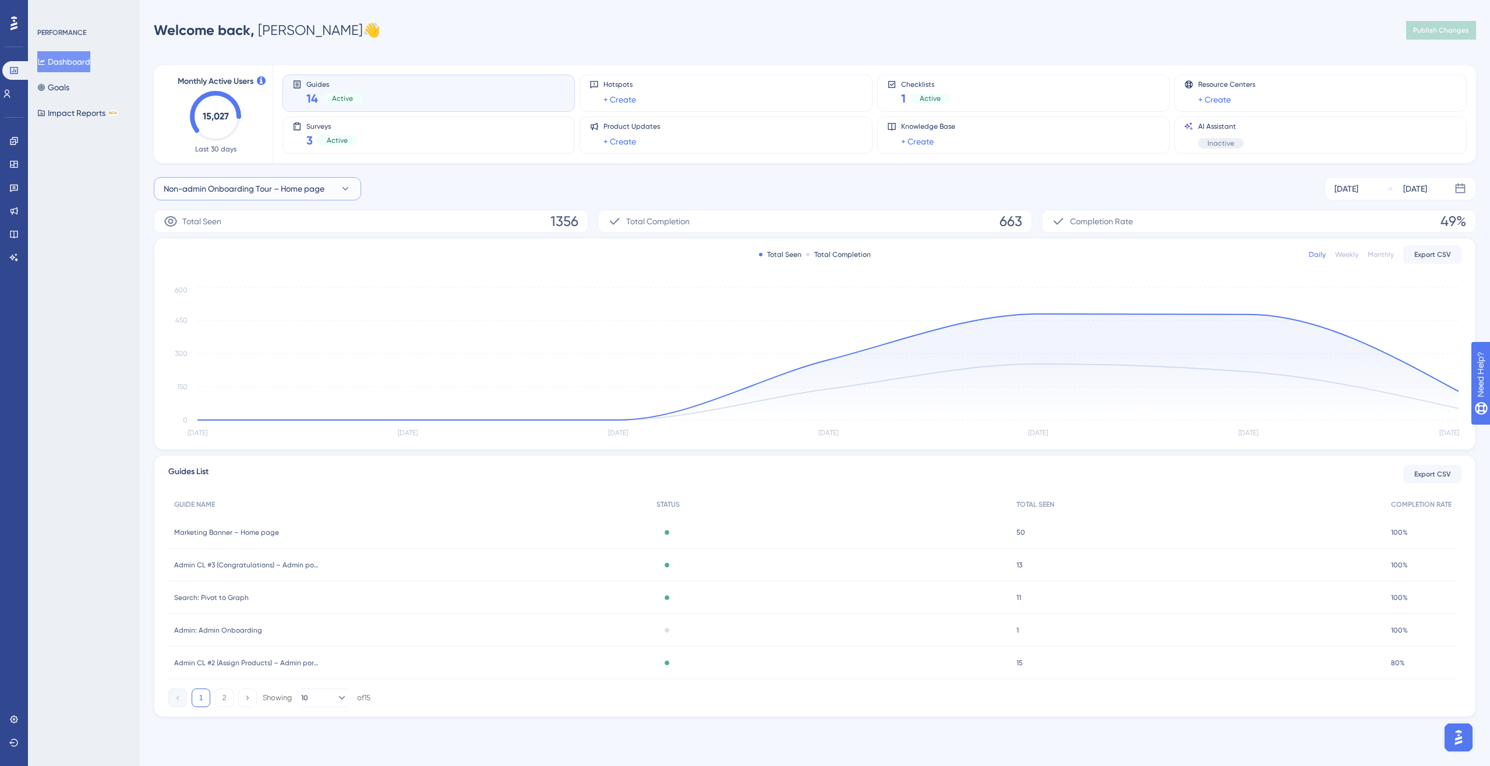
click at [280, 191] on span "Non-admin Onboarding Tour – Home page" at bounding box center [244, 189] width 161 height 14
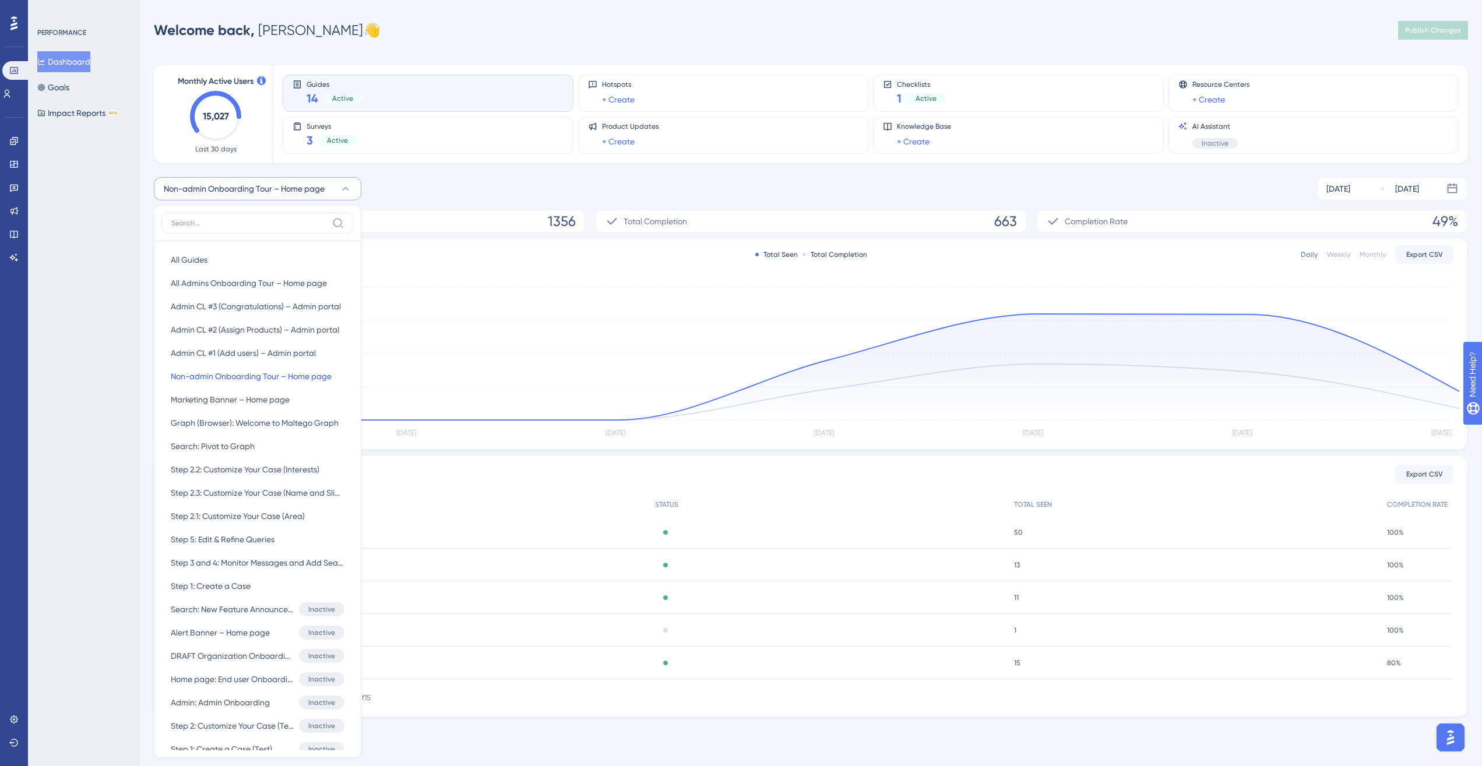
scroll to position [7, 0]
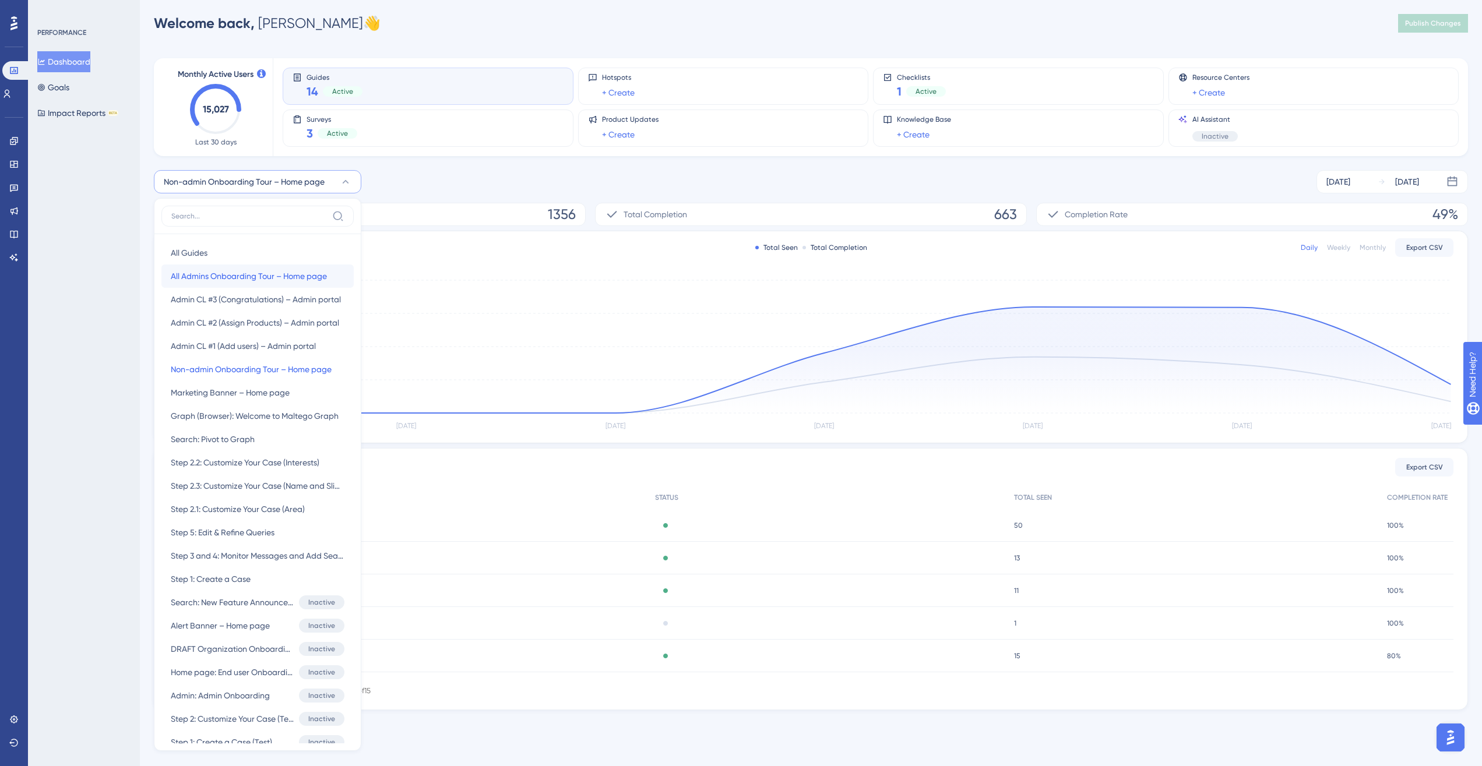
click at [281, 277] on span "All Admins Onboarding Tour – Home page" at bounding box center [249, 276] width 156 height 14
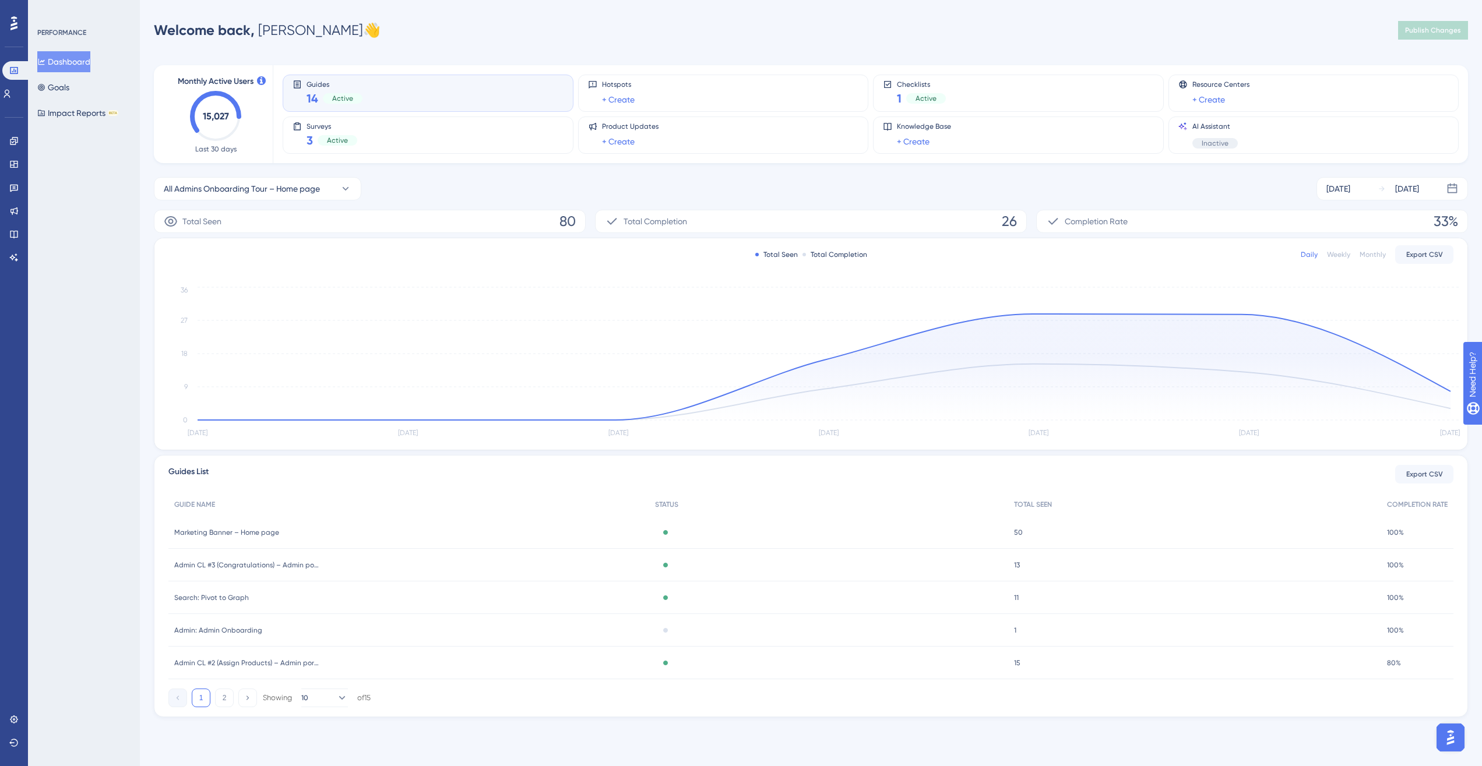
scroll to position [0, 0]
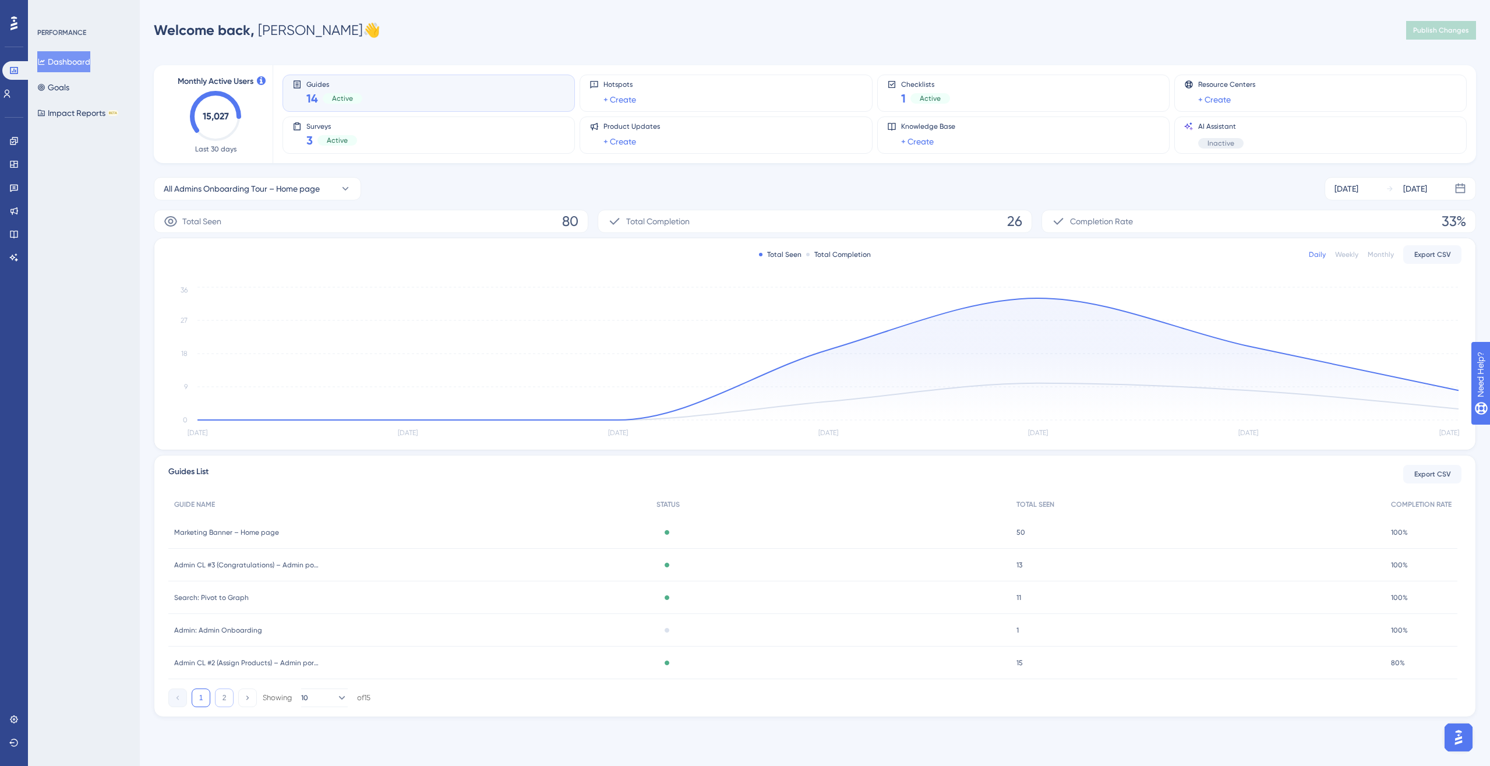
click at [221, 555] on button "2" at bounding box center [224, 698] width 19 height 19
click at [200, 555] on button "1" at bounding box center [201, 698] width 19 height 19
click at [249, 555] on icon at bounding box center [248, 698] width 8 height 8
click at [205, 555] on button "1" at bounding box center [201, 698] width 19 height 19
click at [324, 555] on button "10" at bounding box center [324, 698] width 47 height 19
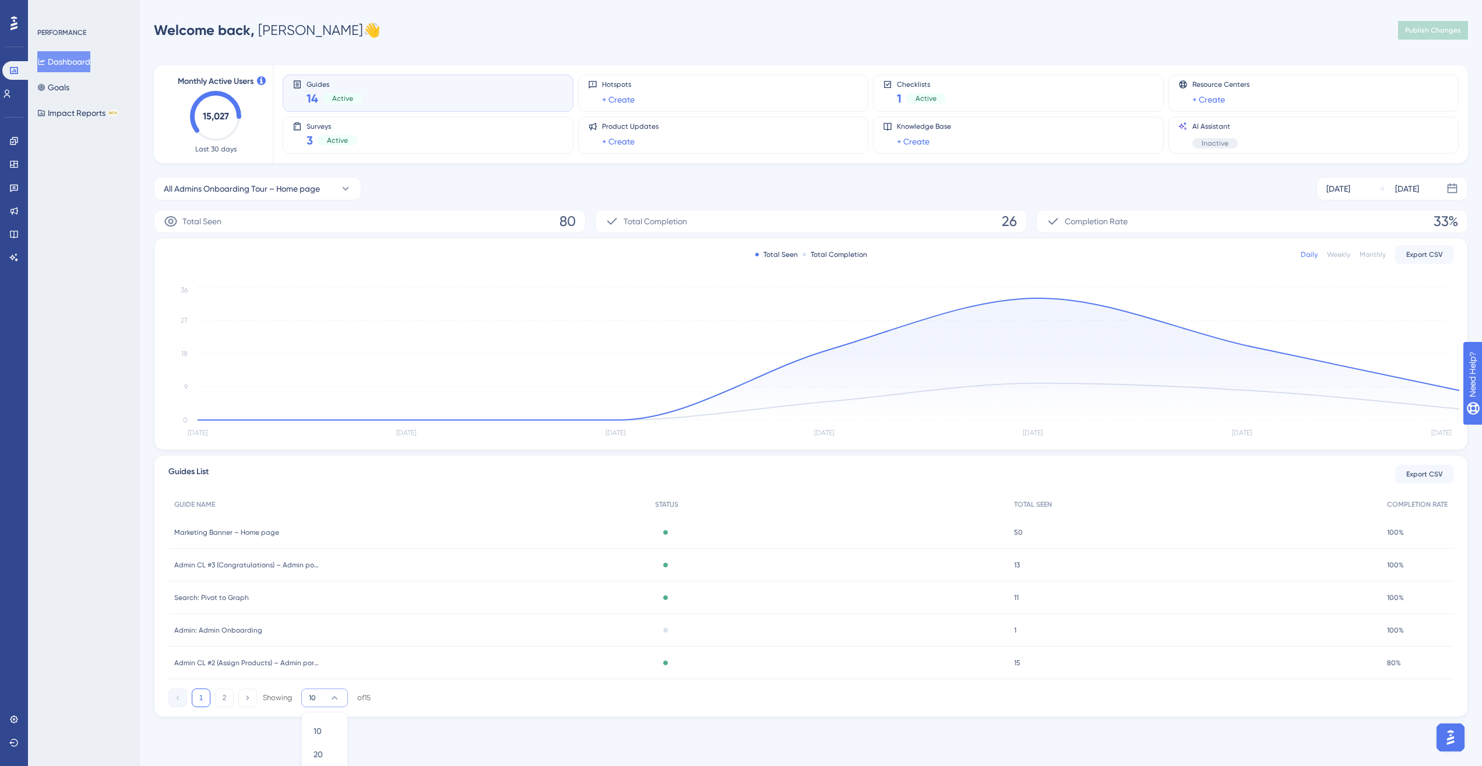
scroll to position [8, 0]
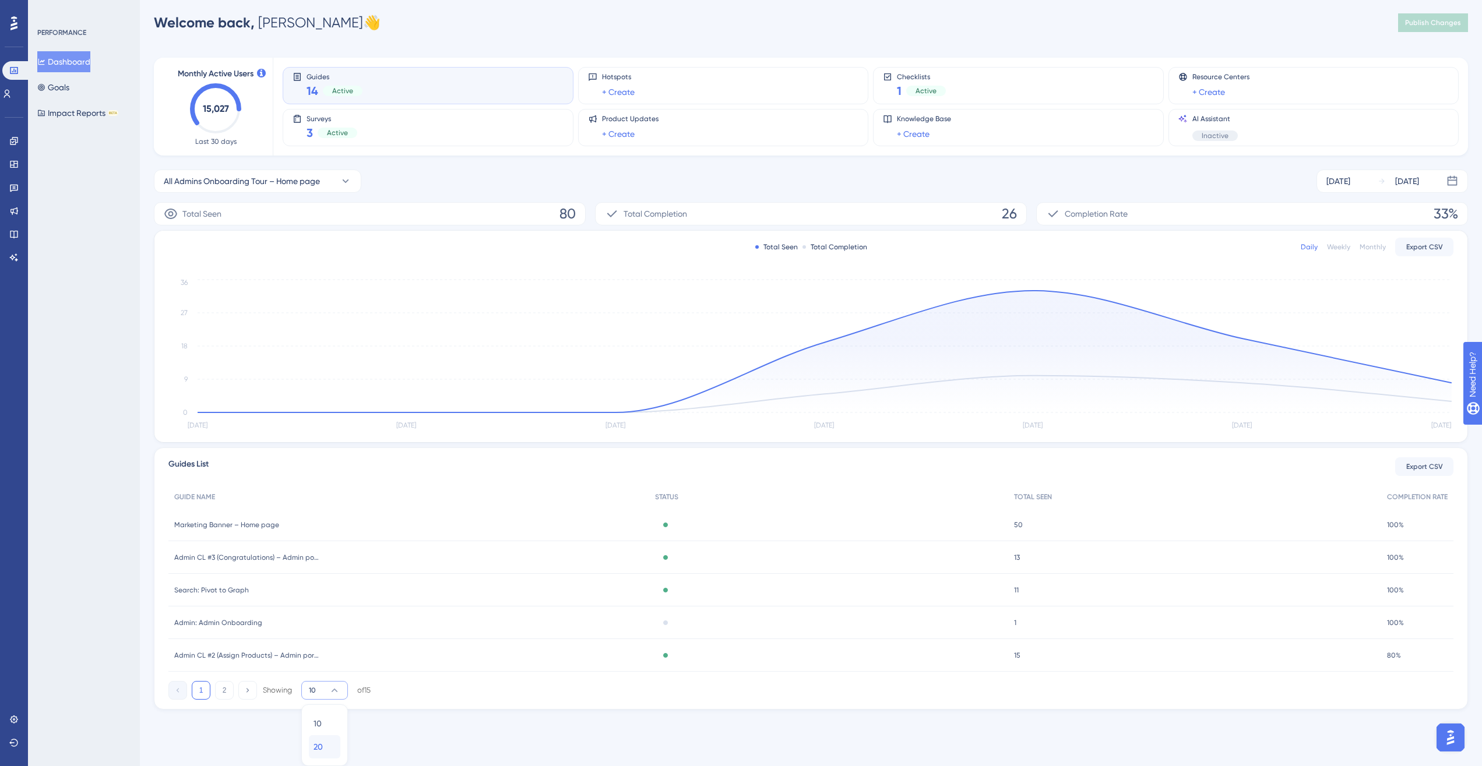
click at [325, 555] on div "20 20" at bounding box center [324, 746] width 22 height 23
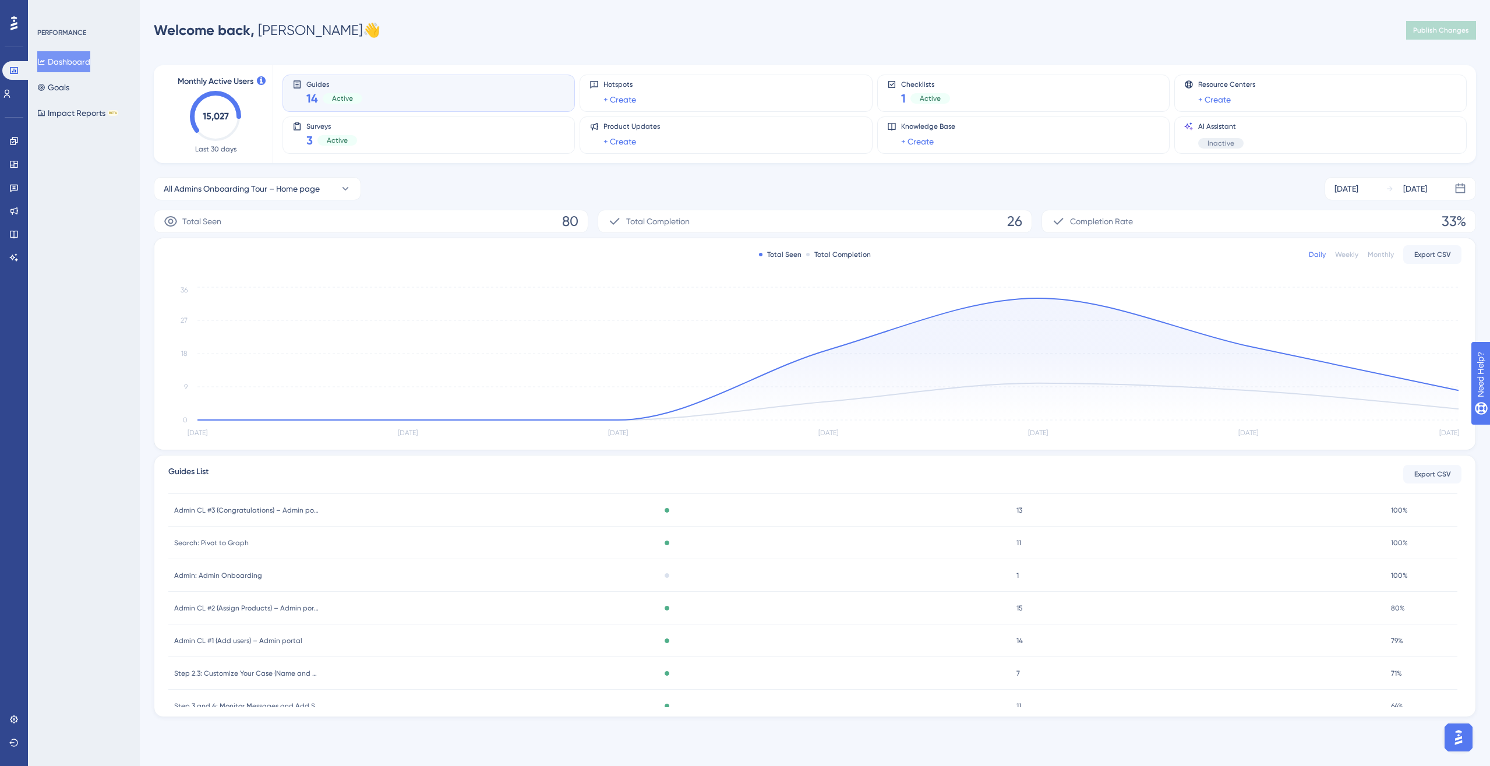
scroll to position [0, 0]
click at [1035, 509] on span "TOTAL SEEN" at bounding box center [1036, 504] width 38 height 9
click at [19, 141] on link at bounding box center [13, 141] width 9 height 19
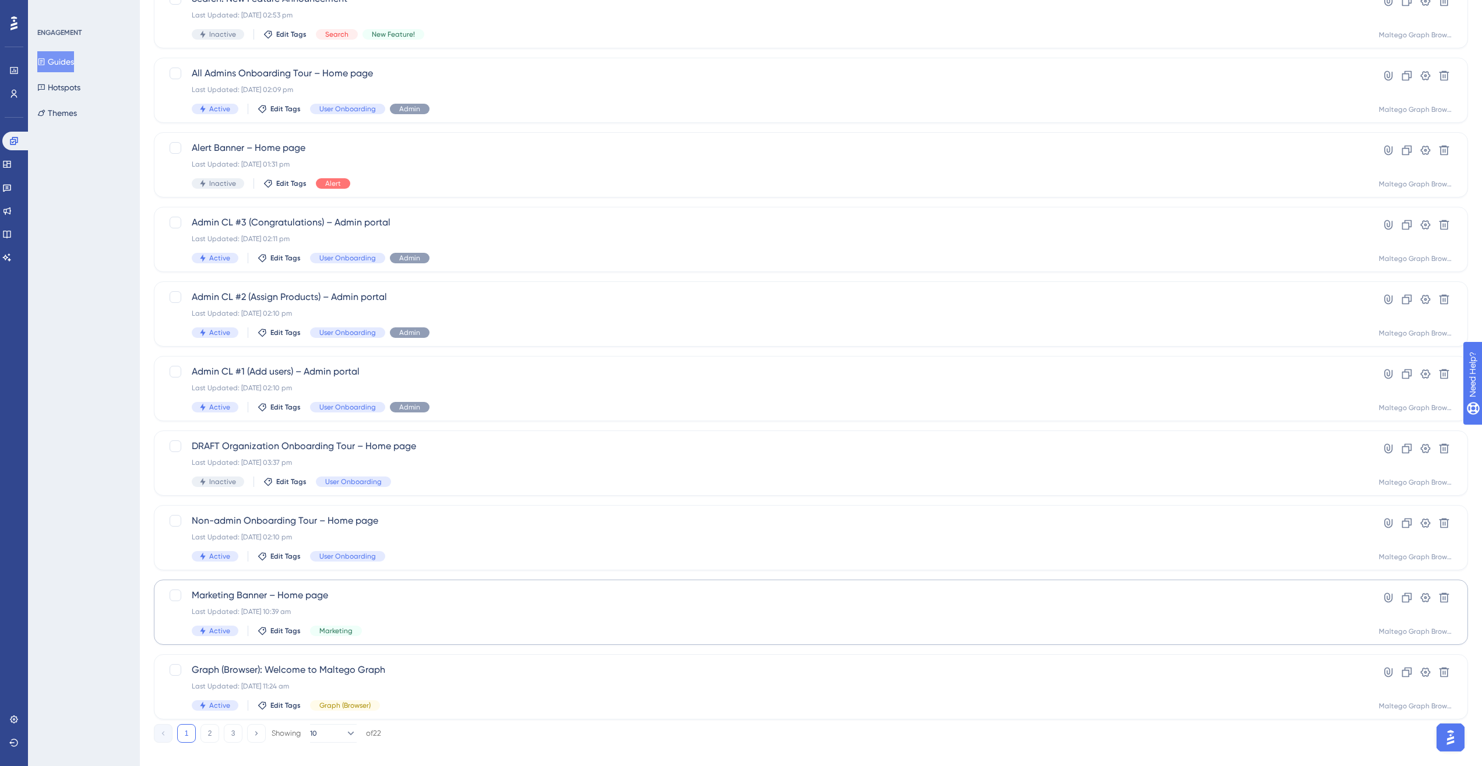
scroll to position [138, 0]
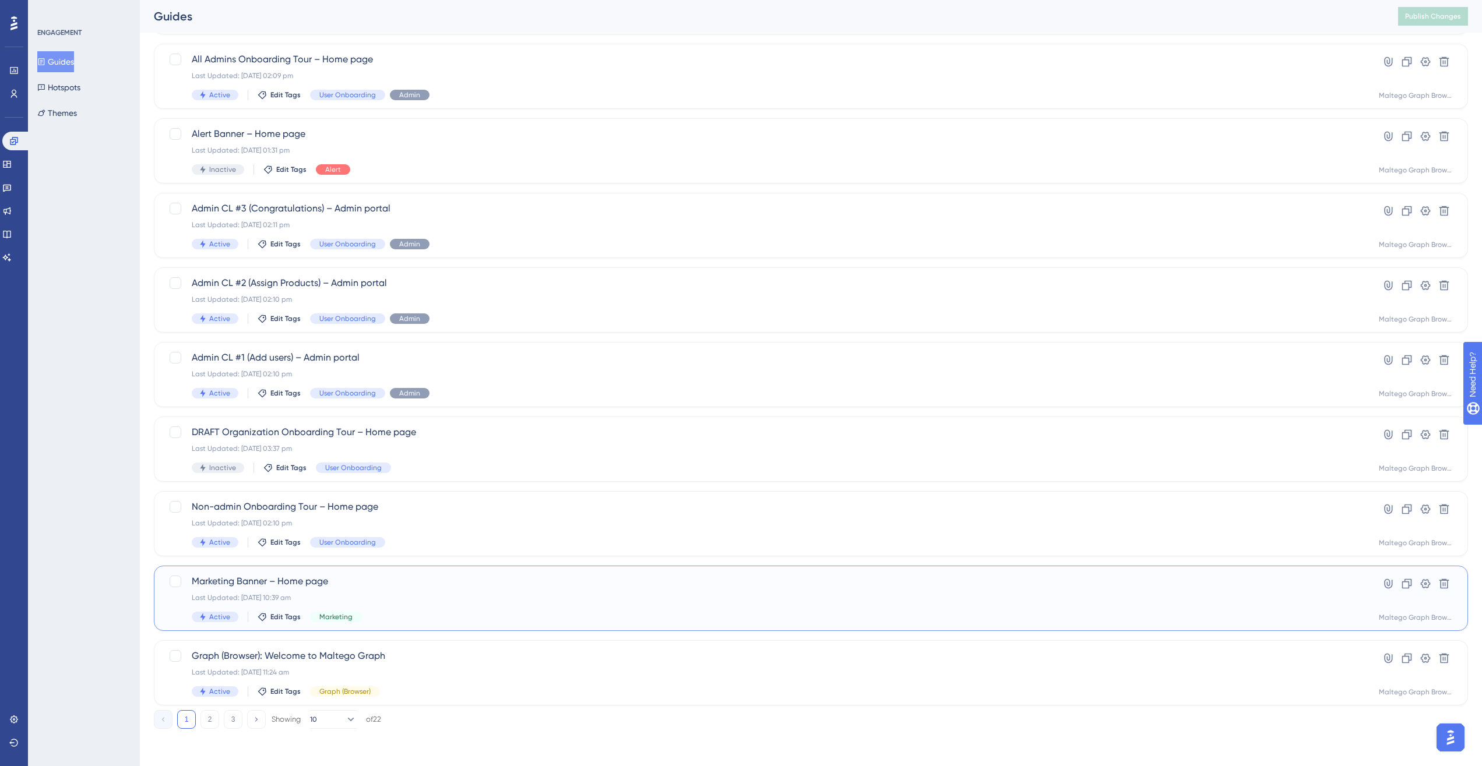
click at [475, 555] on div "Marketing Banner – Home page Last Updated: 05 Sept 2025 10:39 am Active Edit Ta…" at bounding box center [764, 598] width 1145 height 48
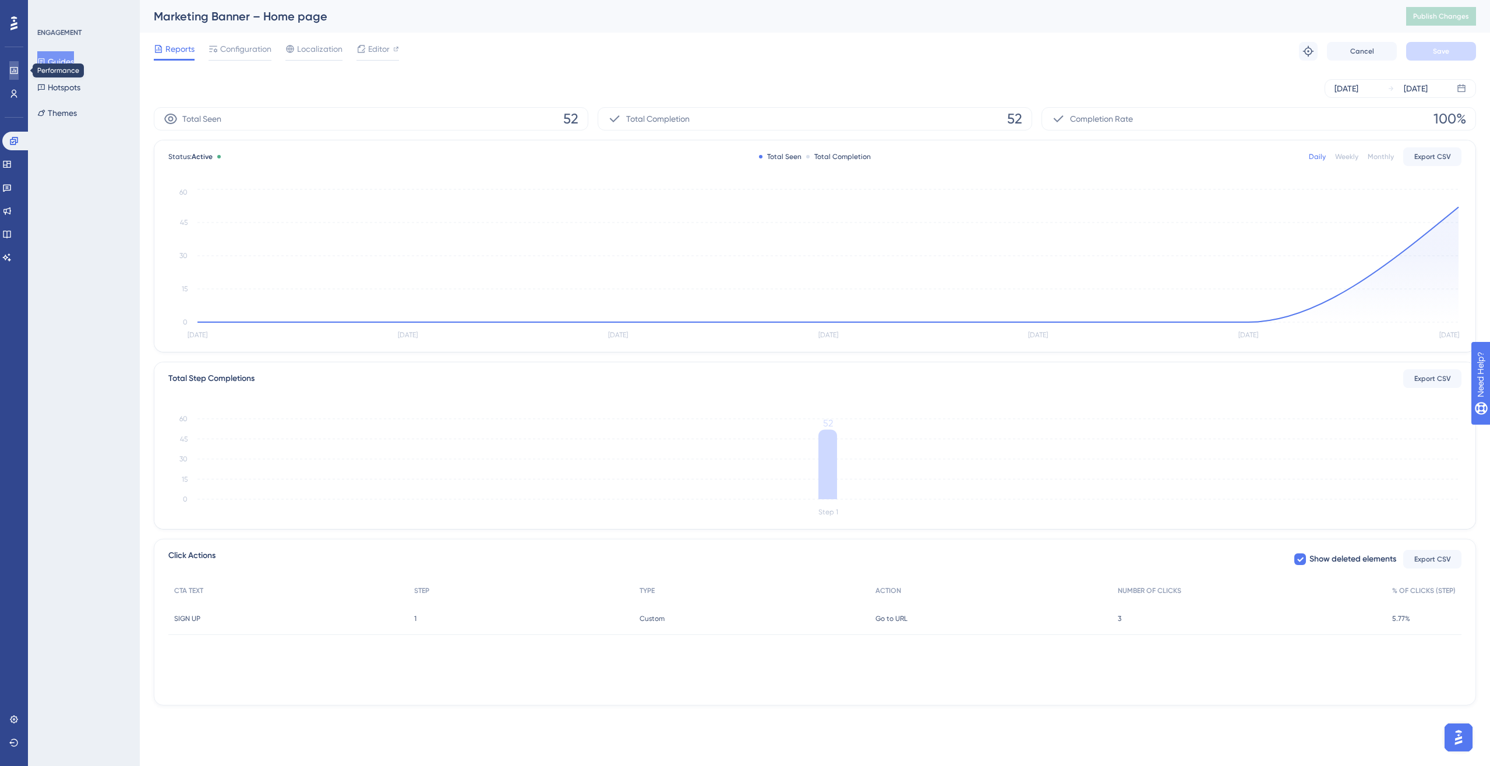
click at [18, 64] on link at bounding box center [13, 70] width 9 height 19
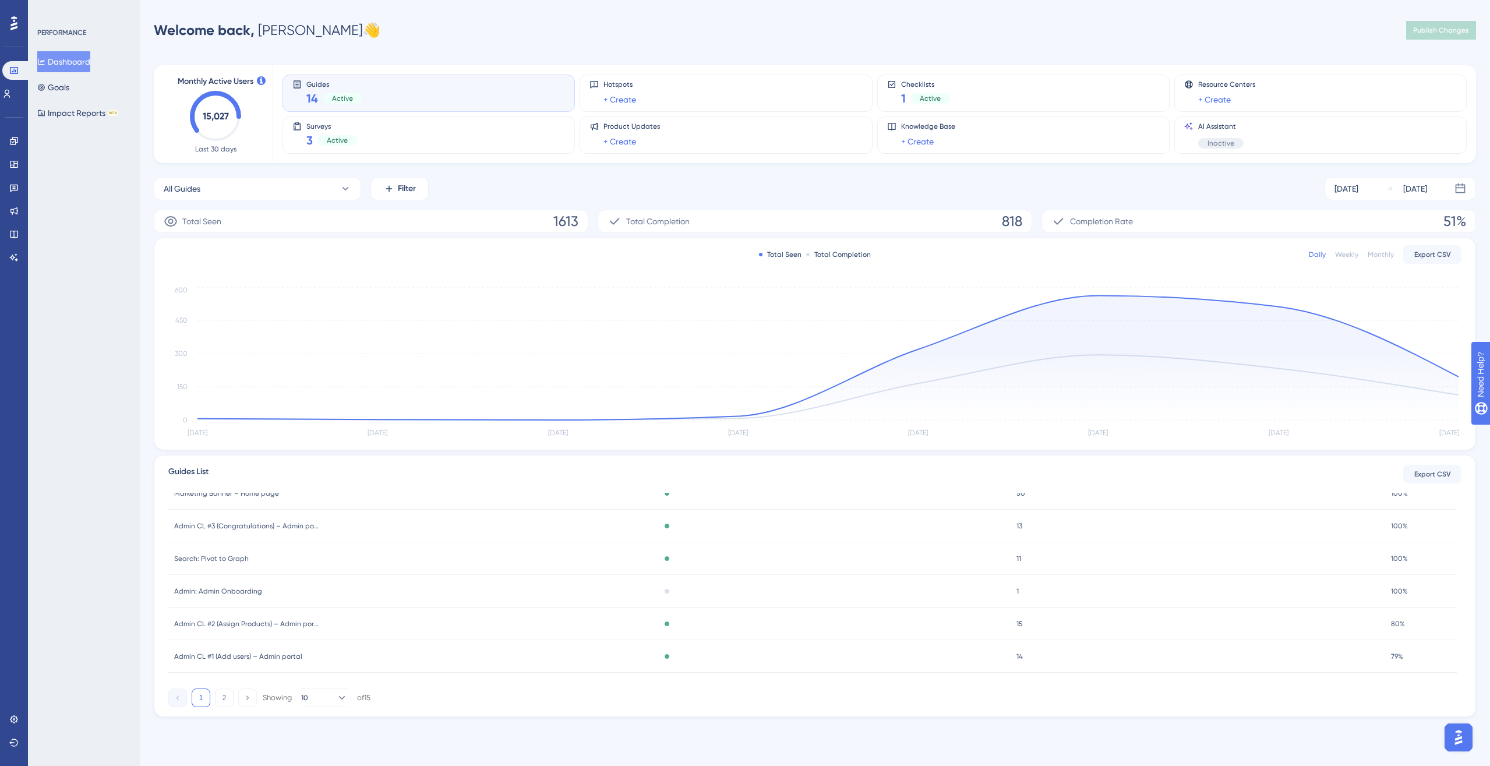
scroll to position [172, 0]
click at [225, 555] on button "2" at bounding box center [224, 698] width 19 height 19
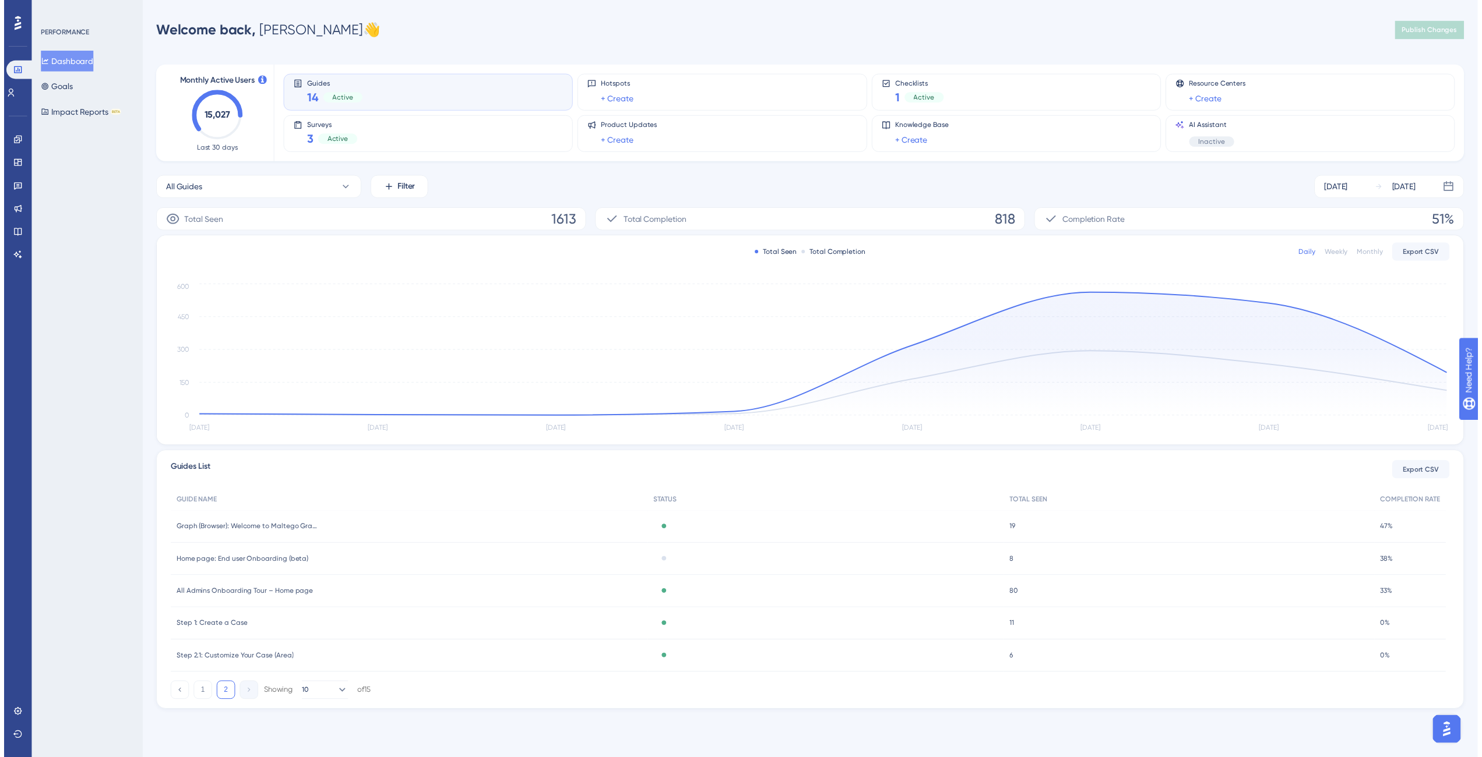
scroll to position [0, 0]
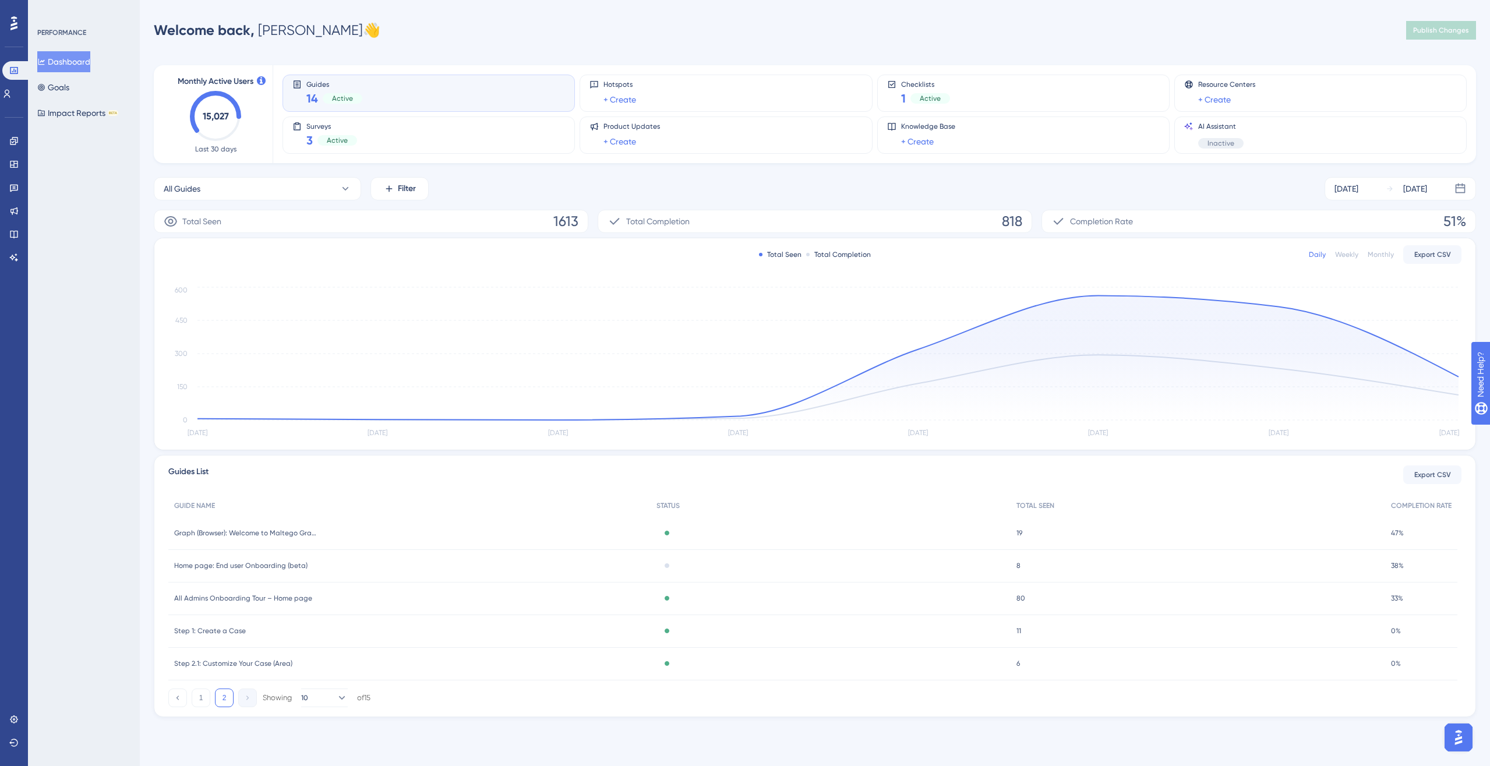
click at [413, 555] on div "All Admins Onboarding Tour – Home page All Admins Onboarding Tour – Home page" at bounding box center [409, 599] width 482 height 33
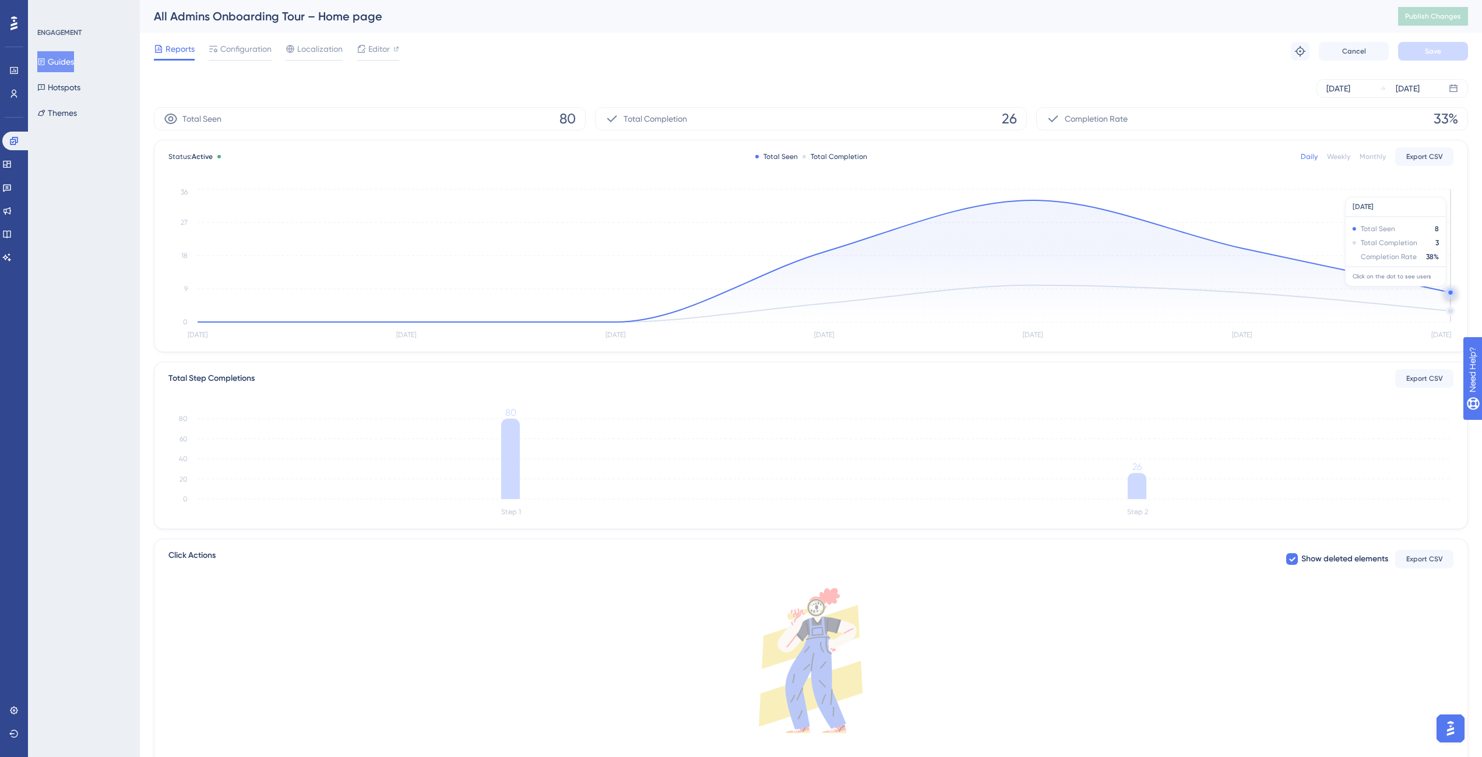
click at [1109, 293] on icon "Aug 30 Aug 31 Sep 1 Sep 2 Sep 3 Sep 4 Sep 5 0 9 18 27 36" at bounding box center [810, 264] width 1285 height 156
click at [1109, 294] on circle at bounding box center [1450, 292] width 9 height 9
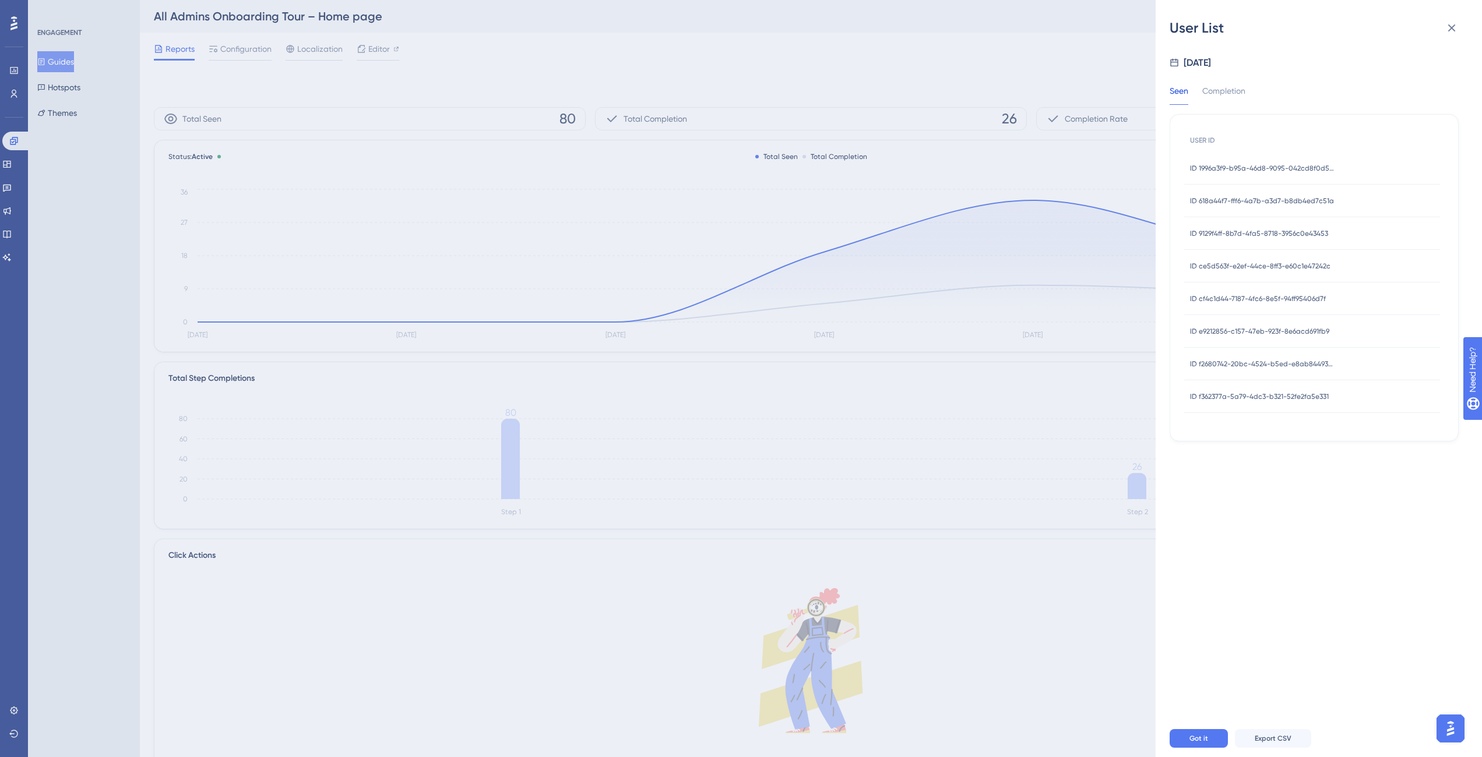
click at [1109, 165] on span "ID 1996a3f9-b95a-46d8-9095-042cd8f0d55a" at bounding box center [1263, 168] width 146 height 9
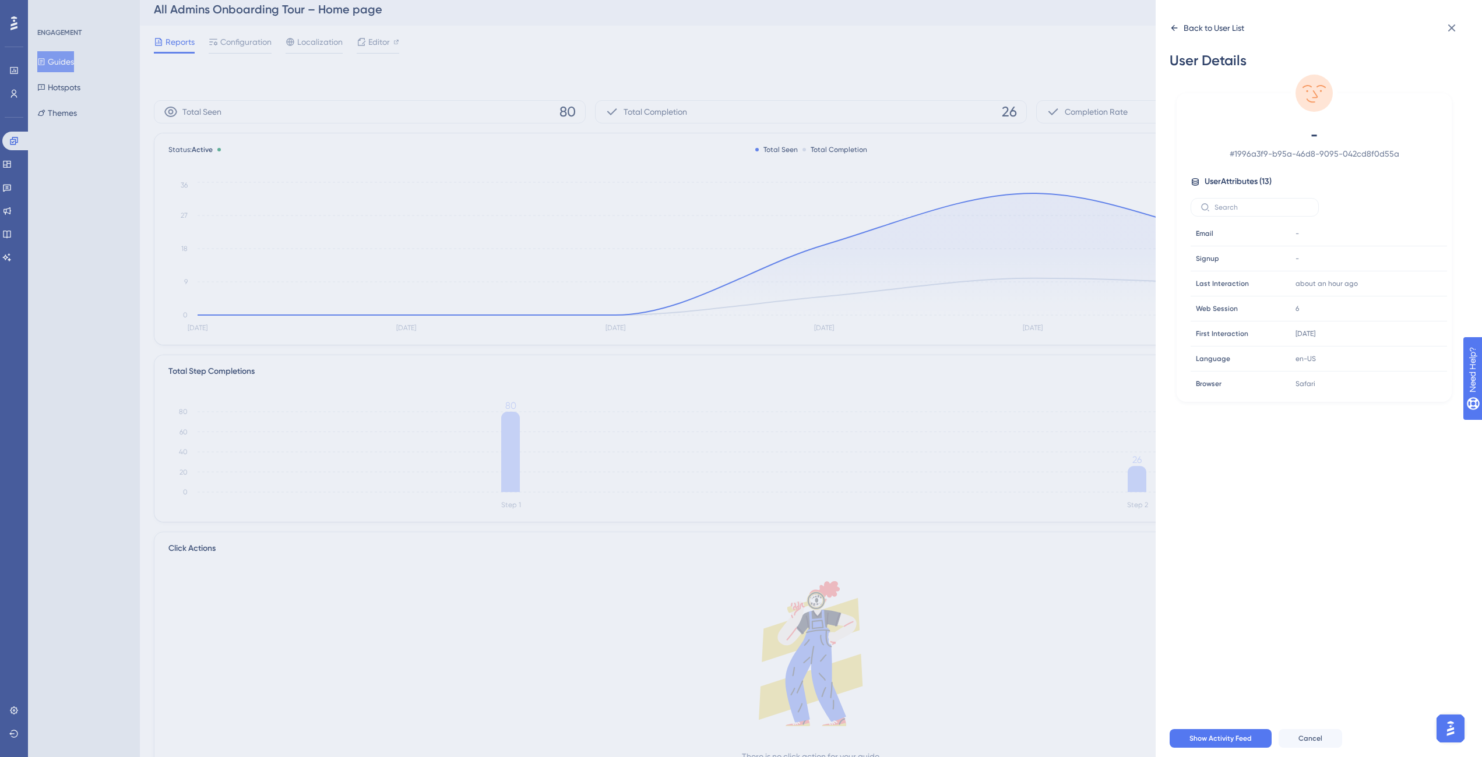
click at [1109, 31] on div "Back to User List" at bounding box center [1213, 28] width 61 height 14
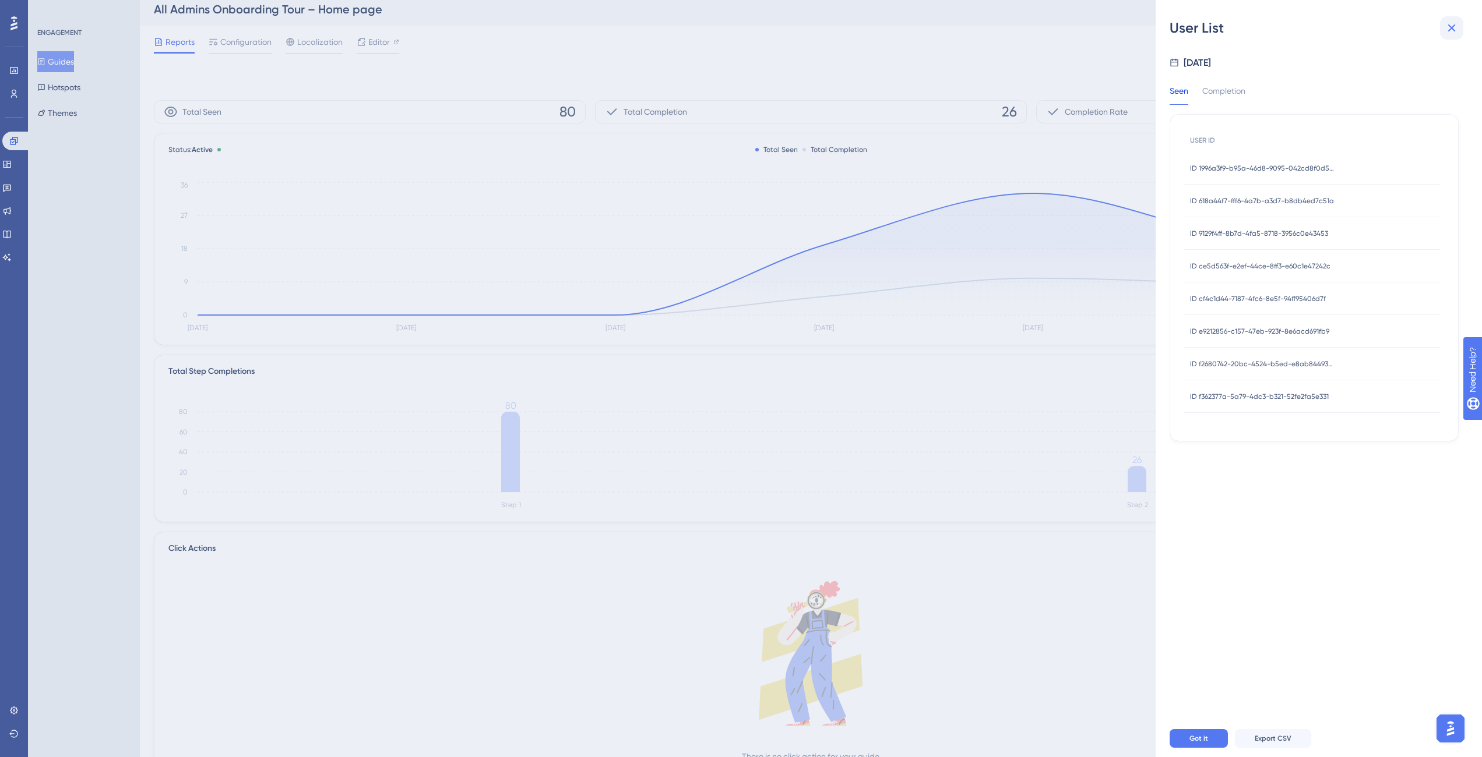
click at [1109, 34] on icon at bounding box center [1451, 28] width 14 height 14
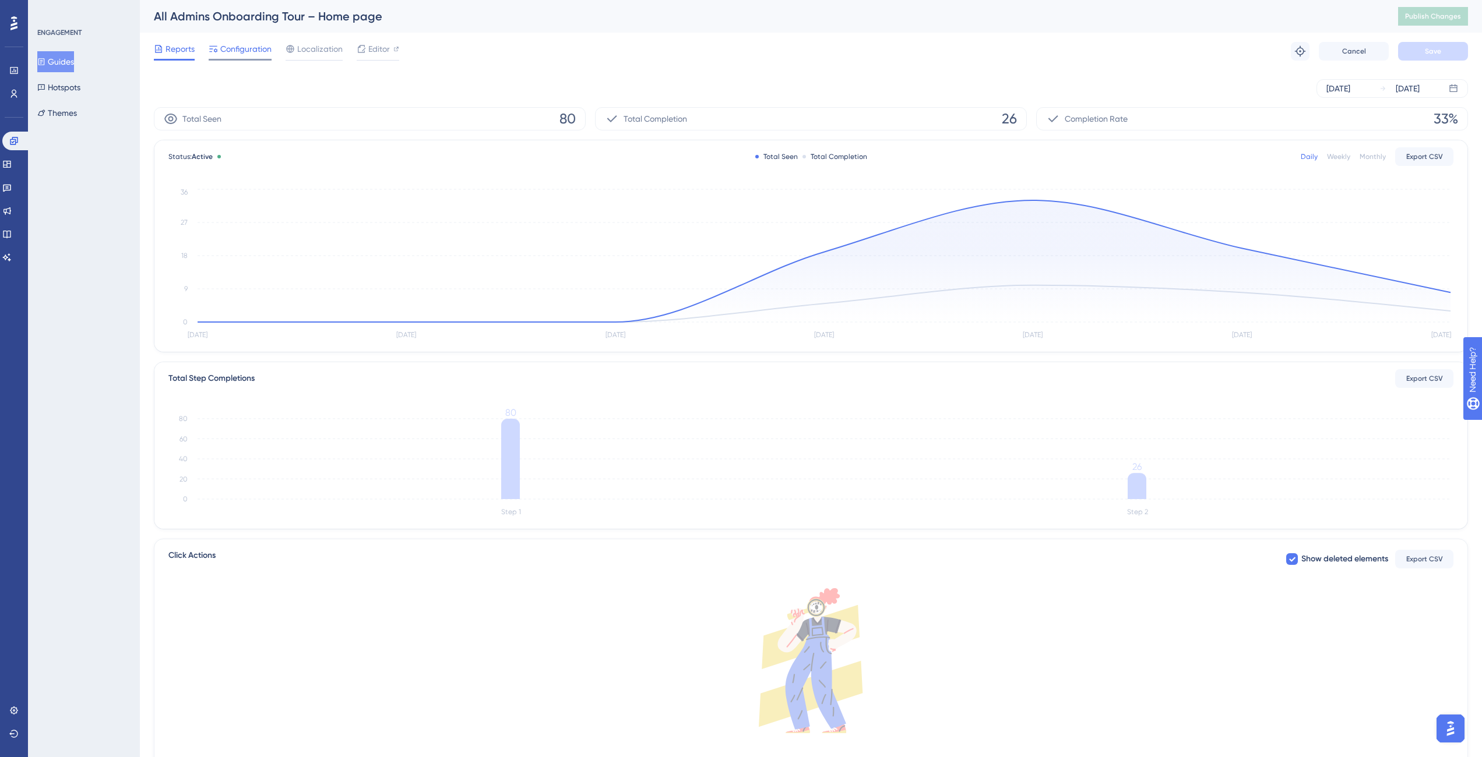
click at [267, 55] on span "Configuration" at bounding box center [245, 49] width 51 height 14
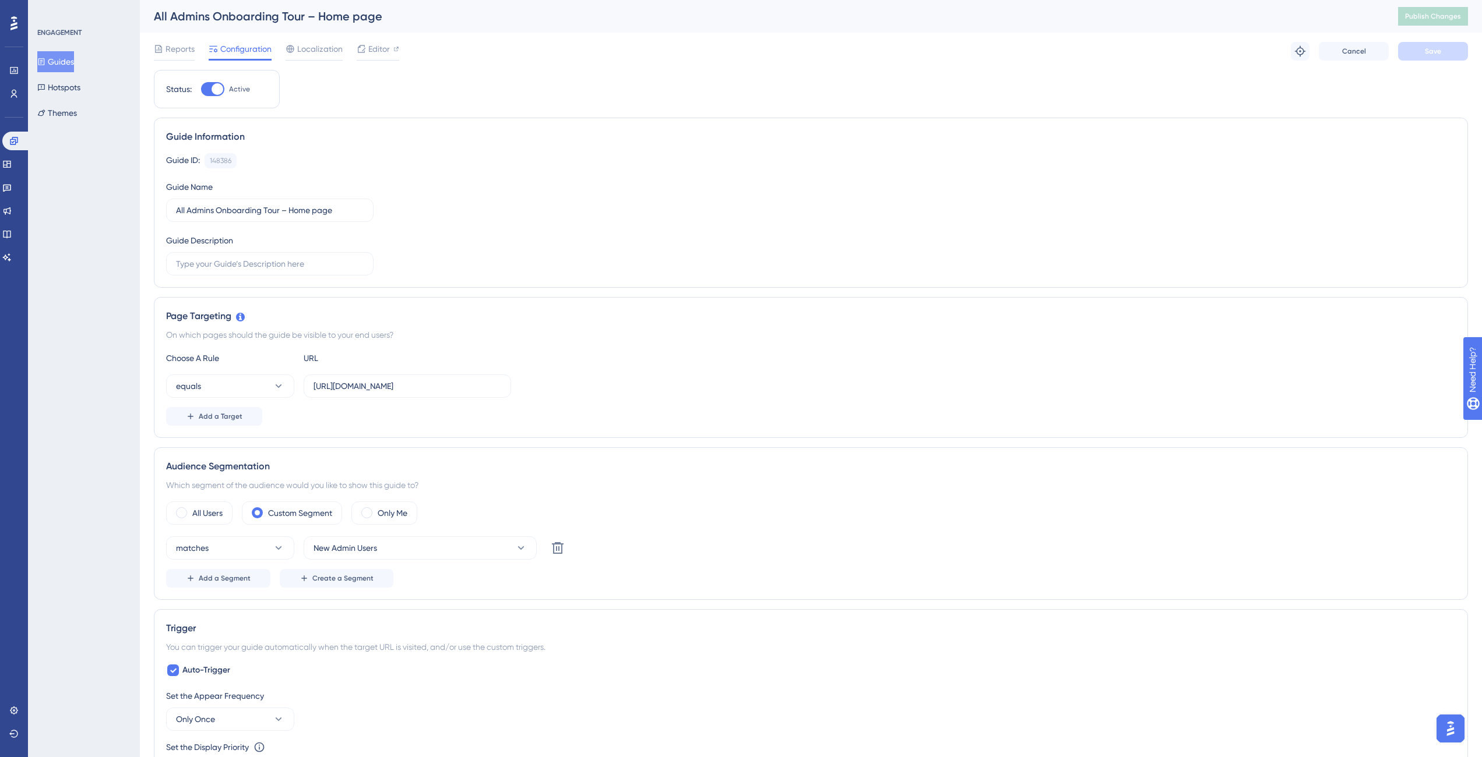
click at [72, 68] on button "Guides" at bounding box center [55, 61] width 37 height 21
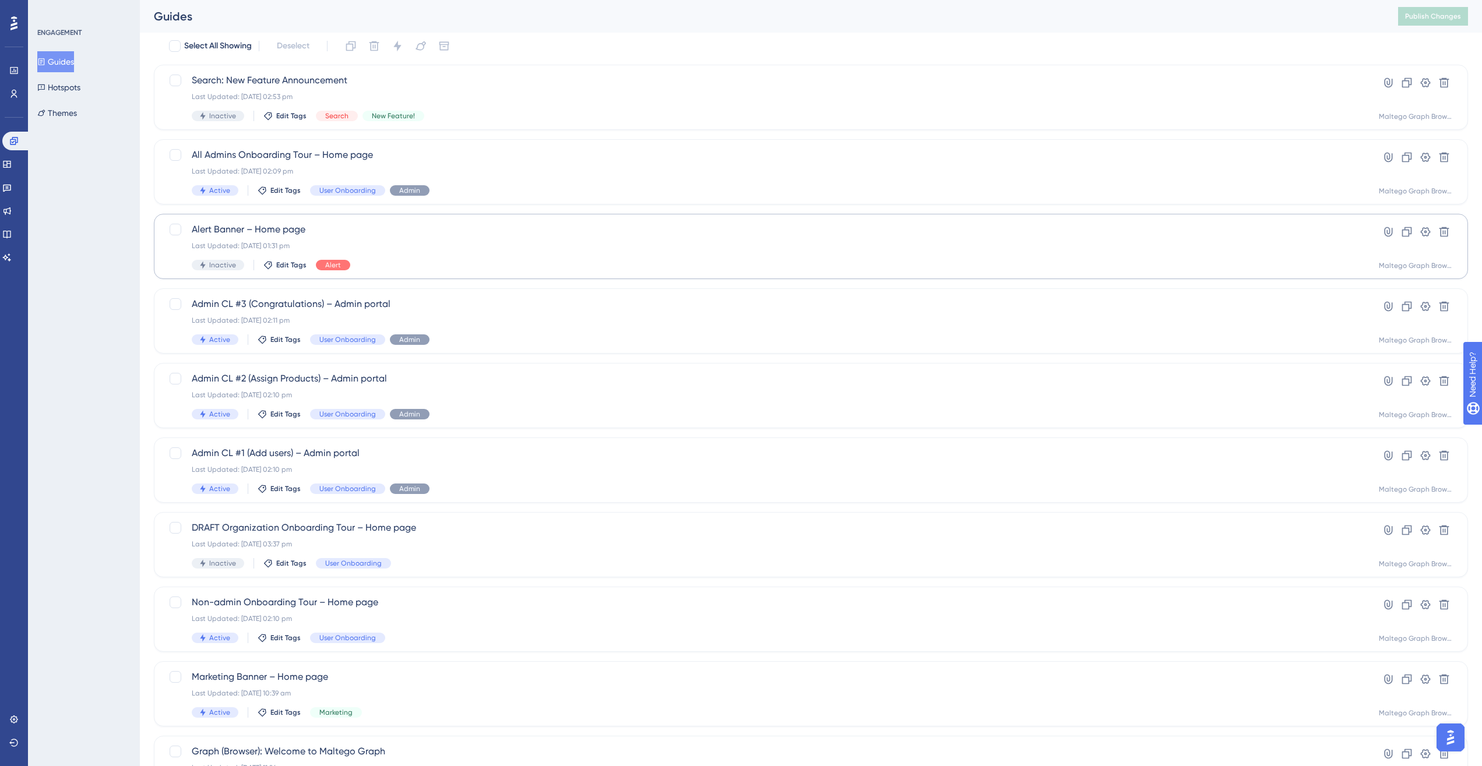
scroll to position [62, 0]
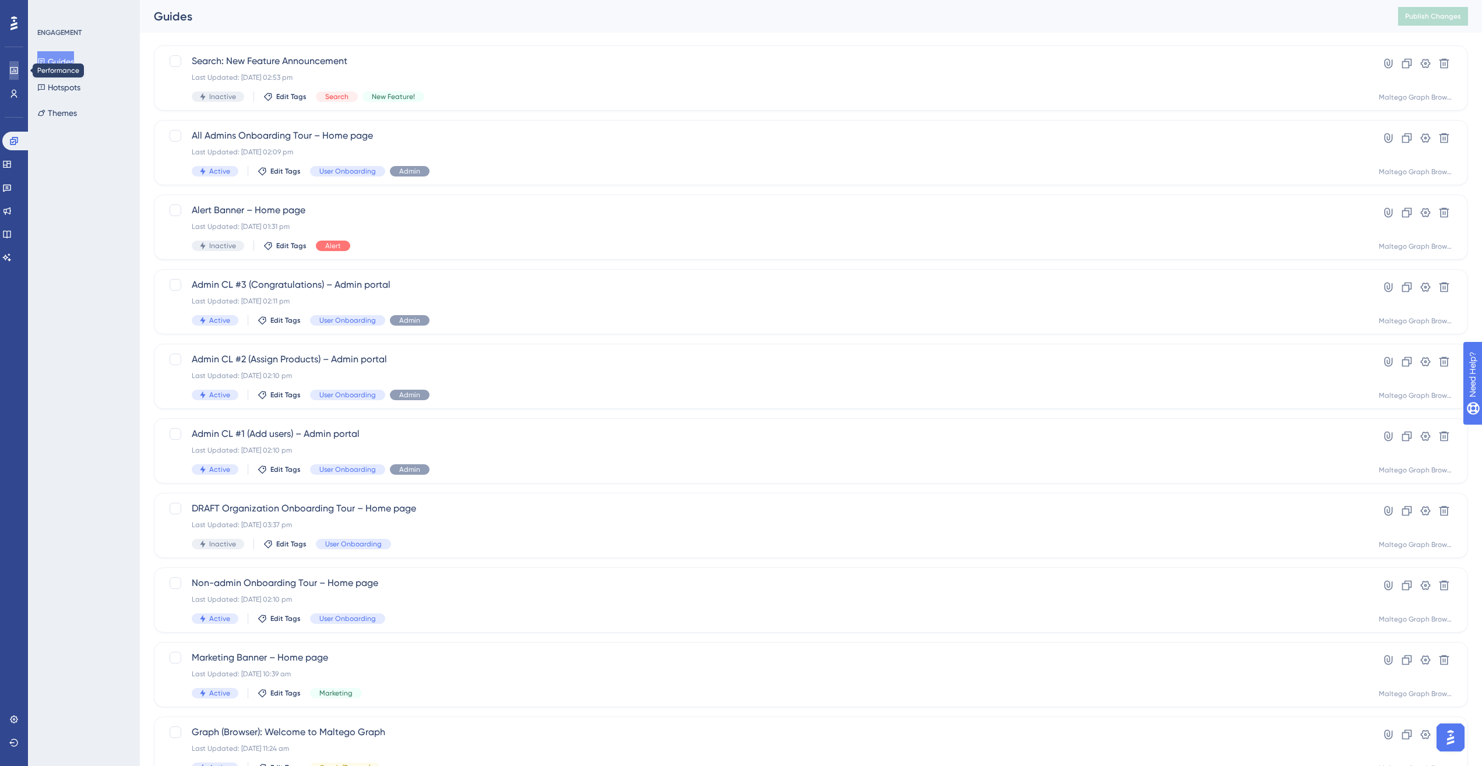
click at [15, 71] on icon at bounding box center [14, 70] width 8 height 7
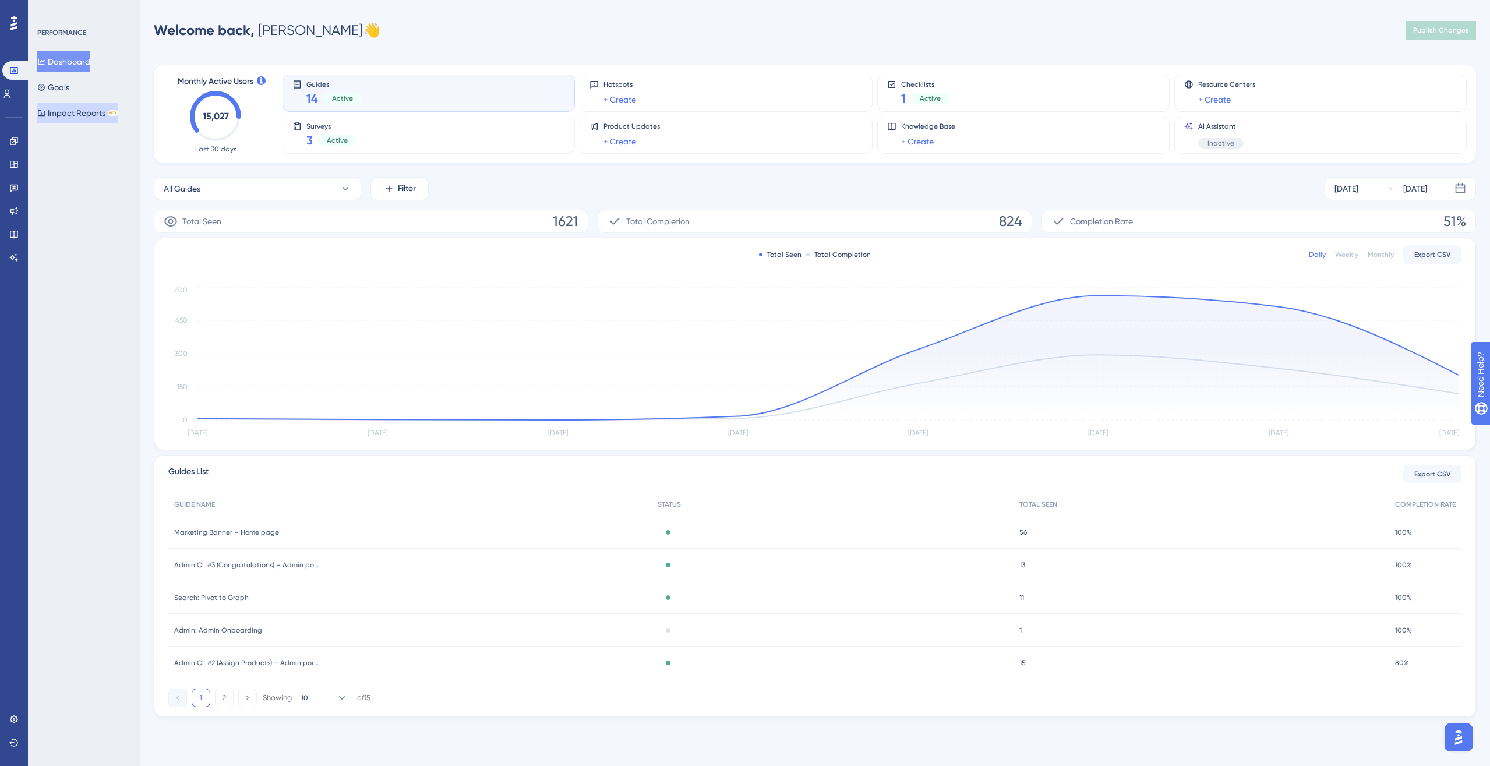
click at [91, 111] on button "Impact Reports BETA" at bounding box center [77, 113] width 81 height 21
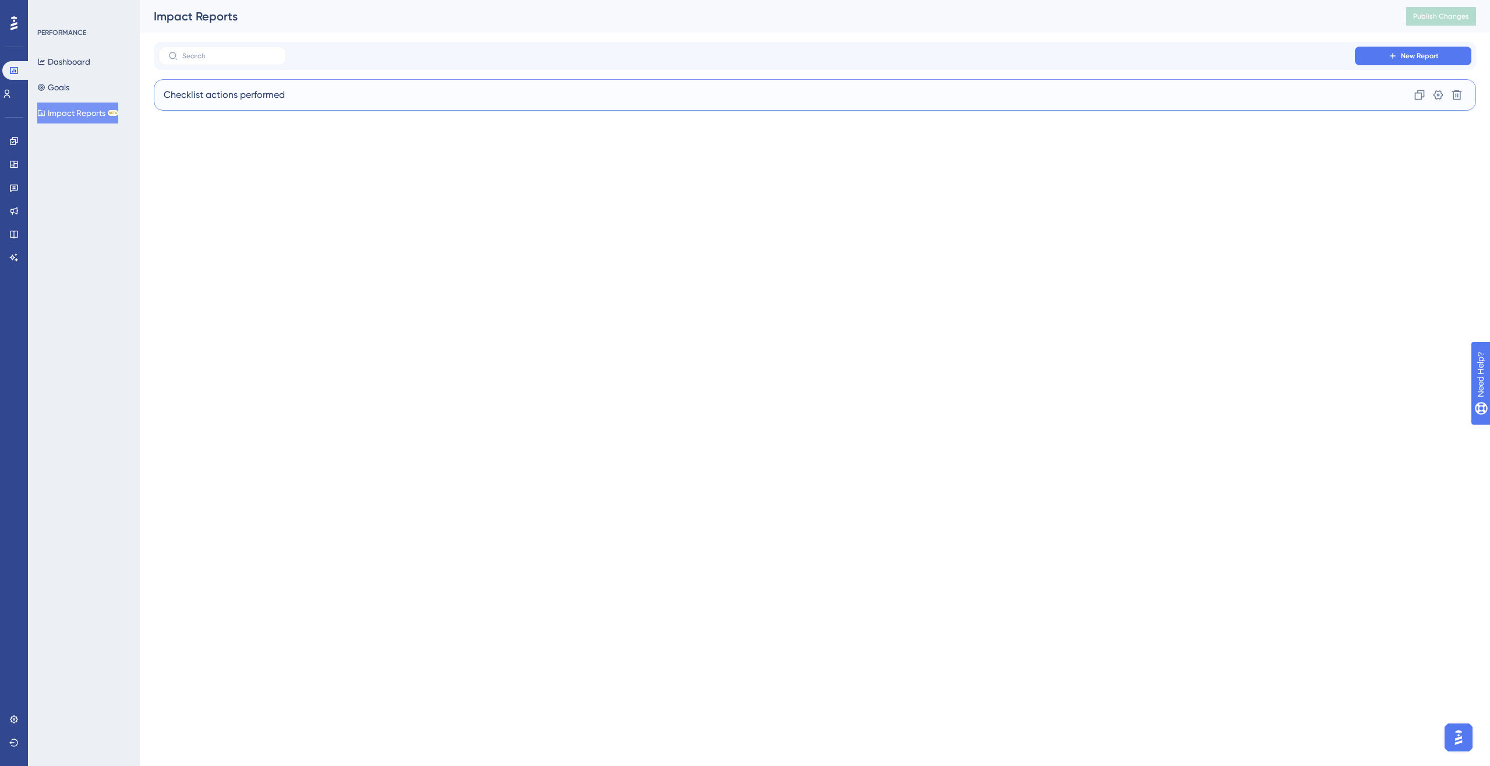
click at [339, 93] on div "Checklist actions performed Clone Settings Delete" at bounding box center [815, 94] width 1323 height 31
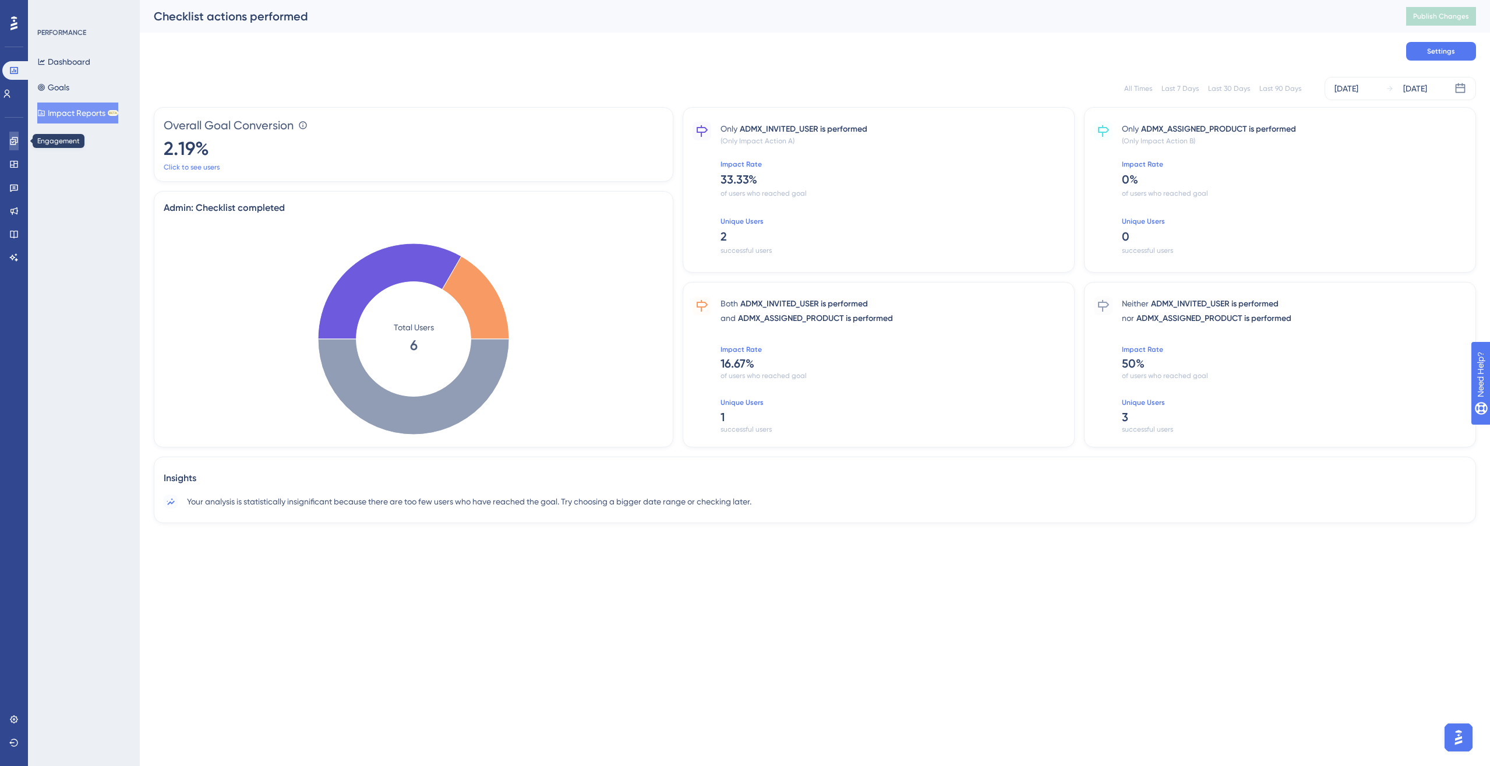
click at [19, 142] on link at bounding box center [13, 141] width 9 height 19
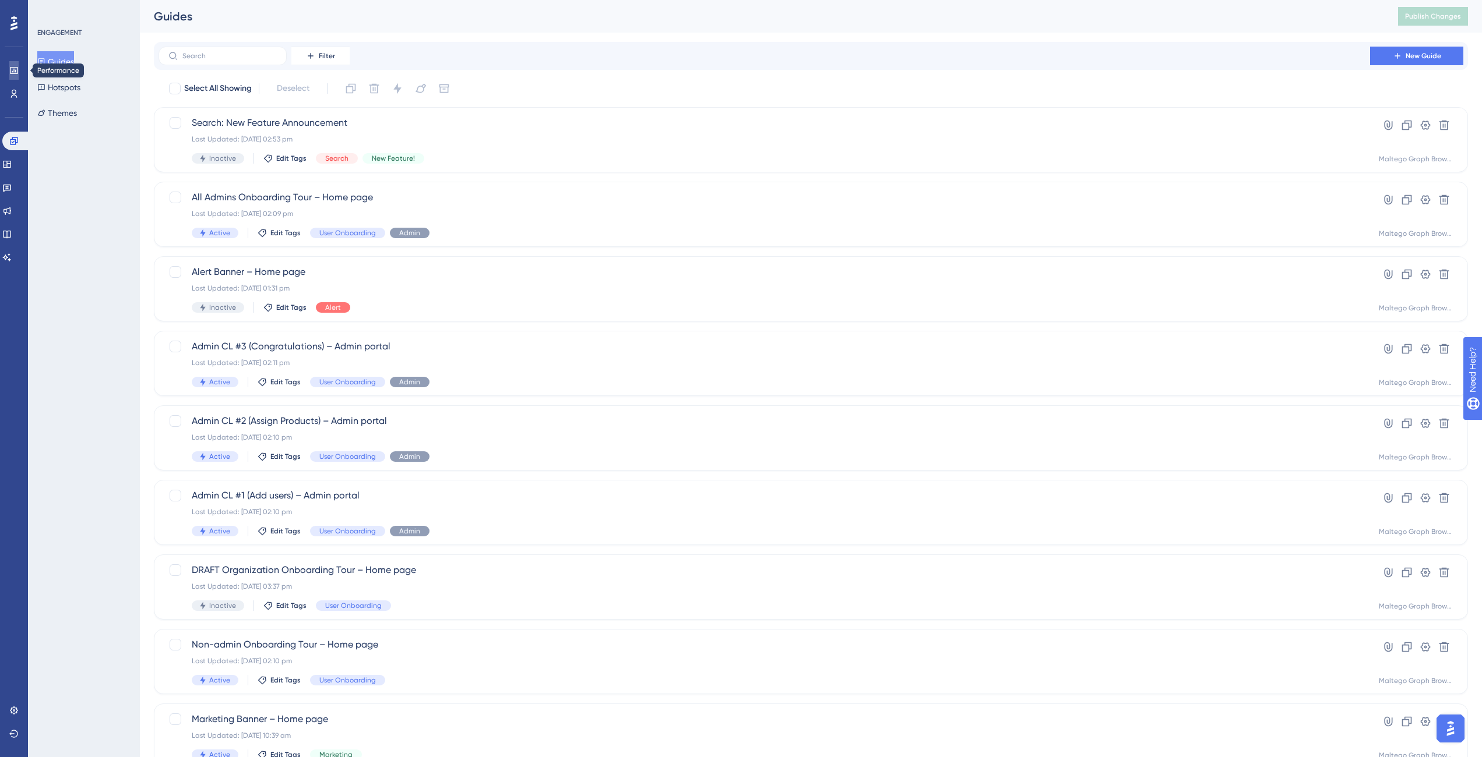
click at [19, 73] on link at bounding box center [13, 70] width 9 height 19
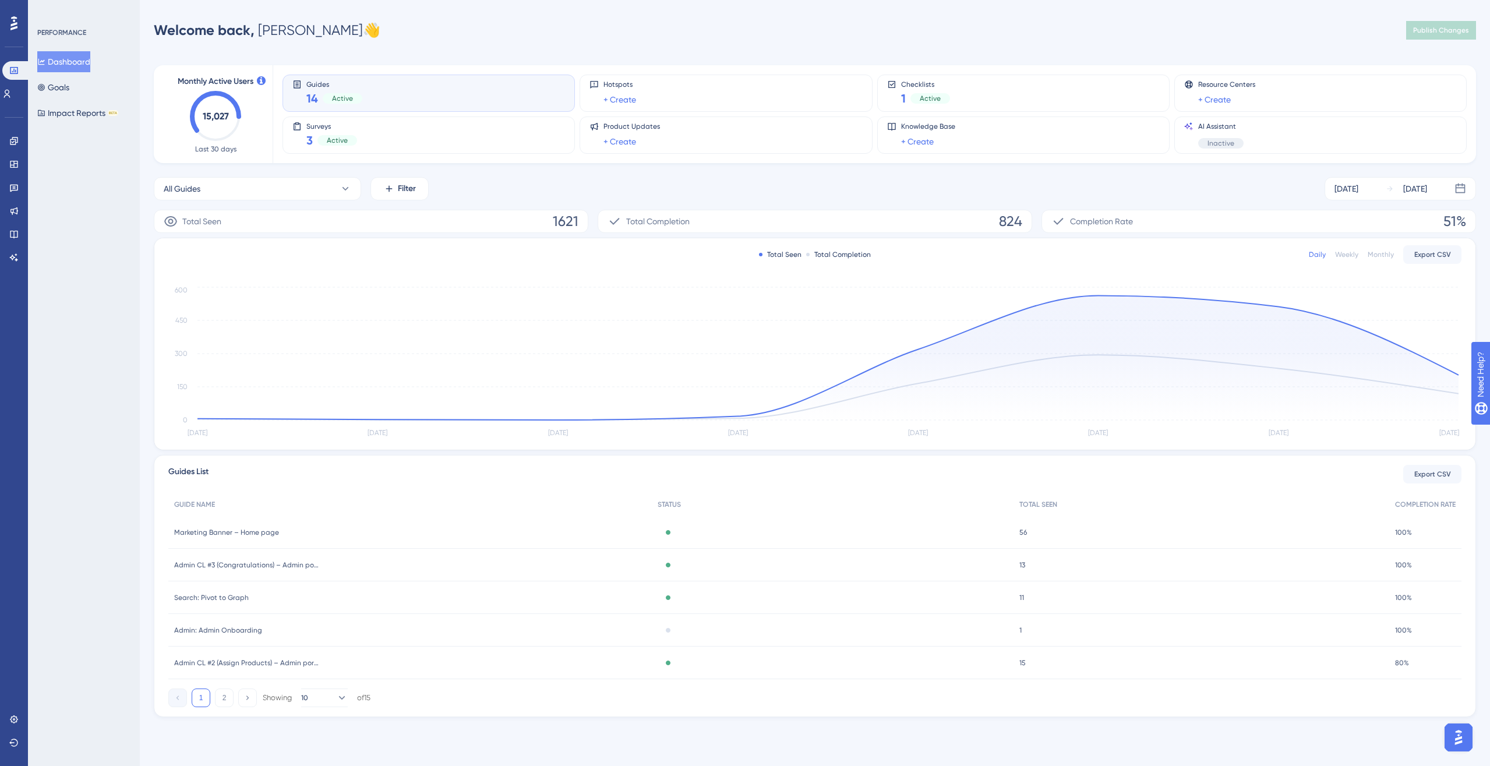
click at [106, 258] on div "PERFORMANCE Dashboard Goals Impact Reports BETA" at bounding box center [84, 383] width 112 height 766
click at [17, 103] on div "Engagement Widgets Feedback Product Updates Knowledge Base AI Assistant" at bounding box center [14, 185] width 19 height 164
click at [12, 96] on icon at bounding box center [6, 93] width 9 height 9
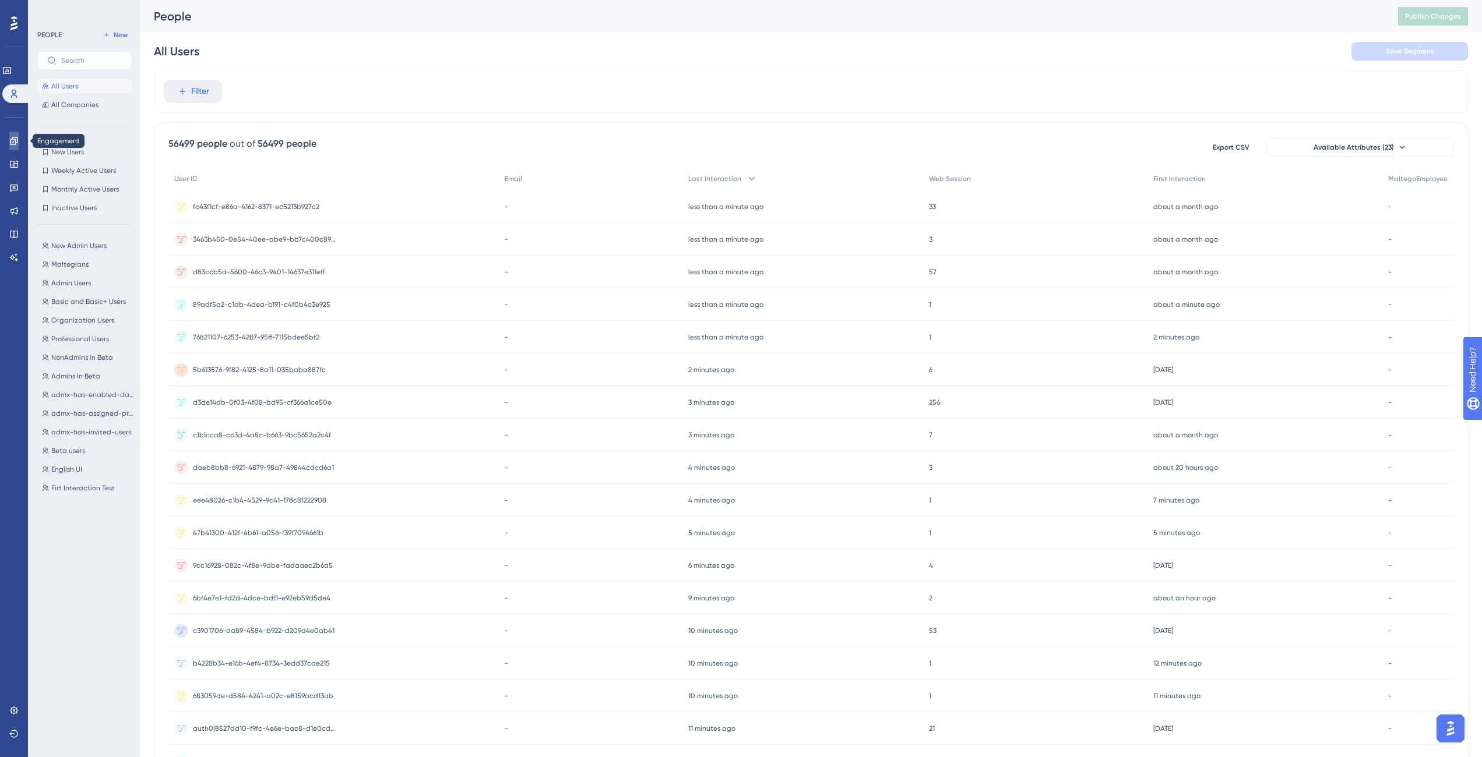
click at [15, 138] on icon at bounding box center [13, 140] width 9 height 9
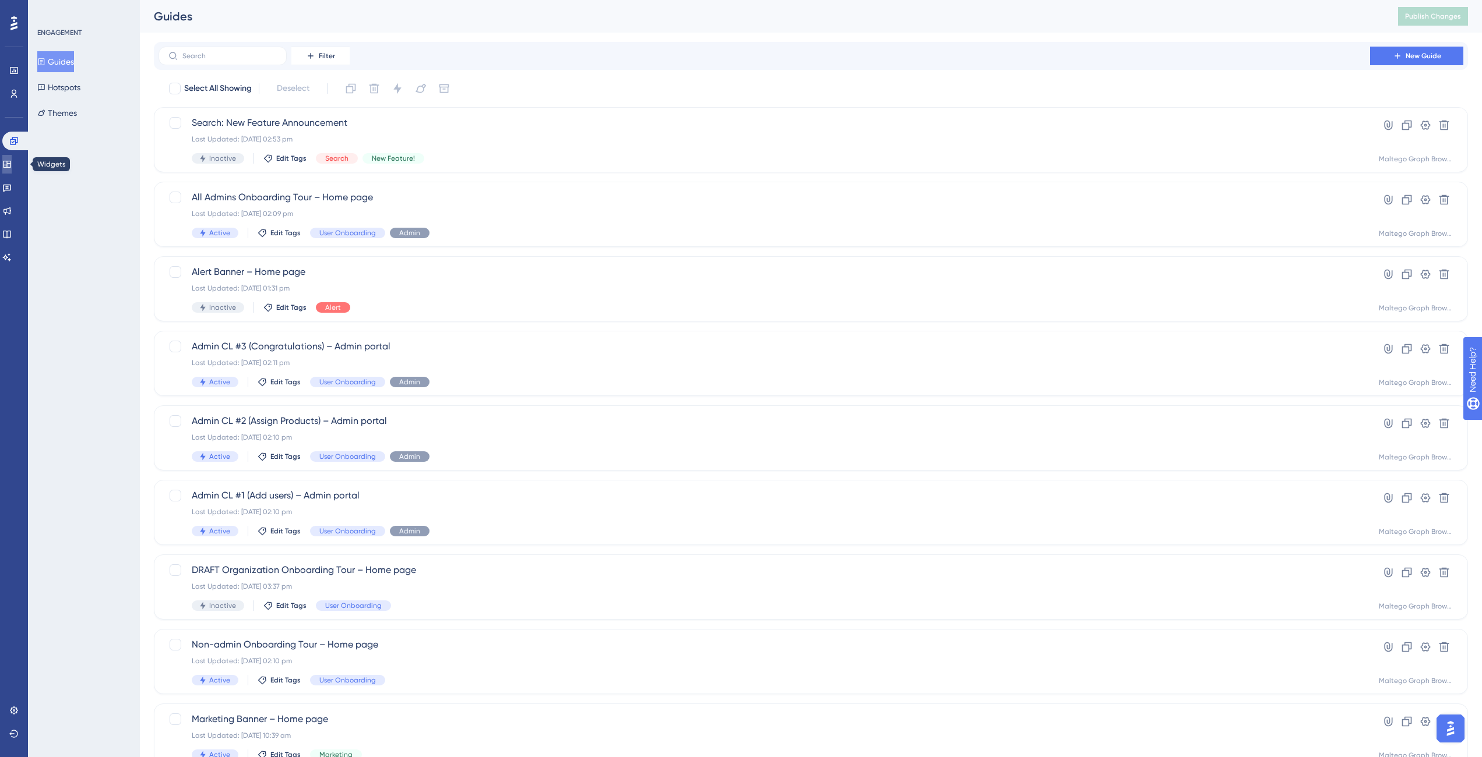
click at [12, 162] on icon at bounding box center [6, 164] width 9 height 9
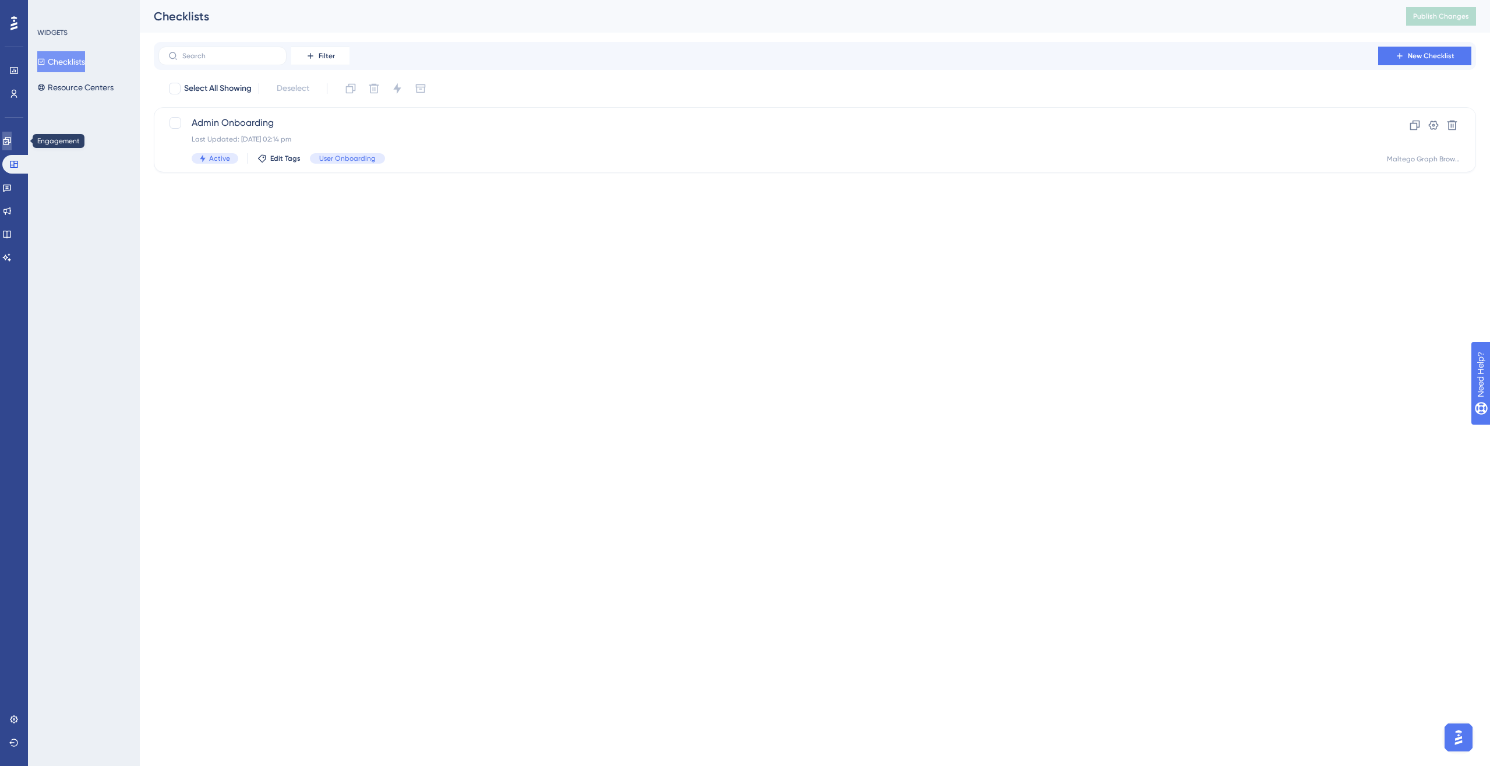
click at [12, 145] on icon at bounding box center [6, 140] width 9 height 9
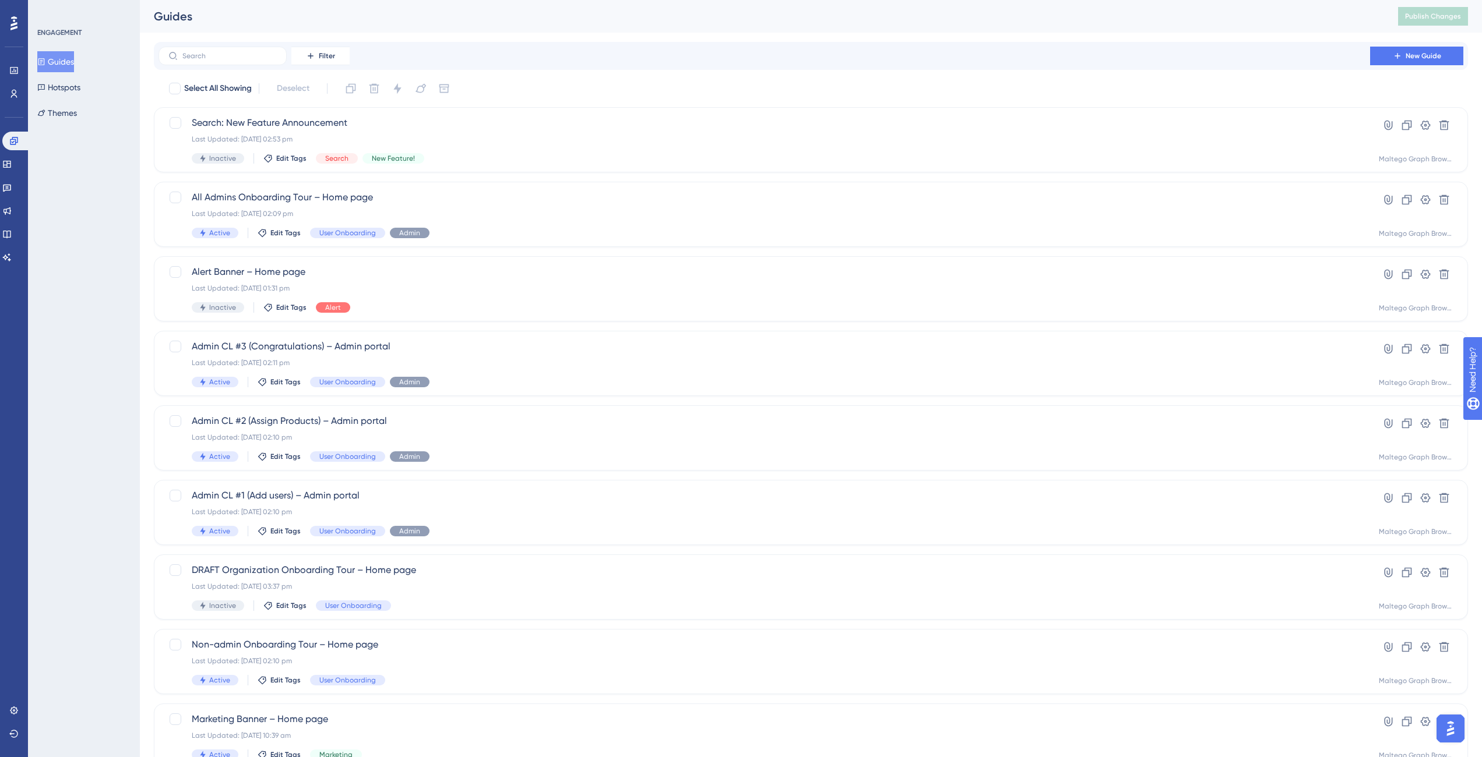
click at [2, 170] on div "Widgets" at bounding box center [13, 164] width 23 height 19
click at [8, 165] on link at bounding box center [6, 164] width 9 height 19
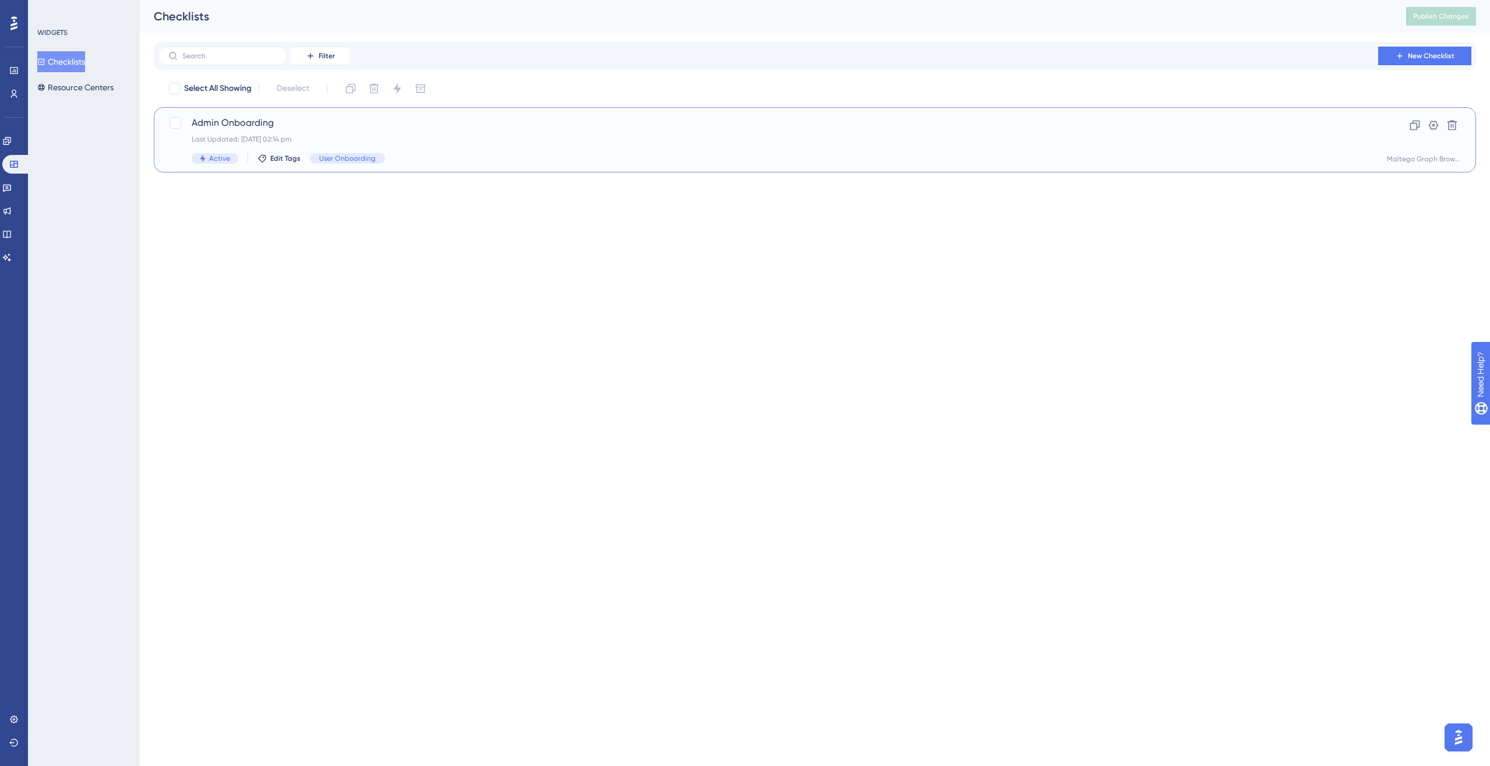
click at [453, 153] on div "Admin Onboarding Last Updated: 02 Sept 2025 02:14 pm Active Edit Tags User Onbo…" at bounding box center [769, 140] width 1154 height 48
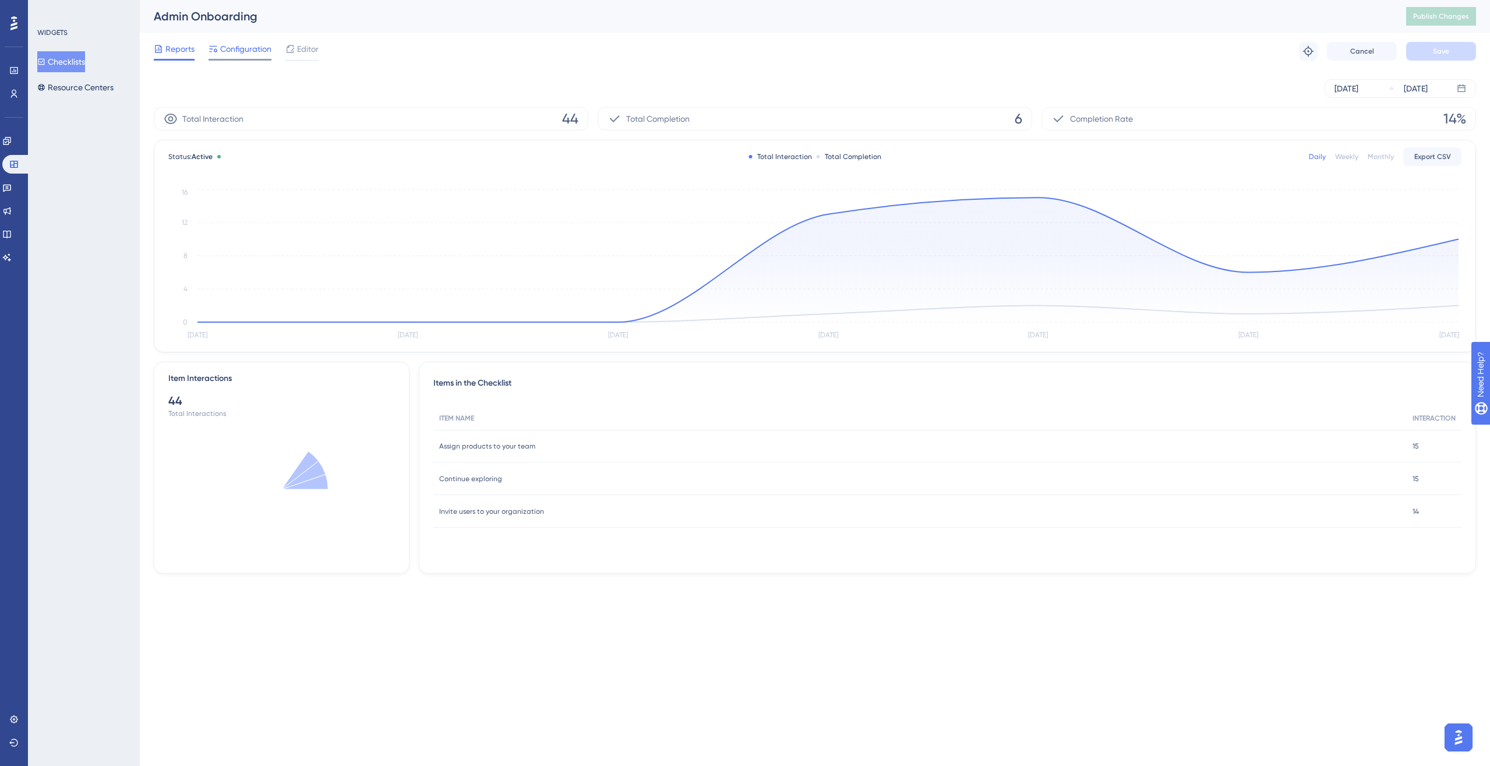
click at [234, 48] on span "Configuration" at bounding box center [245, 49] width 51 height 14
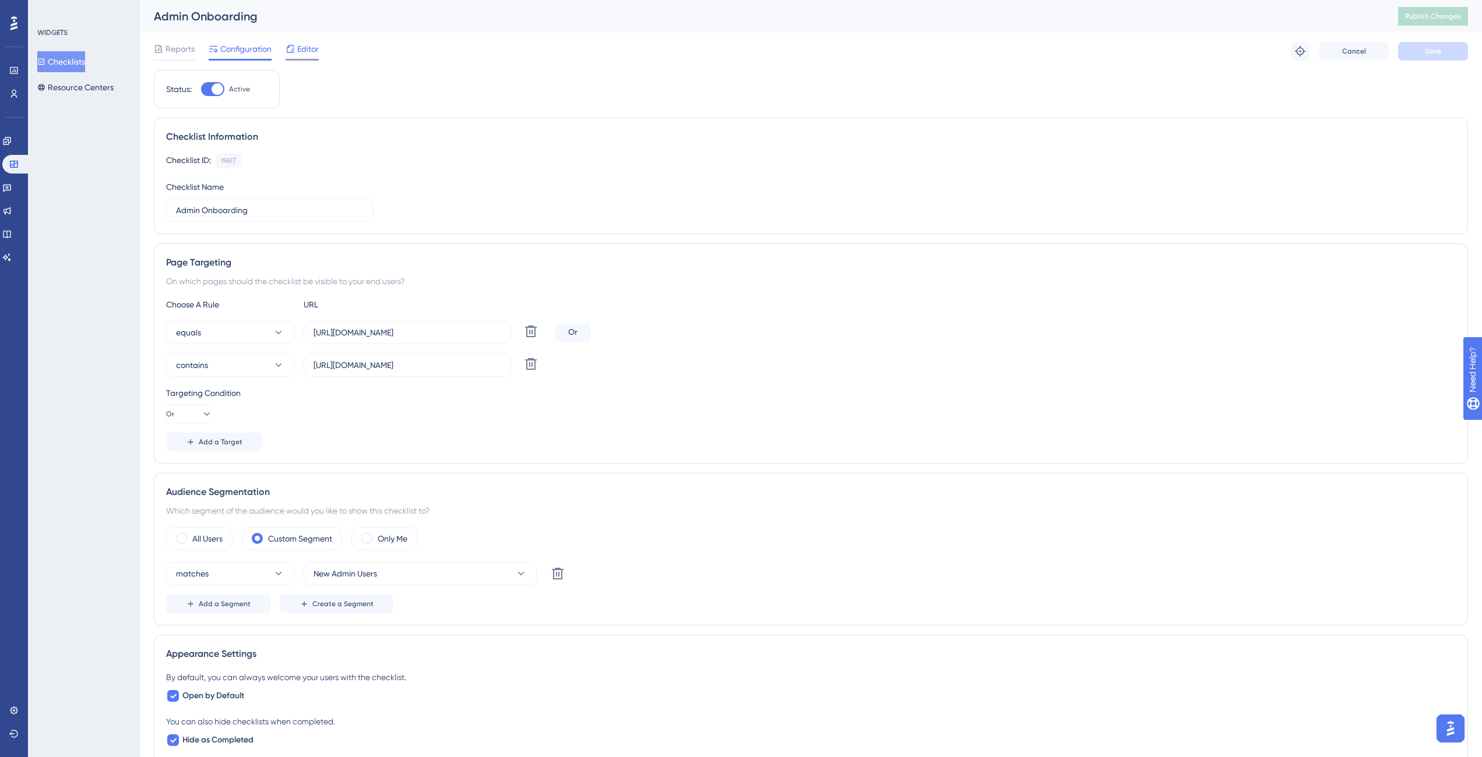
click at [312, 53] on span "Editor" at bounding box center [308, 49] width 22 height 14
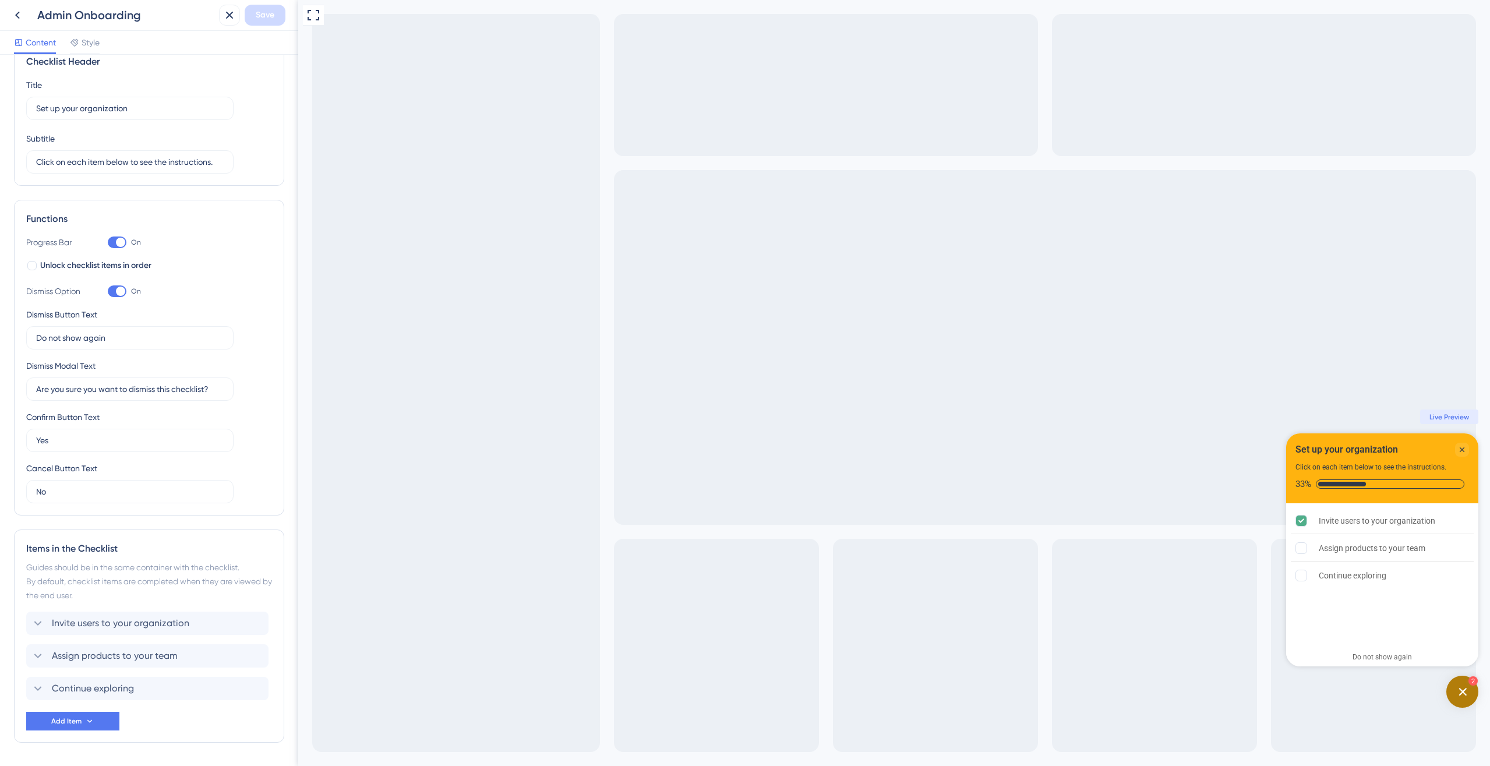
scroll to position [64, 0]
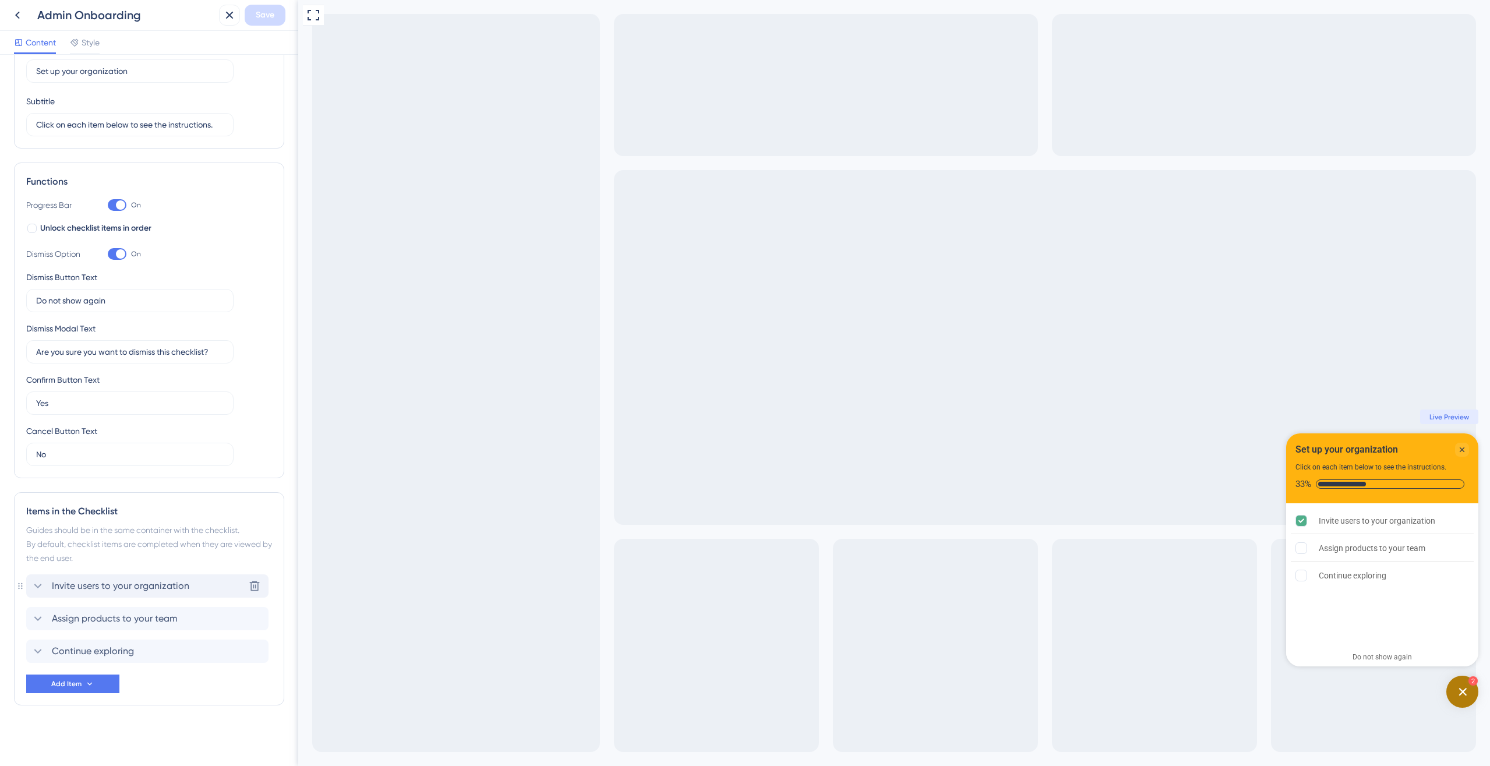
click at [90, 555] on span "Invite users to your organization" at bounding box center [121, 586] width 138 height 14
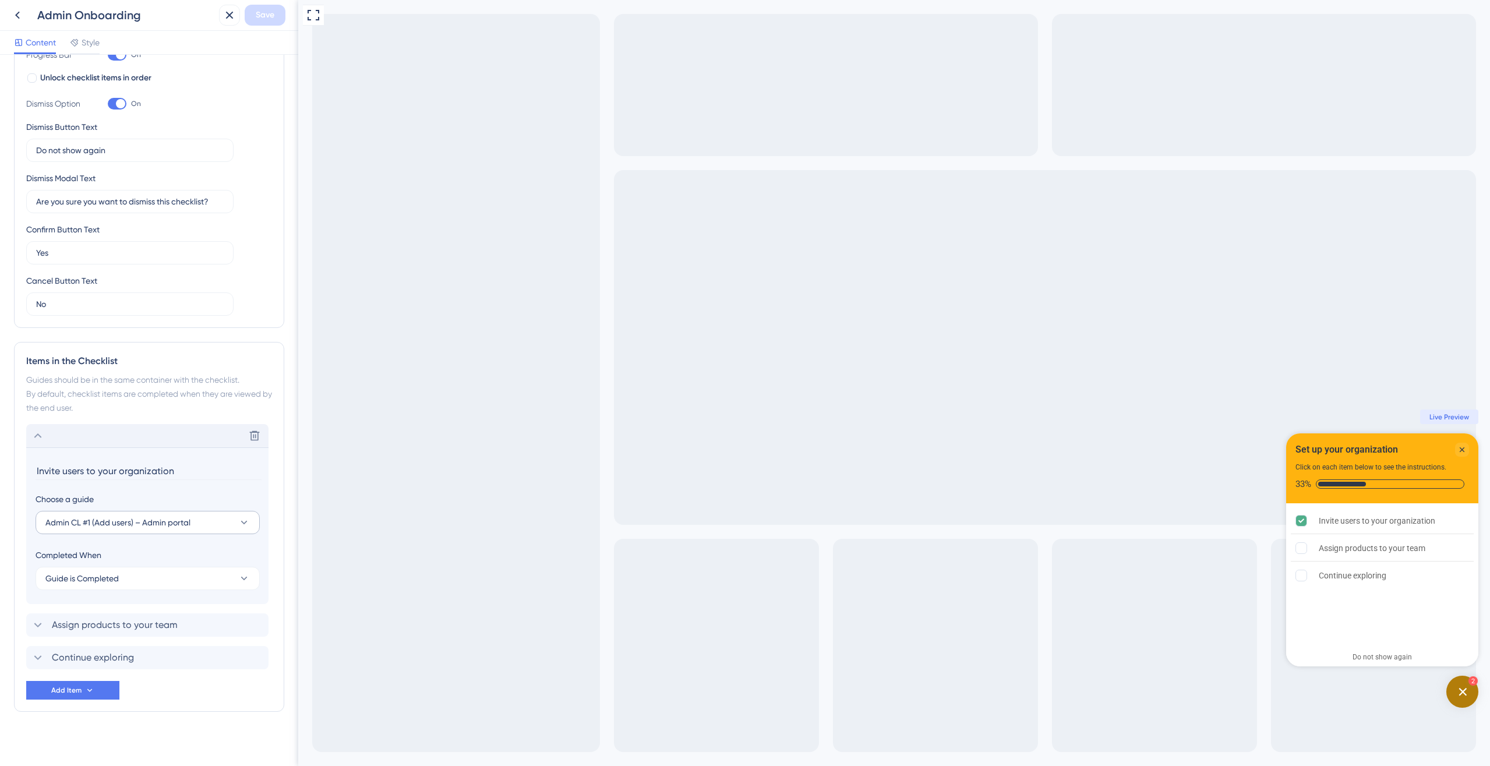
scroll to position [220, 0]
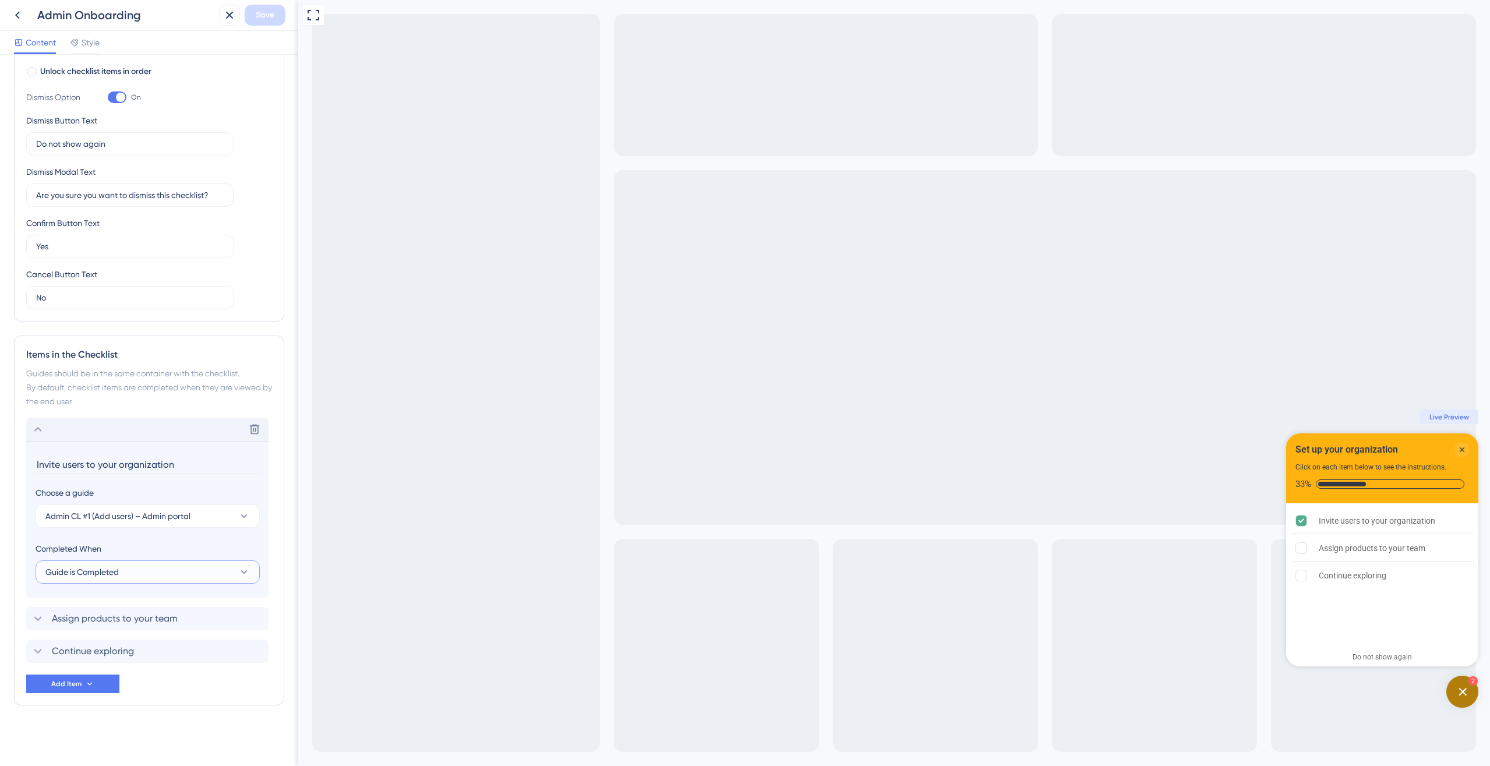
click at [188, 555] on button "Guide is Completed" at bounding box center [148, 572] width 224 height 23
click at [203, 555] on div "Goal is Reached Goal is Reached" at bounding box center [147, 630] width 191 height 23
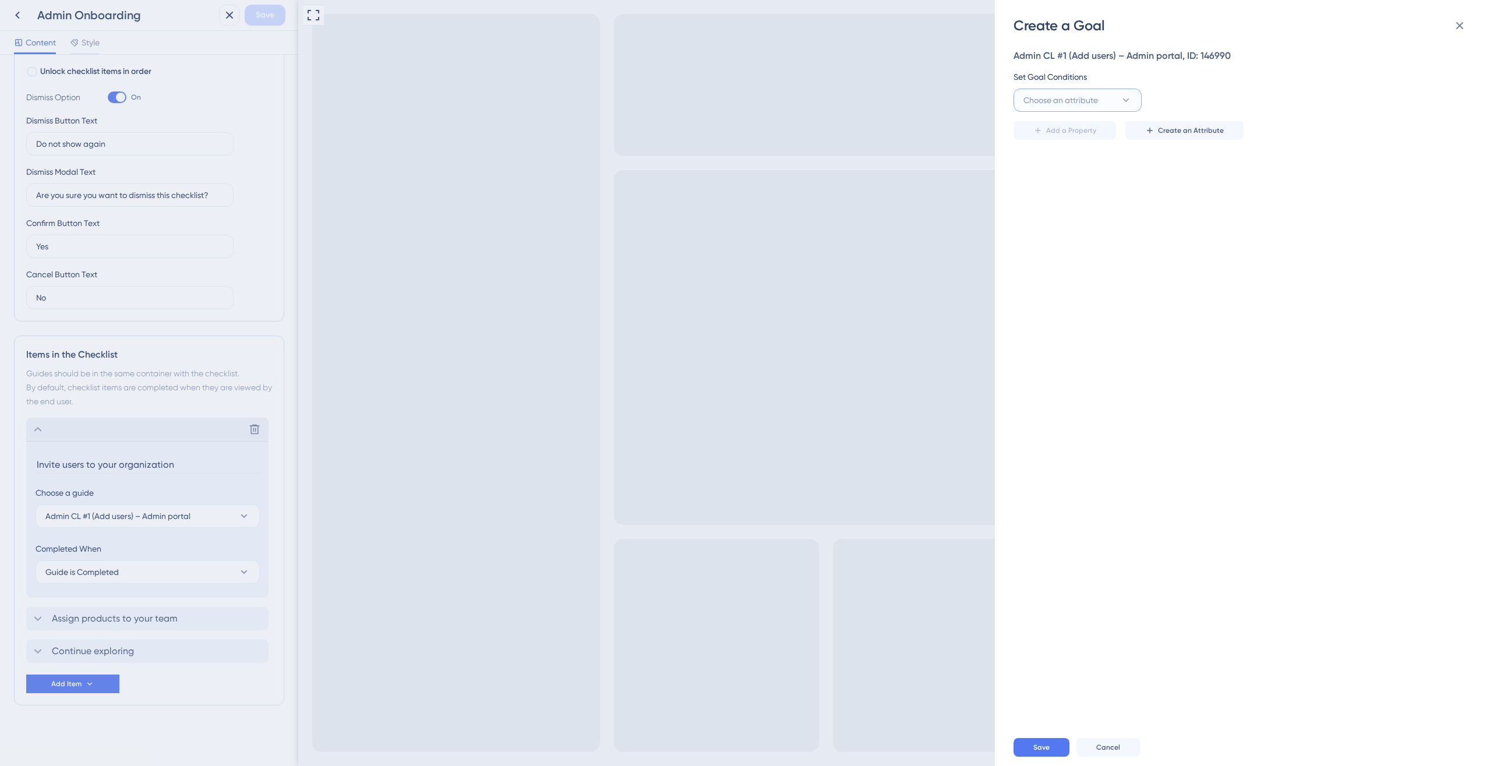
click at [1109, 101] on button "Choose an attribute" at bounding box center [1078, 100] width 128 height 23
click at [1109, 224] on div "Admin CL #1 (Add users) – Admin portal, ID: 146990 Set Goal Conditions Choose a…" at bounding box center [1249, 382] width 470 height 694
click at [1087, 100] on span "Choose an attribute" at bounding box center [1061, 100] width 75 height 14
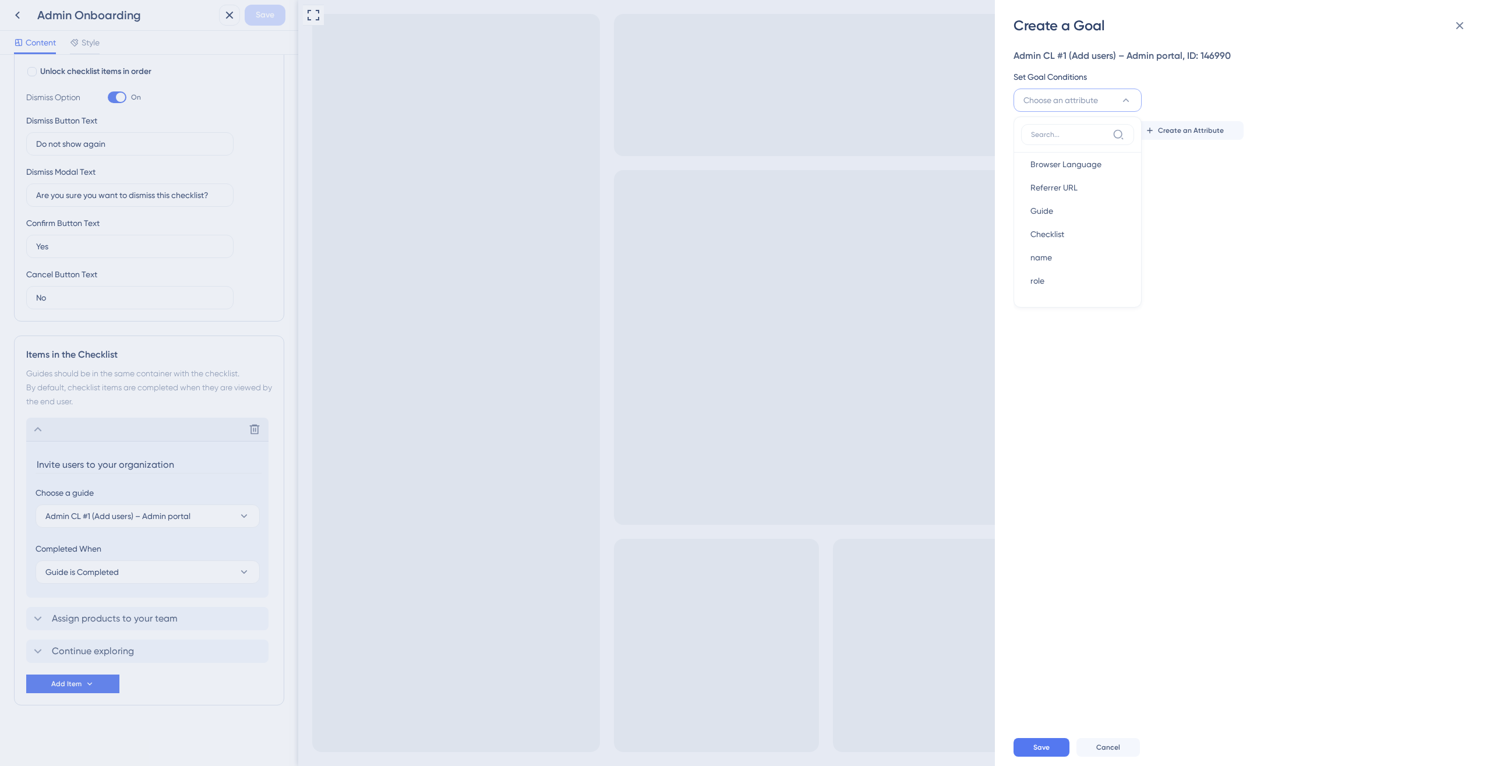
click at [1109, 198] on div "Admin CL #1 (Add users) – Admin portal, ID: 146990 Set Goal Conditions Choose a…" at bounding box center [1249, 382] width 470 height 694
click at [1109, 100] on button "Choose an attribute" at bounding box center [1078, 100] width 128 height 23
click at [1085, 249] on div "segment segment" at bounding box center [1078, 251] width 94 height 23
click at [1109, 104] on input "text" at bounding box center [1368, 100] width 167 height 13
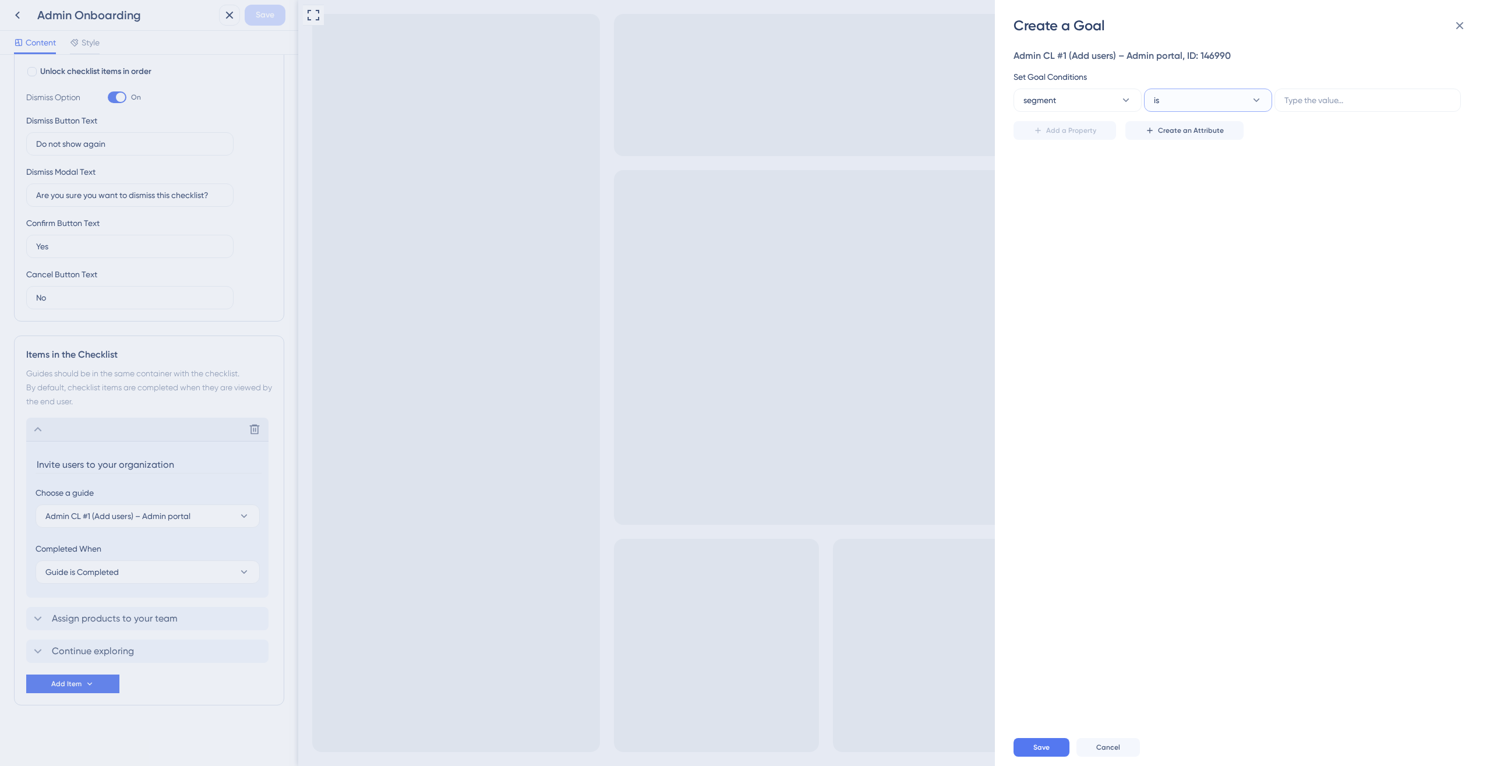
click at [1109, 103] on icon at bounding box center [1257, 100] width 12 height 12
click at [1109, 182] on div "contains contains" at bounding box center [1208, 182] width 94 height 23
click at [1109, 109] on label at bounding box center [1368, 100] width 186 height 23
click at [1109, 107] on input "text" at bounding box center [1368, 100] width 167 height 13
click at [1109, 83] on div "Set Goal Conditions" at bounding box center [1239, 77] width 451 height 14
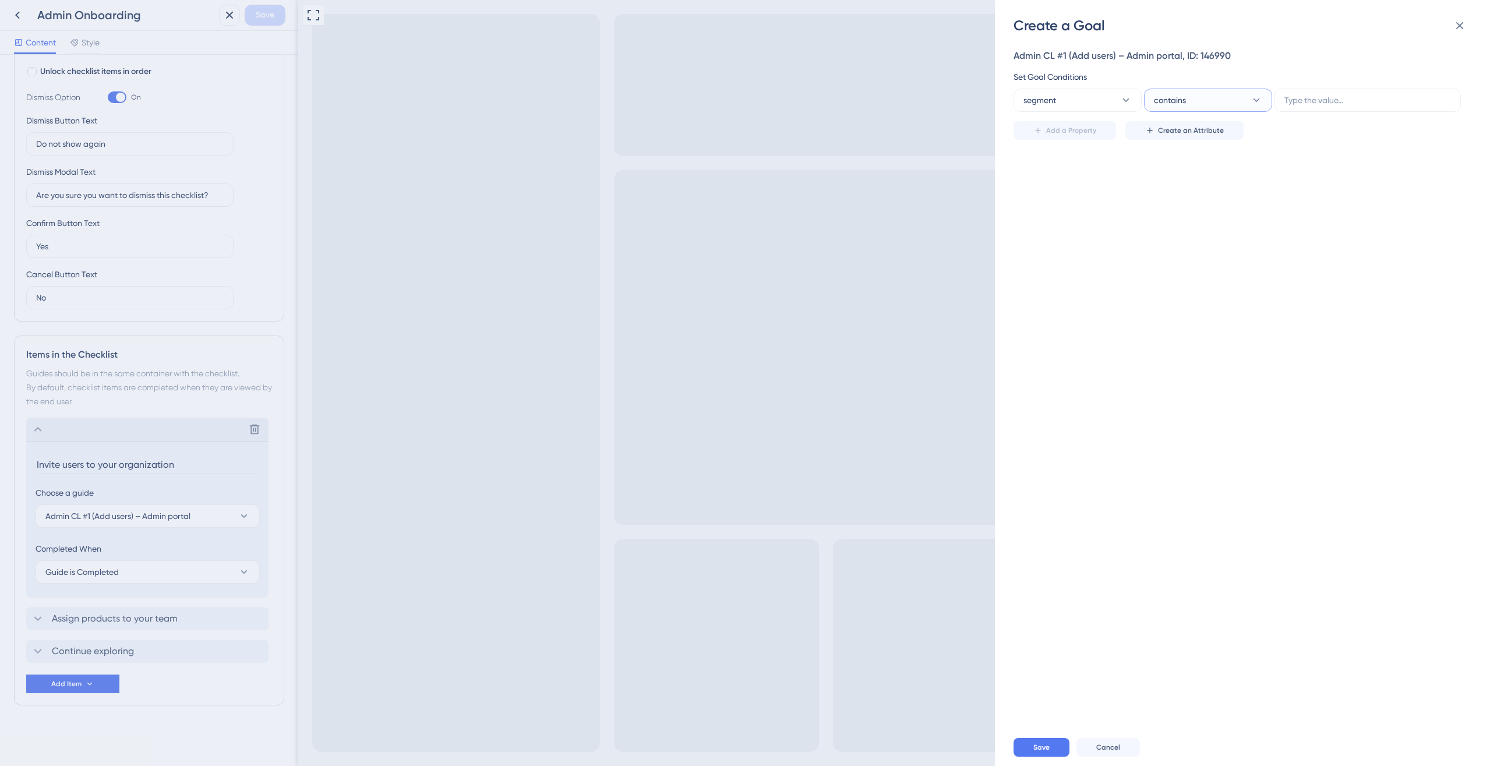
click at [1109, 97] on icon at bounding box center [1257, 100] width 12 height 12
click at [1109, 247] on div "Admin CL #1 (Add users) – Admin portal, ID: 146990 Set Goal Conditions segment …" at bounding box center [1249, 382] width 470 height 694
click at [1109, 21] on icon at bounding box center [1460, 26] width 14 height 14
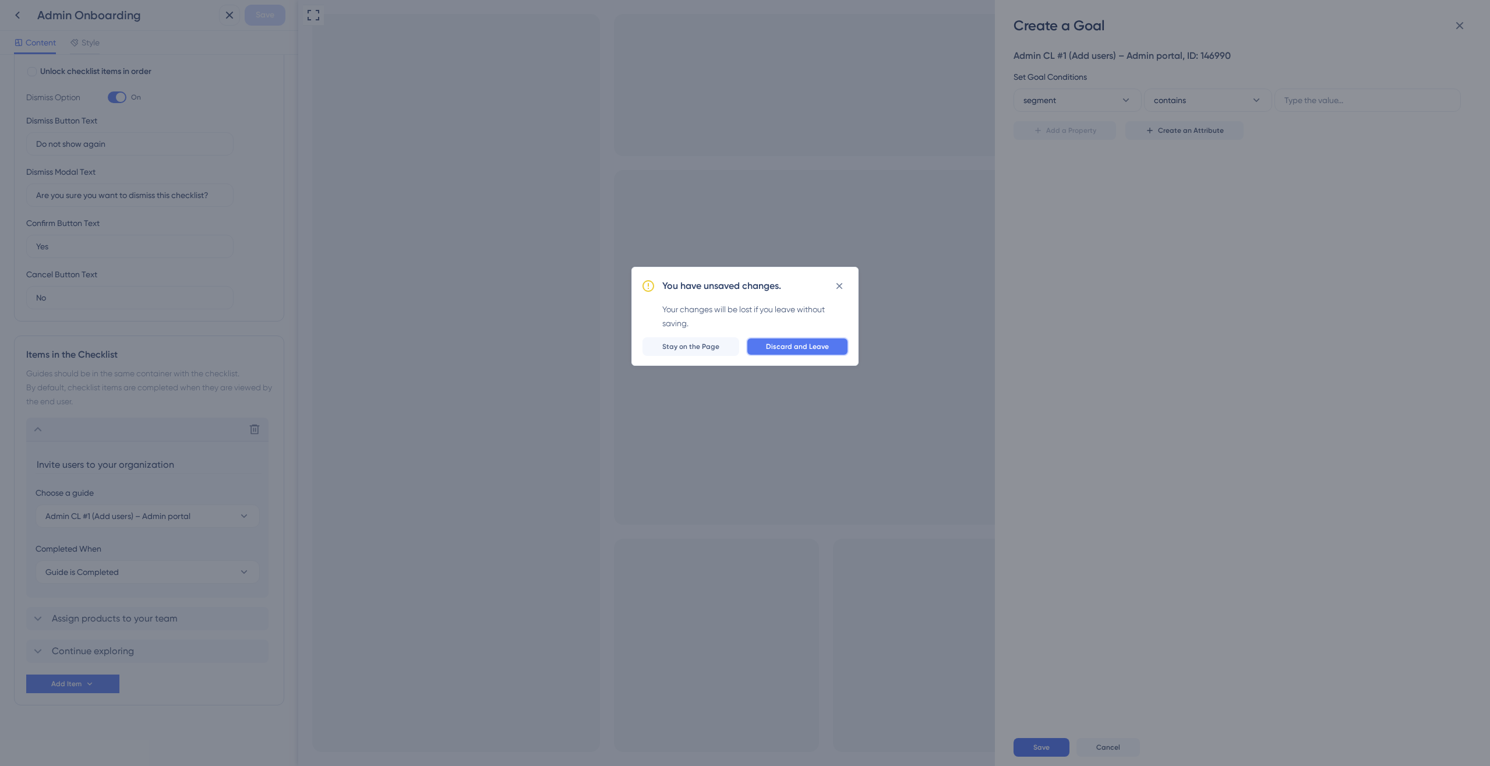
click at [806, 351] on button "Discard and Leave" at bounding box center [797, 346] width 103 height 19
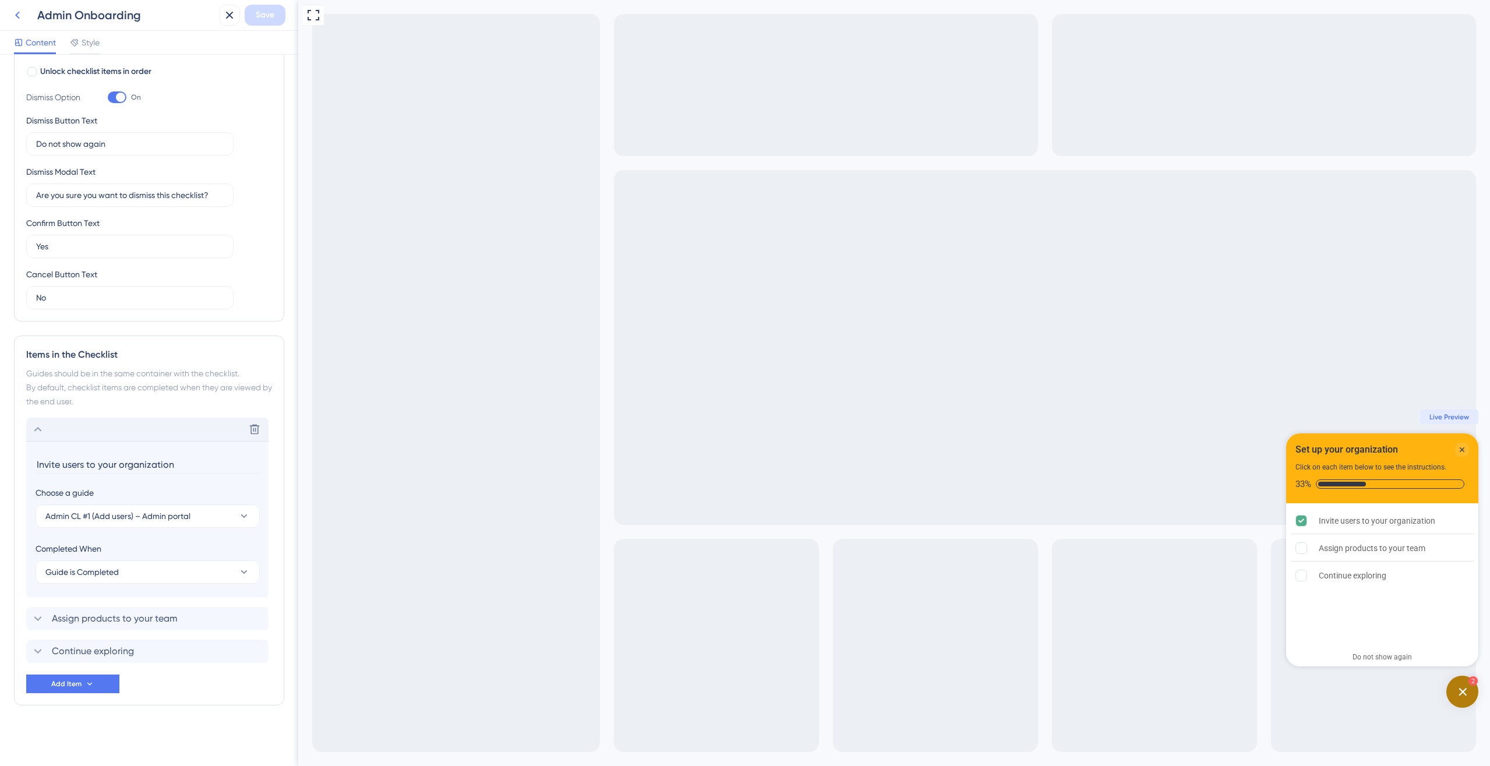
click at [21, 22] on button at bounding box center [17, 15] width 21 height 21
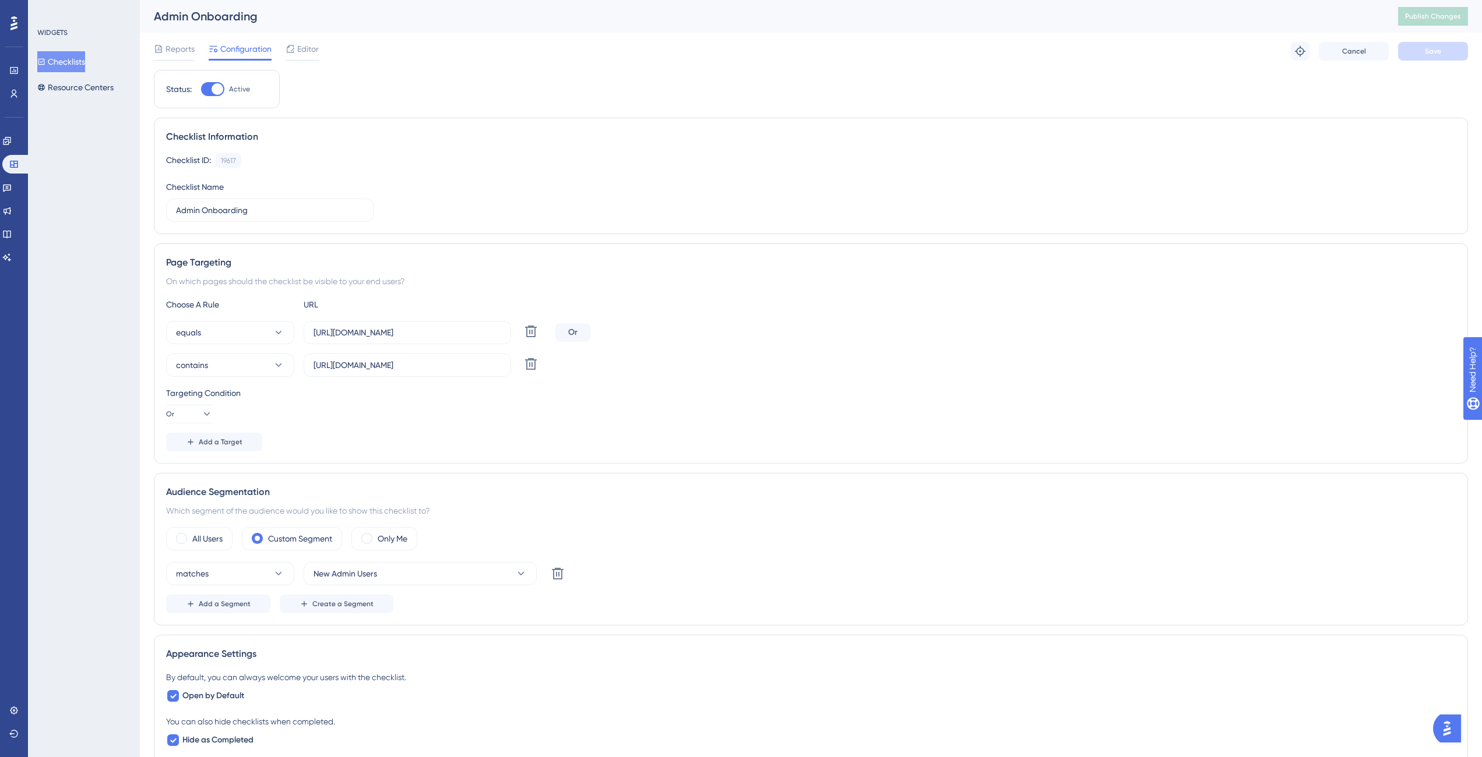
click at [319, 41] on div "Reports Configuration Editor Troubleshoot Cancel Save" at bounding box center [811, 51] width 1314 height 37
click at [316, 50] on span "Editor" at bounding box center [308, 49] width 22 height 14
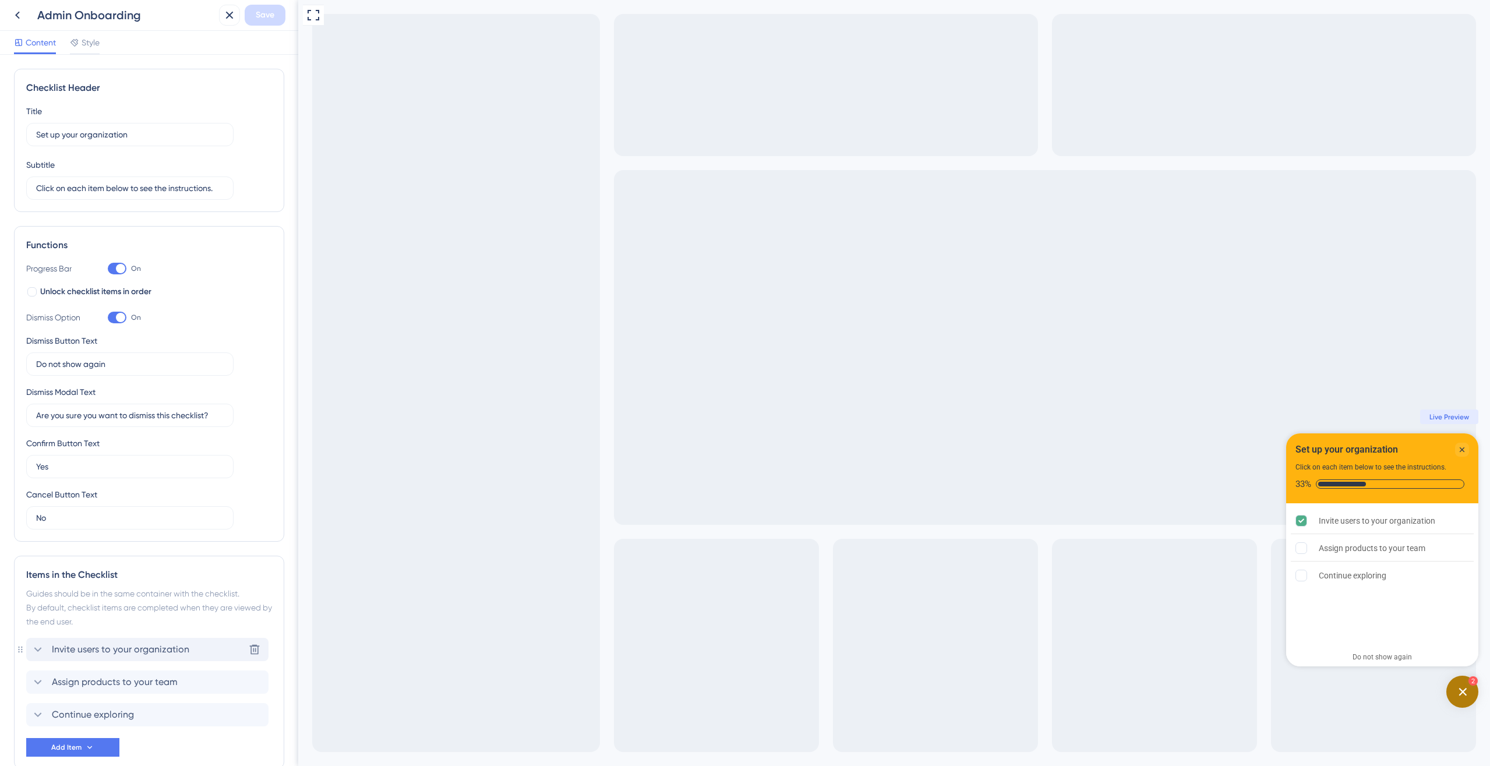
click at [191, 555] on div "Invite users to your organization Delete" at bounding box center [147, 649] width 242 height 23
click at [22, 12] on icon at bounding box center [17, 15] width 14 height 14
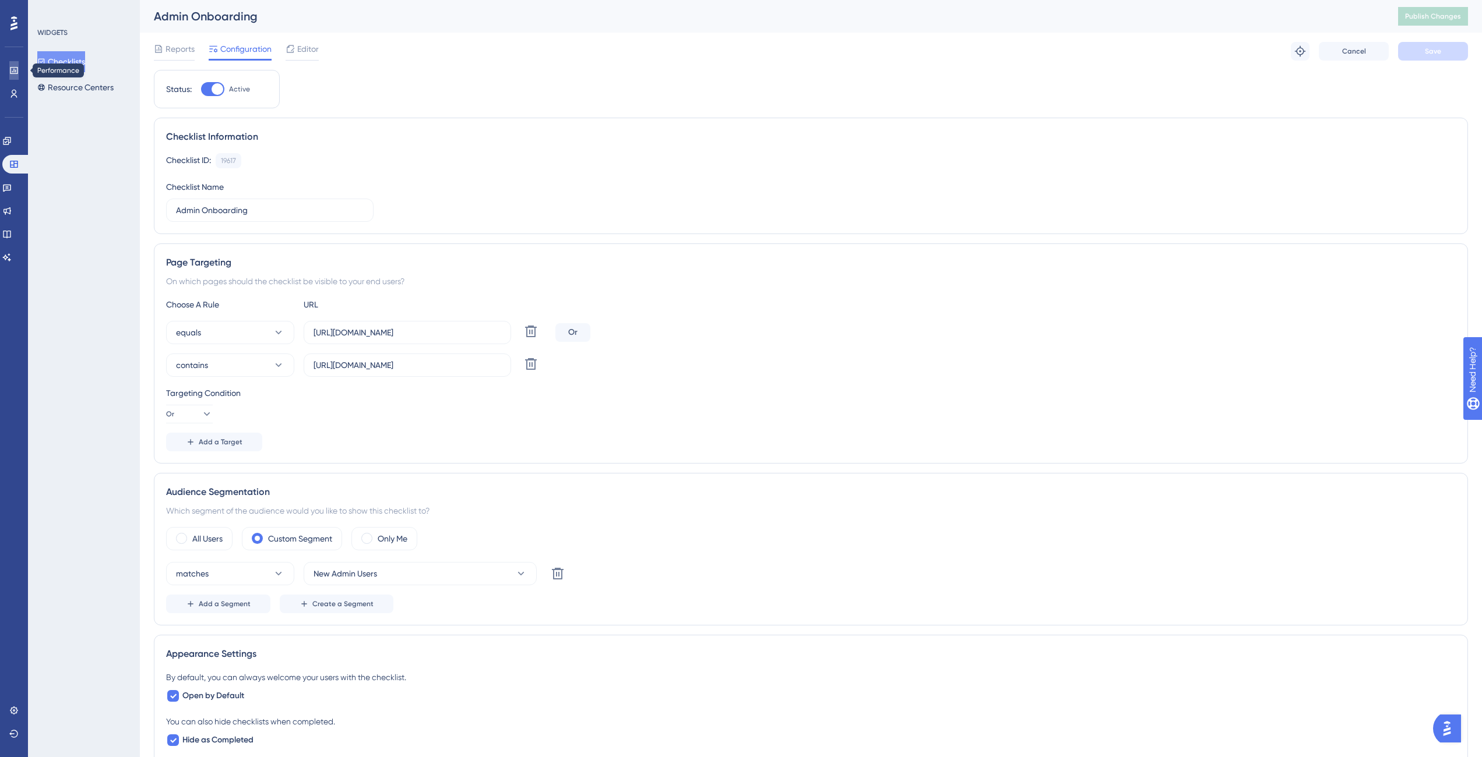
click at [17, 67] on icon at bounding box center [14, 70] width 8 height 7
